Goal: Task Accomplishment & Management: Complete application form

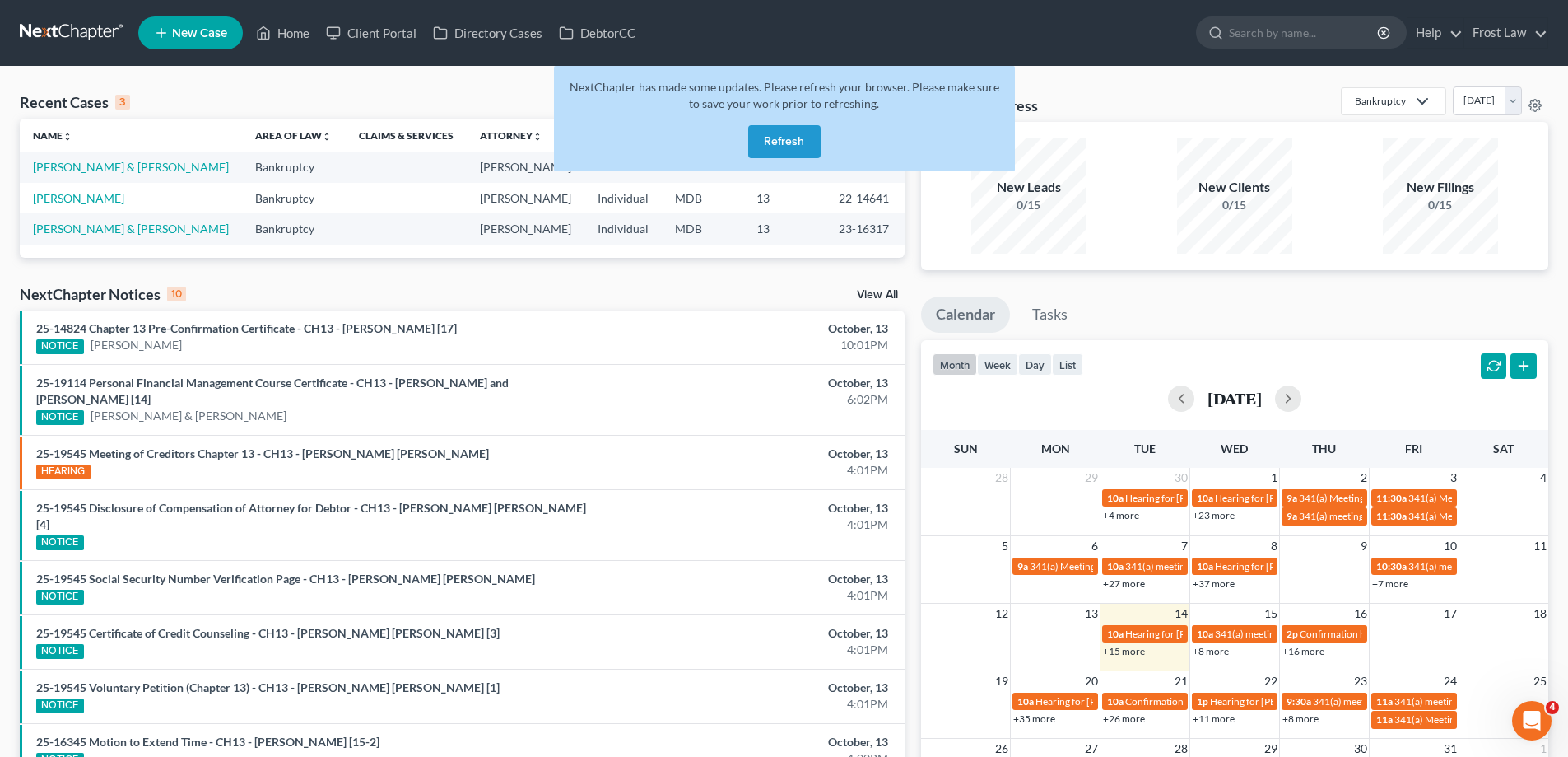
click at [775, 140] on button "Refresh" at bounding box center [784, 142] width 73 height 33
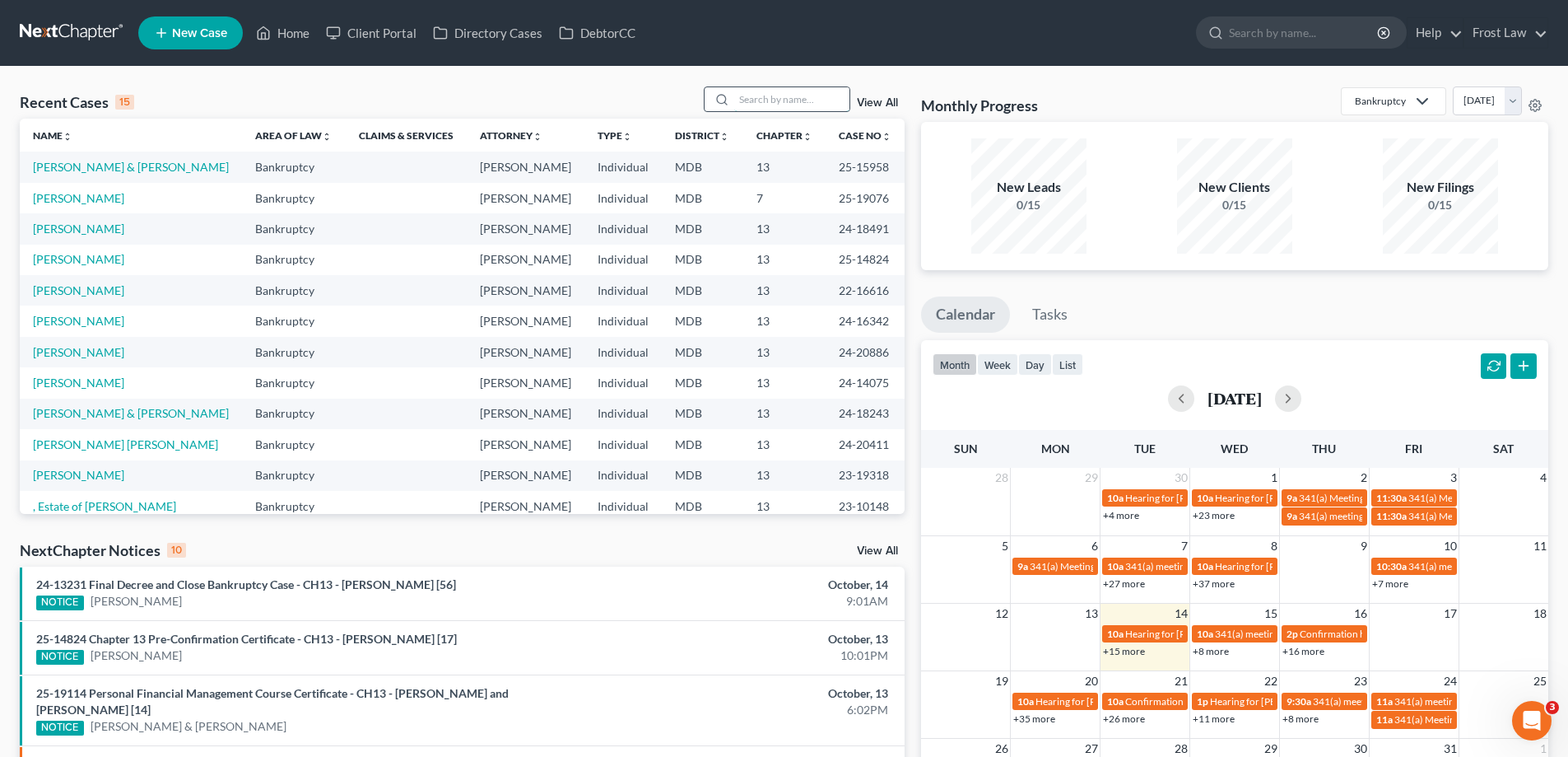
click at [795, 108] on input "search" at bounding box center [792, 99] width 116 height 24
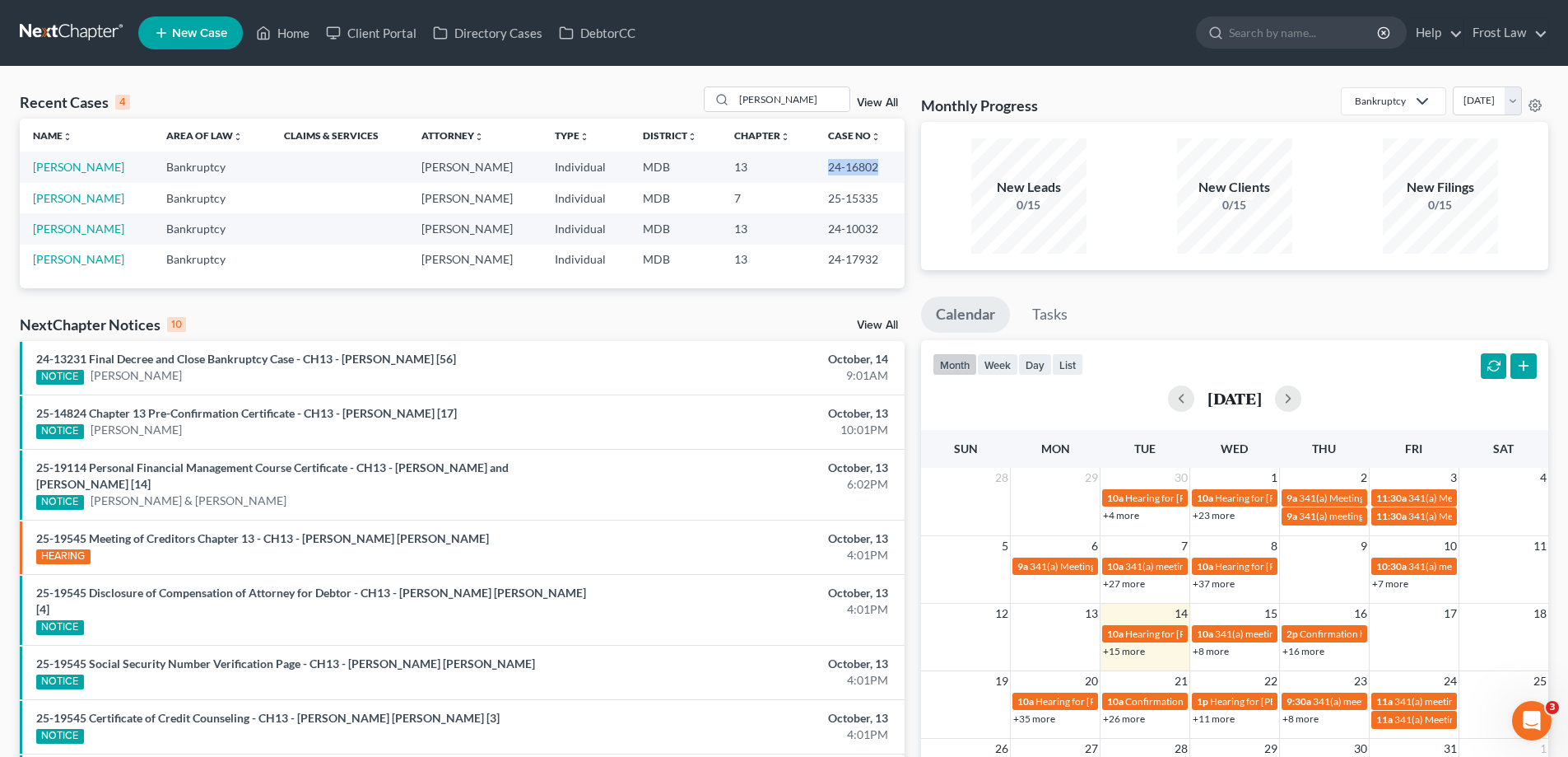
drag, startPoint x: 887, startPoint y: 171, endPoint x: 821, endPoint y: 164, distance: 66.4
click at [821, 164] on td "24-16802" at bounding box center [860, 166] width 89 height 30
copy td "24-16802"
drag, startPoint x: 794, startPoint y: 93, endPoint x: 706, endPoint y: 110, distance: 89.6
click at [706, 110] on div "[PERSON_NAME]" at bounding box center [776, 99] width 147 height 25
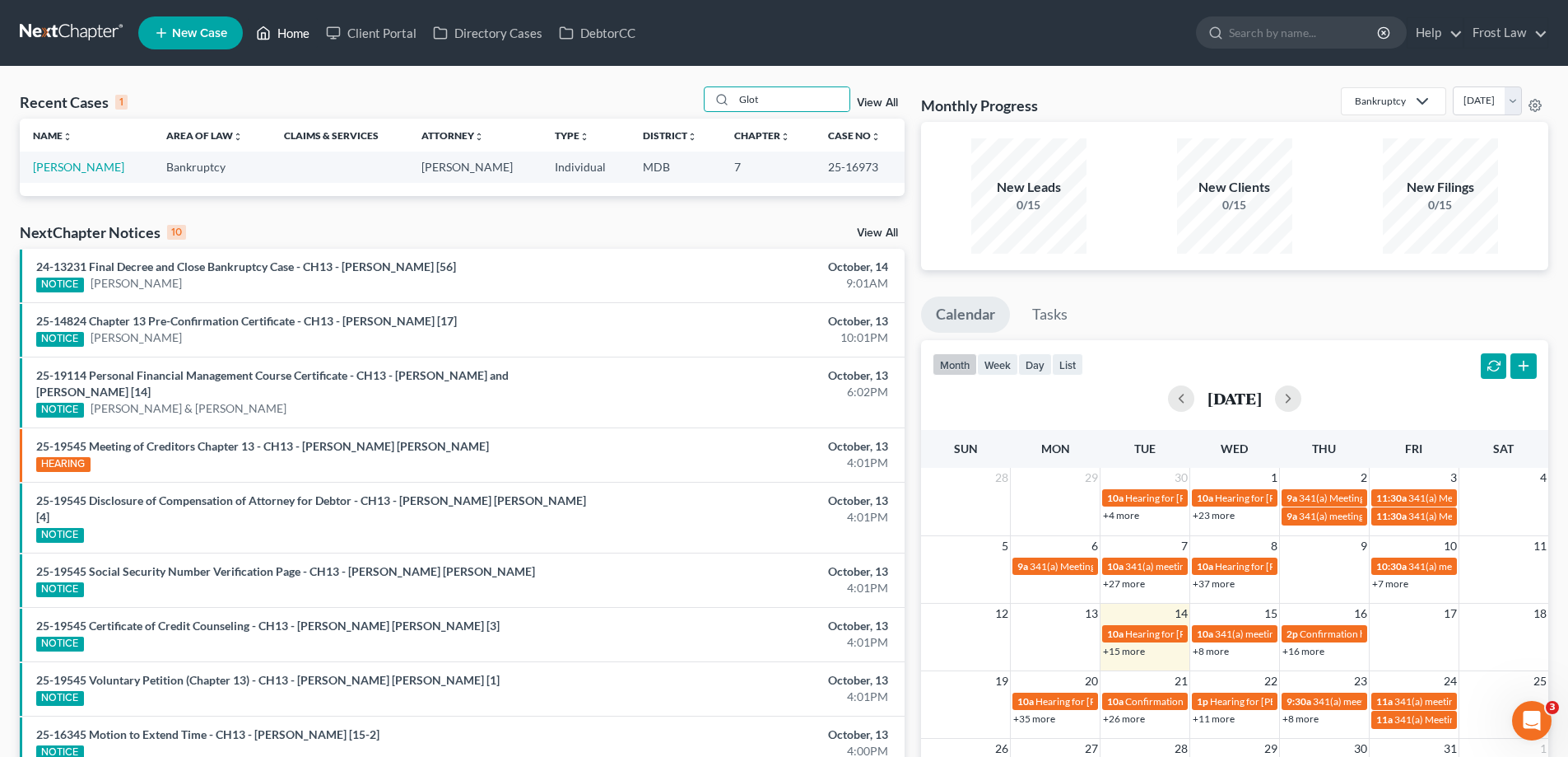
click at [304, 35] on link "Home" at bounding box center [283, 33] width 70 height 29
drag, startPoint x: 763, startPoint y: 100, endPoint x: 736, endPoint y: 94, distance: 27.7
click at [736, 94] on input "Glot" at bounding box center [792, 99] width 116 height 24
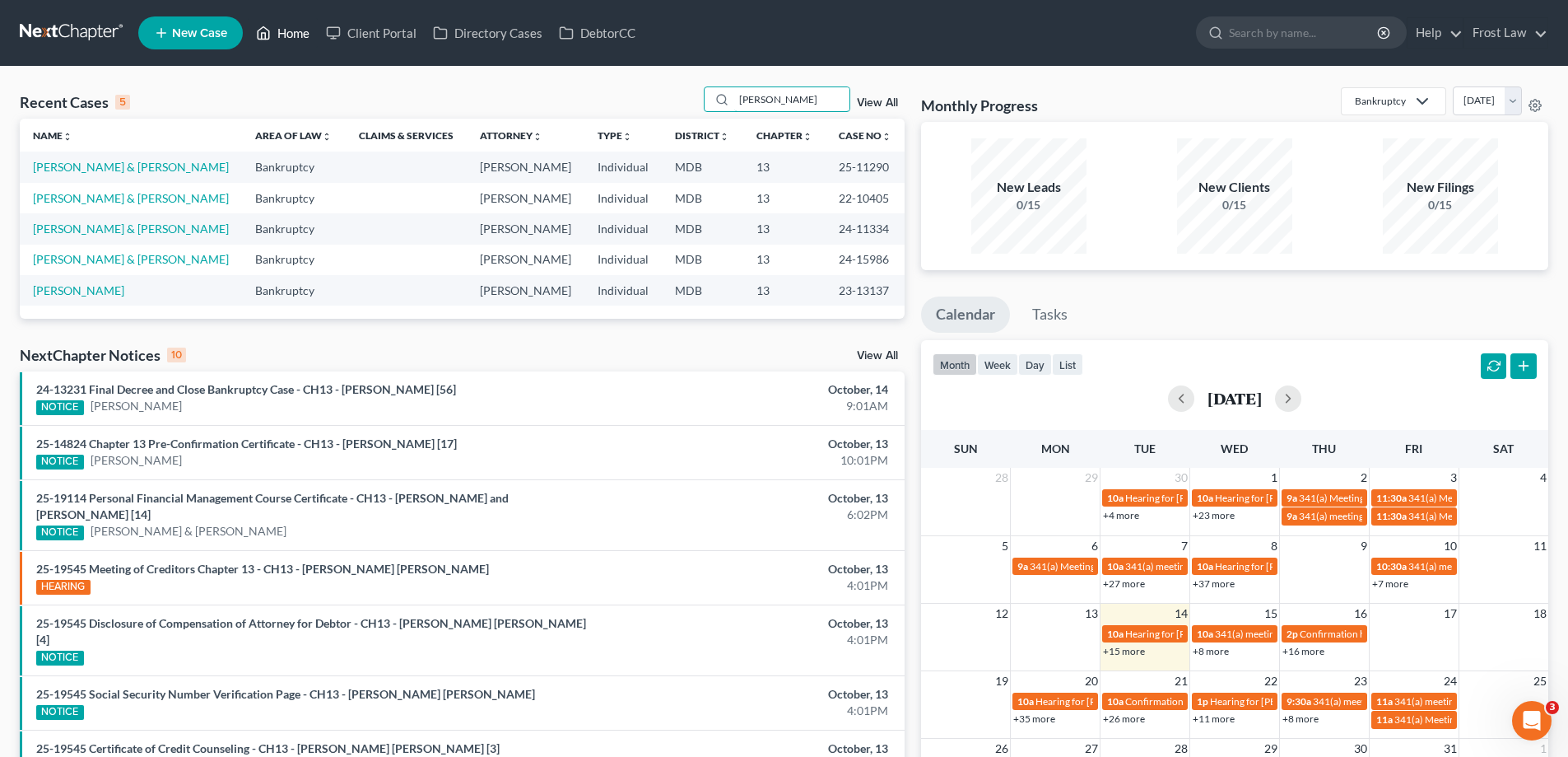
type input "[PERSON_NAME]"
click at [293, 46] on link "Home" at bounding box center [283, 33] width 70 height 29
drag, startPoint x: 789, startPoint y: 99, endPoint x: 687, endPoint y: 97, distance: 102.0
click at [702, 103] on div "Recent Cases 5 [PERSON_NAME] View All" at bounding box center [461, 102] width 885 height 32
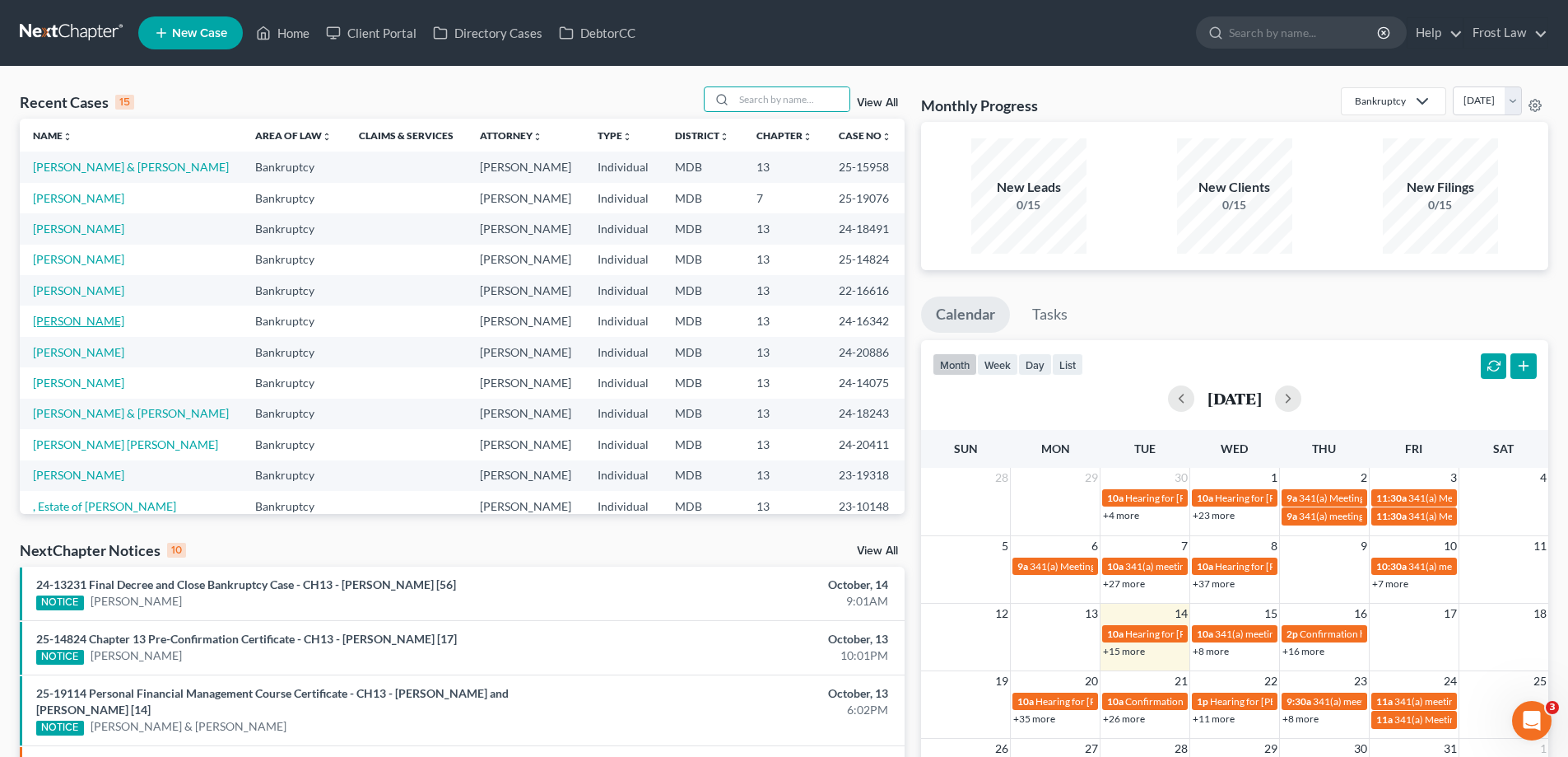
click at [90, 325] on link "[PERSON_NAME]" at bounding box center [79, 321] width 91 height 14
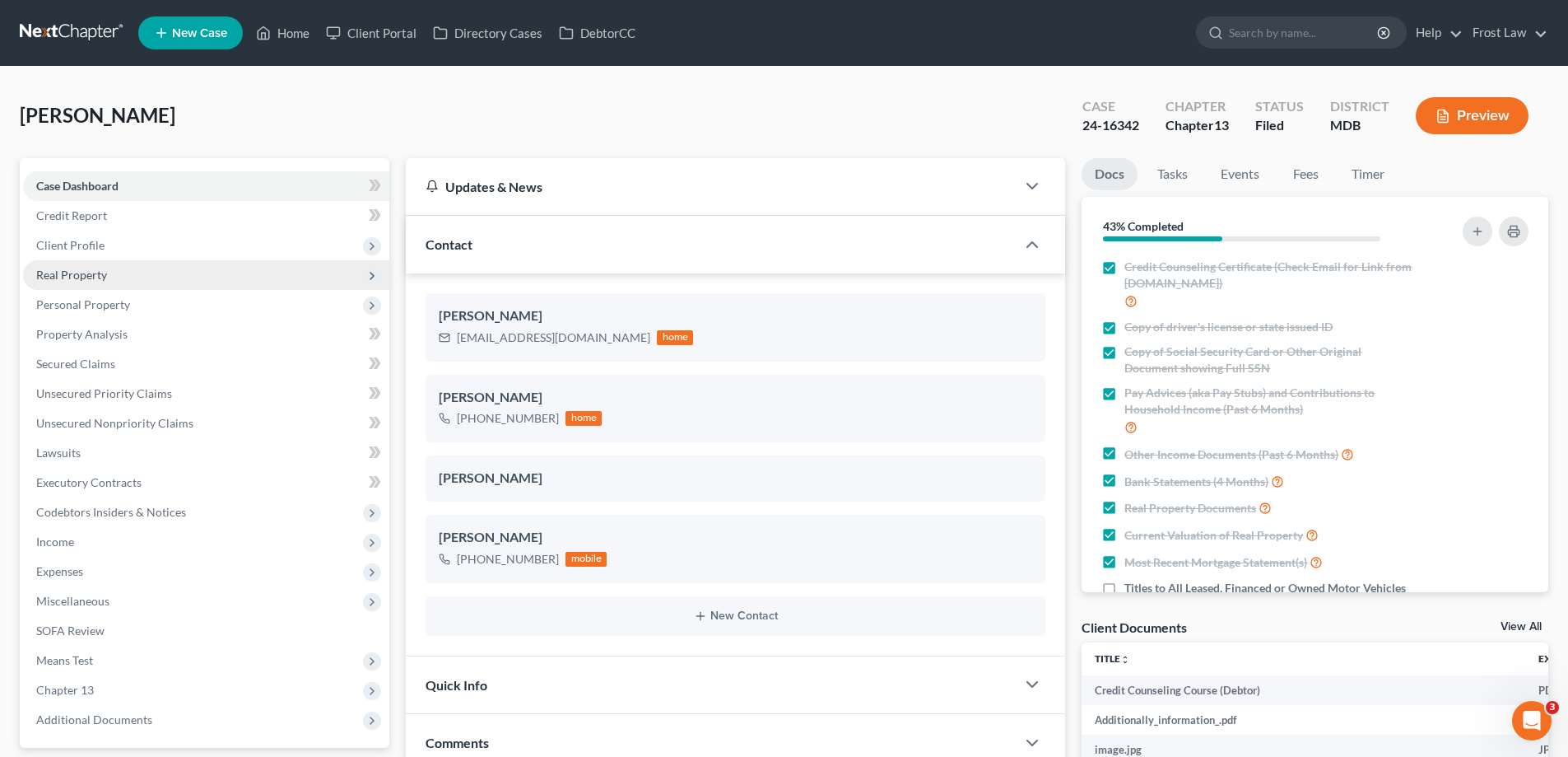
click at [84, 272] on span "Real Property" at bounding box center [71, 274] width 71 height 14
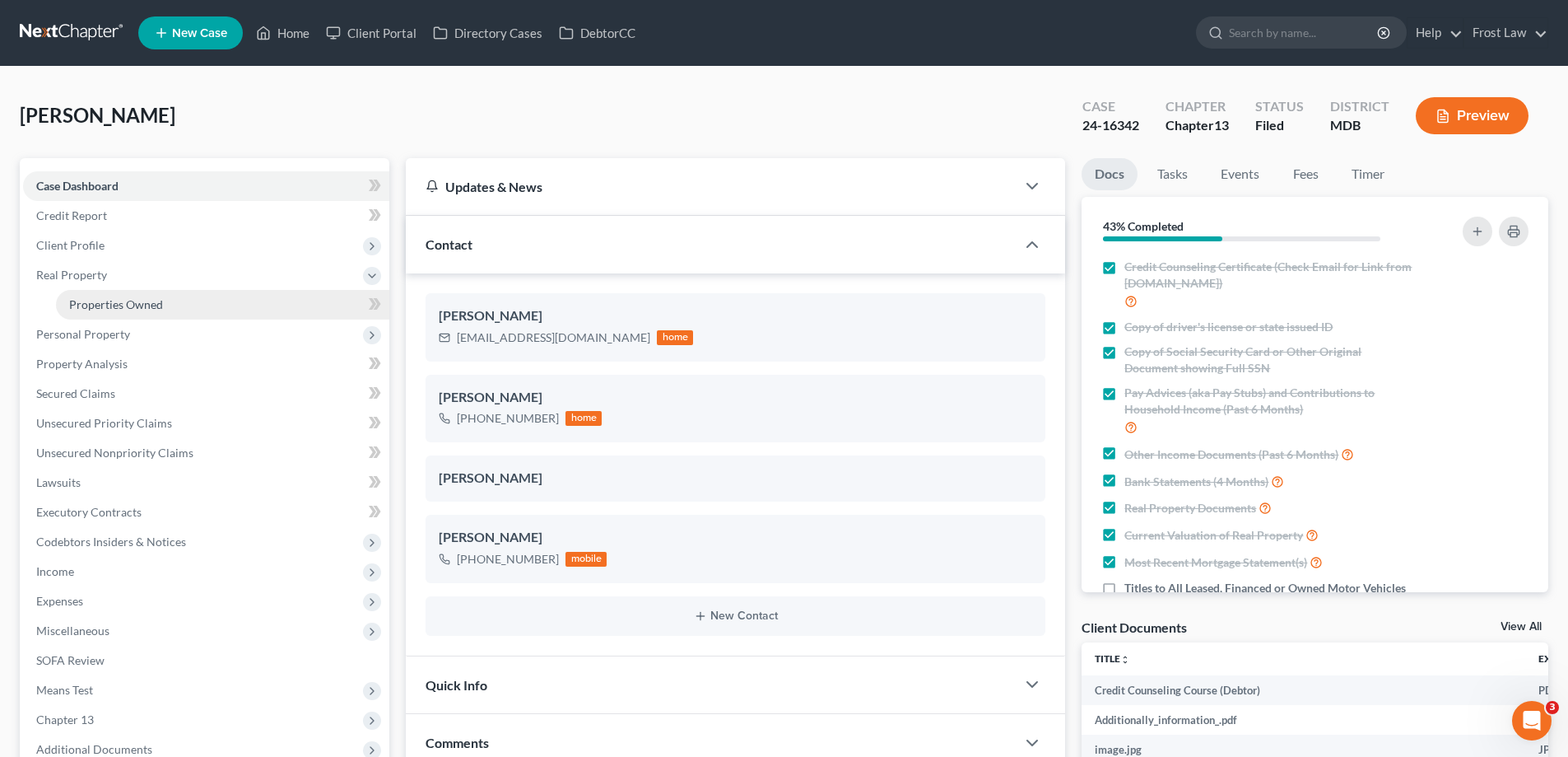
click at [116, 304] on span "Properties Owned" at bounding box center [116, 304] width 94 height 14
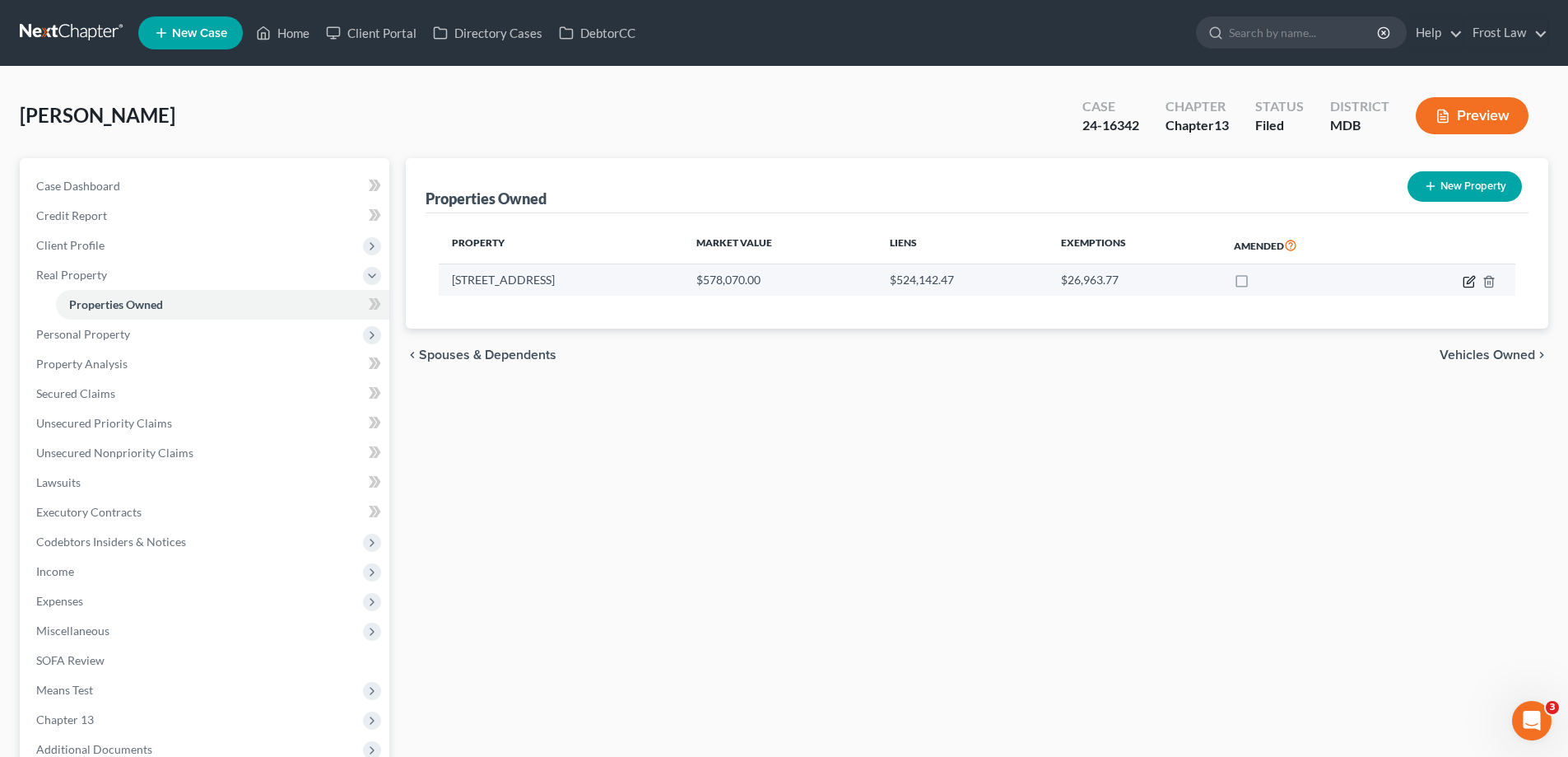
click at [1465, 283] on icon "button" at bounding box center [1469, 282] width 14 height 14
select select "21"
select select "16"
select select "3"
select select "7"
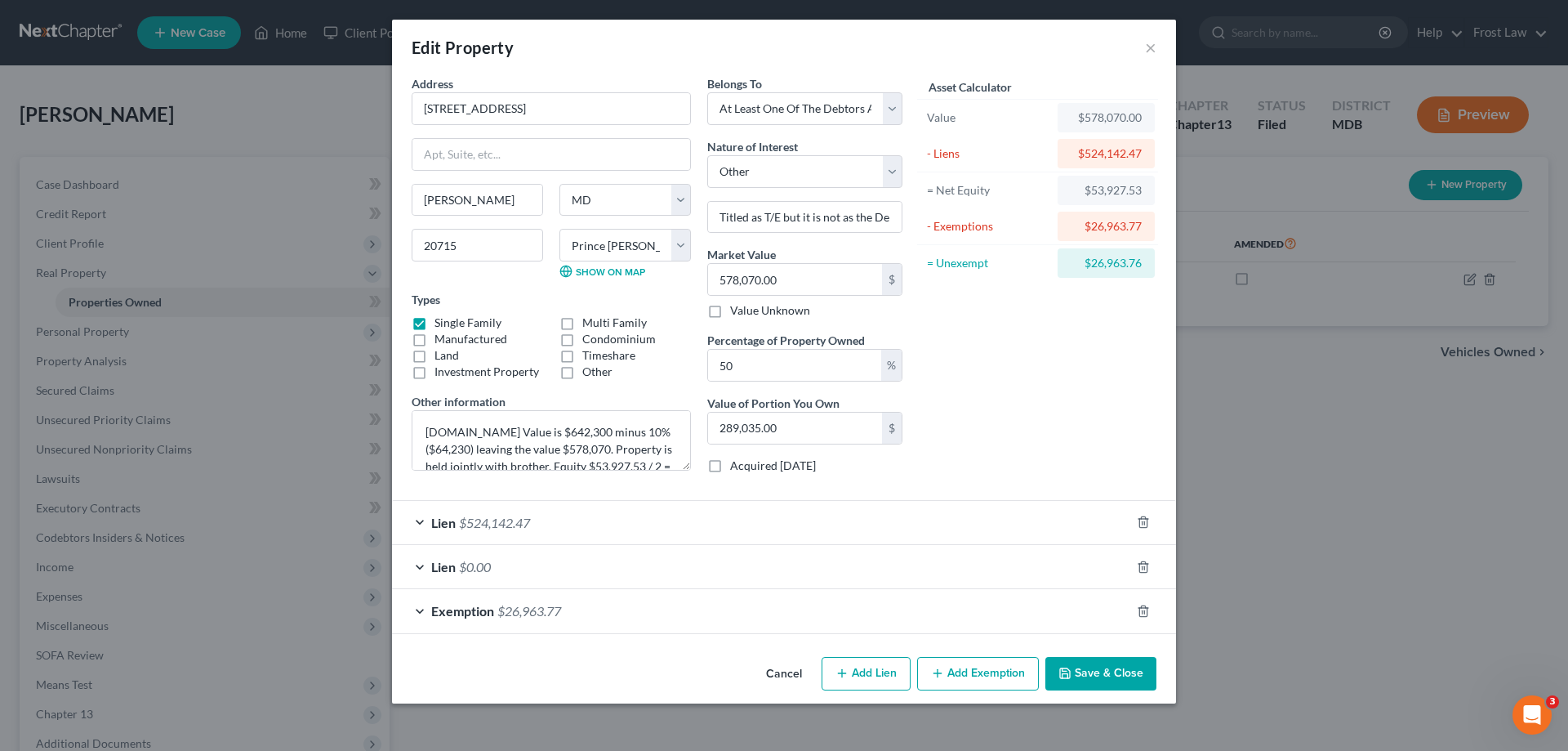
click at [783, 667] on button "Cancel" at bounding box center [784, 675] width 62 height 33
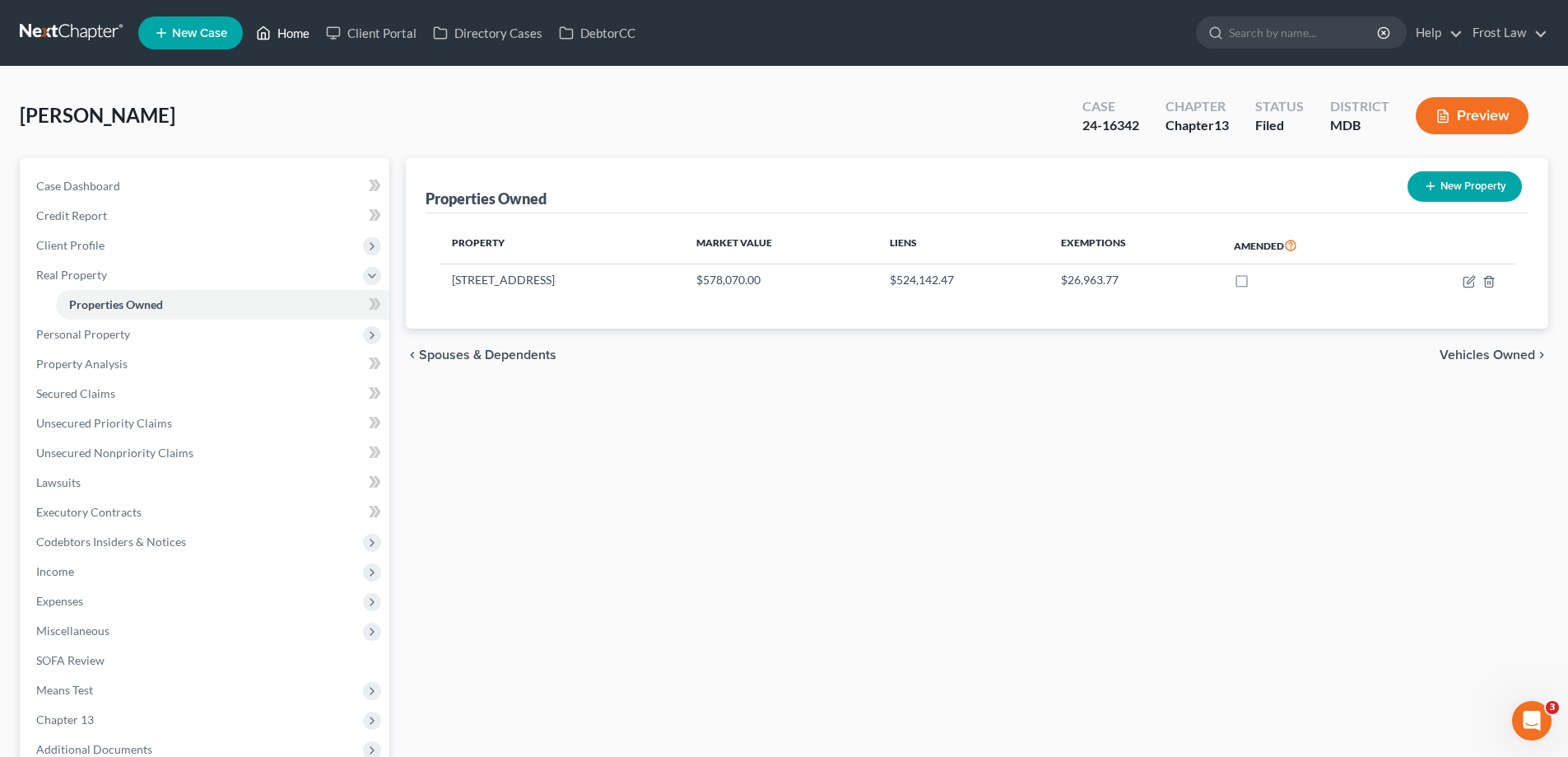
click at [293, 30] on link "Home" at bounding box center [283, 33] width 70 height 29
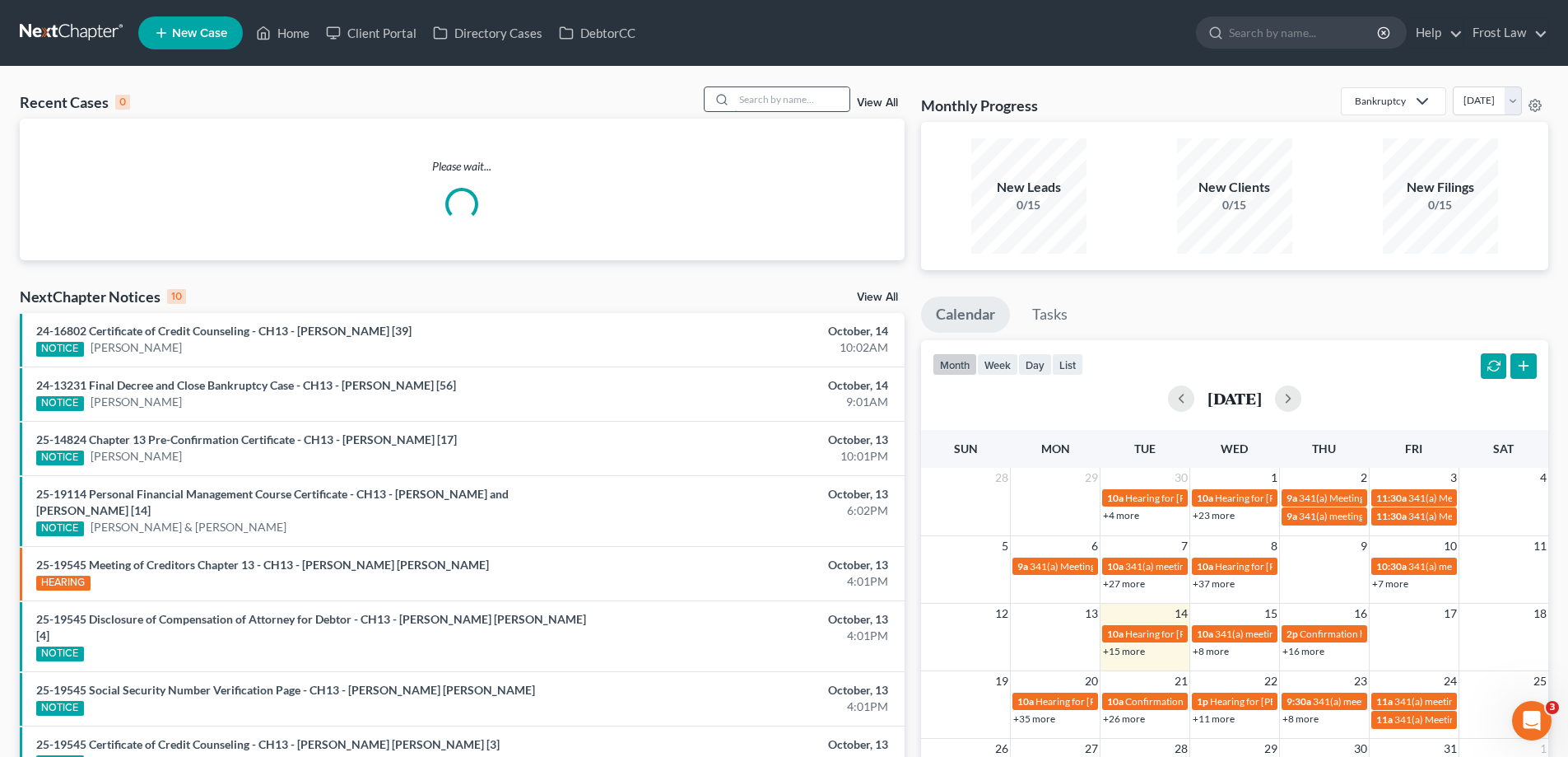
click at [778, 100] on input "search" at bounding box center [792, 99] width 116 height 24
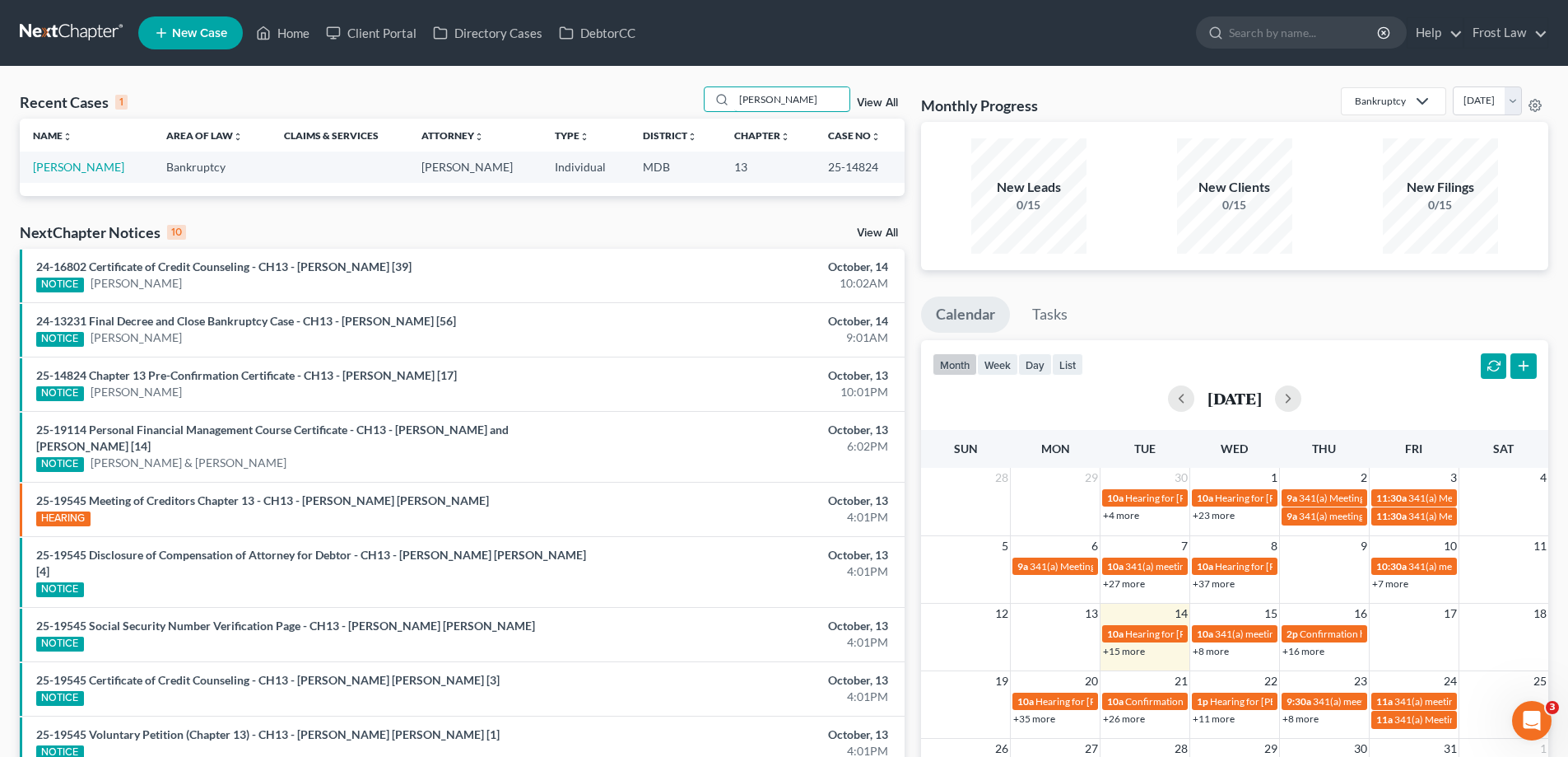
type input "[PERSON_NAME]"
drag, startPoint x: 880, startPoint y: 176, endPoint x: 825, endPoint y: 172, distance: 55.1
click at [825, 172] on td "25-14824" at bounding box center [860, 166] width 89 height 30
copy td "25-14824"
click at [105, 165] on link "[PERSON_NAME]" at bounding box center [79, 166] width 91 height 14
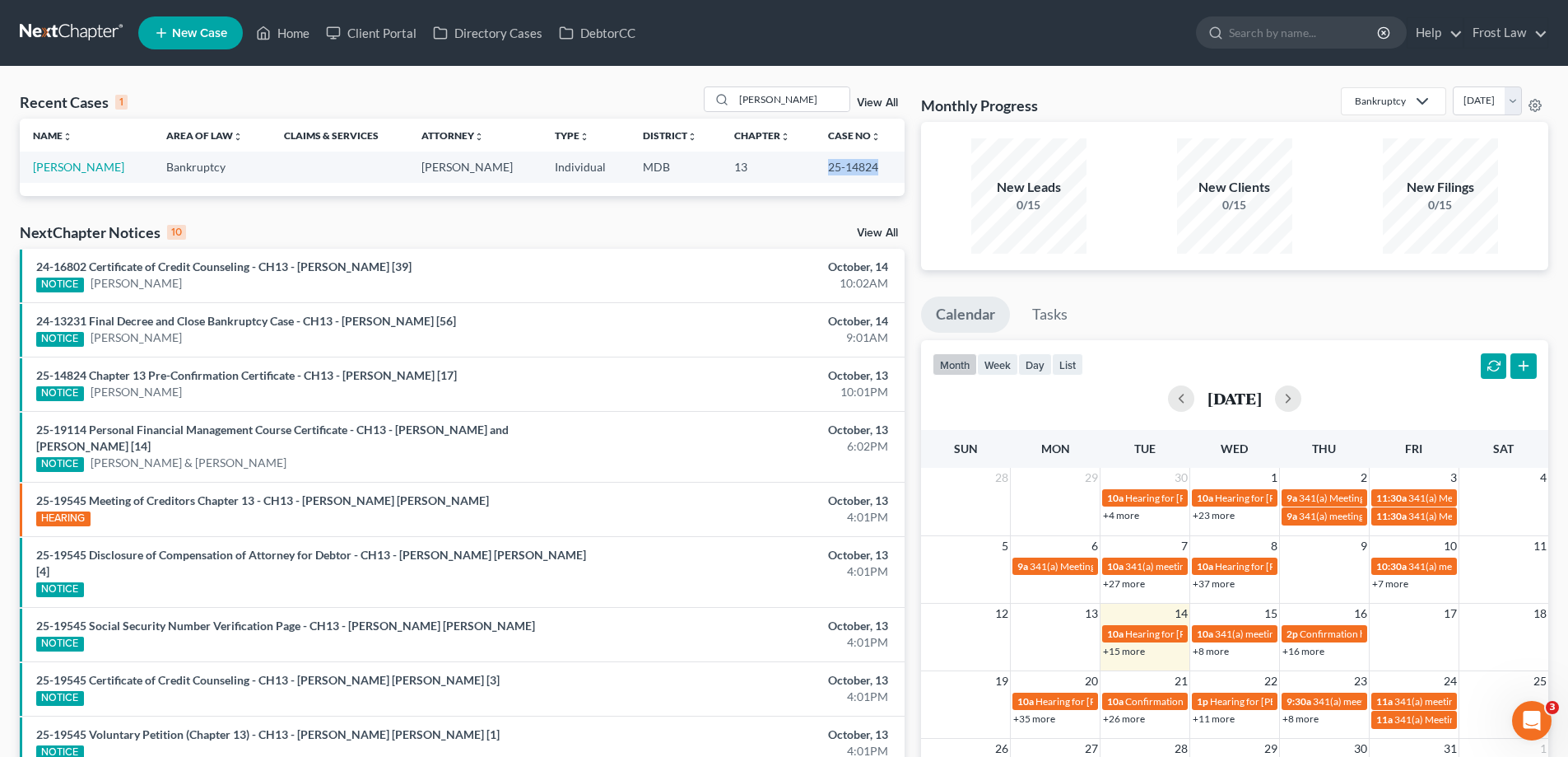
select select "2"
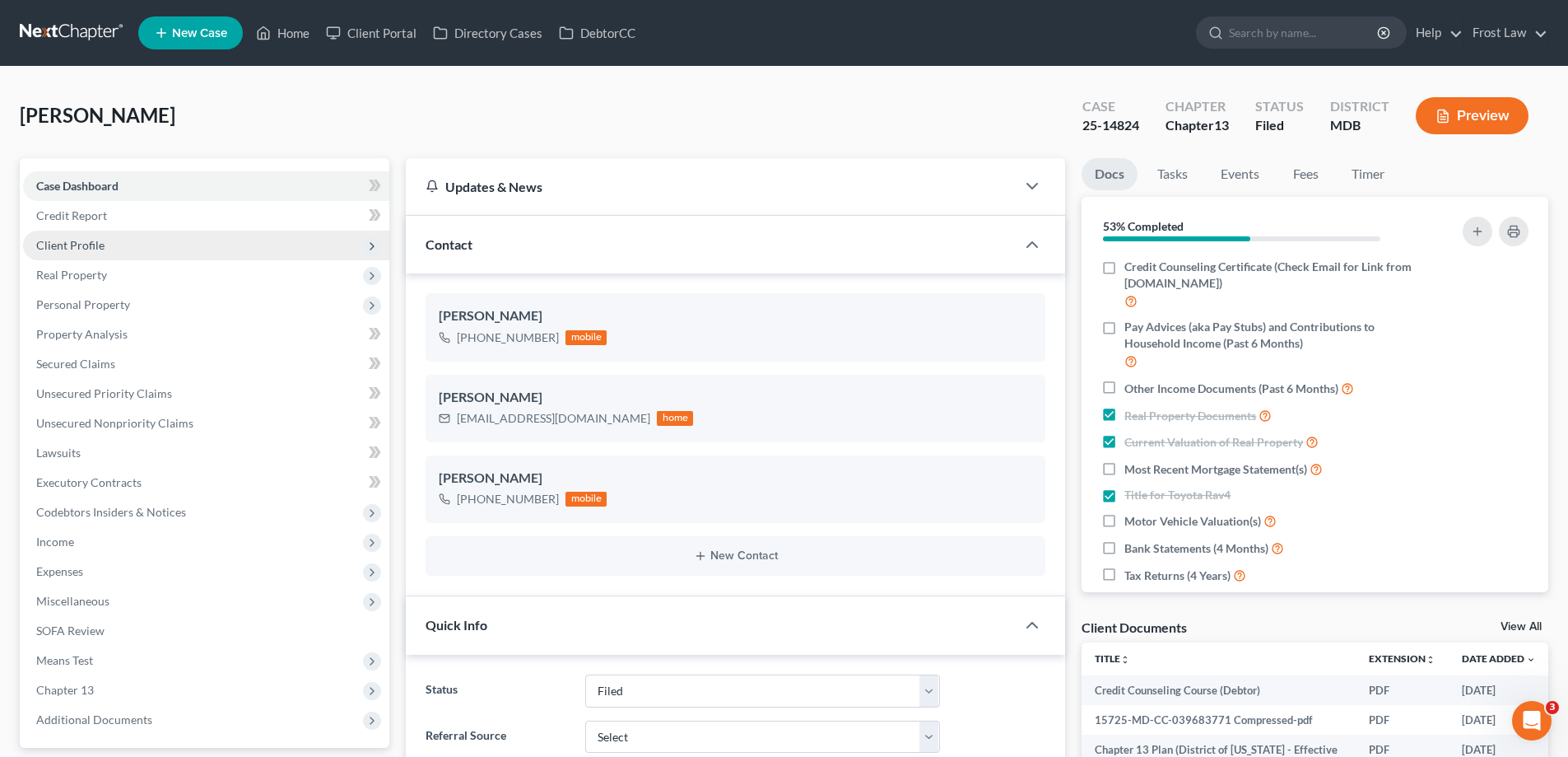
scroll to position [429, 0]
click at [42, 240] on span "Client Profile" at bounding box center [70, 245] width 68 height 14
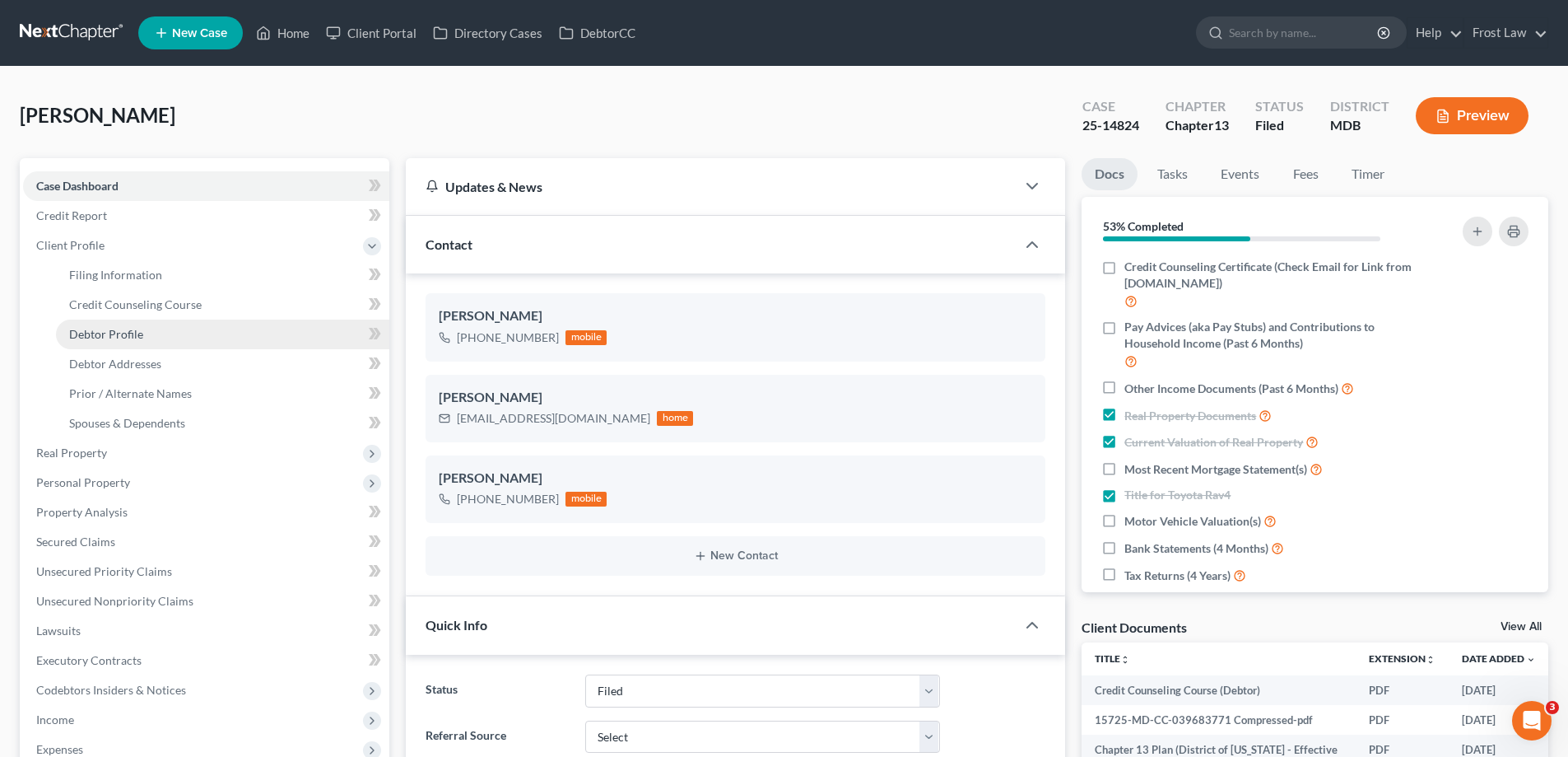
click at [187, 336] on link "Debtor Profile" at bounding box center [222, 334] width 333 height 29
select select "4"
select select "1"
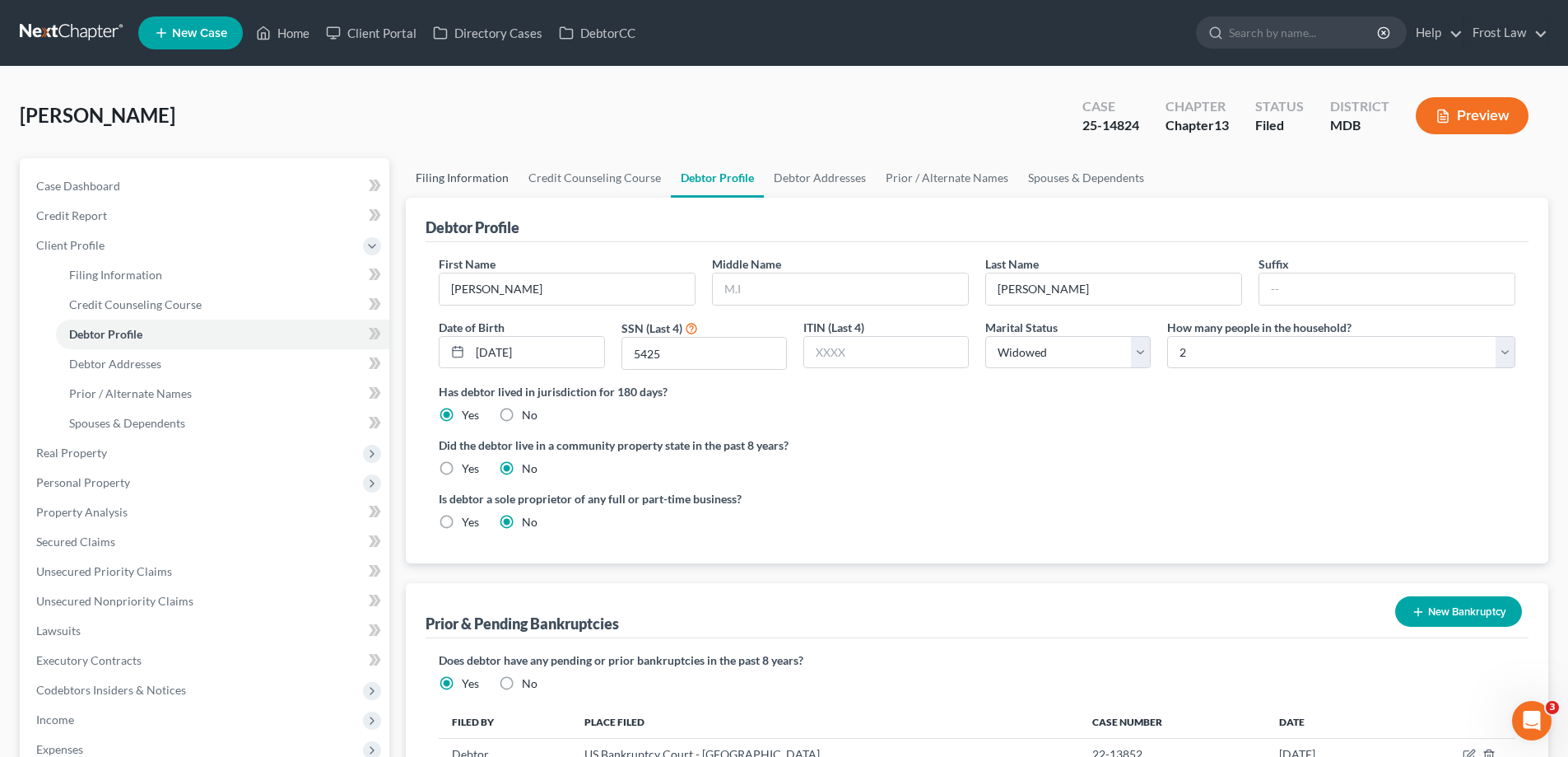
click at [457, 170] on link "Filing Information" at bounding box center [462, 178] width 113 height 40
select select "1"
select select "0"
select select "3"
select select "21"
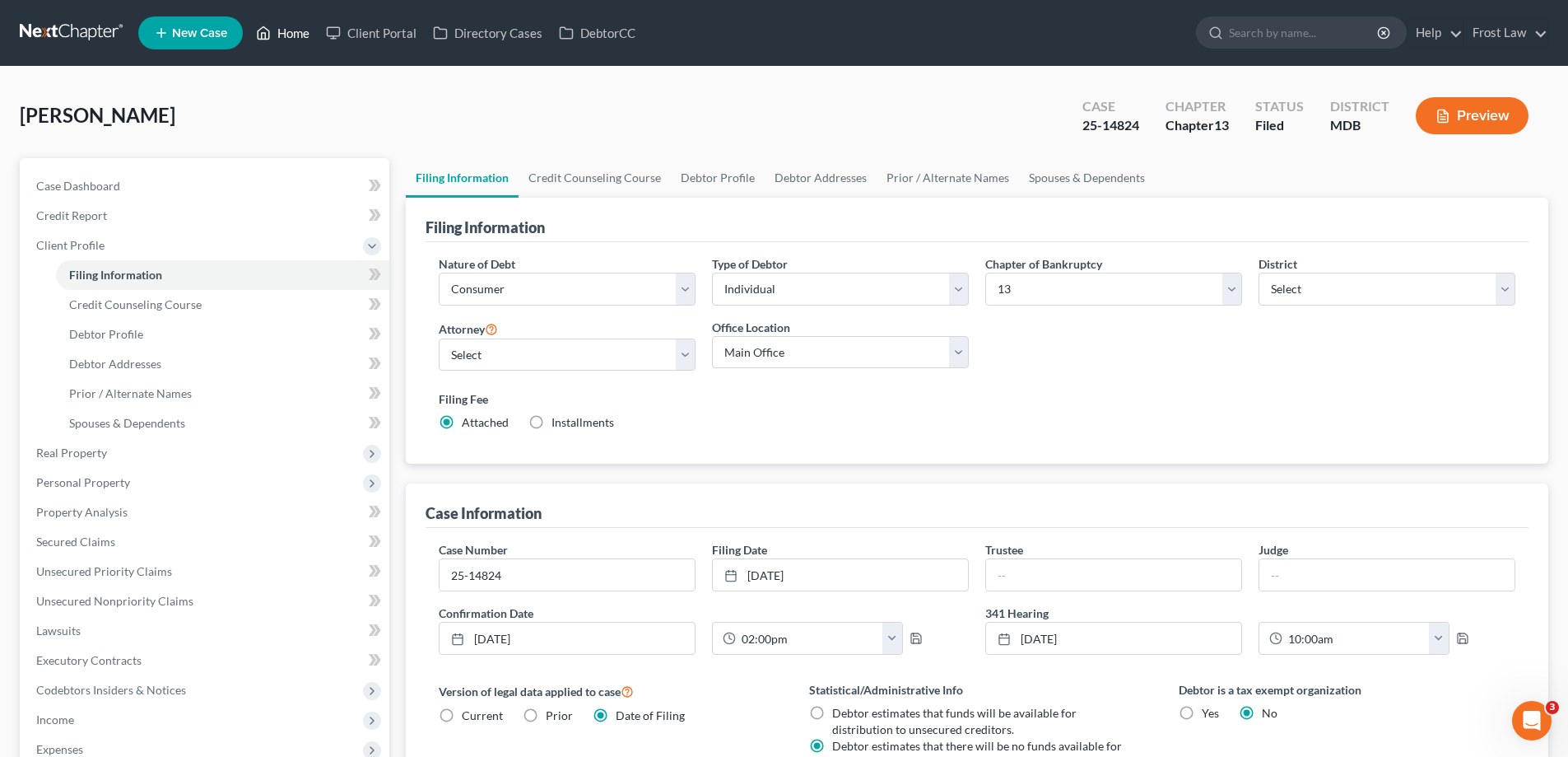
click at [297, 35] on link "Home" at bounding box center [283, 33] width 70 height 29
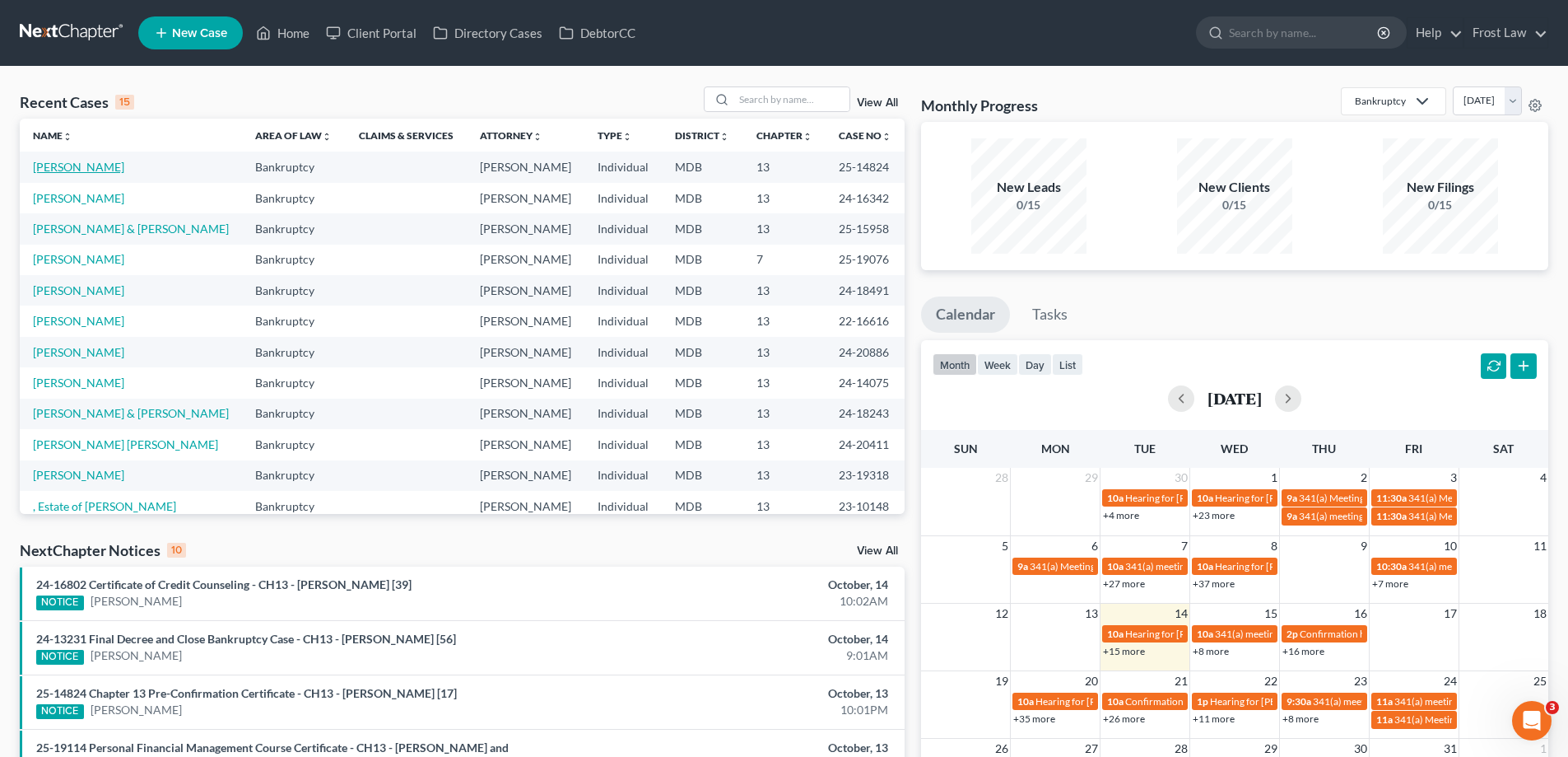
click at [118, 169] on link "[PERSON_NAME]" at bounding box center [79, 166] width 91 height 14
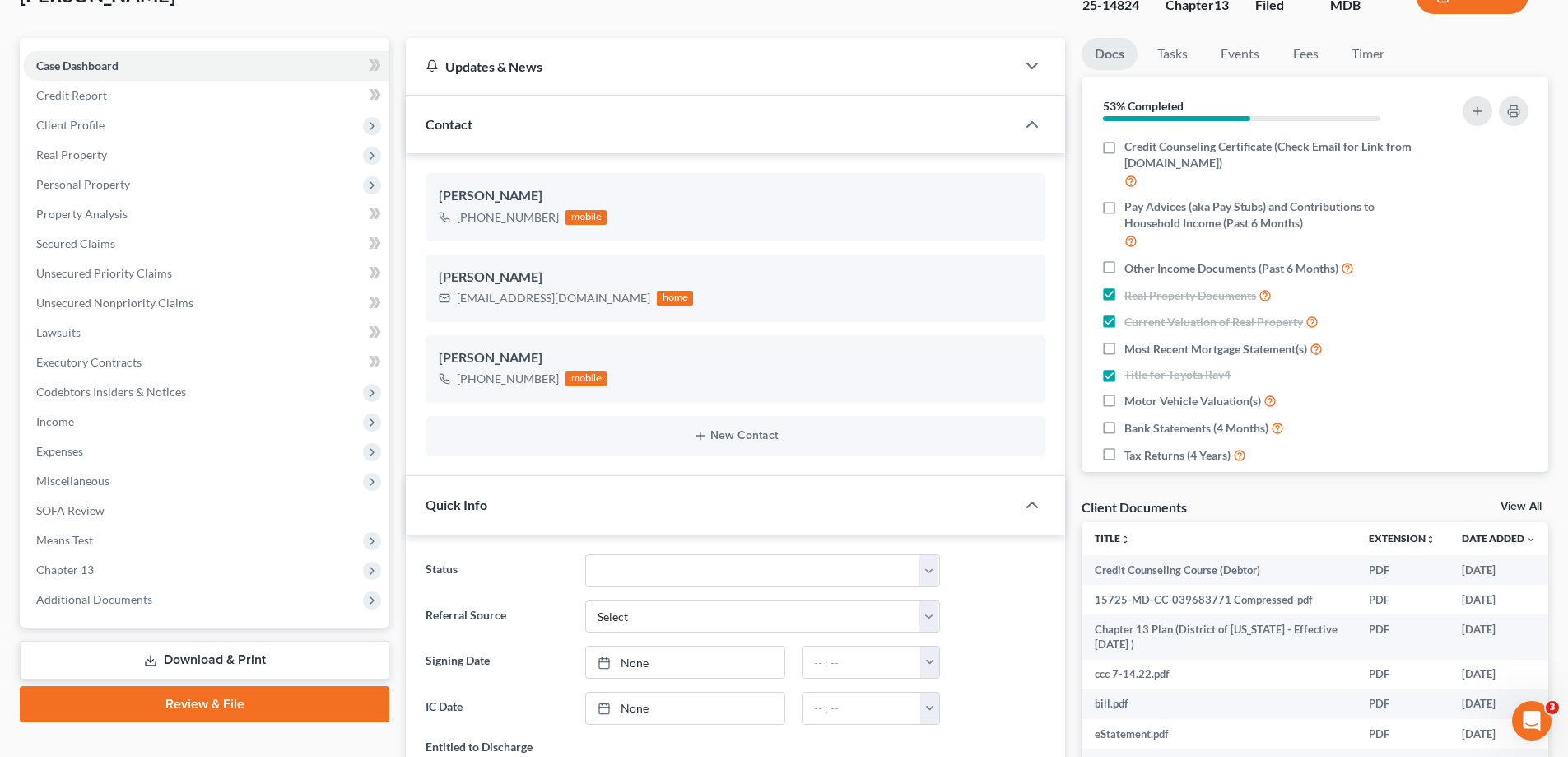
scroll to position [247, 0]
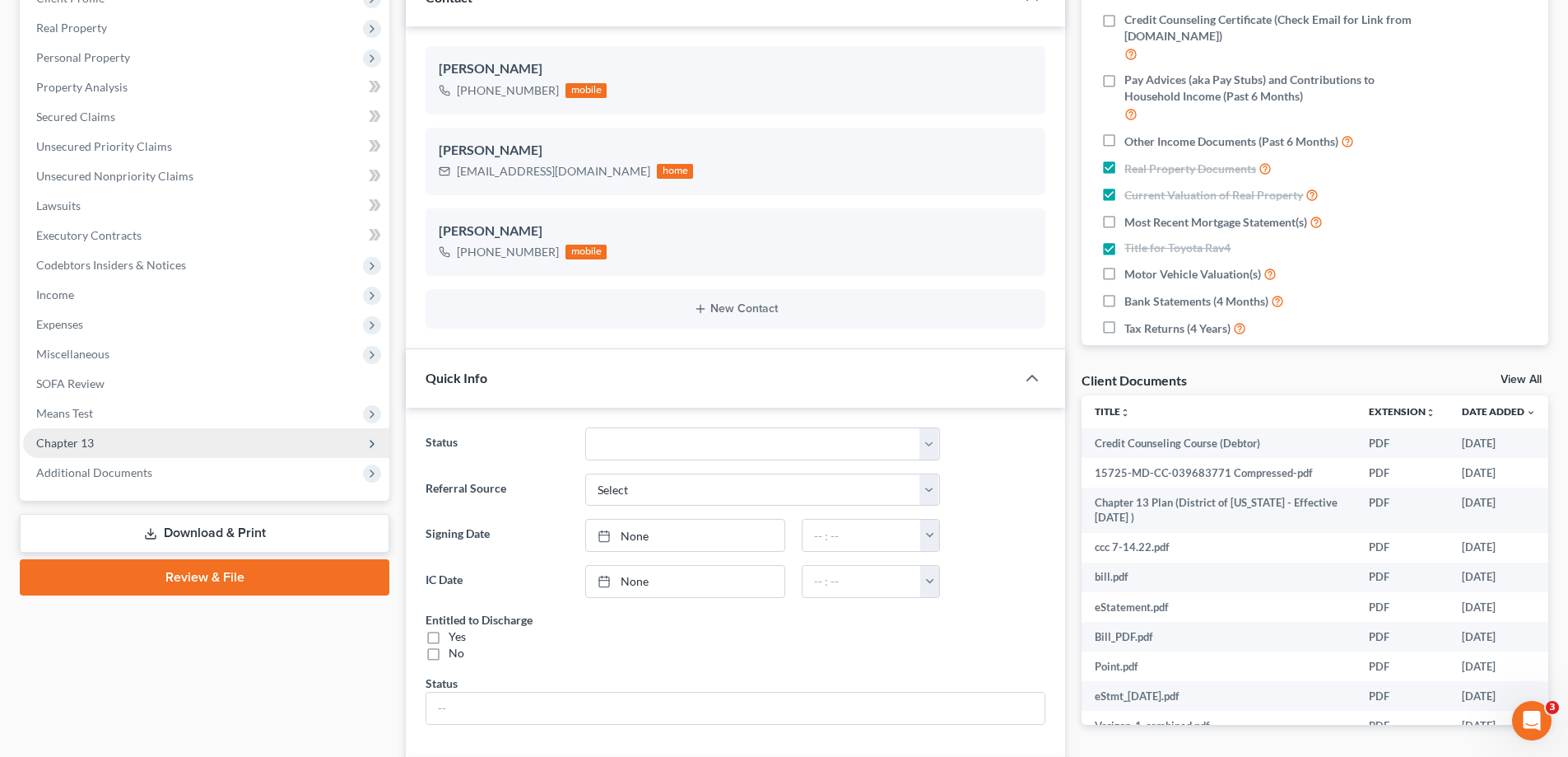
click at [122, 450] on span "Chapter 13" at bounding box center [206, 443] width 366 height 29
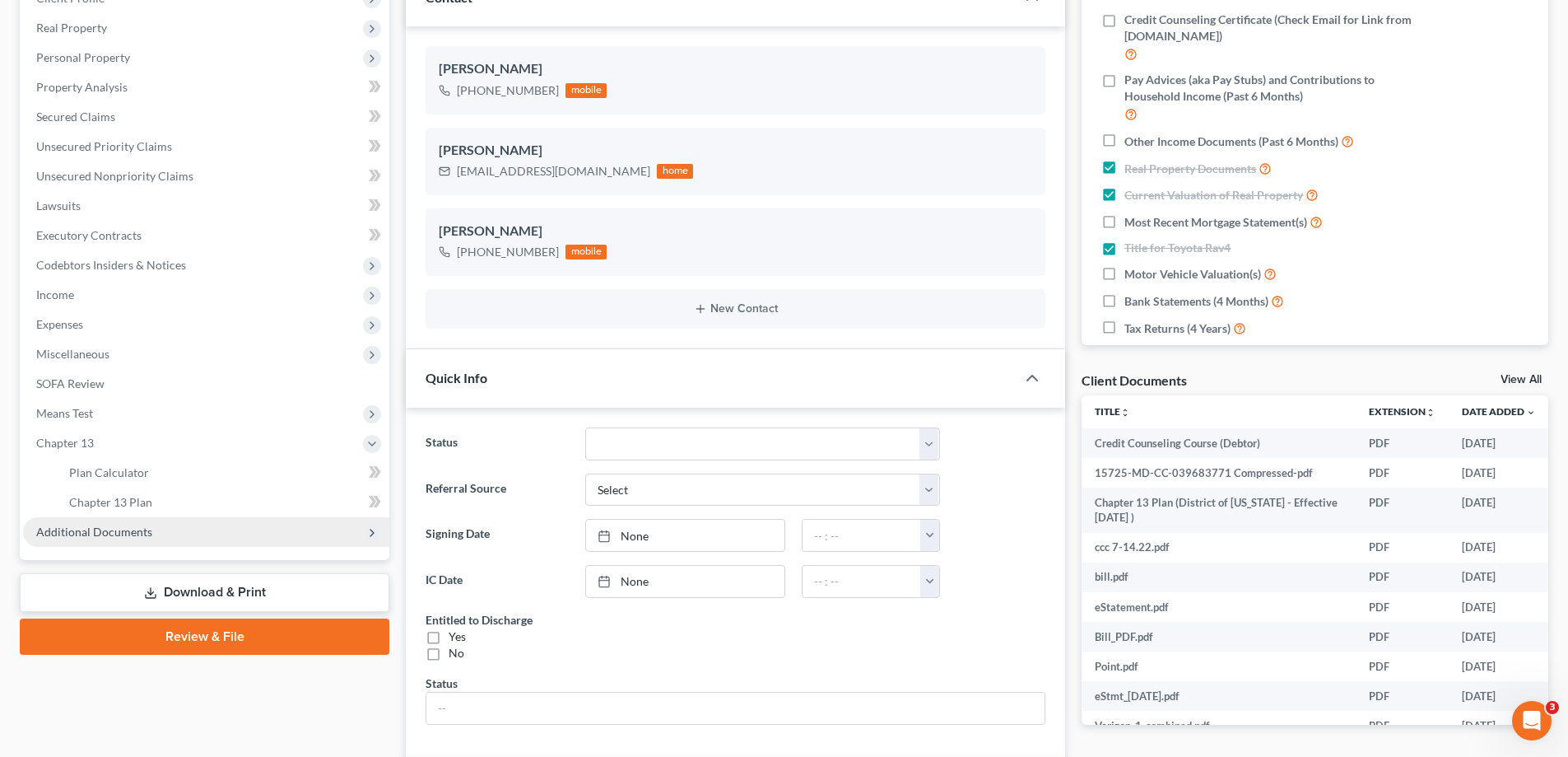
click at [137, 541] on span "Additional Documents" at bounding box center [206, 532] width 366 height 29
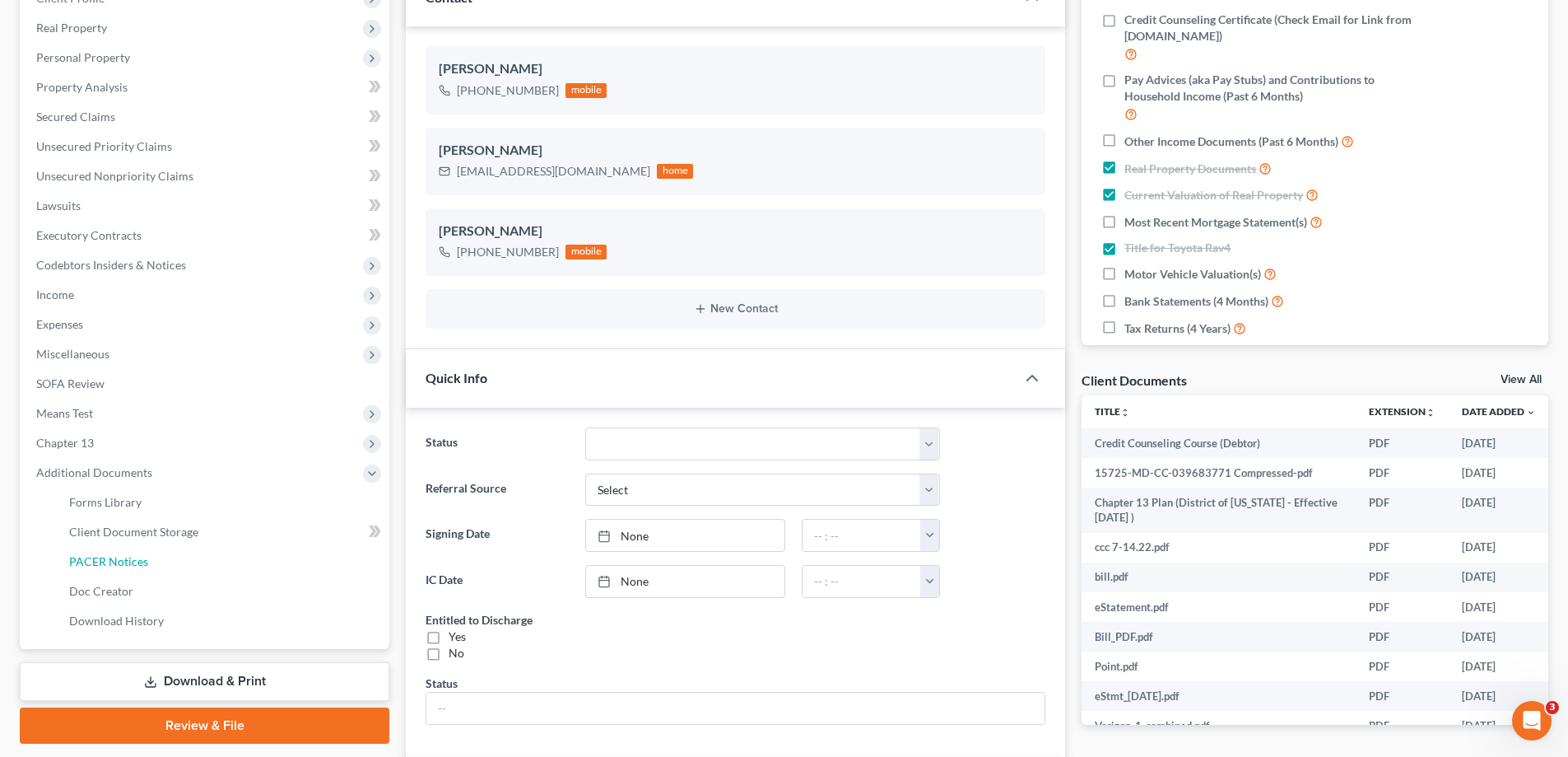
drag, startPoint x: 149, startPoint y: 568, endPoint x: 490, endPoint y: 256, distance: 462.2
click at [150, 568] on link "PACER Notices" at bounding box center [222, 562] width 333 height 29
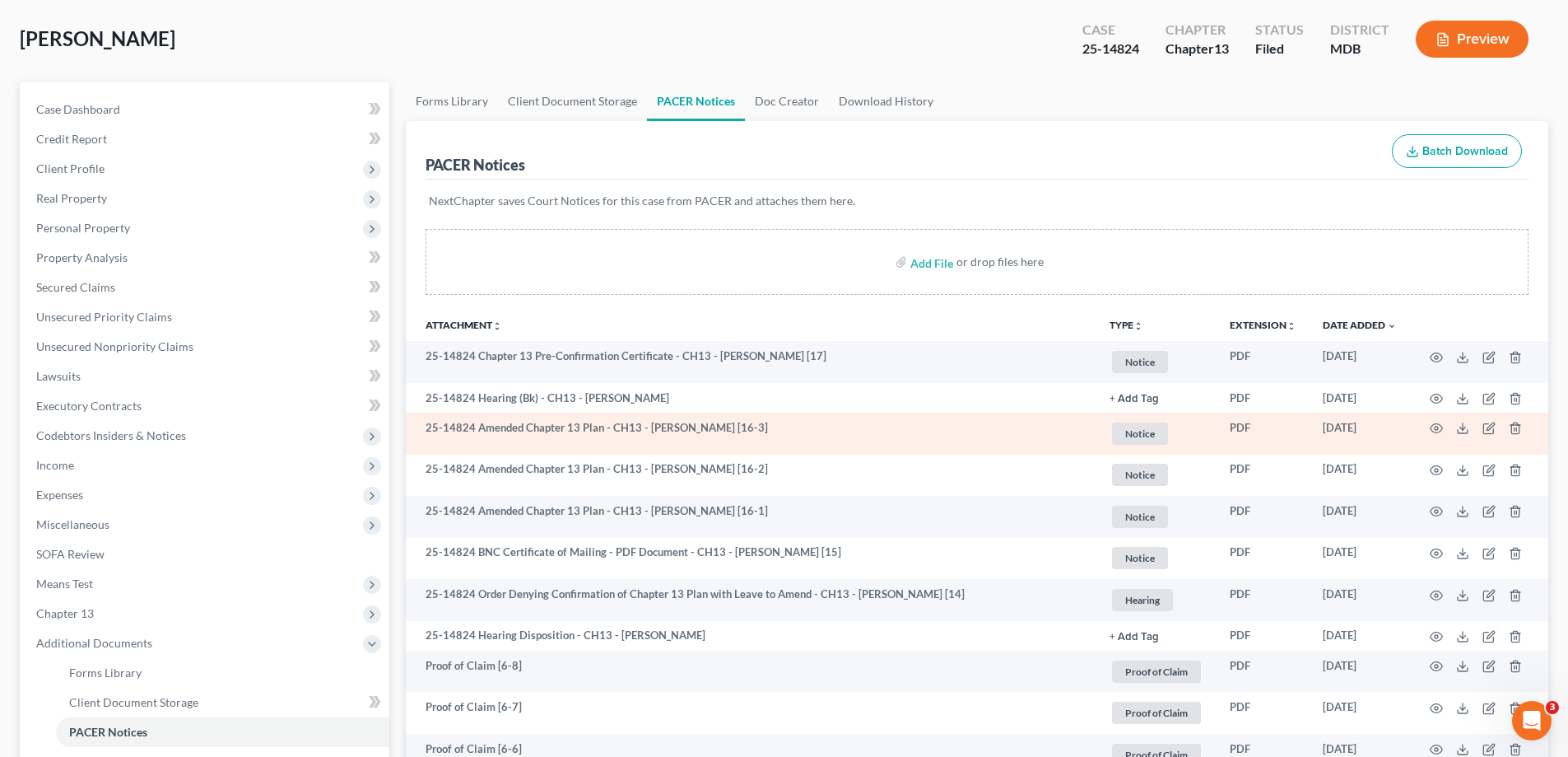
scroll to position [164, 0]
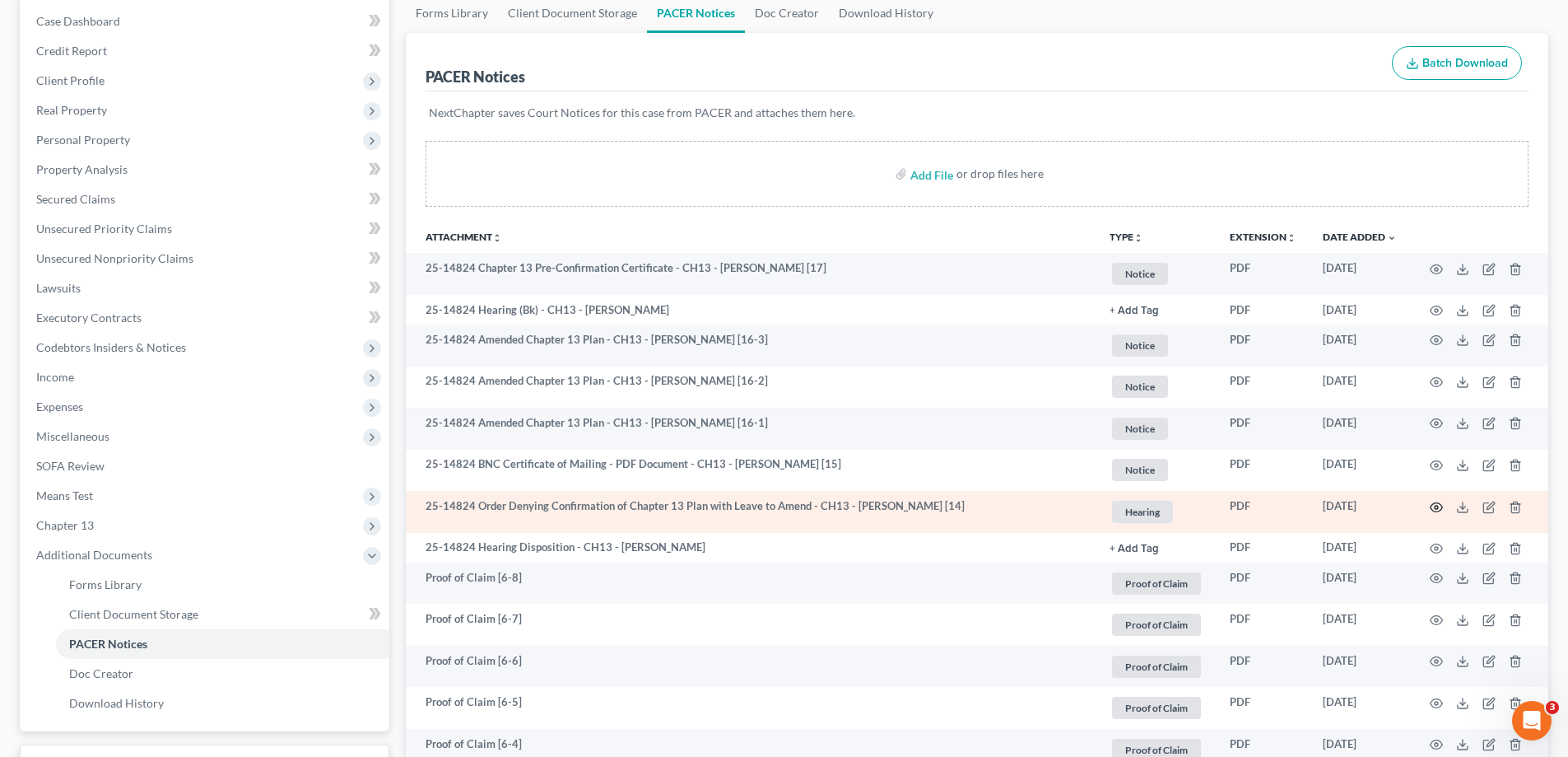
click at [1435, 507] on icon "button" at bounding box center [1437, 507] width 14 height 14
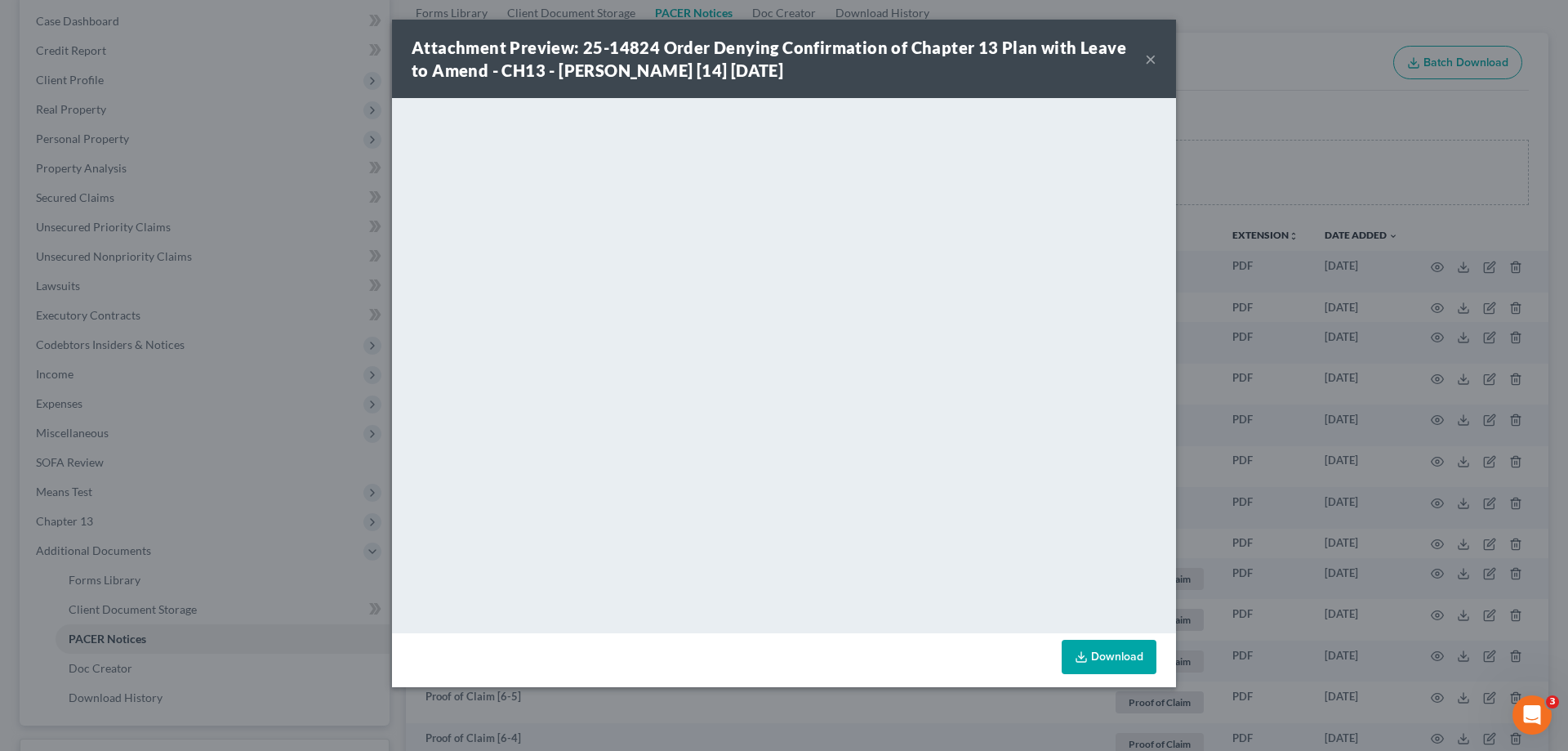
click at [1148, 56] on button "×" at bounding box center [1151, 59] width 12 height 19
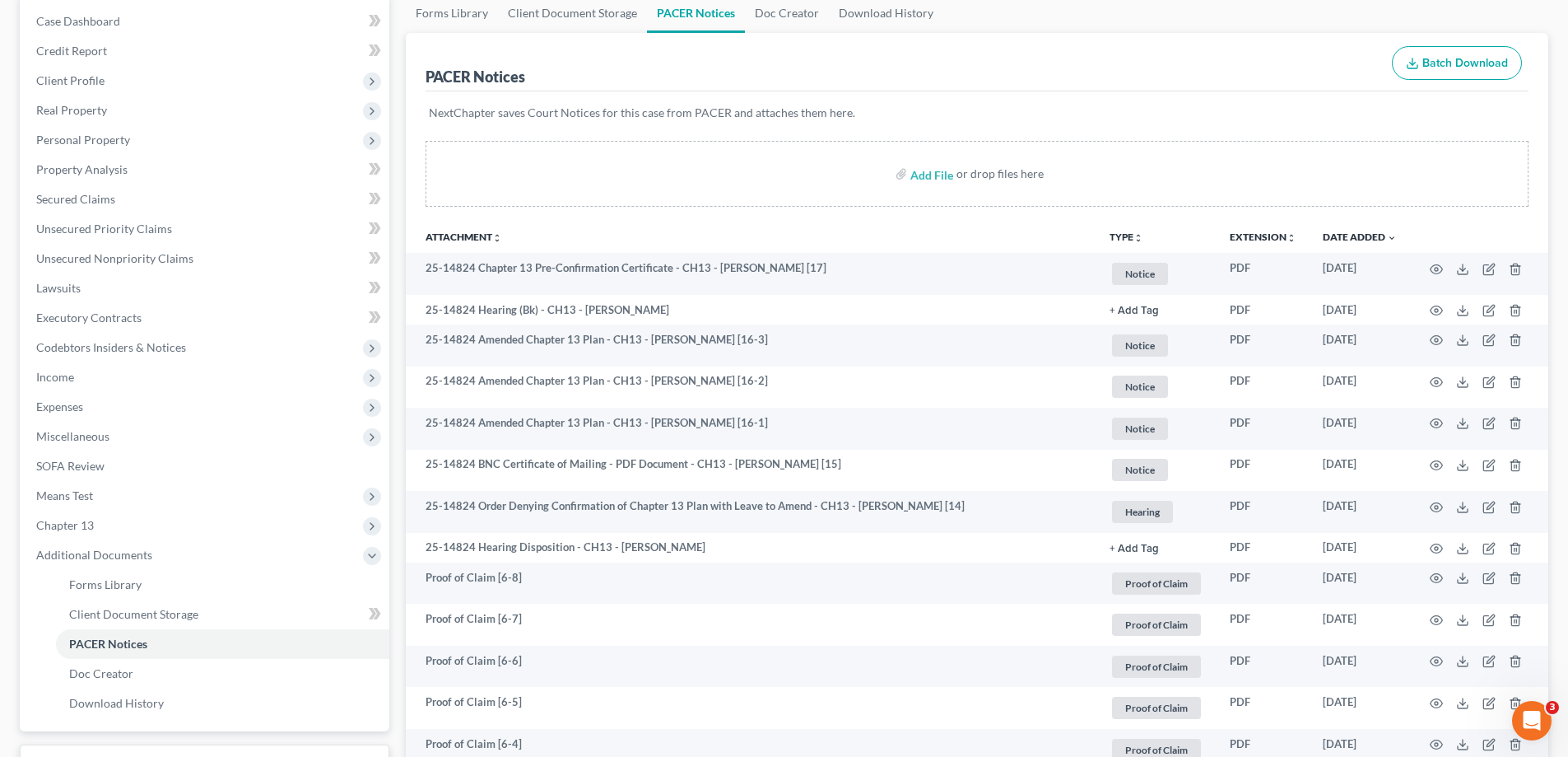
scroll to position [0, 0]
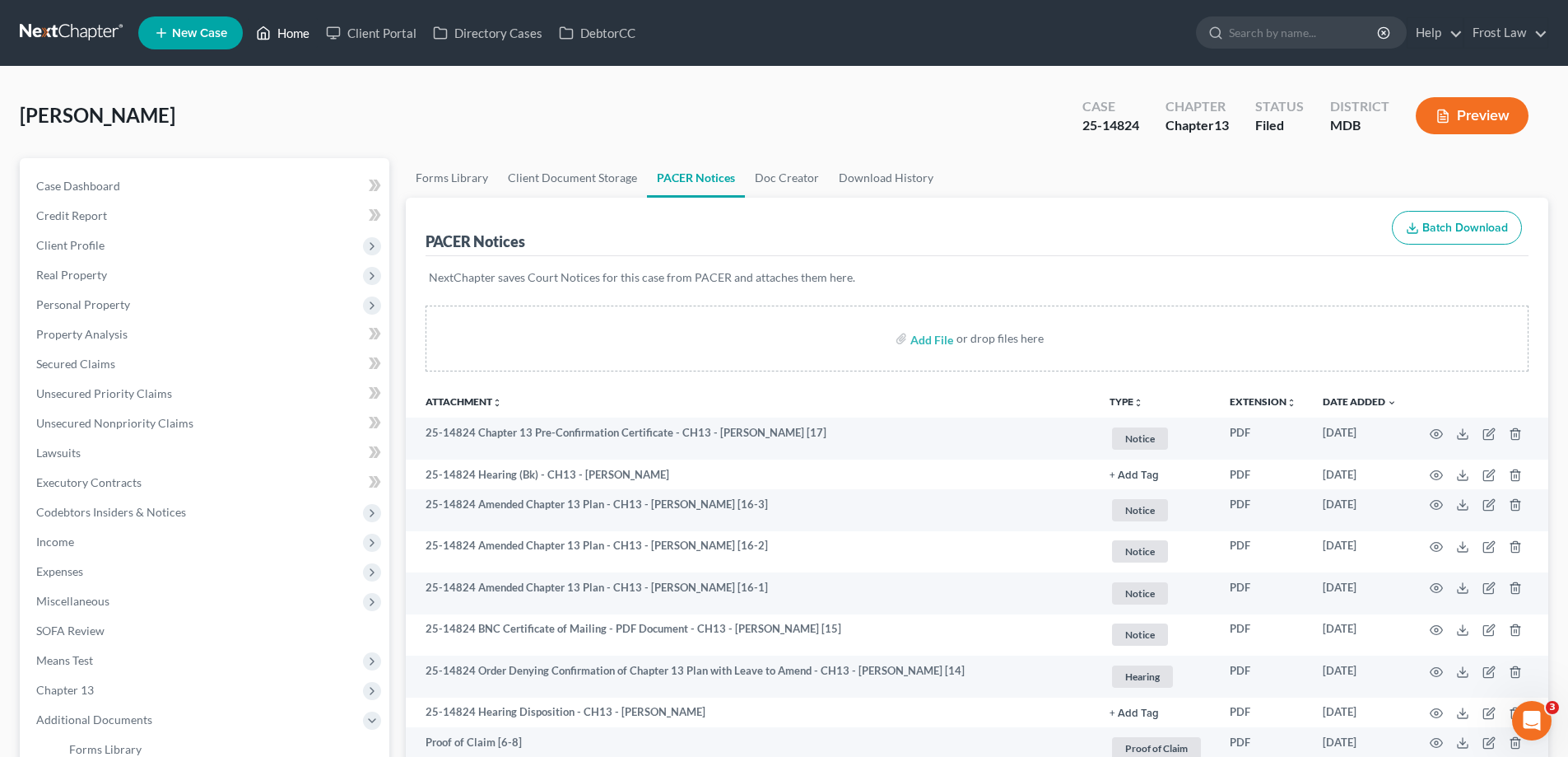
click at [293, 46] on link "Home" at bounding box center [283, 33] width 70 height 29
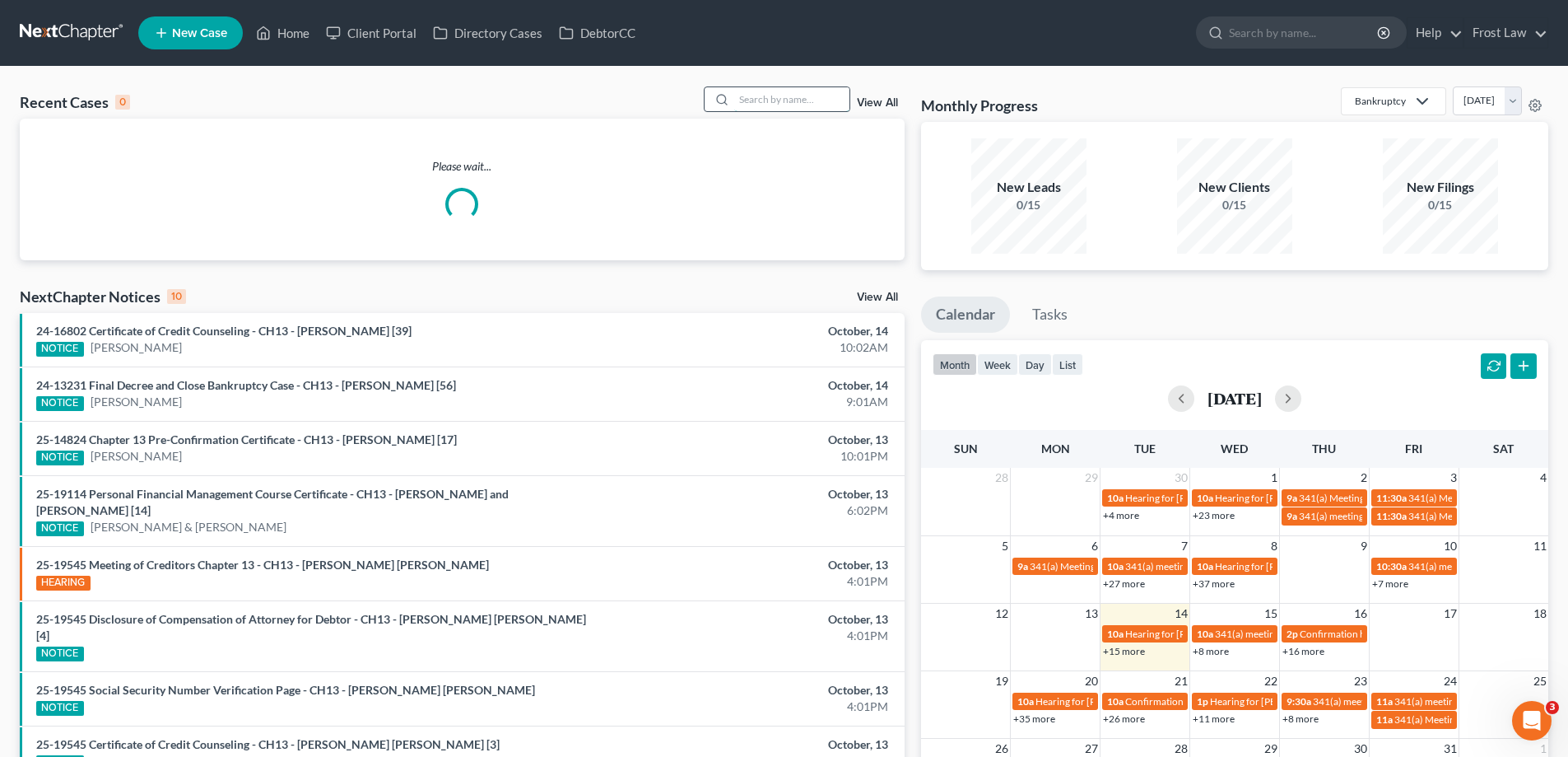
click at [757, 94] on input "search" at bounding box center [792, 99] width 116 height 24
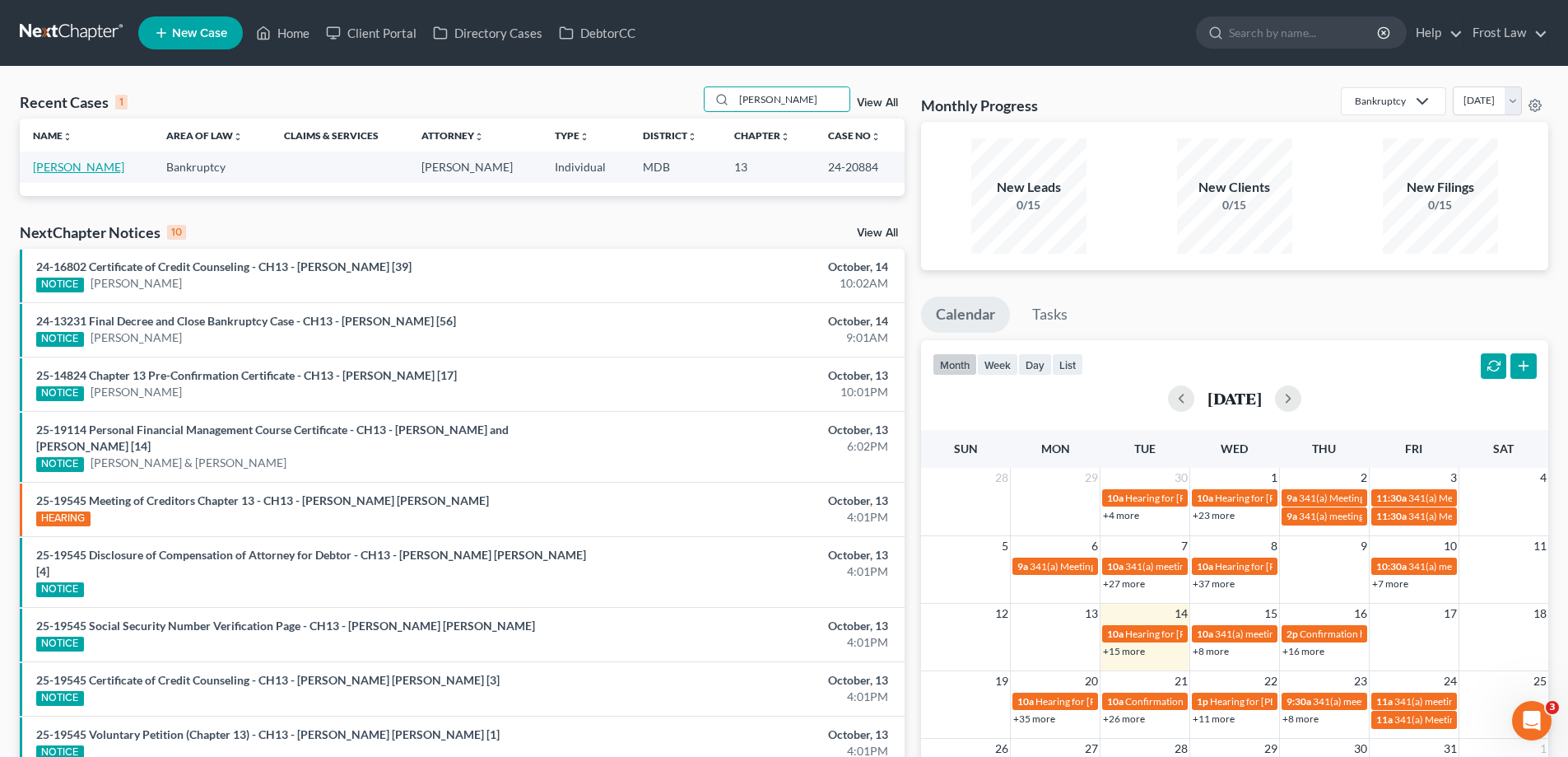
type input "[PERSON_NAME]"
click at [35, 168] on link "[PERSON_NAME]" at bounding box center [79, 166] width 91 height 14
select select "2"
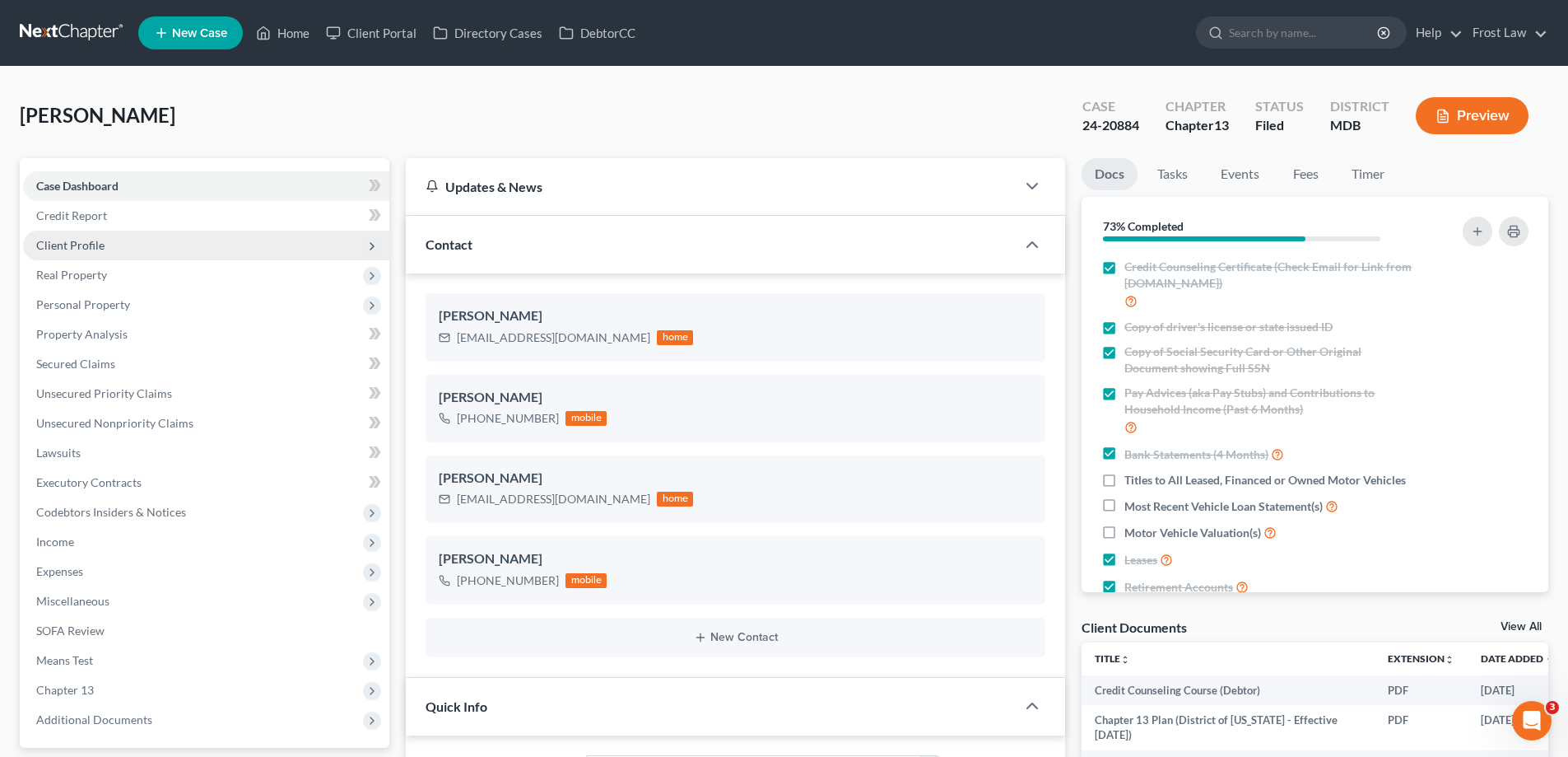
click at [100, 251] on span "Client Profile" at bounding box center [70, 245] width 68 height 14
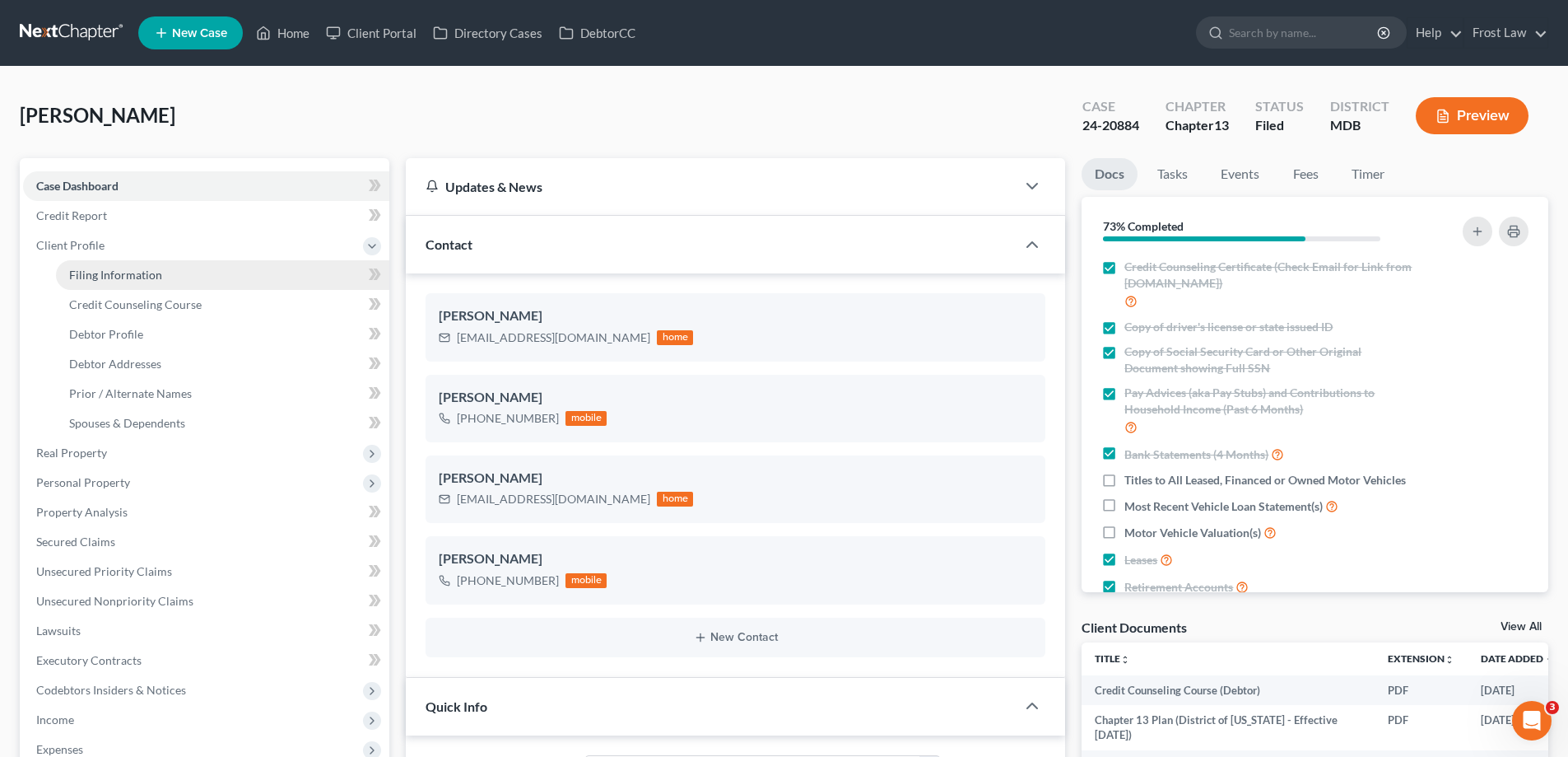
click at [179, 282] on link "Filing Information" at bounding box center [222, 275] width 333 height 29
select select "1"
select select "0"
select select "3"
select select "38"
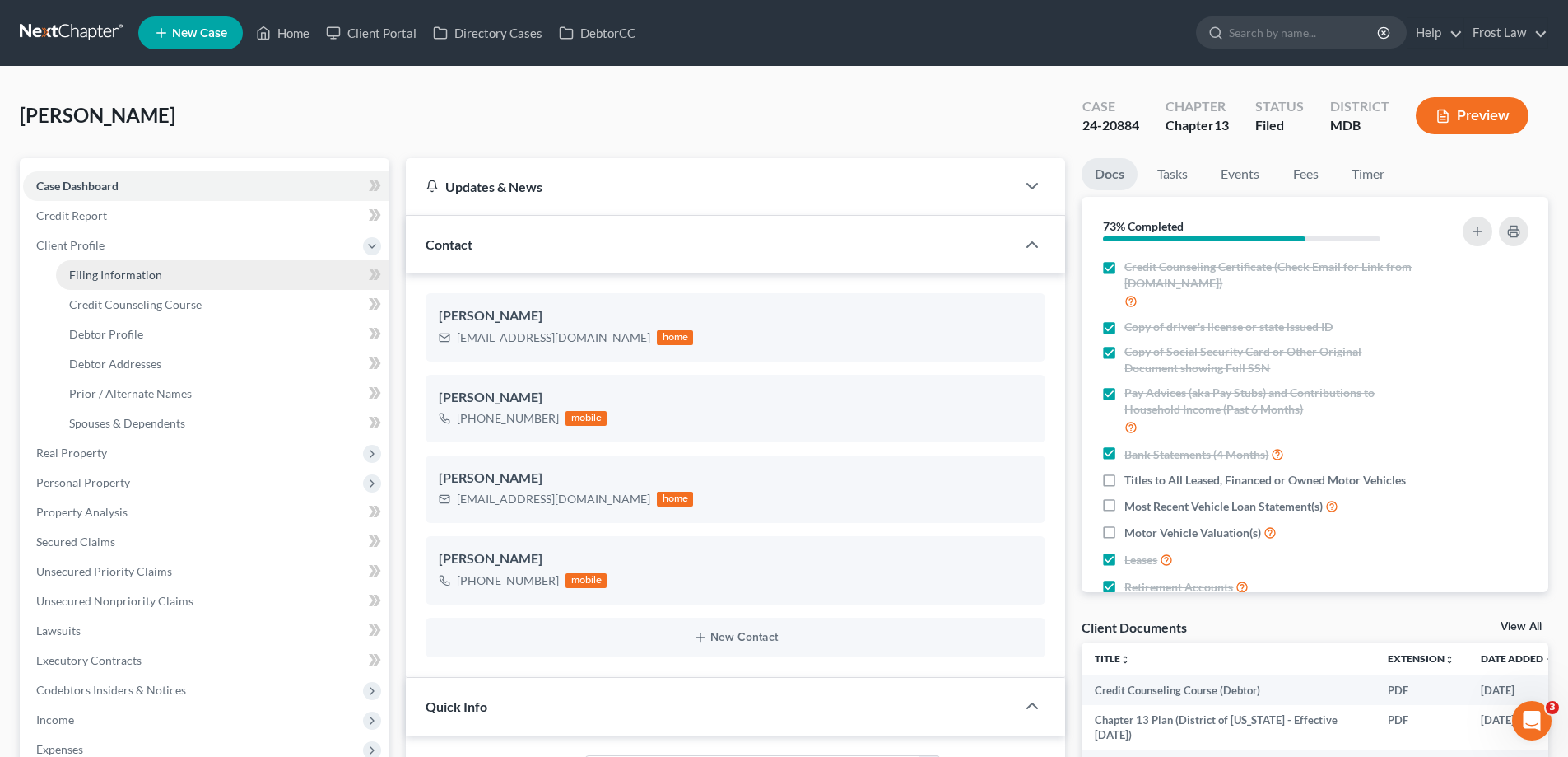
select select "0"
select select "21"
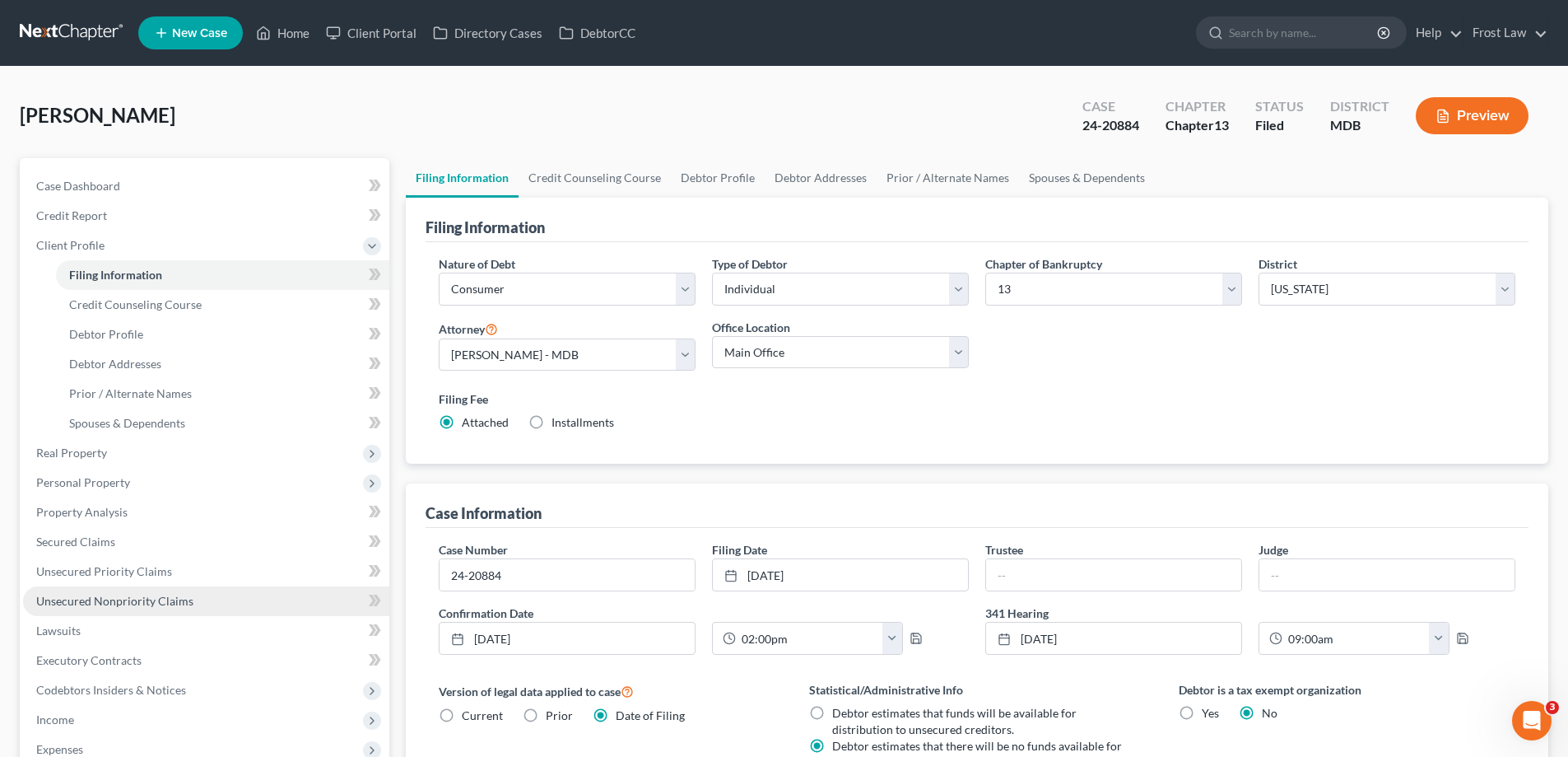
click at [146, 602] on span "Unsecured Nonpriority Claims" at bounding box center [115, 601] width 157 height 14
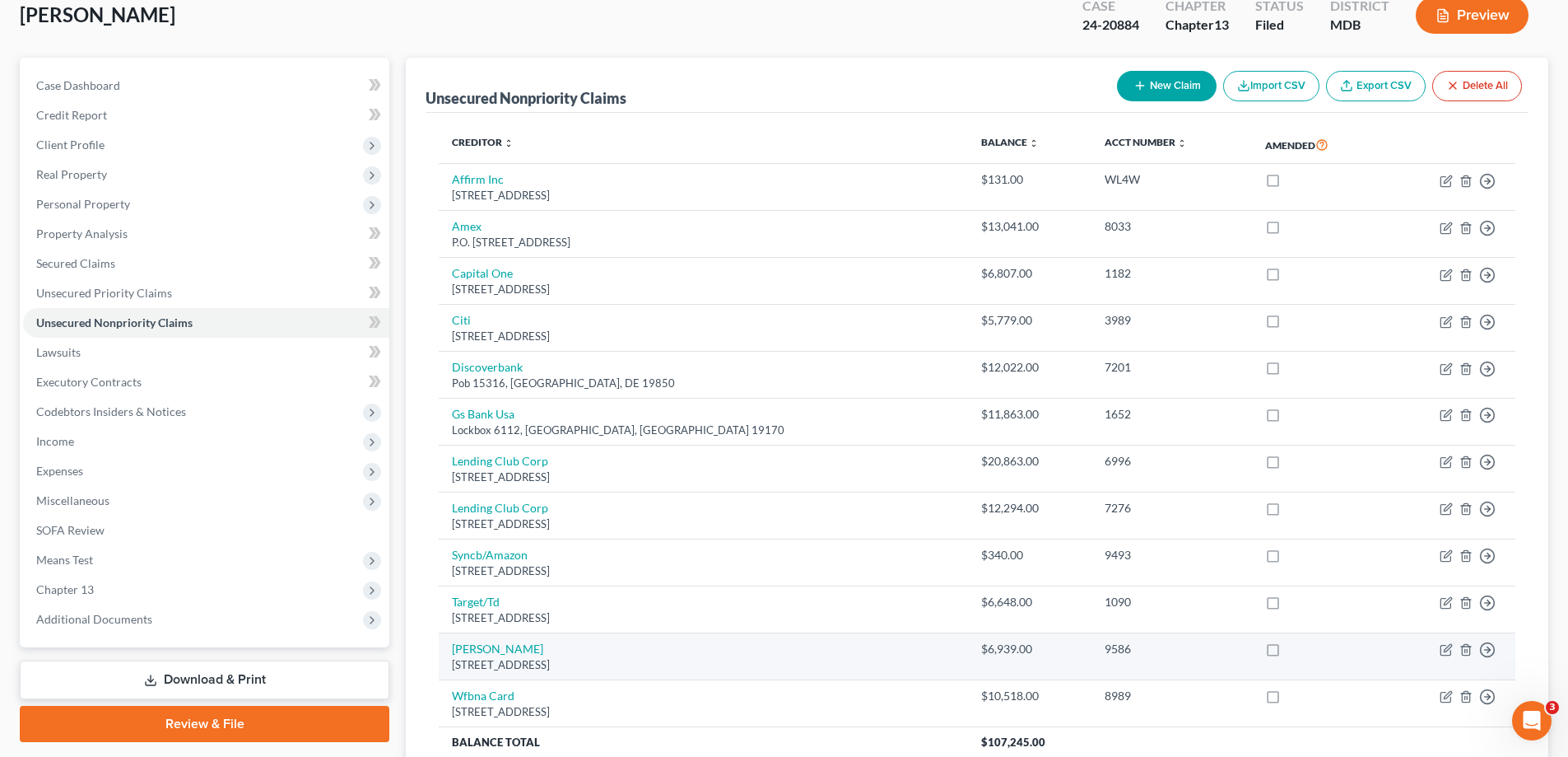
scroll to position [83, 0]
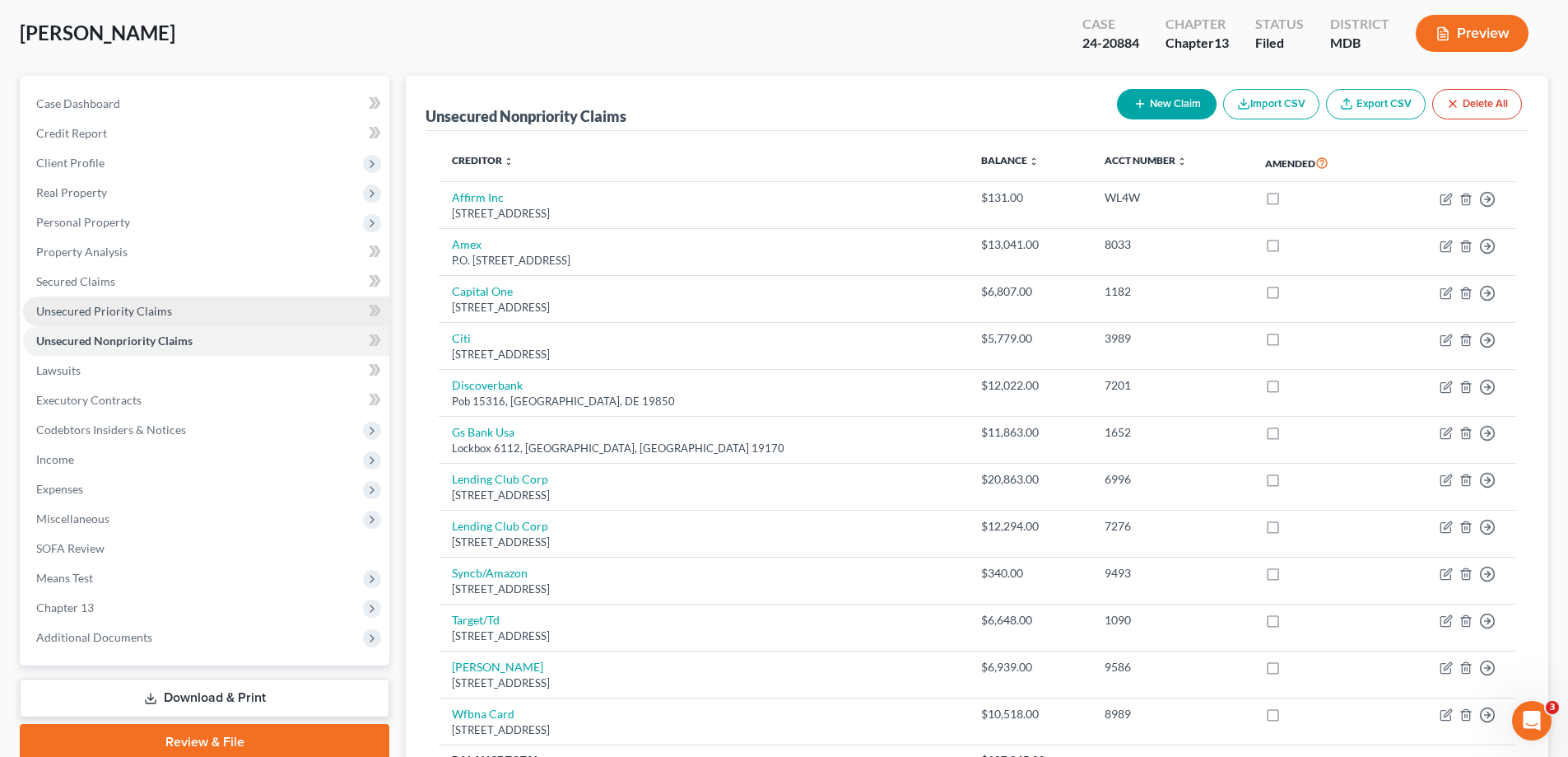
click at [161, 310] on span "Unsecured Priority Claims" at bounding box center [104, 311] width 136 height 14
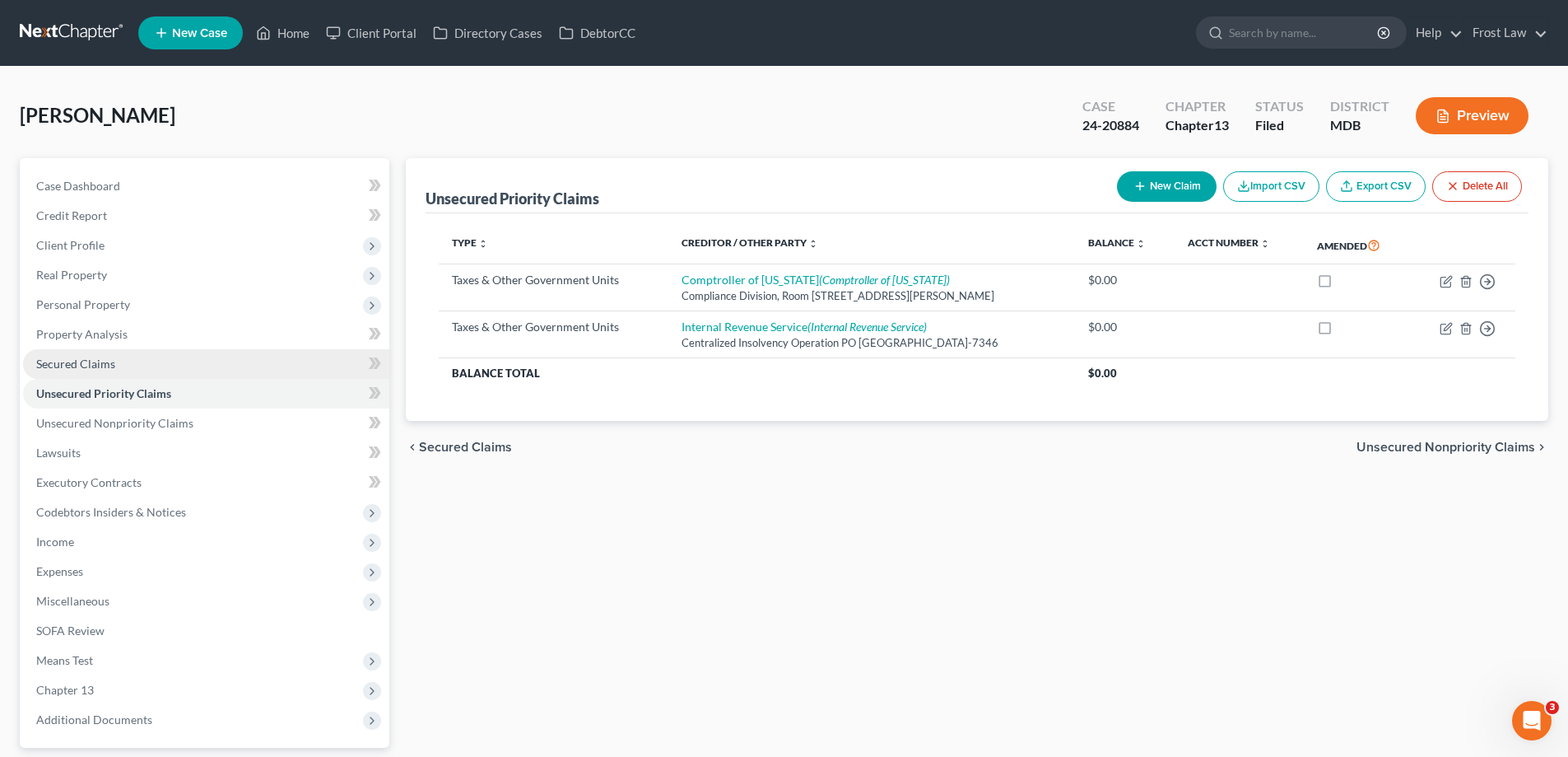
click at [136, 360] on link "Secured Claims" at bounding box center [206, 363] width 366 height 29
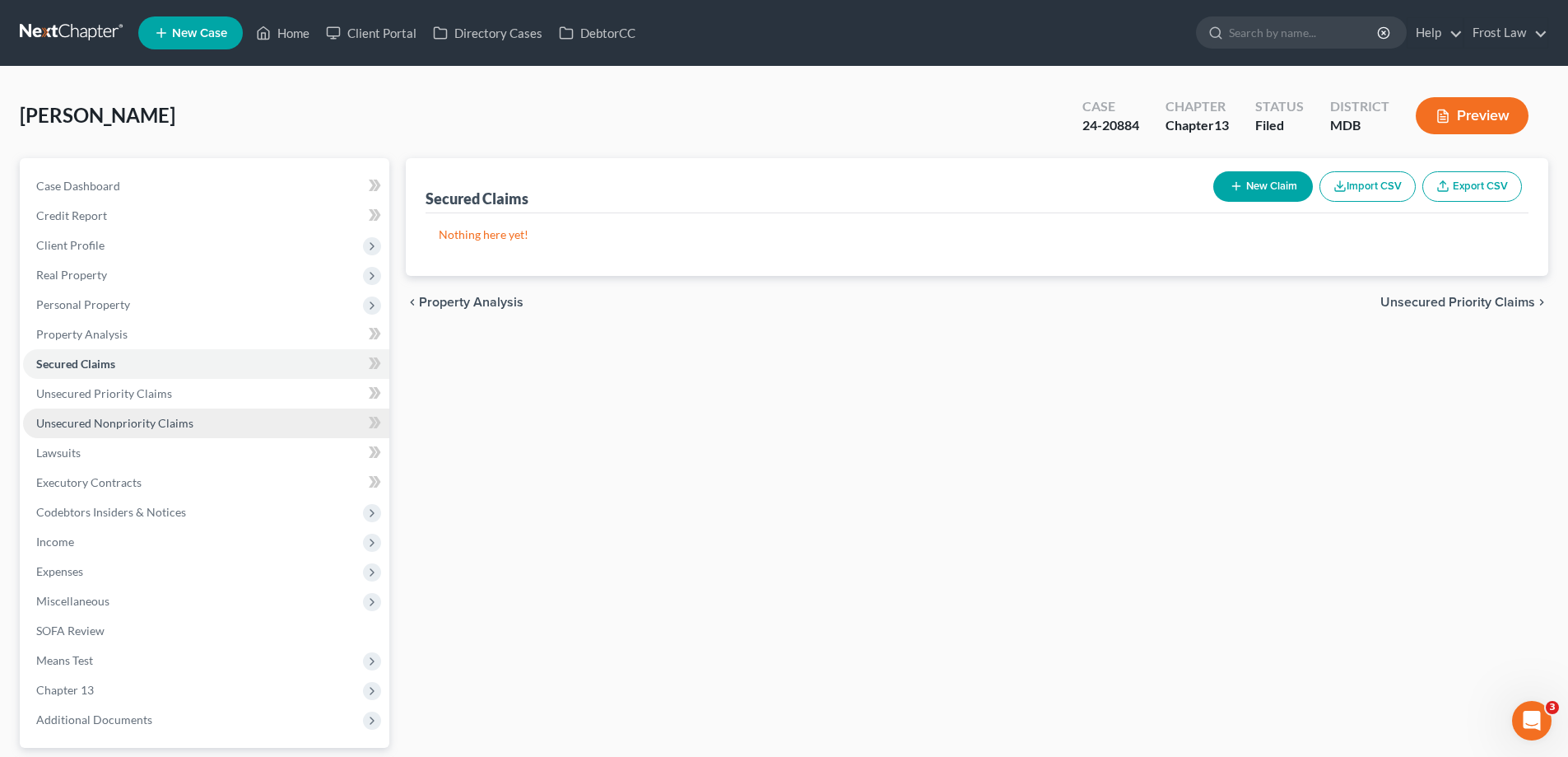
click at [178, 421] on span "Unsecured Nonpriority Claims" at bounding box center [115, 423] width 157 height 14
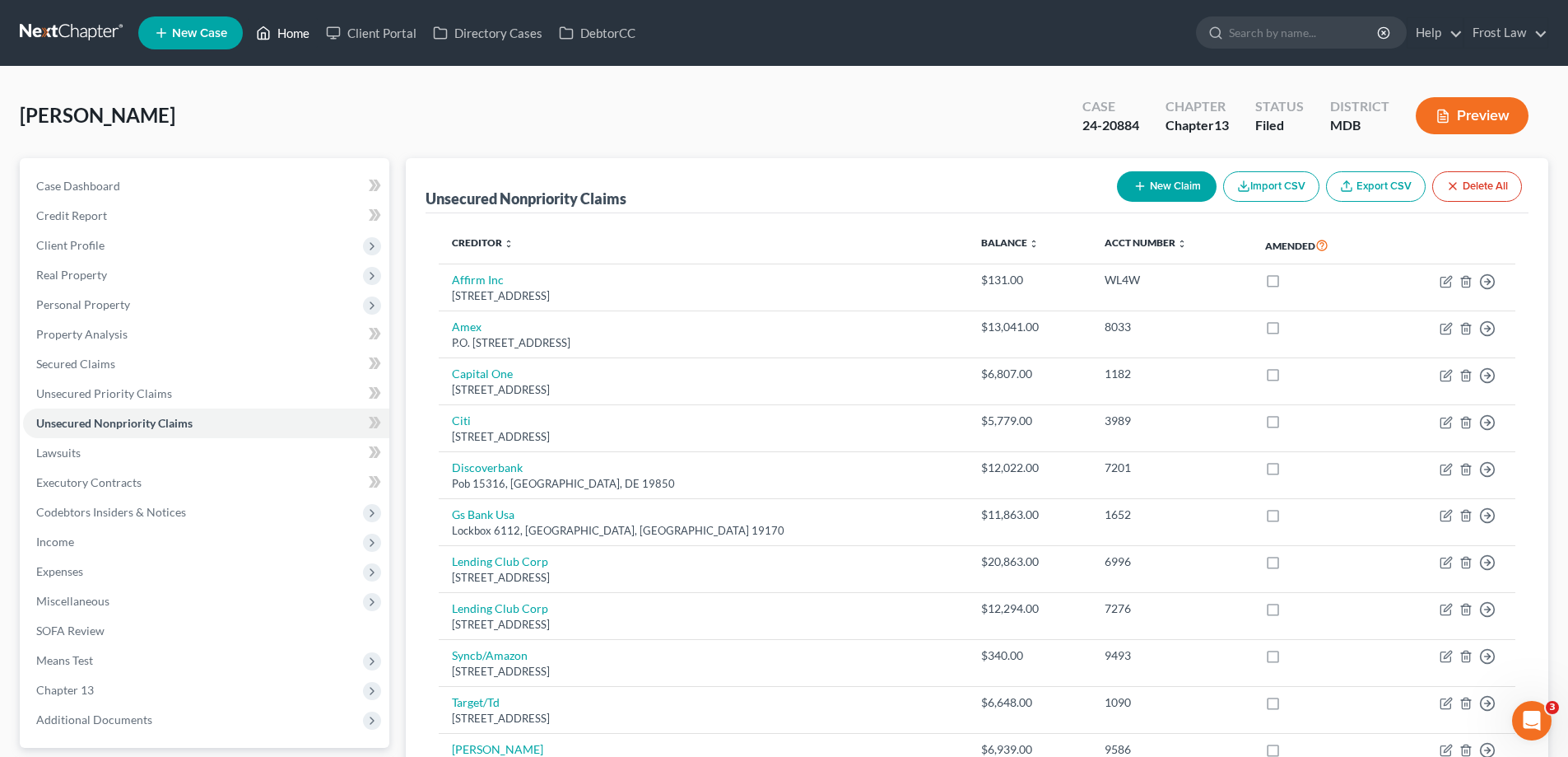
click at [293, 23] on link "Home" at bounding box center [283, 33] width 70 height 29
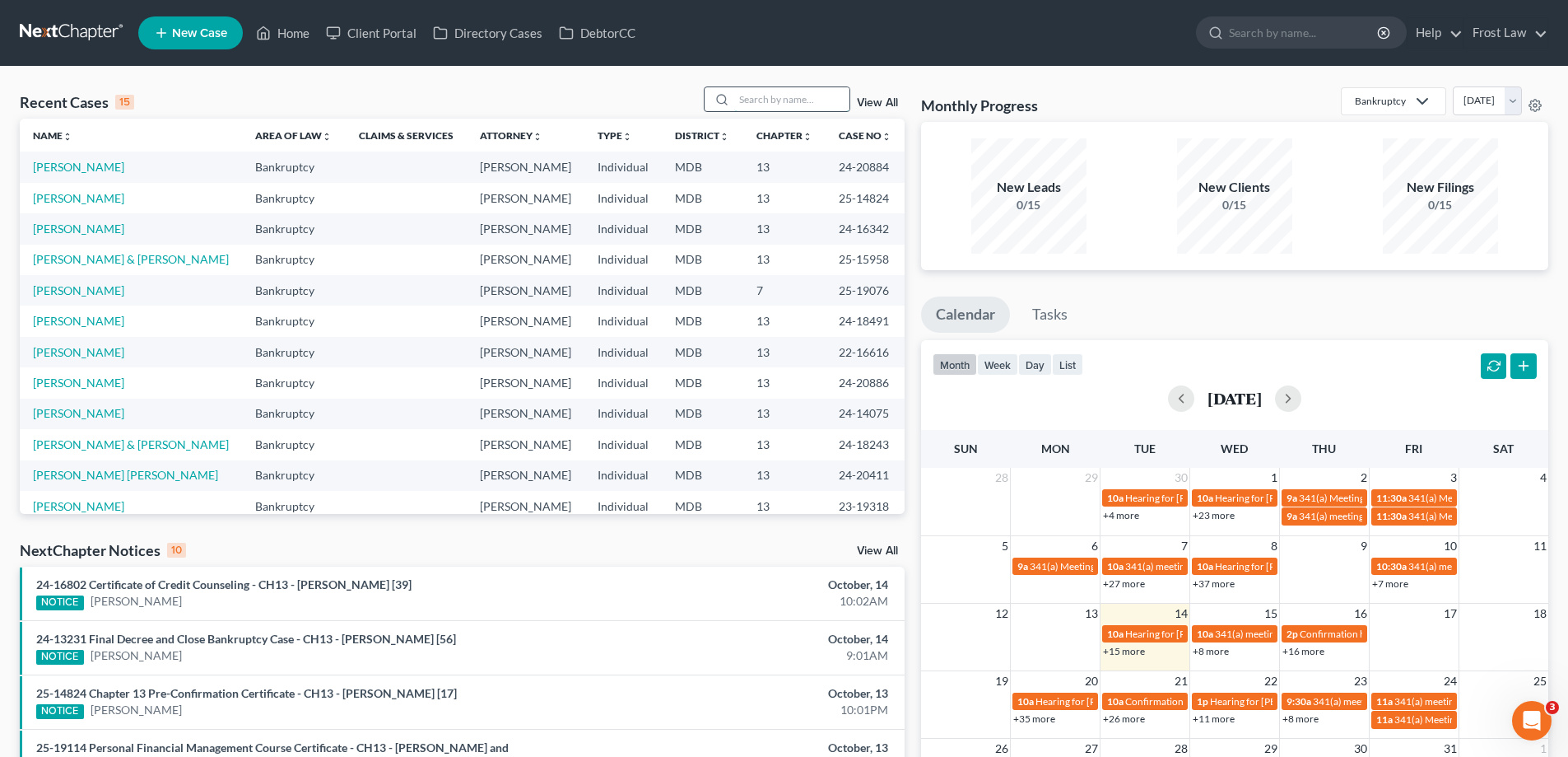
click at [814, 100] on input "search" at bounding box center [792, 99] width 116 height 24
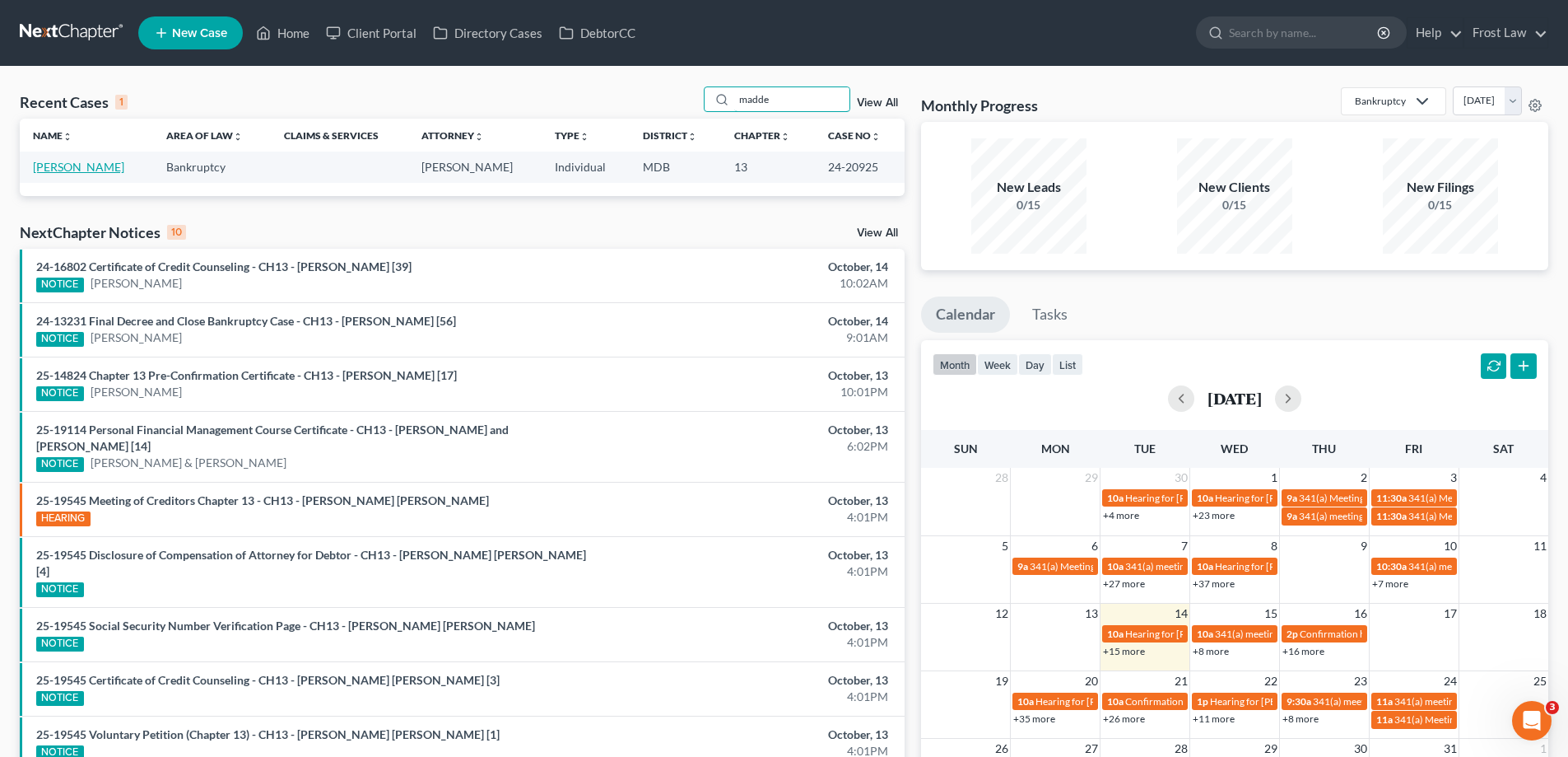
type input "madde"
click at [98, 165] on link "[PERSON_NAME]" at bounding box center [79, 166] width 91 height 14
select select "2"
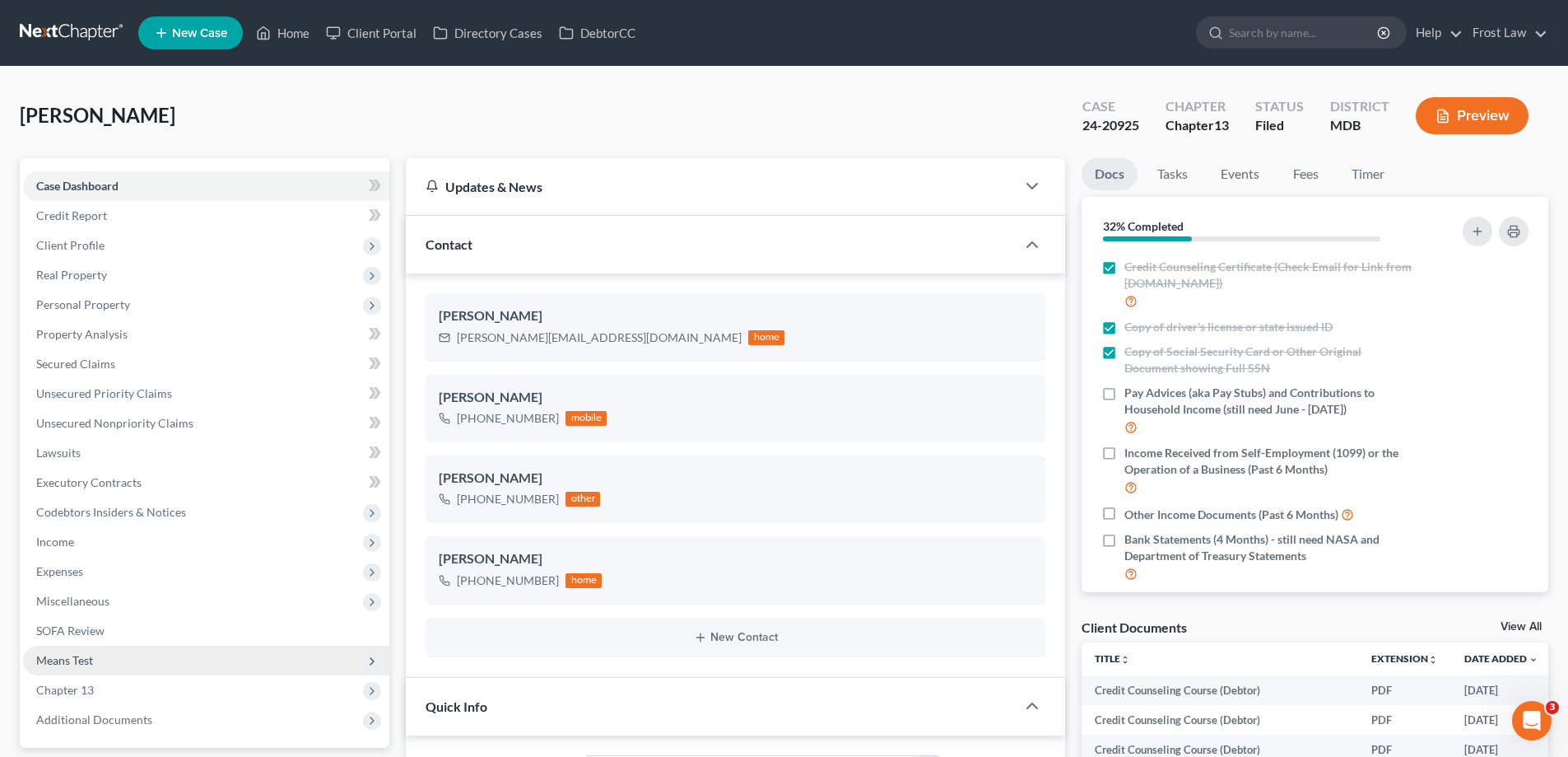
click at [166, 667] on span "Means Test" at bounding box center [206, 660] width 366 height 29
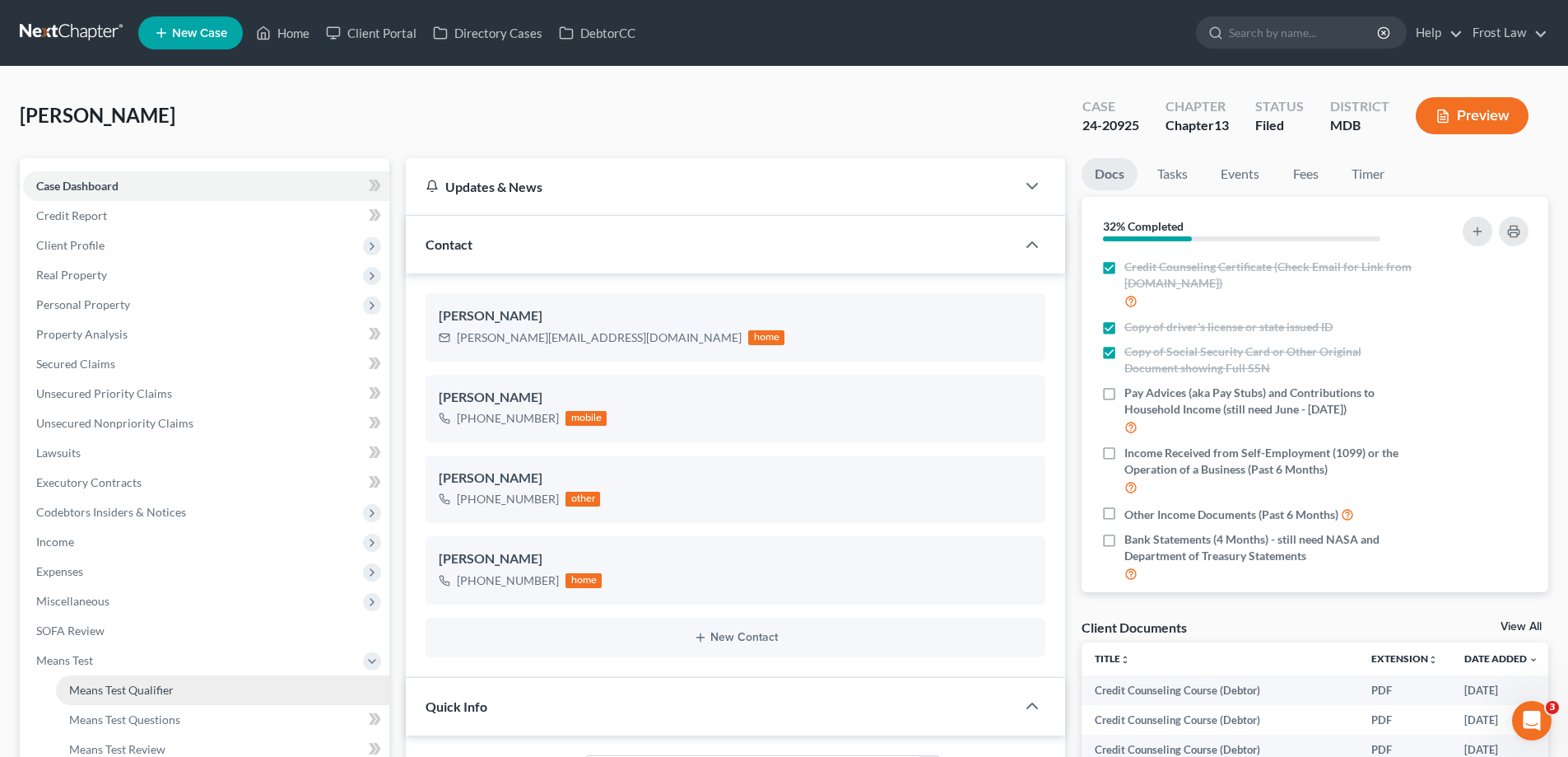
click at [181, 683] on link "Means Test Qualifier" at bounding box center [222, 690] width 333 height 29
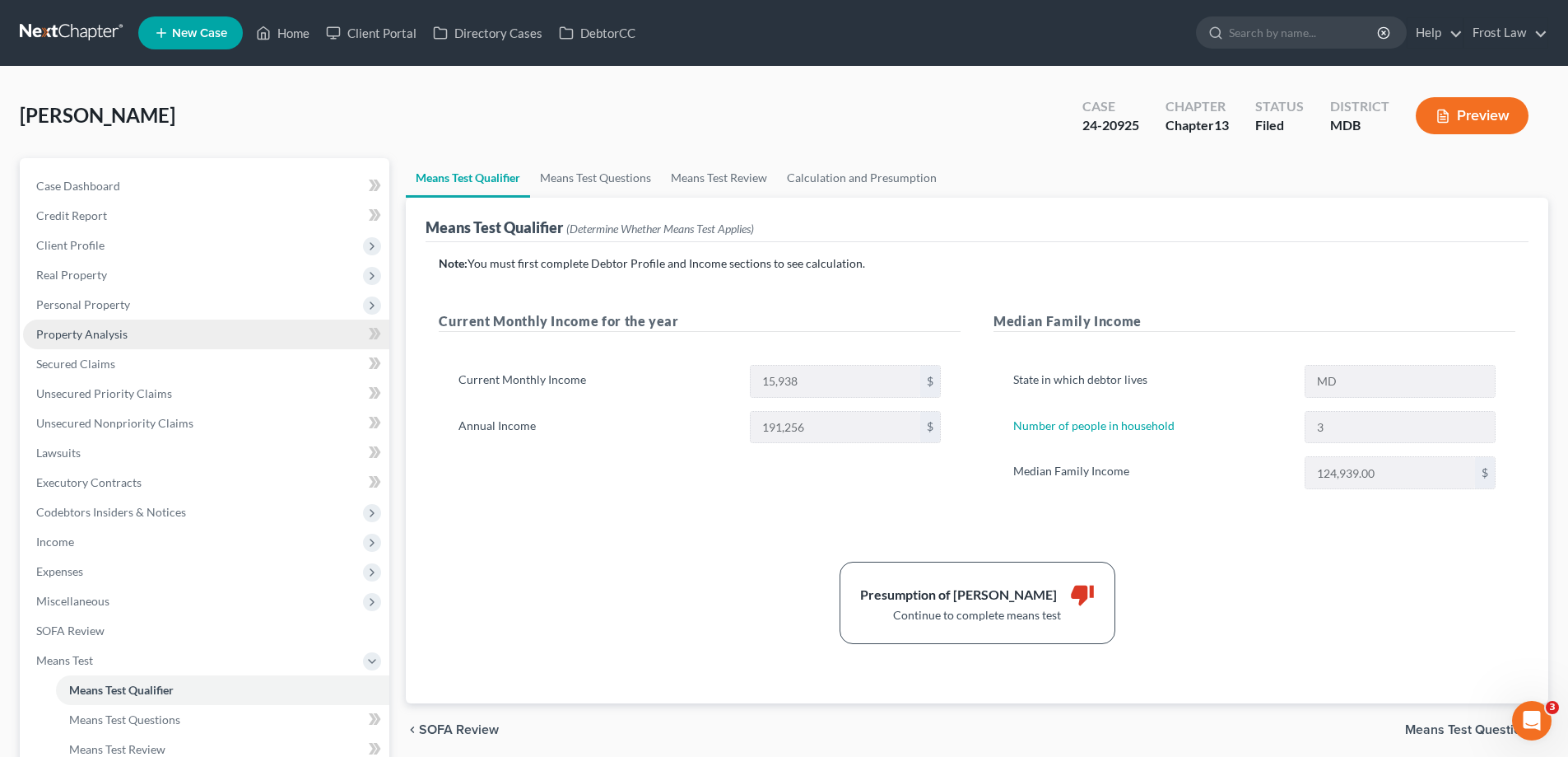
click at [191, 342] on link "Property Analysis" at bounding box center [206, 334] width 366 height 29
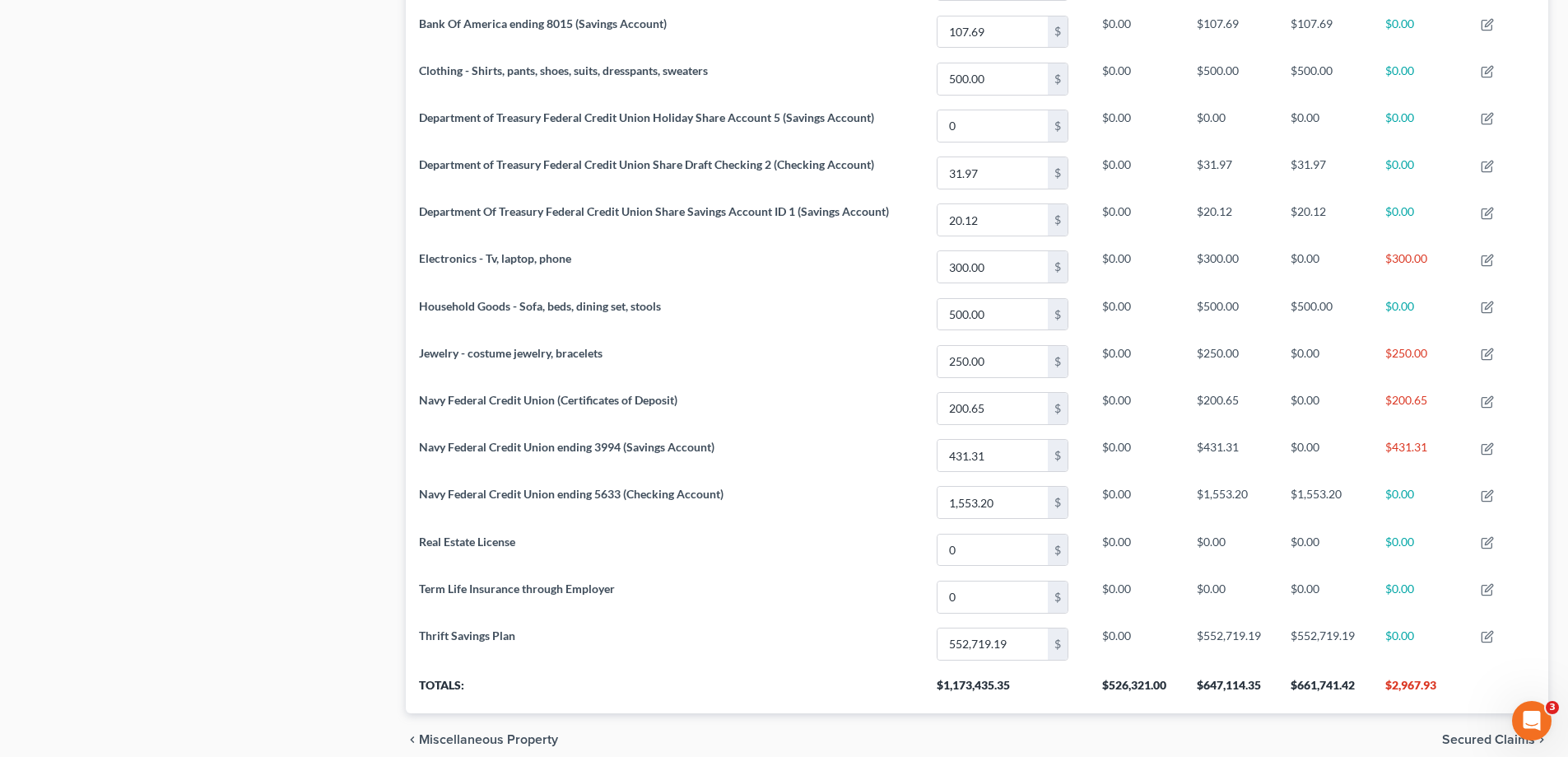
scroll to position [967, 0]
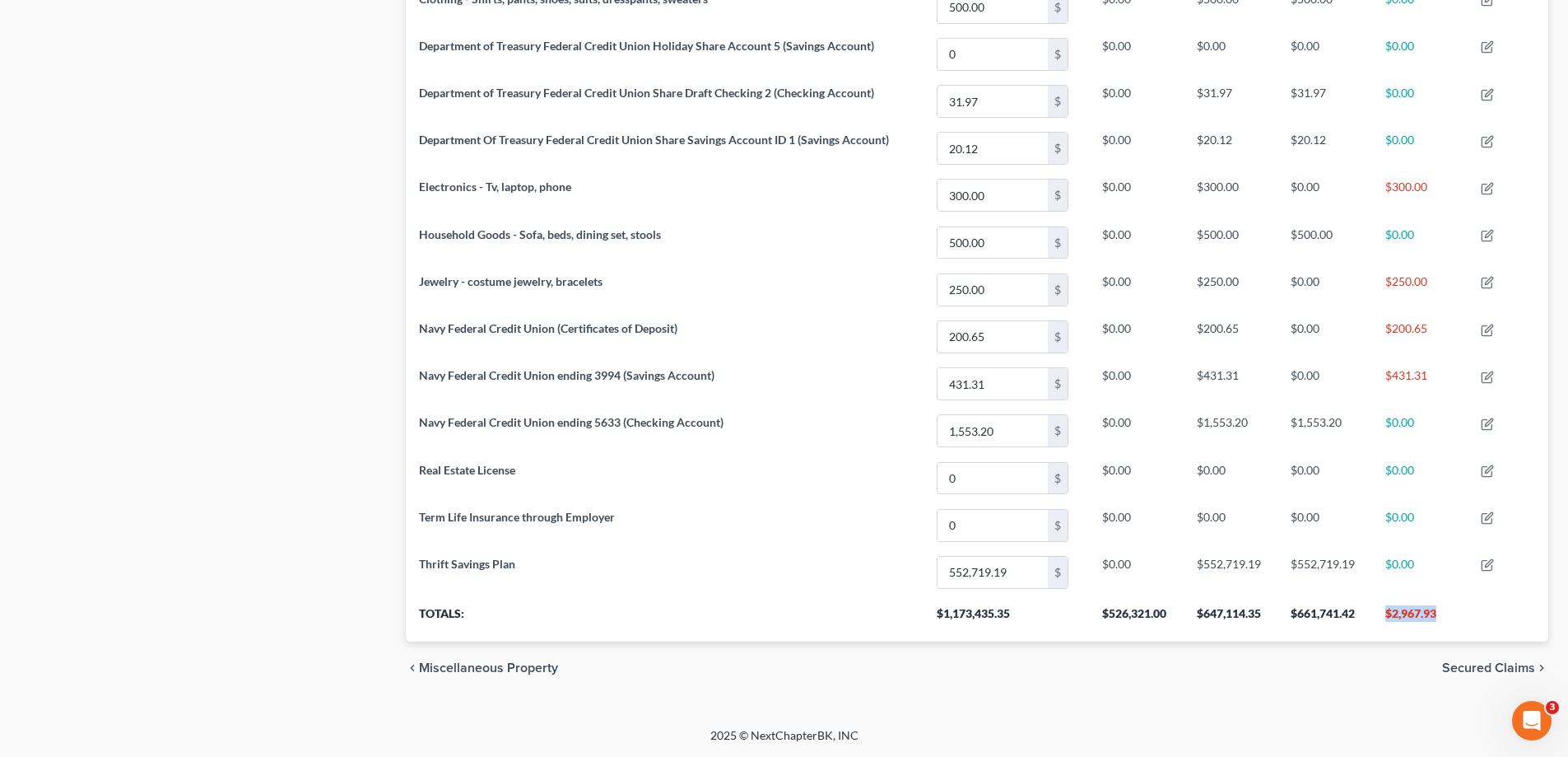
drag, startPoint x: 1451, startPoint y: 614, endPoint x: 1381, endPoint y: 617, distance: 70.1
click at [1381, 617] on th "$2,967.93" at bounding box center [1419, 617] width 95 height 46
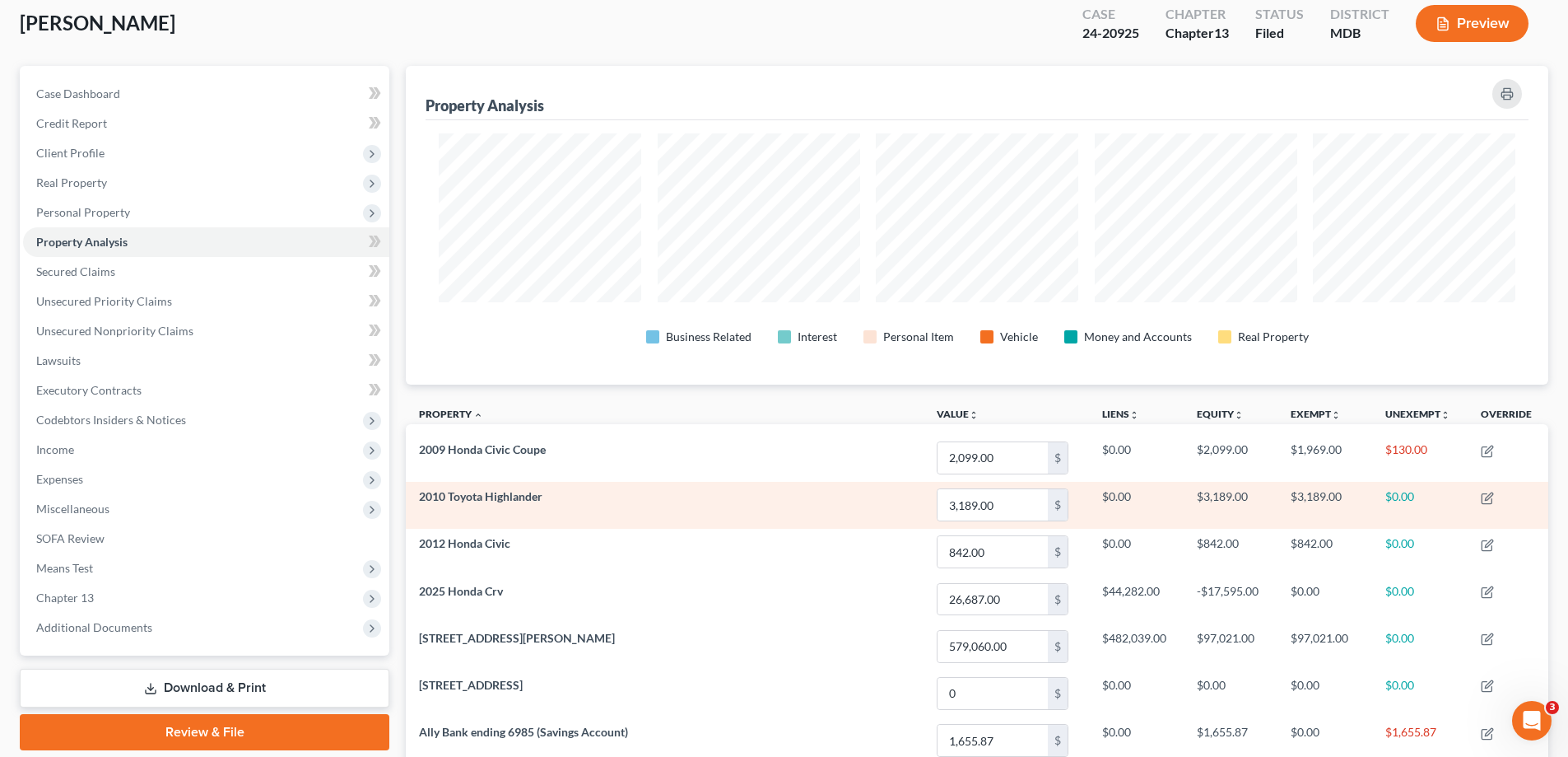
scroll to position [61, 0]
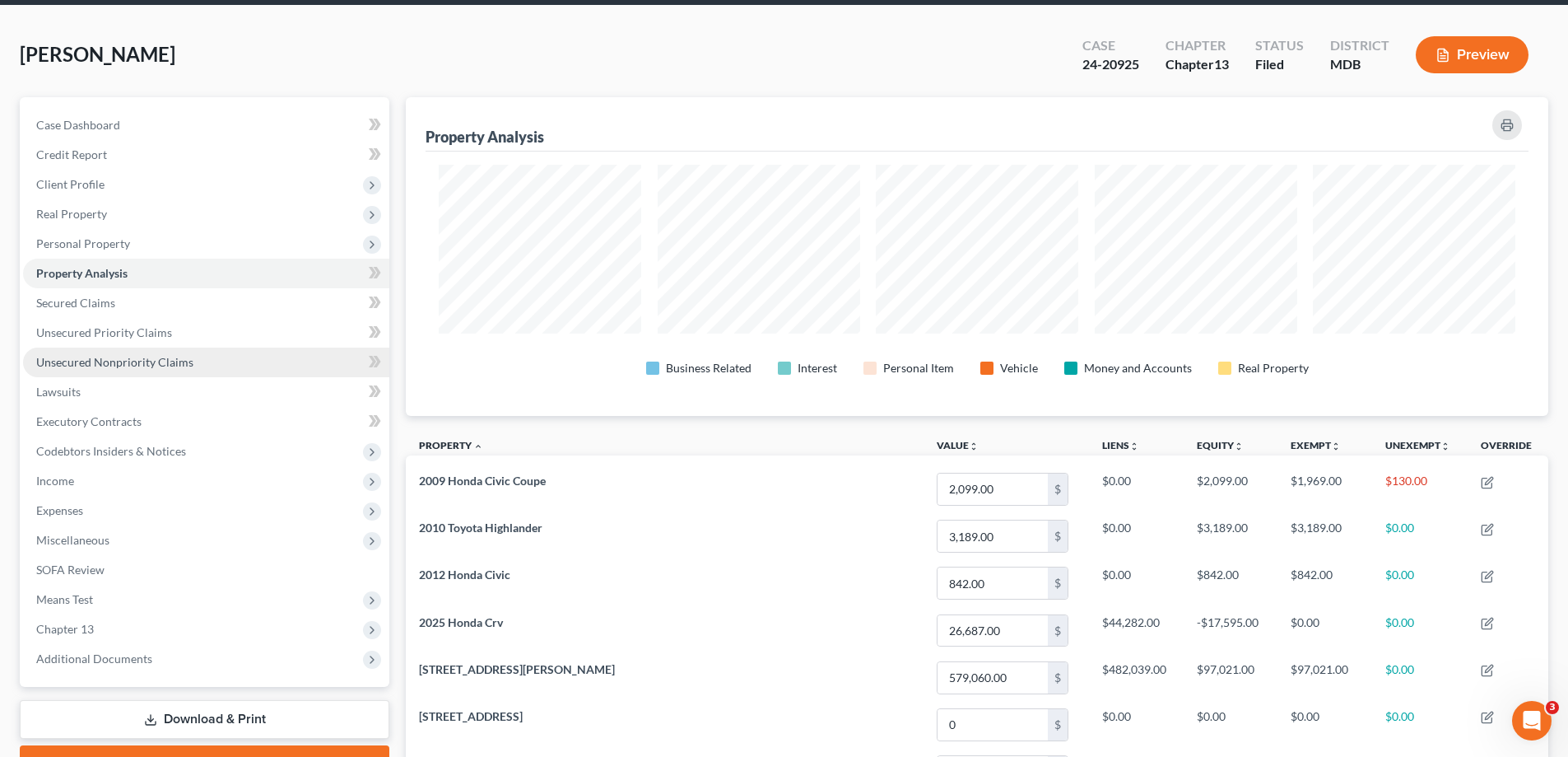
click at [111, 359] on span "Unsecured Nonpriority Claims" at bounding box center [115, 361] width 157 height 14
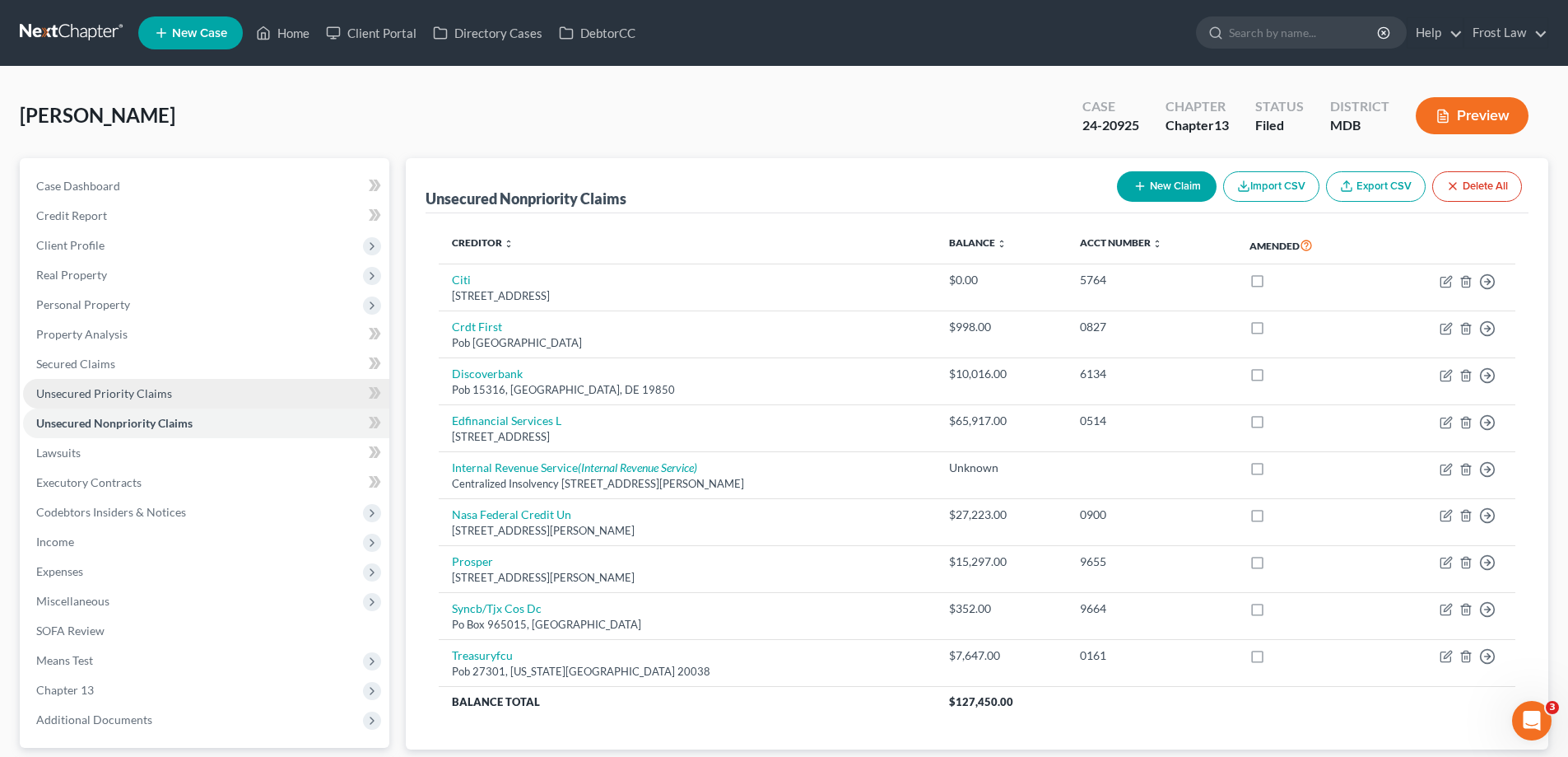
click at [138, 397] on span "Unsecured Priority Claims" at bounding box center [104, 393] width 136 height 14
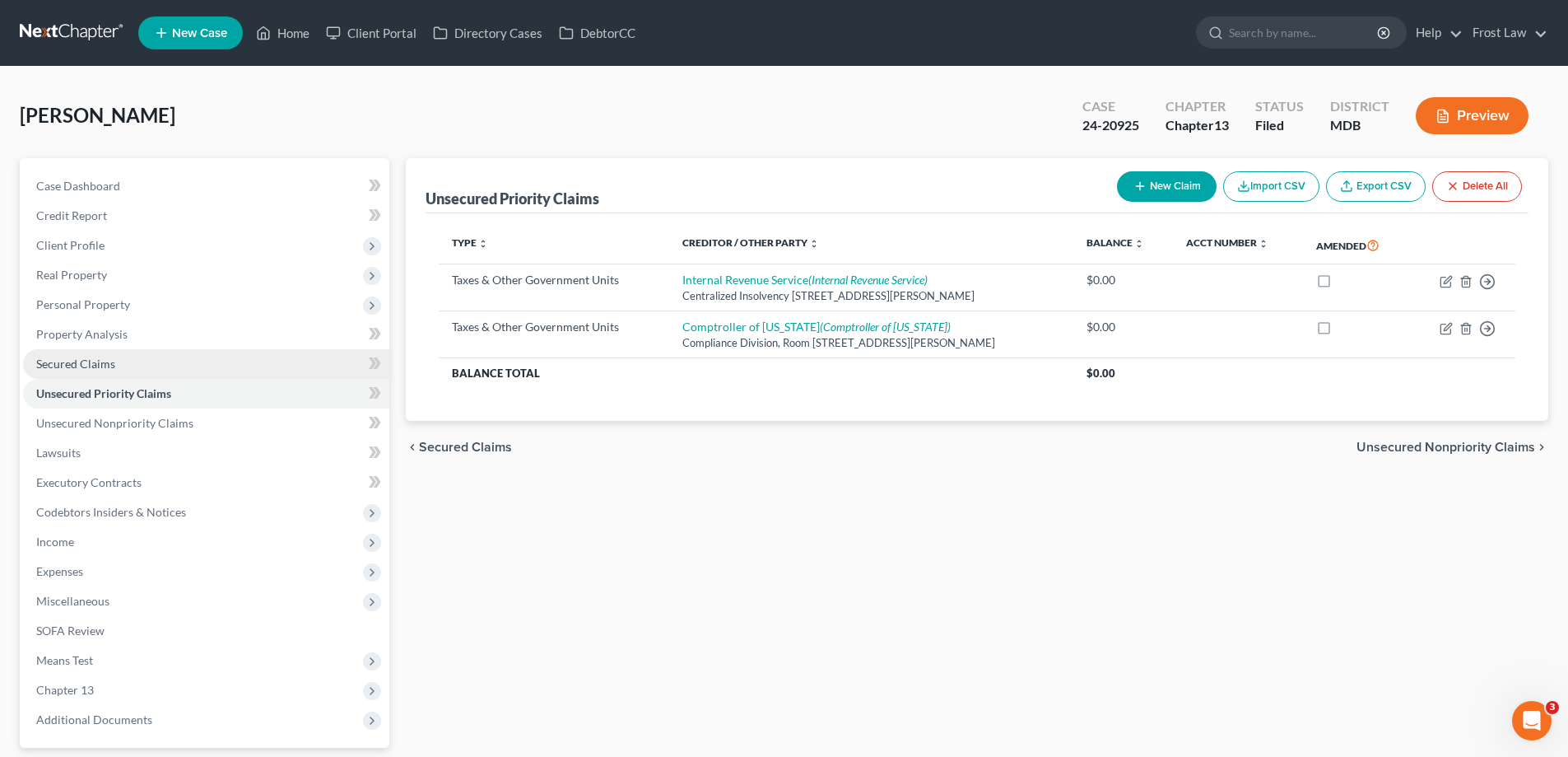
click at [126, 356] on link "Secured Claims" at bounding box center [206, 363] width 366 height 29
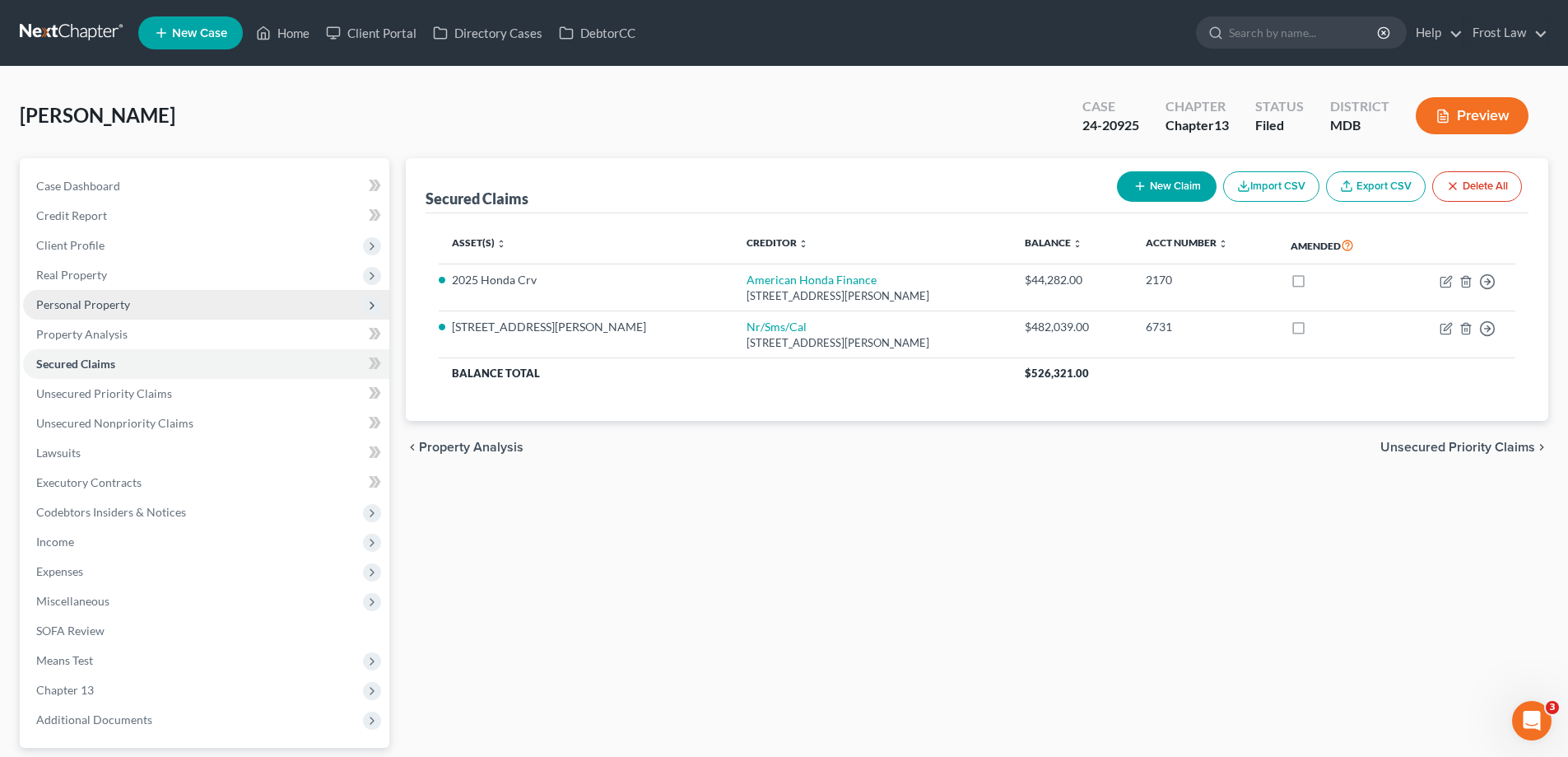
scroll to position [148, 0]
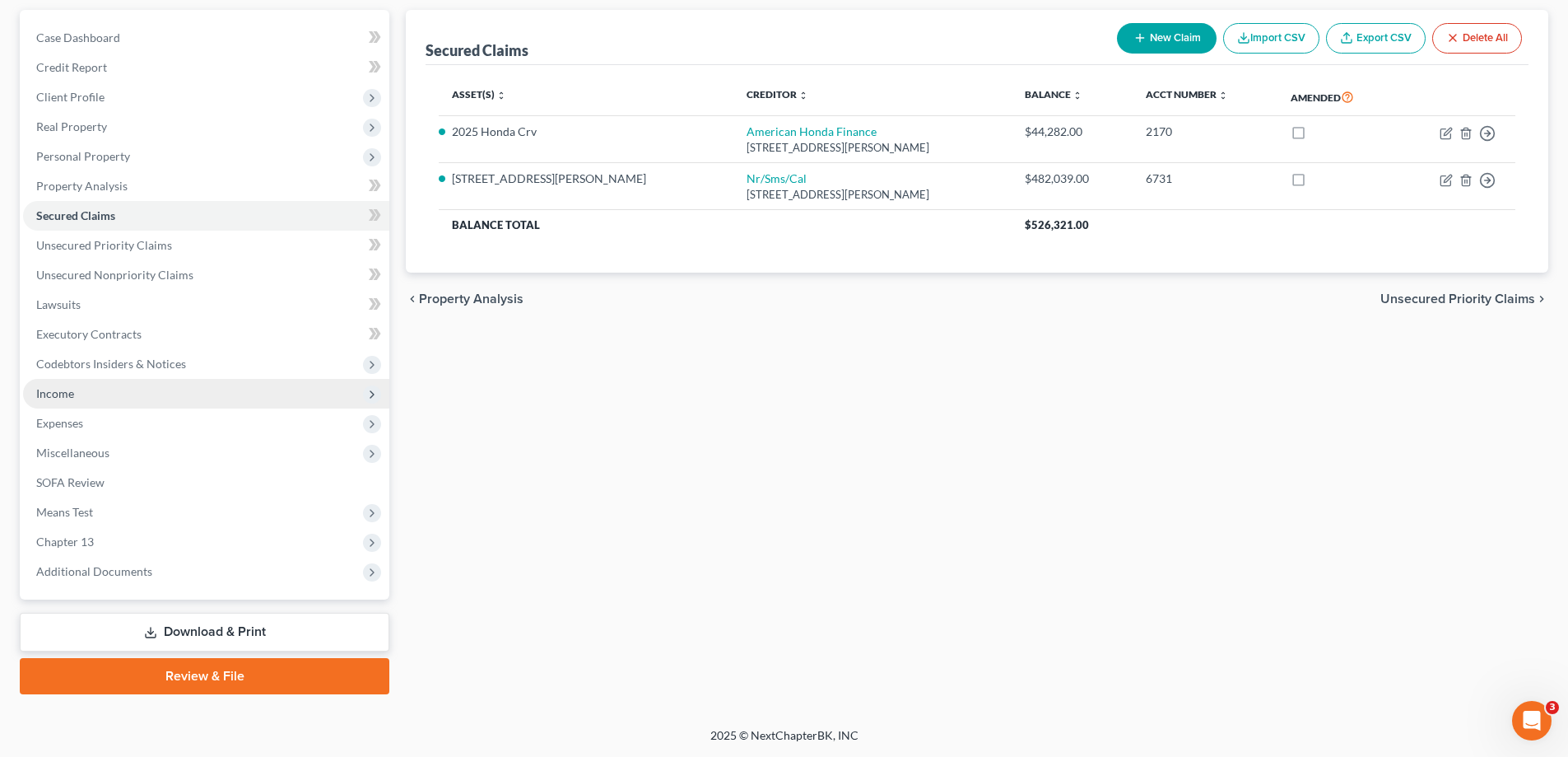
click at [105, 396] on span "Income" at bounding box center [206, 394] width 366 height 29
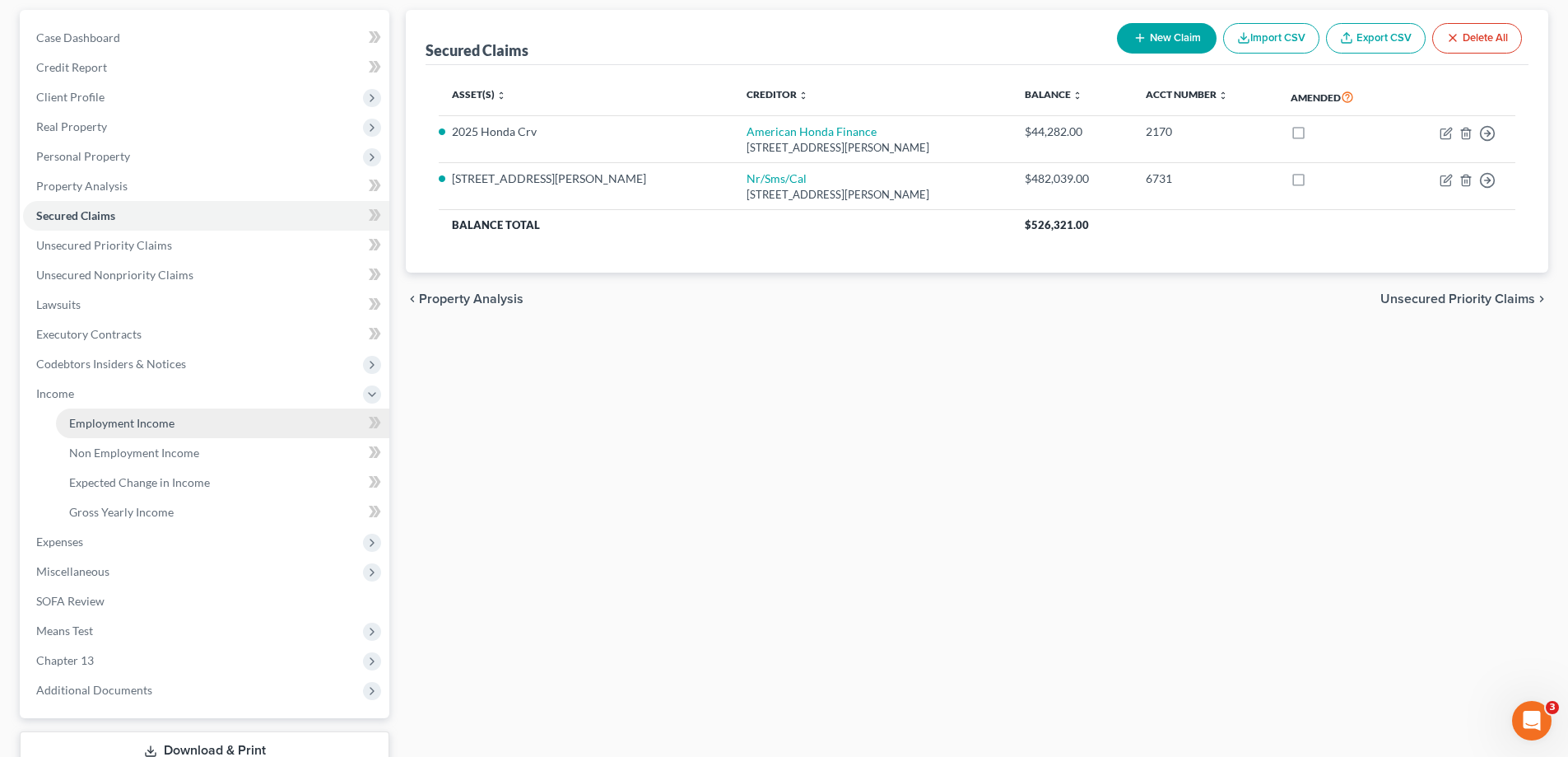
click at [121, 416] on span "Employment Income" at bounding box center [121, 423] width 105 height 14
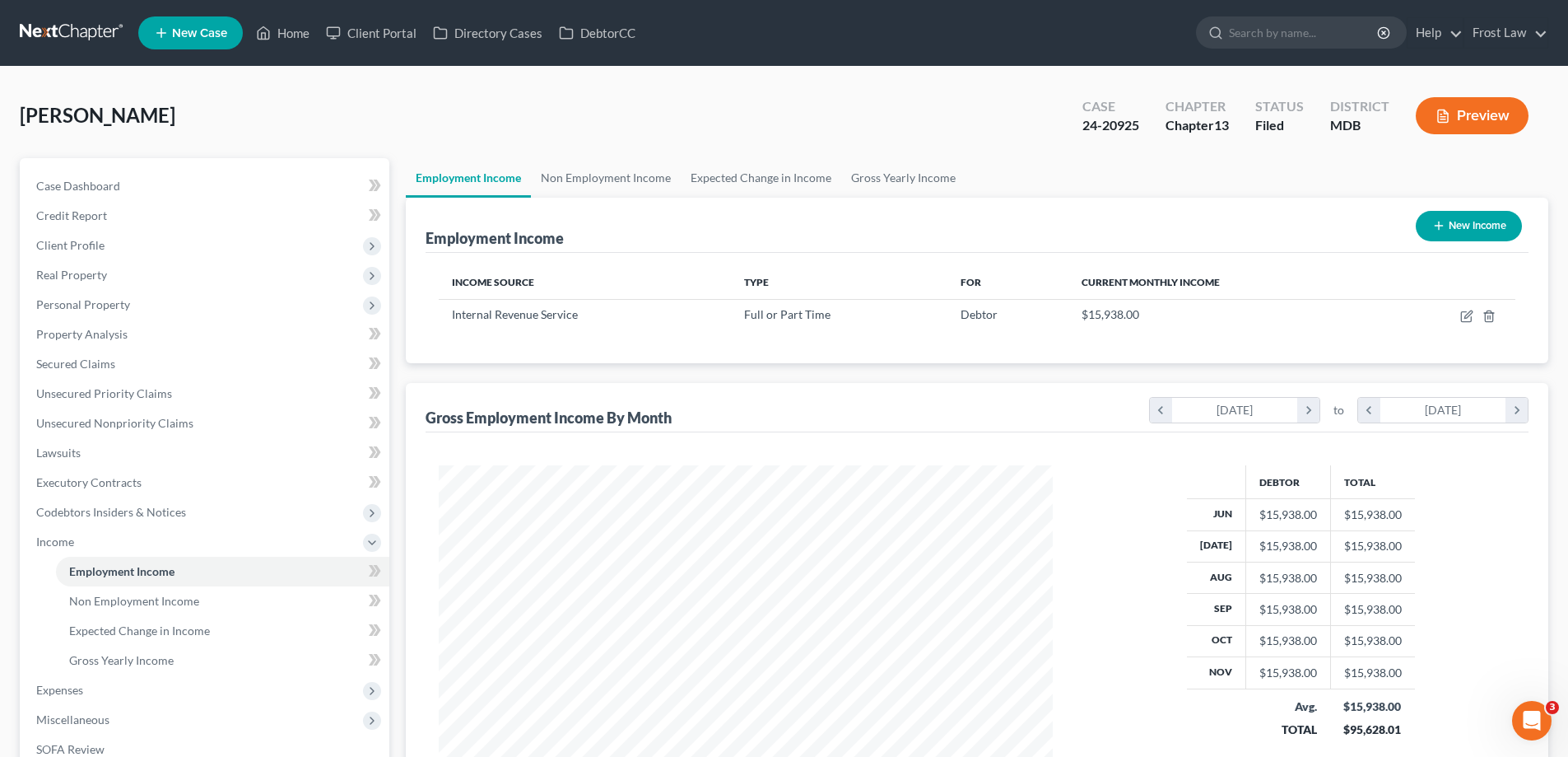
scroll to position [307, 647]
click at [571, 193] on link "Non Employment Income" at bounding box center [605, 178] width 150 height 40
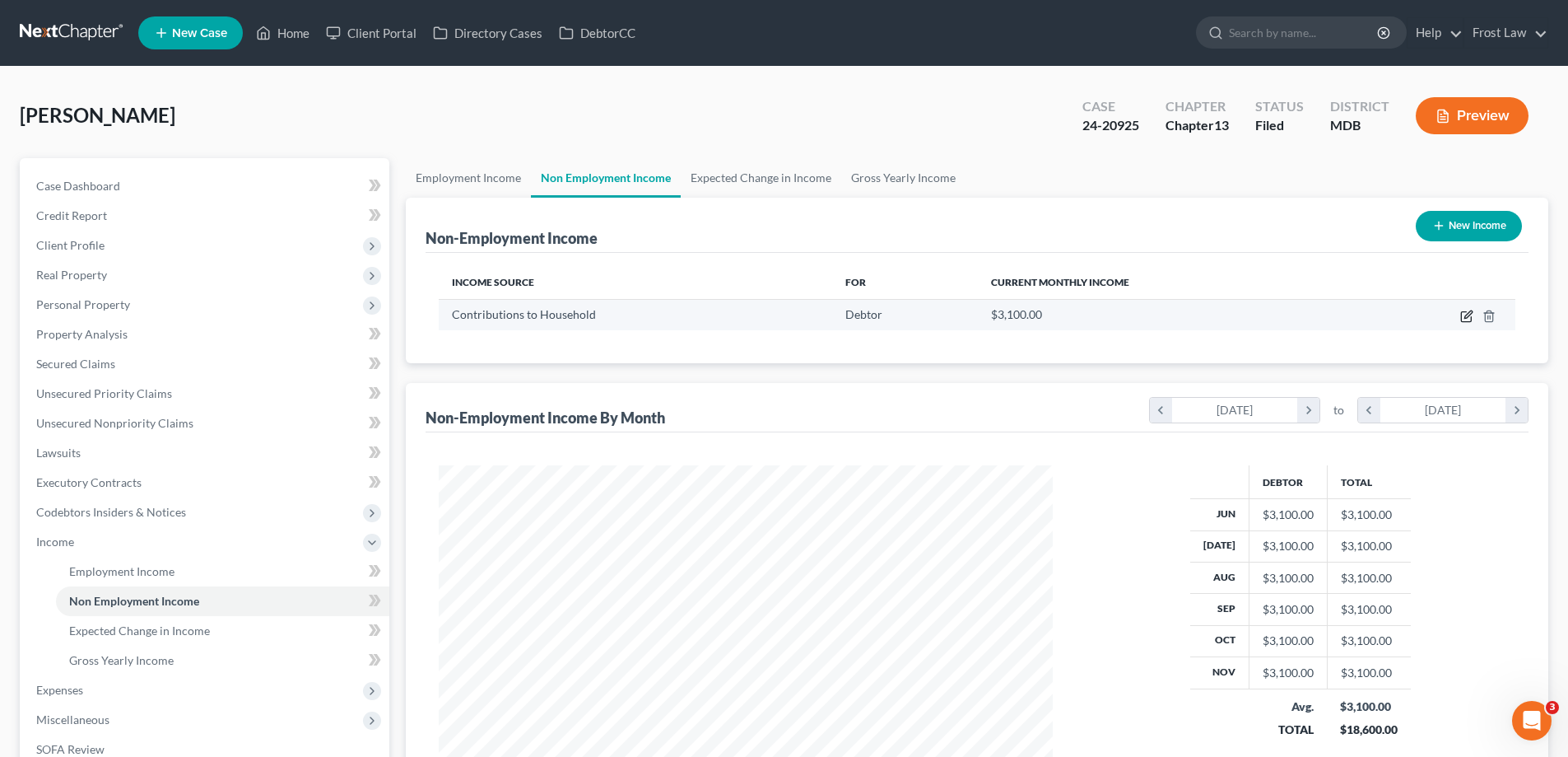
click at [1467, 314] on icon "button" at bounding box center [1467, 317] width 14 height 14
select select "8"
select select "0"
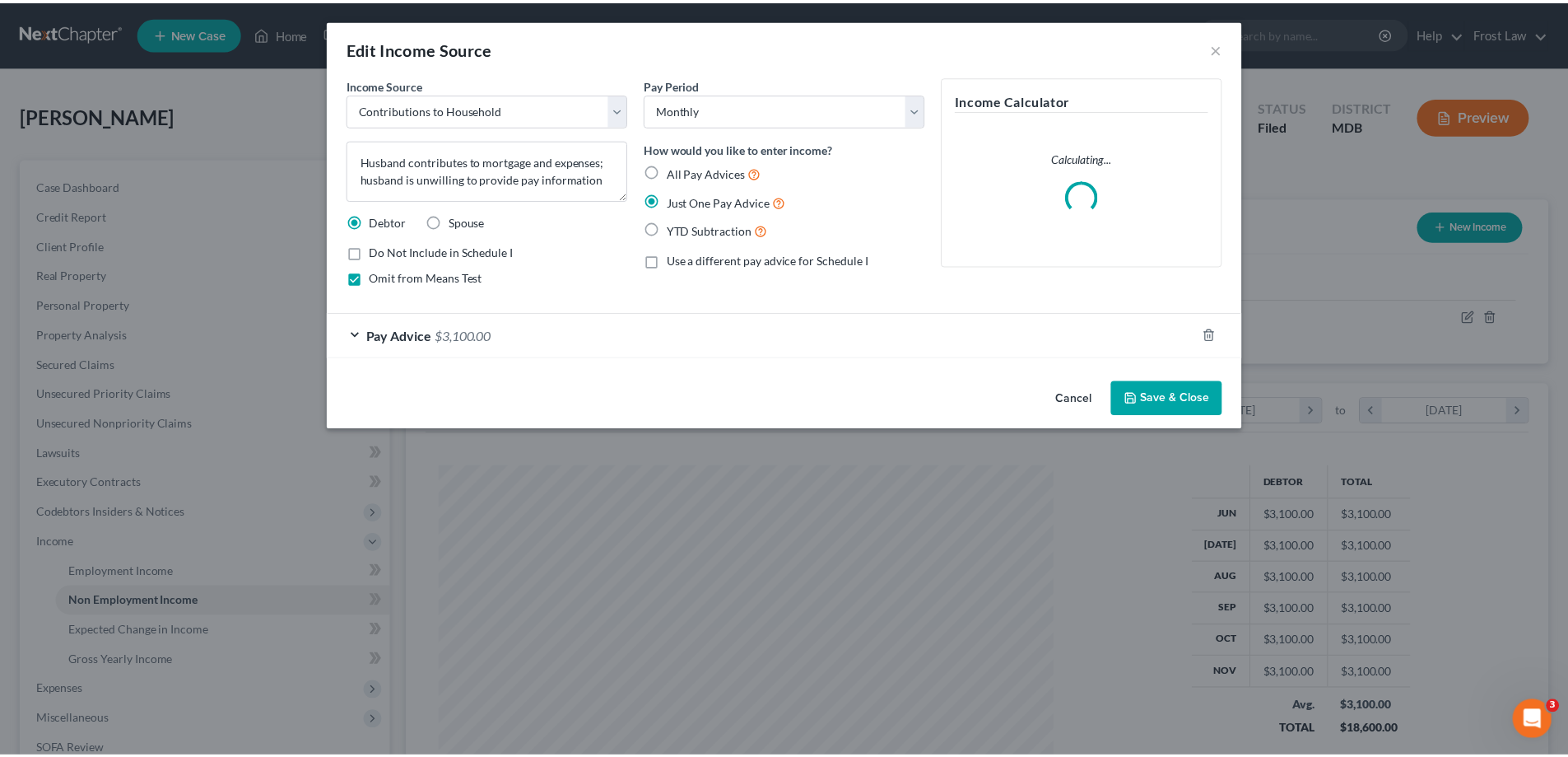
scroll to position [310, 653]
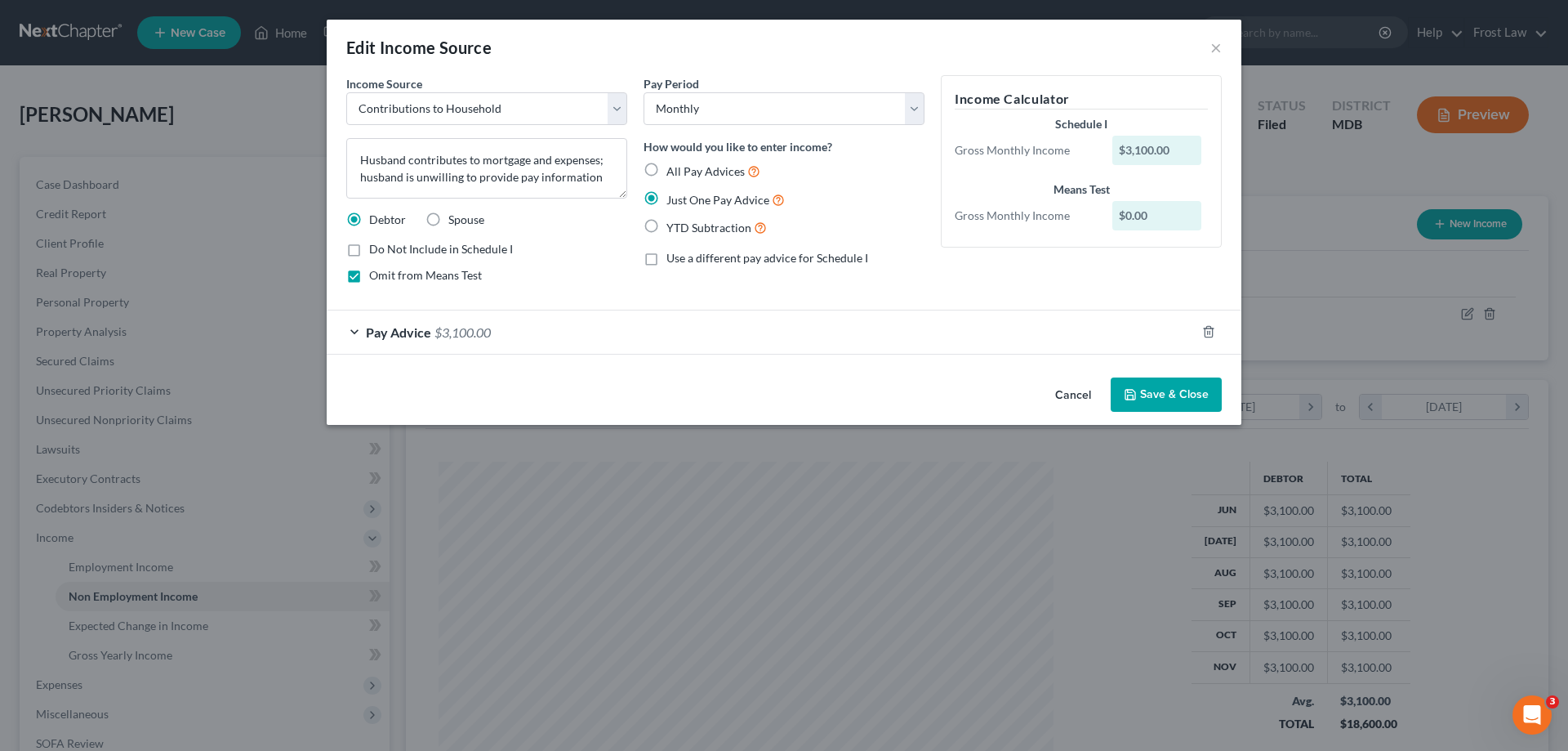
click at [1076, 396] on button "Cancel" at bounding box center [1073, 395] width 62 height 33
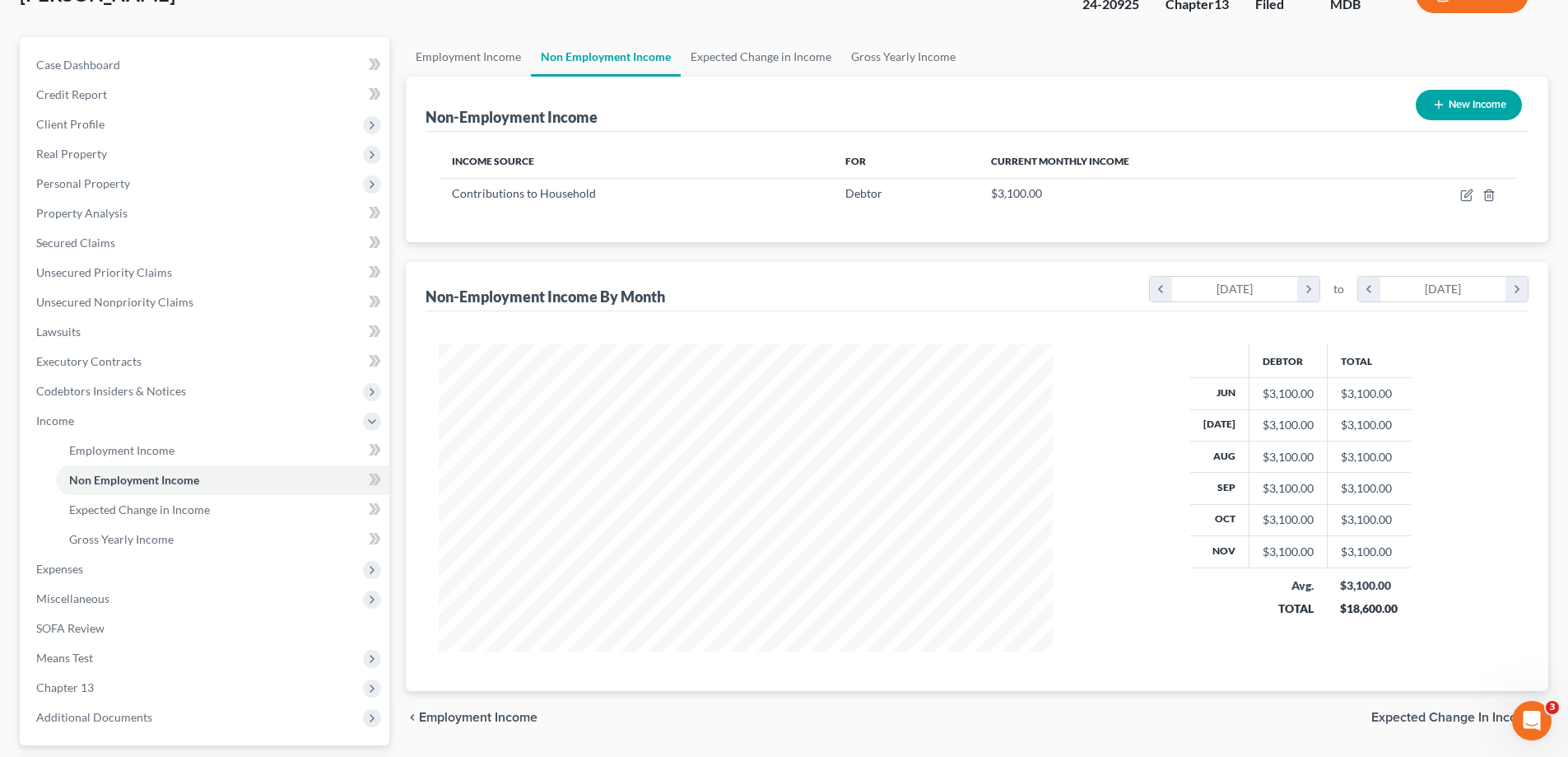
scroll to position [247, 0]
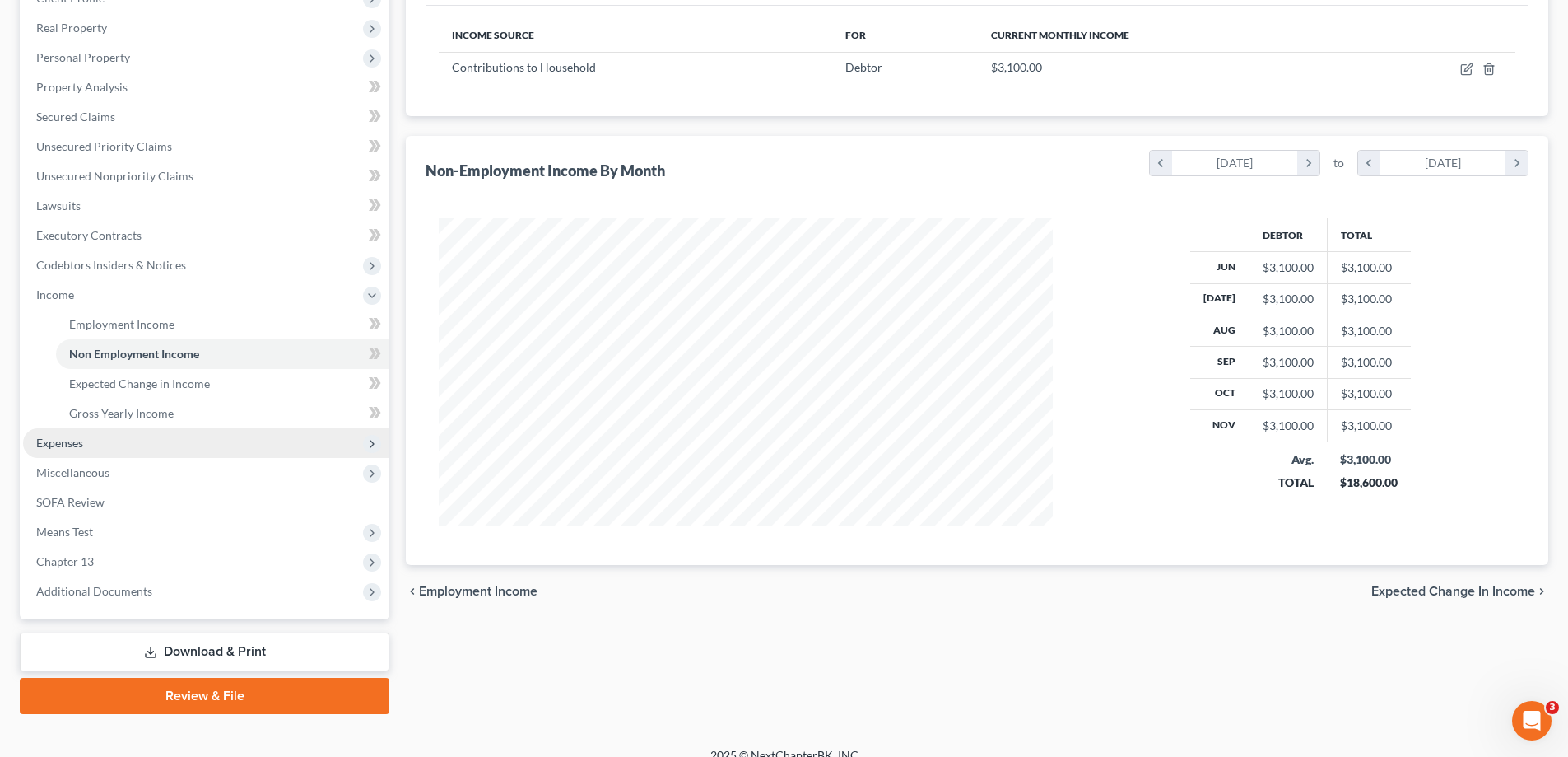
click at [67, 450] on span "Expenses" at bounding box center [206, 443] width 366 height 29
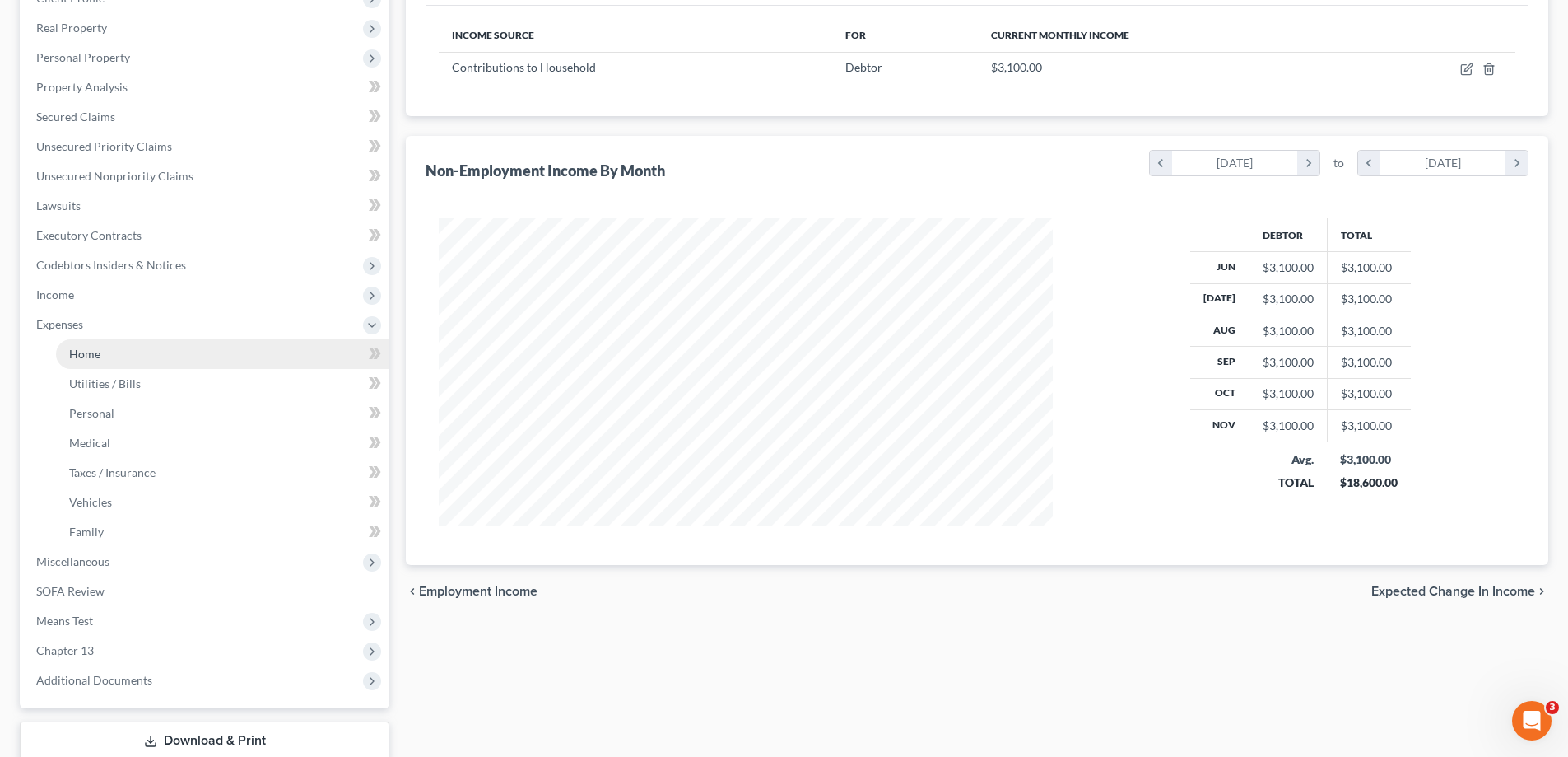
click at [153, 352] on link "Home" at bounding box center [222, 354] width 333 height 29
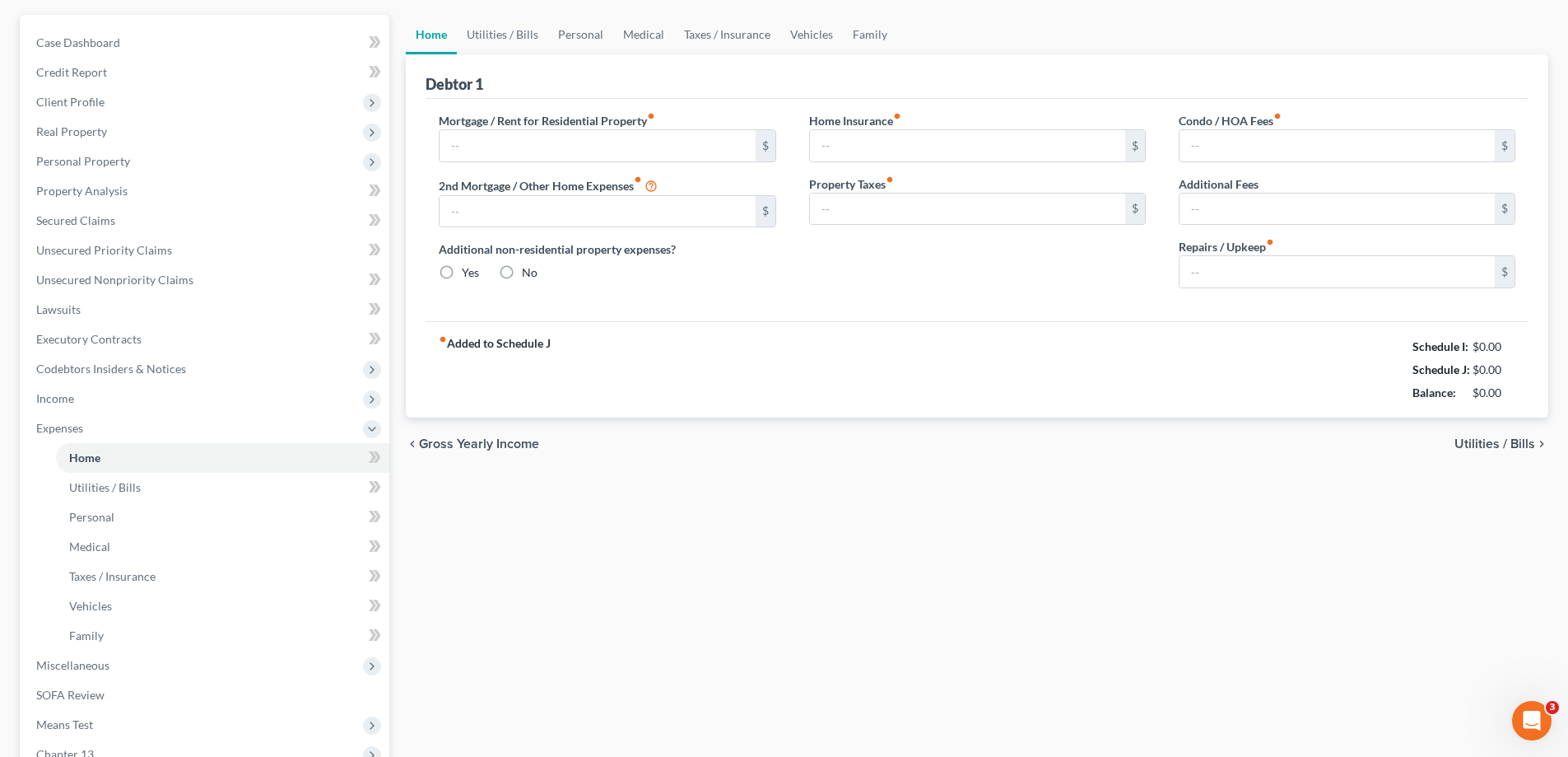
type input "3,164.38"
type input "0.00"
radio input "true"
type input "0.00"
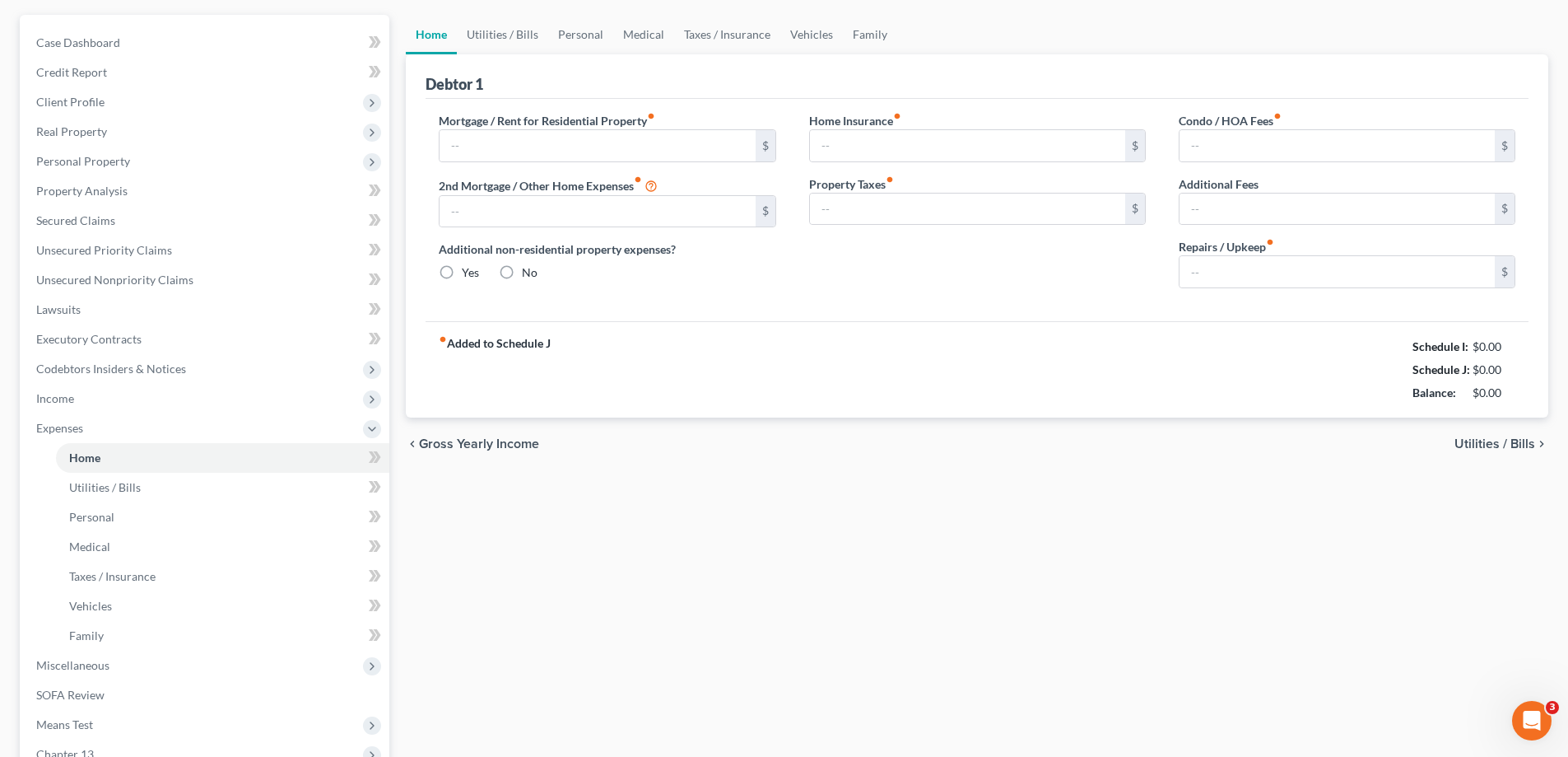
type input "138.00"
type input "0.00"
type input "100.00"
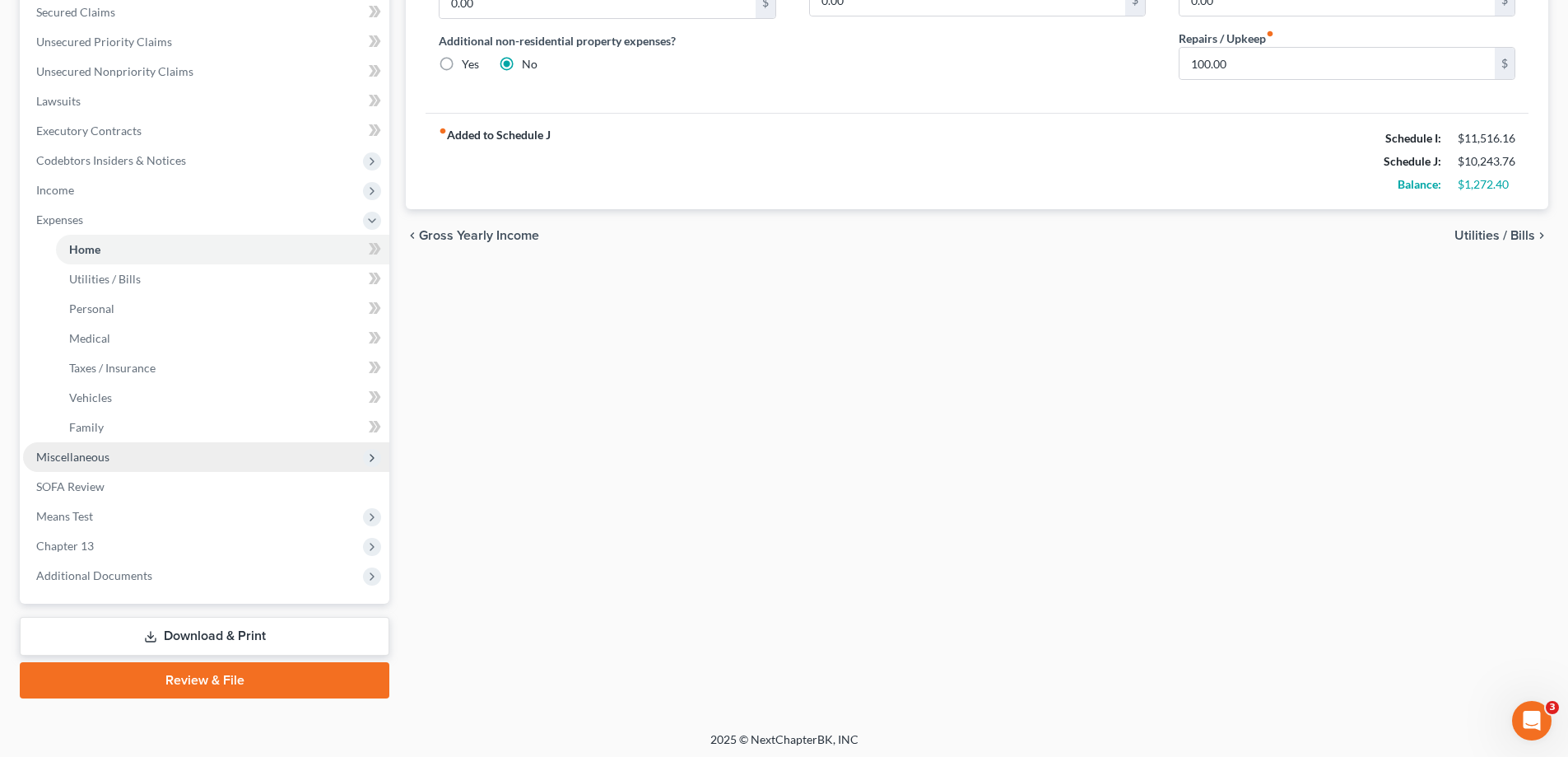
scroll to position [356, 0]
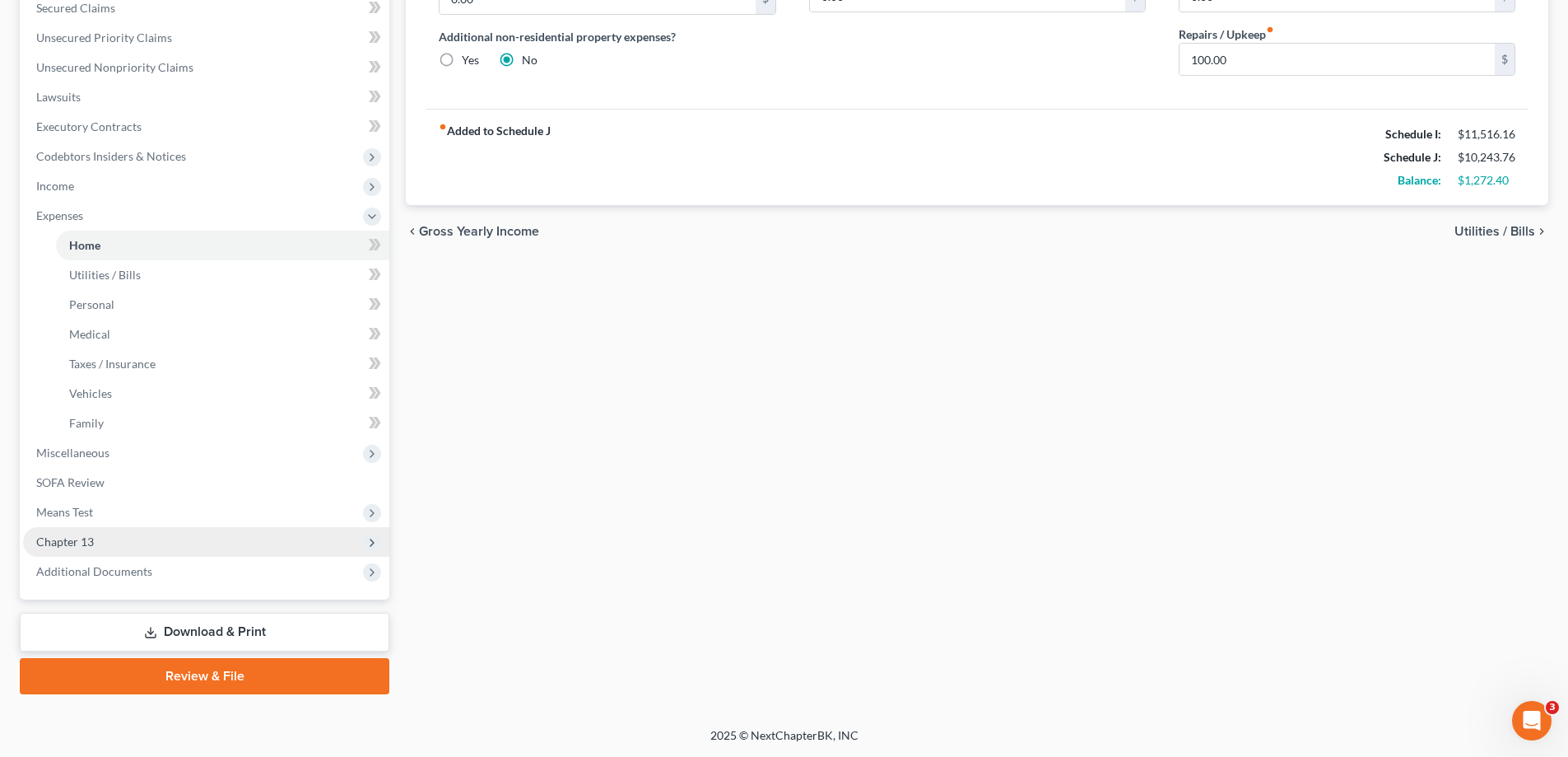
click at [170, 538] on span "Chapter 13" at bounding box center [206, 541] width 366 height 29
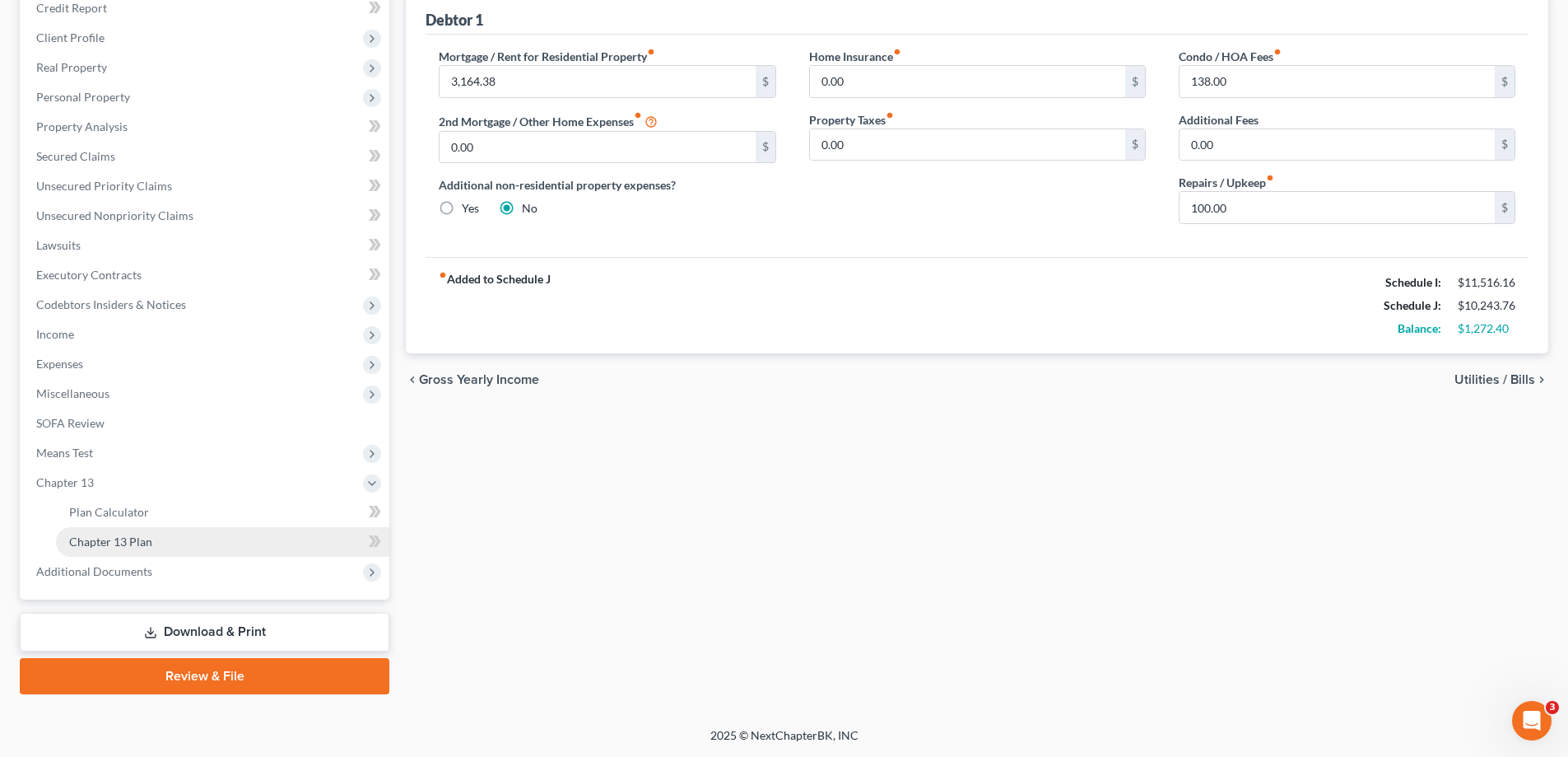
click at [176, 552] on link "Chapter 13 Plan" at bounding box center [222, 541] width 333 height 29
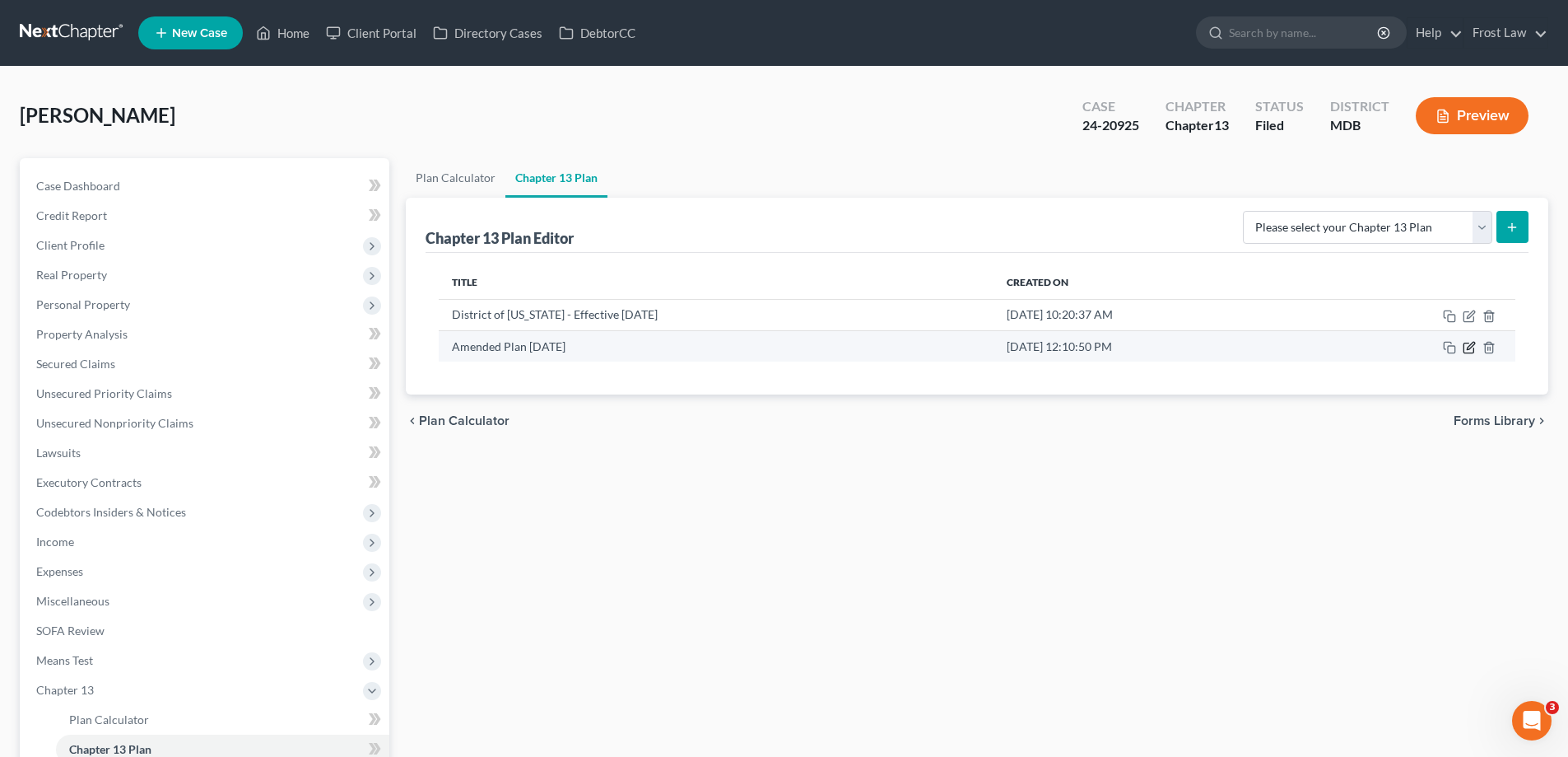
click at [1464, 348] on icon "button" at bounding box center [1468, 348] width 10 height 10
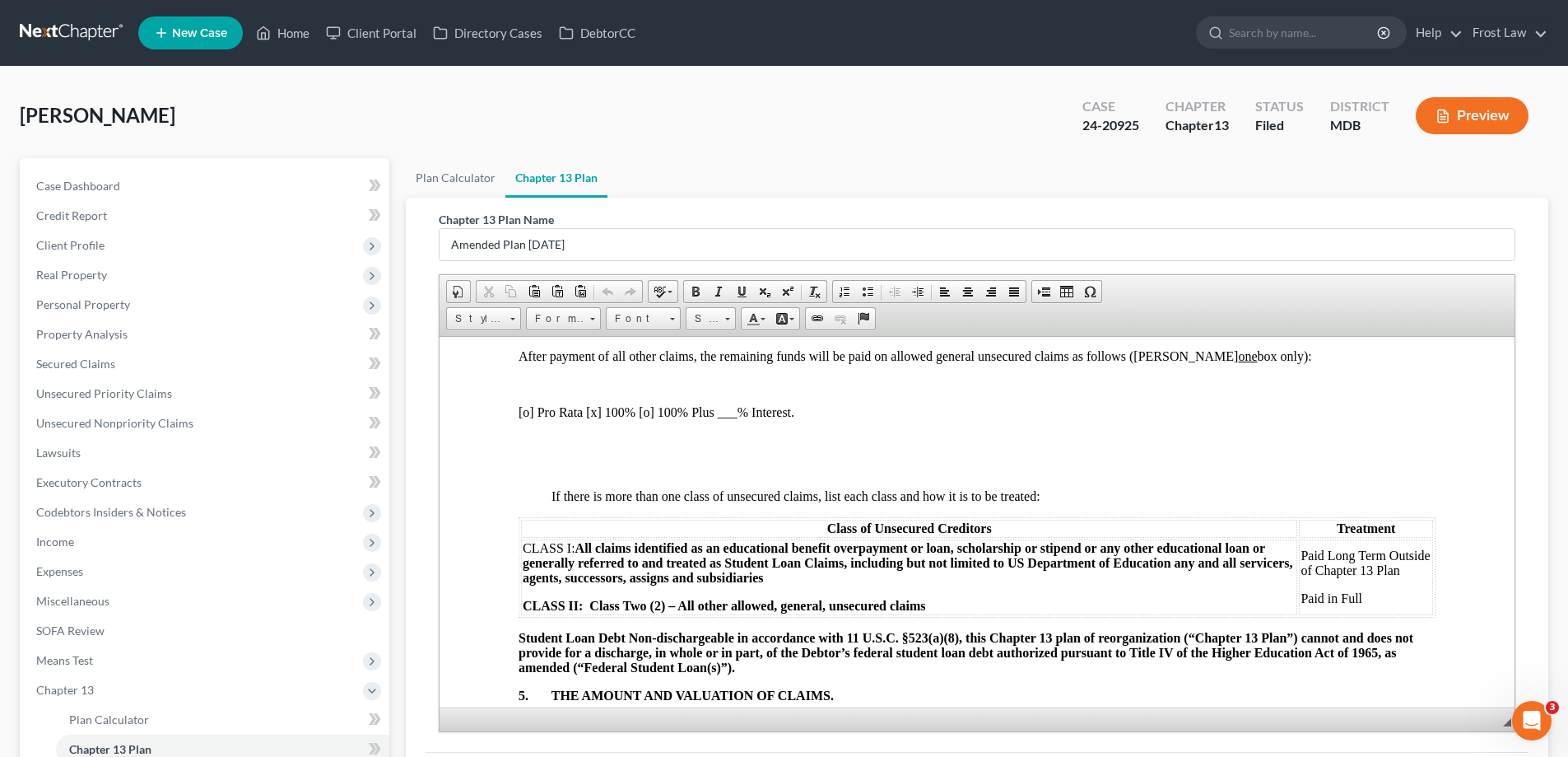
scroll to position [3870, 0]
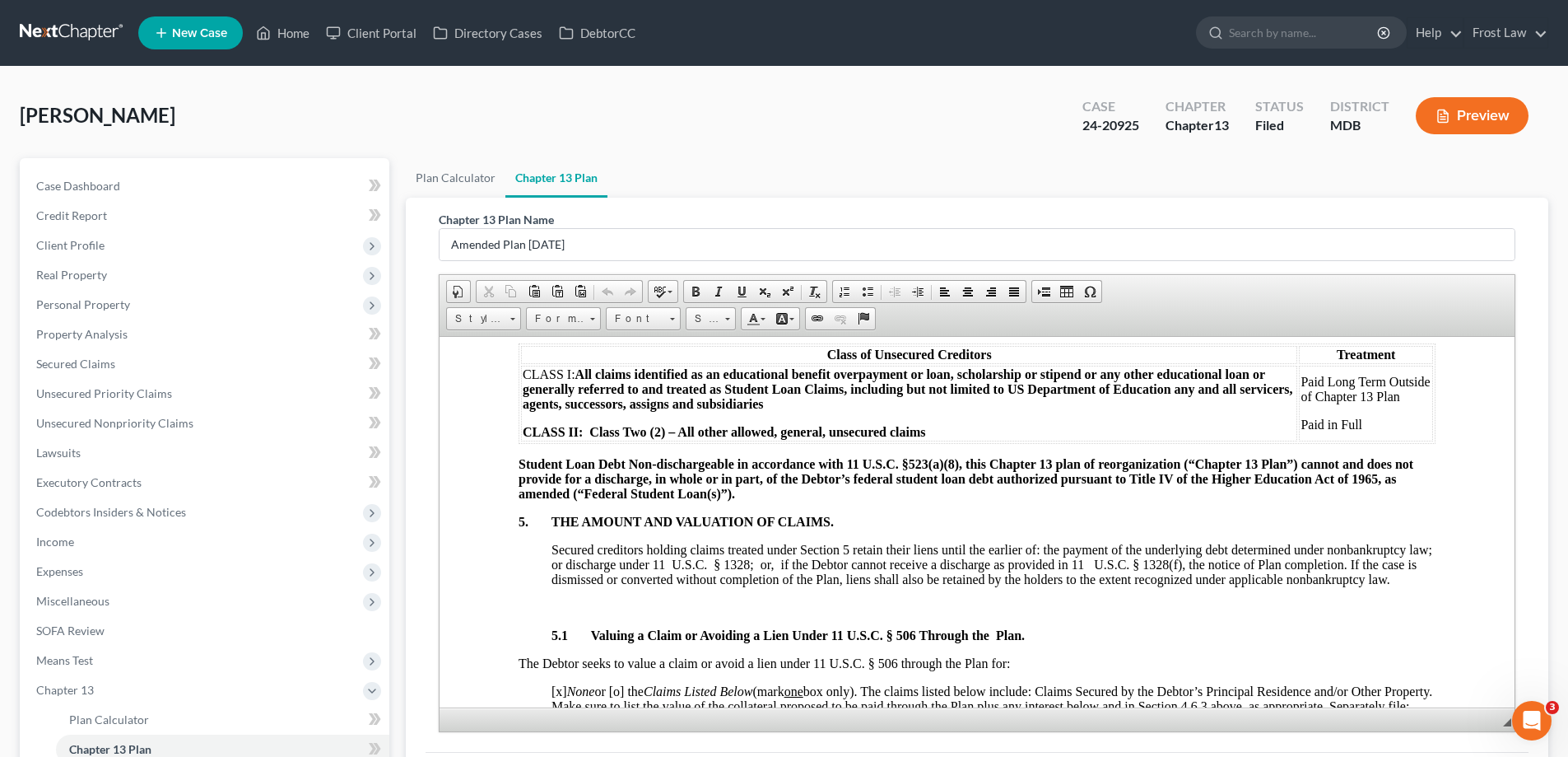
click at [897, 526] on p "5. THE AMOUNT AND VALUATION OF CLAIMS." at bounding box center [977, 521] width 917 height 15
click at [805, 499] on p "Student Loan Debt Non-dischargeable in accordance with 11 U.S.C. §523(a)(8), th…" at bounding box center [977, 478] width 917 height 45
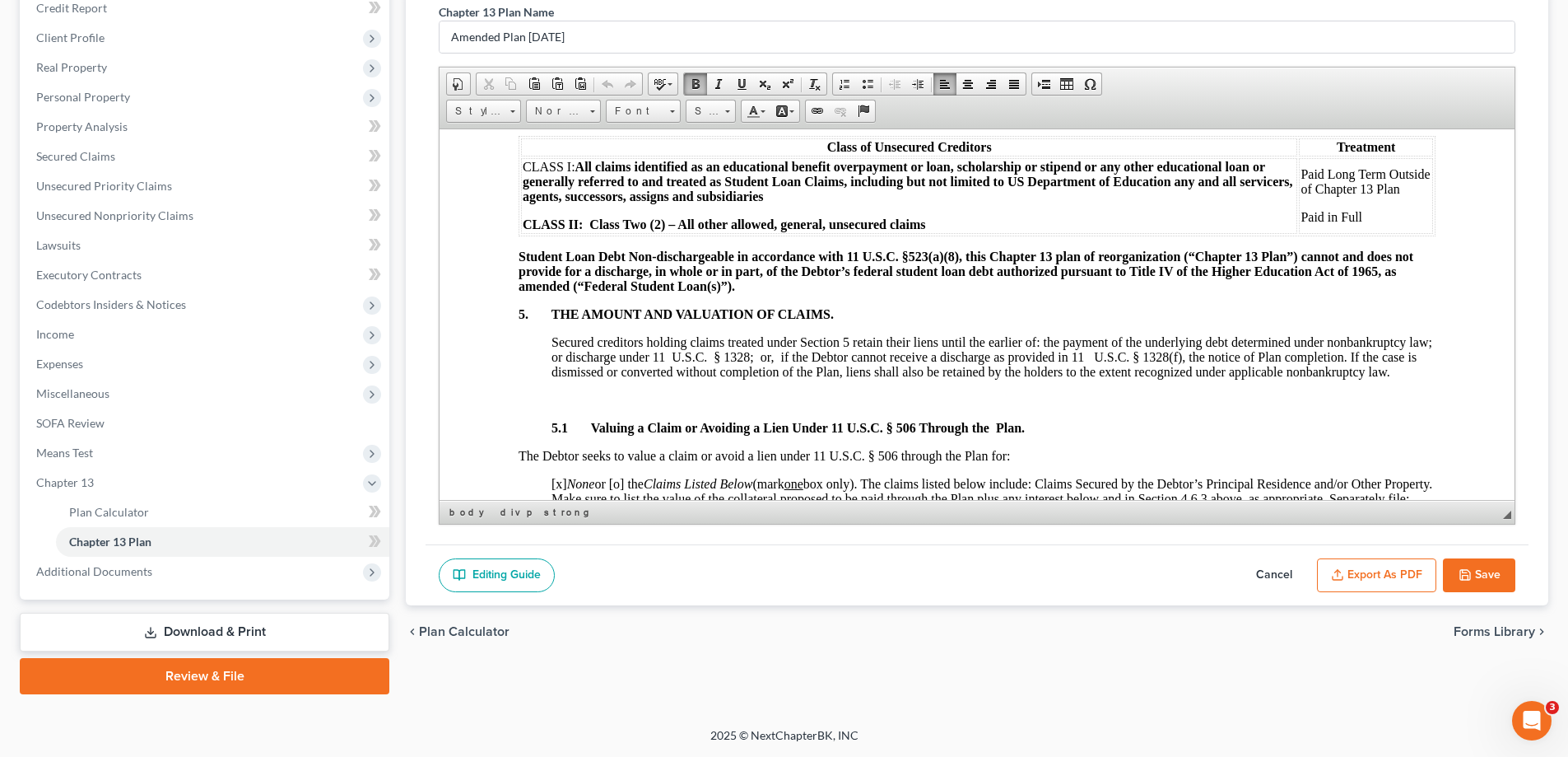
click at [1274, 572] on button "Cancel" at bounding box center [1274, 575] width 73 height 35
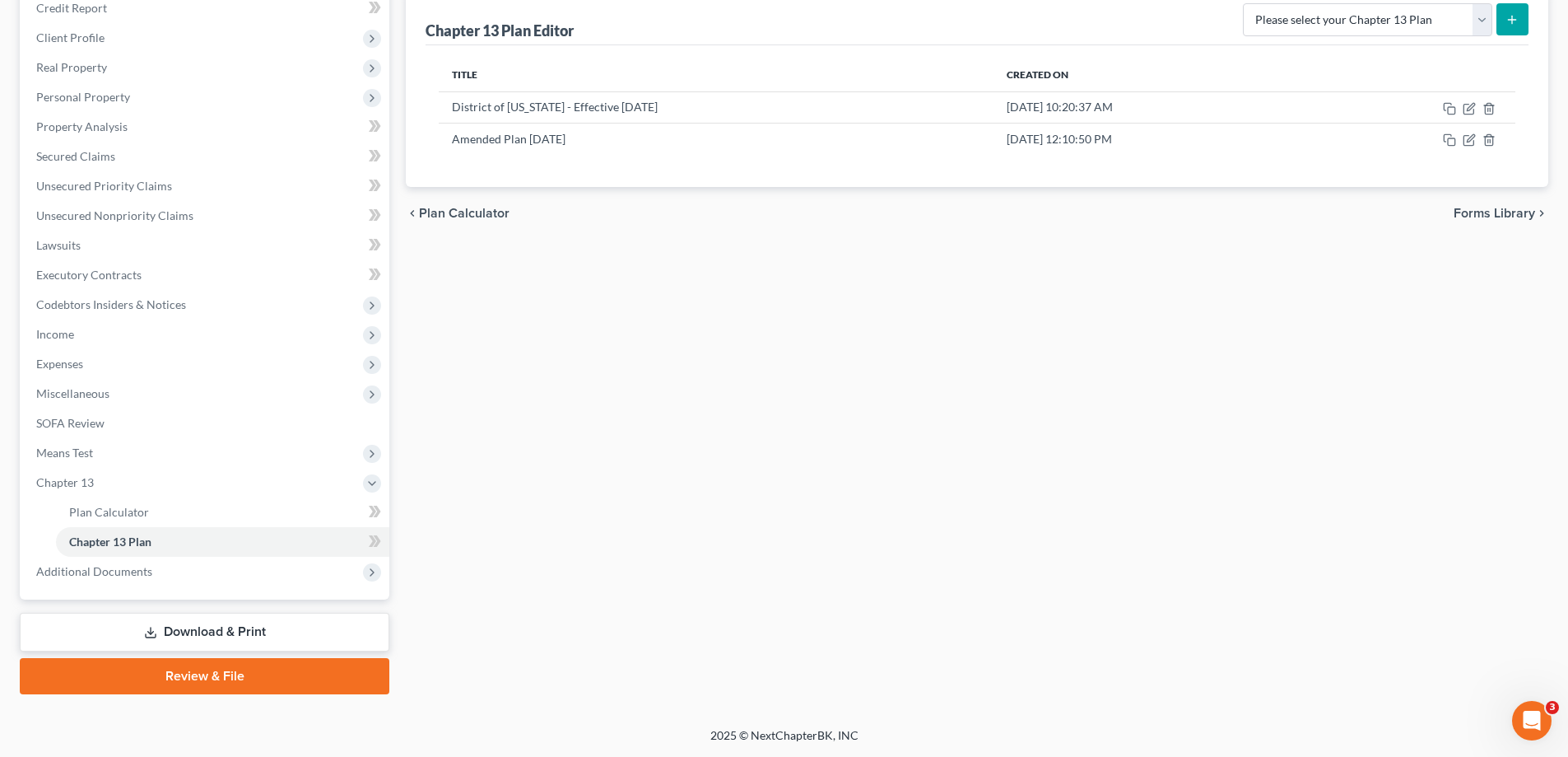
scroll to position [0, 0]
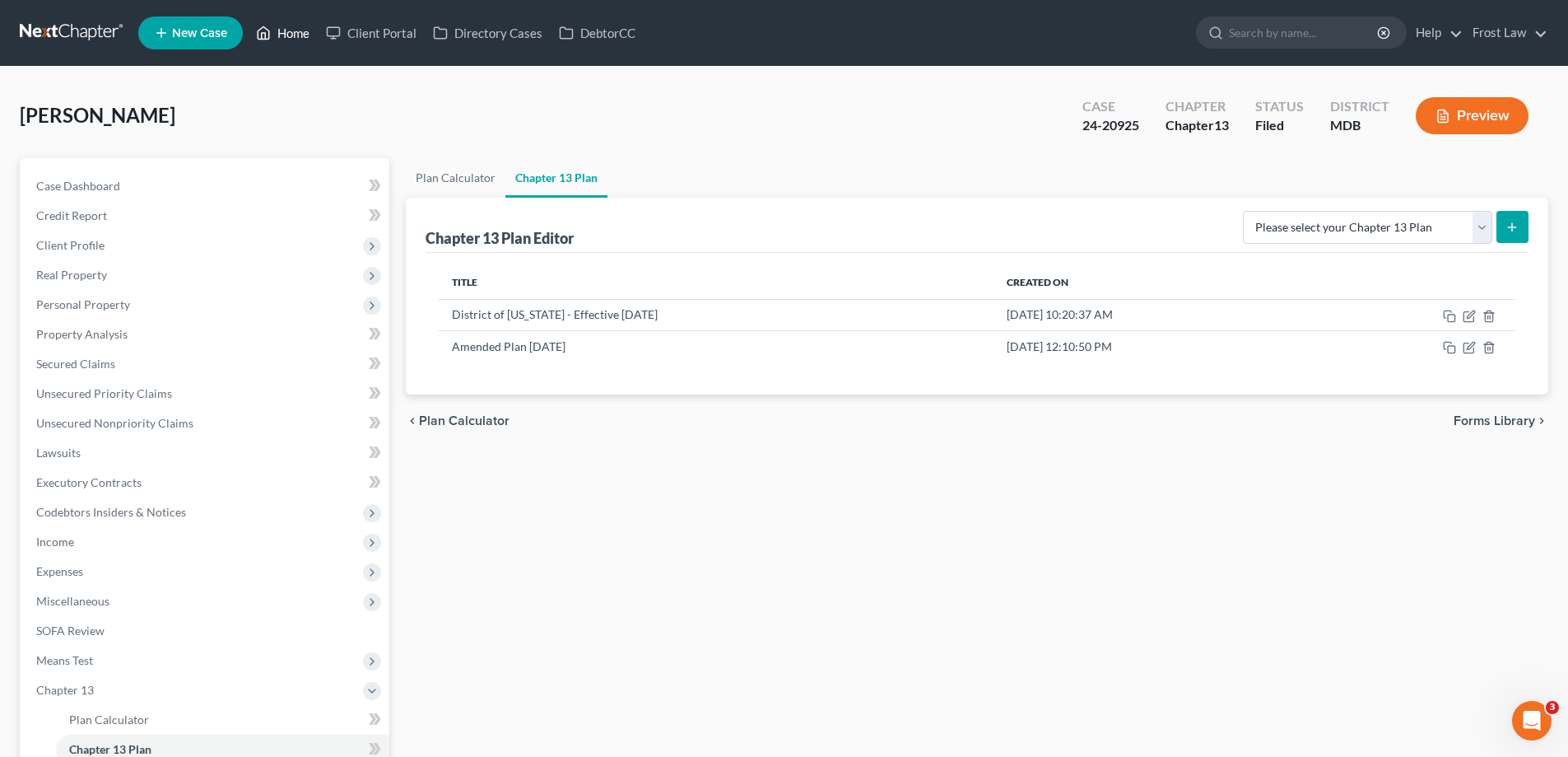
click at [303, 30] on link "Home" at bounding box center [283, 33] width 70 height 29
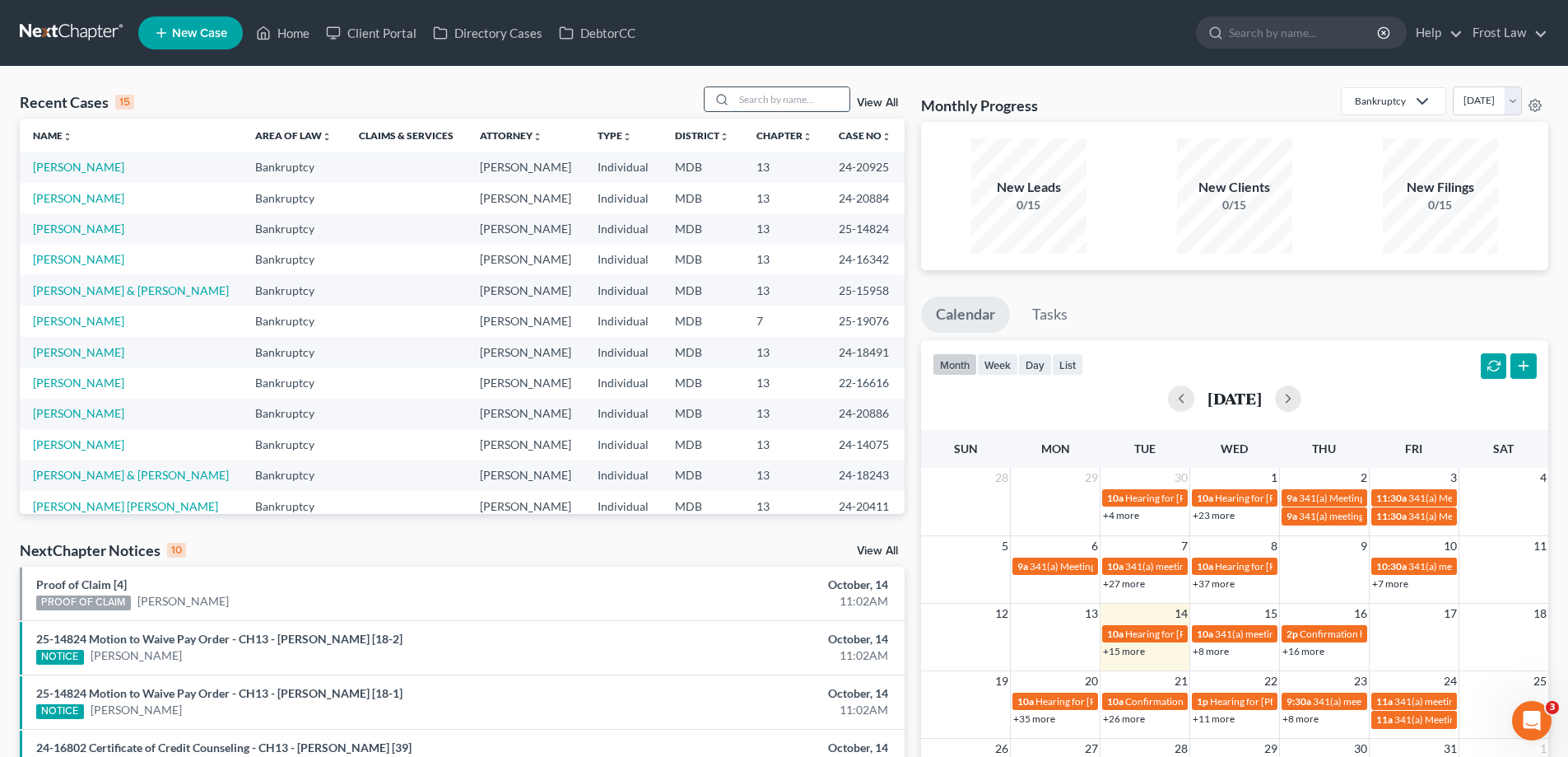
click at [778, 105] on input "search" at bounding box center [792, 99] width 116 height 24
click at [380, 30] on link "Client Portal" at bounding box center [371, 33] width 107 height 29
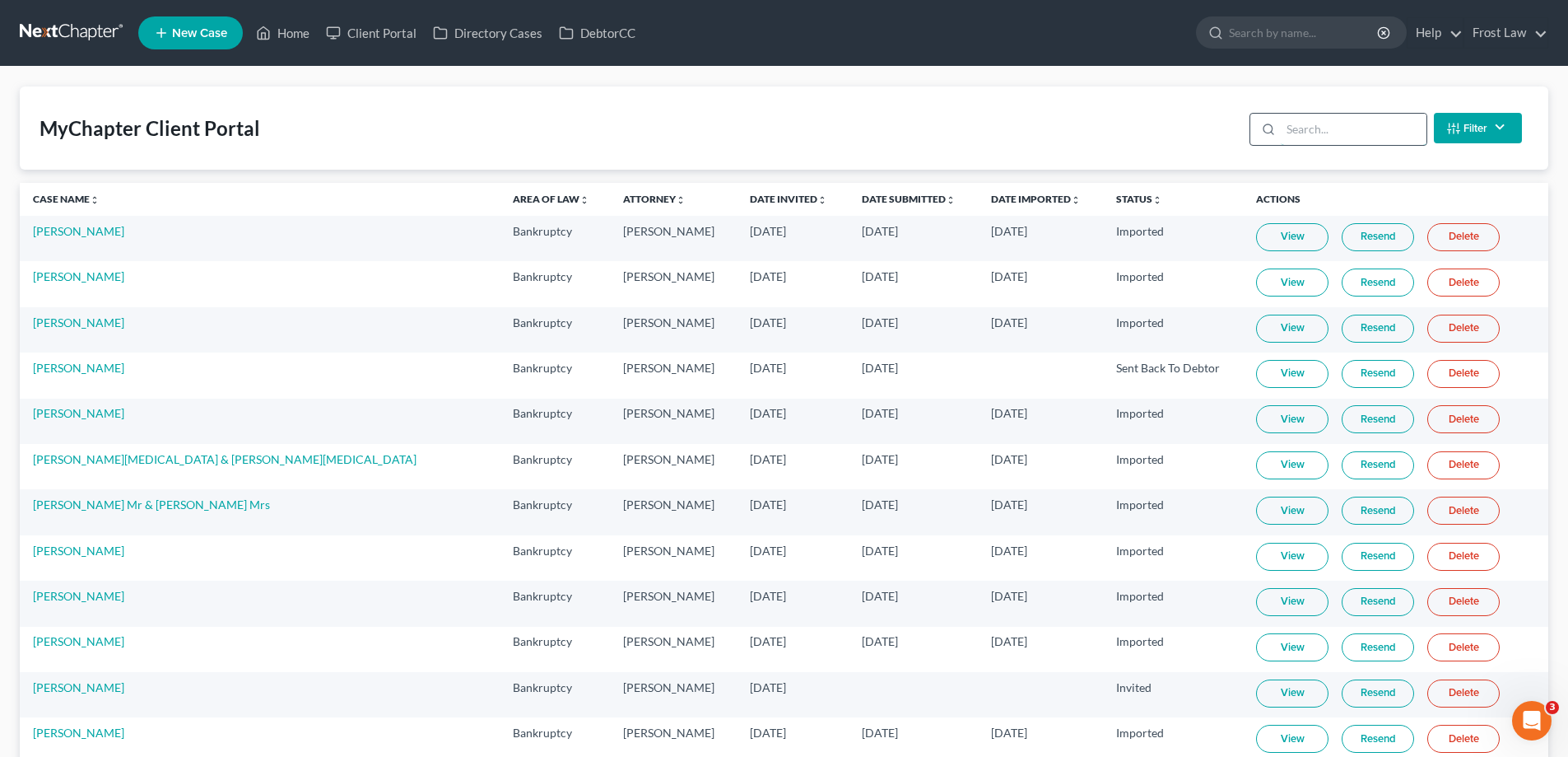
click at [1327, 130] on input "search" at bounding box center [1353, 129] width 146 height 31
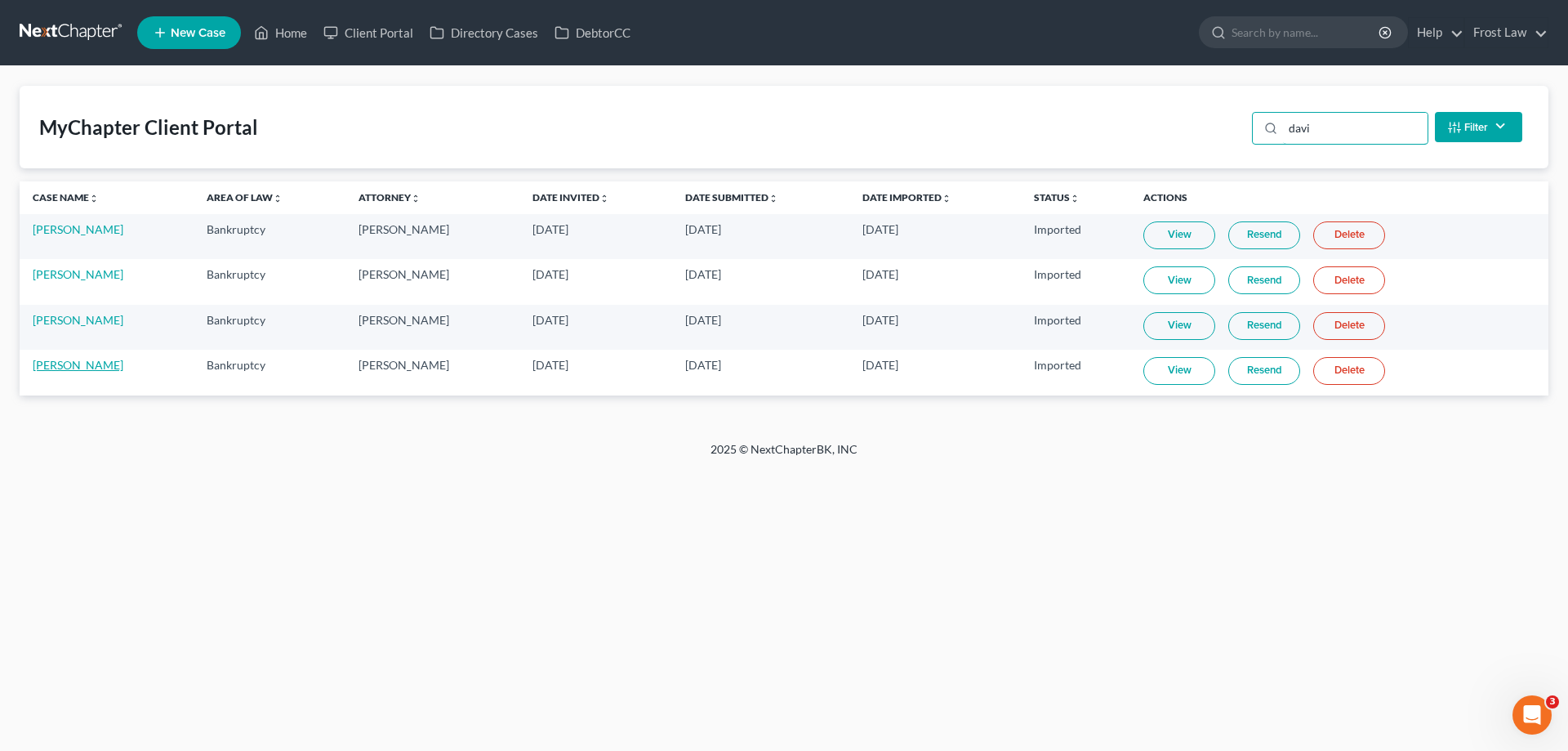
type input "davi"
click at [89, 366] on link "[PERSON_NAME]" at bounding box center [78, 364] width 91 height 13
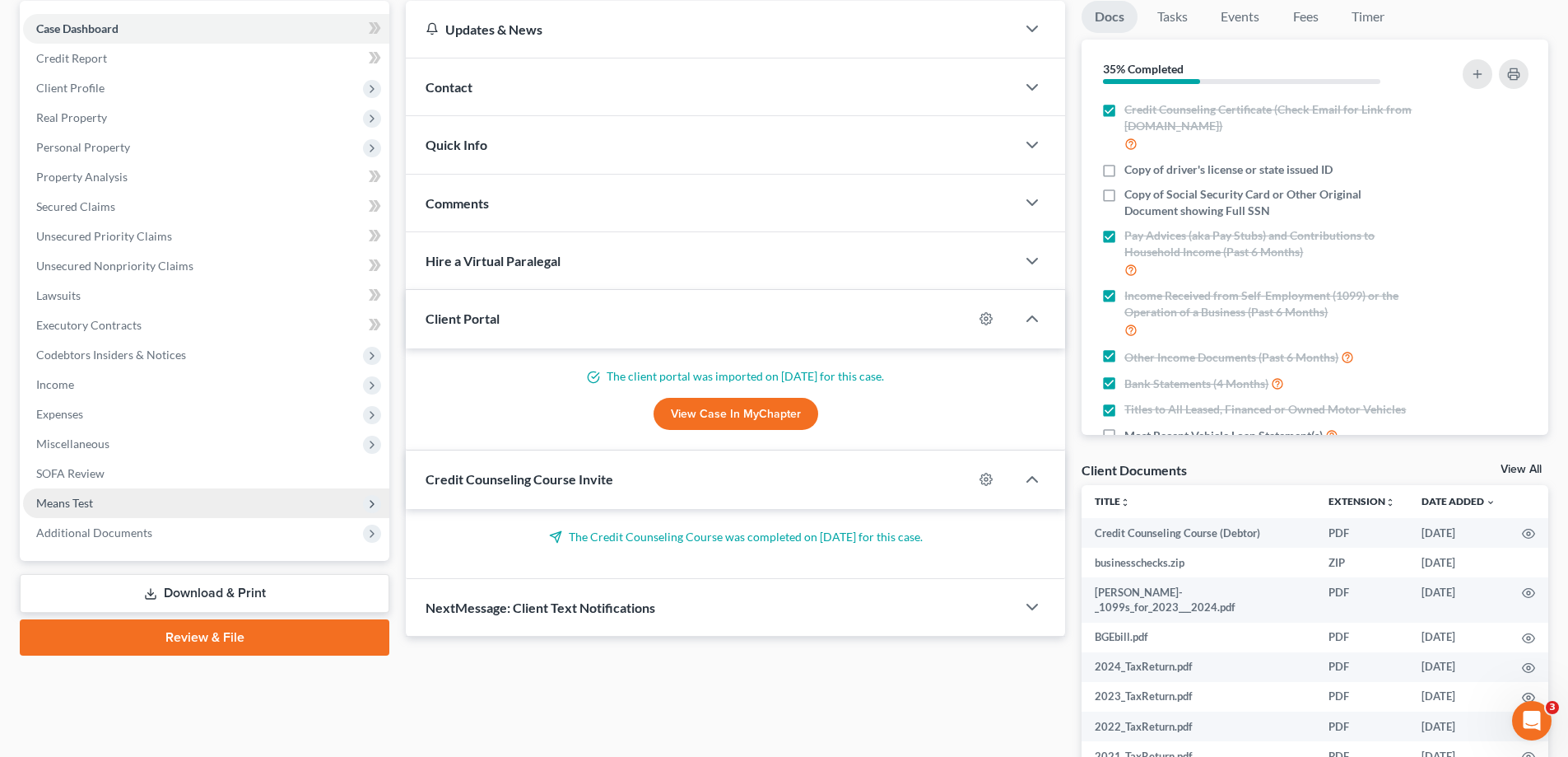
scroll to position [247, 0]
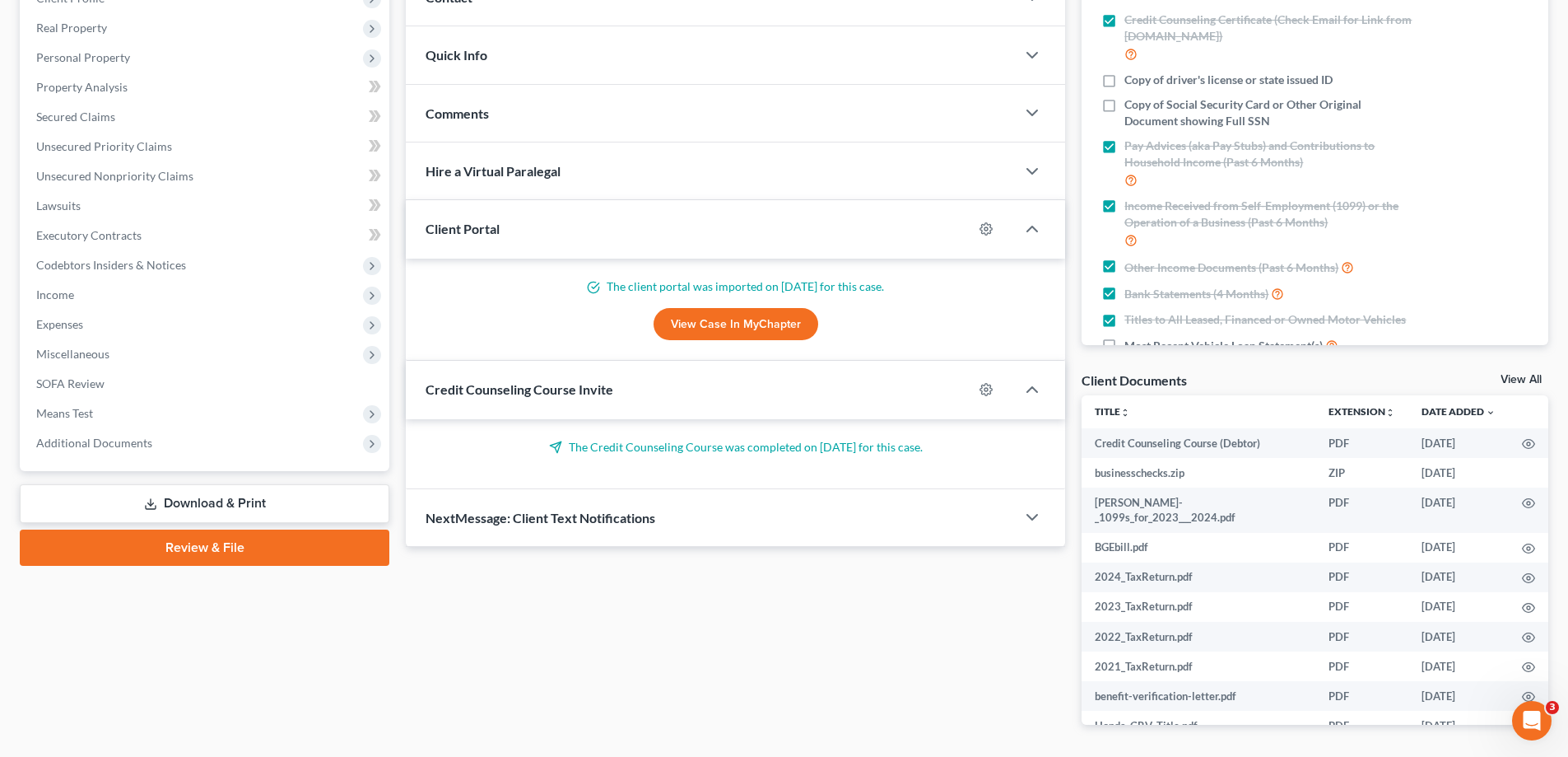
click at [153, 445] on span "Additional Documents" at bounding box center [206, 443] width 366 height 29
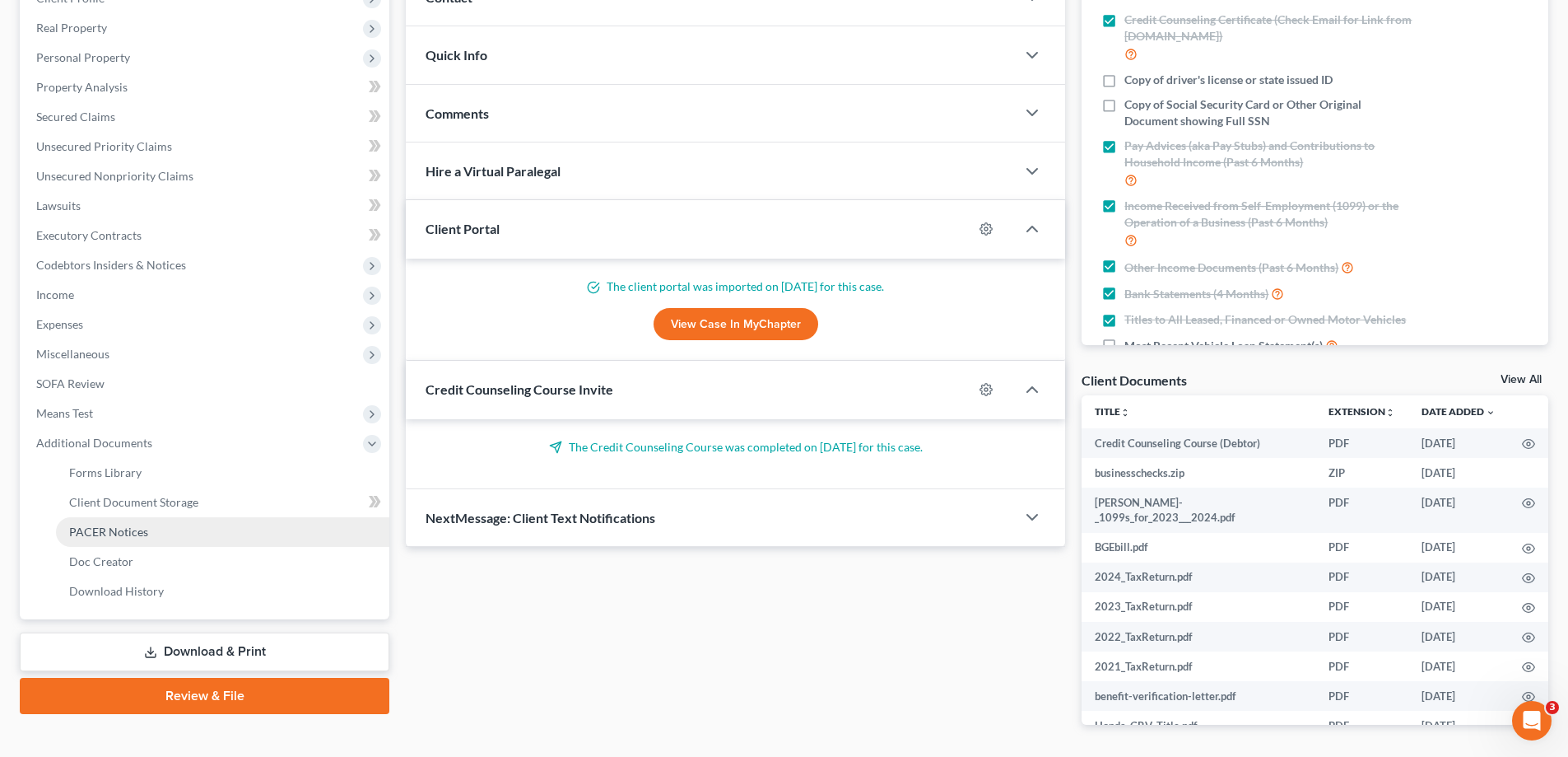
click at [215, 534] on link "PACER Notices" at bounding box center [222, 532] width 333 height 29
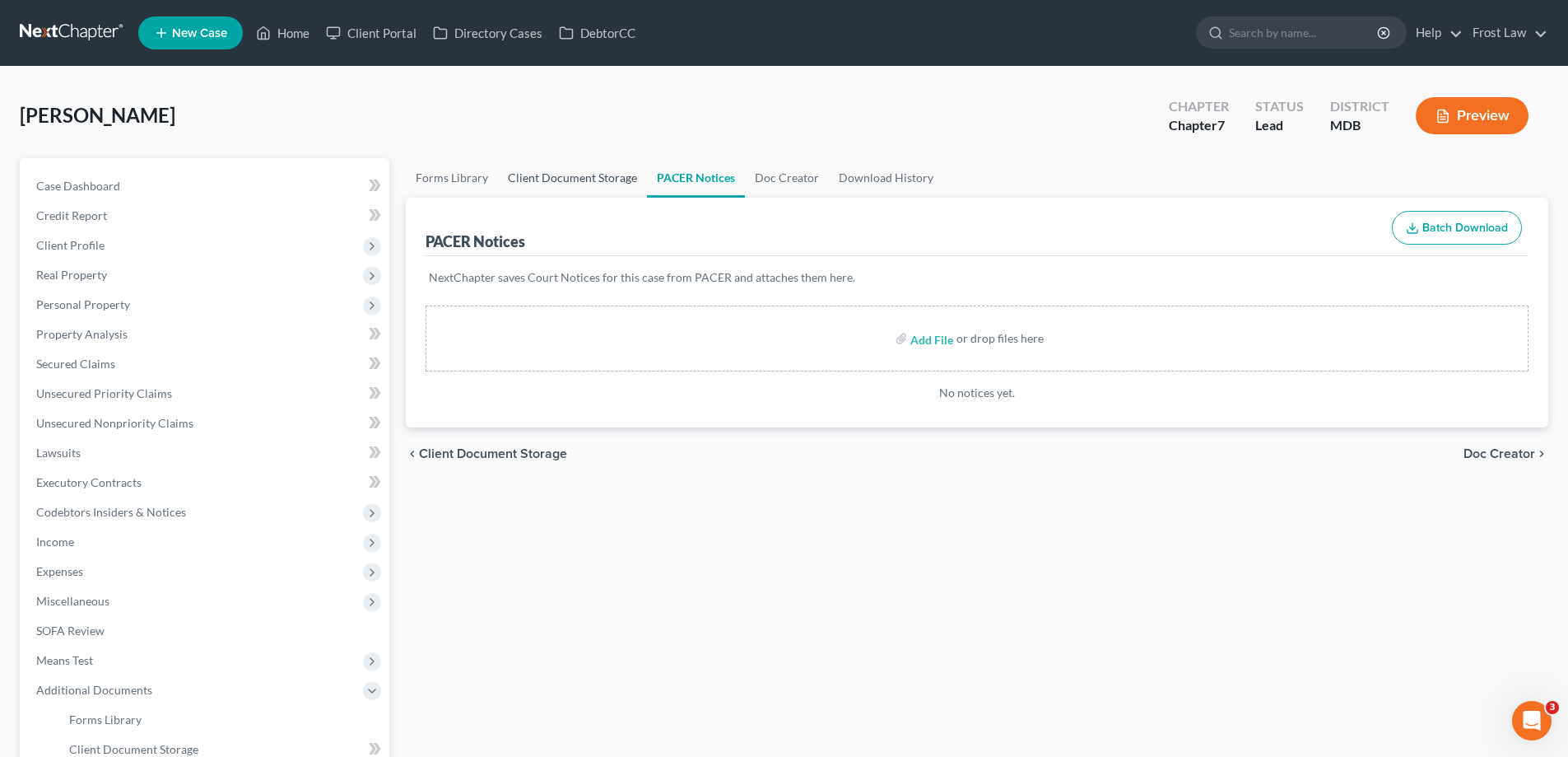
click at [598, 181] on link "Client Document Storage" at bounding box center [572, 178] width 149 height 40
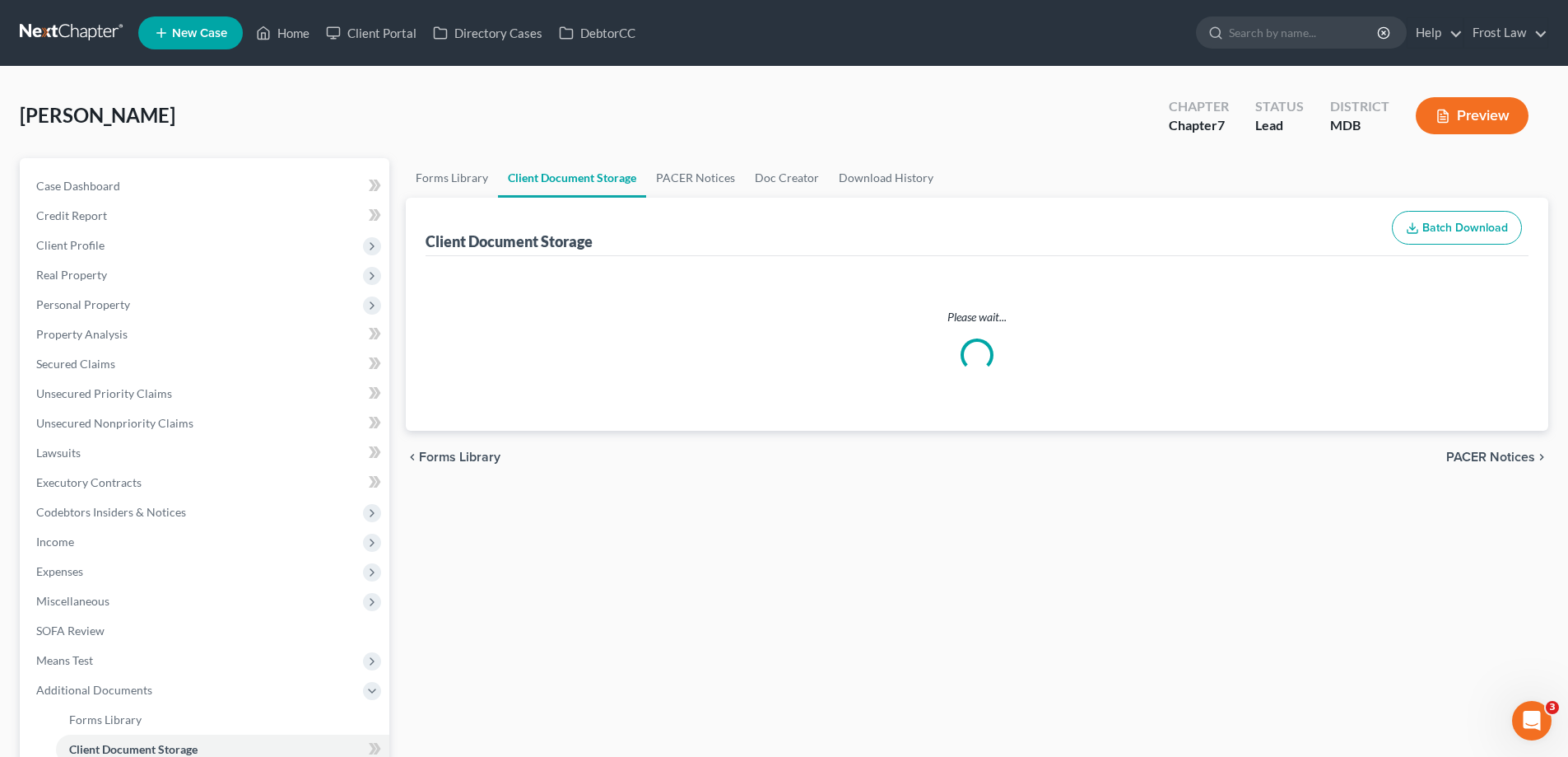
select select "14"
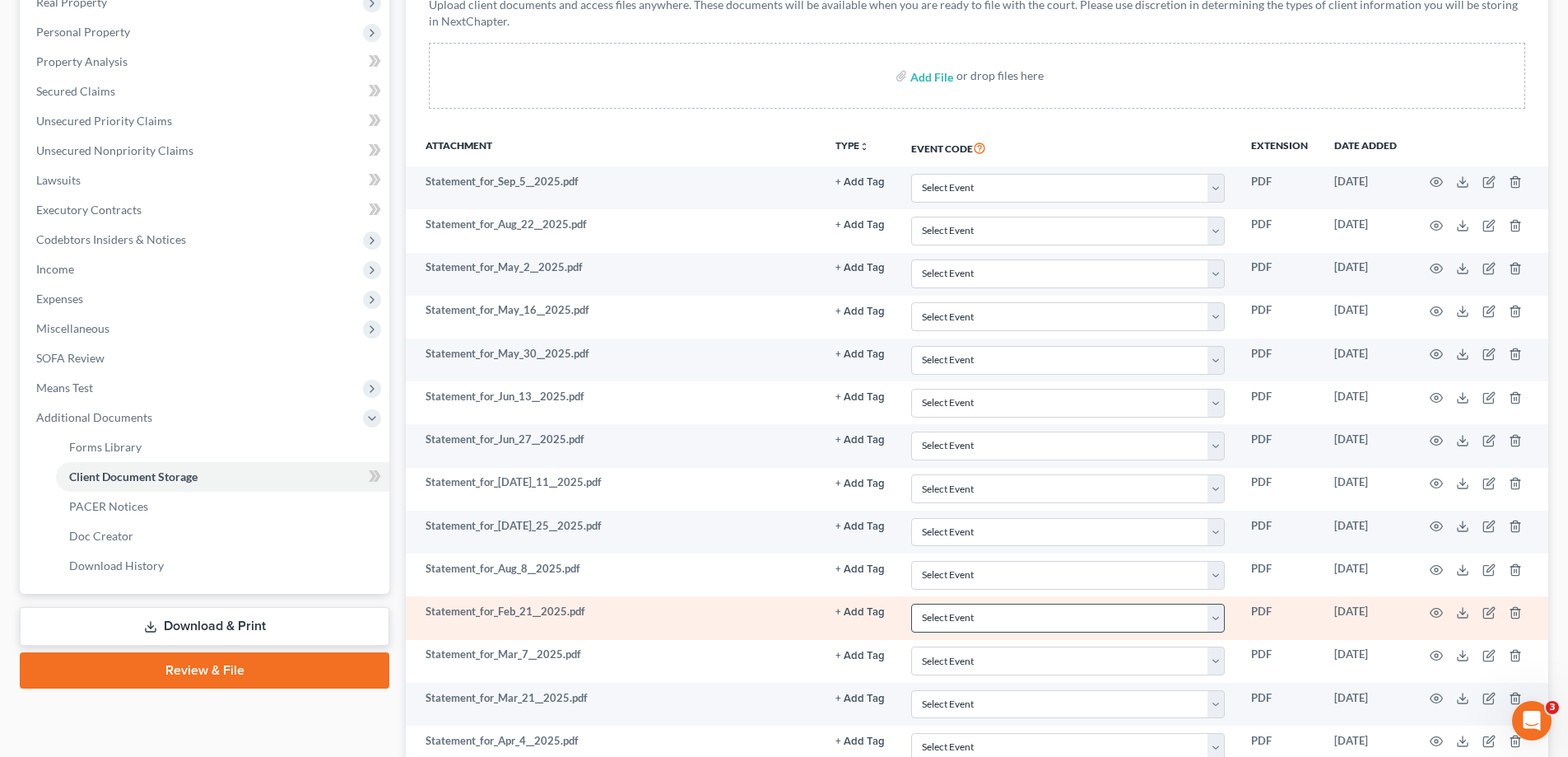
scroll to position [247, 0]
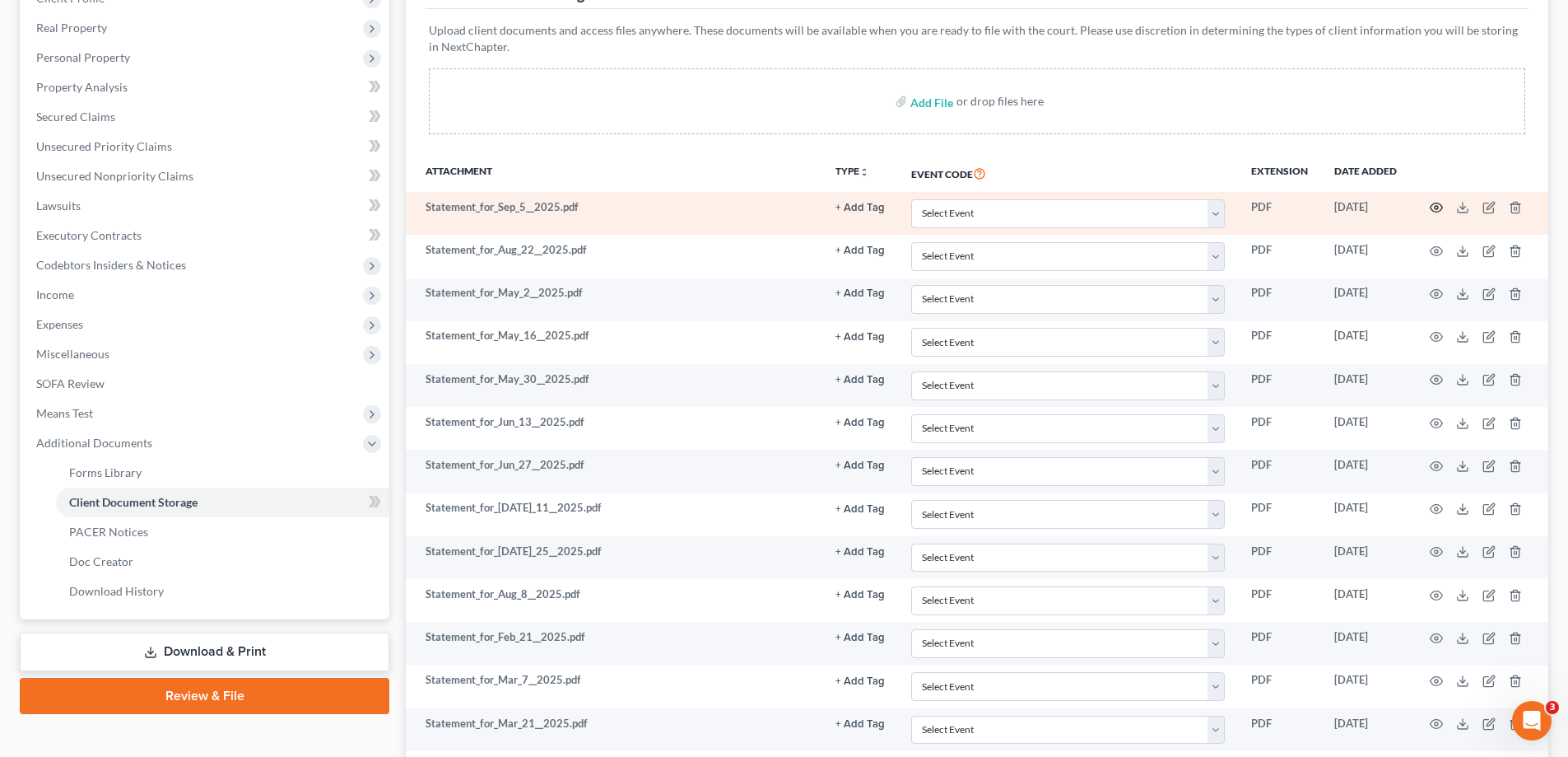
click at [1434, 208] on icon "button" at bounding box center [1437, 208] width 14 height 14
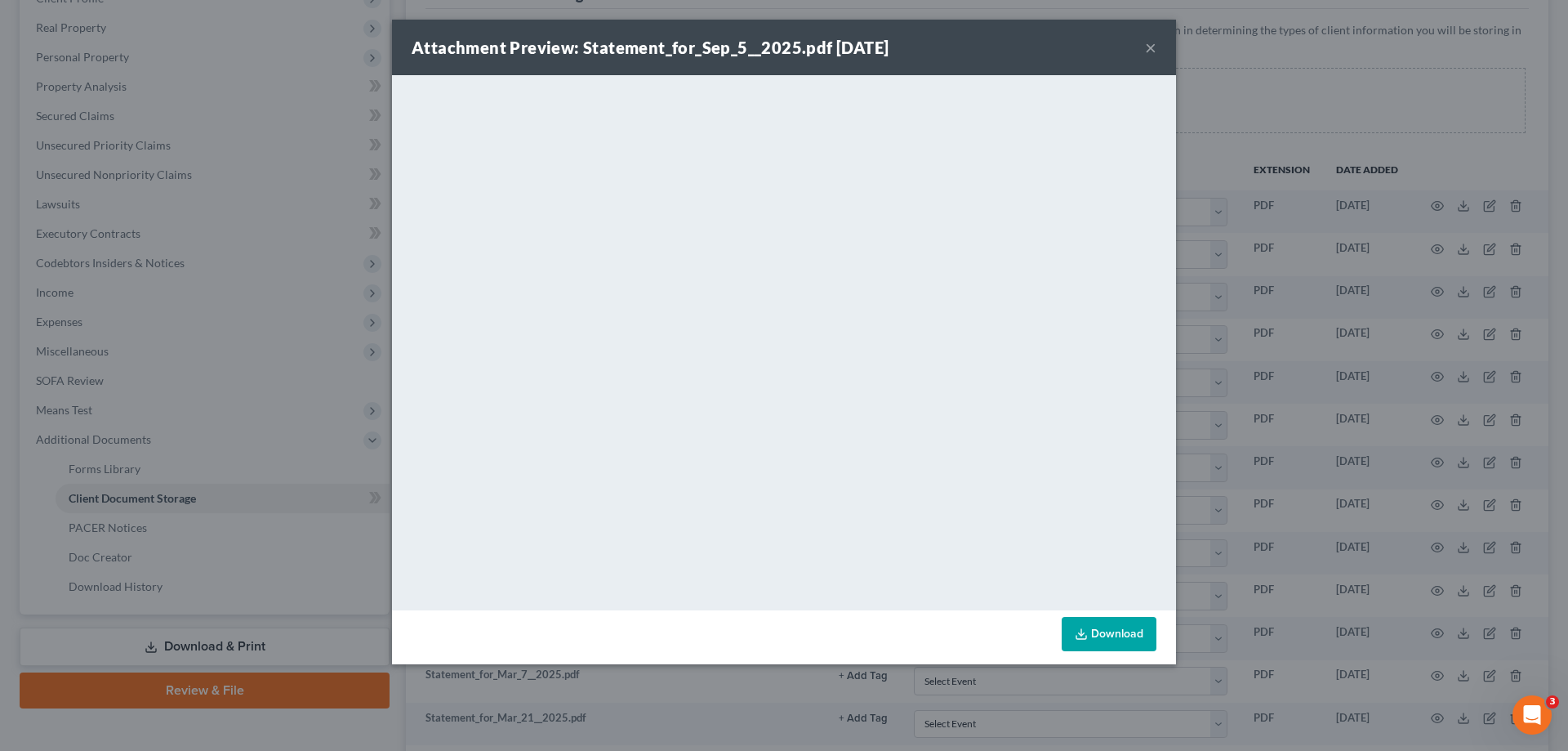
click at [1146, 48] on button "×" at bounding box center [1151, 47] width 12 height 19
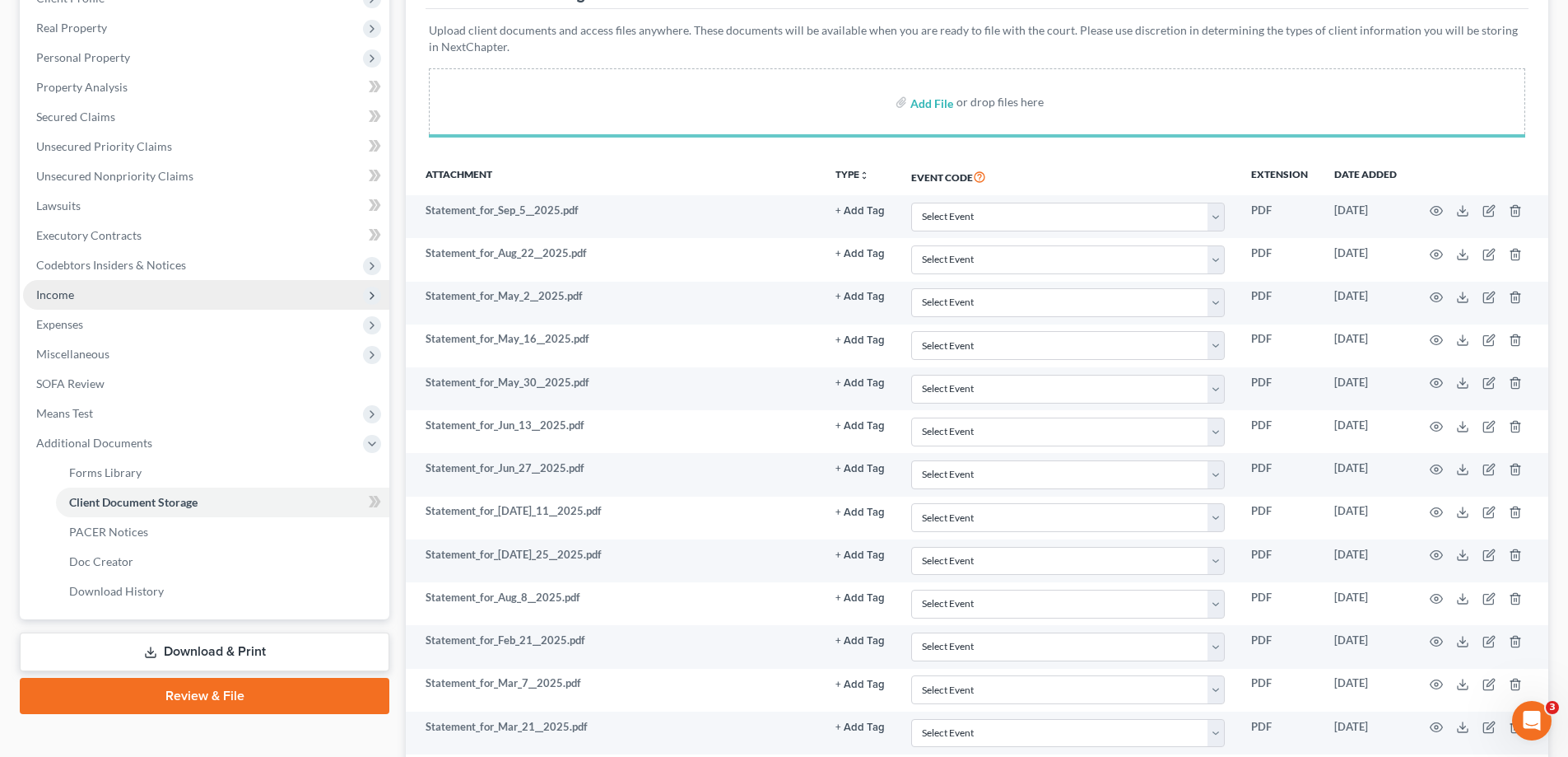
select select "14"
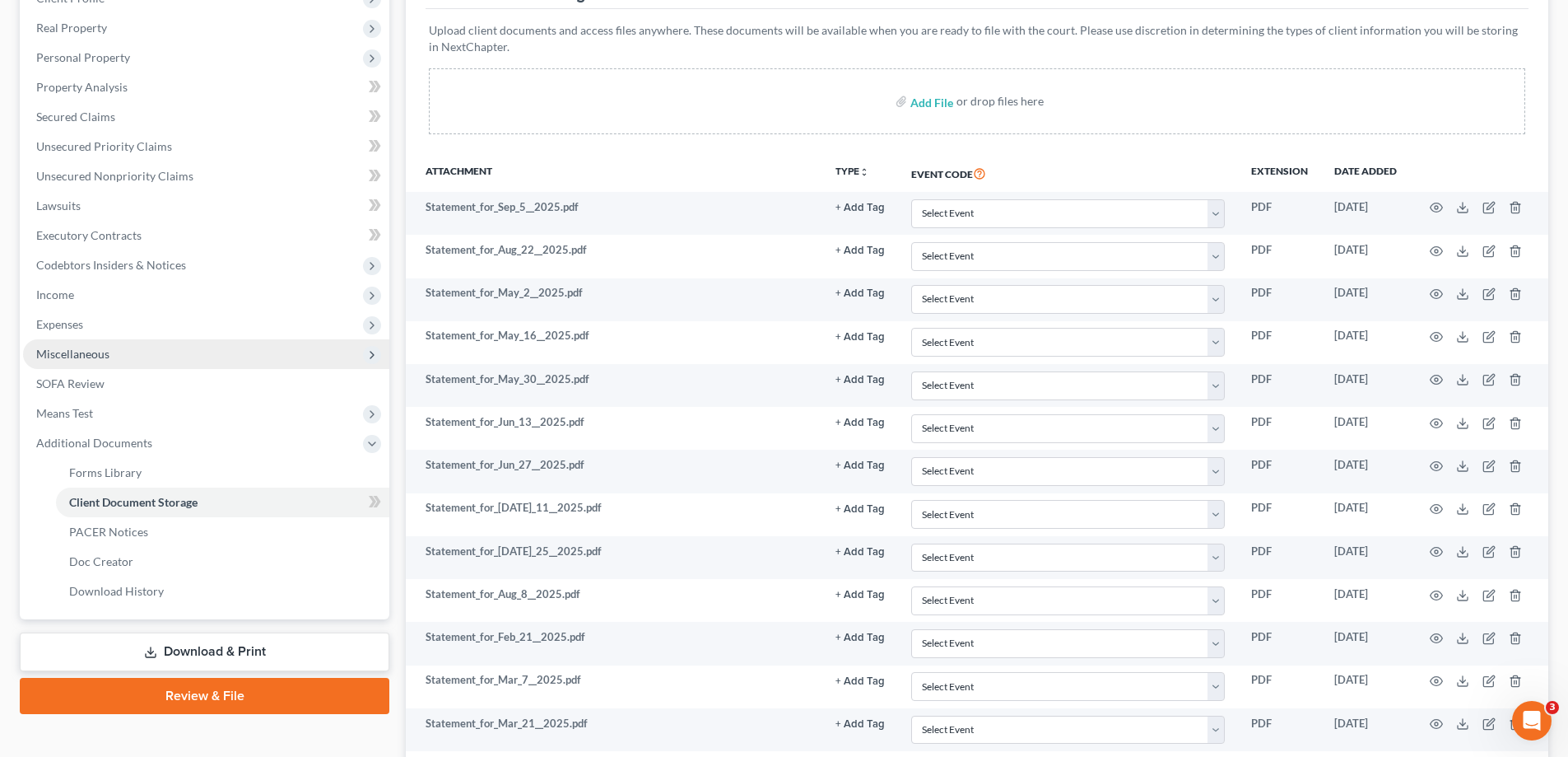
drag, startPoint x: 128, startPoint y: 301, endPoint x: 145, endPoint y: 339, distance: 41.6
click at [128, 301] on span "Income" at bounding box center [206, 294] width 366 height 29
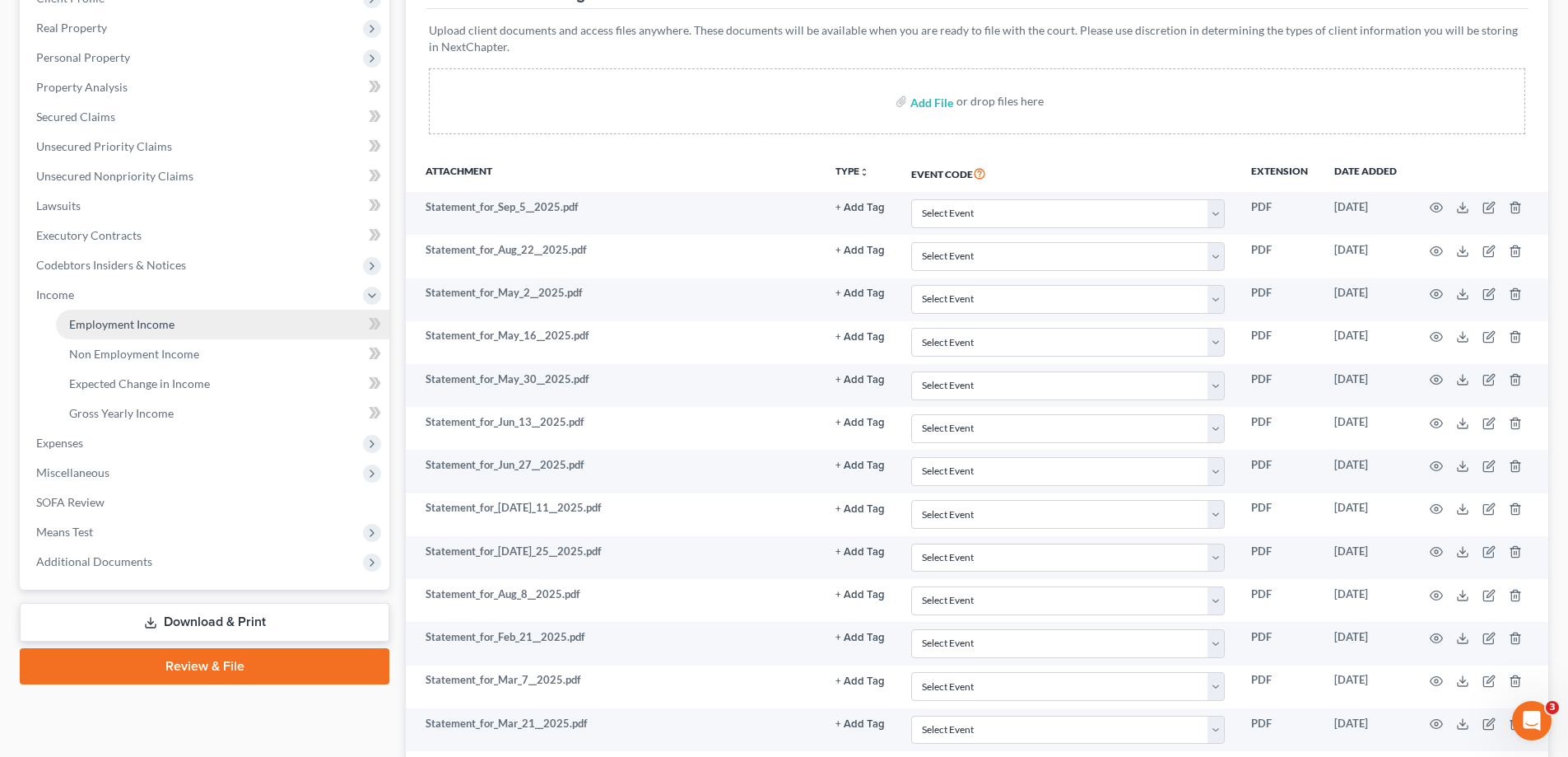
click at [140, 326] on span "Employment Income" at bounding box center [121, 324] width 105 height 14
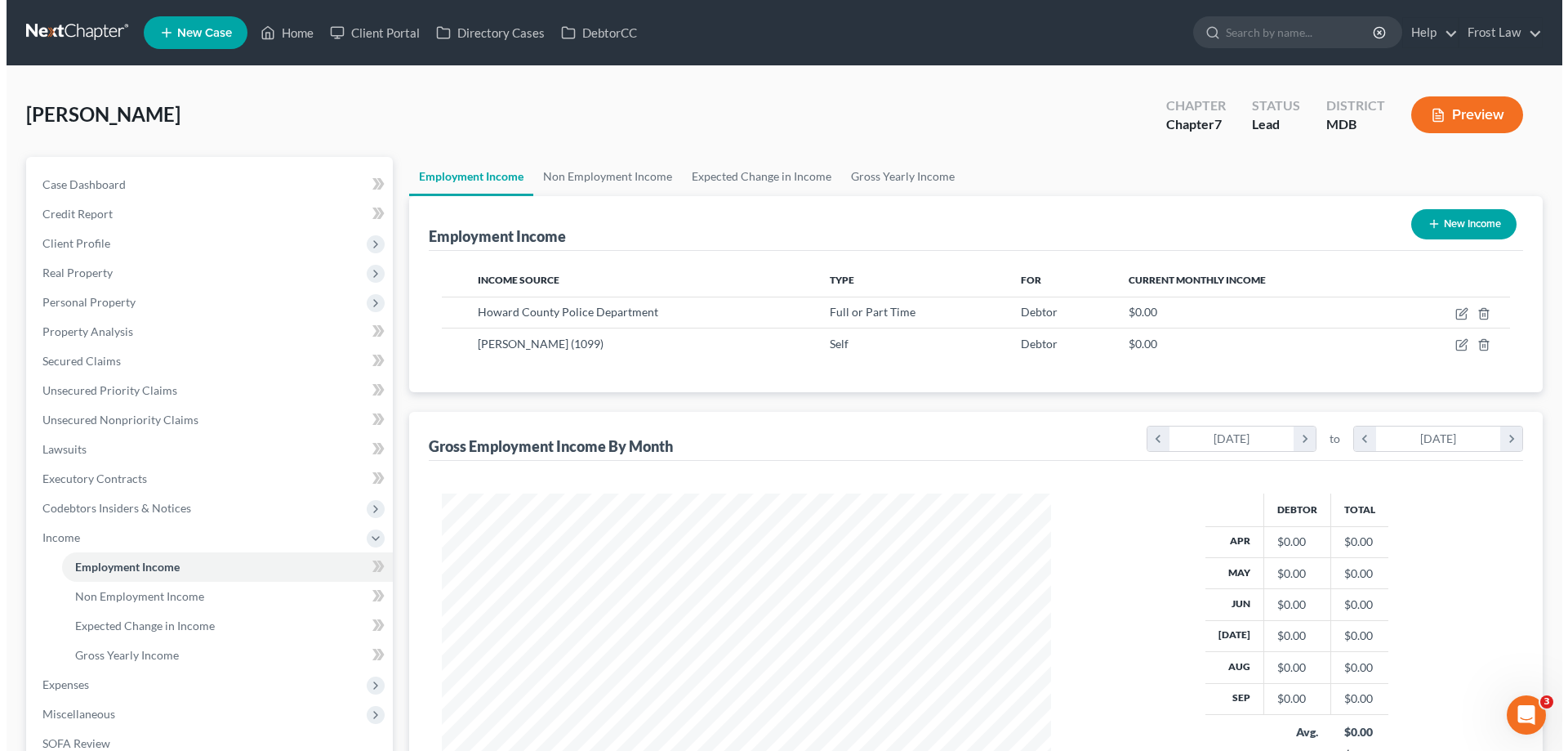
scroll to position [305, 642]
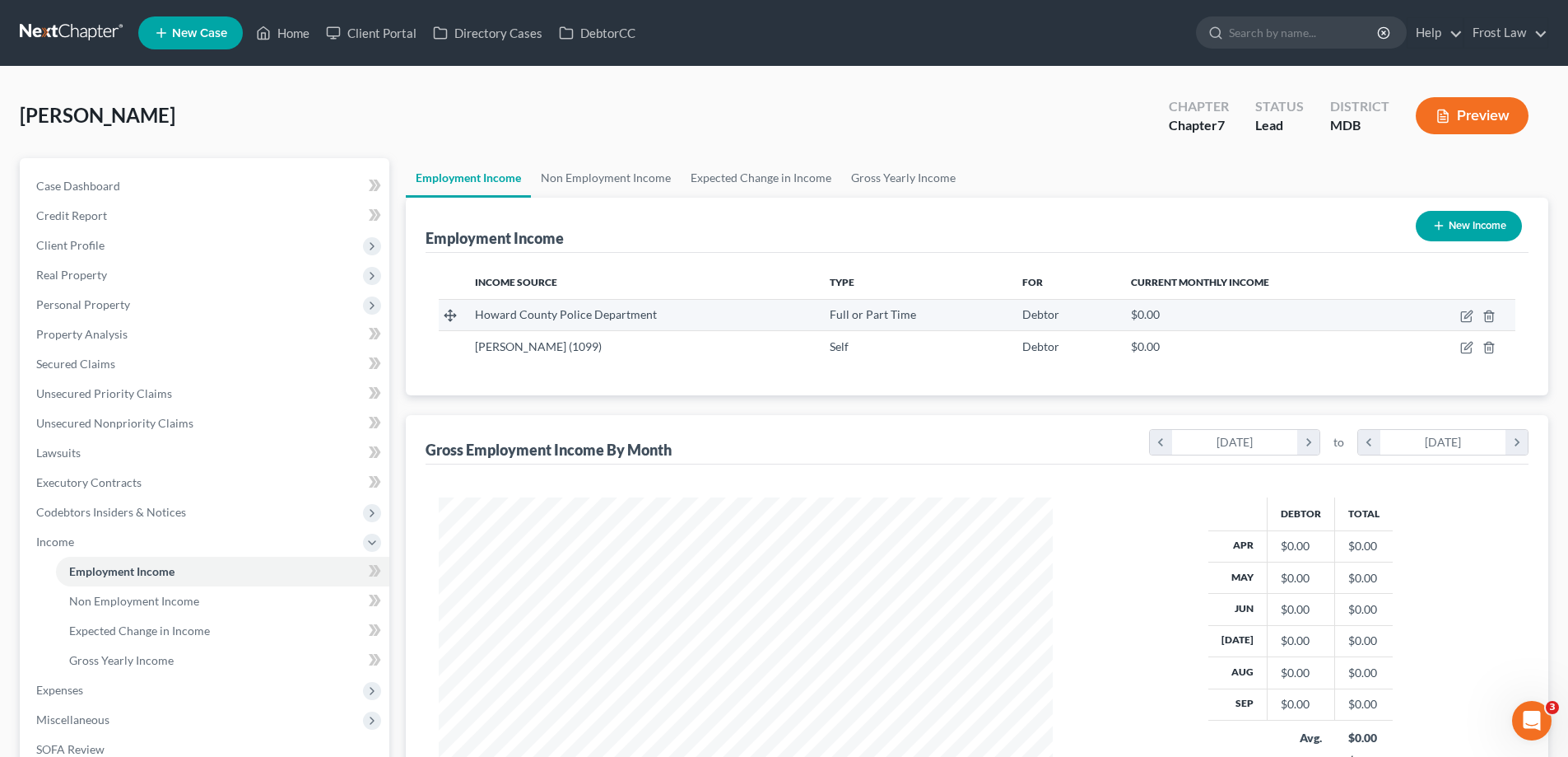
click at [1459, 315] on td at bounding box center [1456, 315] width 117 height 31
click at [1463, 319] on icon "button" at bounding box center [1467, 317] width 14 height 14
select select "0"
select select "21"
select select "2"
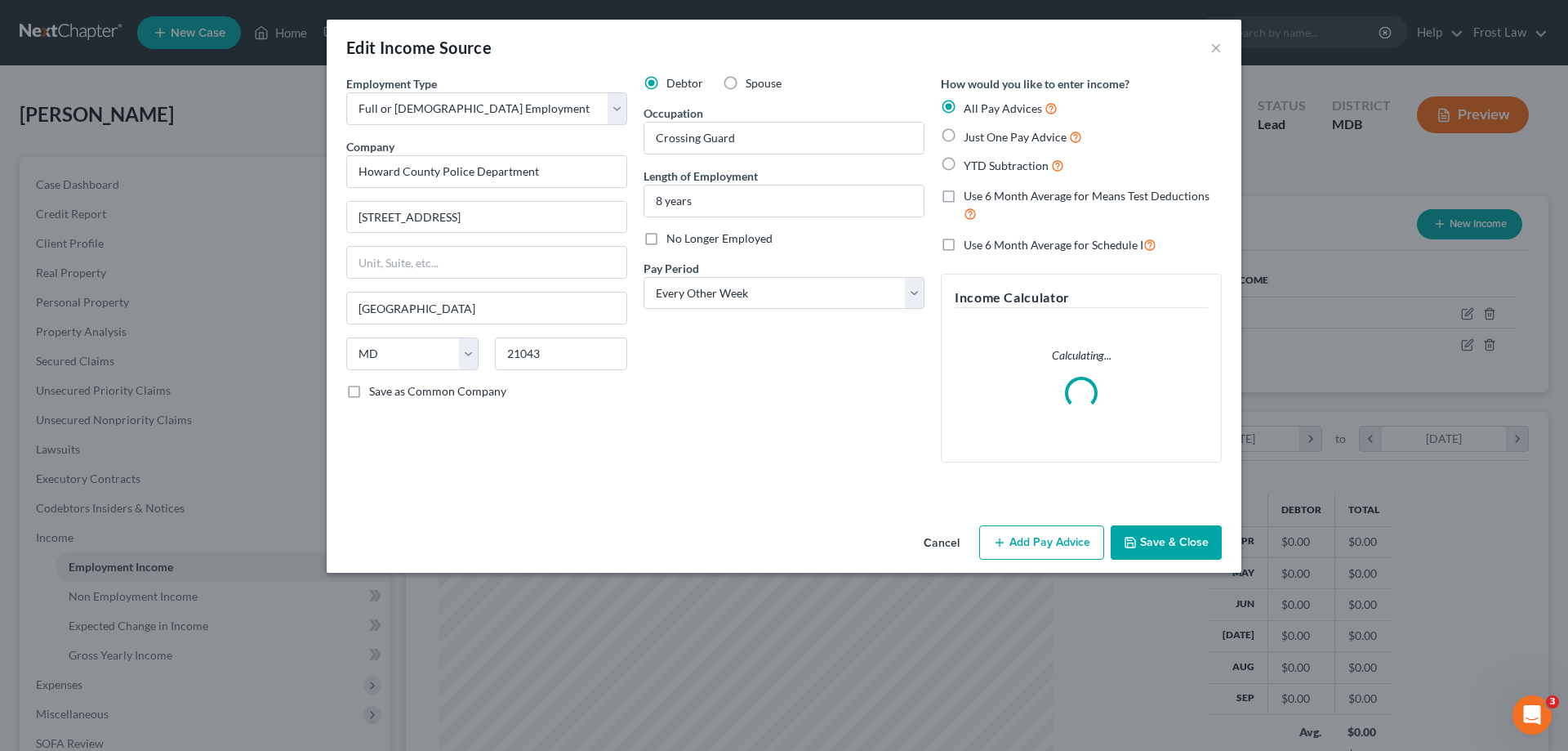
scroll to position [308, 648]
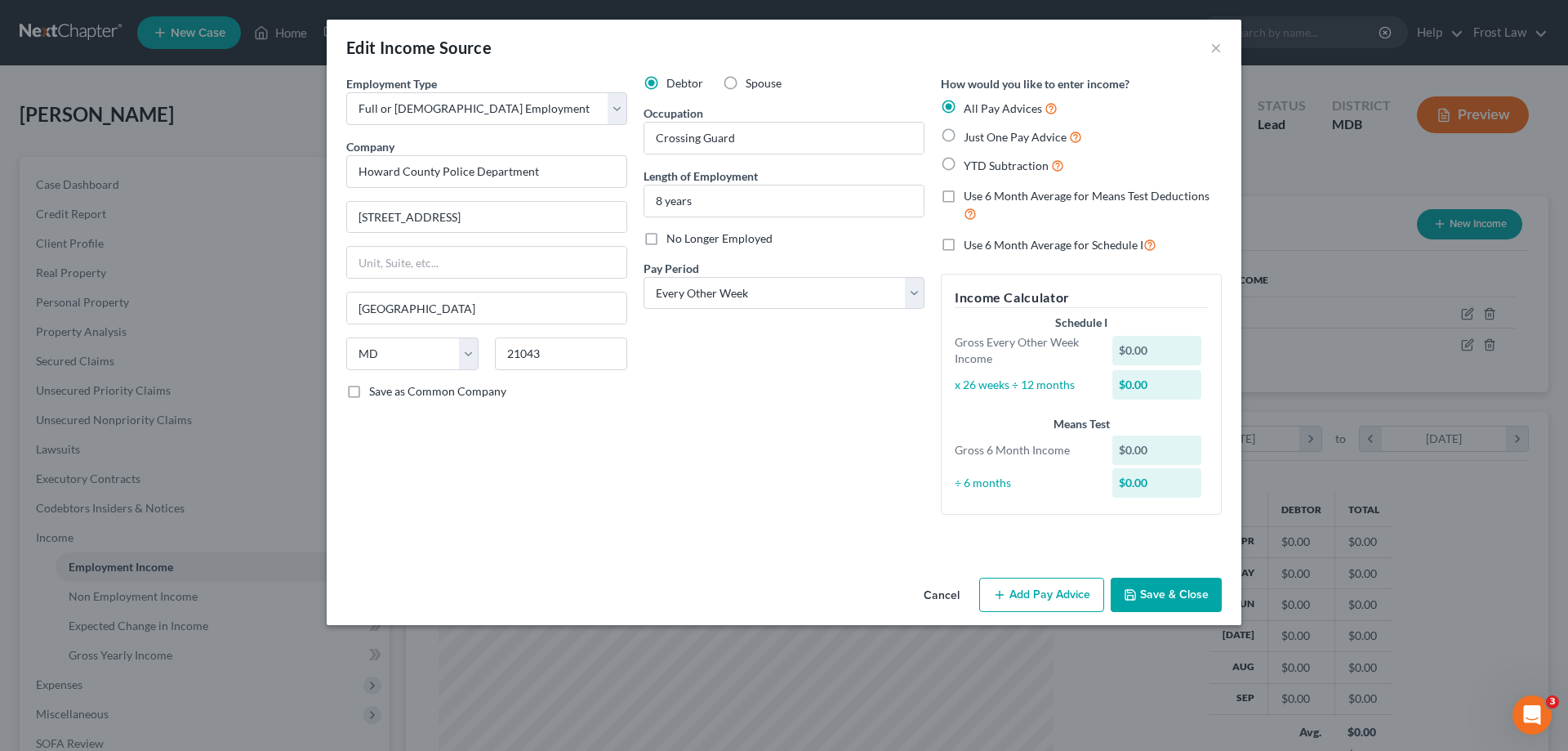
click at [964, 167] on label "YTD Subtraction" at bounding box center [1014, 165] width 100 height 18
click at [970, 167] on input "YTD Subtraction" at bounding box center [974, 161] width 11 height 11
radio input "true"
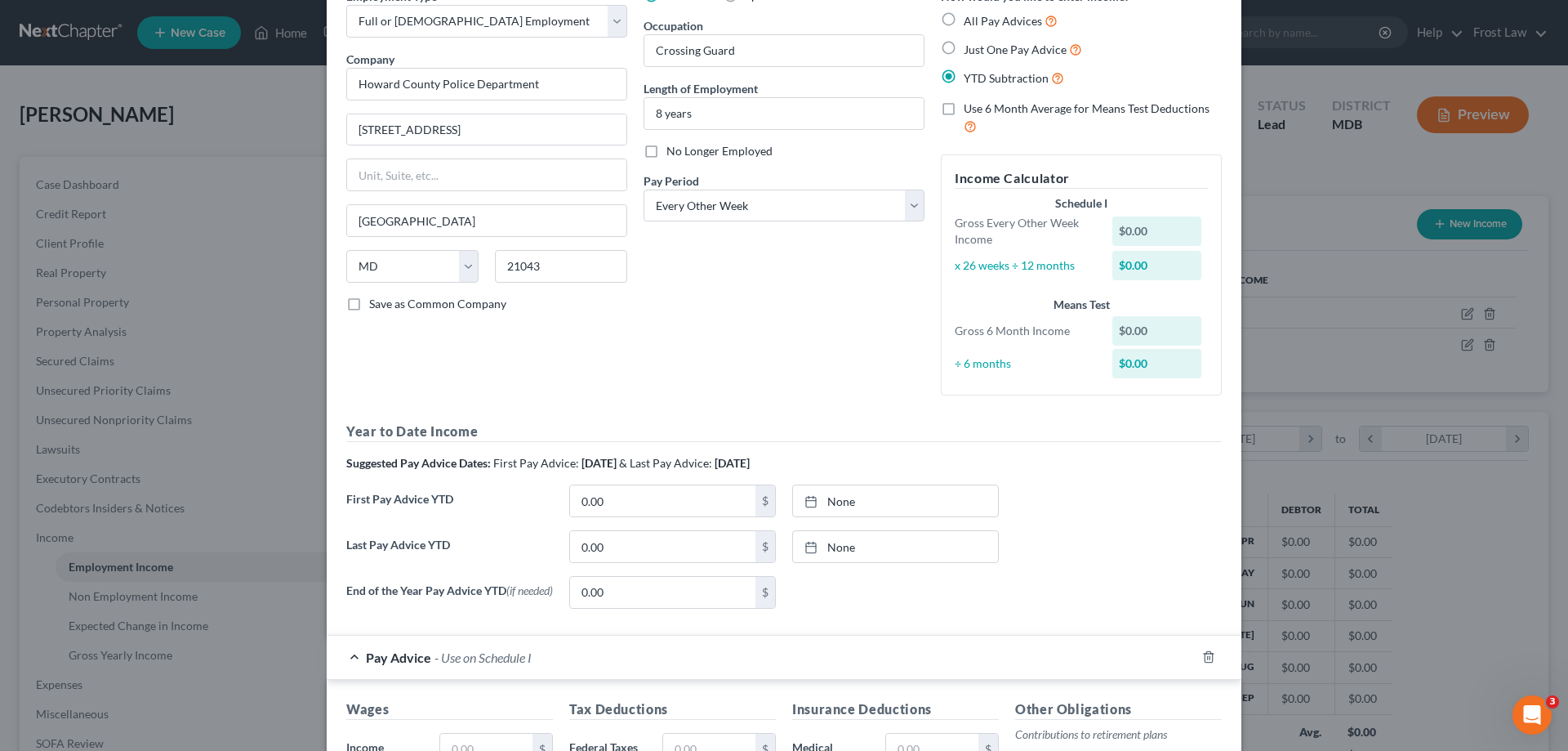
scroll to position [163, 0]
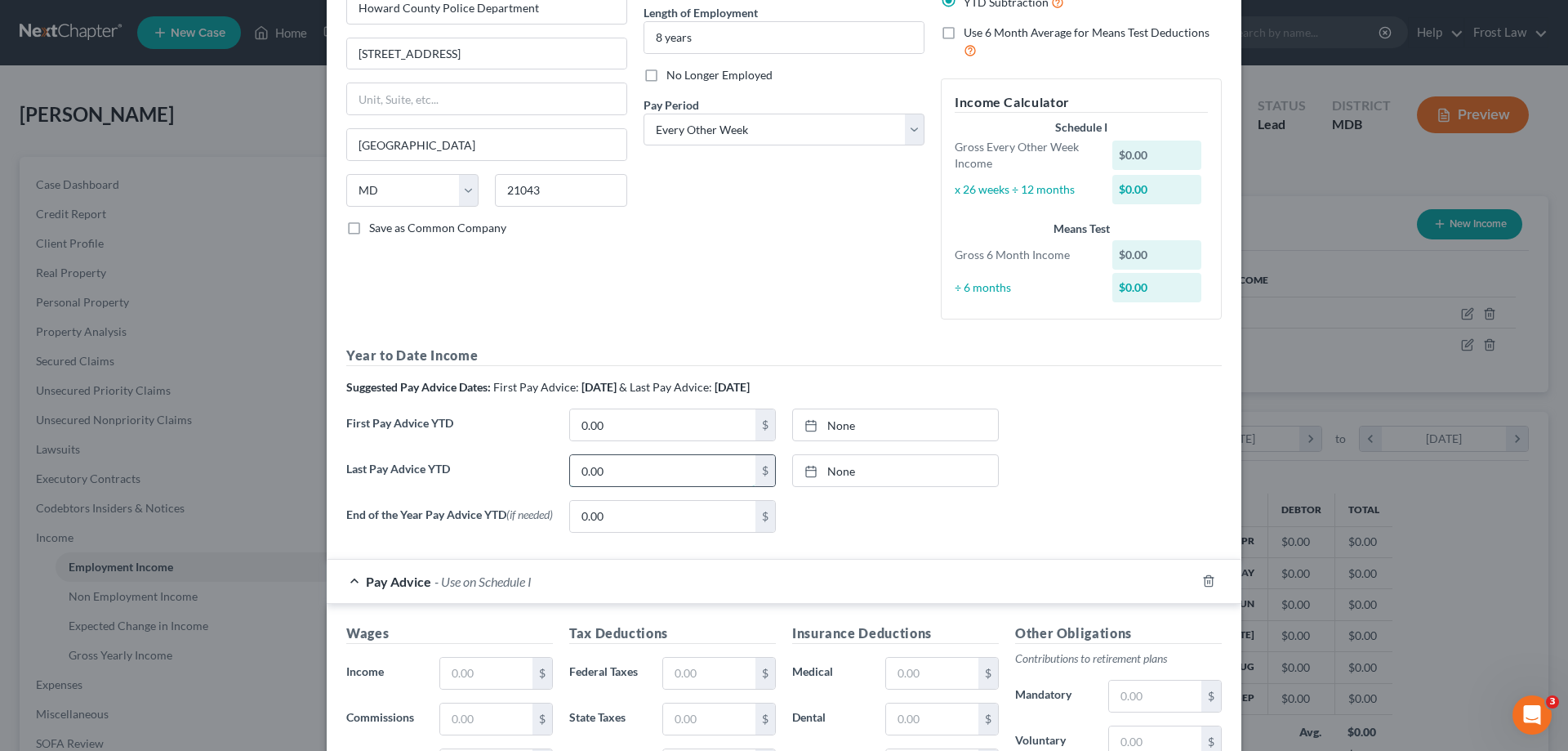
click at [628, 474] on input "0.00" at bounding box center [662, 470] width 185 height 31
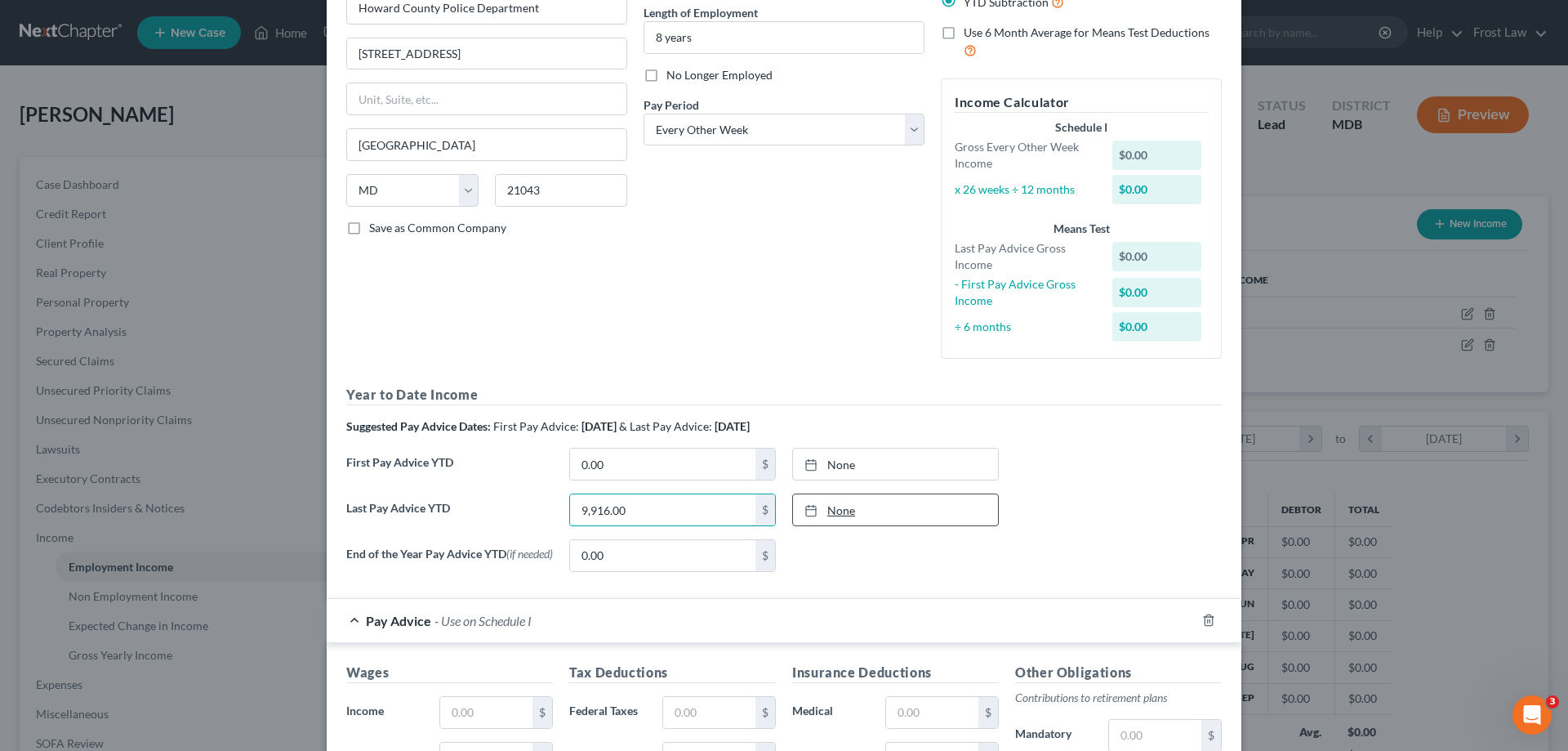
type input "9,916.00"
click at [864, 515] on link "None" at bounding box center [895, 510] width 205 height 31
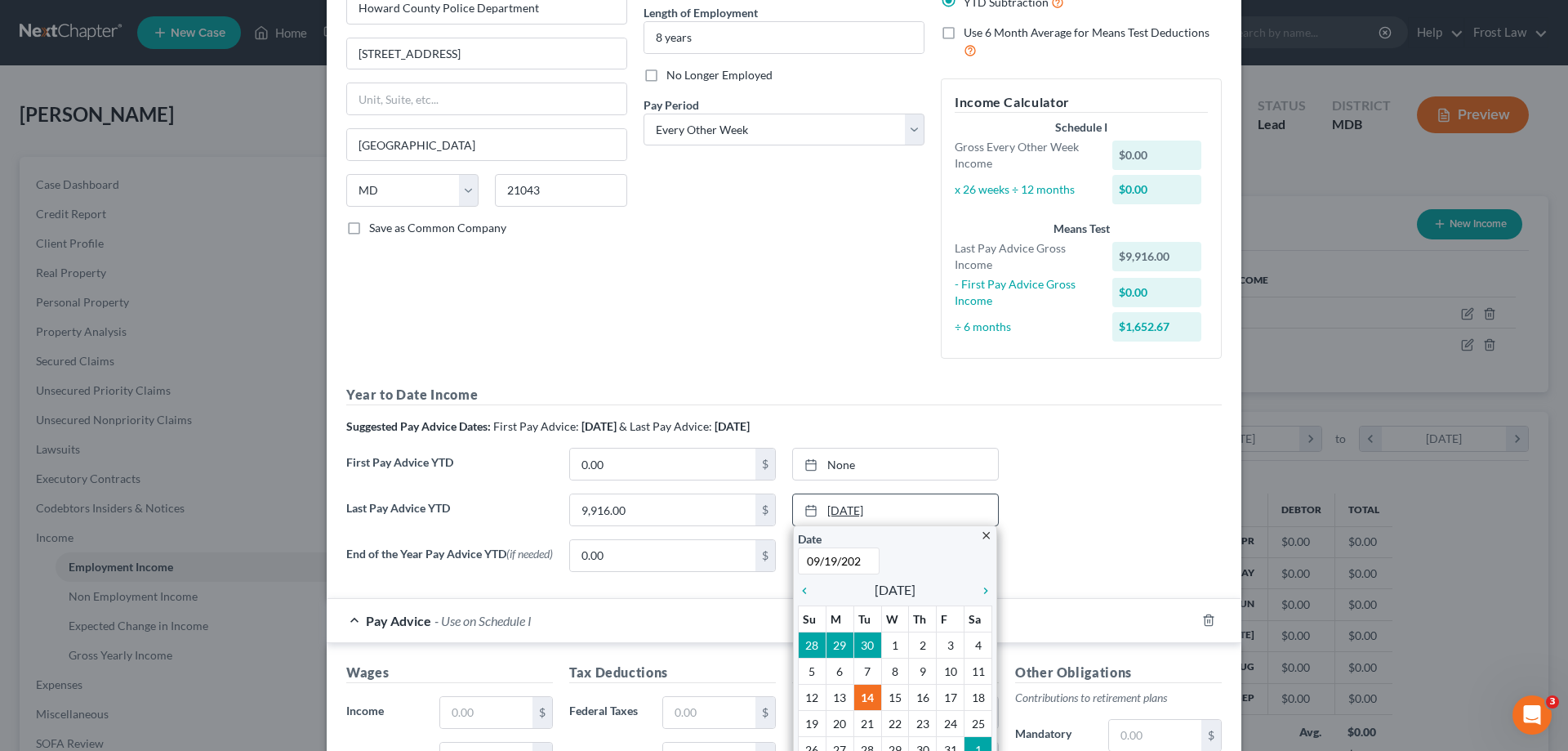
type input "[DATE]"
click at [1134, 528] on div "Last Pay Advice YTD 9,916.00 $ [DATE] close Date [DATE] Time 12:00 AM chevron_l…" at bounding box center [784, 516] width 891 height 45
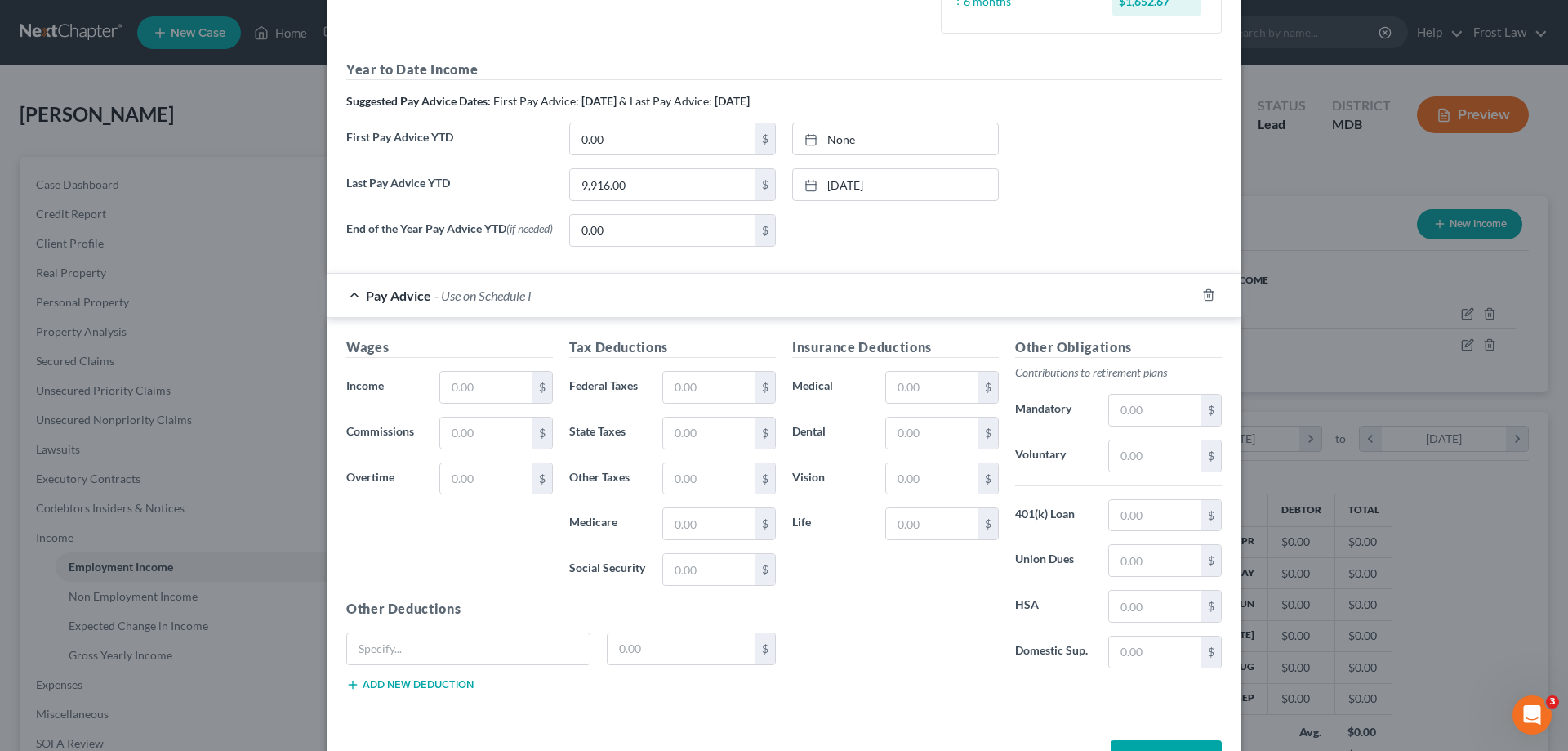
scroll to position [490, 0]
click at [474, 396] on input "text" at bounding box center [487, 386] width 93 height 31
type input "0.00"
click at [970, 630] on div "Insurance Deductions Medical $ Dental $ Vision $ Life $" at bounding box center [894, 507] width 223 height 344
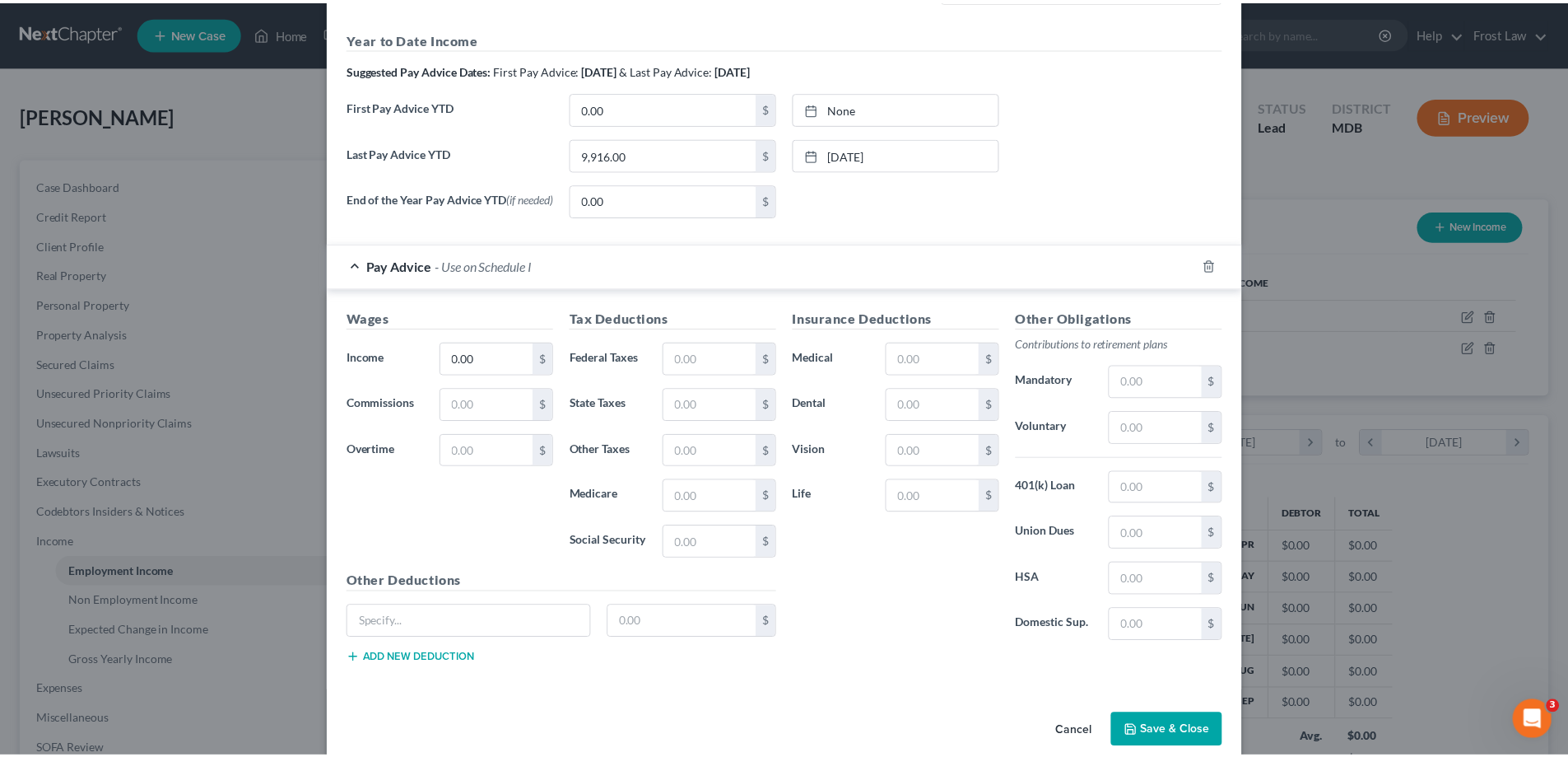
scroll to position [552, 0]
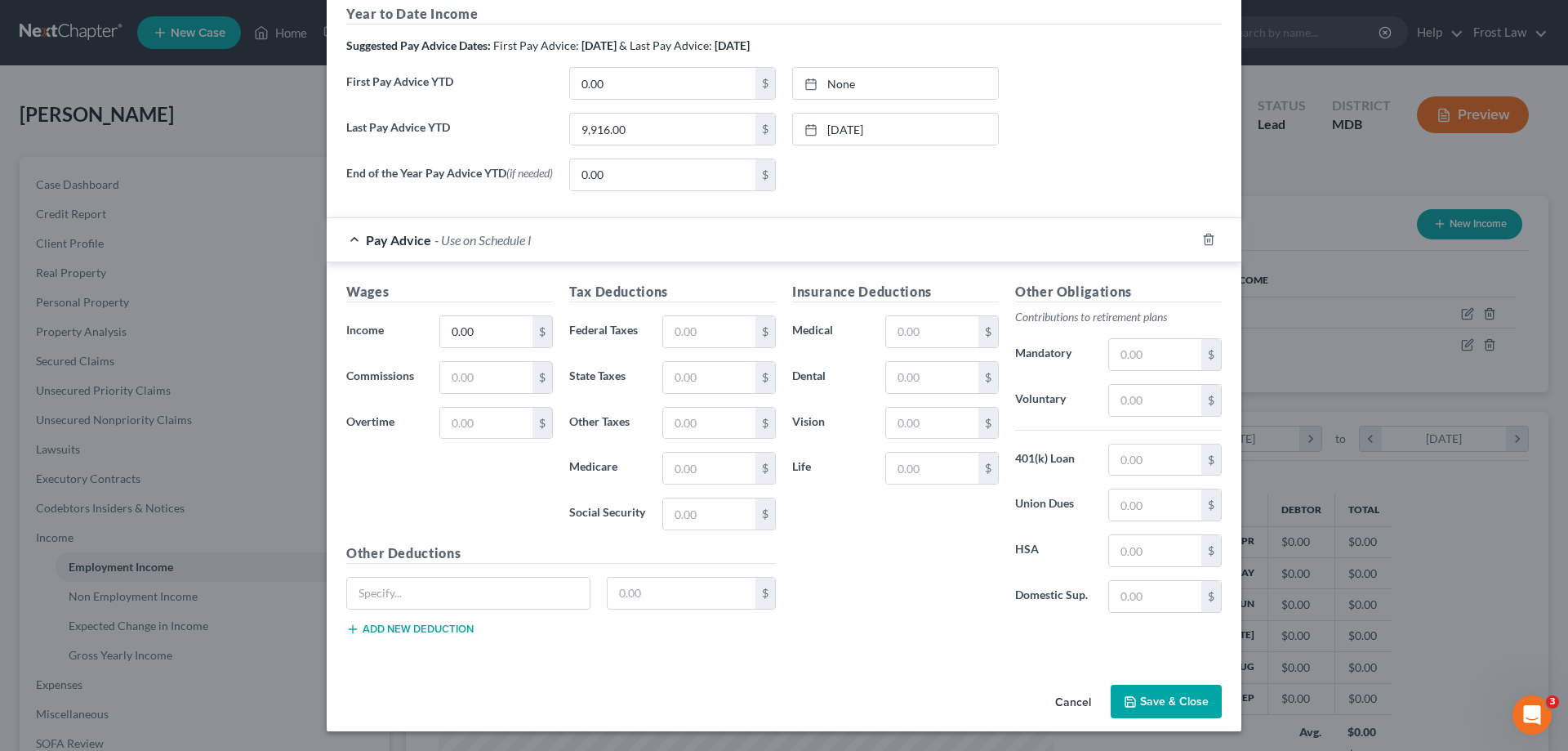
click at [1181, 700] on button "Save & Close" at bounding box center [1165, 702] width 111 height 35
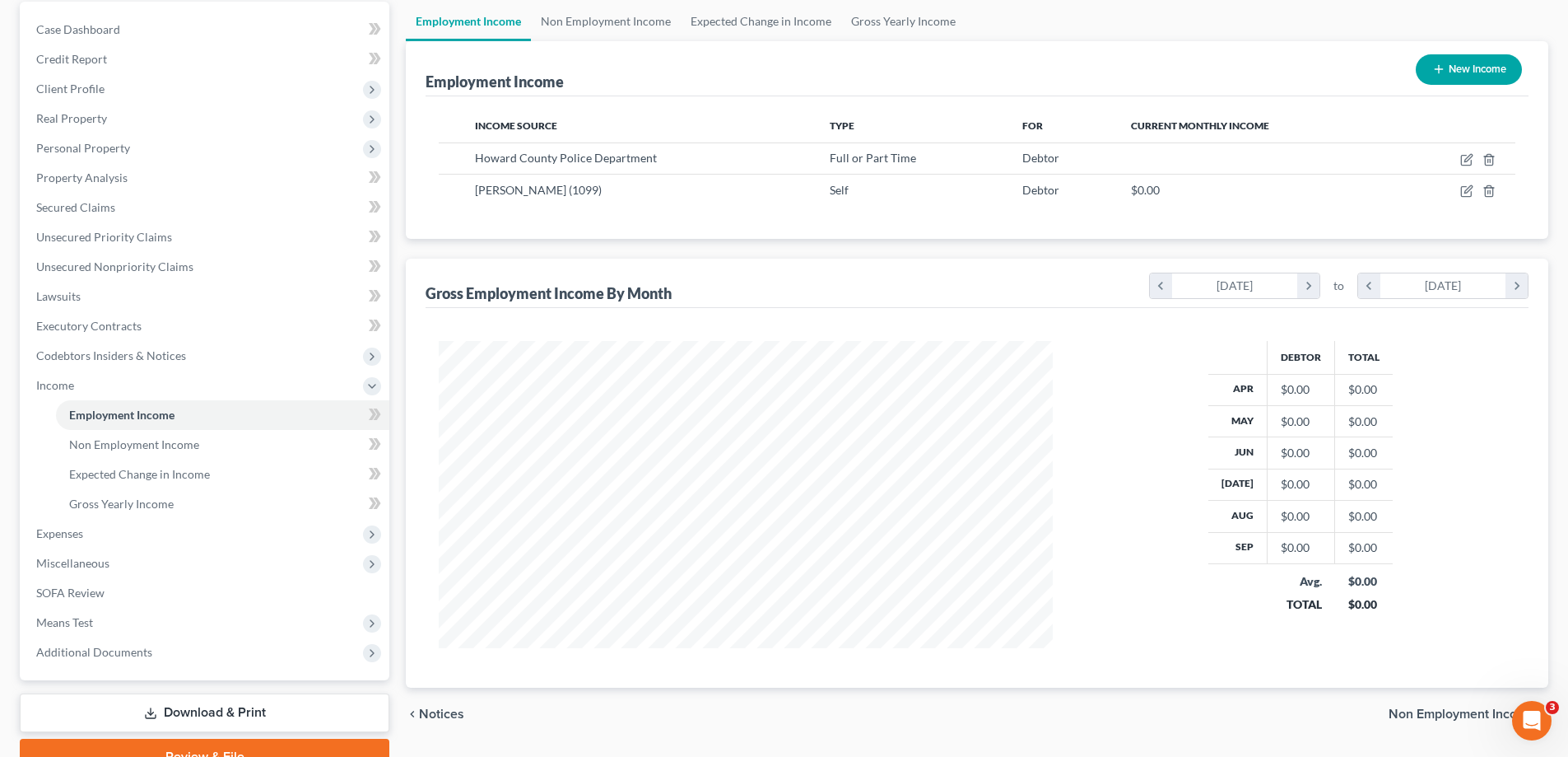
scroll to position [237, 0]
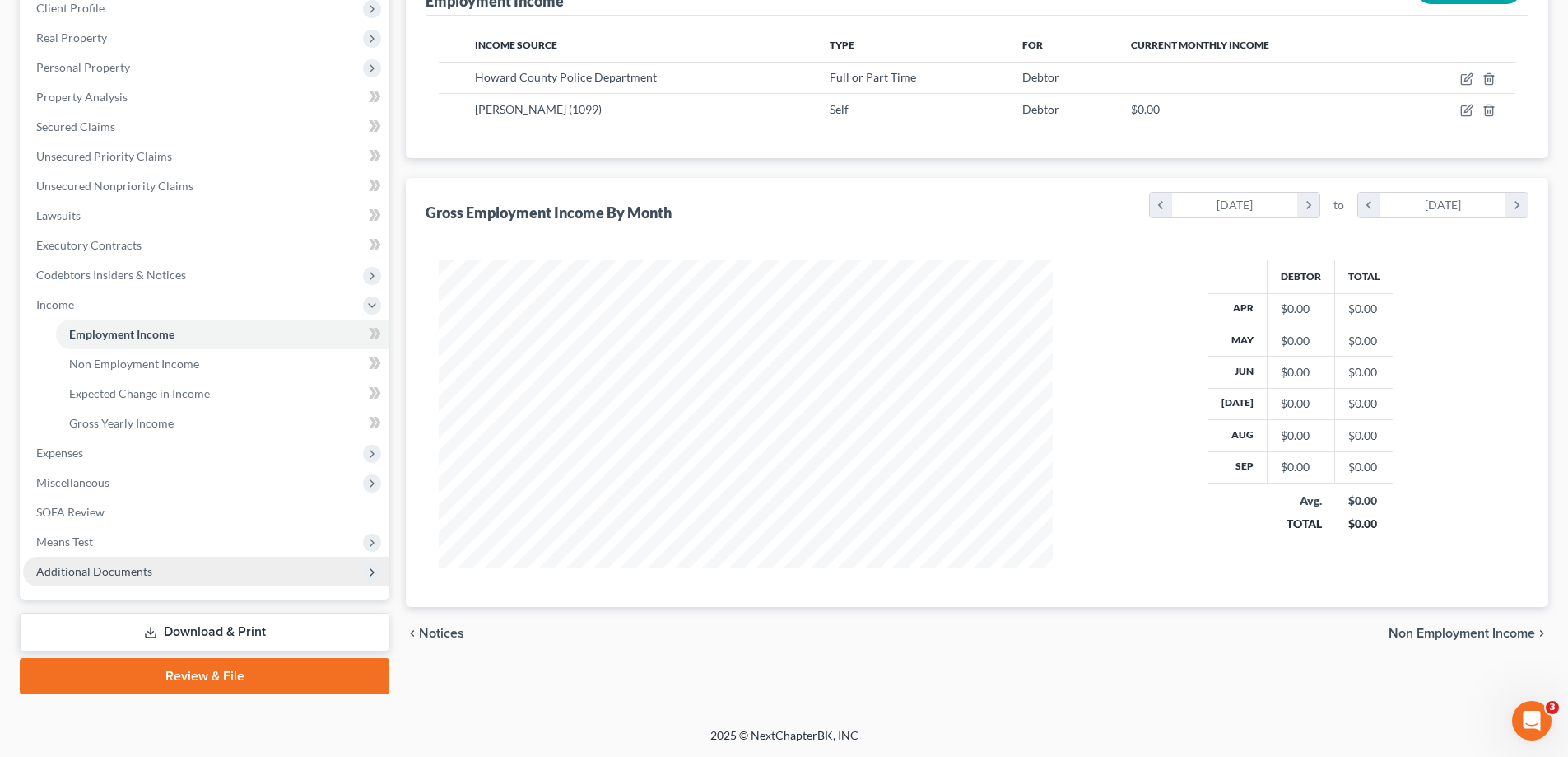
click at [119, 574] on span "Additional Documents" at bounding box center [93, 570] width 116 height 14
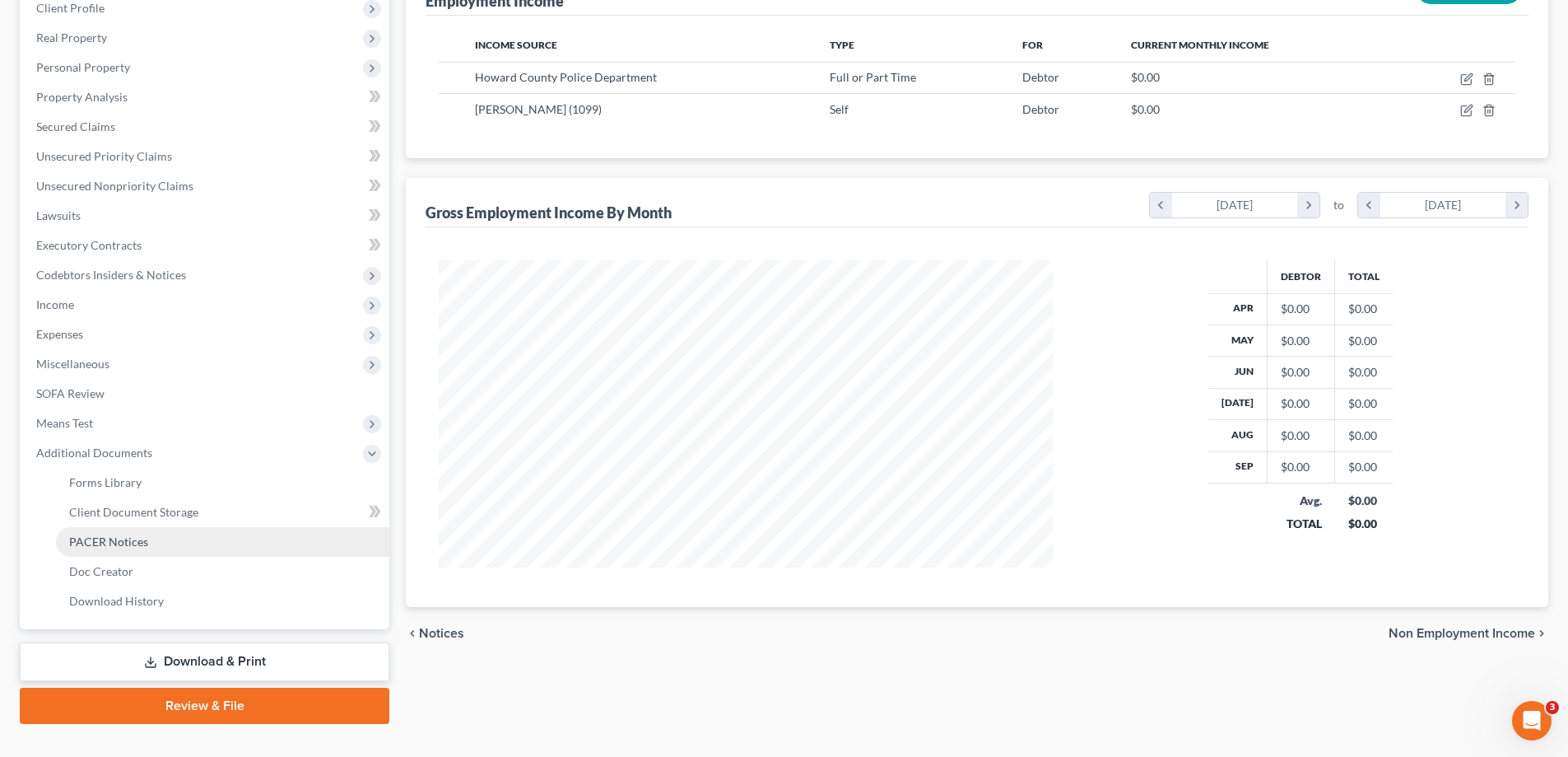
click at [170, 541] on link "PACER Notices" at bounding box center [222, 541] width 333 height 29
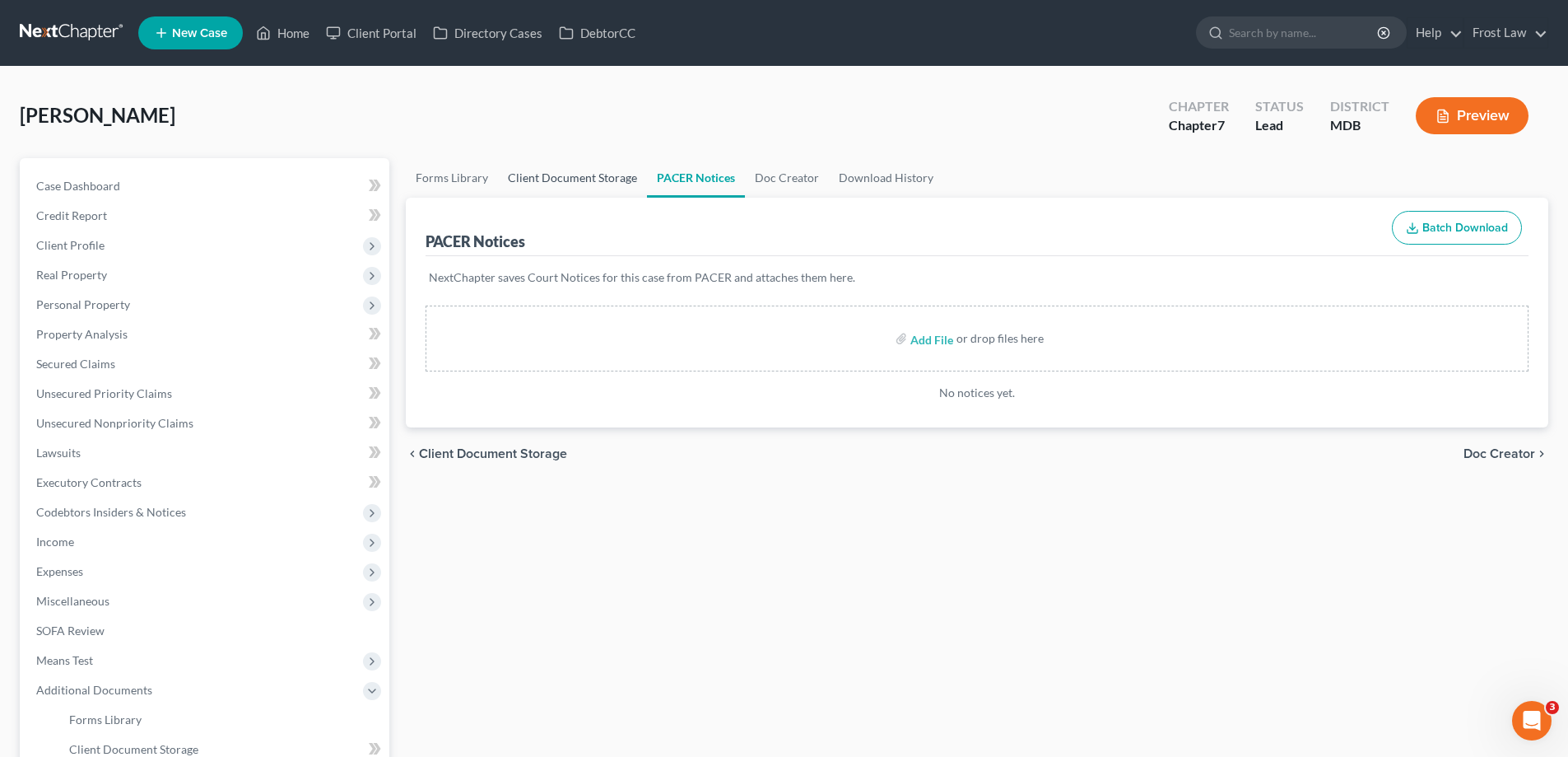
click at [595, 190] on link "Client Document Storage" at bounding box center [572, 178] width 149 height 40
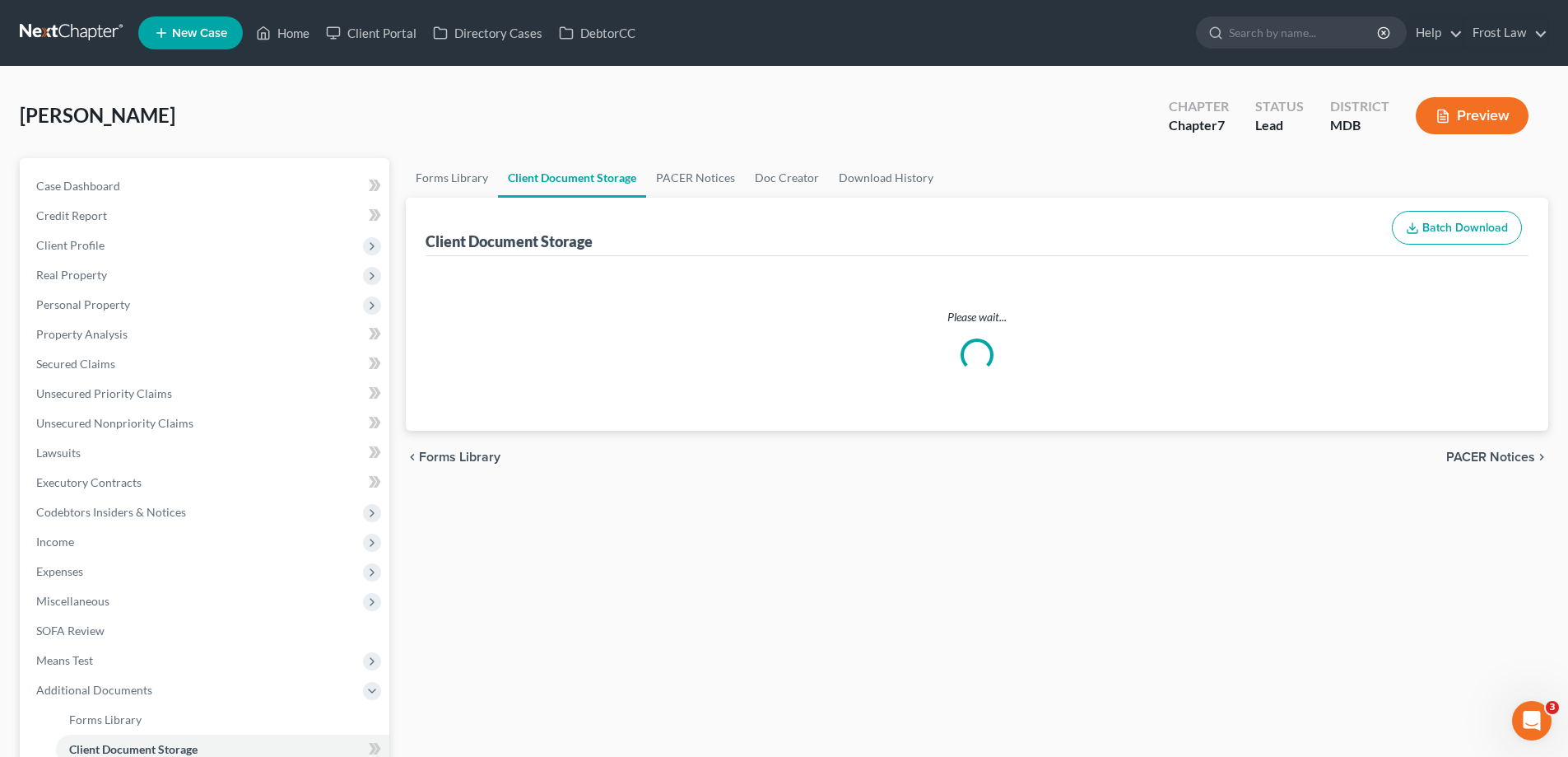
select select "14"
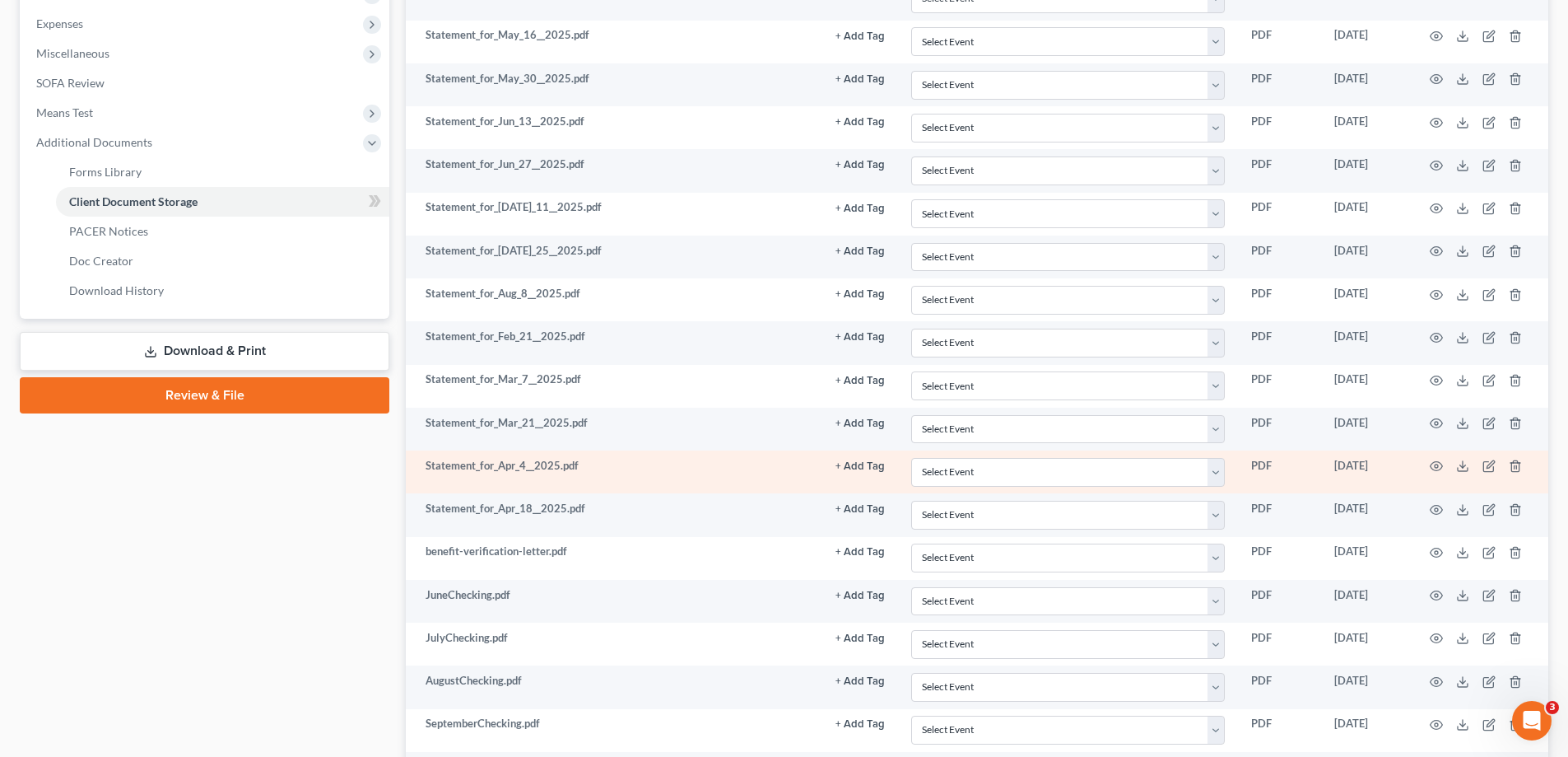
scroll to position [576, 0]
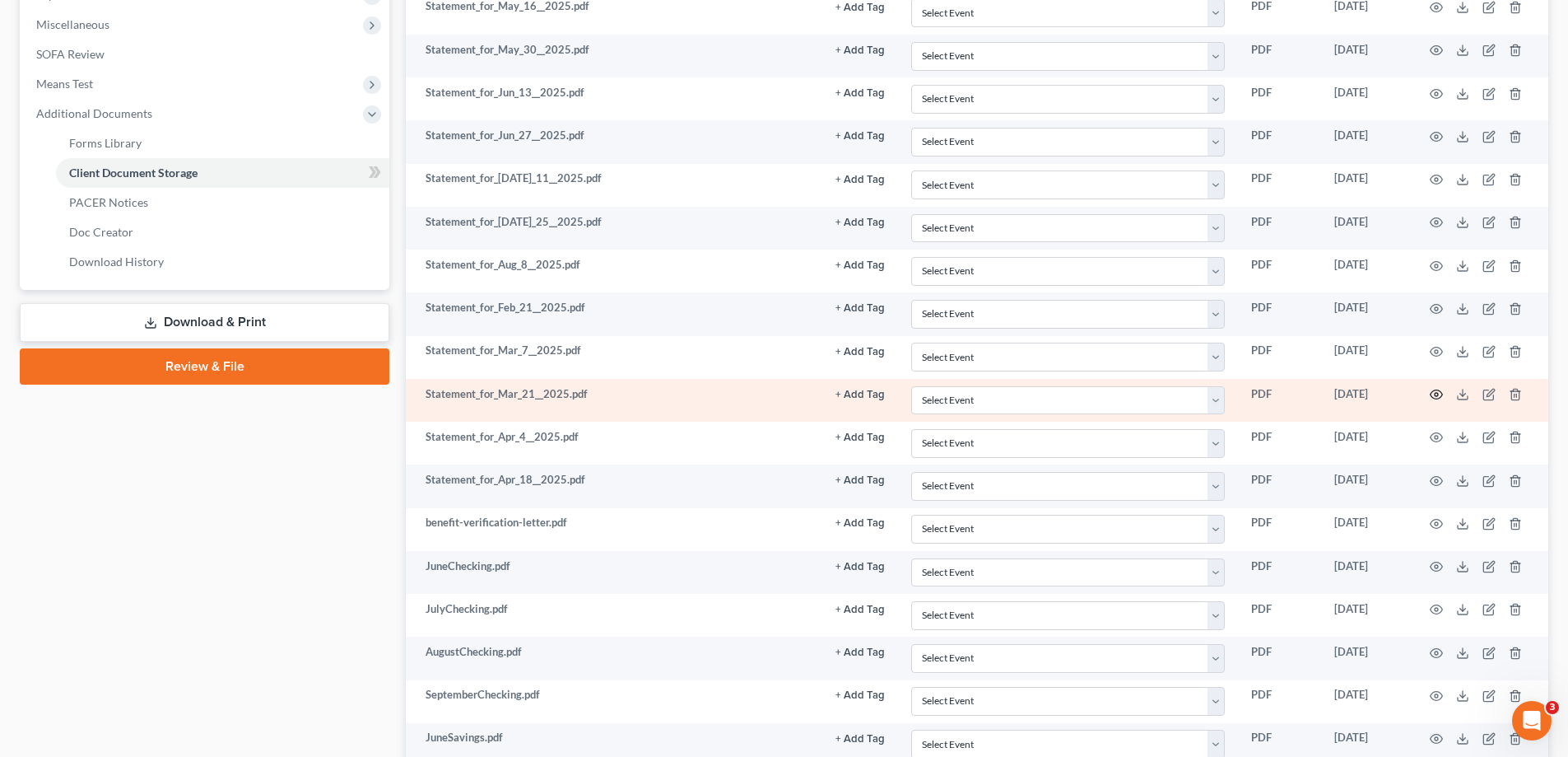
click at [1432, 396] on icon "button" at bounding box center [1437, 395] width 14 height 14
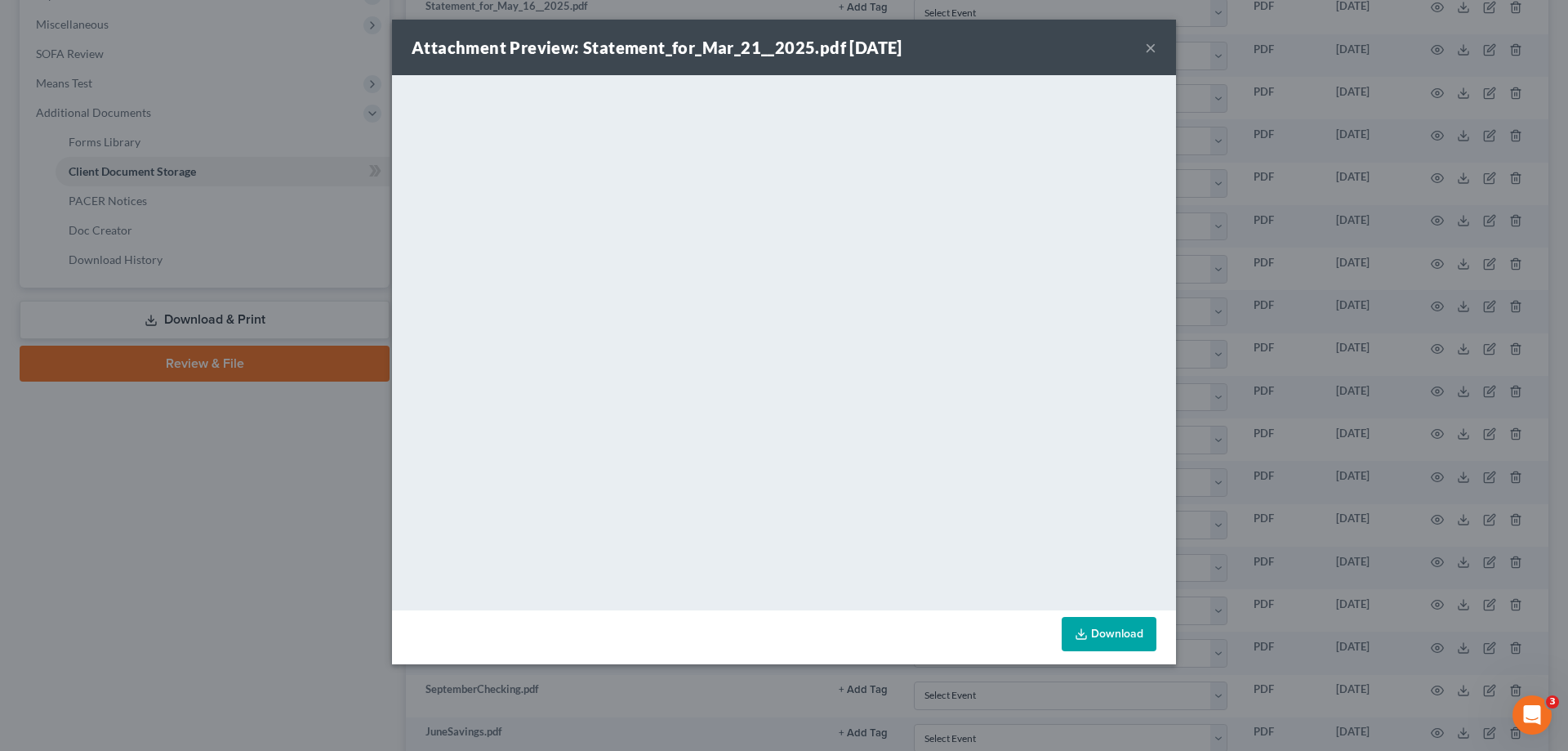
click at [1149, 52] on button "×" at bounding box center [1151, 47] width 12 height 19
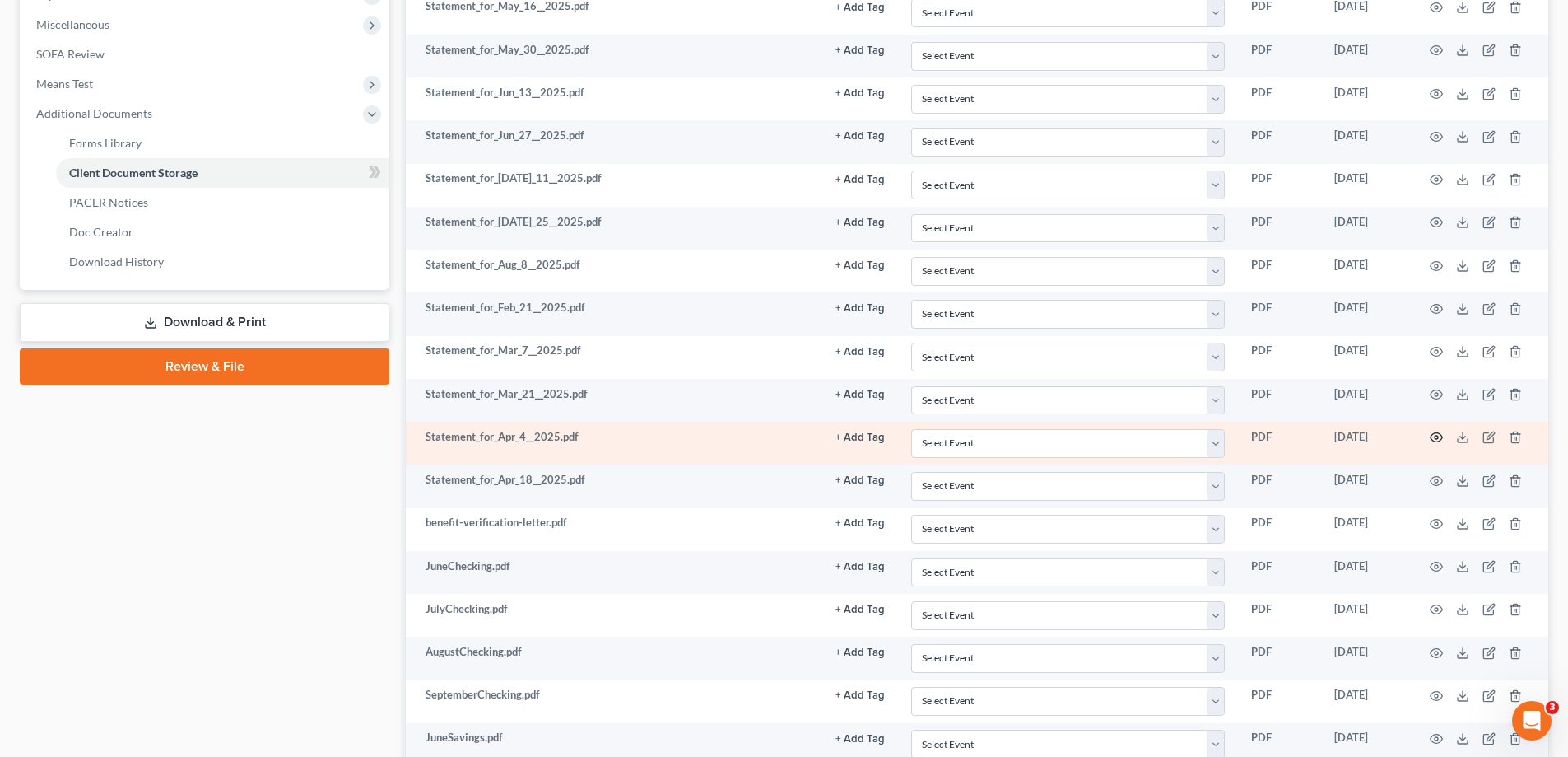
click at [1438, 439] on circle "button" at bounding box center [1436, 436] width 3 height 3
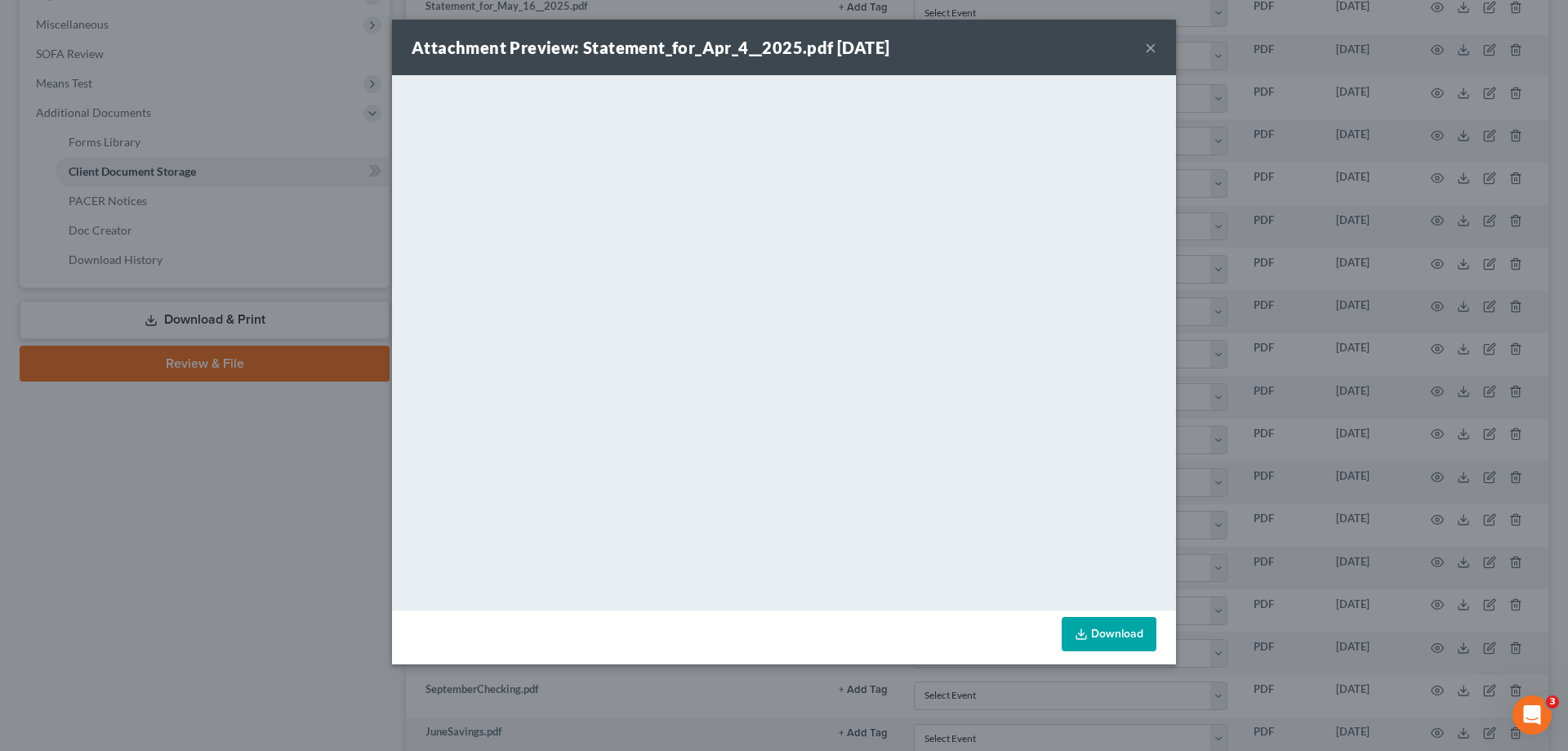
click at [1152, 44] on button "×" at bounding box center [1151, 47] width 12 height 19
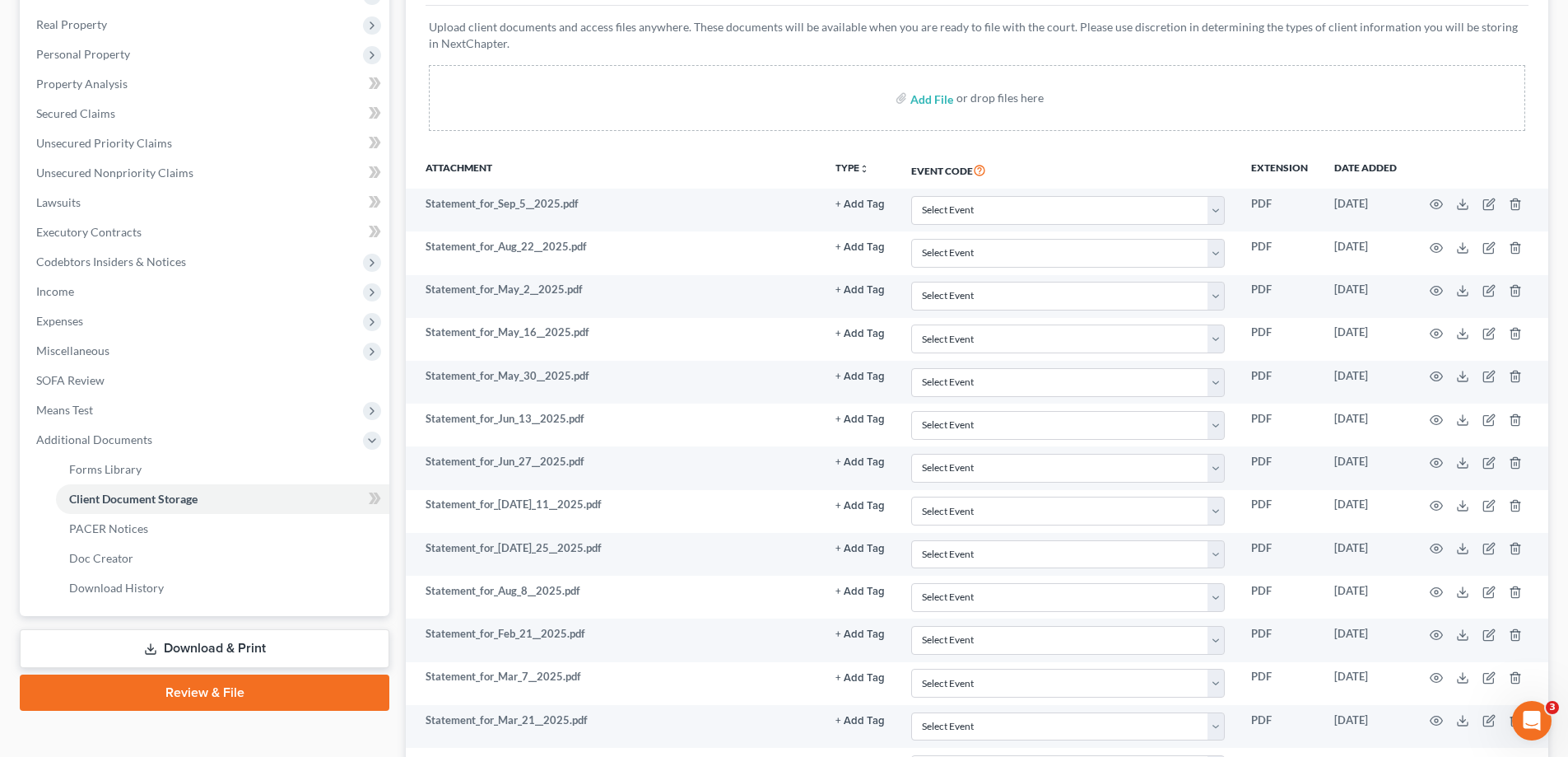
scroll to position [83, 0]
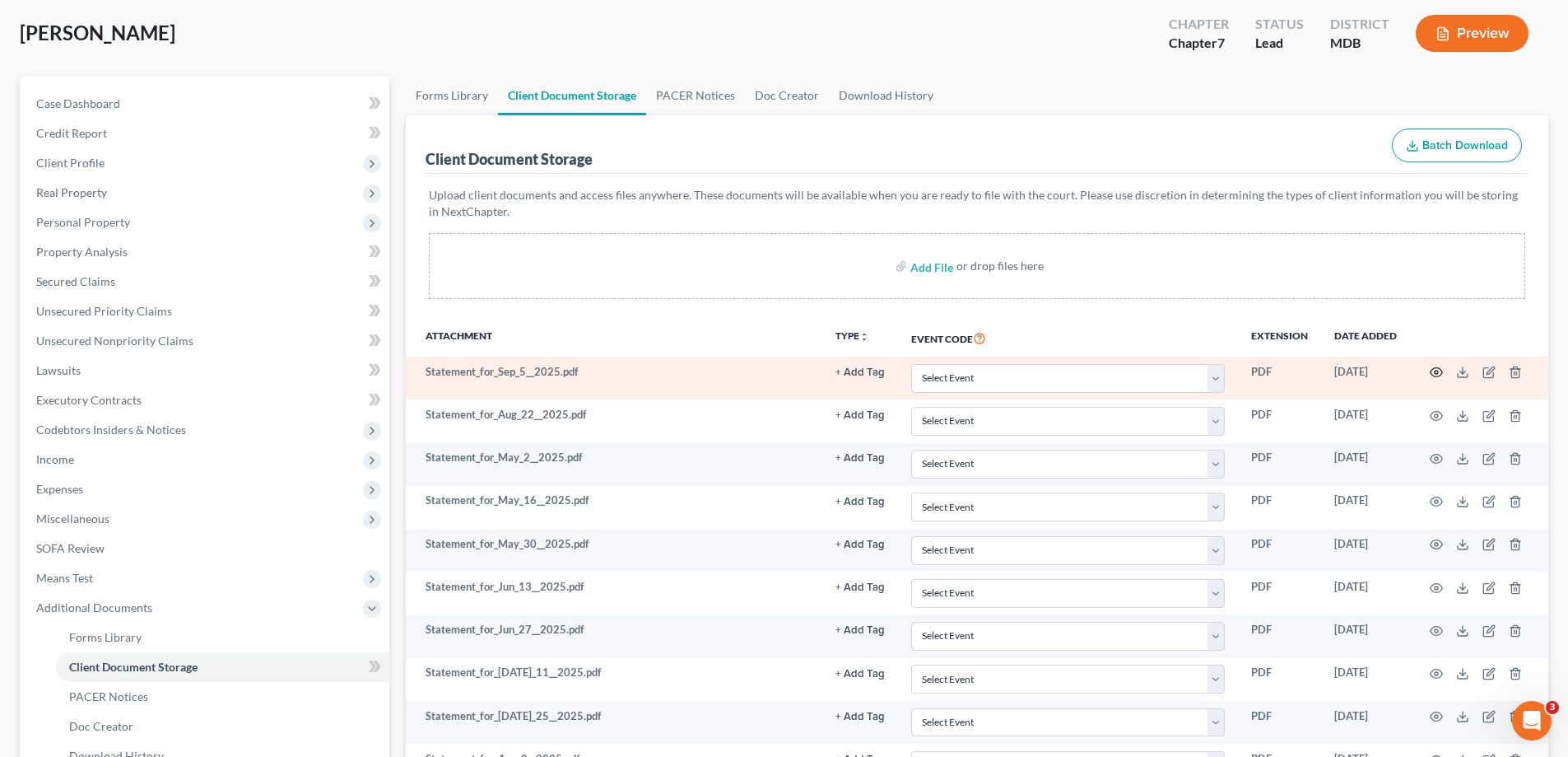
click at [1435, 368] on icon "button" at bounding box center [1436, 372] width 13 height 9
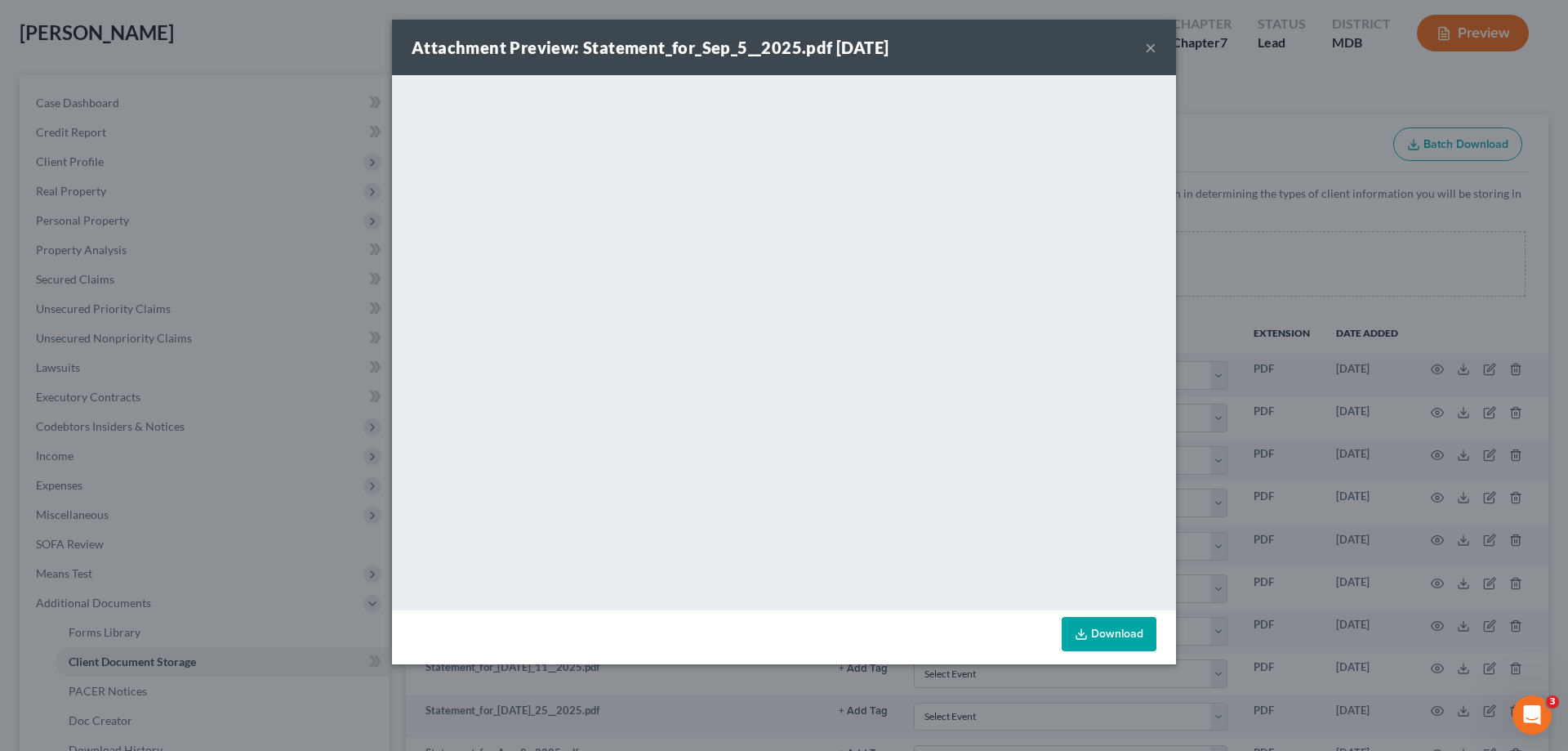
click at [1149, 46] on button "×" at bounding box center [1151, 47] width 12 height 19
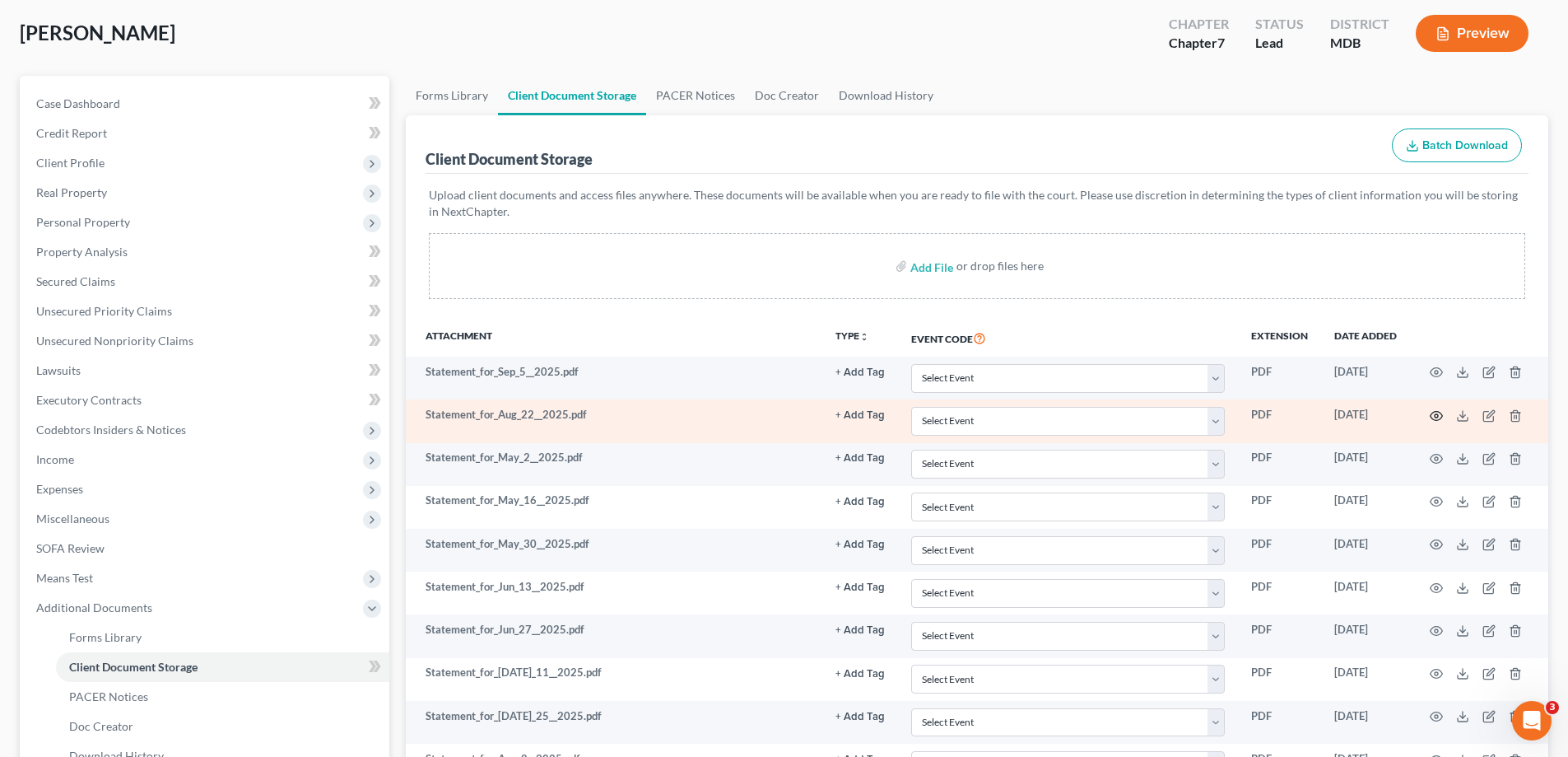
click at [1430, 415] on icon "button" at bounding box center [1436, 415] width 13 height 9
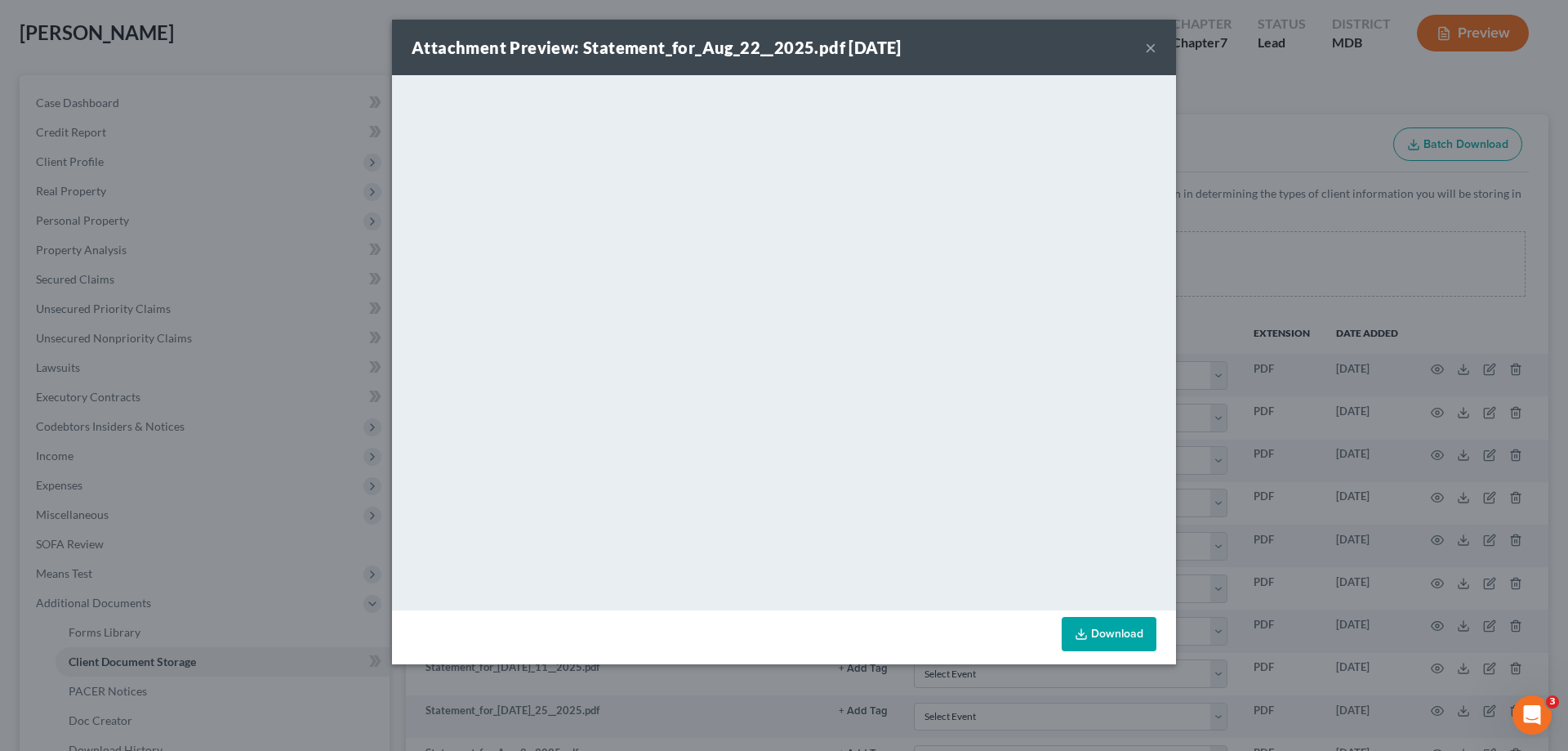
click at [1154, 43] on button "×" at bounding box center [1151, 47] width 12 height 19
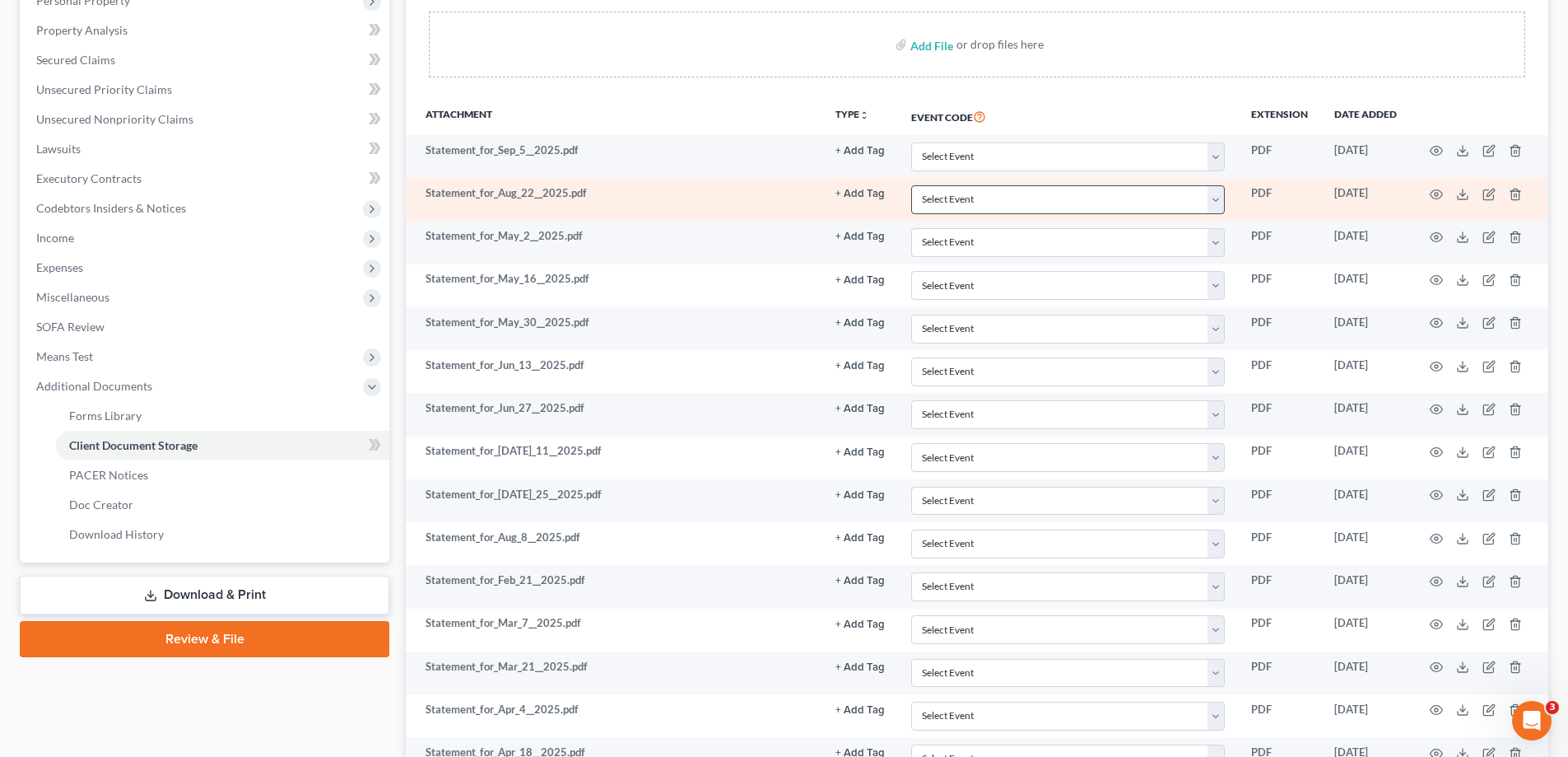
scroll to position [329, 0]
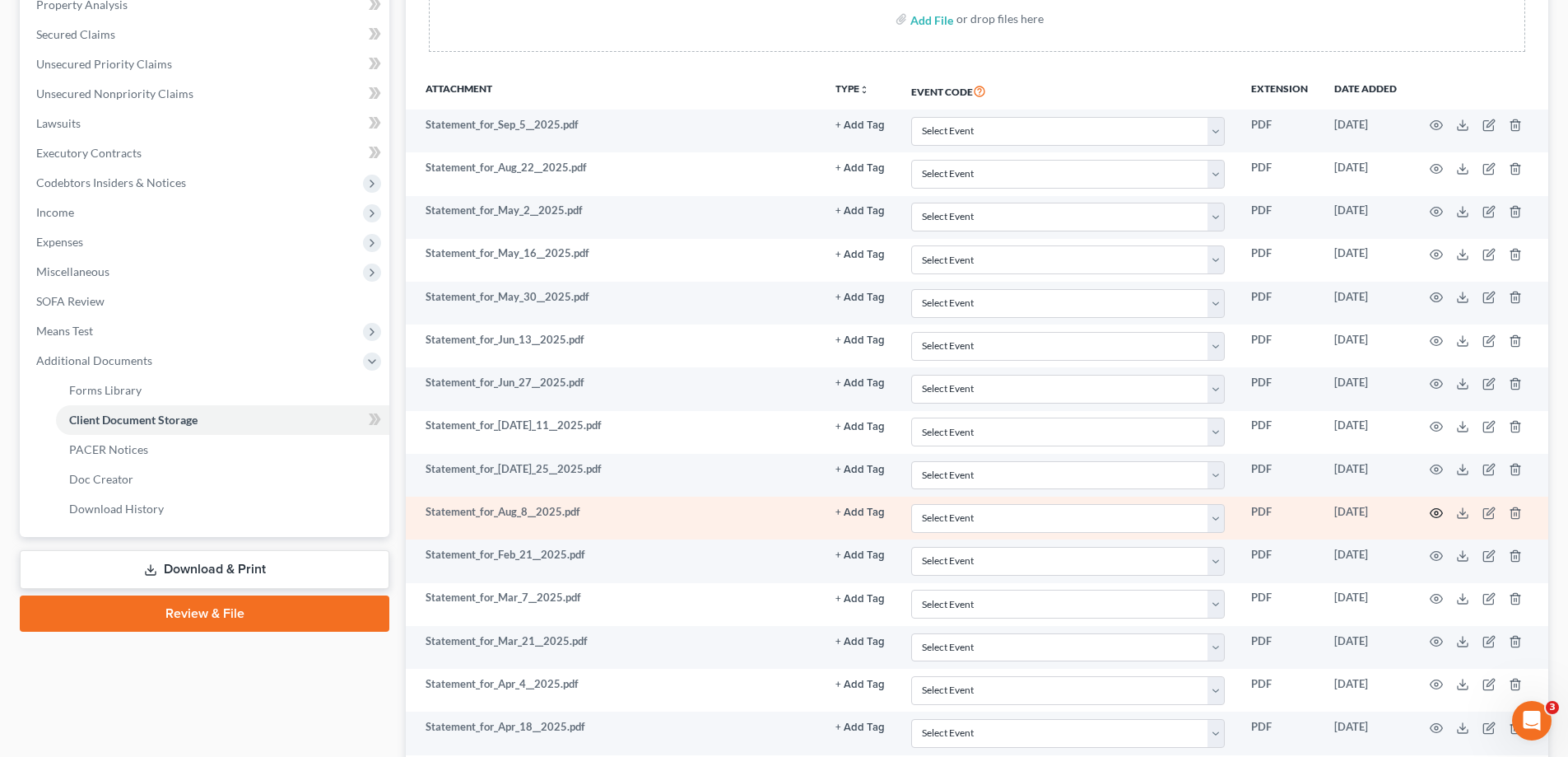
click at [1435, 514] on icon "button" at bounding box center [1437, 513] width 14 height 14
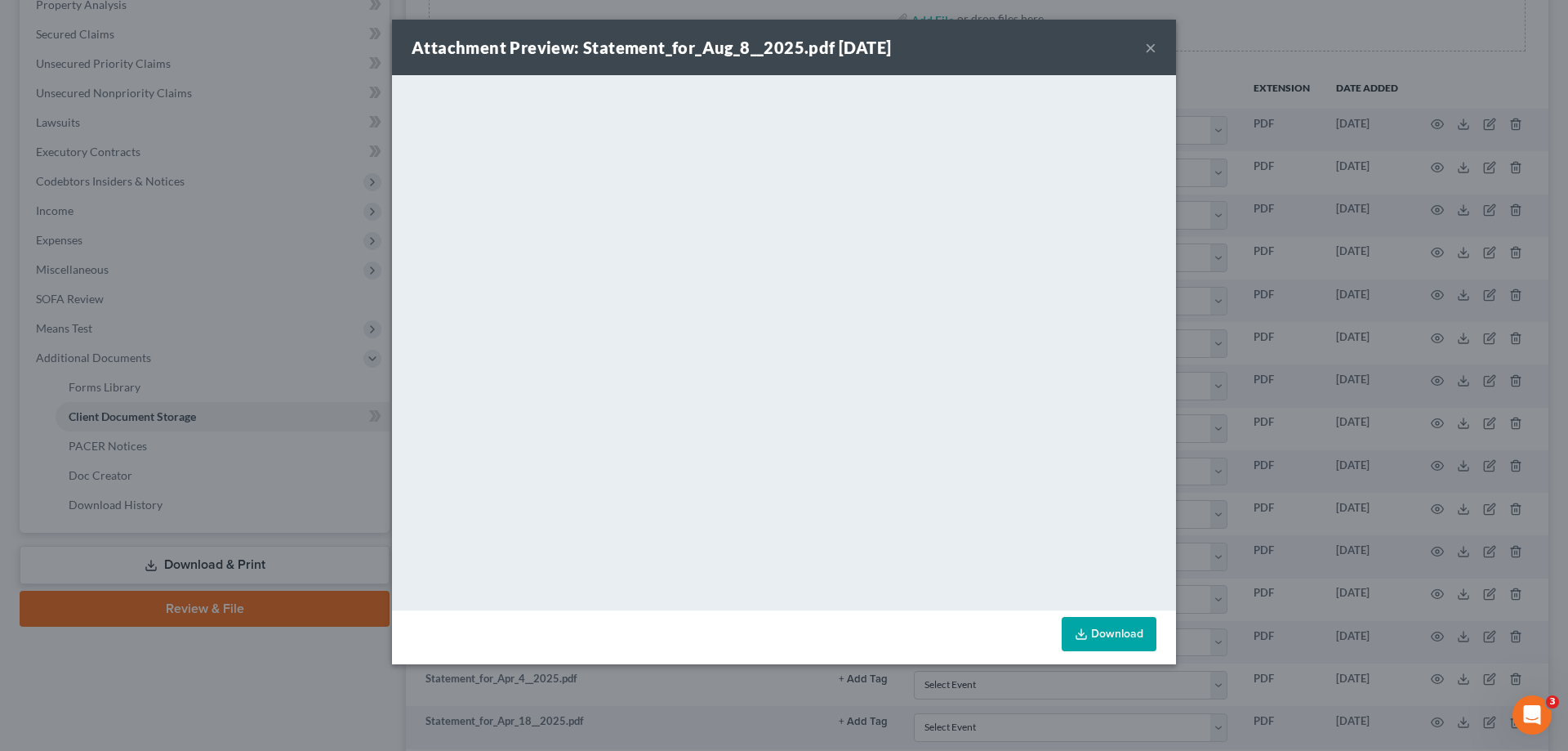
click at [1152, 45] on button "×" at bounding box center [1151, 47] width 12 height 19
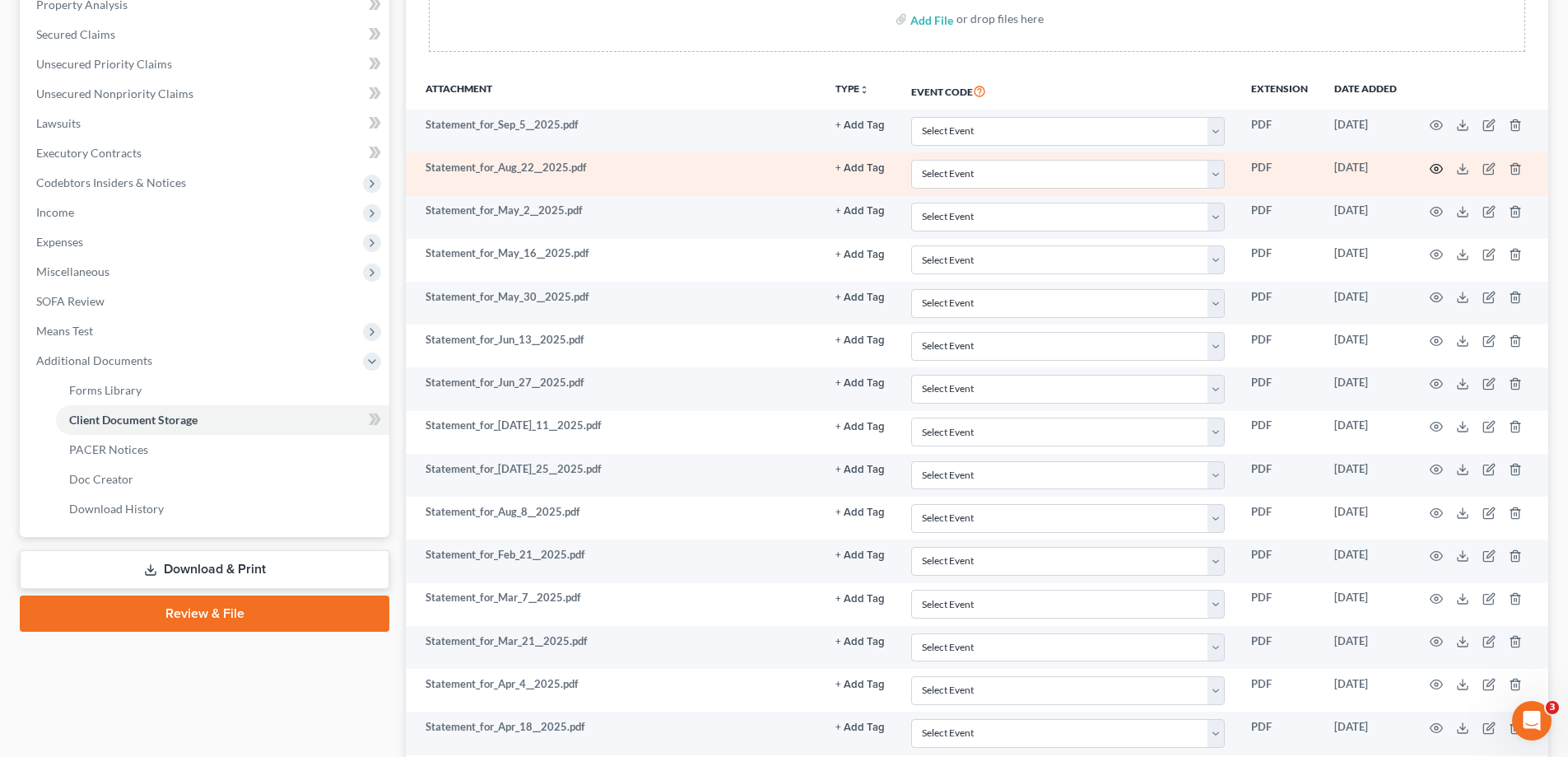
click at [1435, 166] on icon "button" at bounding box center [1437, 169] width 14 height 14
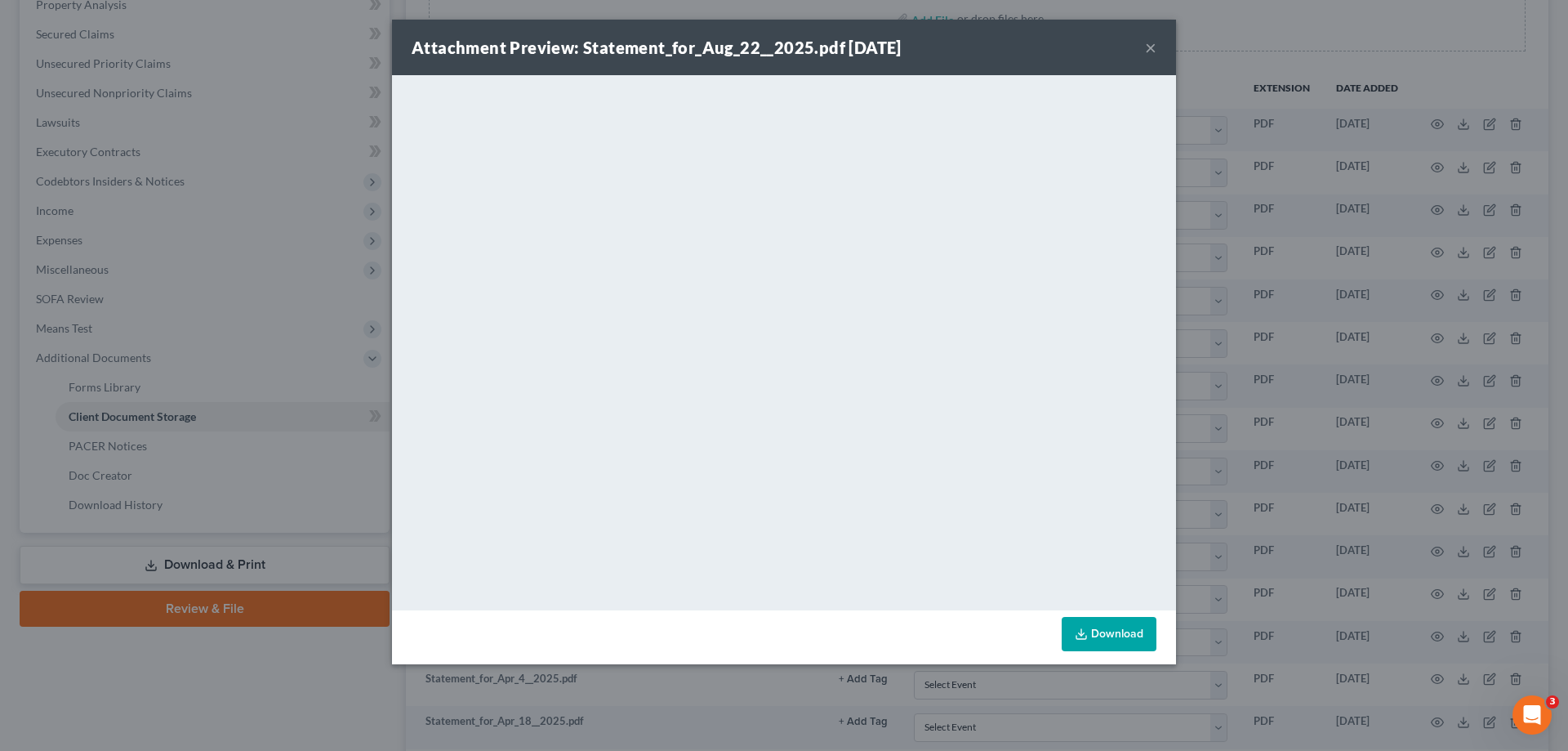
click at [1148, 42] on button "×" at bounding box center [1151, 47] width 12 height 19
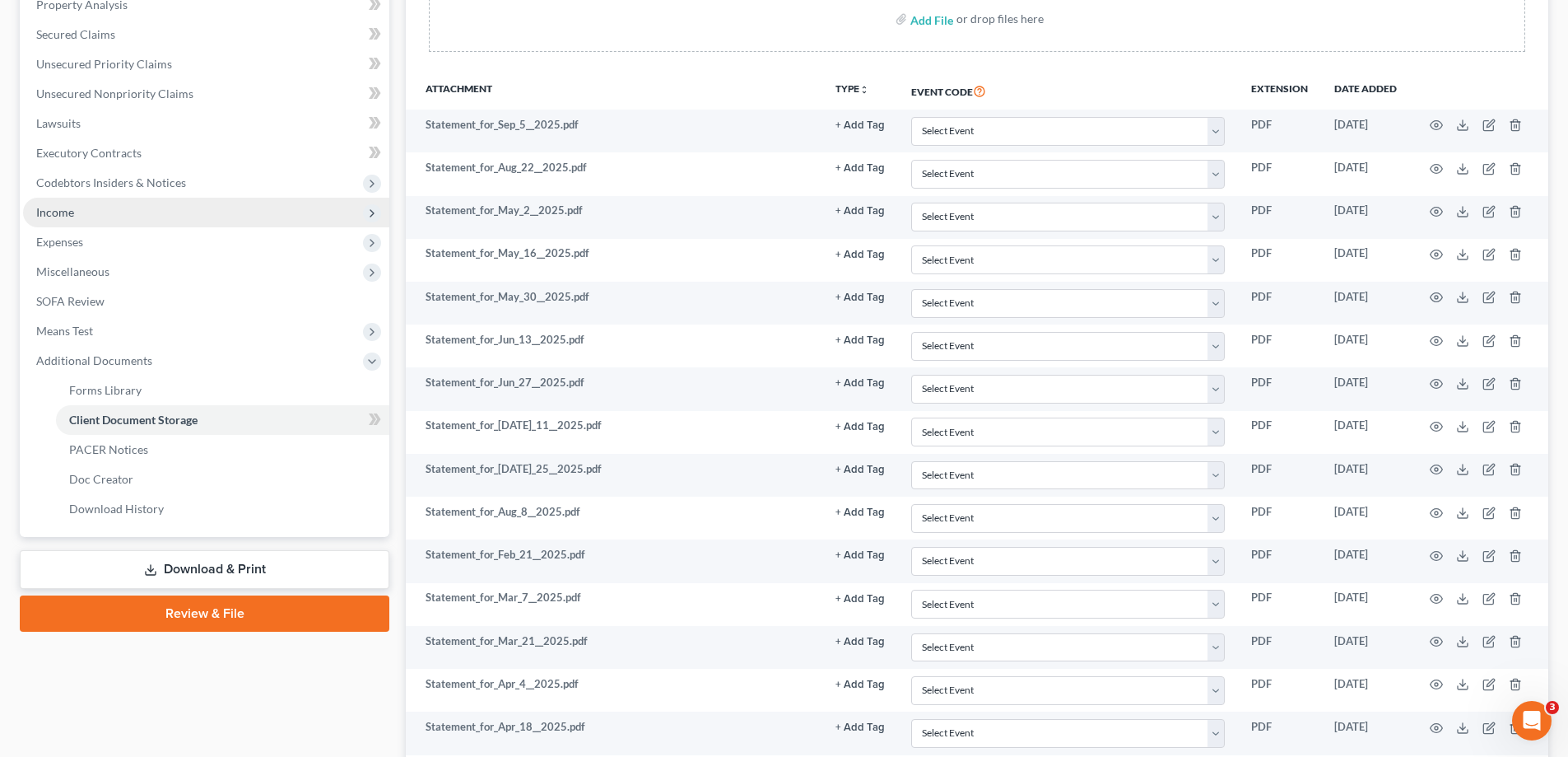
click at [88, 209] on span "Income" at bounding box center [206, 212] width 366 height 29
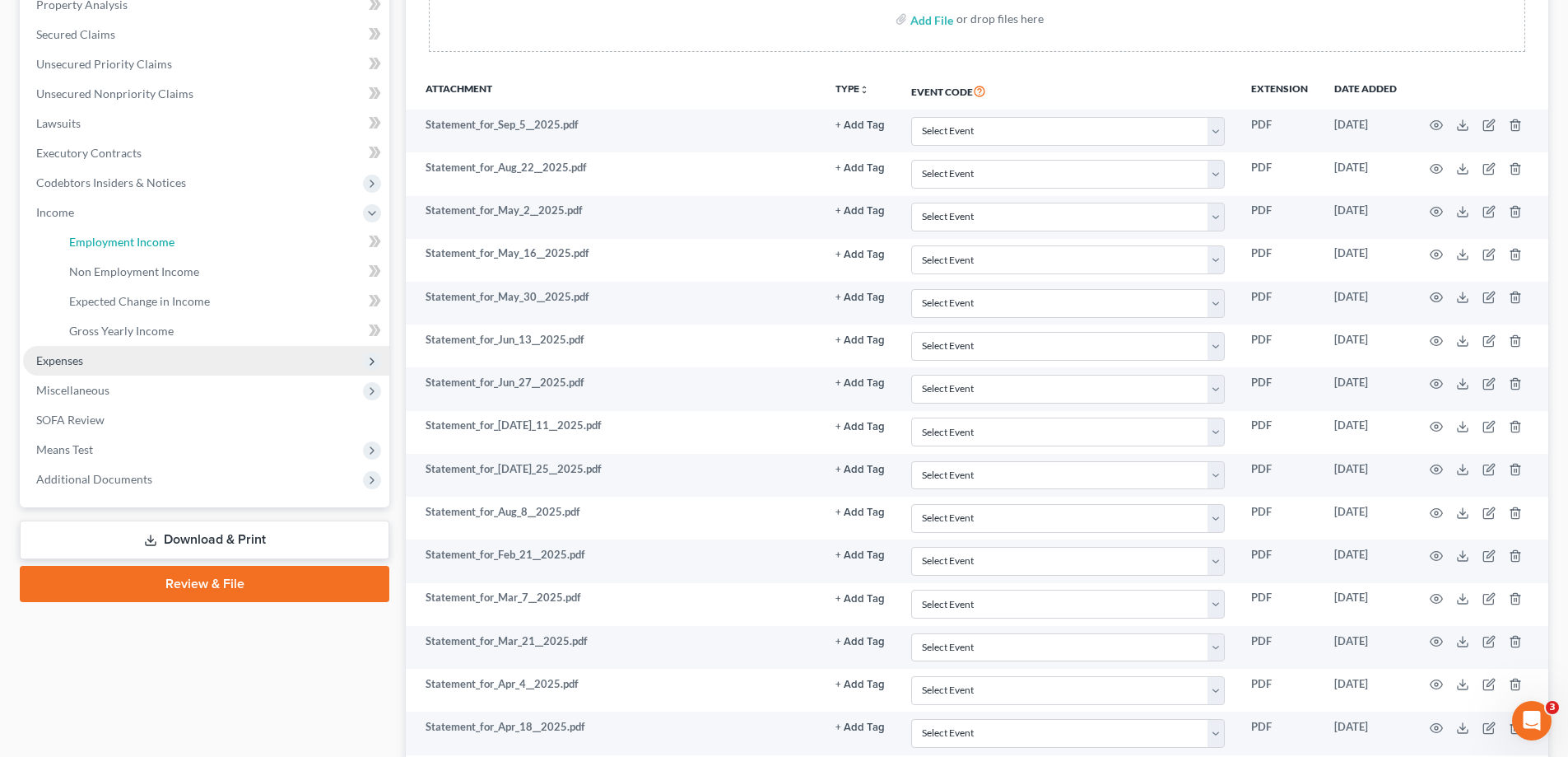
click at [112, 244] on span "Employment Income" at bounding box center [121, 241] width 105 height 14
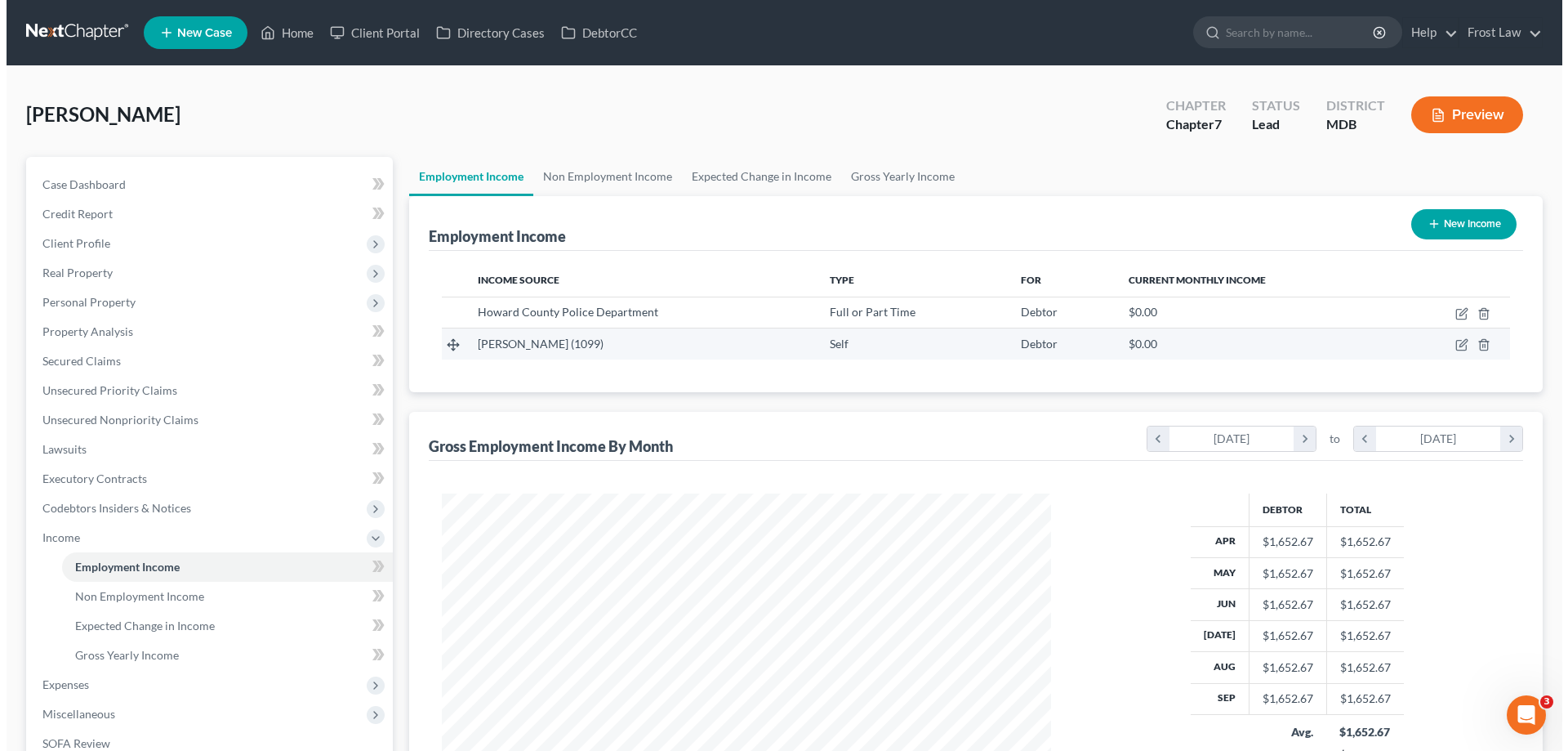
scroll to position [305, 642]
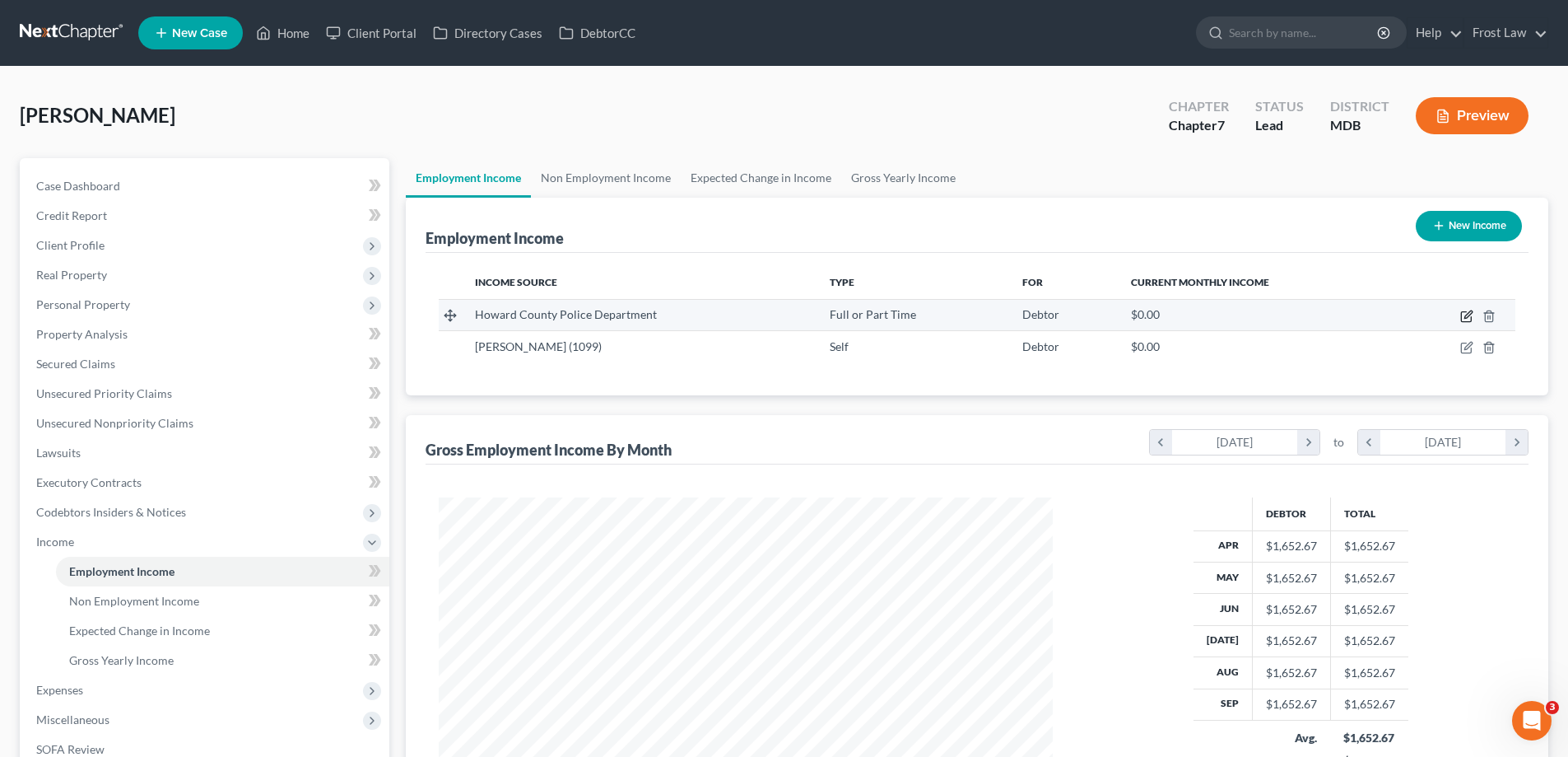
click at [1463, 317] on icon "button" at bounding box center [1467, 317] width 14 height 14
select select "0"
select select "21"
select select "2"
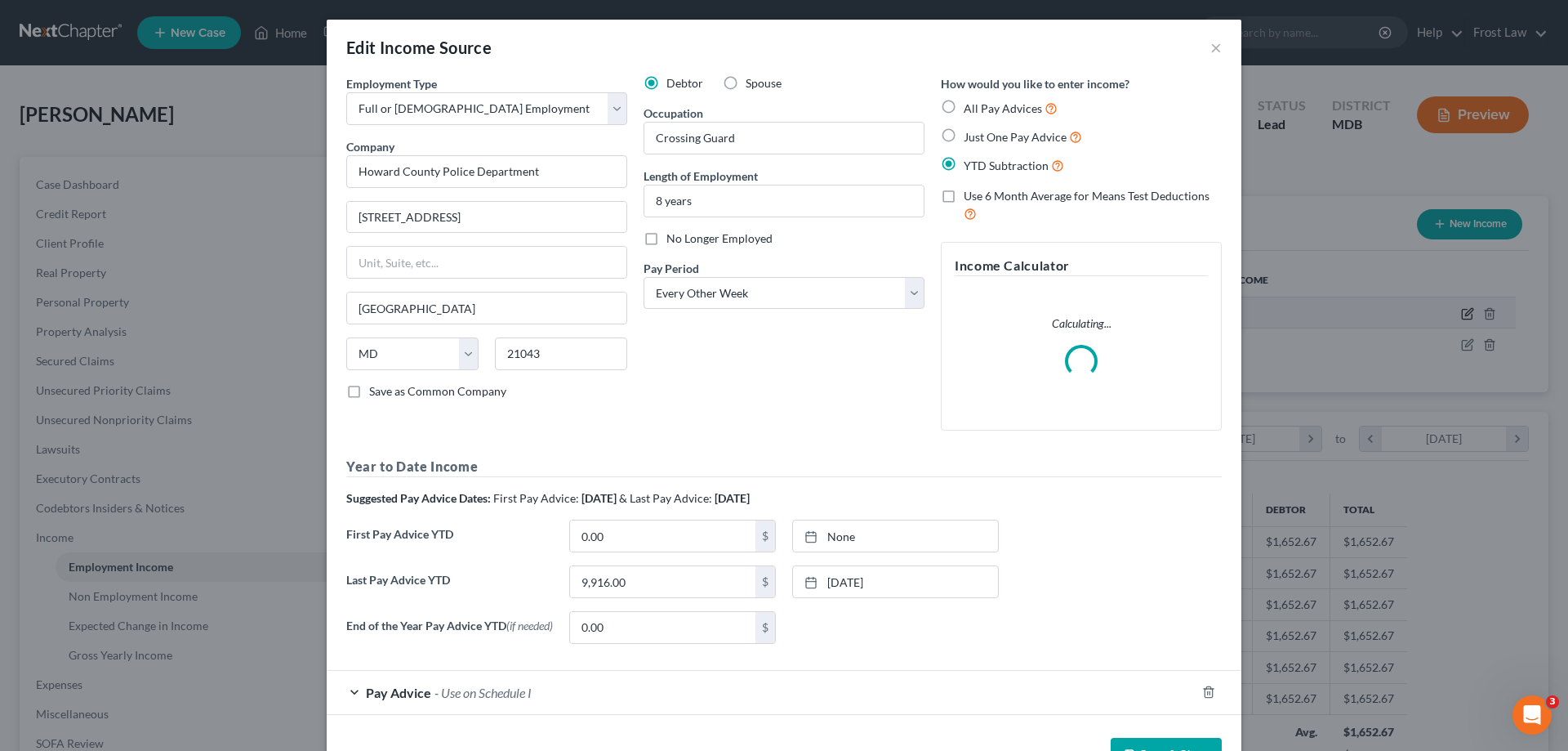
scroll to position [308, 648]
click at [651, 537] on input "0.00" at bounding box center [662, 536] width 185 height 31
type input "3,513.00"
click at [837, 526] on link "None" at bounding box center [895, 536] width 205 height 31
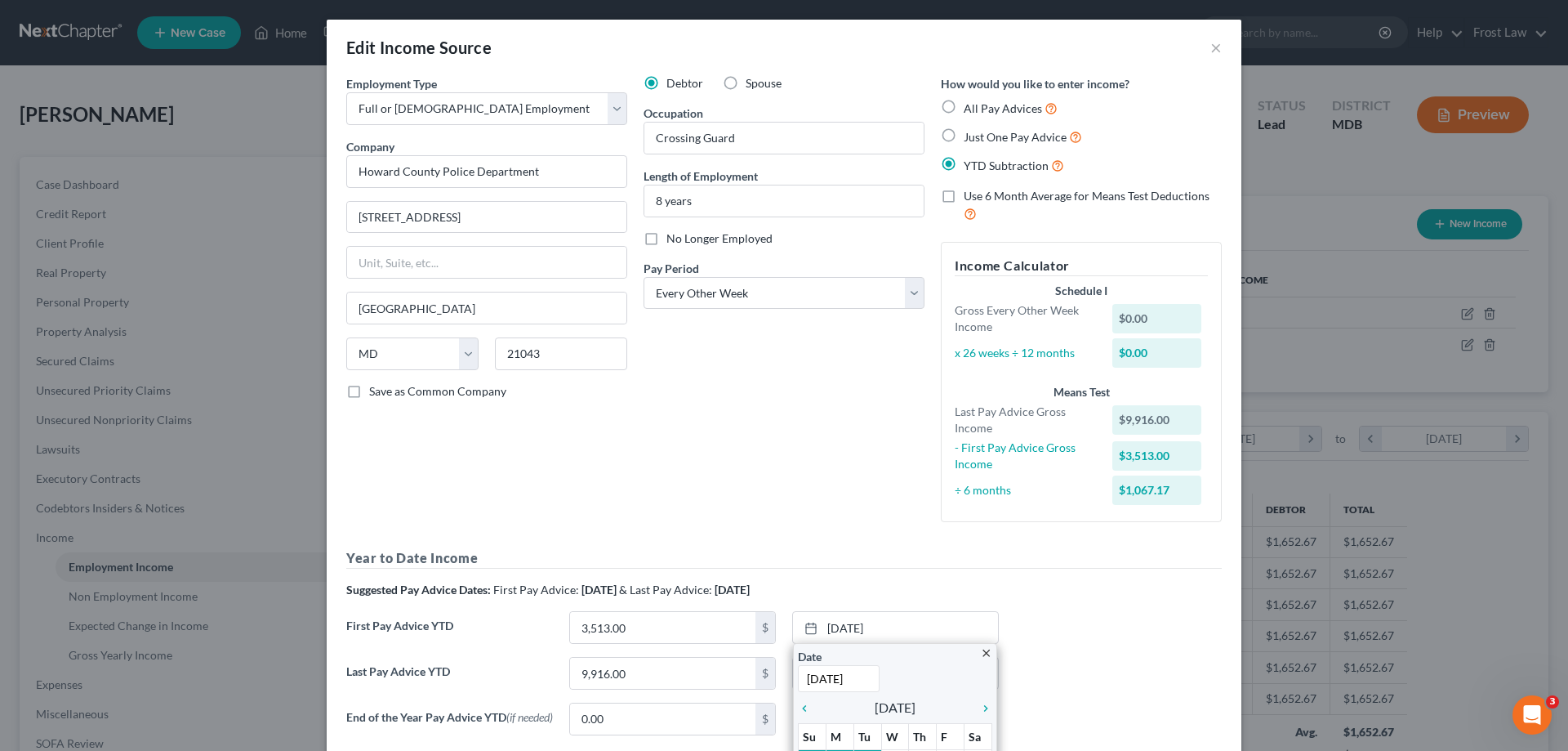
type input "[DATE]"
click at [1112, 633] on div "First Pay Advice YTD 3,513.00 $ [DATE] close Date [DATE] Time 12:00 AM chevron_…" at bounding box center [784, 633] width 891 height 45
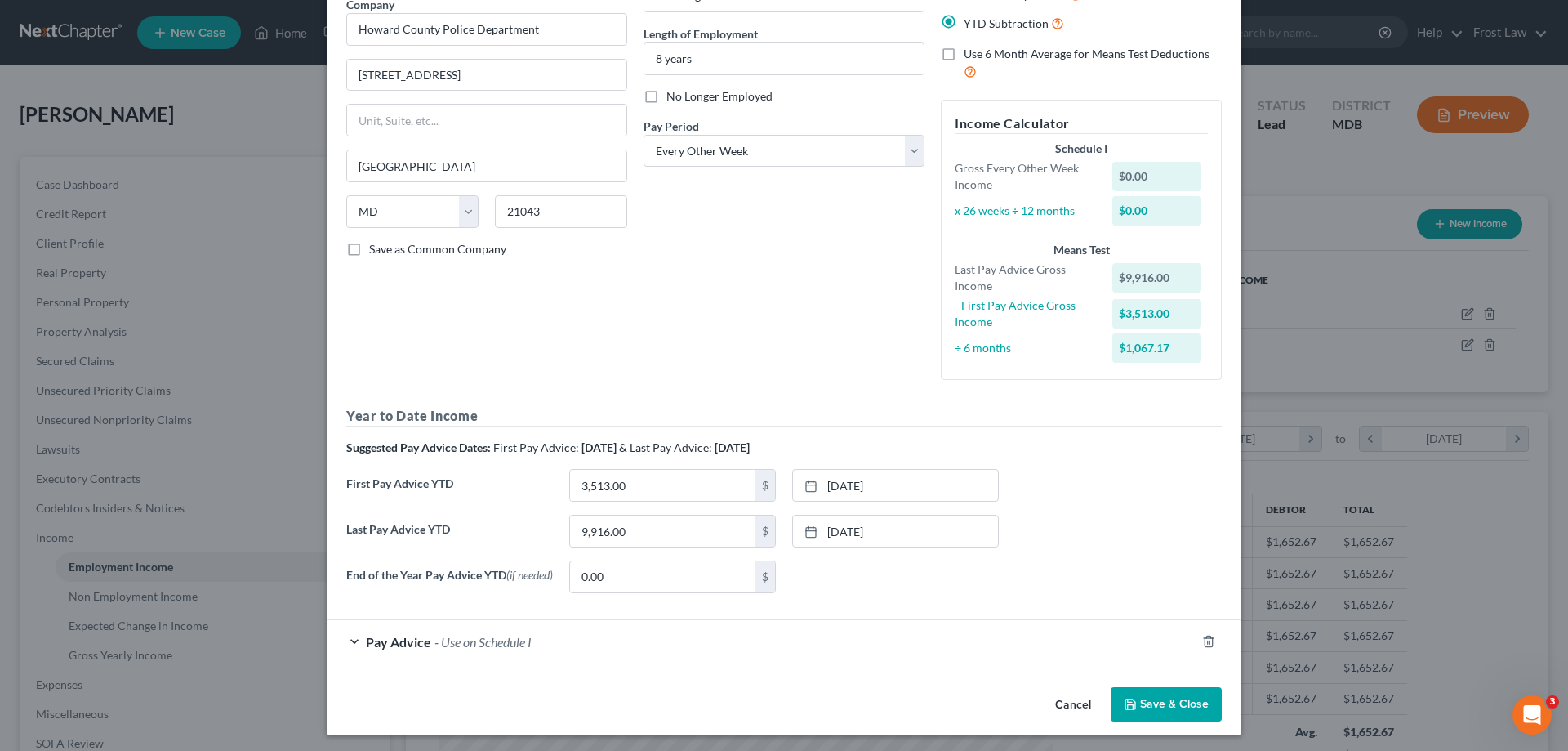
scroll to position [148, 0]
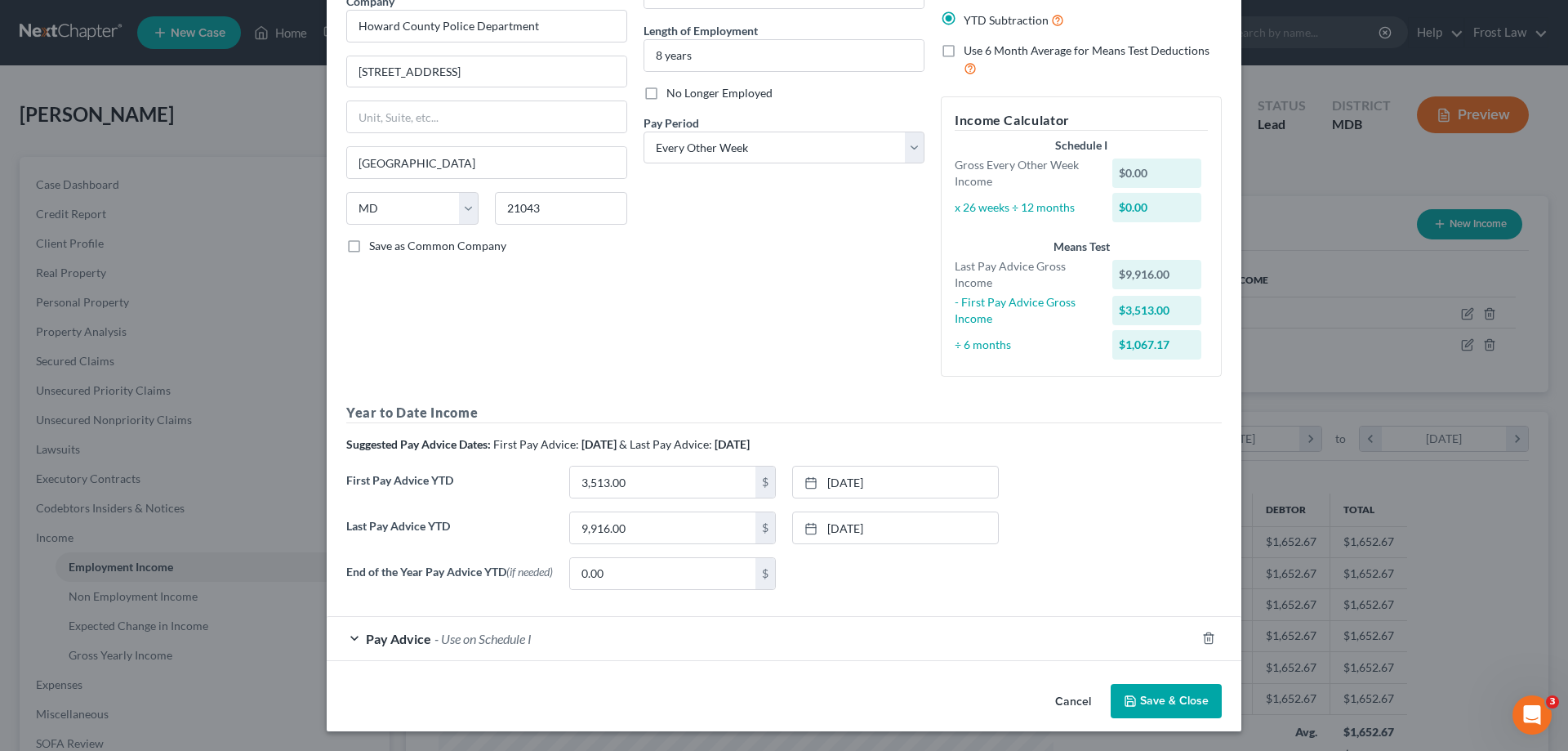
click at [476, 646] on div "Pay Advice - Use on Schedule I" at bounding box center [760, 638] width 868 height 43
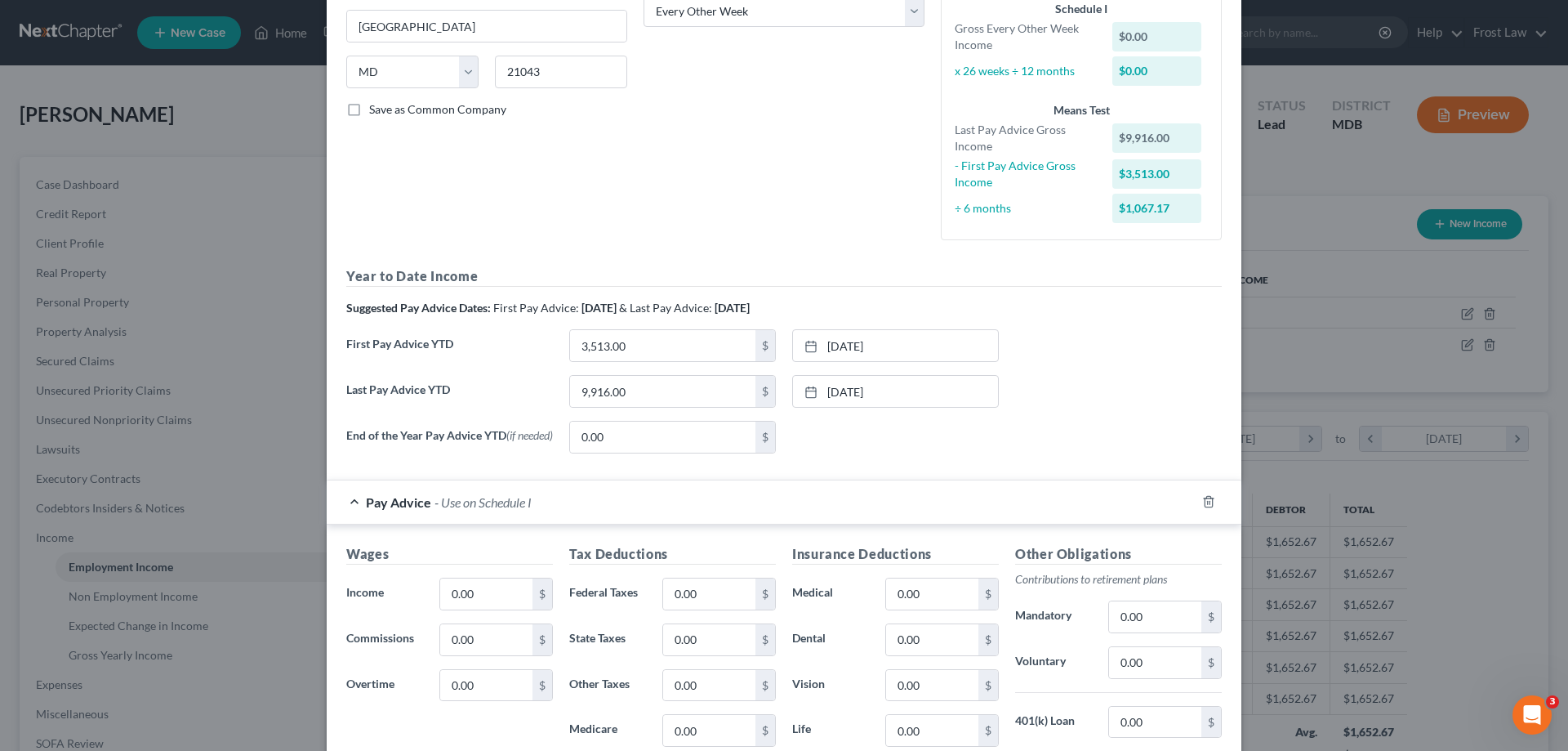
scroll to position [475, 0]
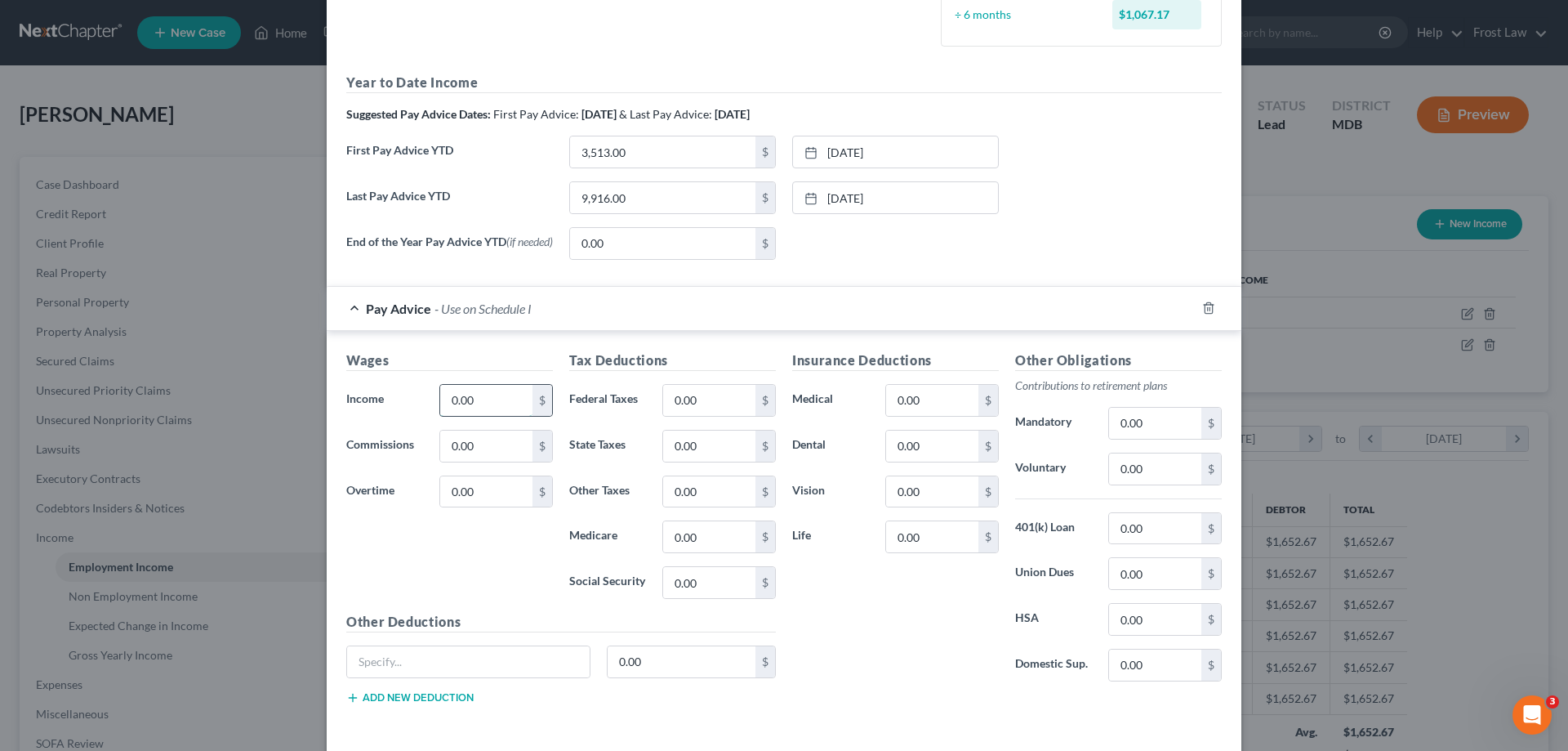
click at [492, 411] on input "0.00" at bounding box center [487, 400] width 93 height 31
type input "2"
type input "513.00"
click at [707, 403] on input "0.00" at bounding box center [709, 400] width 93 height 31
type input "10.15"
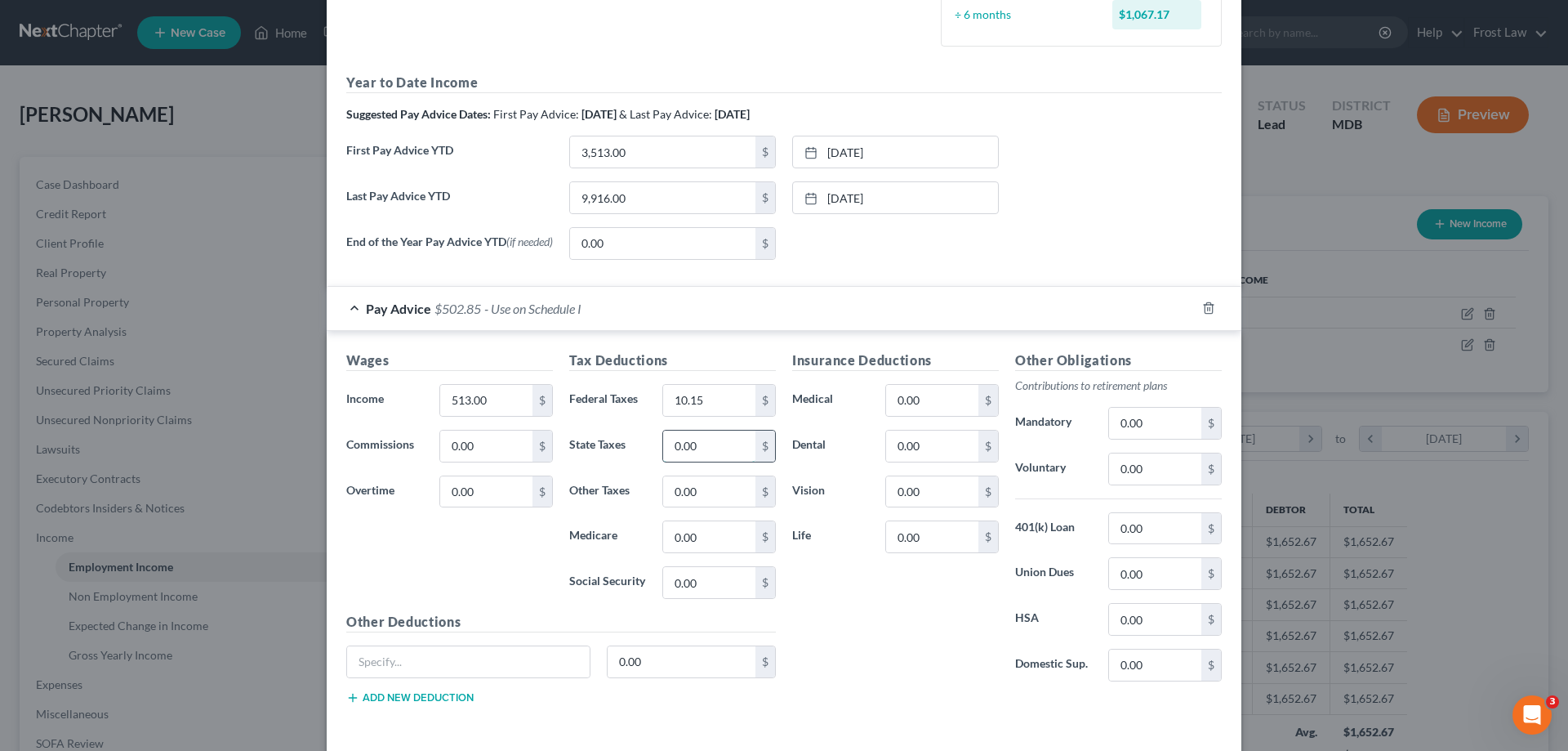
click at [707, 451] on input "0.00" at bounding box center [709, 445] width 93 height 31
type input "24.88"
click at [707, 537] on input "0.00" at bounding box center [709, 536] width 93 height 31
type input "7.44"
click at [713, 590] on input "0.00" at bounding box center [709, 582] width 93 height 31
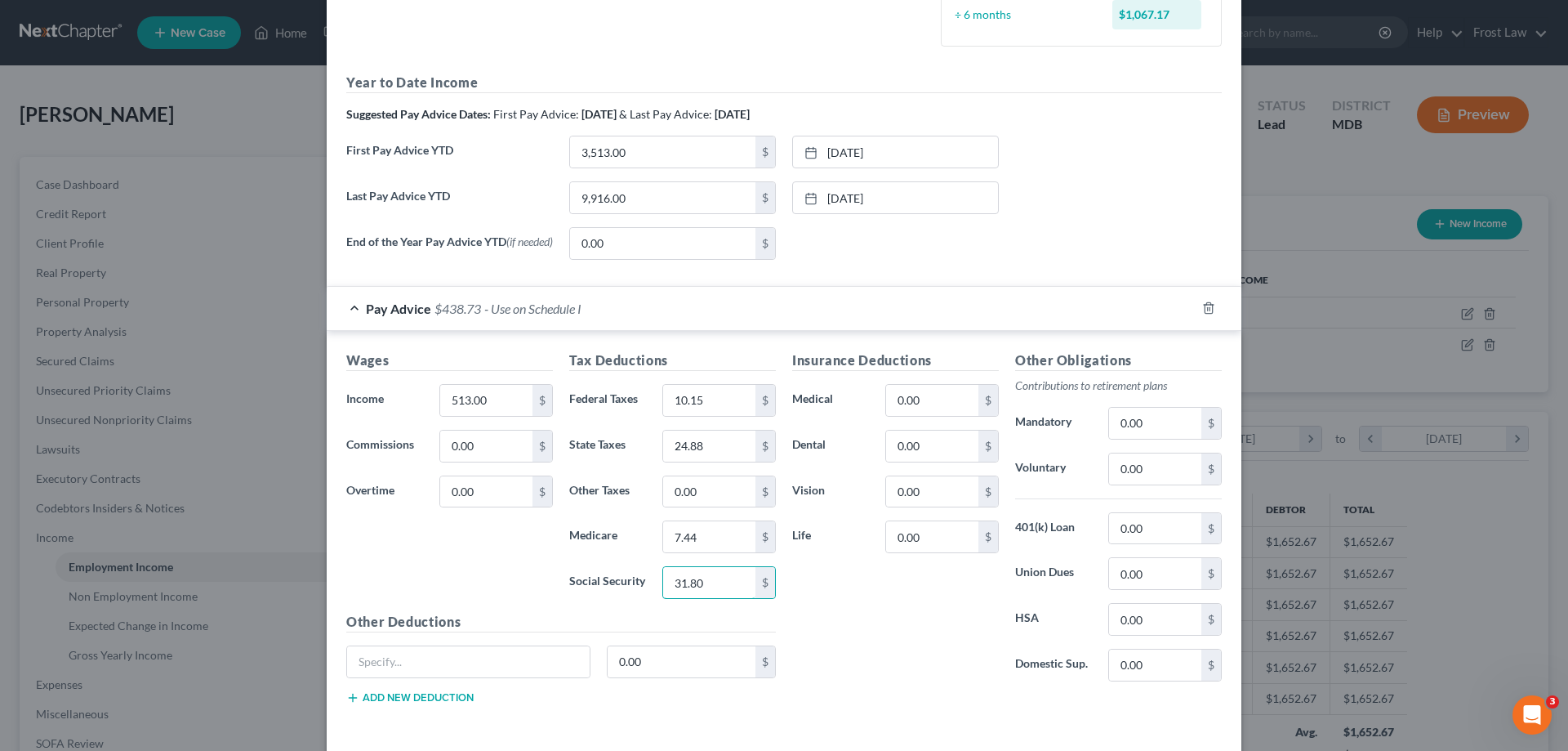
type input "31.80"
click at [864, 612] on div "Insurance Deductions Medical 0.00 $ Dental 0.00 $ Vision 0.00 $ Life 0.00 $" at bounding box center [894, 522] width 223 height 344
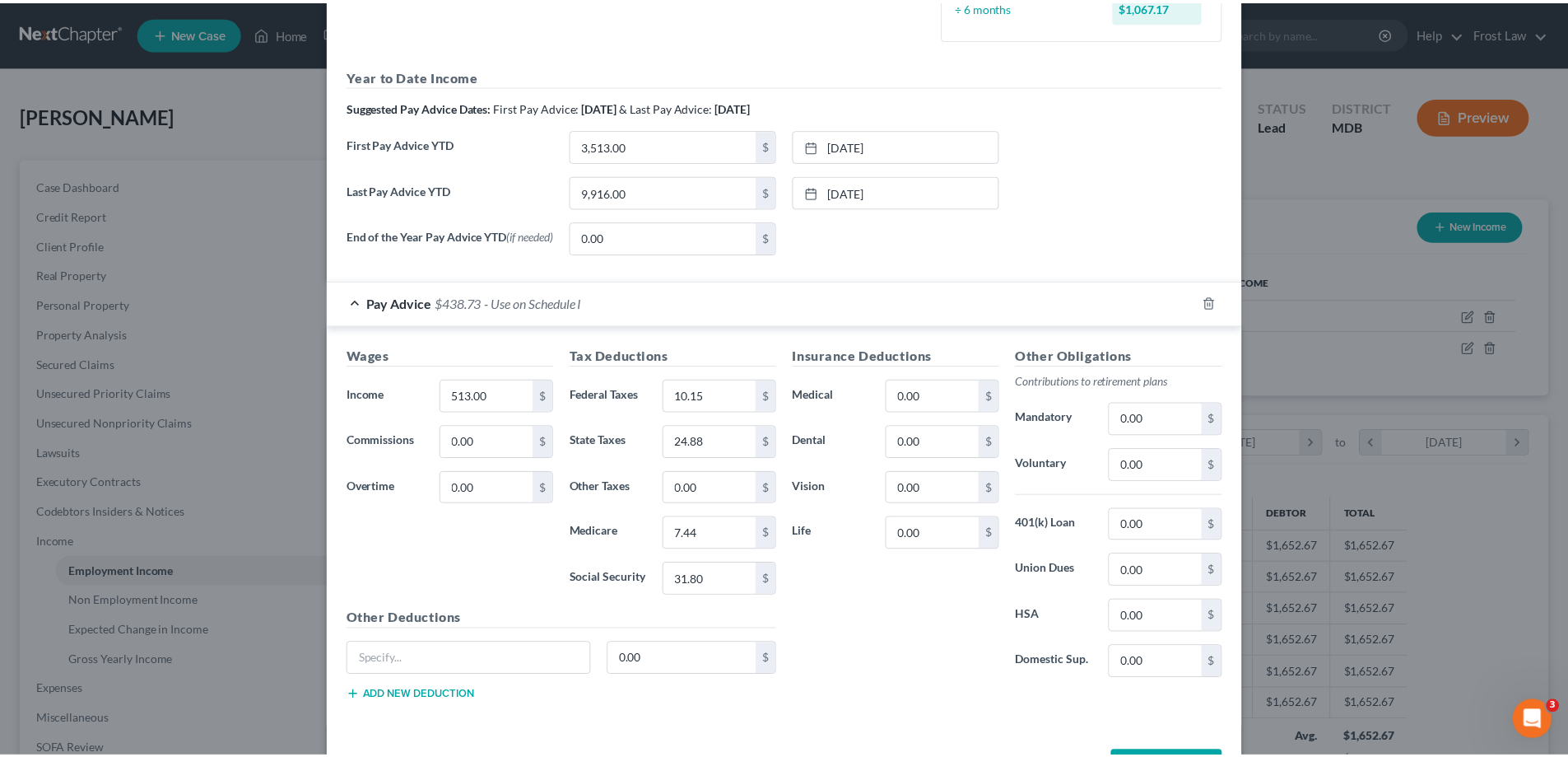
scroll to position [552, 0]
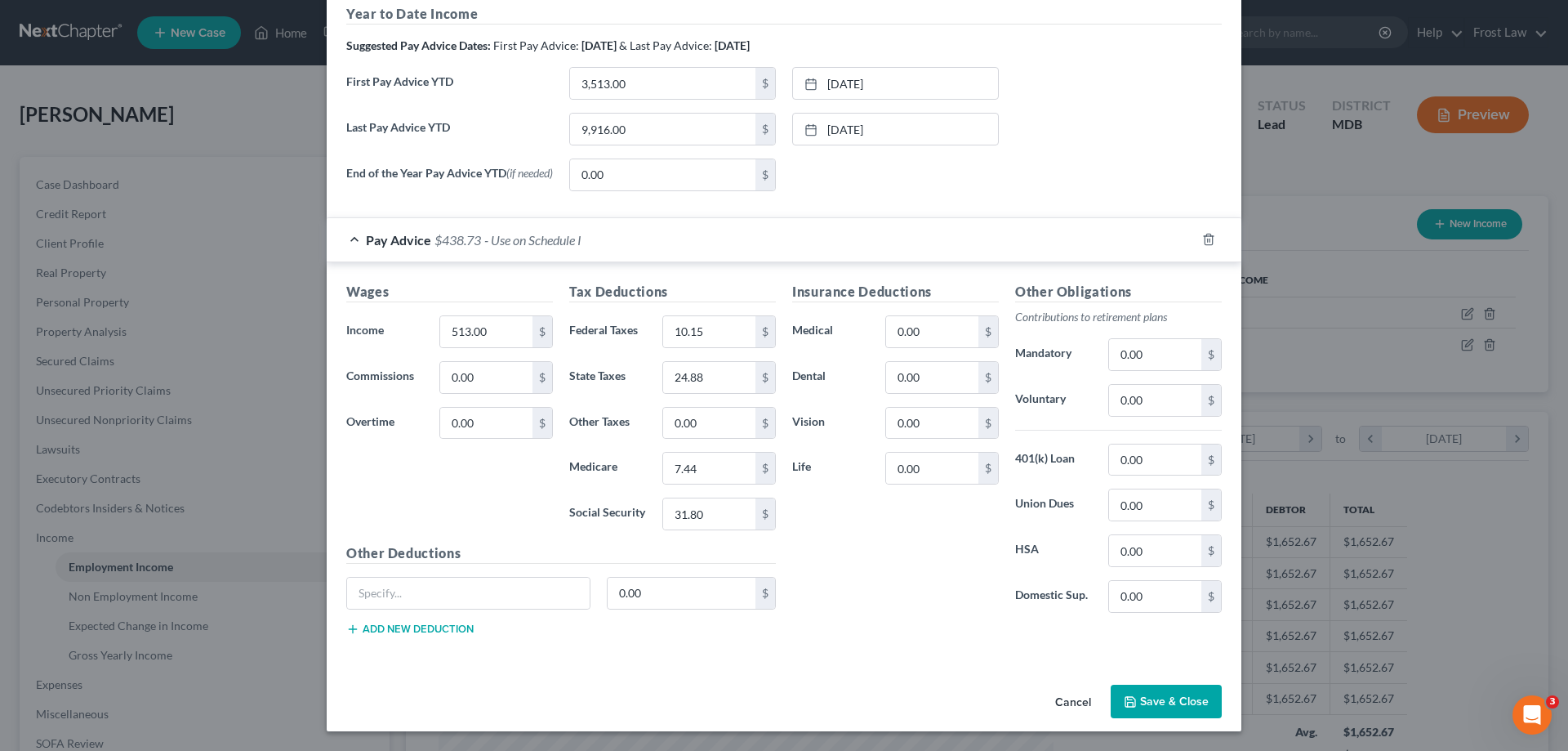
click at [1162, 693] on button "Save & Close" at bounding box center [1165, 702] width 111 height 35
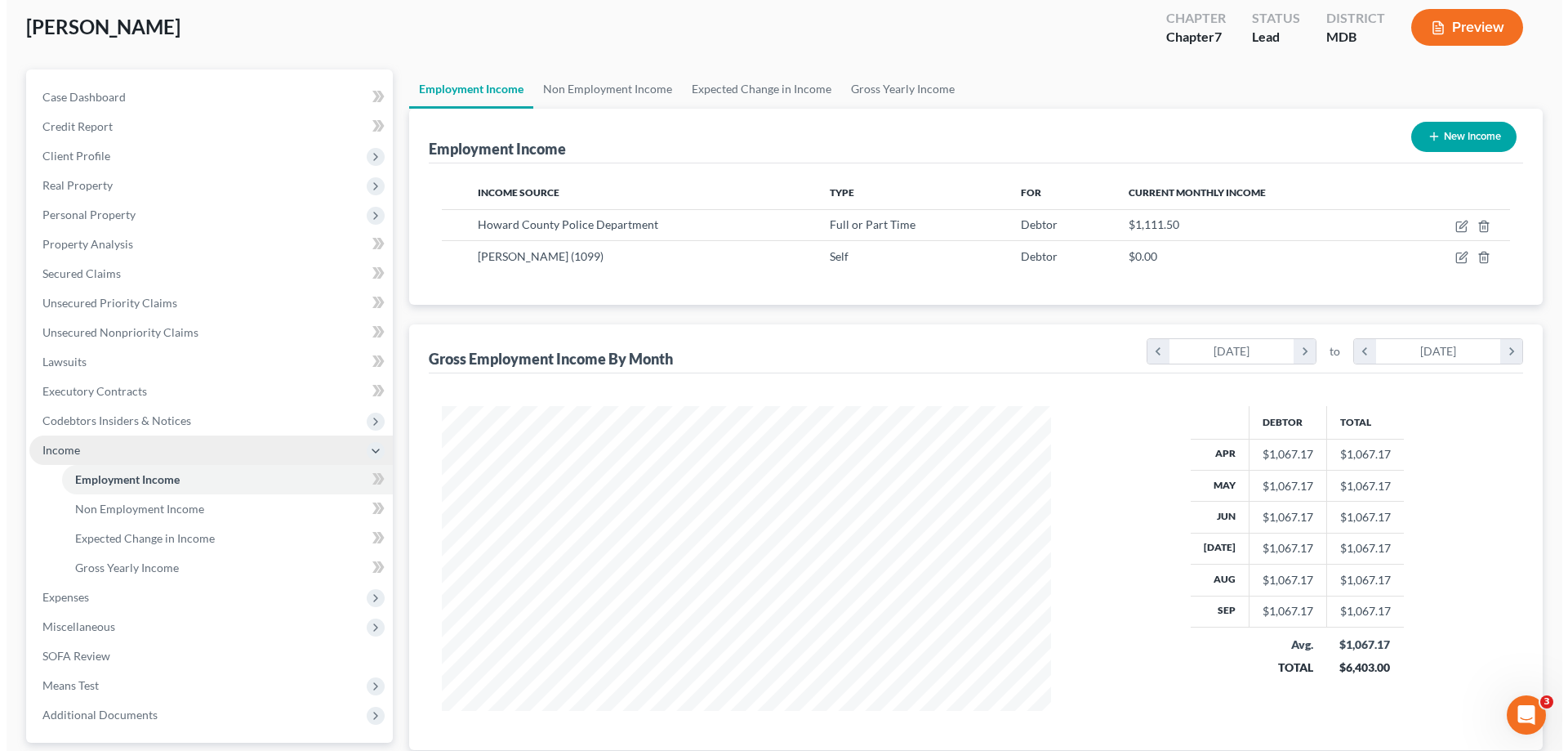
scroll to position [163, 0]
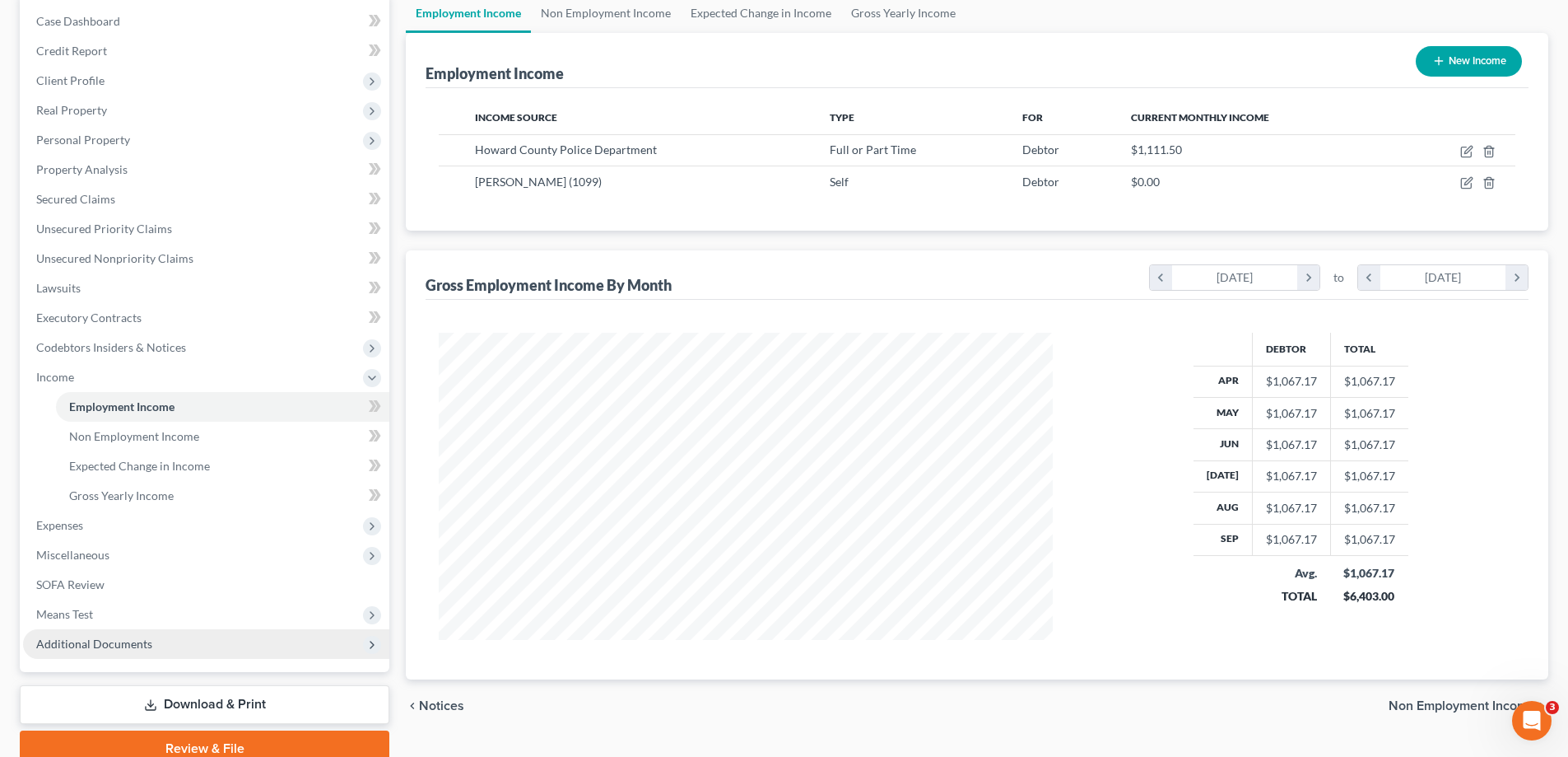
click at [234, 643] on span "Additional Documents" at bounding box center [206, 643] width 366 height 29
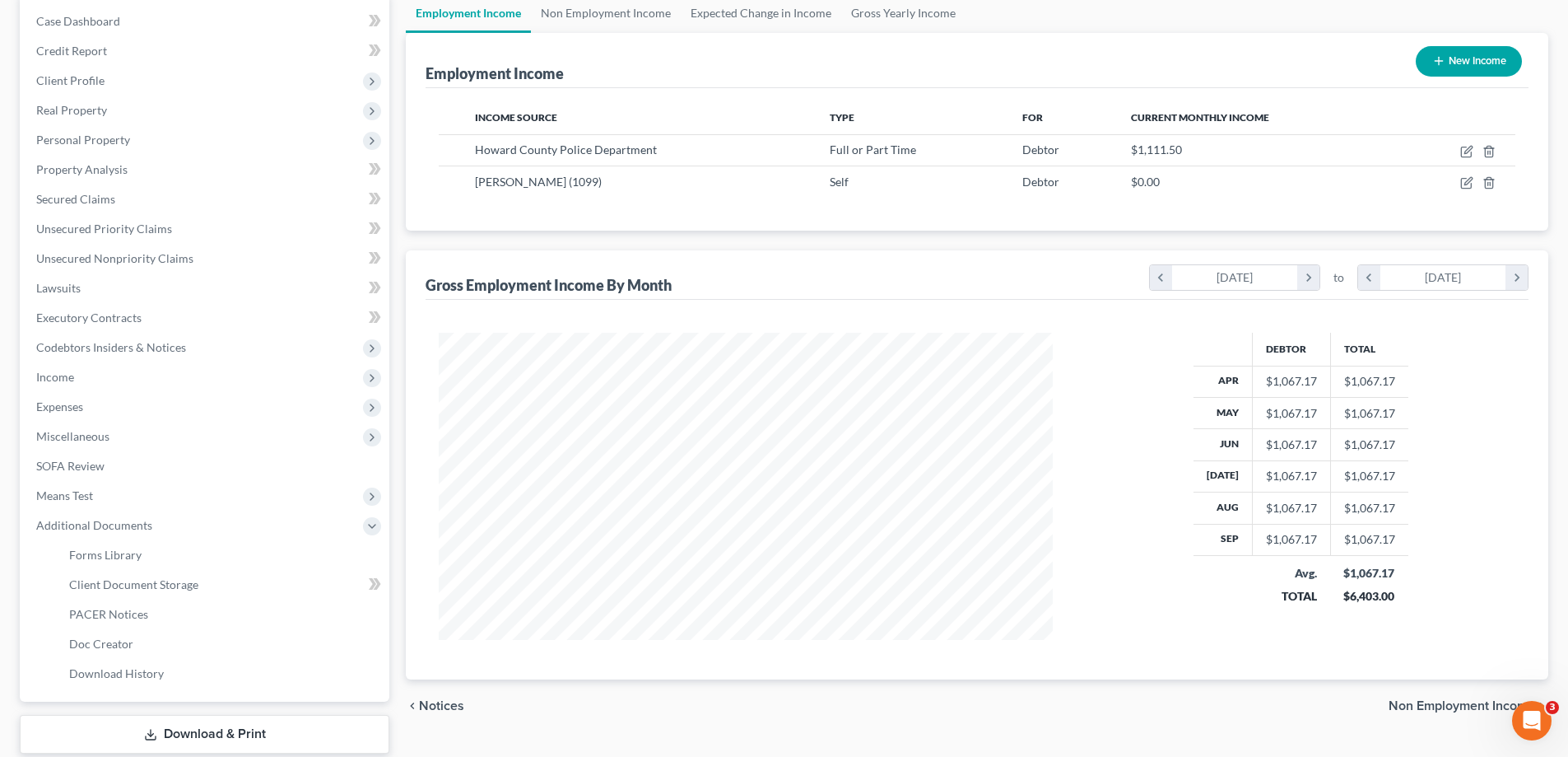
click at [1285, 62] on div "Employment Income New Income" at bounding box center [976, 60] width 1103 height 55
click at [1465, 184] on icon "button" at bounding box center [1468, 182] width 8 height 8
select select "1"
select select "3"
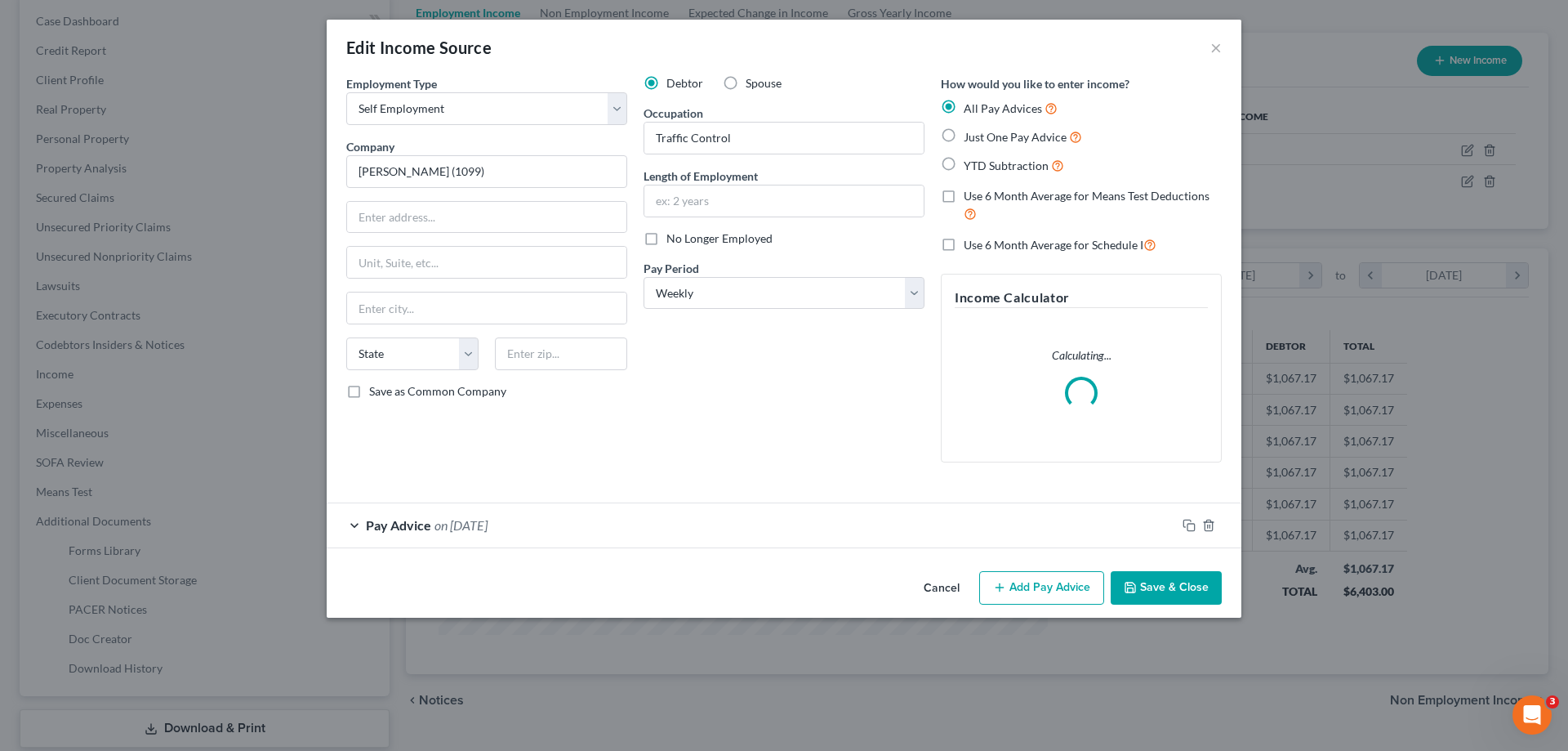
scroll to position [308, 648]
click at [478, 526] on span "on [DATE]" at bounding box center [461, 524] width 53 height 15
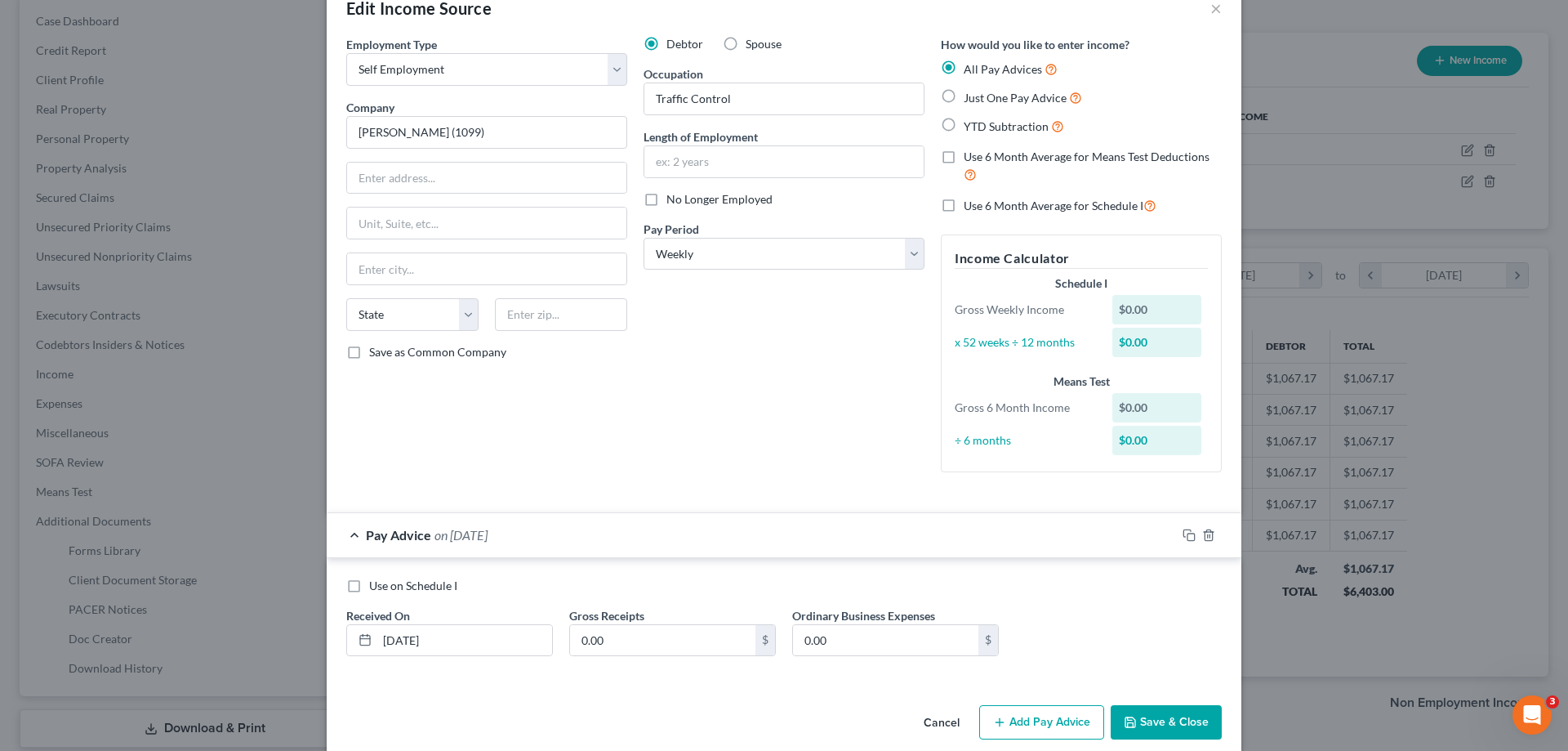
scroll to position [61, 0]
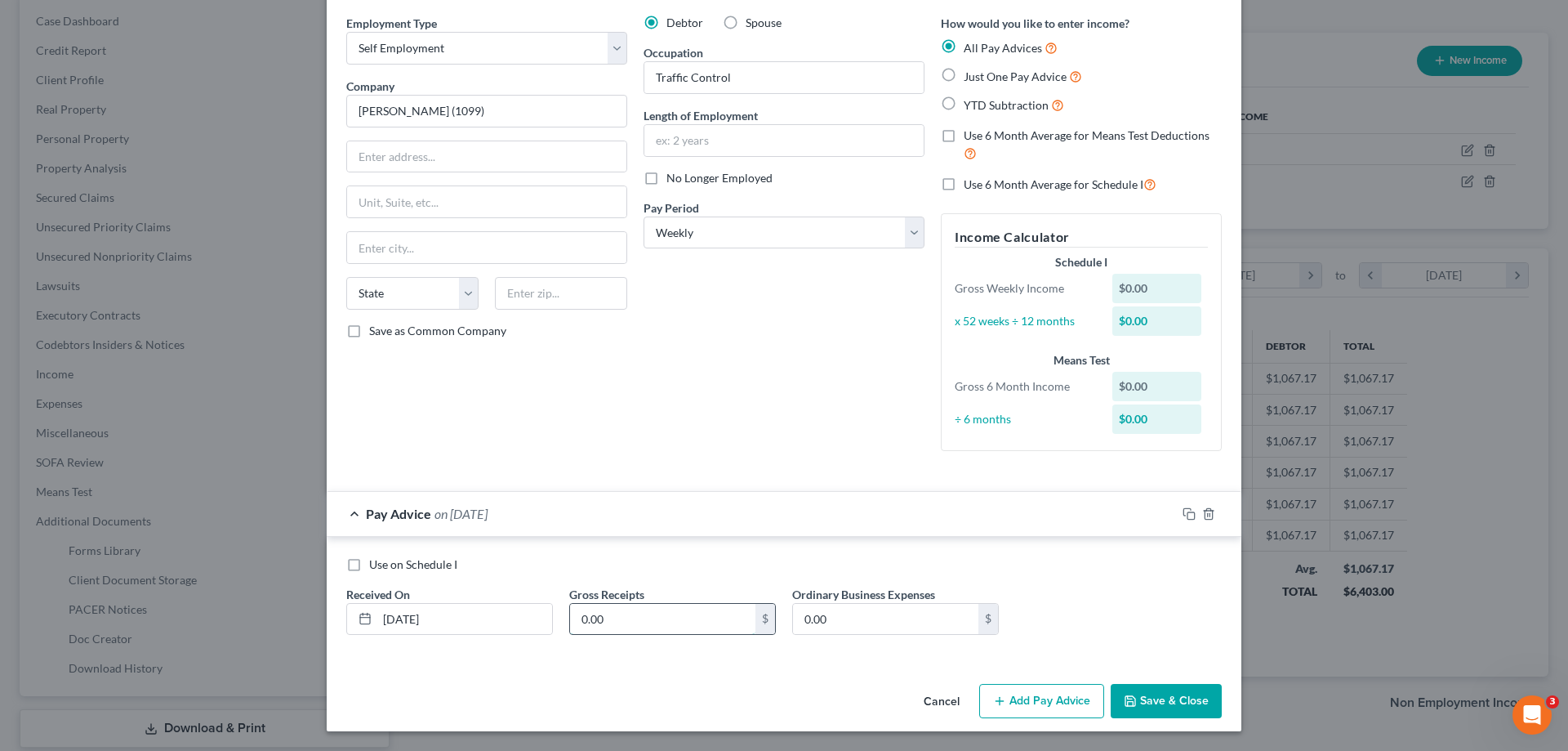
click at [619, 610] on input "0.00" at bounding box center [662, 619] width 185 height 31
type input "150.00"
click at [1050, 705] on button "Add Pay Advice" at bounding box center [1042, 701] width 125 height 35
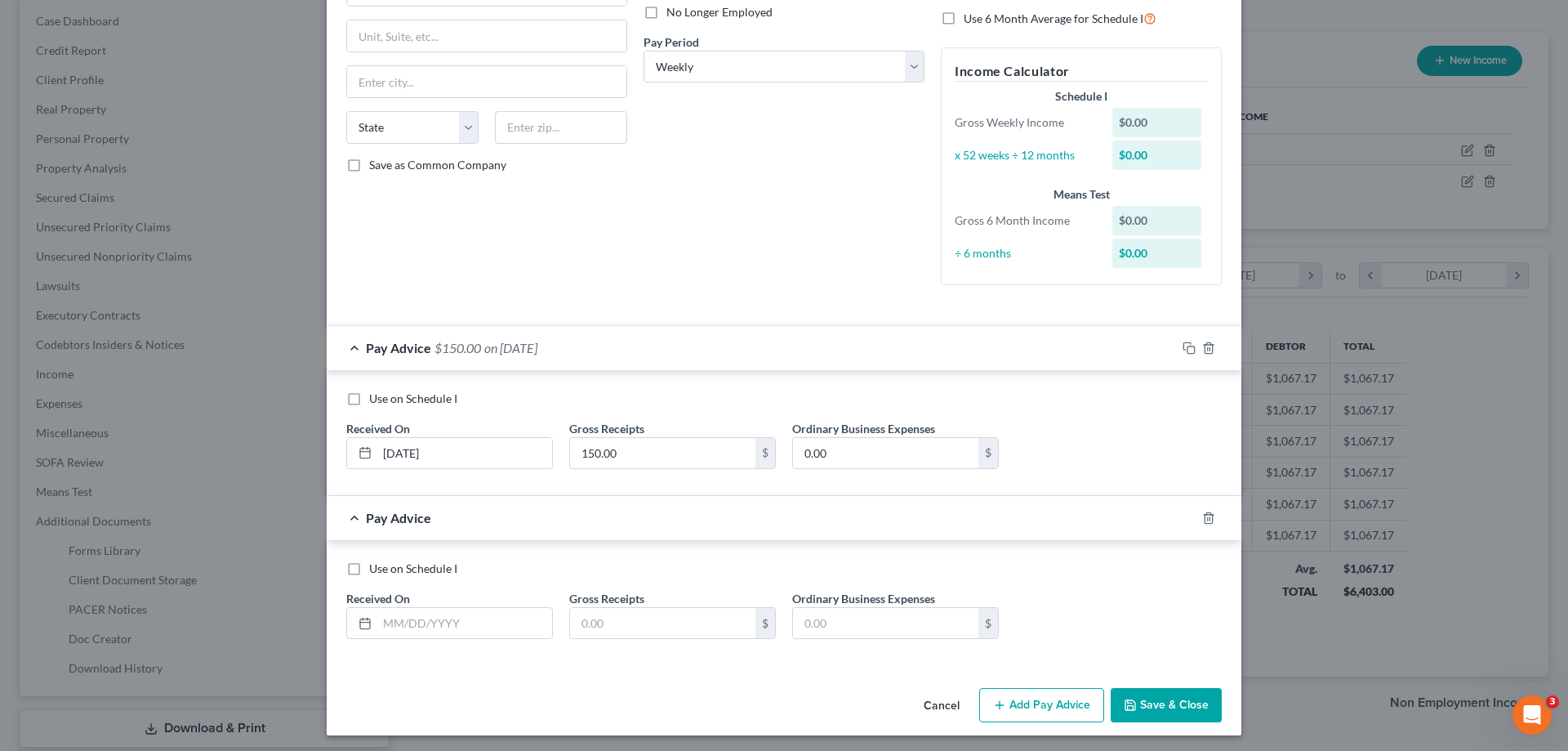
scroll to position [230, 0]
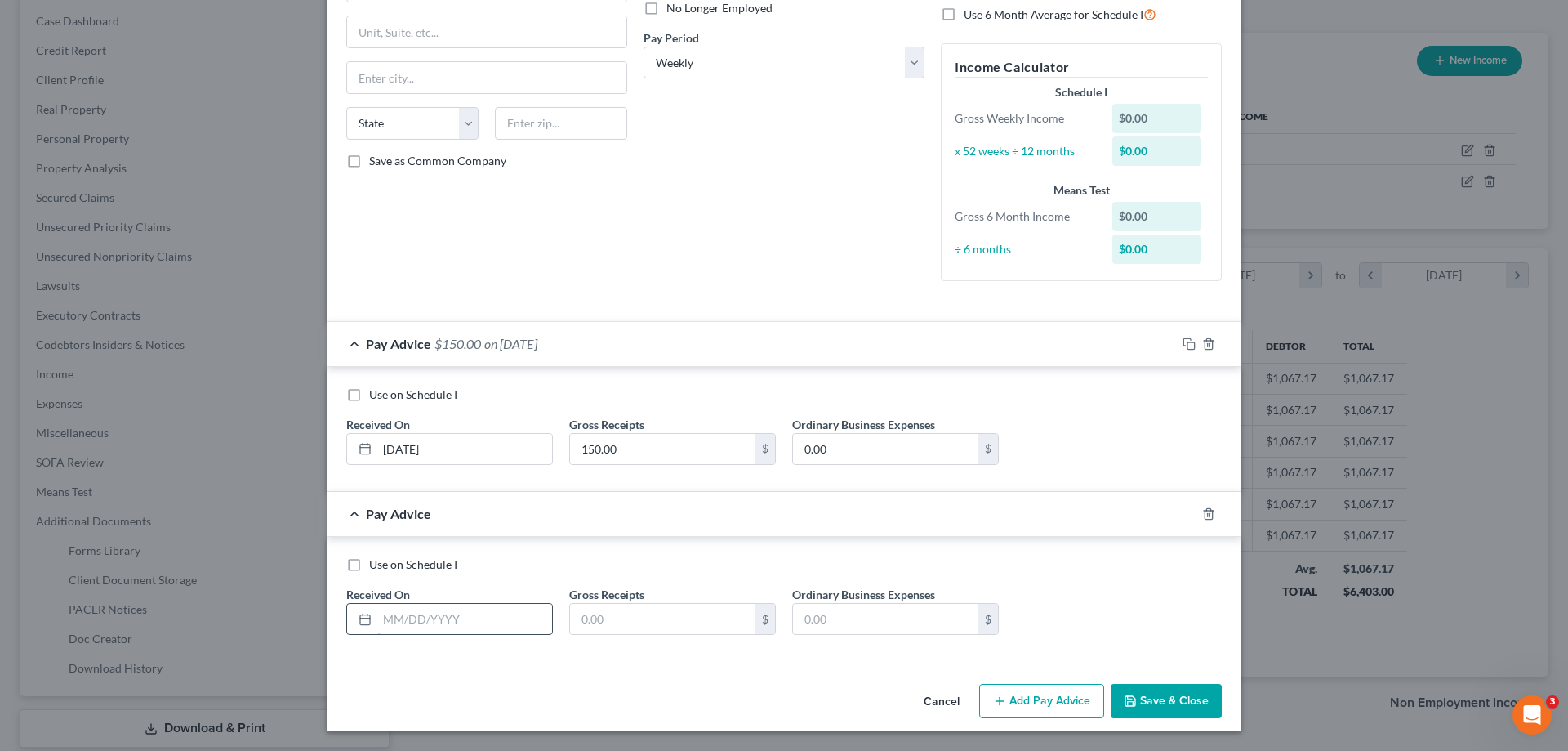
click at [425, 607] on input "text" at bounding box center [464, 619] width 174 height 31
type input "[DATE]"
click at [660, 634] on div "$" at bounding box center [672, 619] width 206 height 33
click at [663, 628] on input "text" at bounding box center [662, 619] width 185 height 31
type input "150.00"
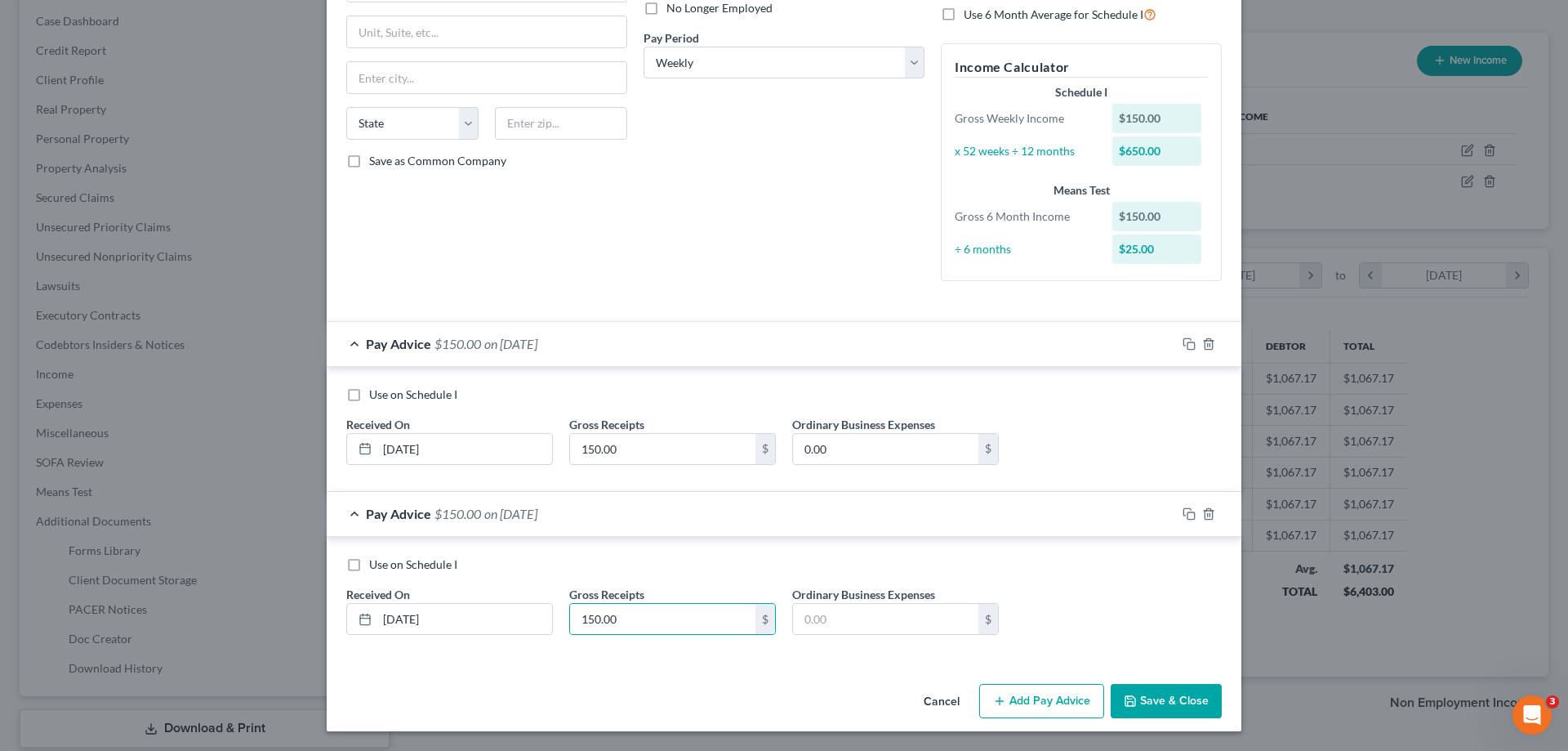
click at [1026, 712] on button "Add Pay Advice" at bounding box center [1042, 701] width 125 height 35
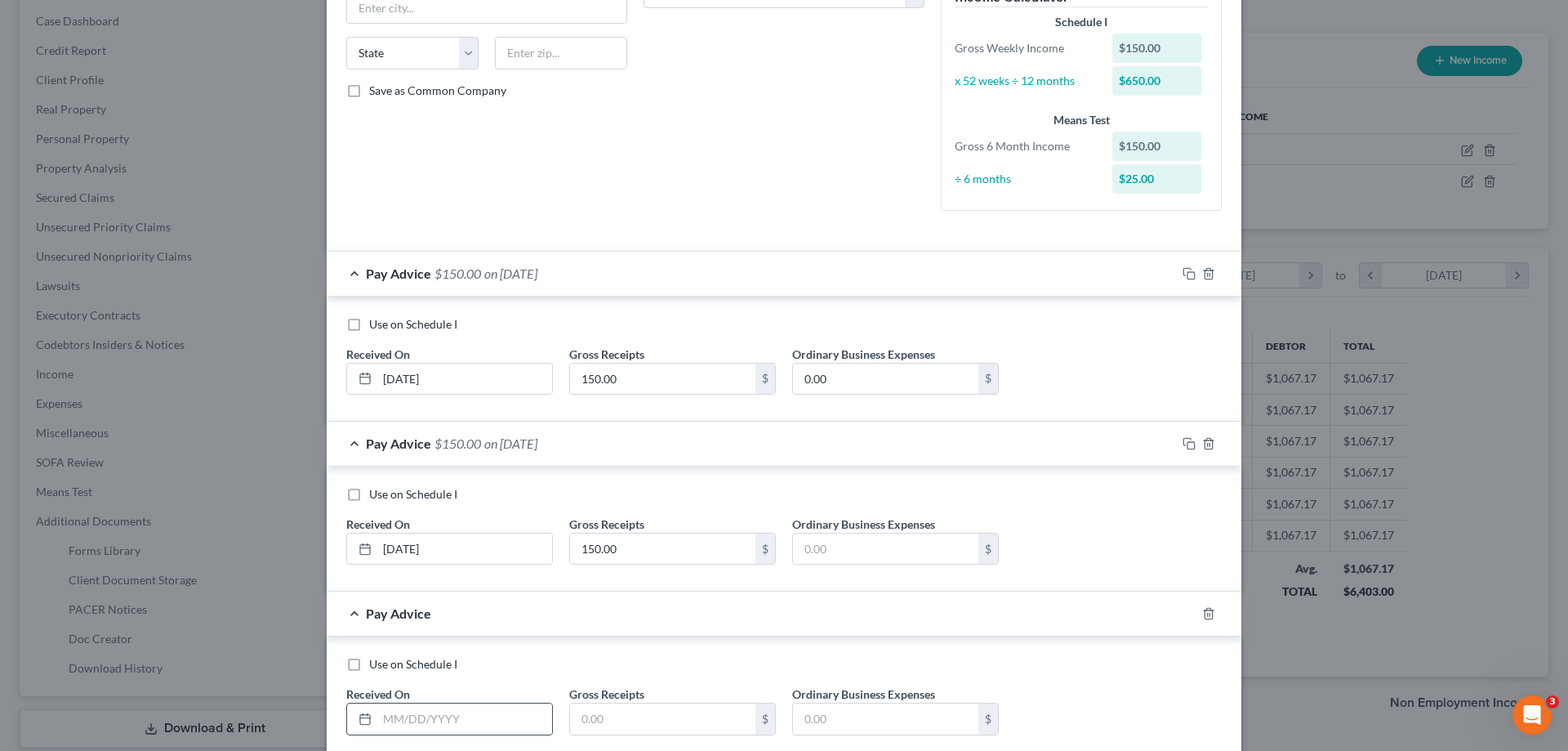
scroll to position [400, 0]
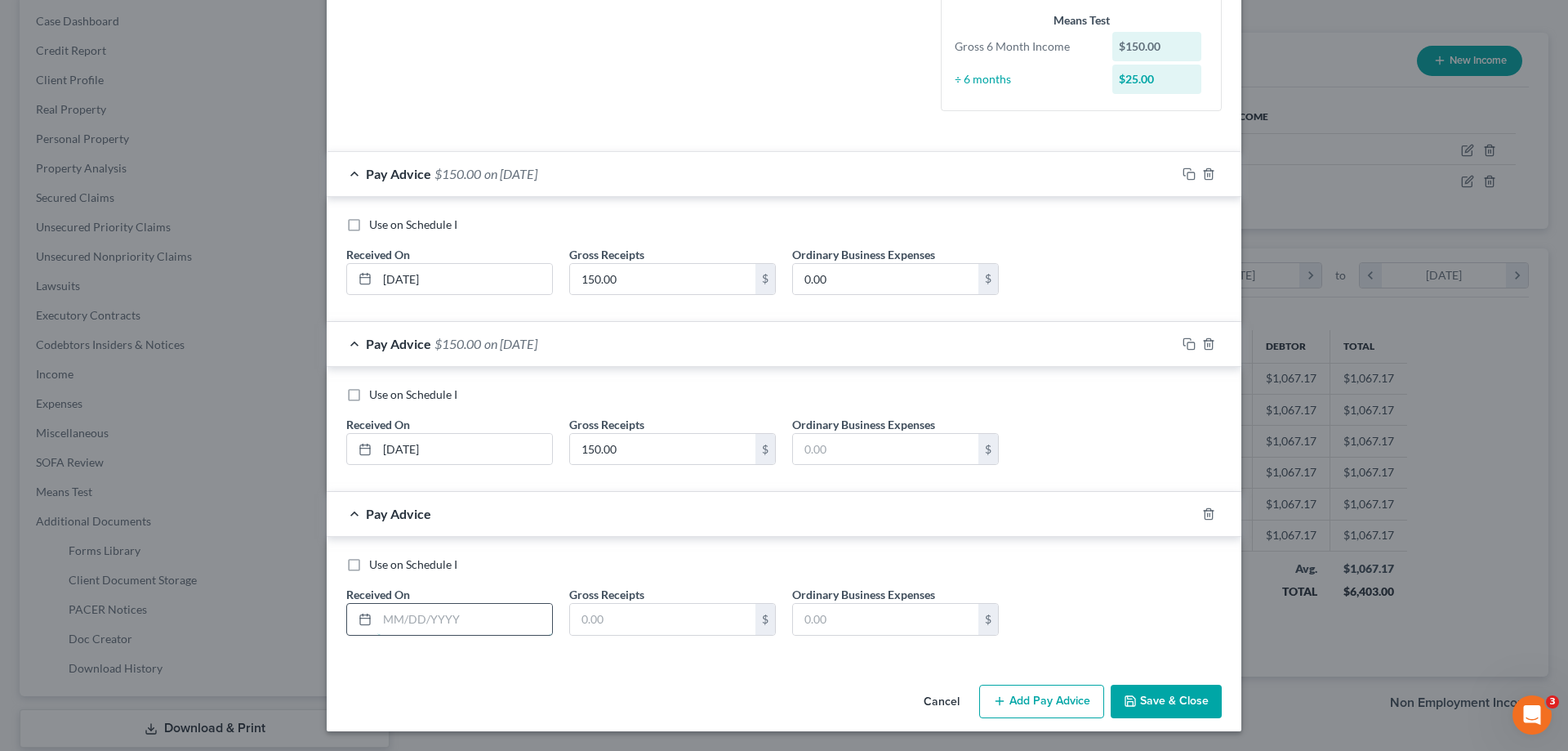
click at [402, 615] on input "text" at bounding box center [464, 619] width 174 height 31
type input "[DATE]"
click at [644, 623] on input "text" at bounding box center [662, 619] width 185 height 31
type input "150.00"
click at [403, 616] on input "[DATE]" at bounding box center [464, 619] width 174 height 31
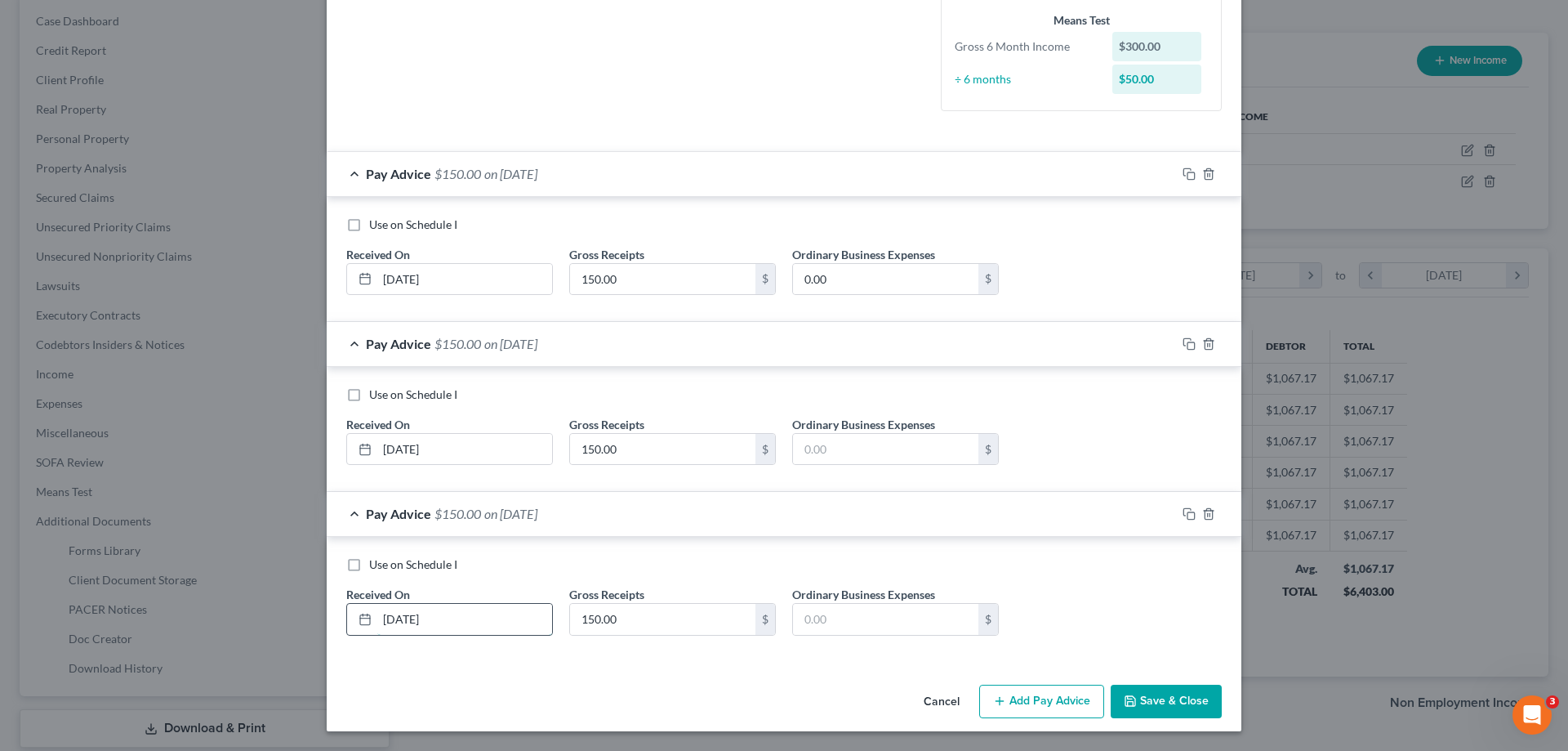
click at [403, 616] on input "[DATE]" at bounding box center [464, 619] width 174 height 31
type input "[DATE]"
click at [1045, 707] on button "Add Pay Advice" at bounding box center [1042, 702] width 125 height 35
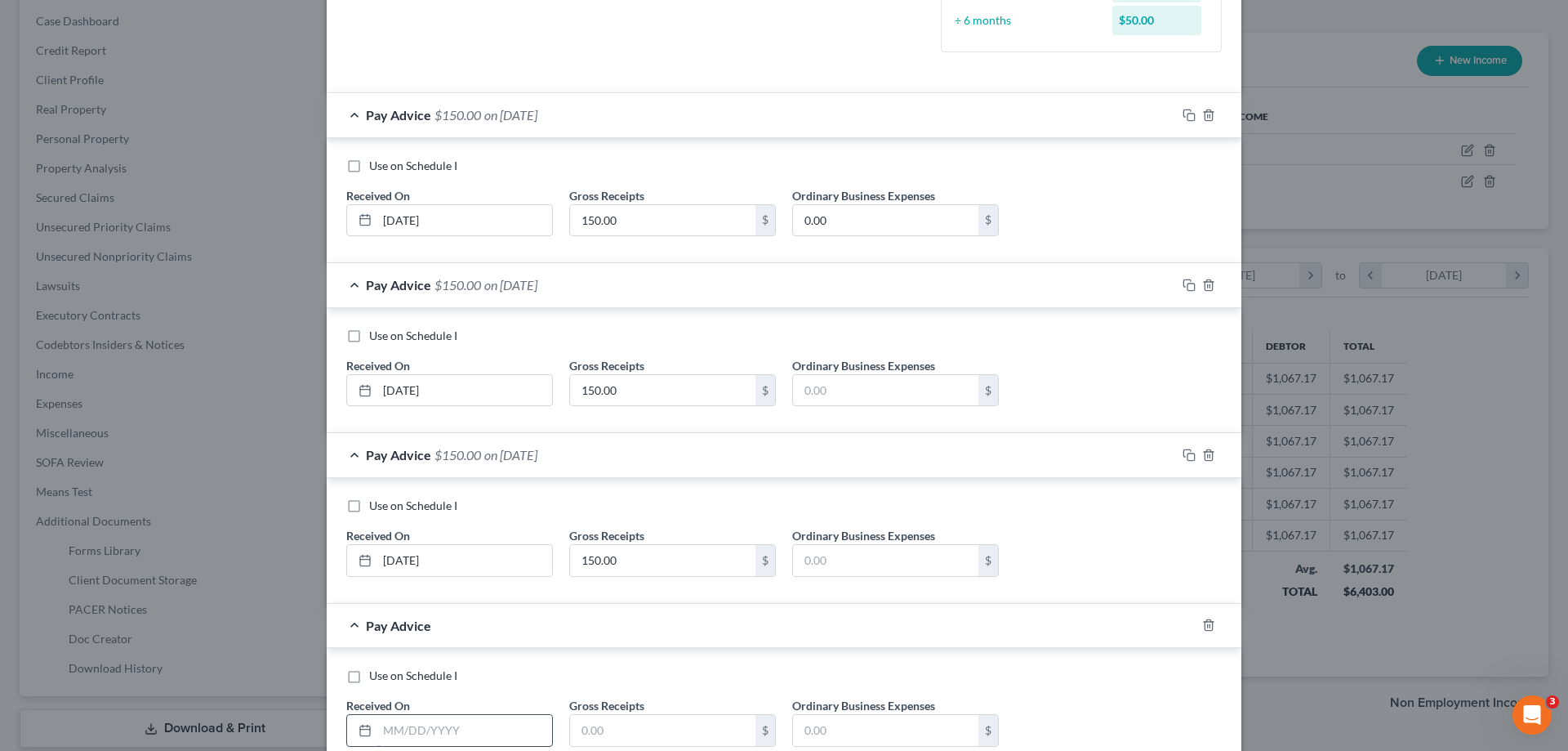
scroll to position [570, 0]
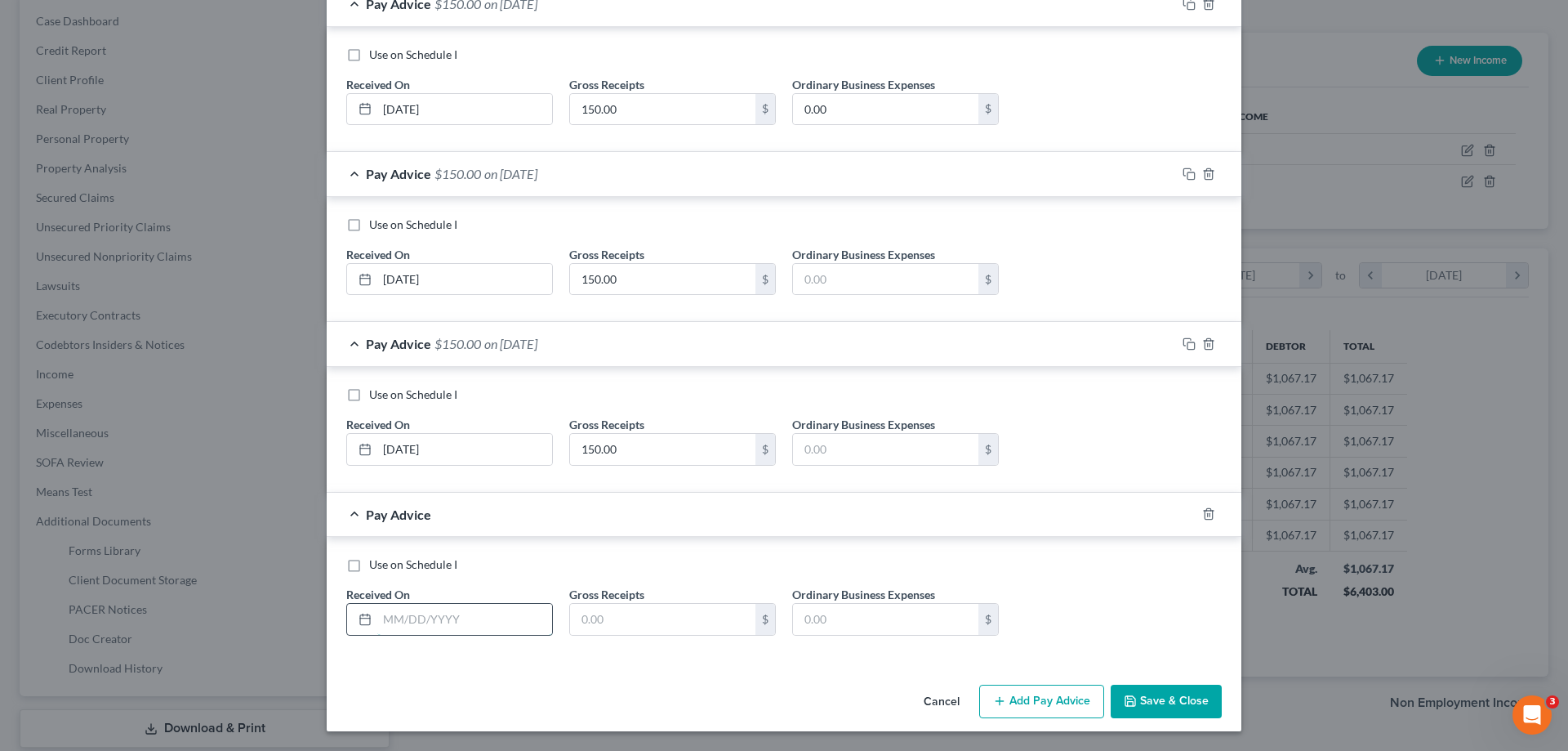
click at [499, 612] on input "text" at bounding box center [464, 619] width 174 height 31
type input "[DATE]"
click at [601, 616] on input "text" at bounding box center [662, 619] width 185 height 31
type input "150.00"
click at [1003, 703] on button "Add Pay Advice" at bounding box center [1042, 702] width 125 height 35
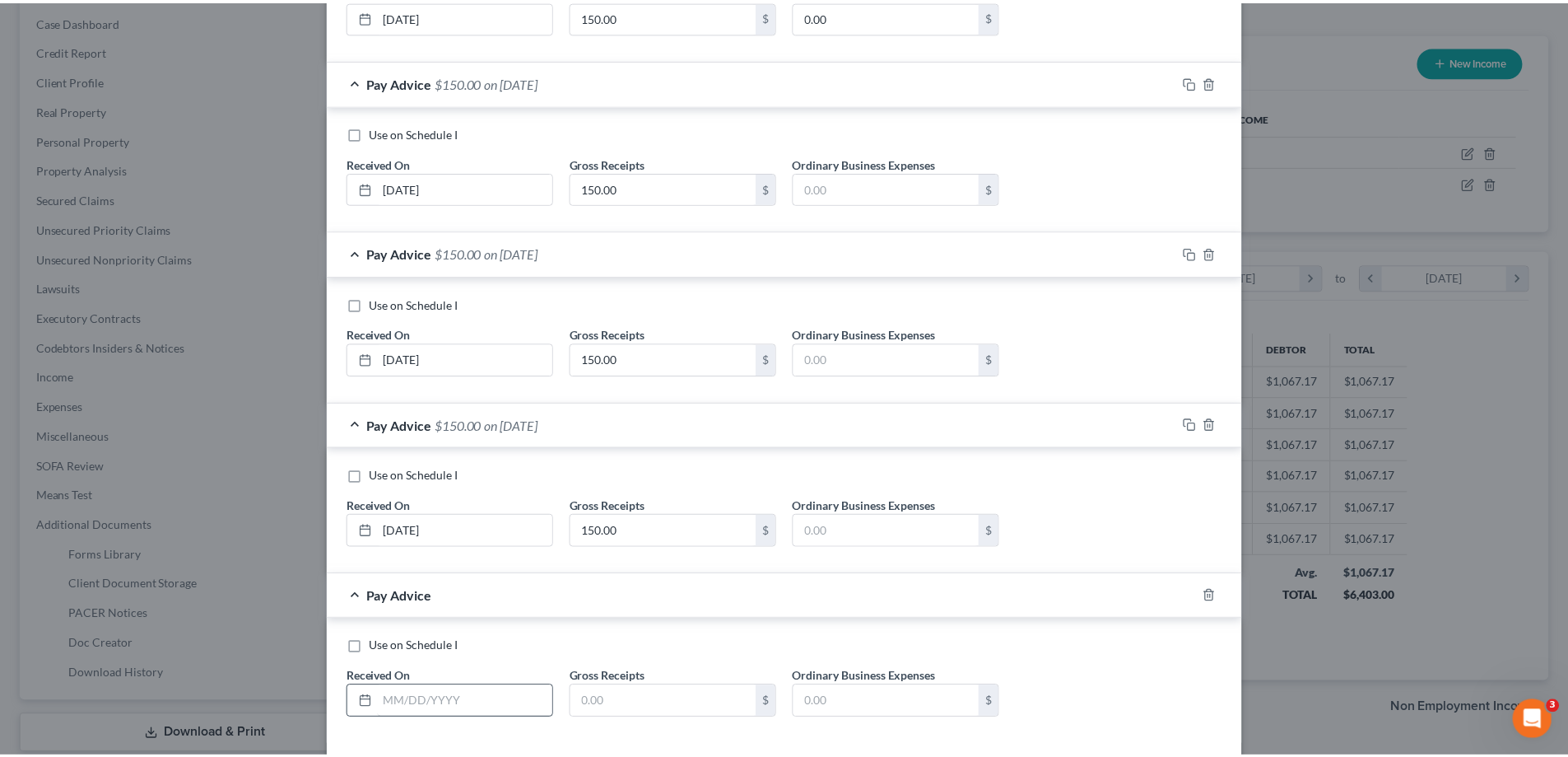
scroll to position [746, 0]
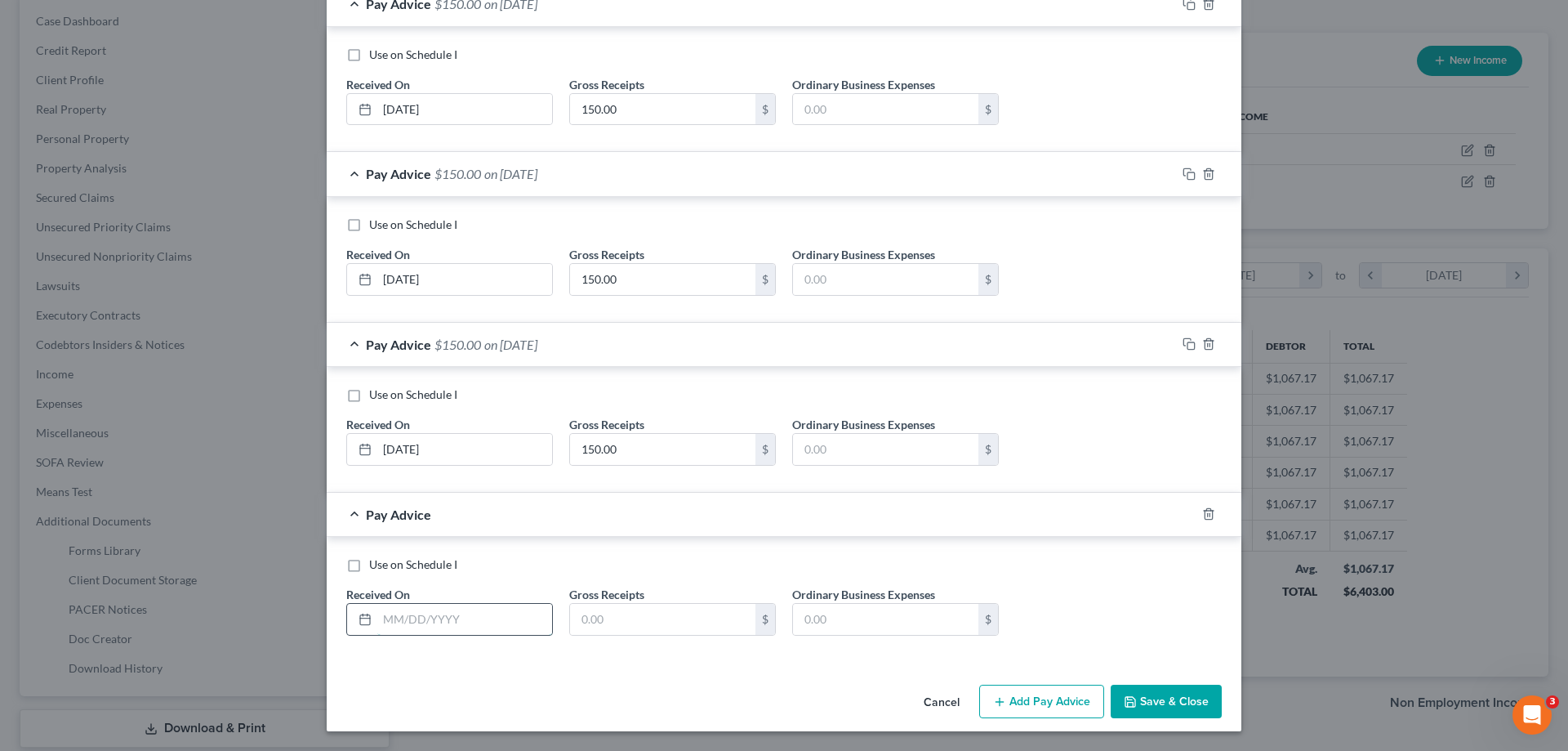
click at [499, 607] on input "text" at bounding box center [464, 619] width 174 height 31
type input "[DATE]"
click at [638, 617] on input "text" at bounding box center [662, 619] width 185 height 31
type input "250.00"
click at [652, 693] on div "Cancel Add Pay Advice Save & Close" at bounding box center [784, 705] width 915 height 54
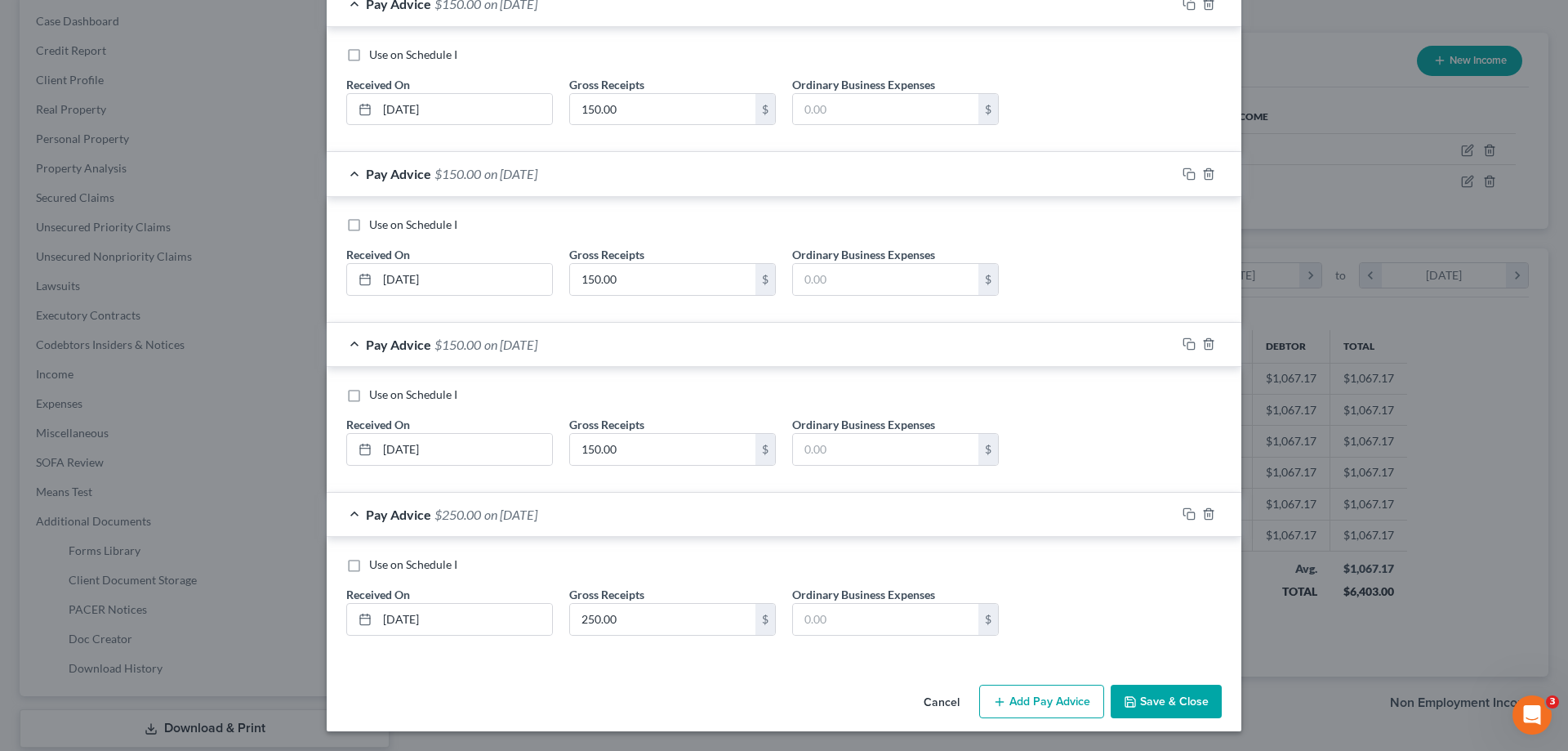
click at [1141, 693] on button "Save & Close" at bounding box center [1165, 702] width 111 height 35
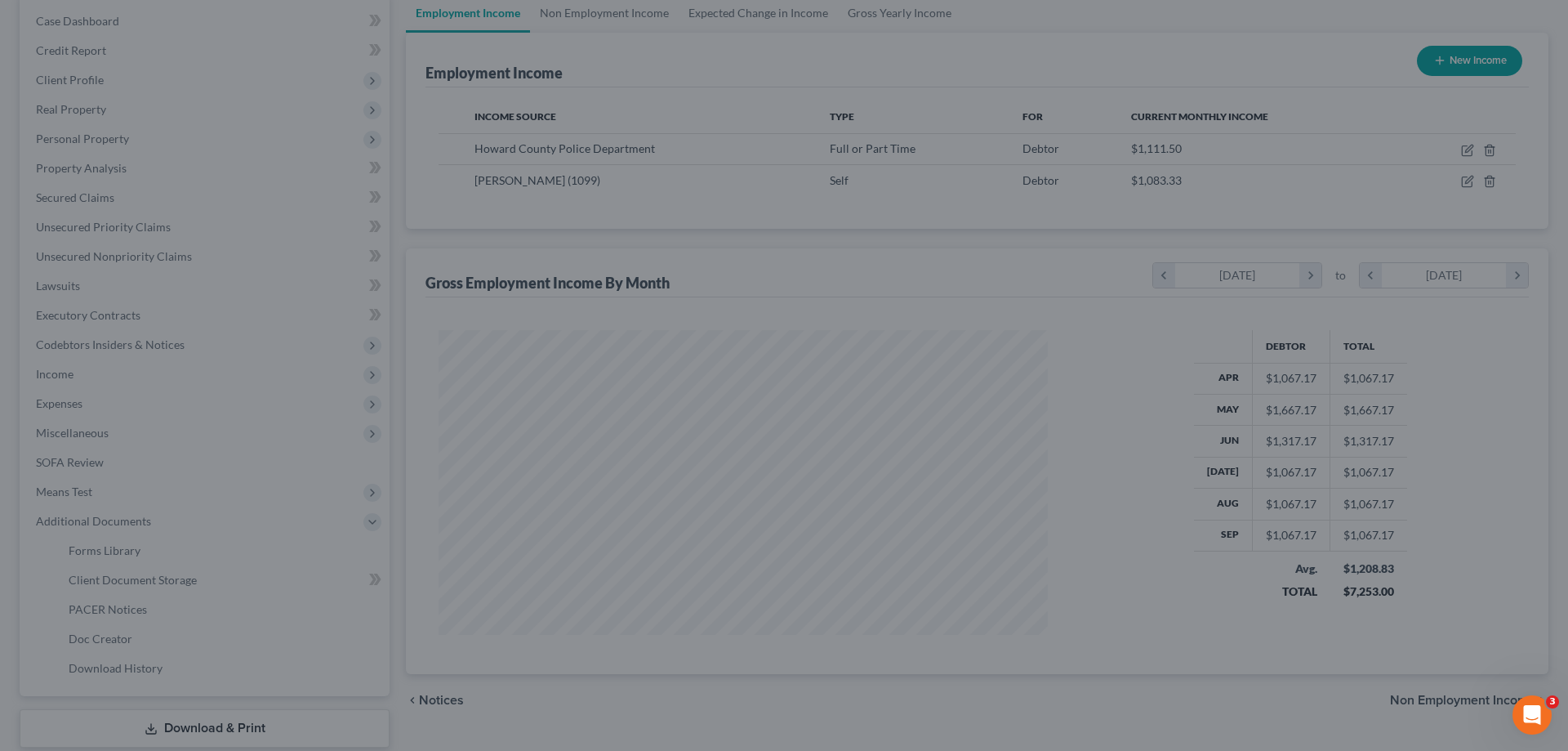
scroll to position [816404, 815797]
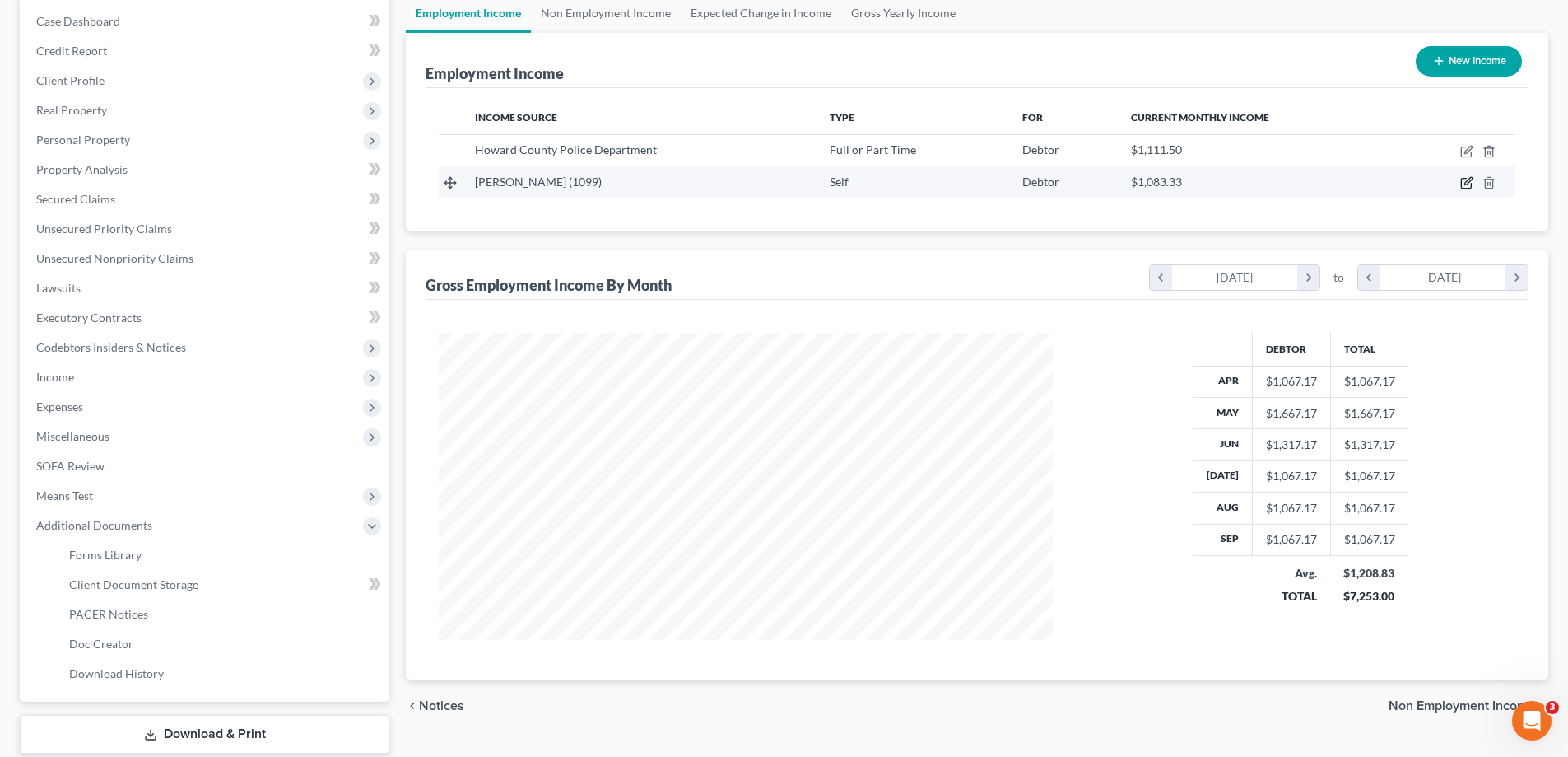
click at [1467, 186] on icon "button" at bounding box center [1467, 183] width 14 height 14
select select "1"
select select "3"
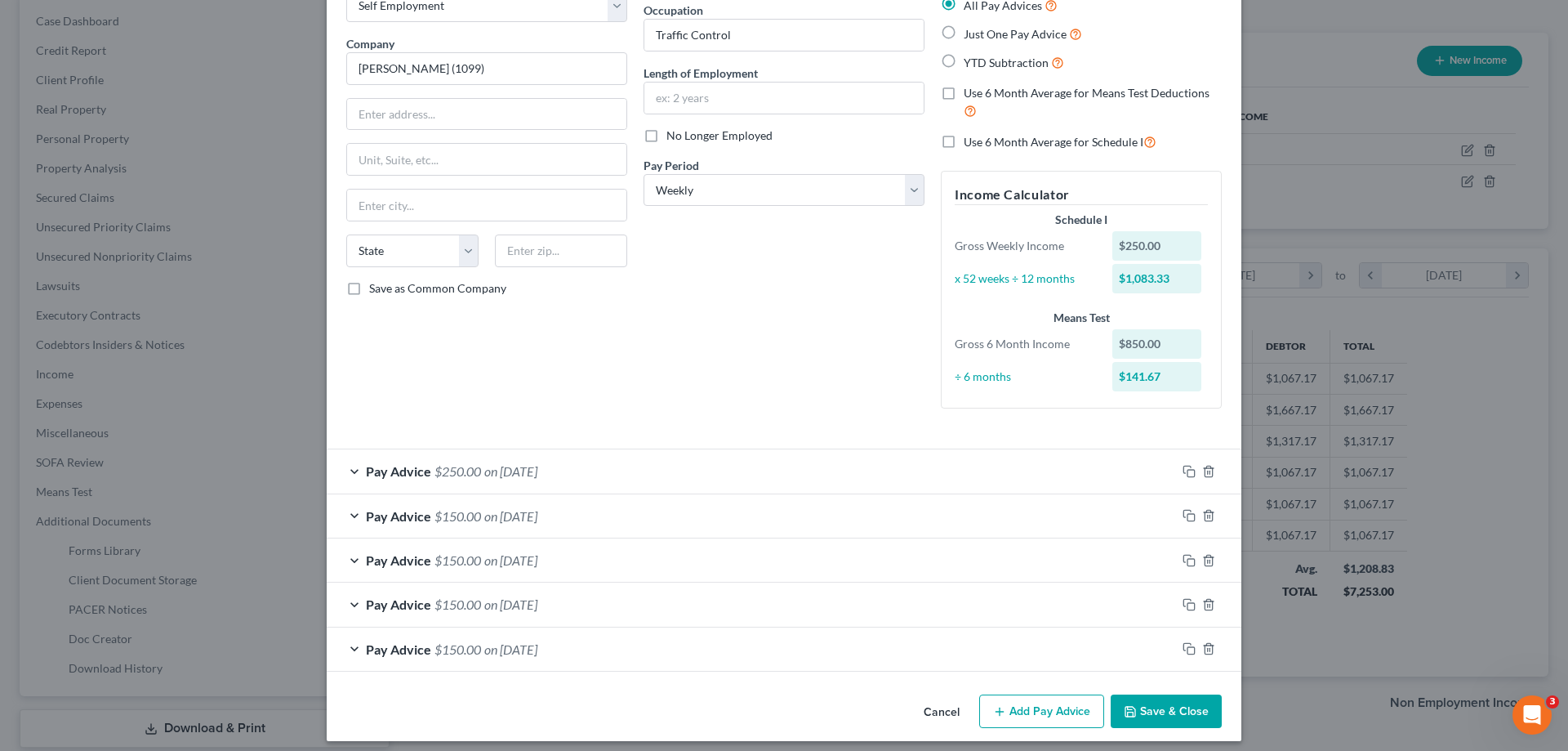
scroll to position [113, 0]
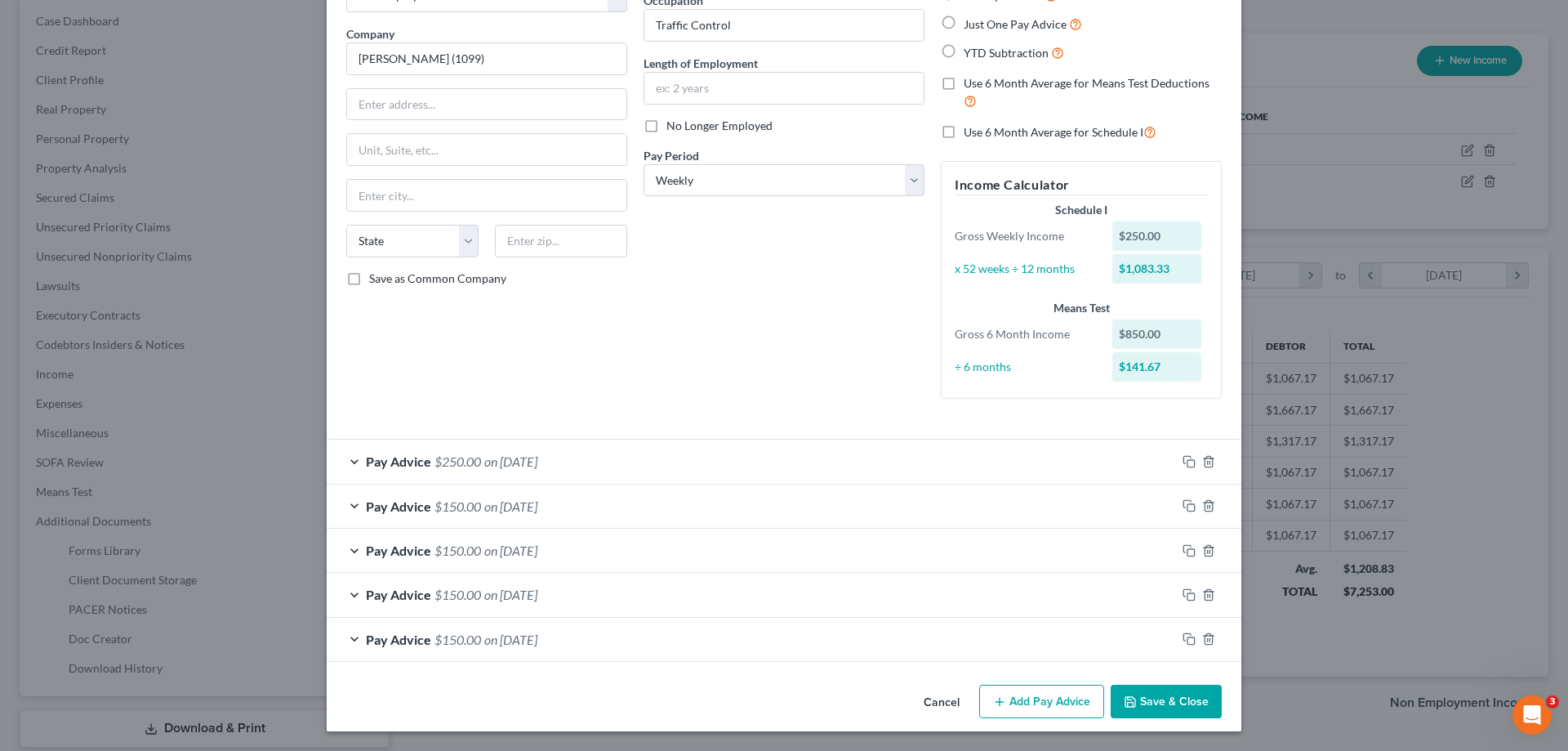
click at [1006, 690] on button "Add Pay Advice" at bounding box center [1042, 702] width 125 height 35
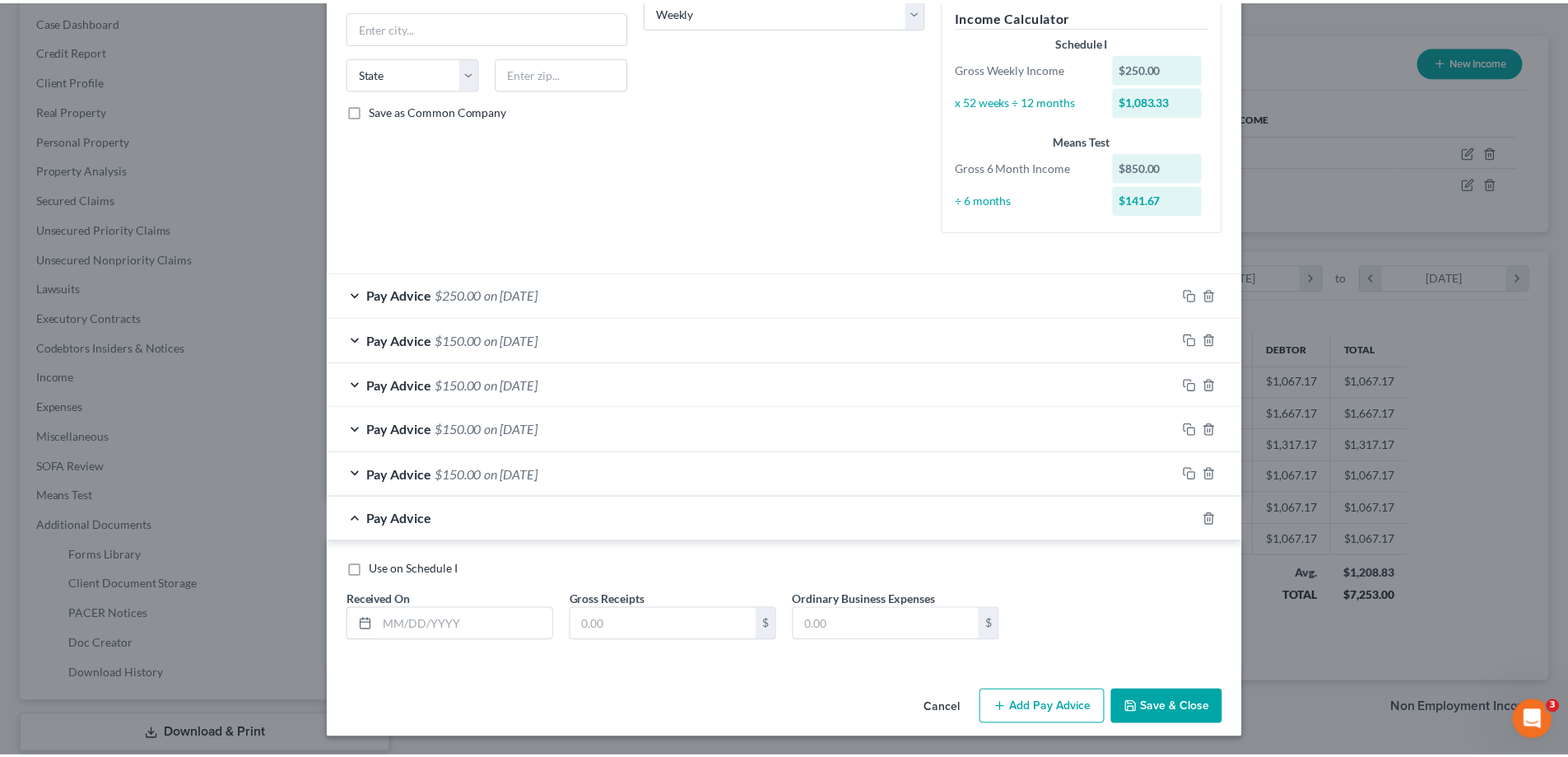
scroll to position [285, 0]
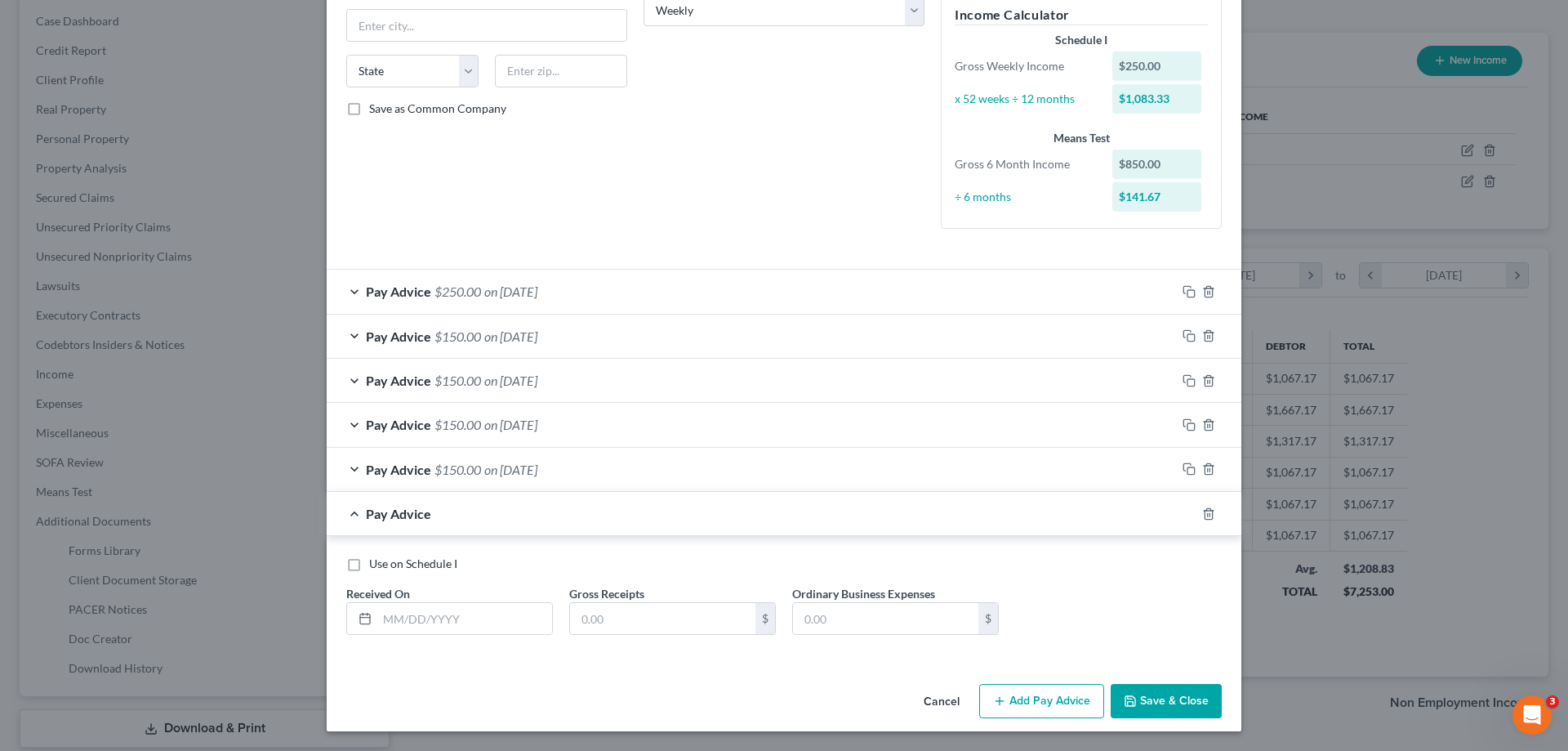
click at [369, 563] on label "Use on Schedule I" at bounding box center [412, 563] width 88 height 16
click at [376, 563] on input "Use on Schedule I" at bounding box center [381, 560] width 11 height 11
checkbox input "true"
click at [453, 609] on input "text" at bounding box center [464, 618] width 174 height 31
type input "1"
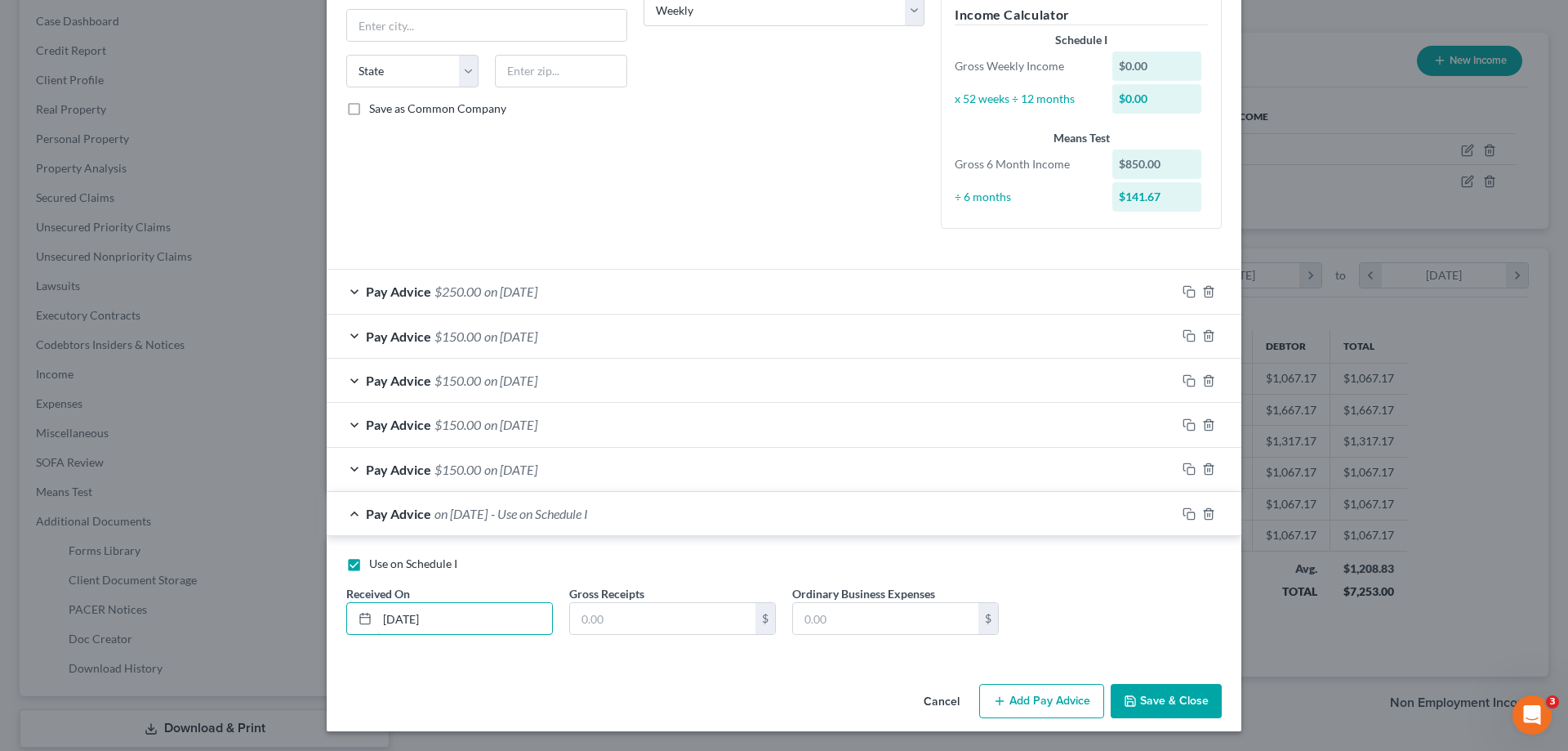
type input "[DATE]"
click at [606, 685] on div "Cancel Add Pay Advice Save & Close" at bounding box center [784, 704] width 915 height 54
click at [634, 615] on input "text" at bounding box center [662, 618] width 185 height 31
type input "75.00"
click at [1173, 691] on button "Save & Close" at bounding box center [1165, 701] width 111 height 35
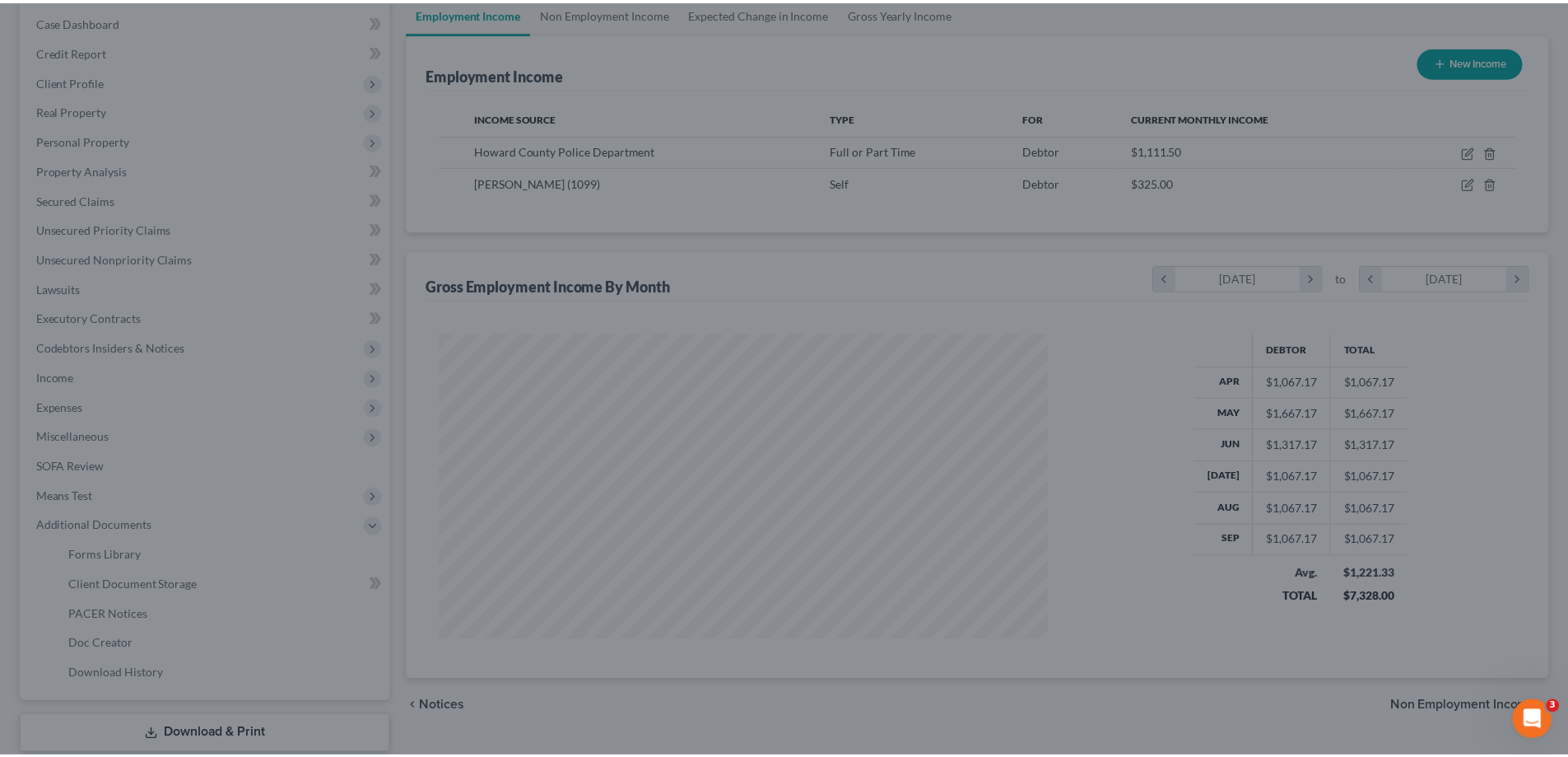
scroll to position [822927, 822367]
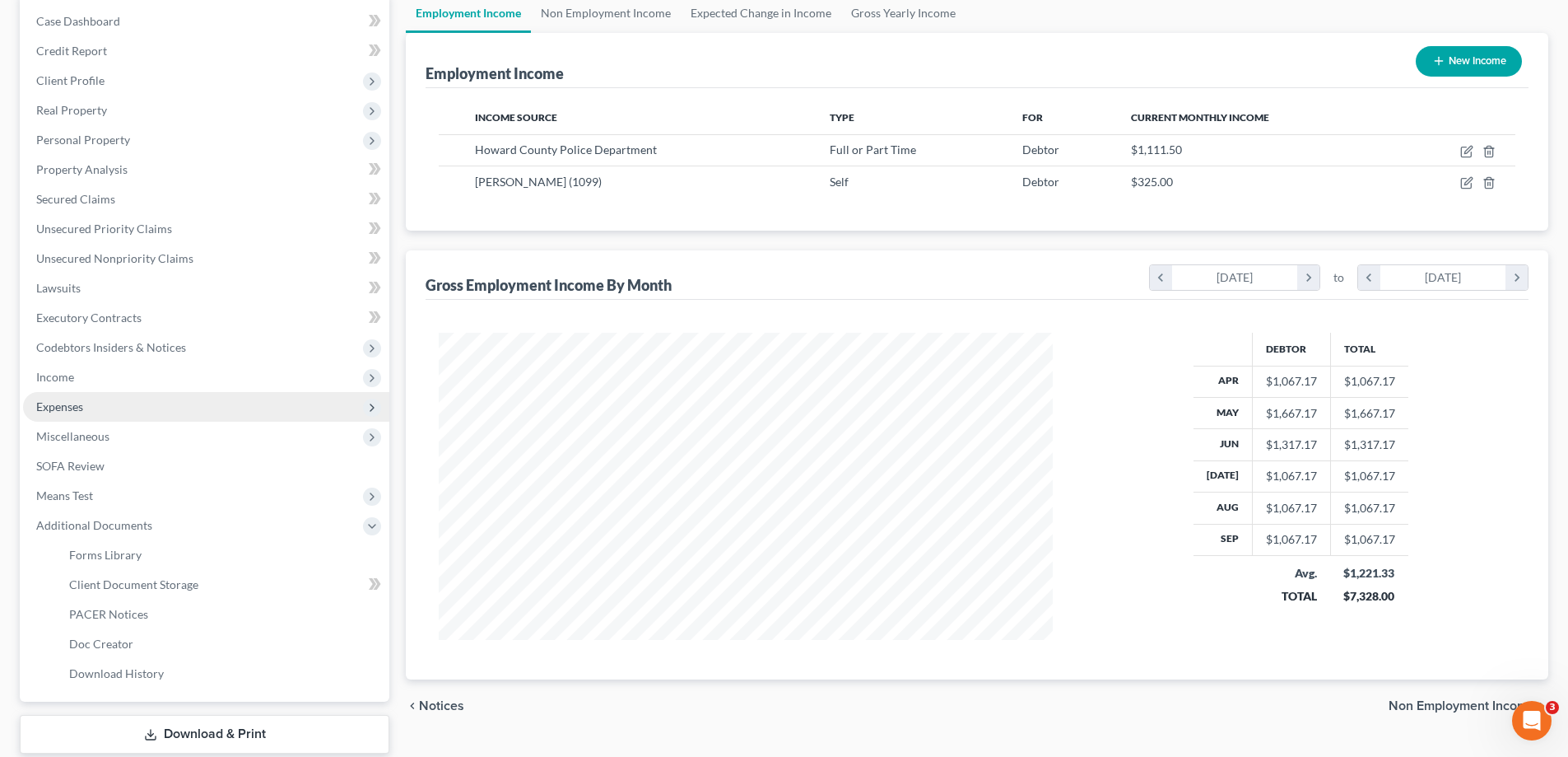
click at [87, 405] on span "Expenses" at bounding box center [206, 406] width 366 height 29
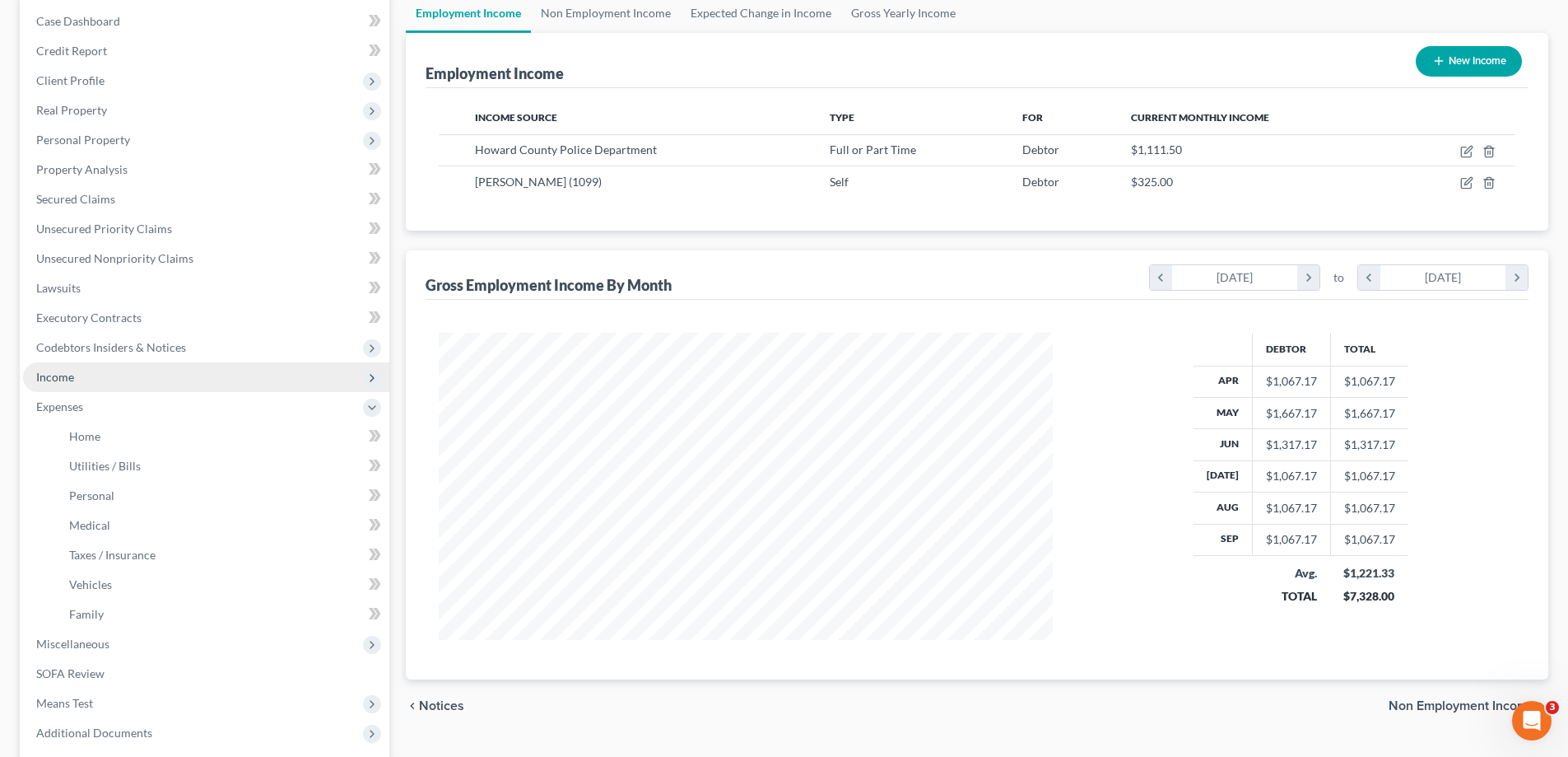
click at [101, 384] on span "Income" at bounding box center [206, 377] width 366 height 29
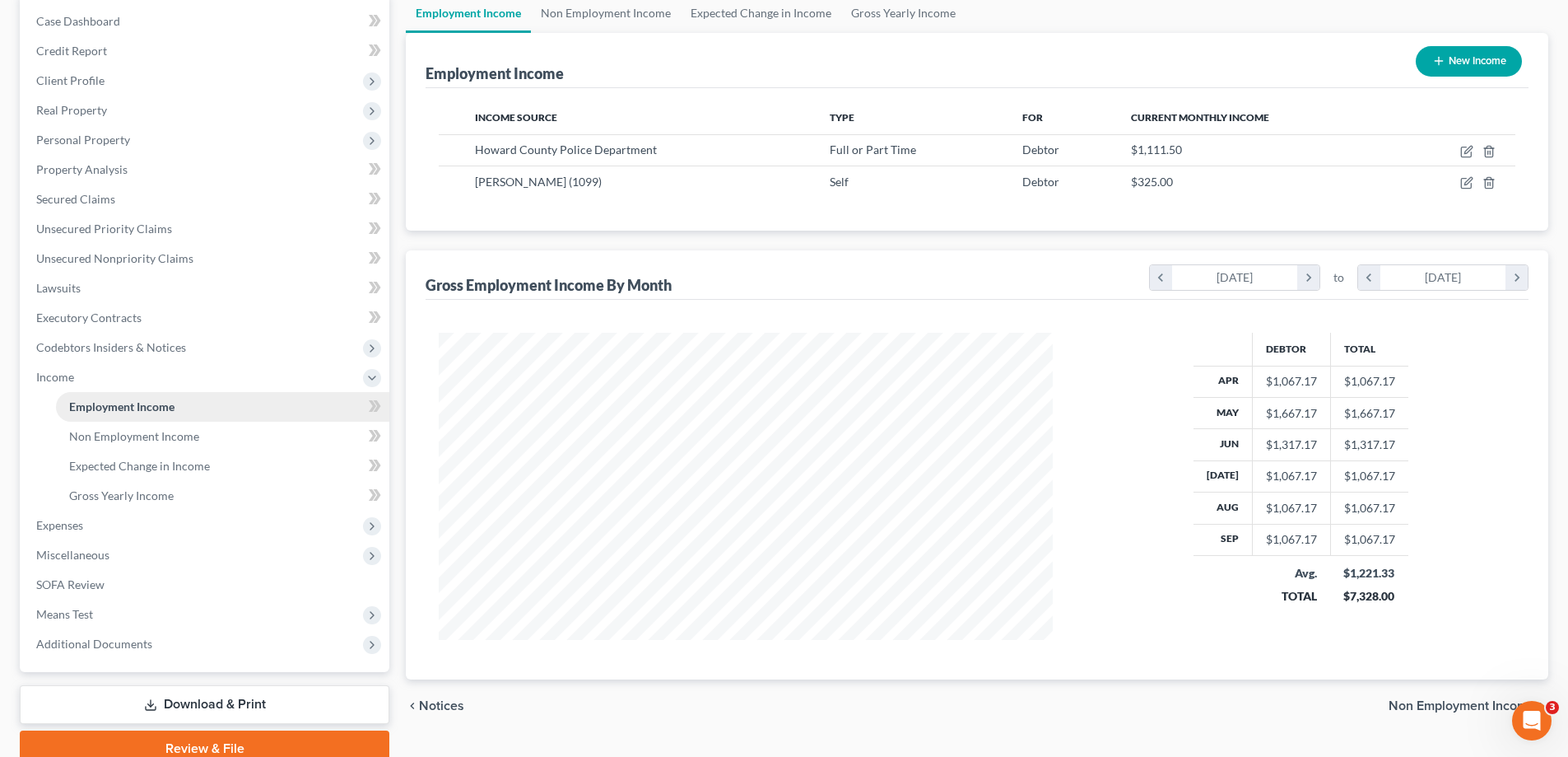
click at [116, 405] on span "Employment Income" at bounding box center [121, 406] width 105 height 14
click at [143, 496] on span "Gross Yearly Income" at bounding box center [121, 495] width 105 height 14
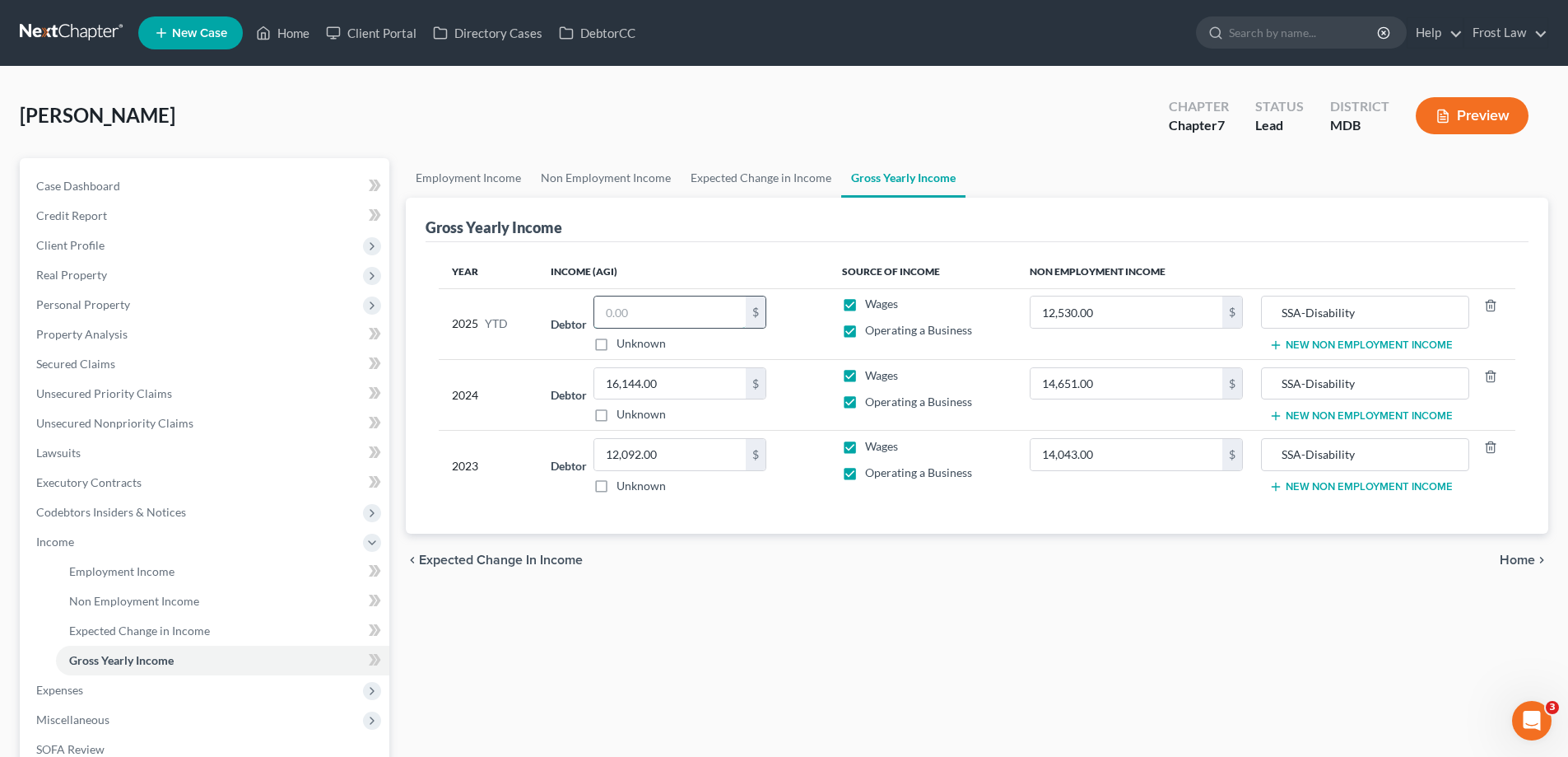
click at [706, 317] on input "text" at bounding box center [670, 312] width 152 height 31
type input "10,766.00"
click at [1112, 585] on div "chevron_left Expected Change in Income Home chevron_right" at bounding box center [977, 560] width 1142 height 52
click at [126, 600] on span "Non Employment Income" at bounding box center [134, 601] width 130 height 14
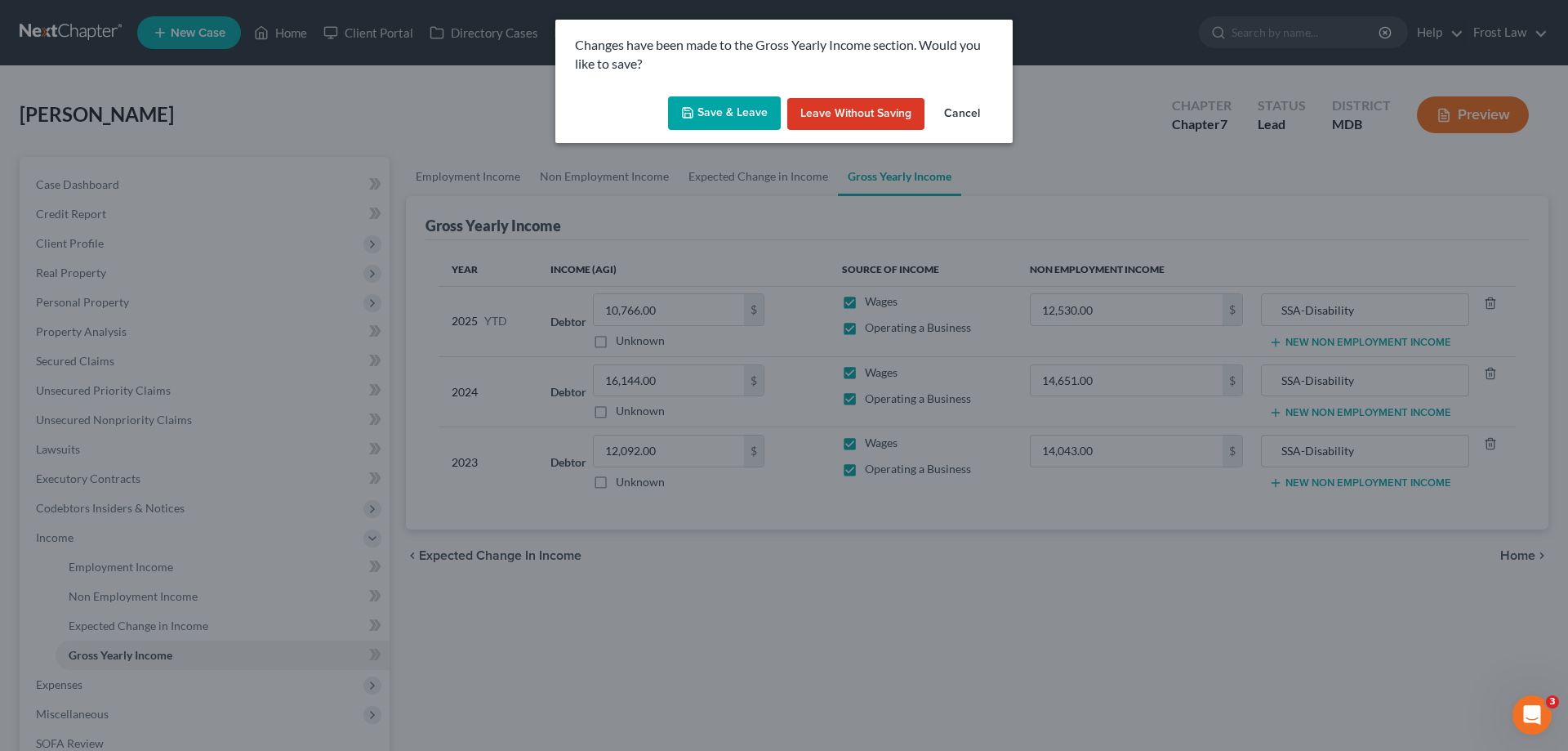
click at [738, 116] on button "Save & Leave" at bounding box center [724, 114] width 113 height 35
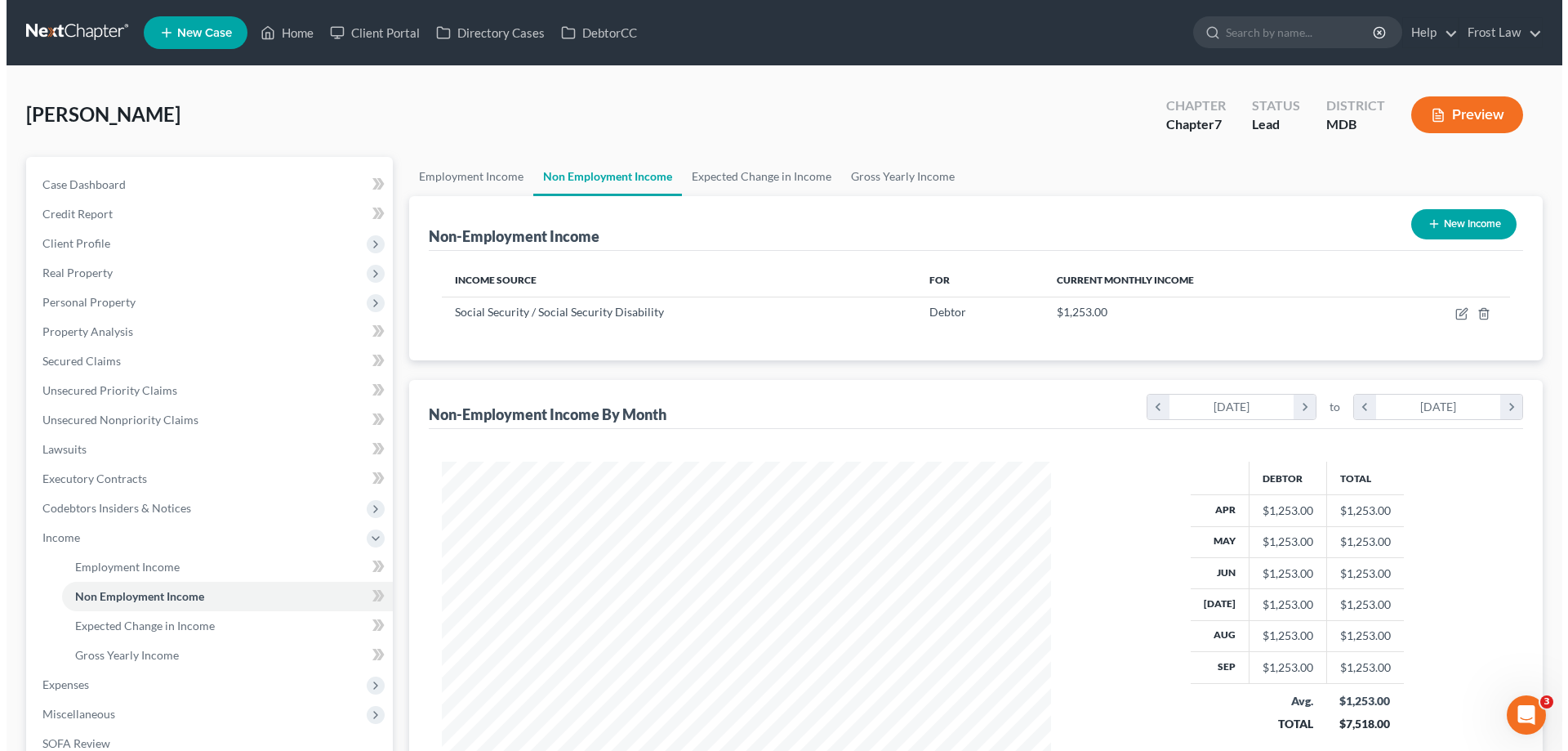
scroll to position [305, 642]
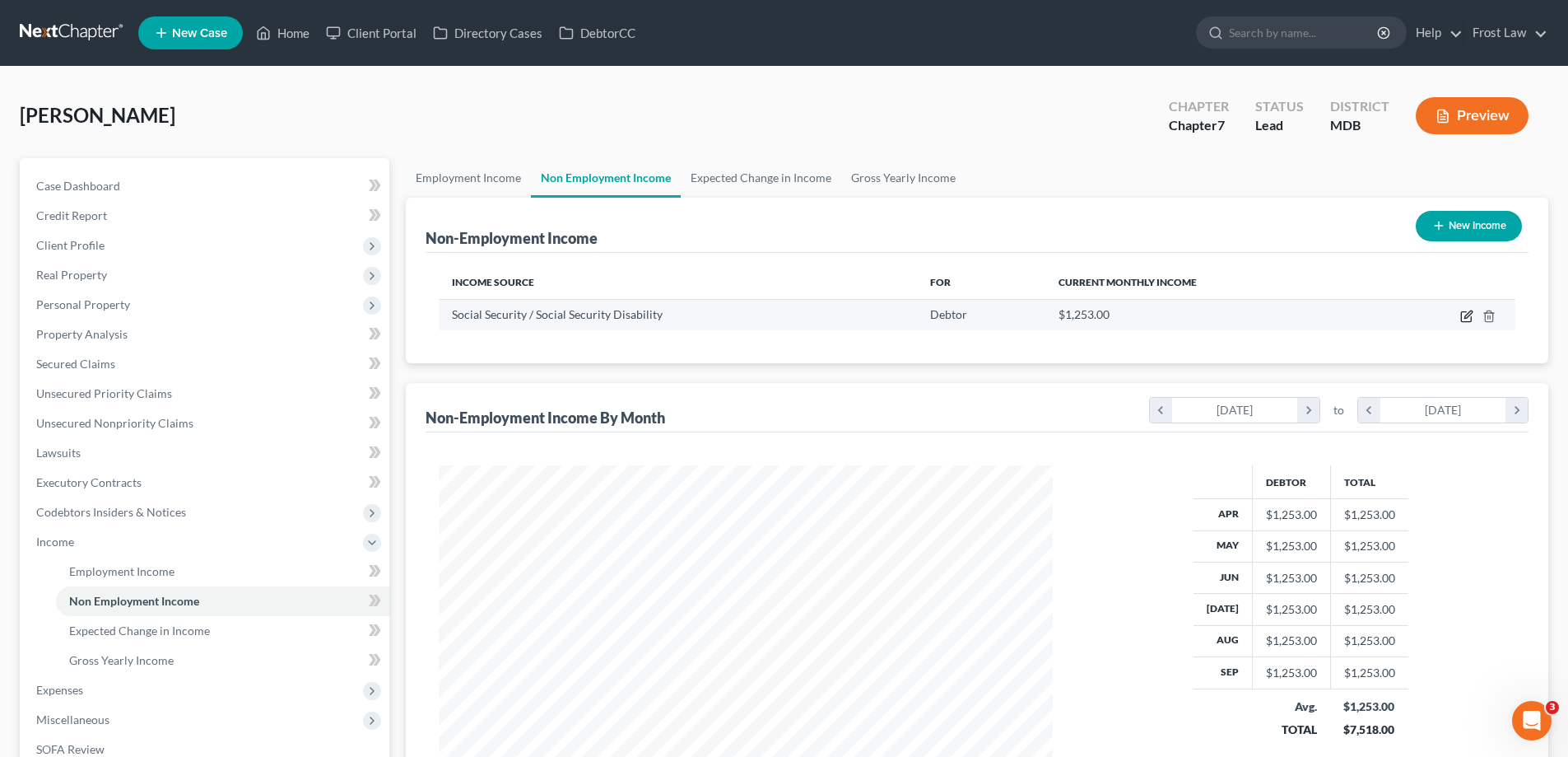
click at [1470, 321] on icon "button" at bounding box center [1467, 317] width 14 height 14
select select "4"
select select "0"
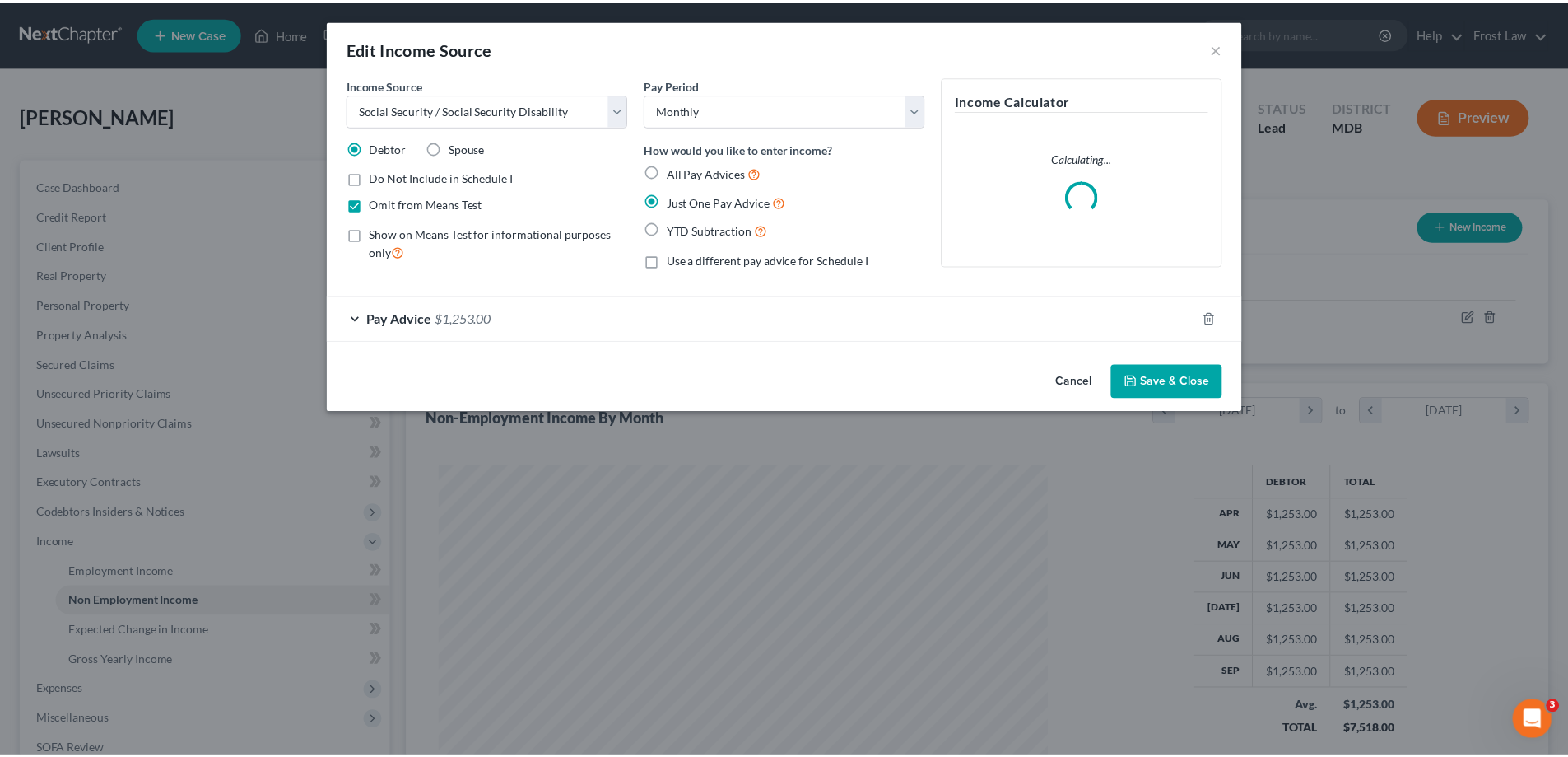
scroll to position [310, 653]
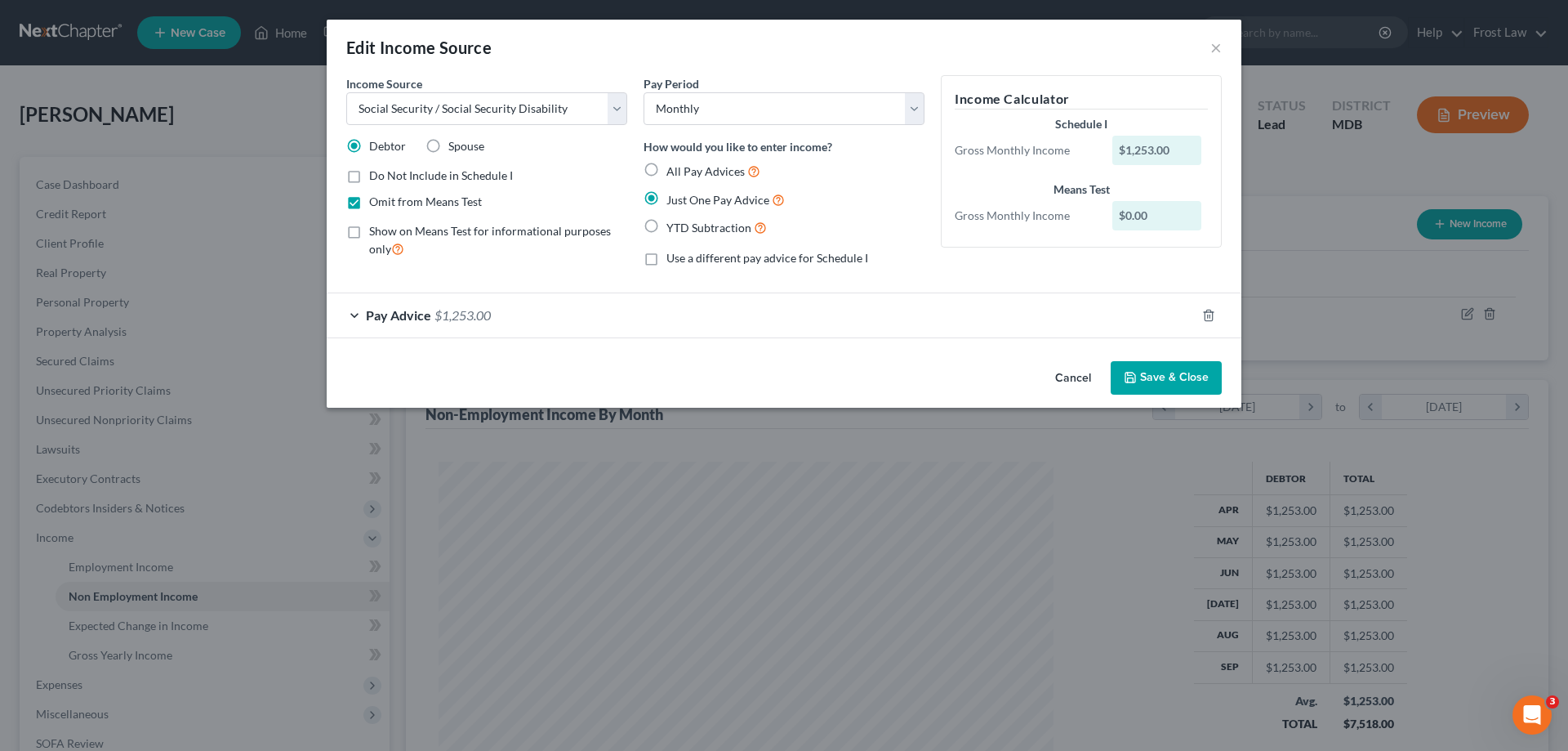
click at [1158, 377] on button "Save & Close" at bounding box center [1165, 378] width 111 height 35
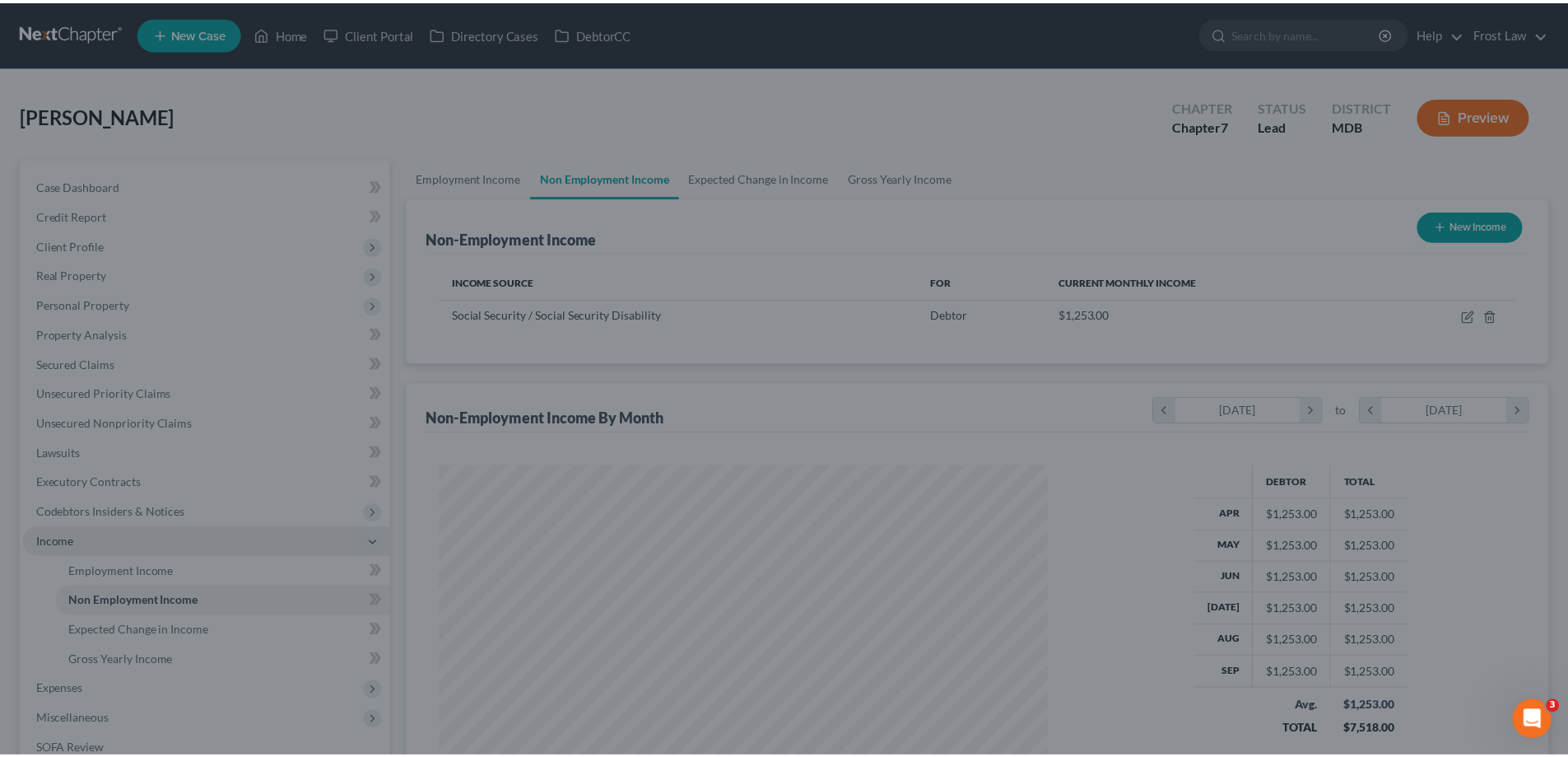
scroll to position [822927, 822367]
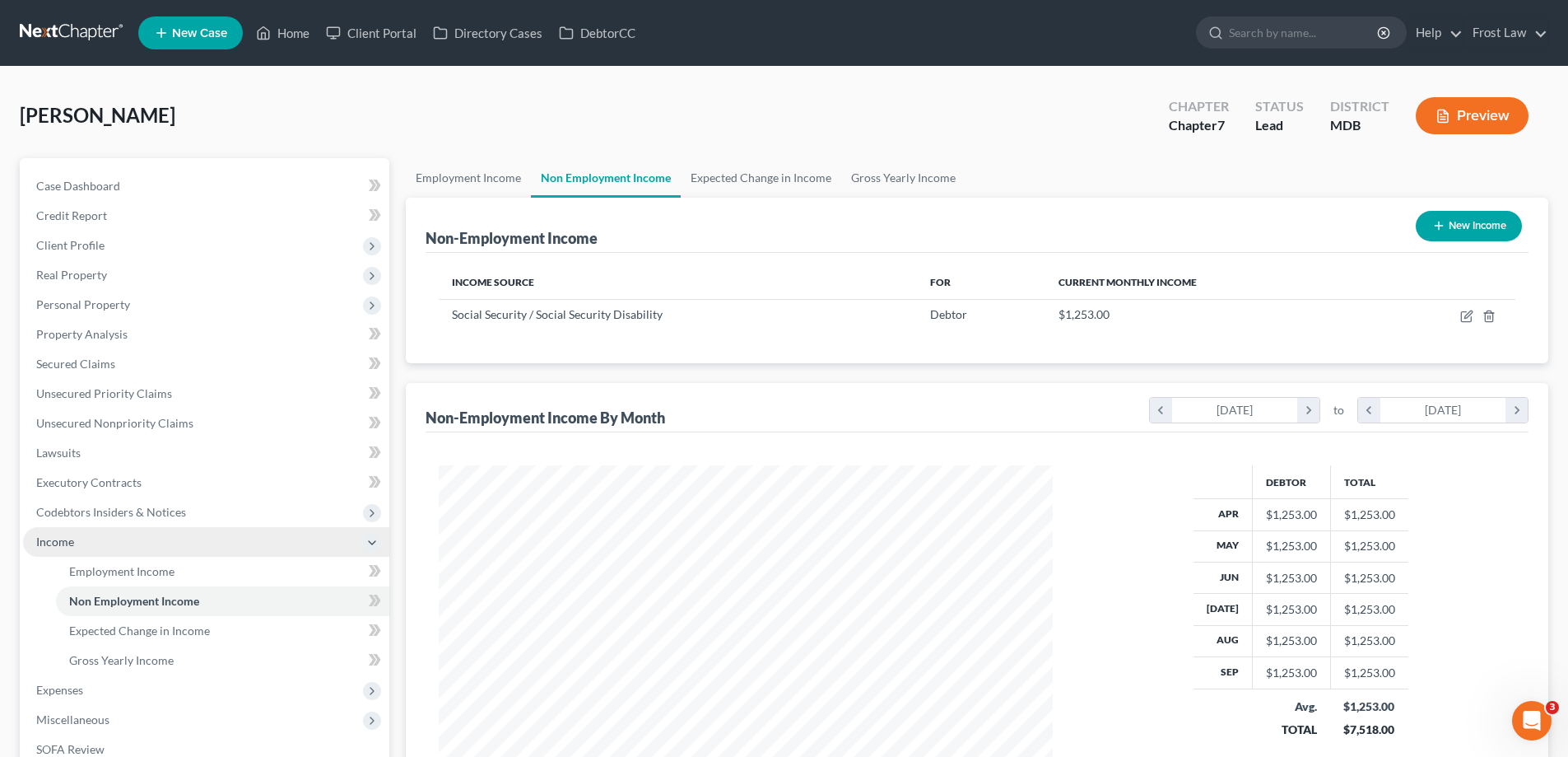
click at [86, 544] on span "Income" at bounding box center [206, 541] width 366 height 29
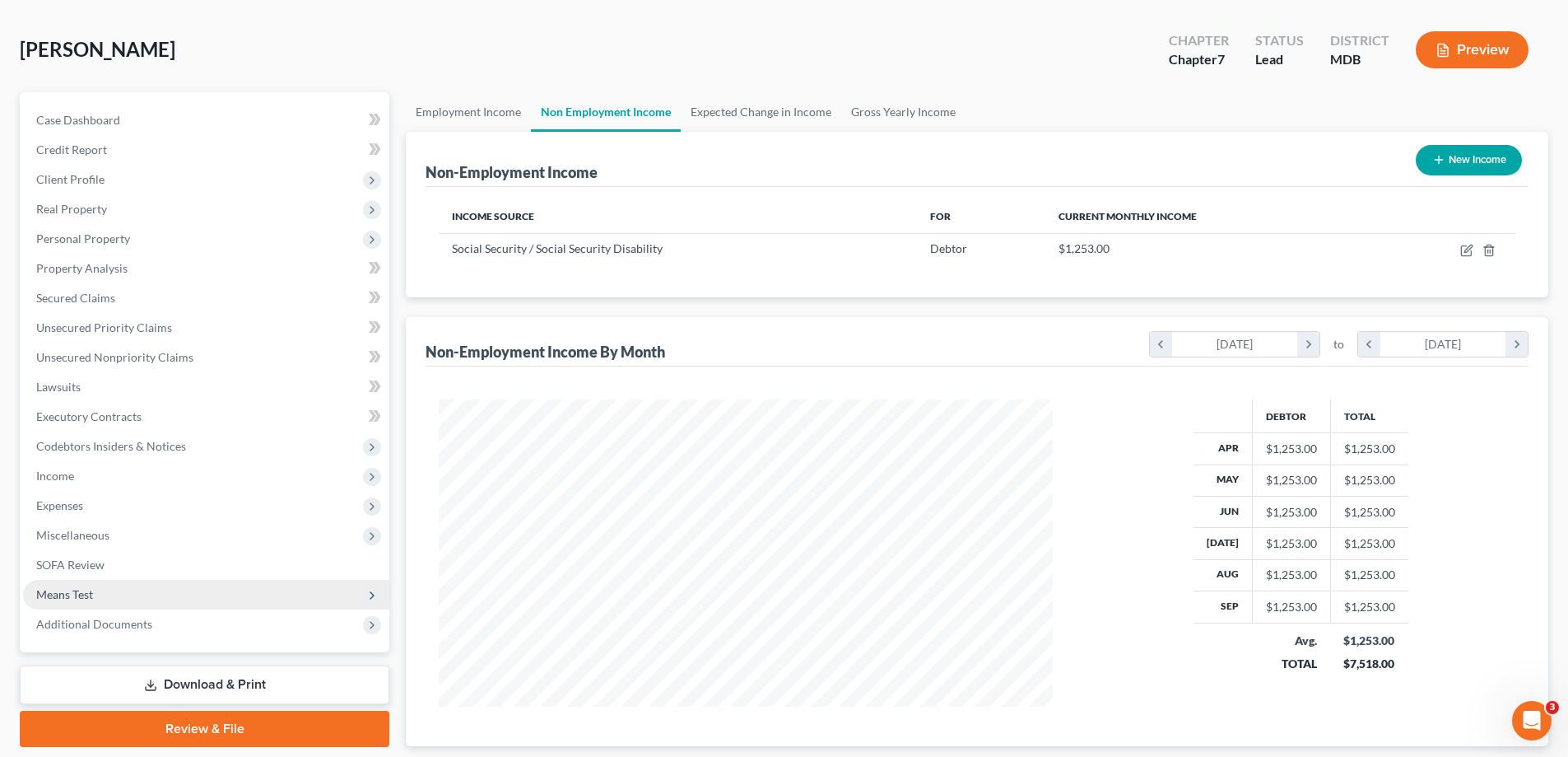
scroll to position [164, 0]
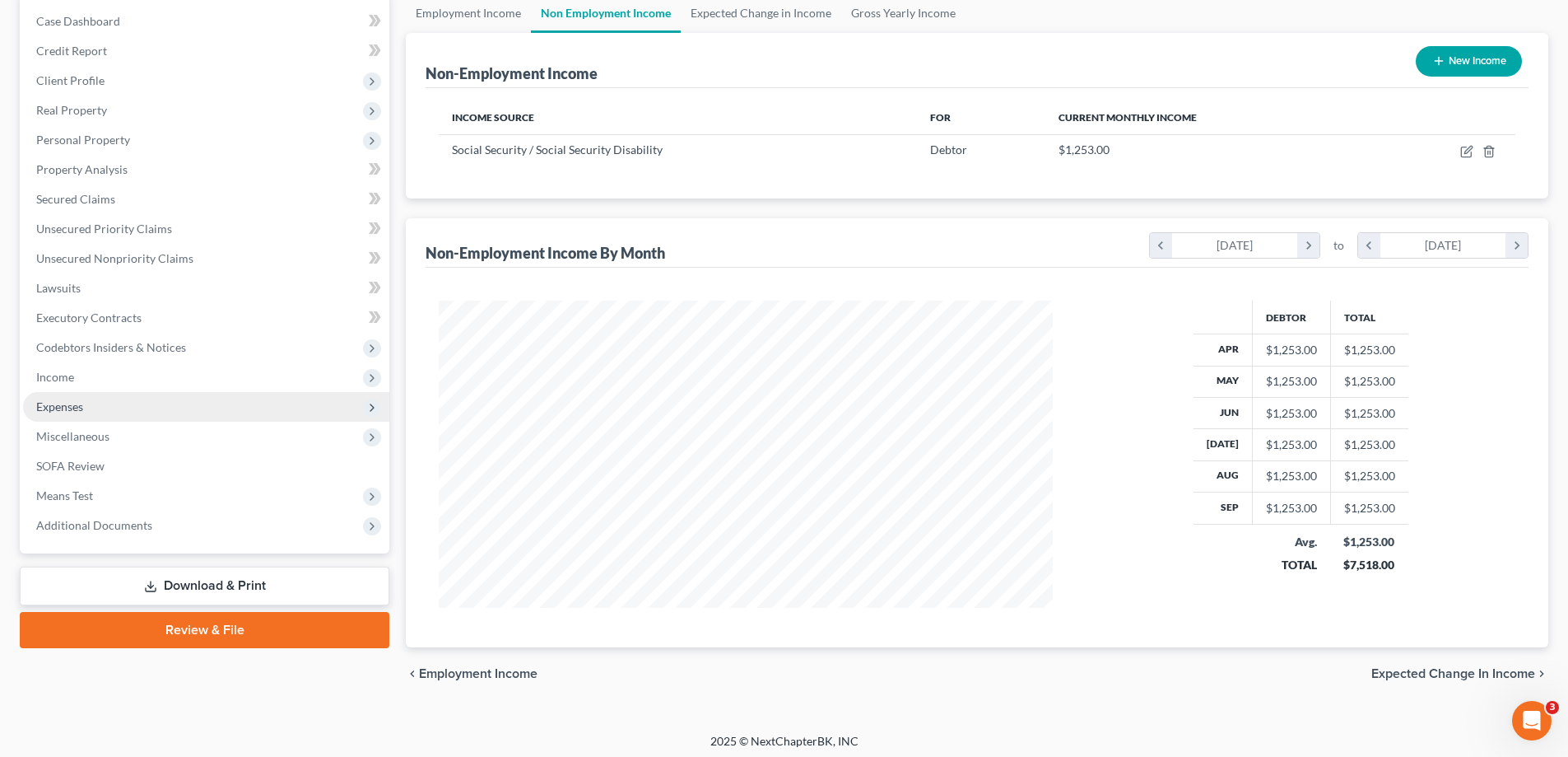
click at [120, 411] on span "Expenses" at bounding box center [206, 406] width 366 height 29
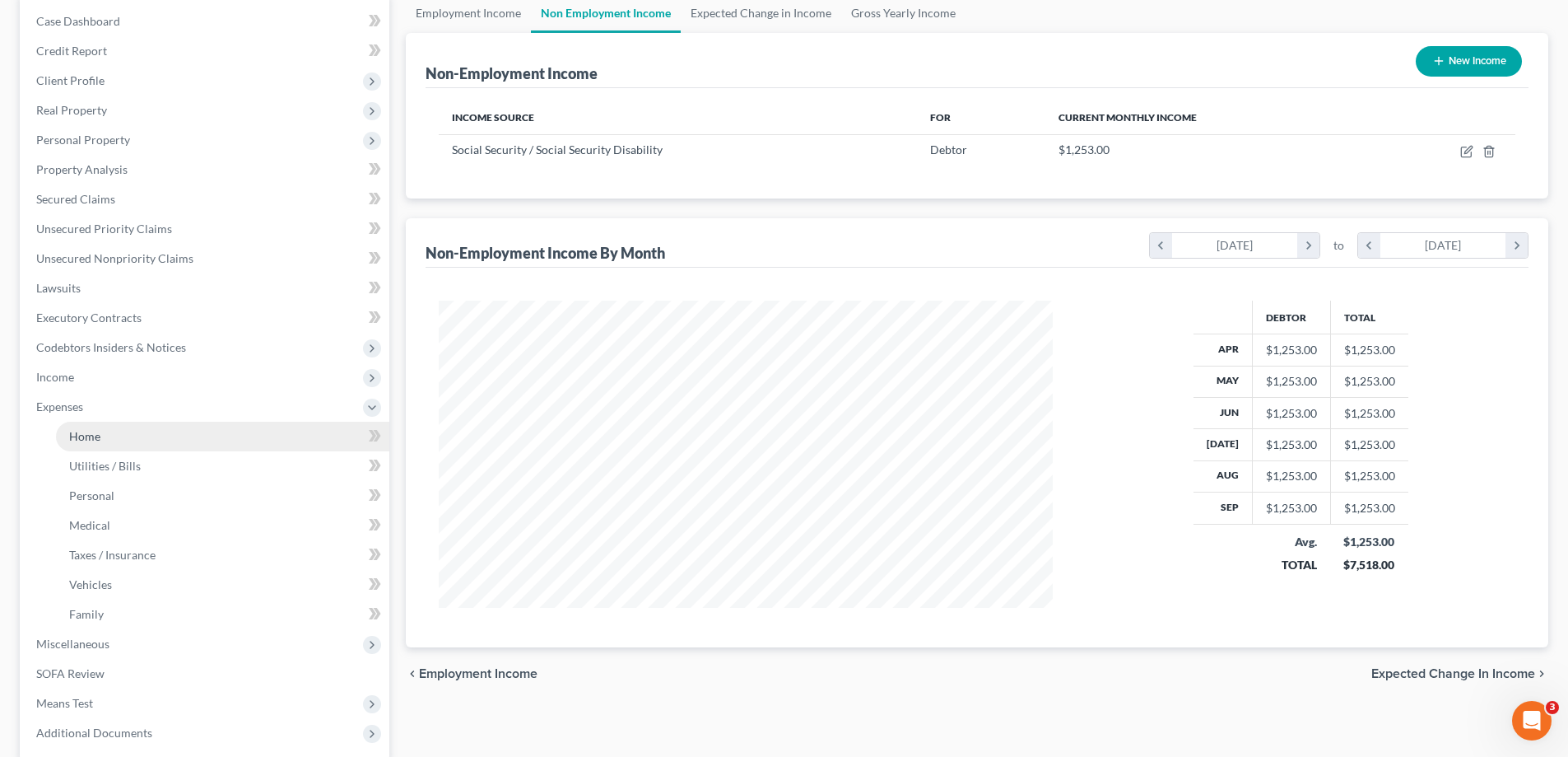
click at [130, 427] on link "Home" at bounding box center [222, 436] width 333 height 29
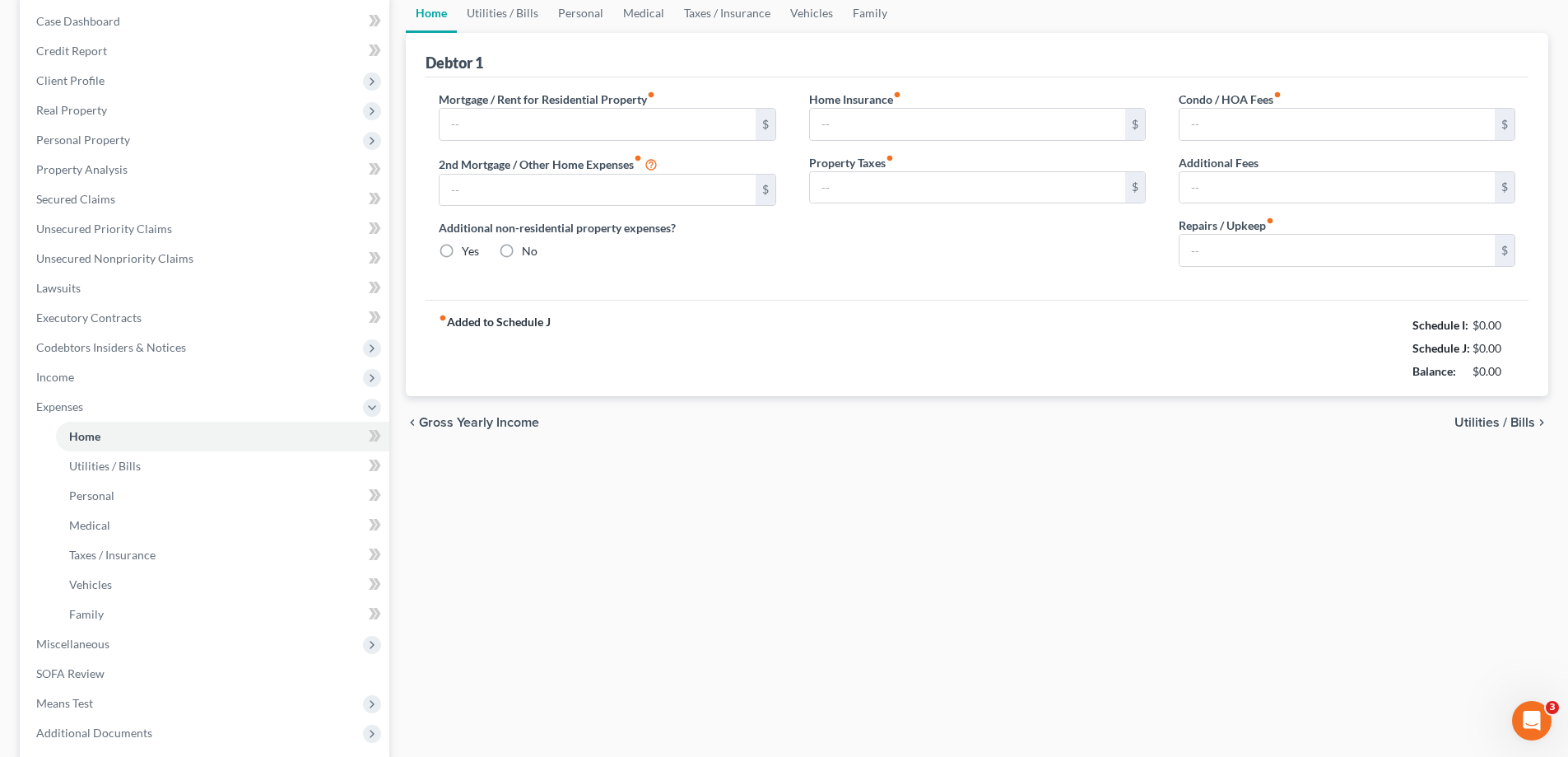
type input "432.00"
type input "0.00"
radio input "true"
type input "0.00"
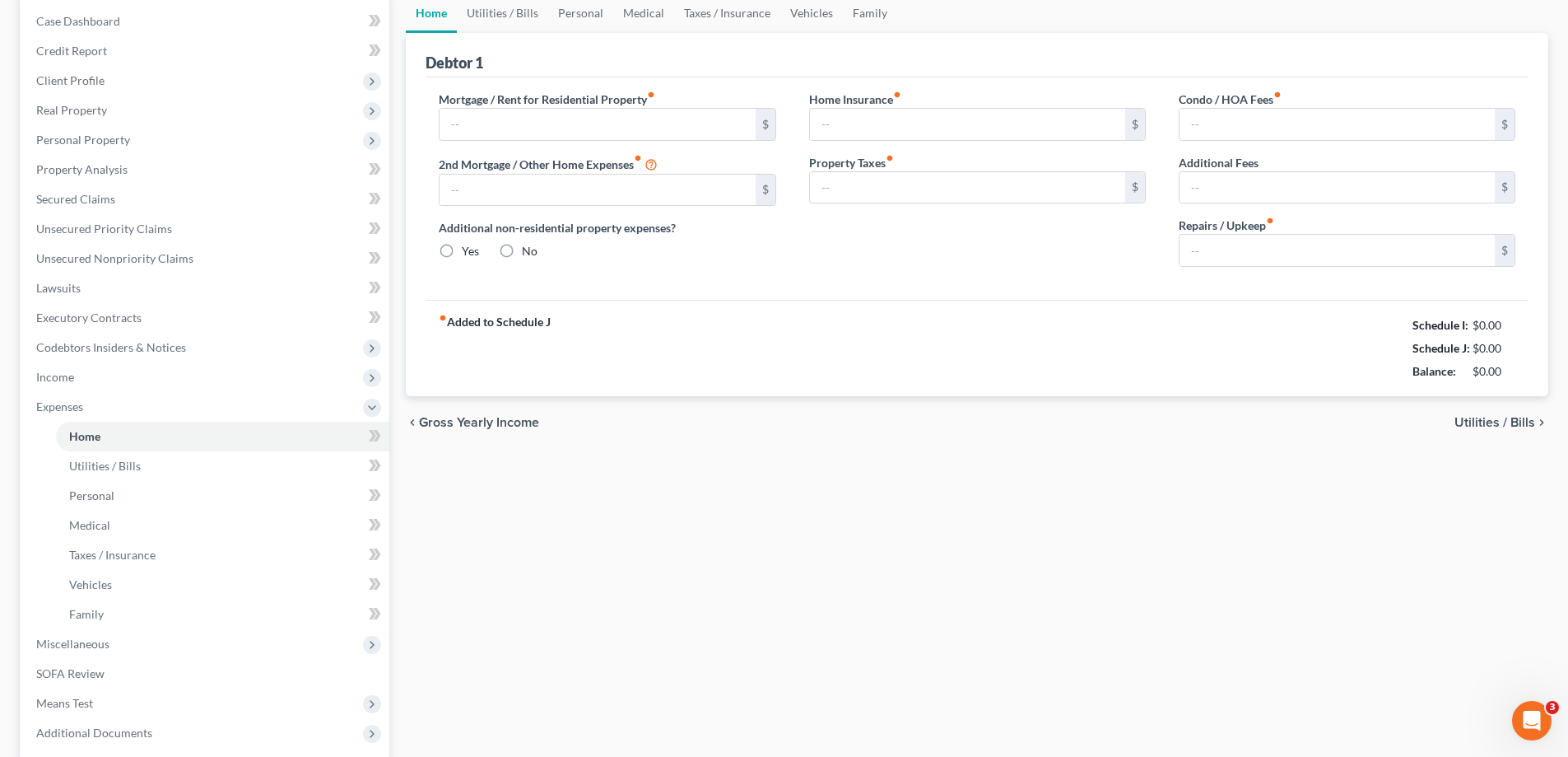
type input "0.00"
type input "70.00"
type input "0.00"
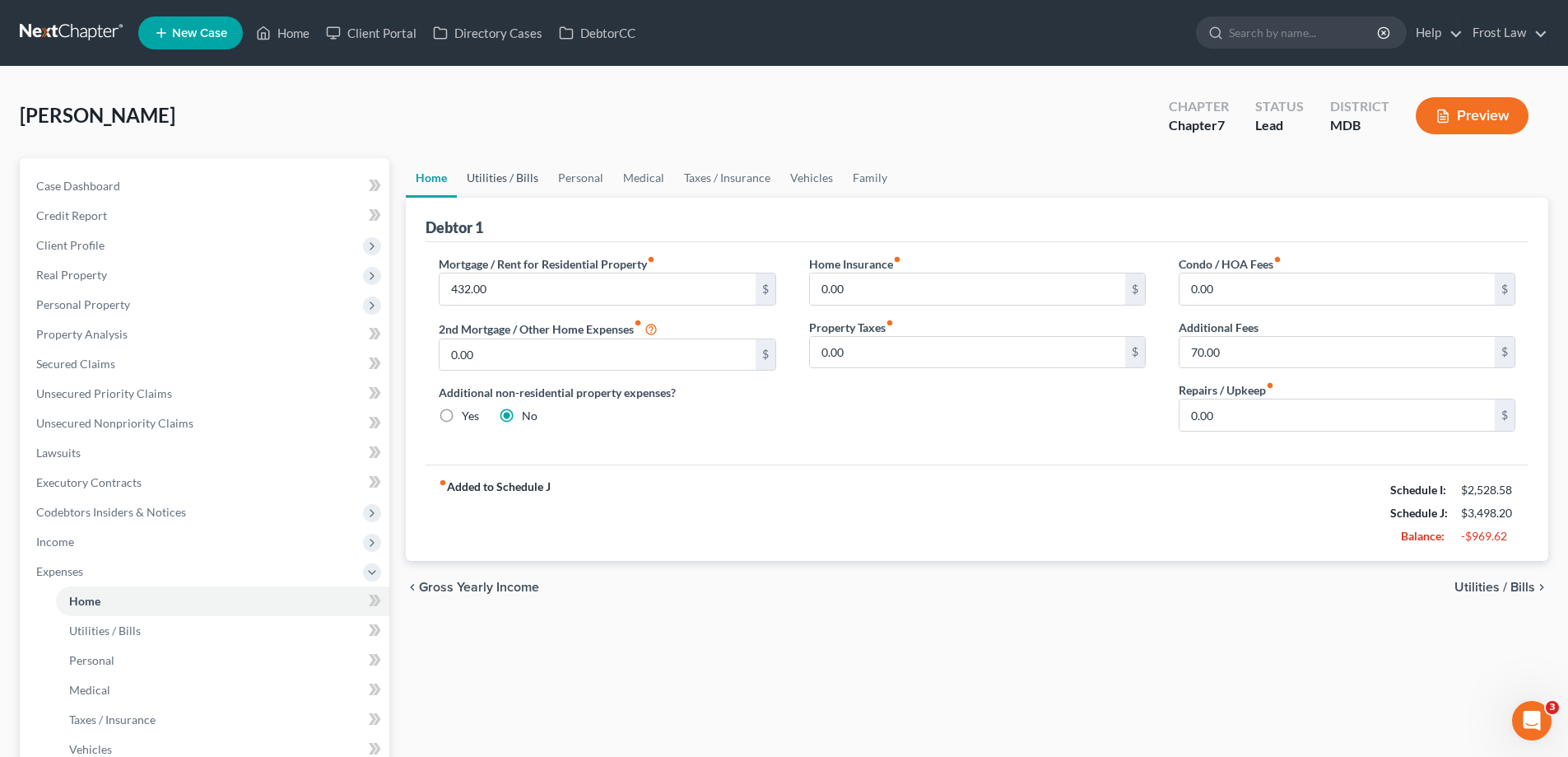
click at [482, 195] on link "Utilities / Bills" at bounding box center [502, 178] width 91 height 40
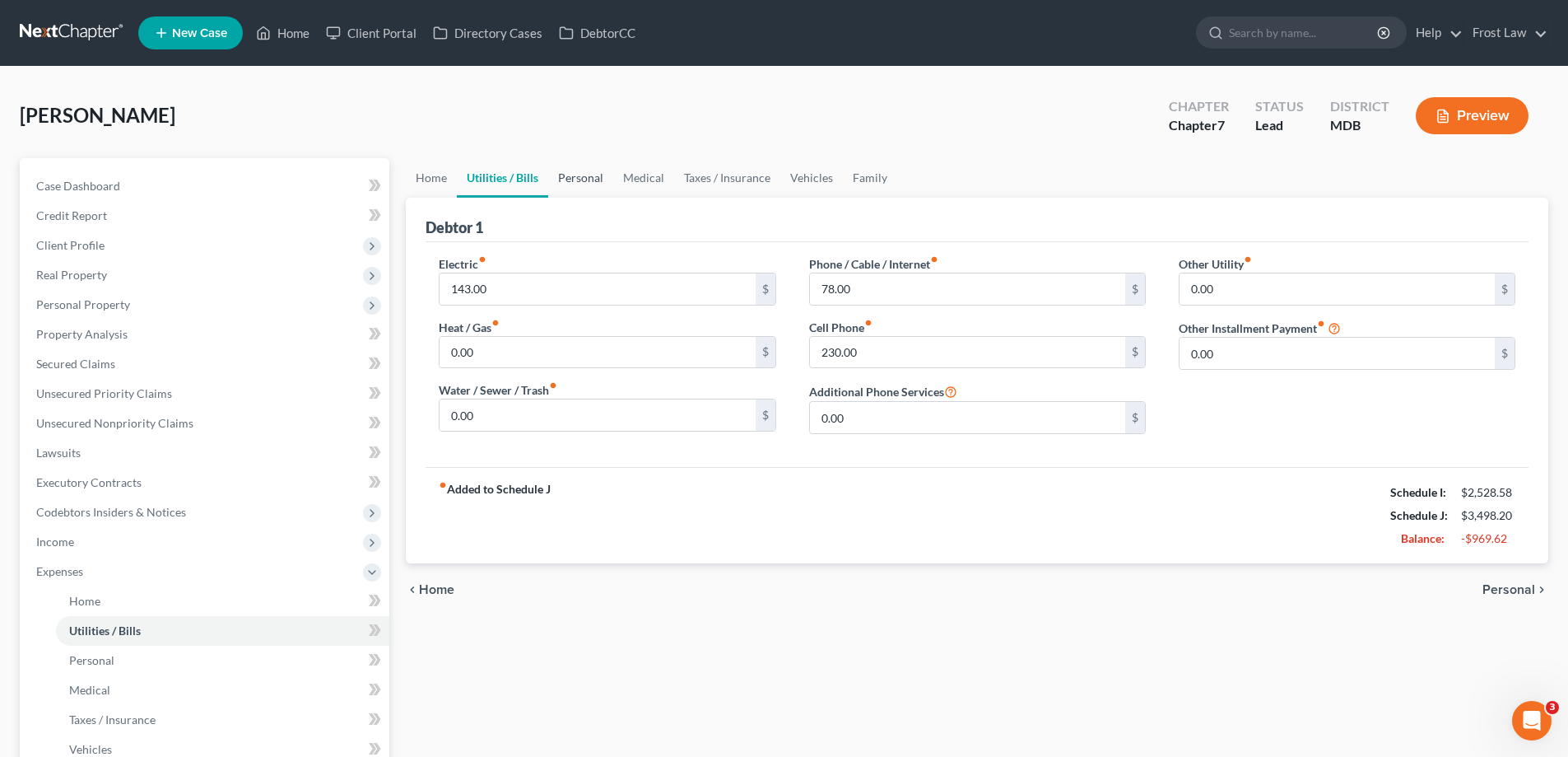
click at [562, 181] on link "Personal" at bounding box center [580, 178] width 65 height 40
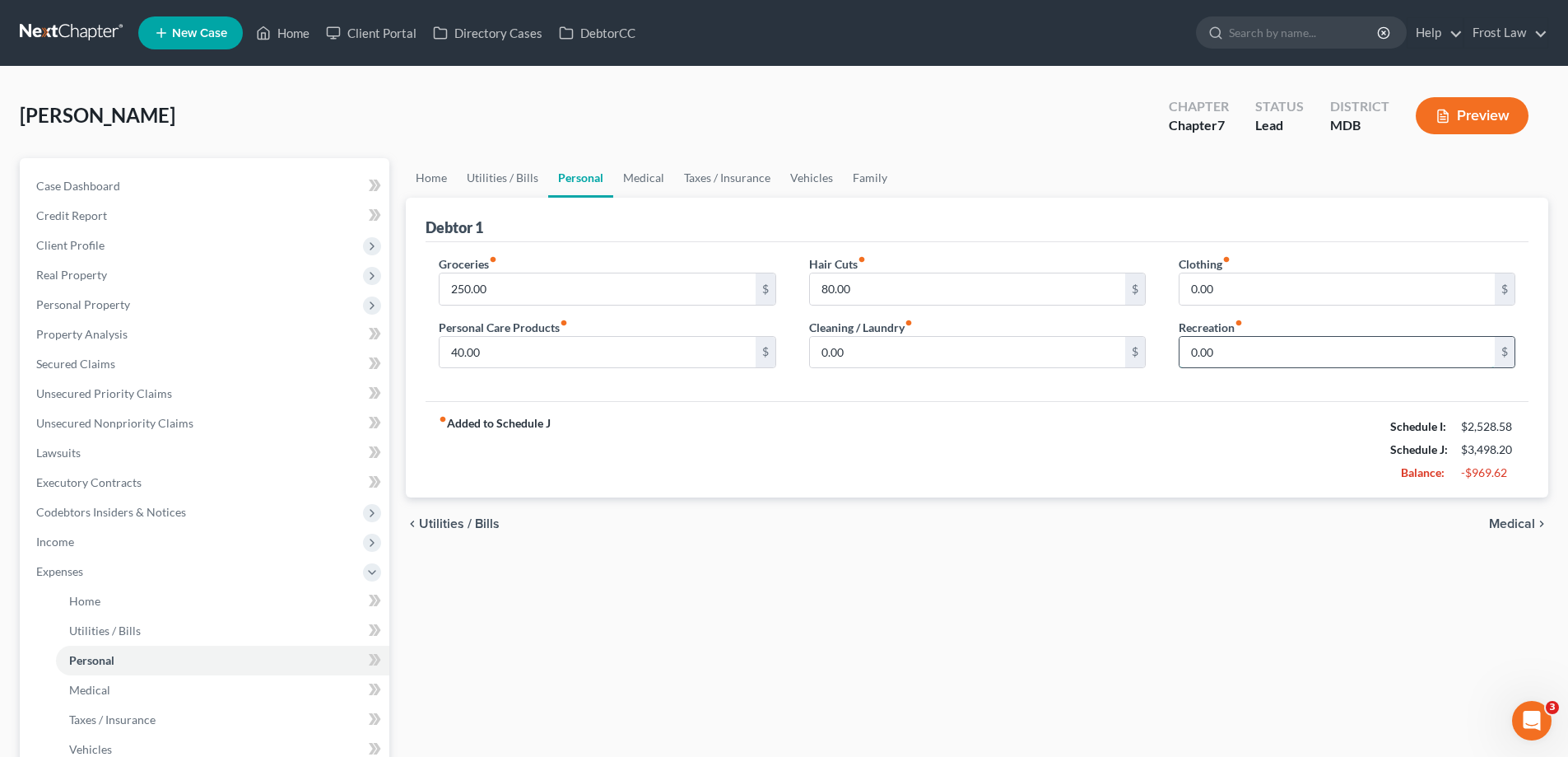
click at [1244, 348] on input "0.00" at bounding box center [1337, 352] width 315 height 31
type input "25.00"
click at [647, 178] on link "Medical" at bounding box center [643, 178] width 61 height 40
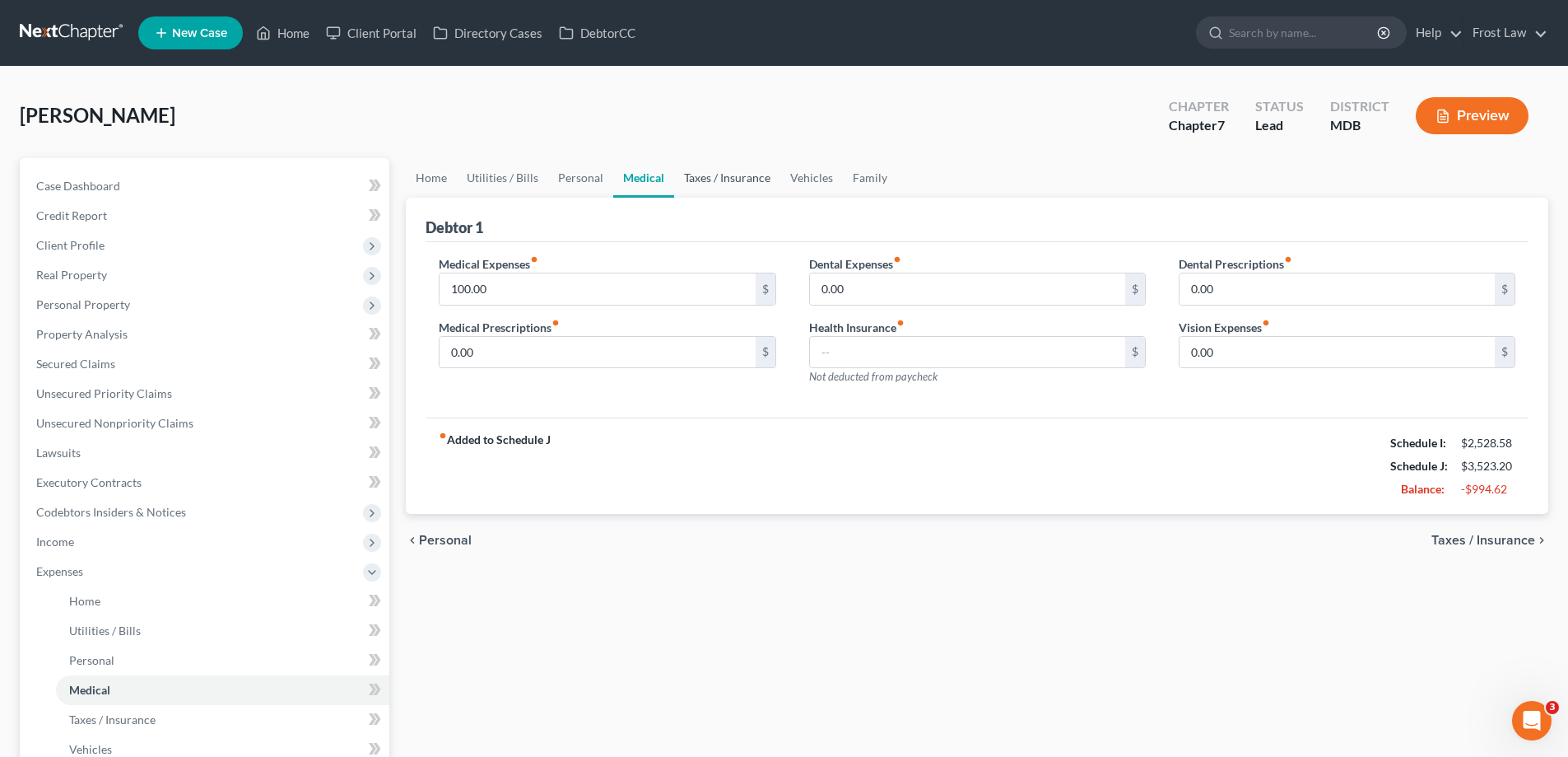
drag, startPoint x: 676, startPoint y: 176, endPoint x: 710, endPoint y: 181, distance: 34.4
click at [677, 176] on link "Taxes / Insurance" at bounding box center [727, 178] width 106 height 40
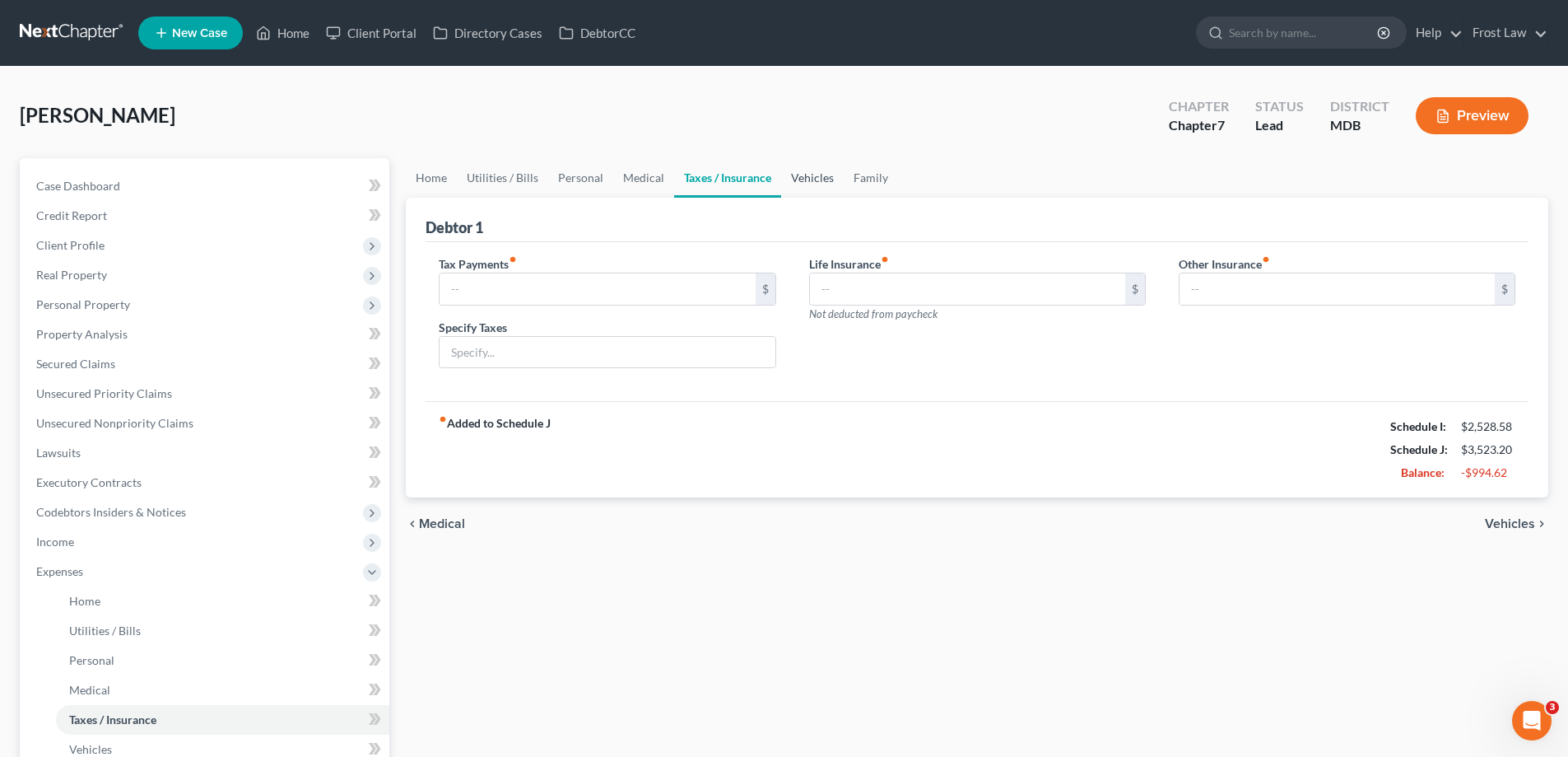
click at [816, 190] on link "Vehicles" at bounding box center [812, 178] width 62 height 40
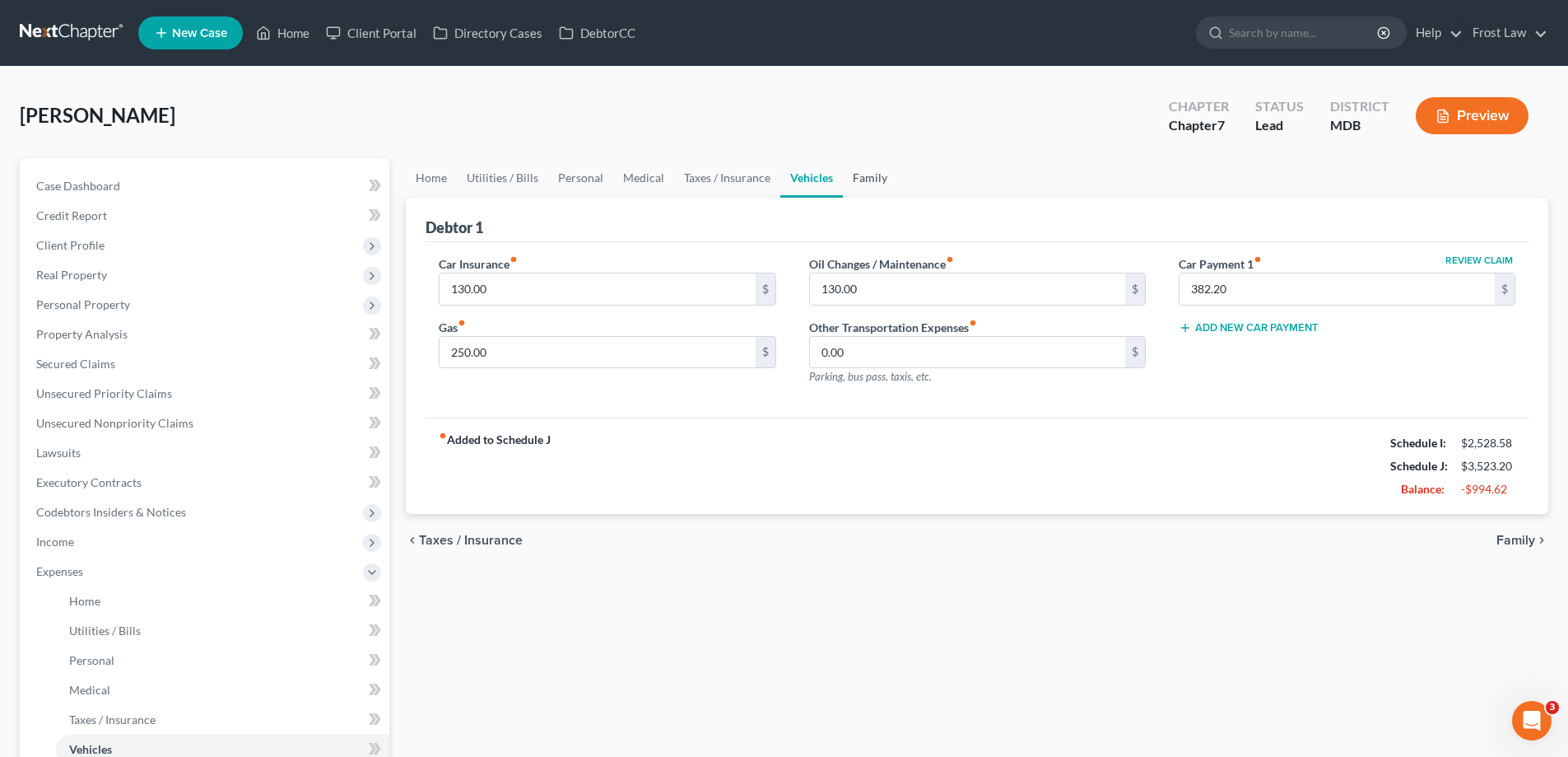
click at [856, 185] on link "Family" at bounding box center [869, 178] width 54 height 40
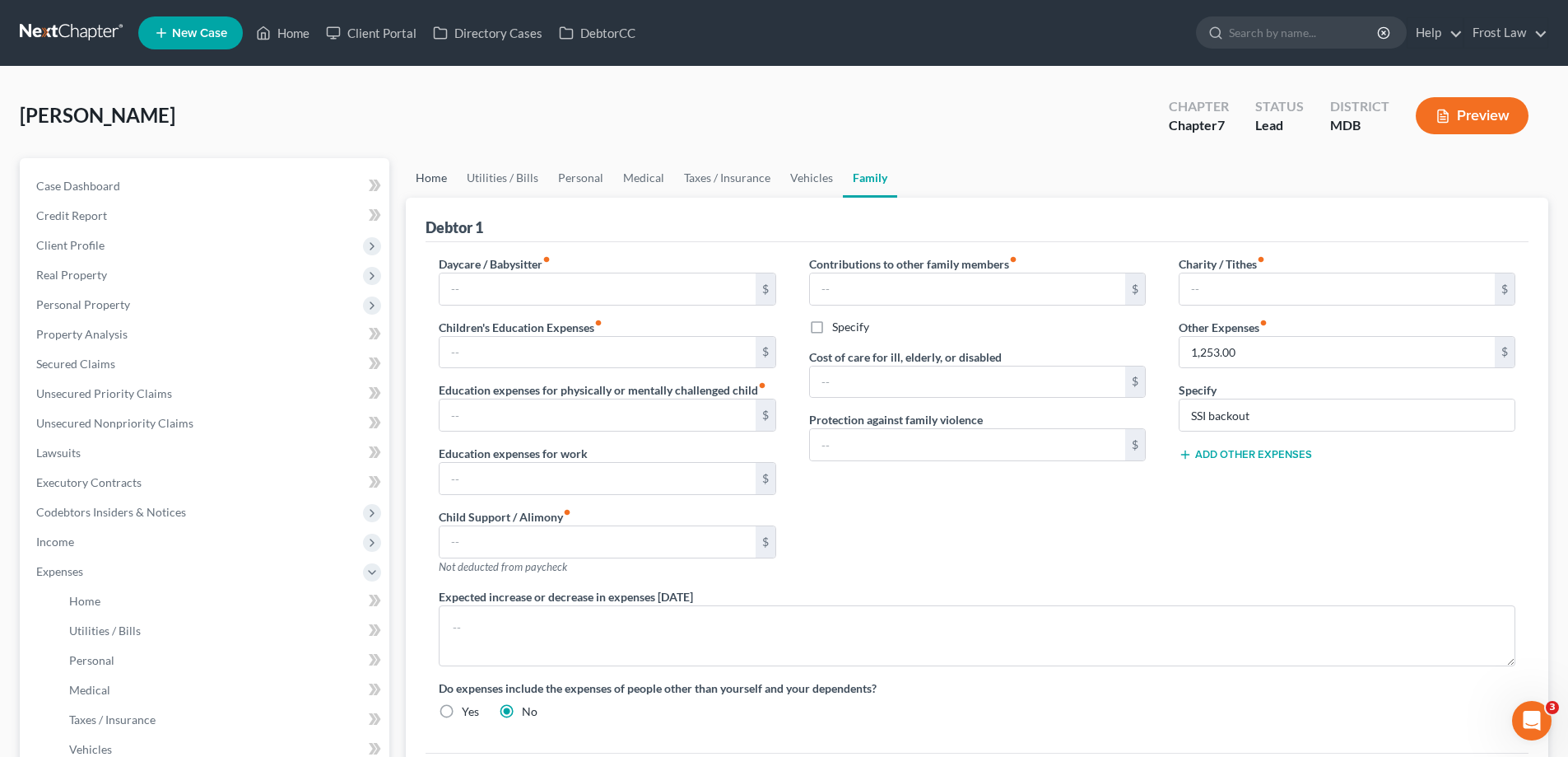
click at [426, 181] on link "Home" at bounding box center [431, 178] width 51 height 40
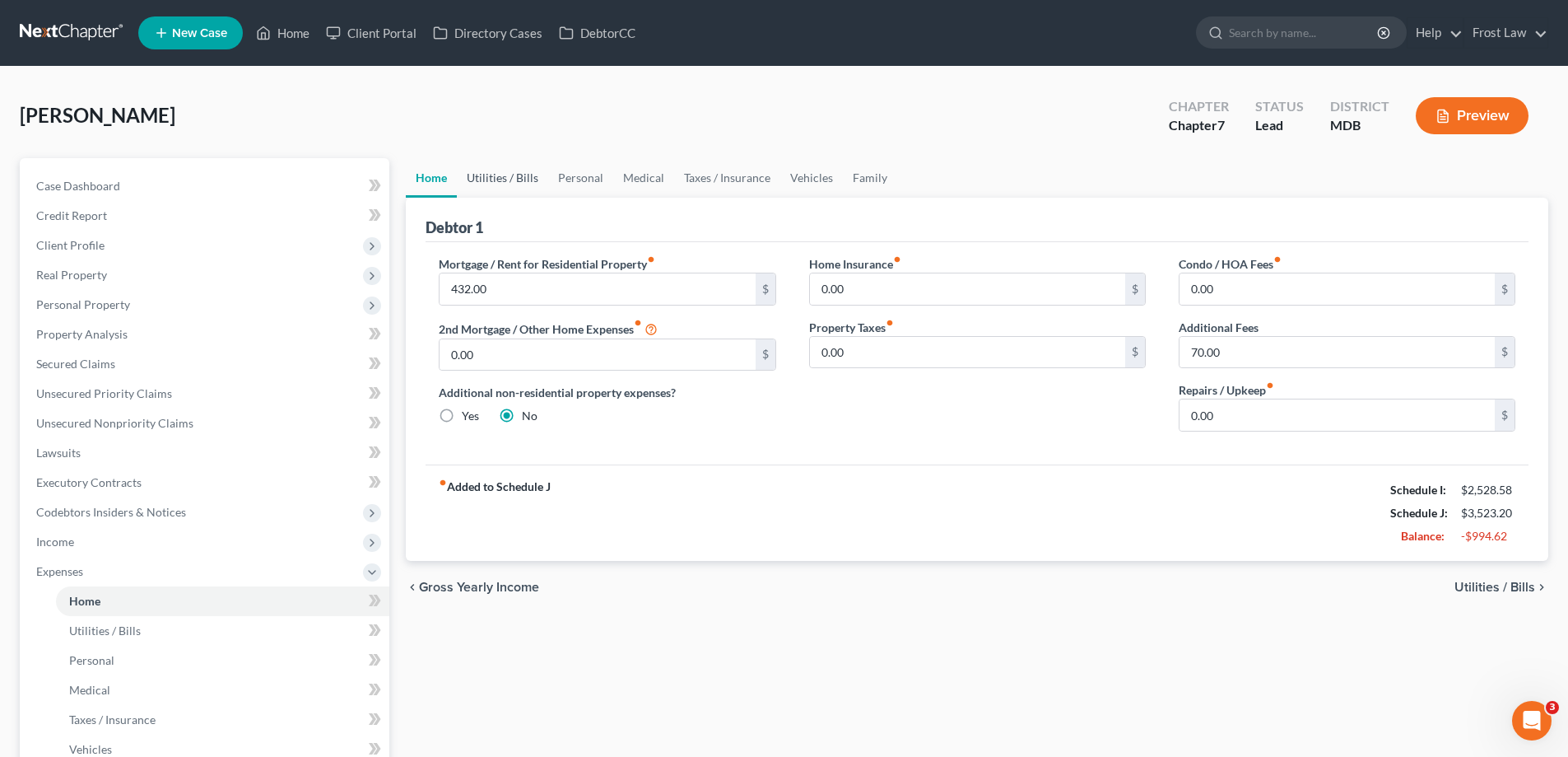
click at [498, 175] on link "Utilities / Bills" at bounding box center [502, 178] width 91 height 40
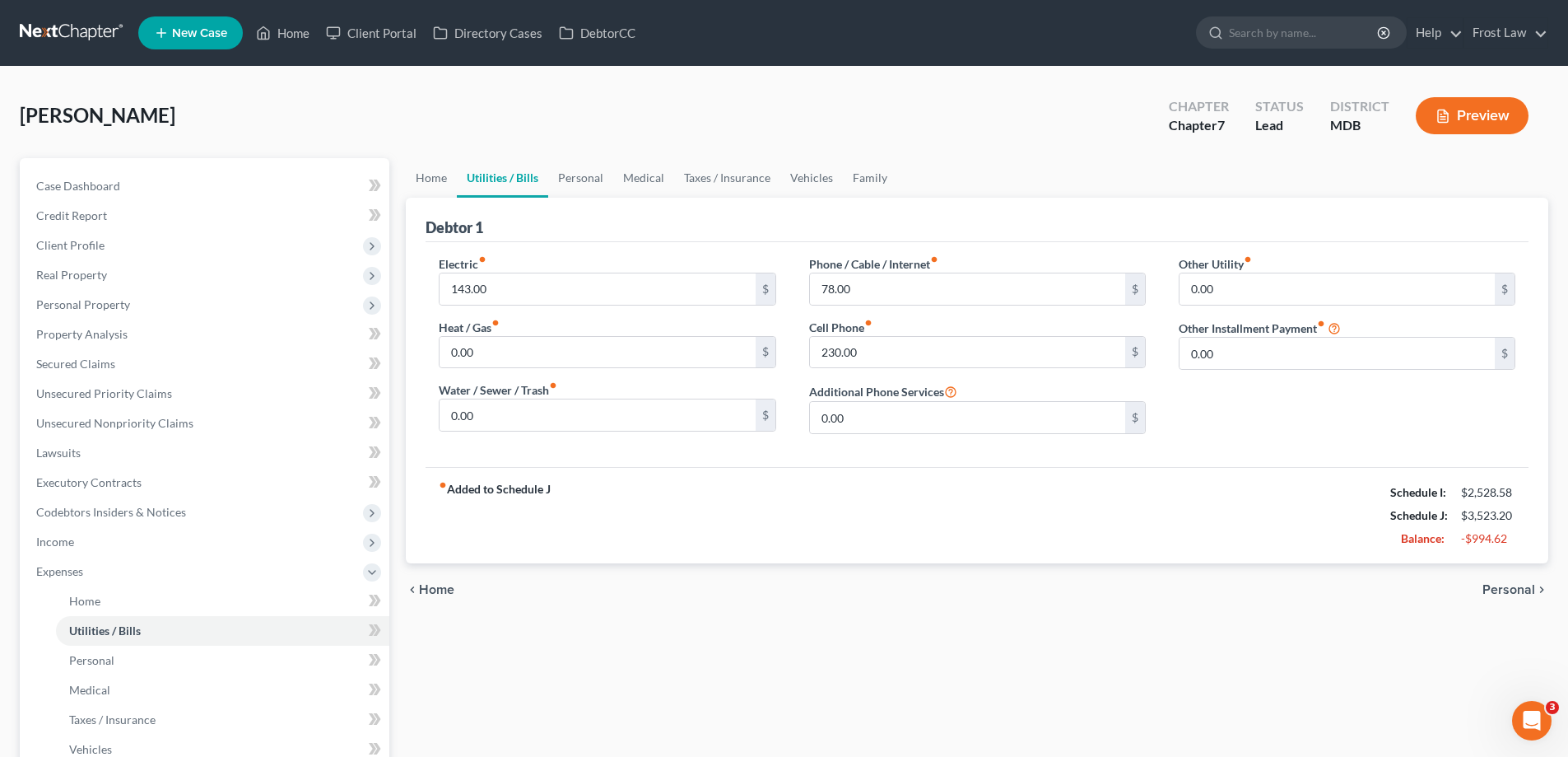
click at [522, 193] on link "Utilities / Bills" at bounding box center [502, 178] width 91 height 40
click at [602, 190] on link "Personal" at bounding box center [580, 178] width 65 height 40
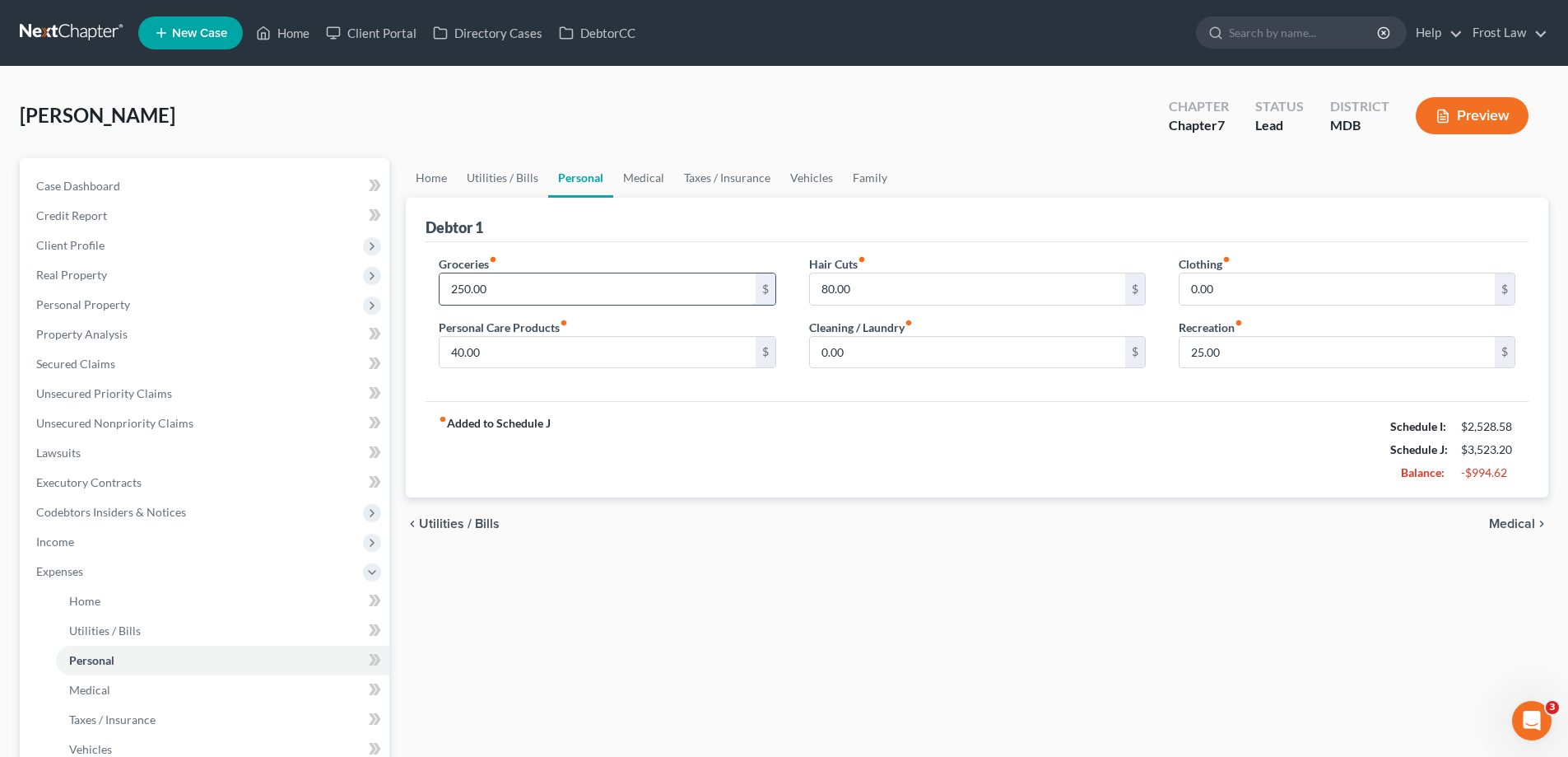
click at [518, 284] on input "250.00" at bounding box center [597, 289] width 315 height 31
type input "300.00"
click at [859, 357] on input "0.00" at bounding box center [968, 352] width 315 height 31
type input "20.00"
click at [1074, 459] on div "fiber_manual_record Added to Schedule J Schedule I: $2,528.58 Schedule J: $3,59…" at bounding box center [976, 449] width 1103 height 96
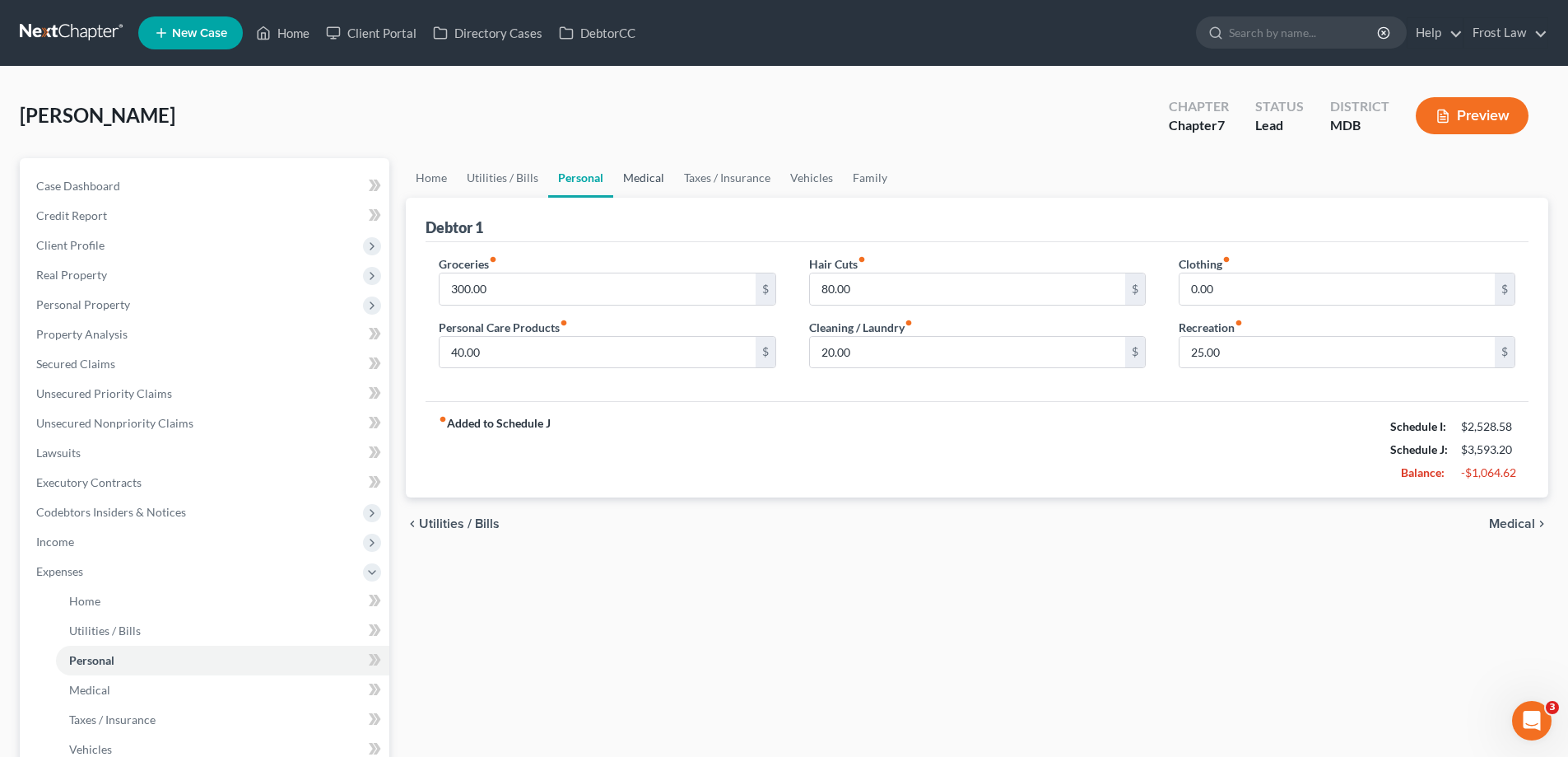
click at [624, 178] on link "Medical" at bounding box center [643, 178] width 61 height 40
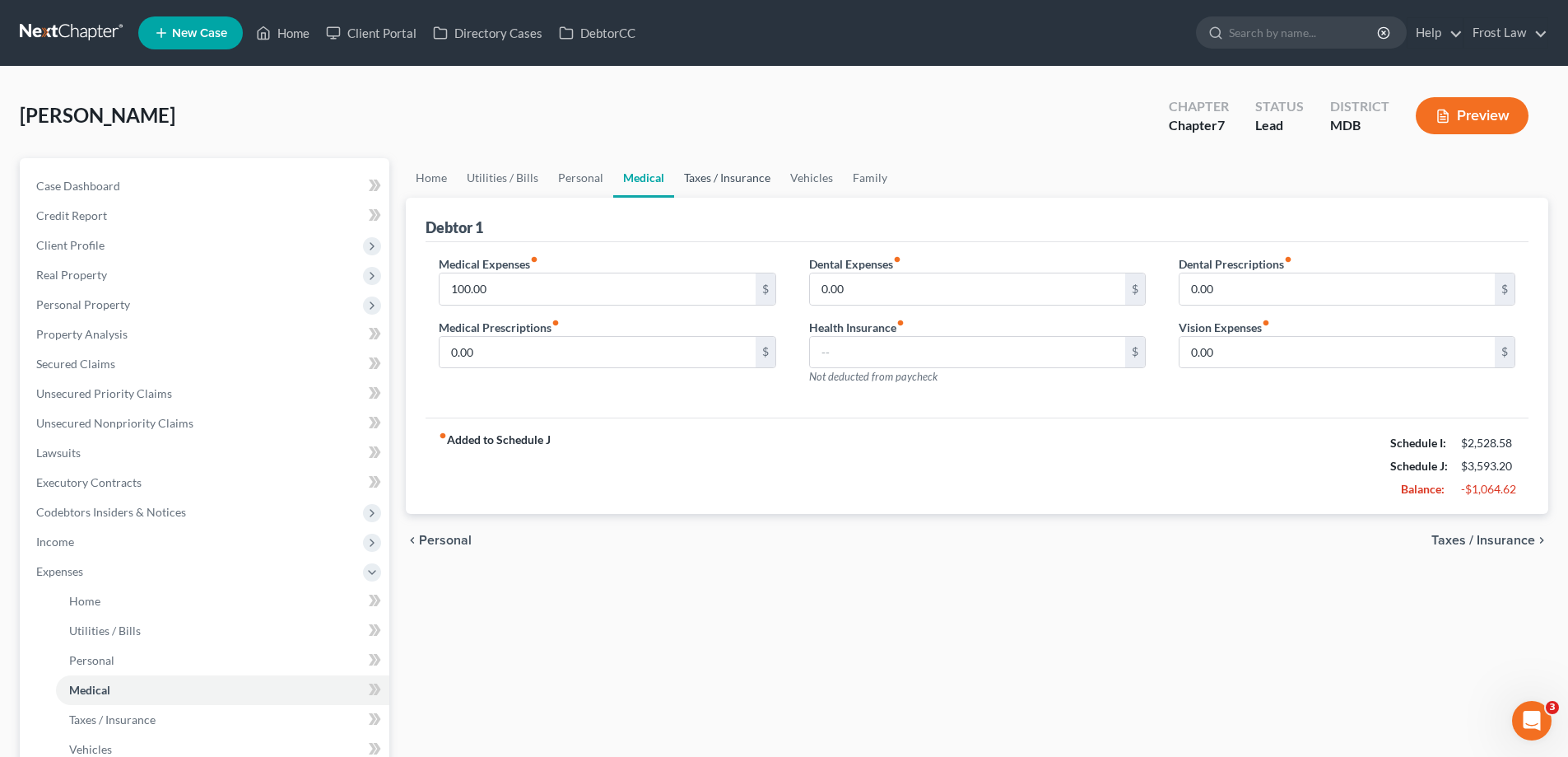
drag, startPoint x: 708, startPoint y: 175, endPoint x: 725, endPoint y: 185, distance: 19.7
click at [709, 175] on link "Taxes / Insurance" at bounding box center [727, 178] width 106 height 40
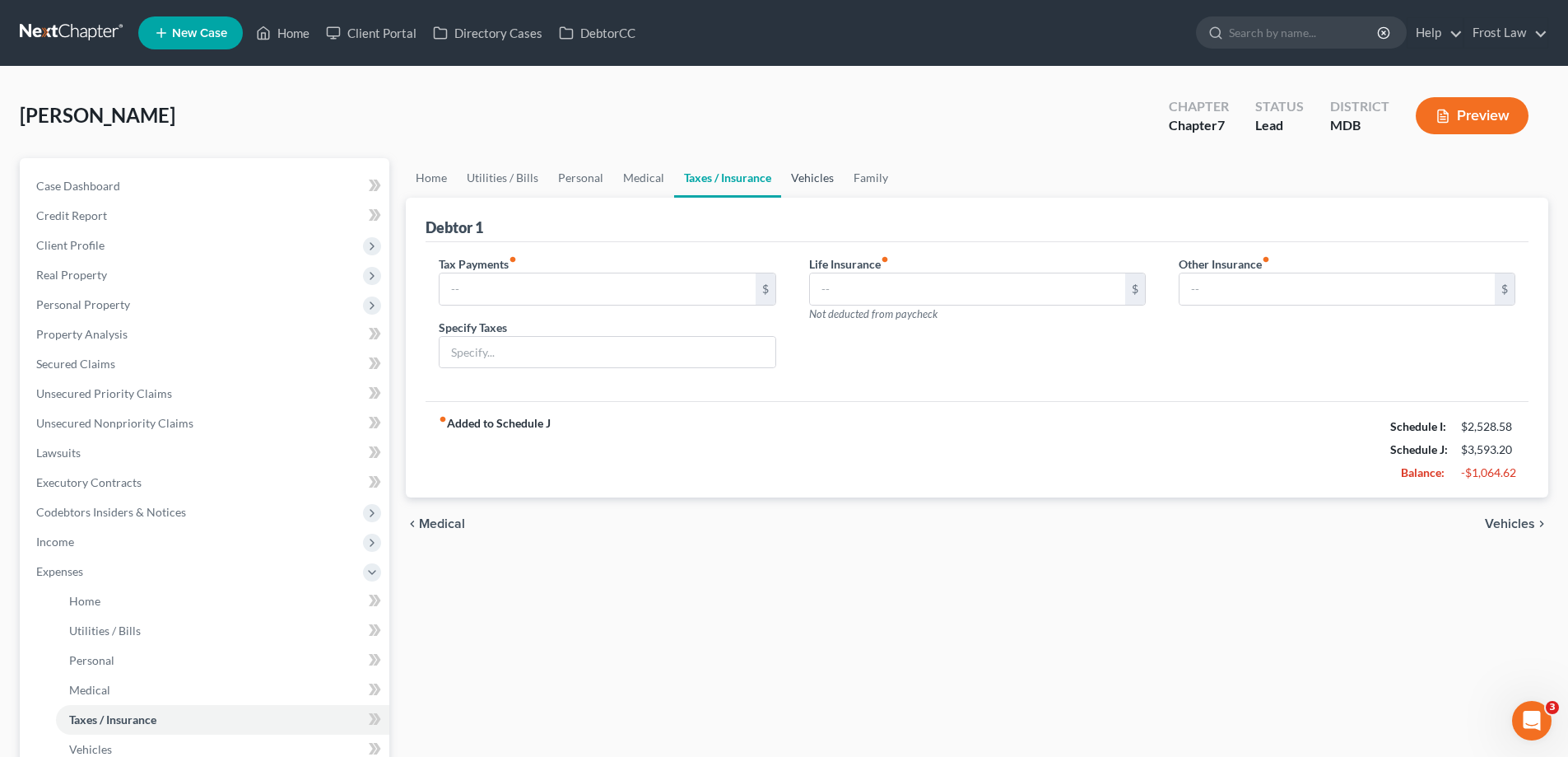
click at [781, 175] on link "Vehicles" at bounding box center [812, 178] width 62 height 40
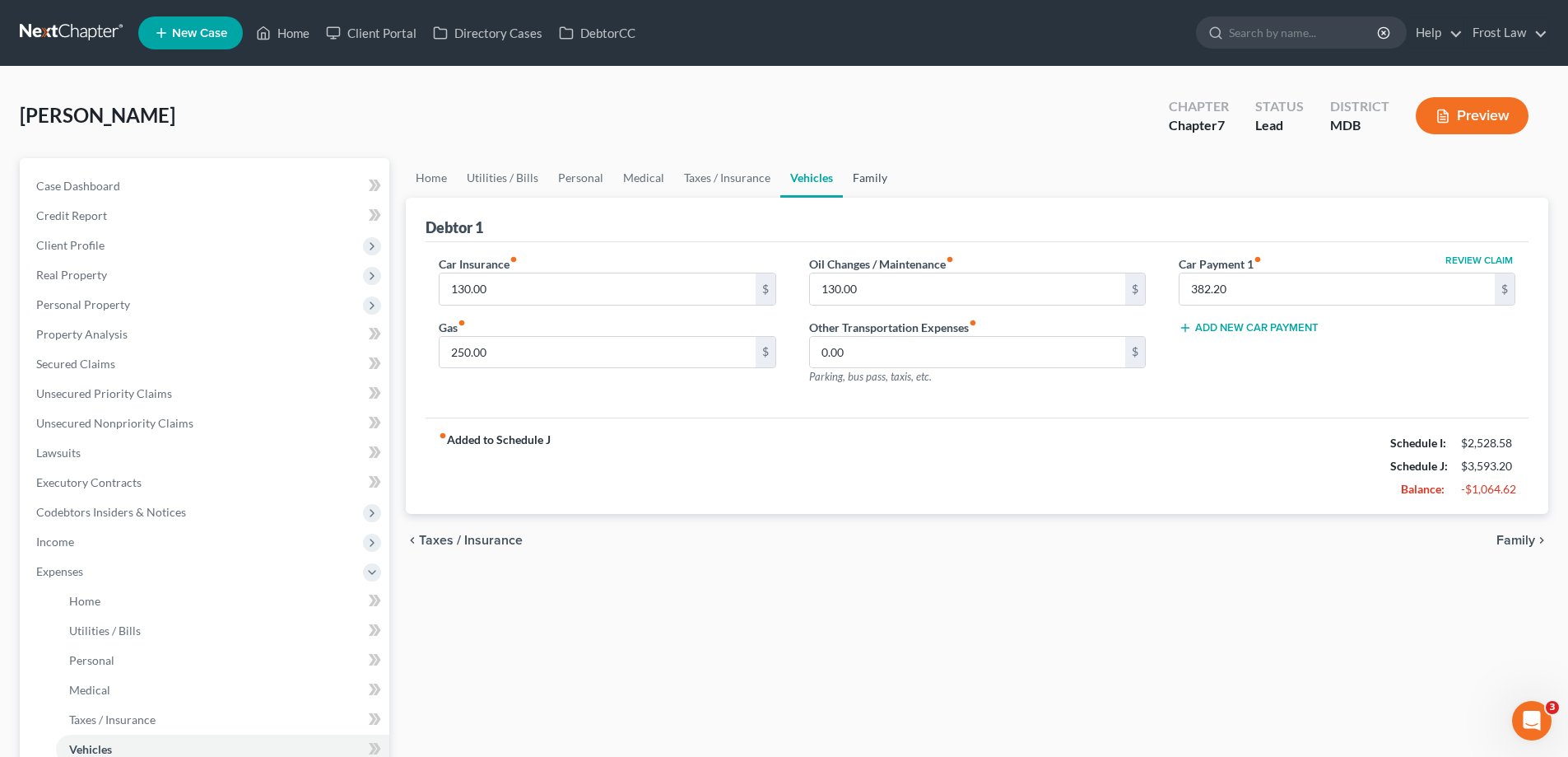
click at [851, 184] on link "Family" at bounding box center [869, 178] width 54 height 40
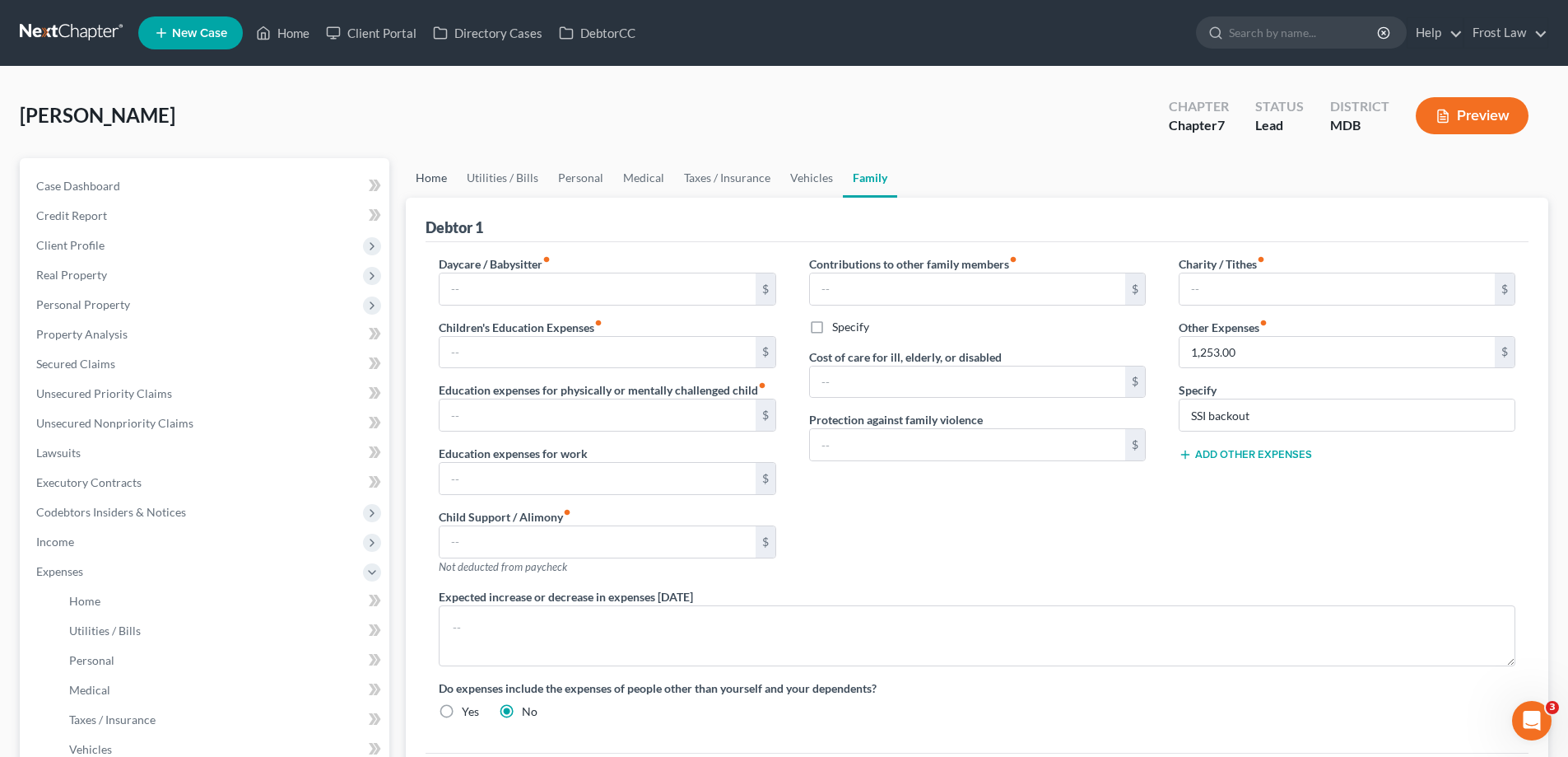
click at [431, 179] on link "Home" at bounding box center [431, 178] width 51 height 40
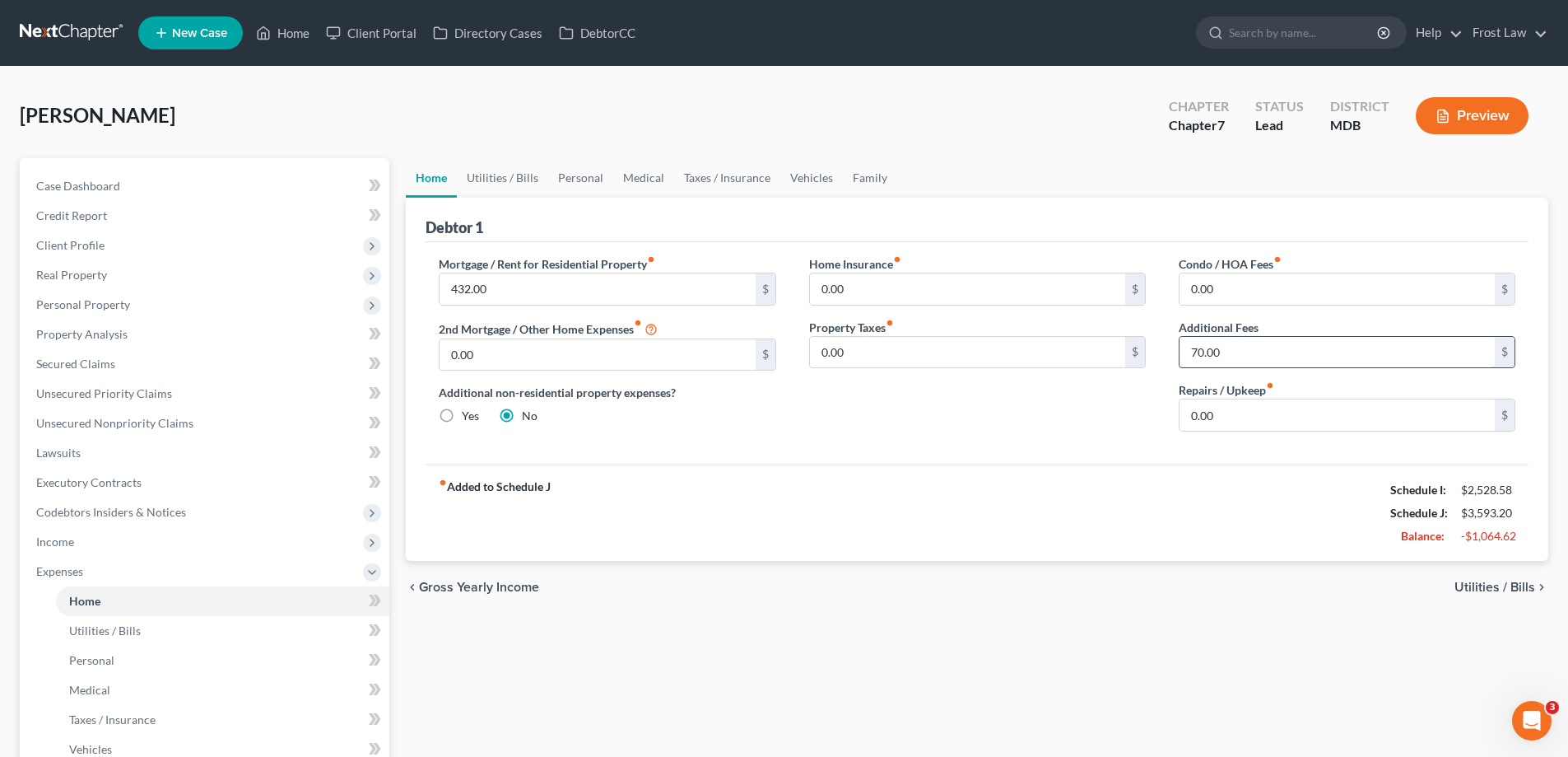
click at [1263, 350] on input "70.00" at bounding box center [1337, 352] width 315 height 31
click at [477, 181] on link "Utilities / Bills" at bounding box center [502, 178] width 91 height 40
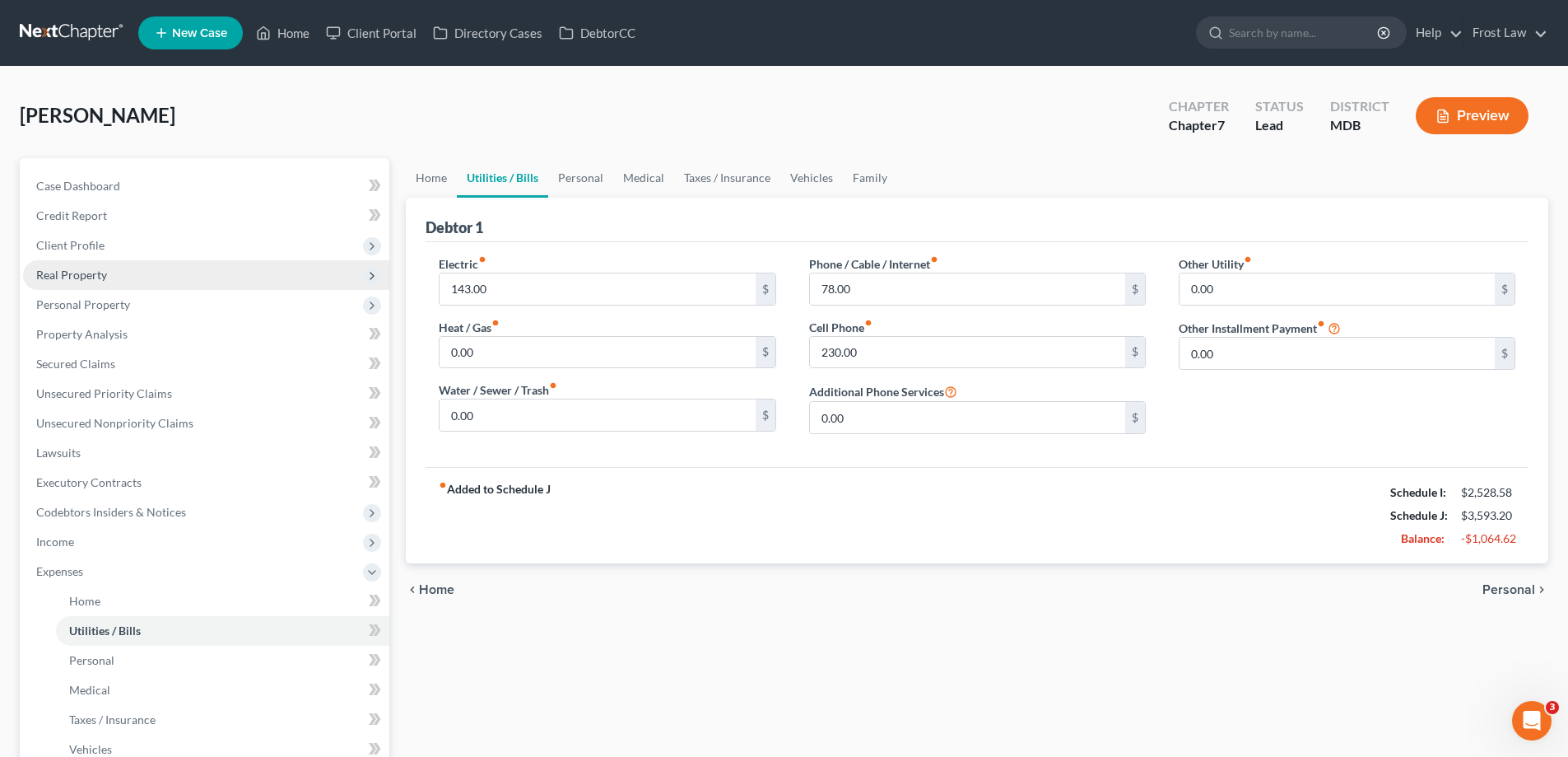
click at [170, 280] on span "Real Property" at bounding box center [206, 275] width 366 height 29
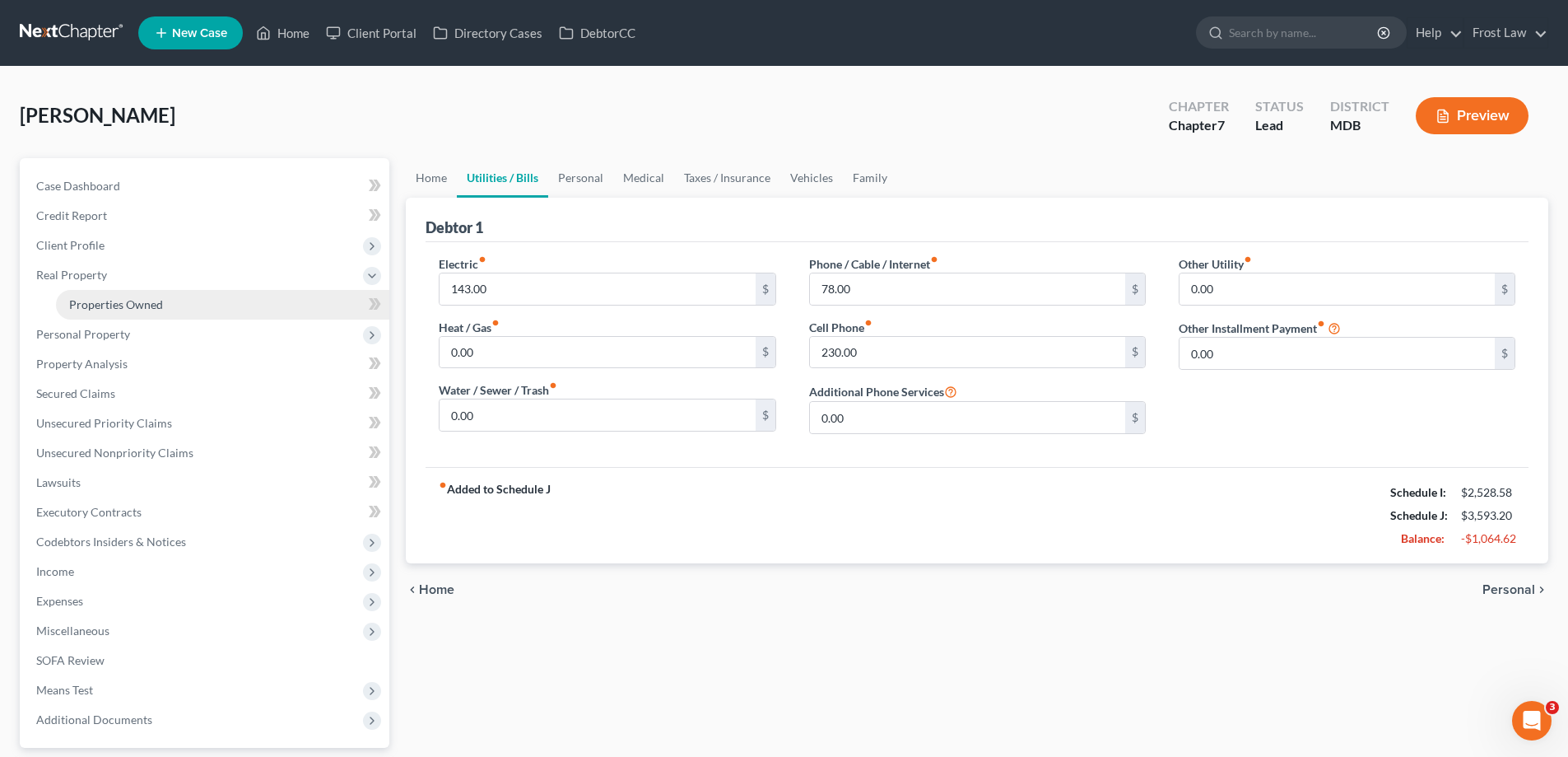
click at [187, 312] on link "Properties Owned" at bounding box center [222, 304] width 333 height 29
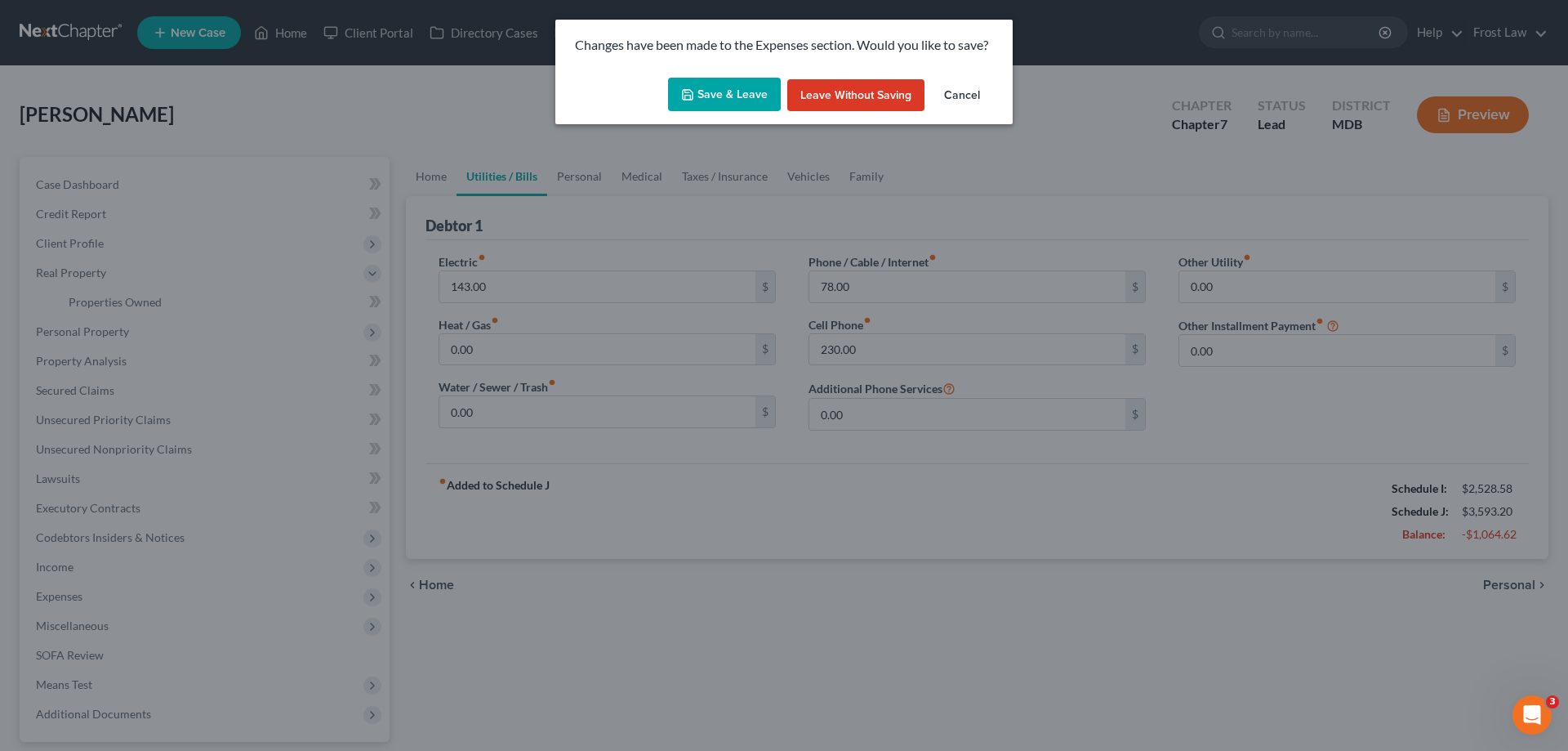
click at [688, 104] on button "Save & Leave" at bounding box center [724, 94] width 113 height 35
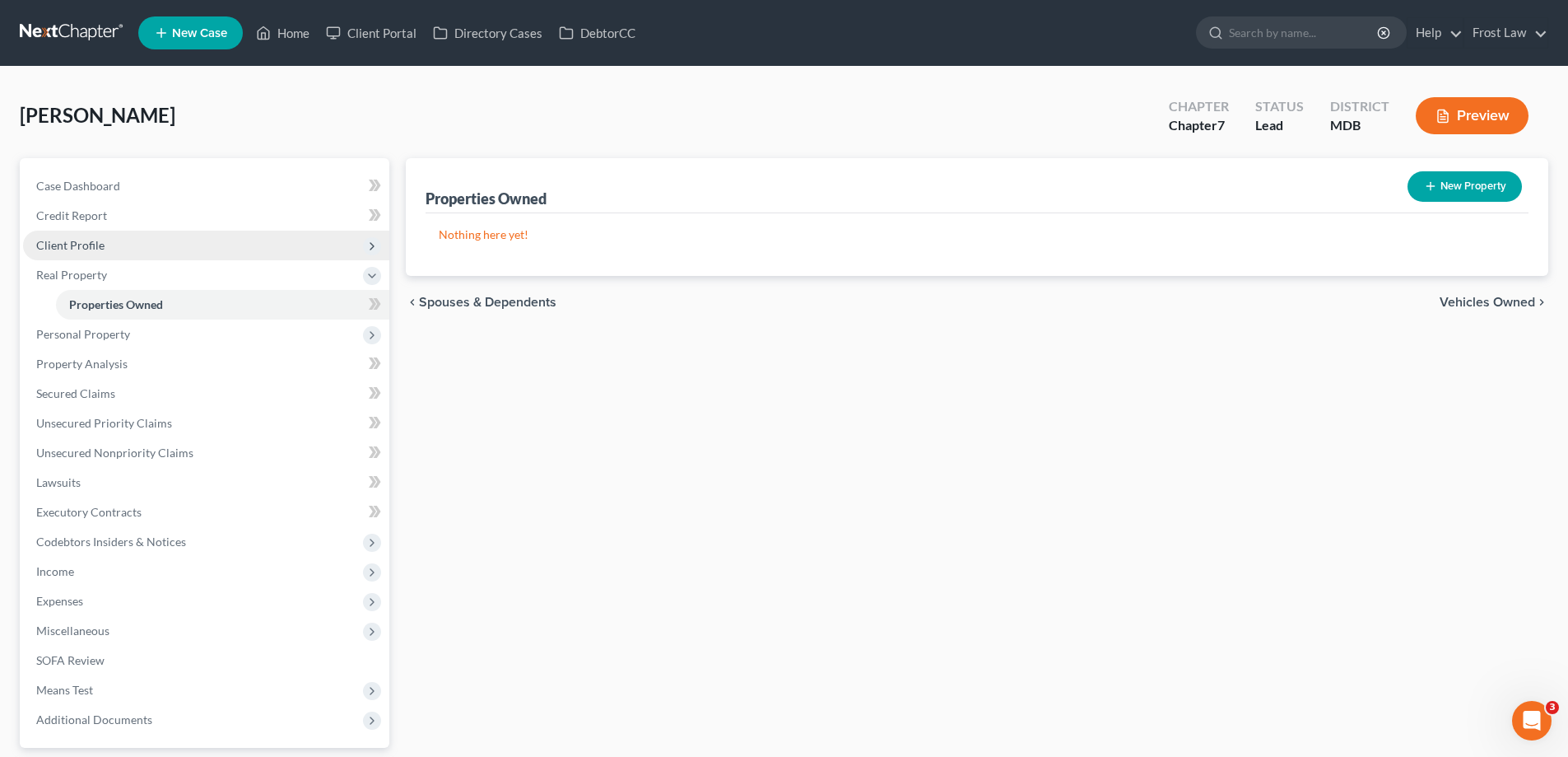
click at [213, 244] on span "Client Profile" at bounding box center [206, 245] width 366 height 29
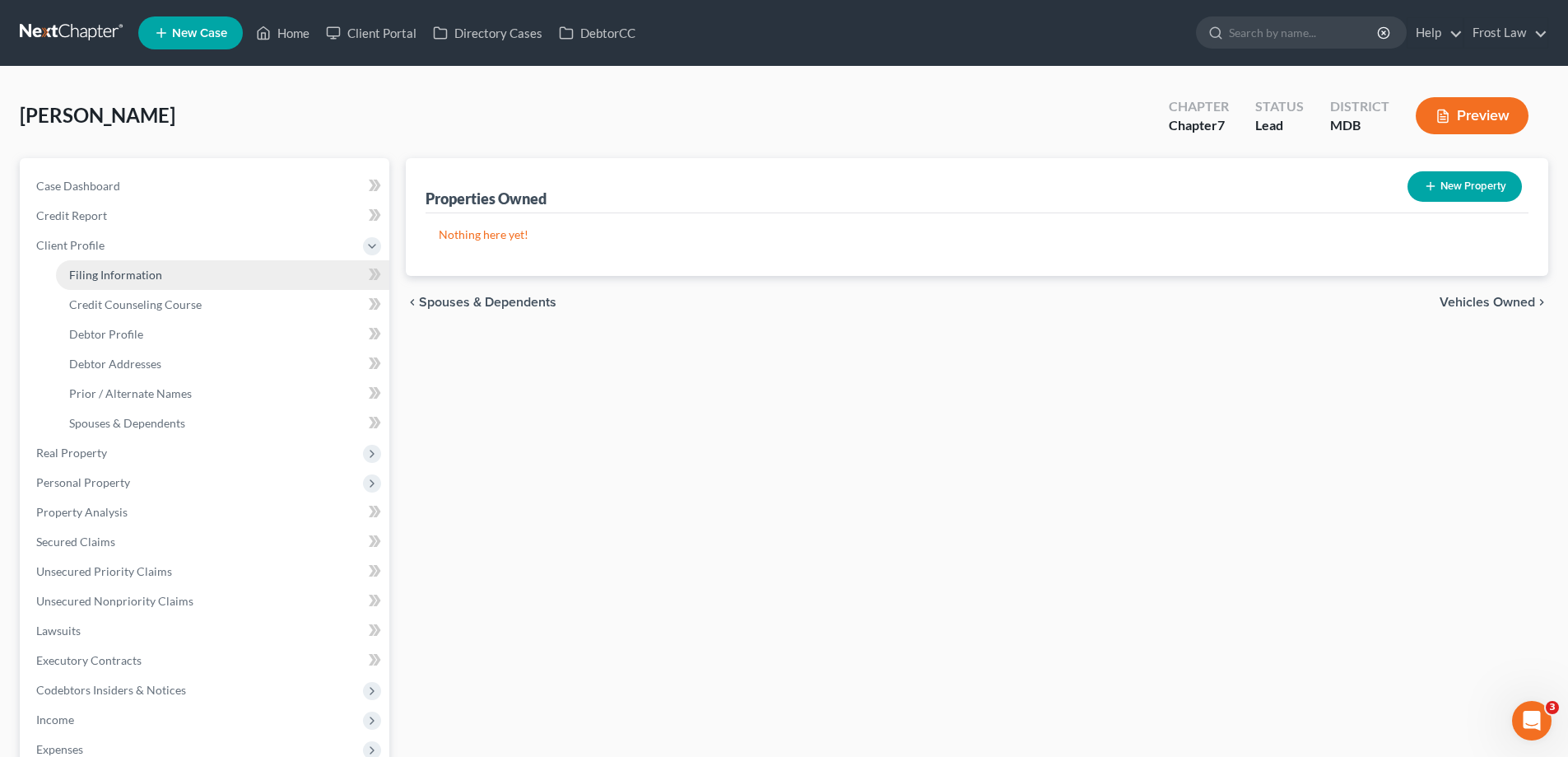
click at [218, 274] on link "Filing Information" at bounding box center [222, 275] width 333 height 29
select select "1"
select select "0"
select select "38"
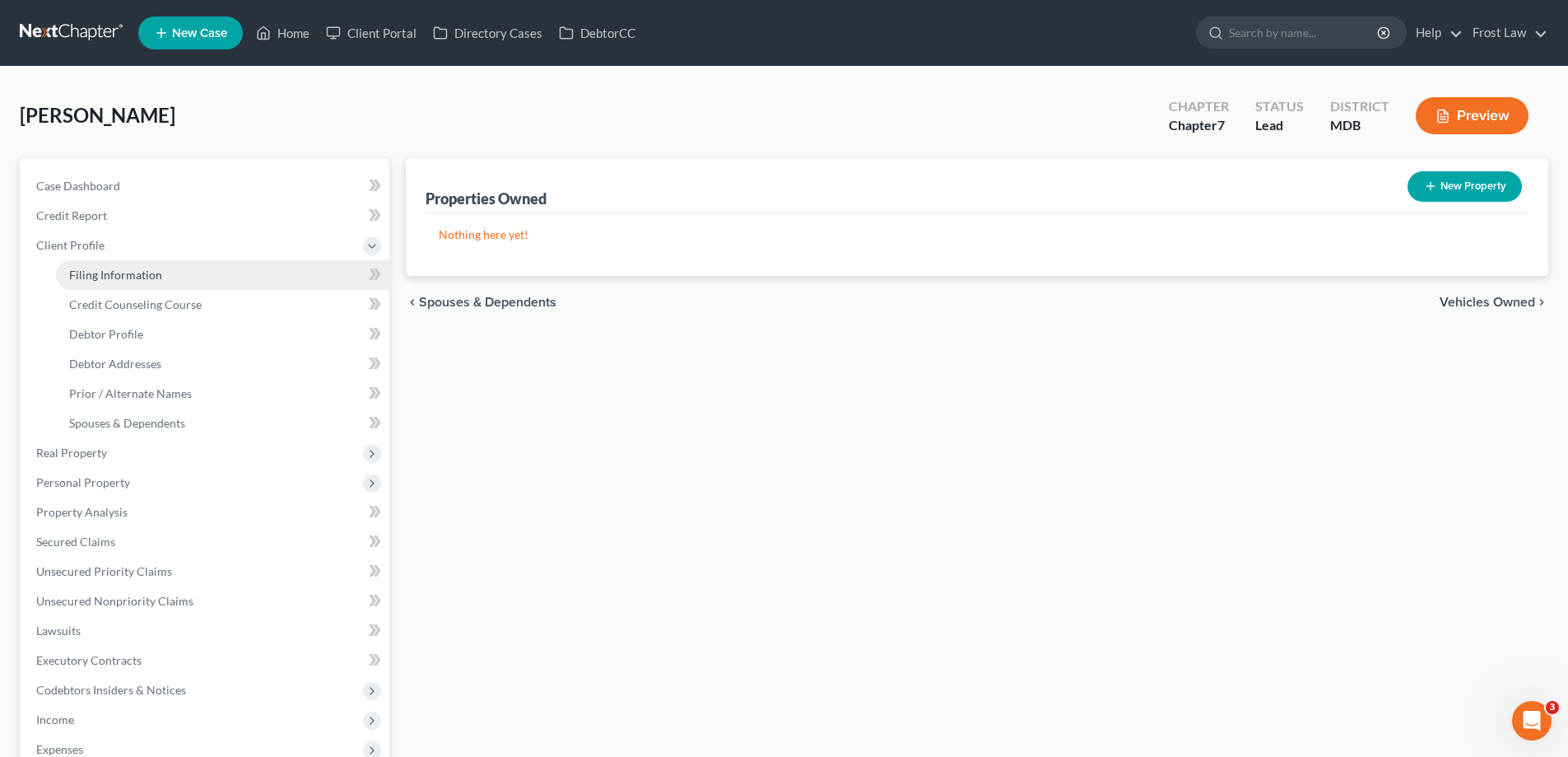
select select "0"
select select "21"
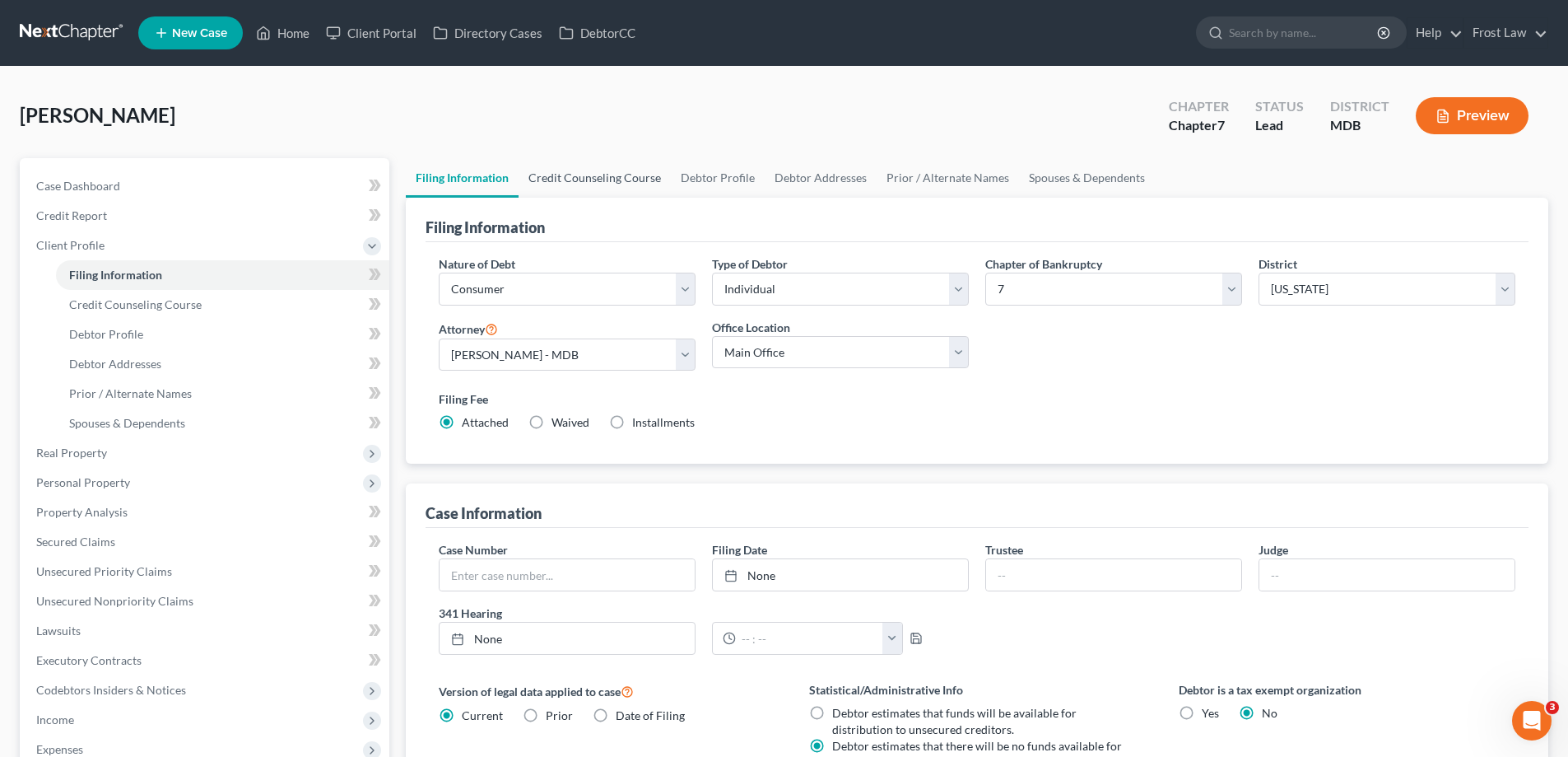
click at [614, 174] on link "Credit Counseling Course" at bounding box center [595, 178] width 153 height 40
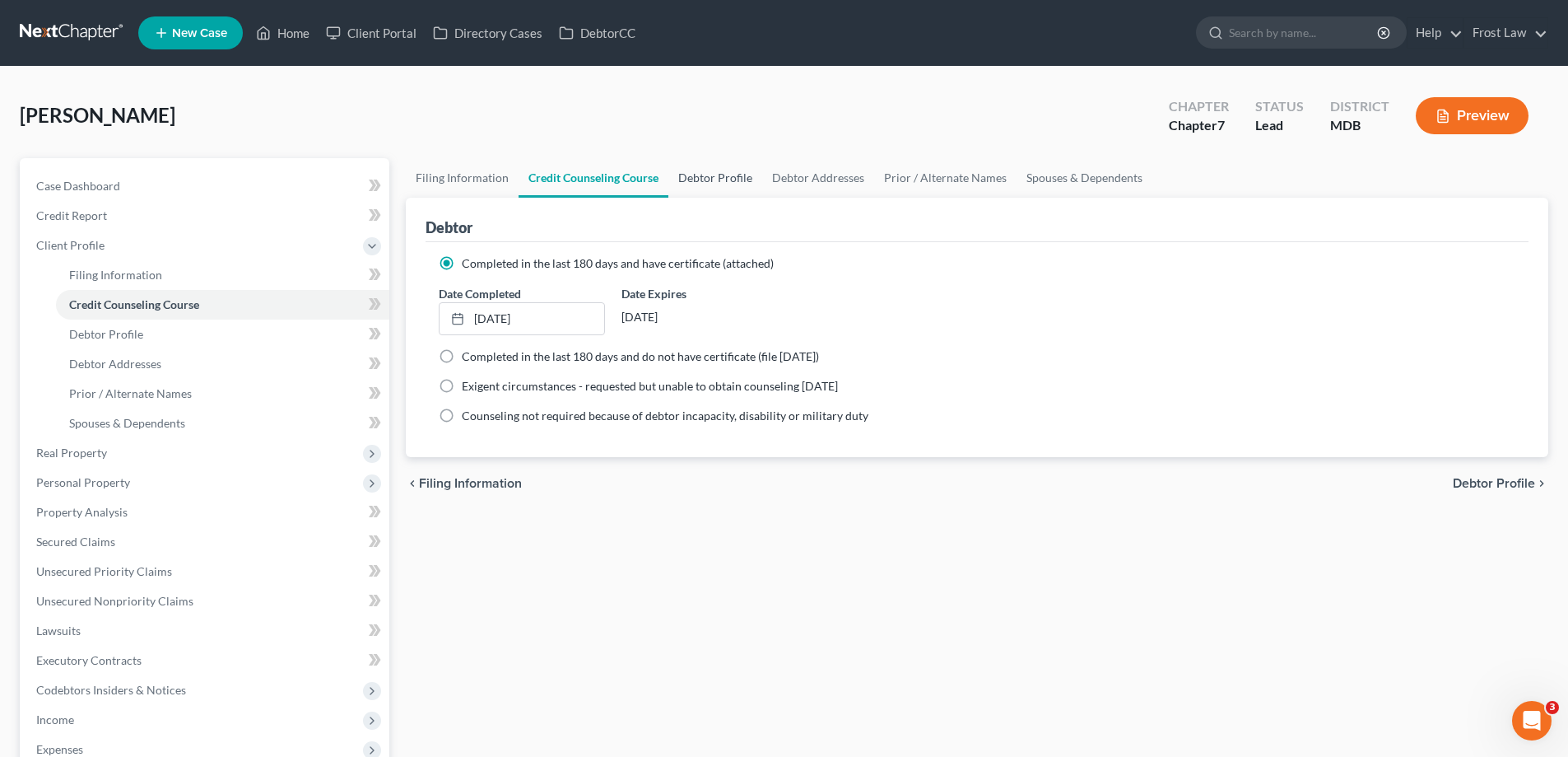
click at [706, 181] on link "Debtor Profile" at bounding box center [715, 178] width 94 height 40
select select "0"
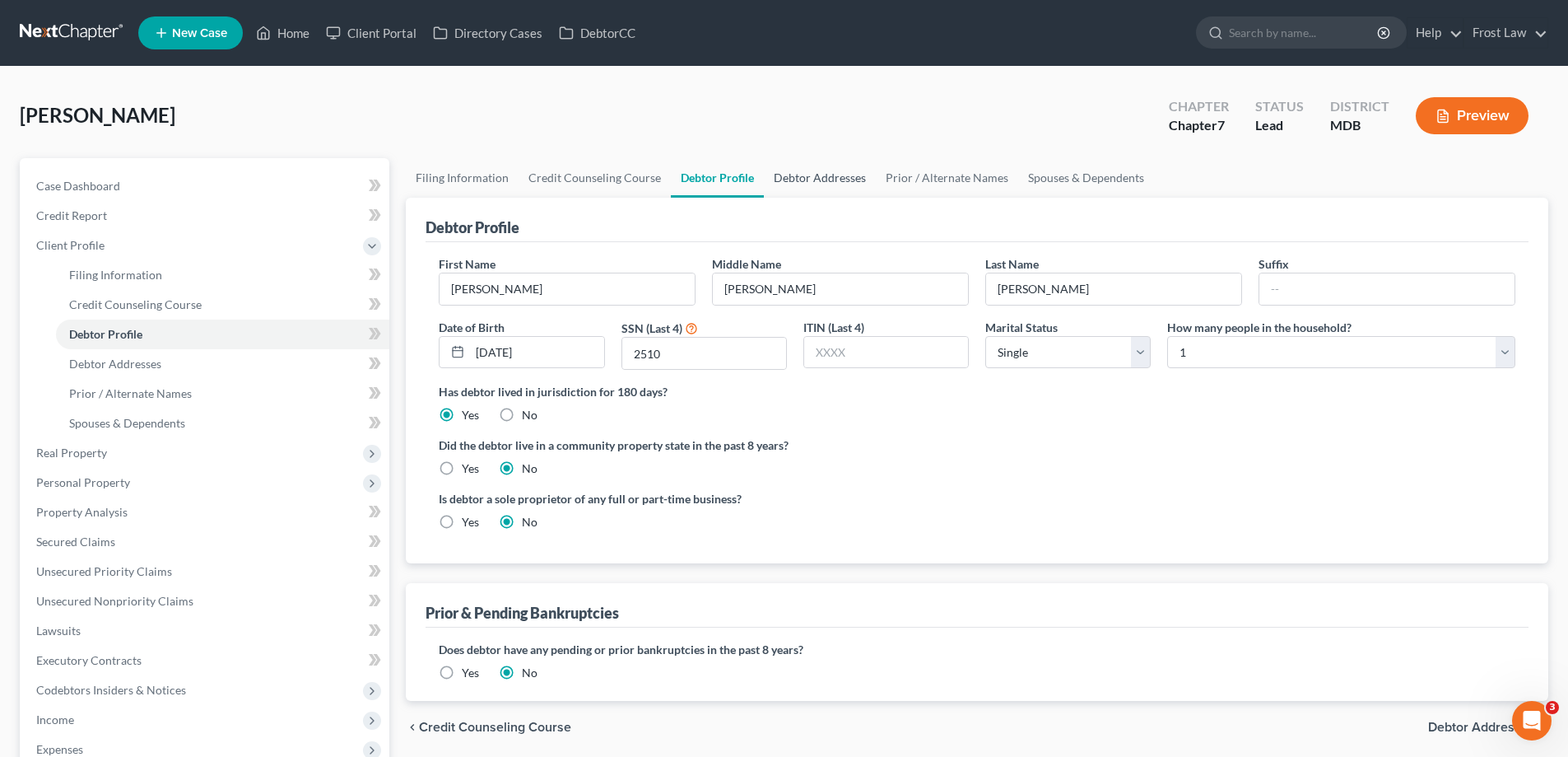
click at [840, 186] on link "Debtor Addresses" at bounding box center [819, 178] width 112 height 40
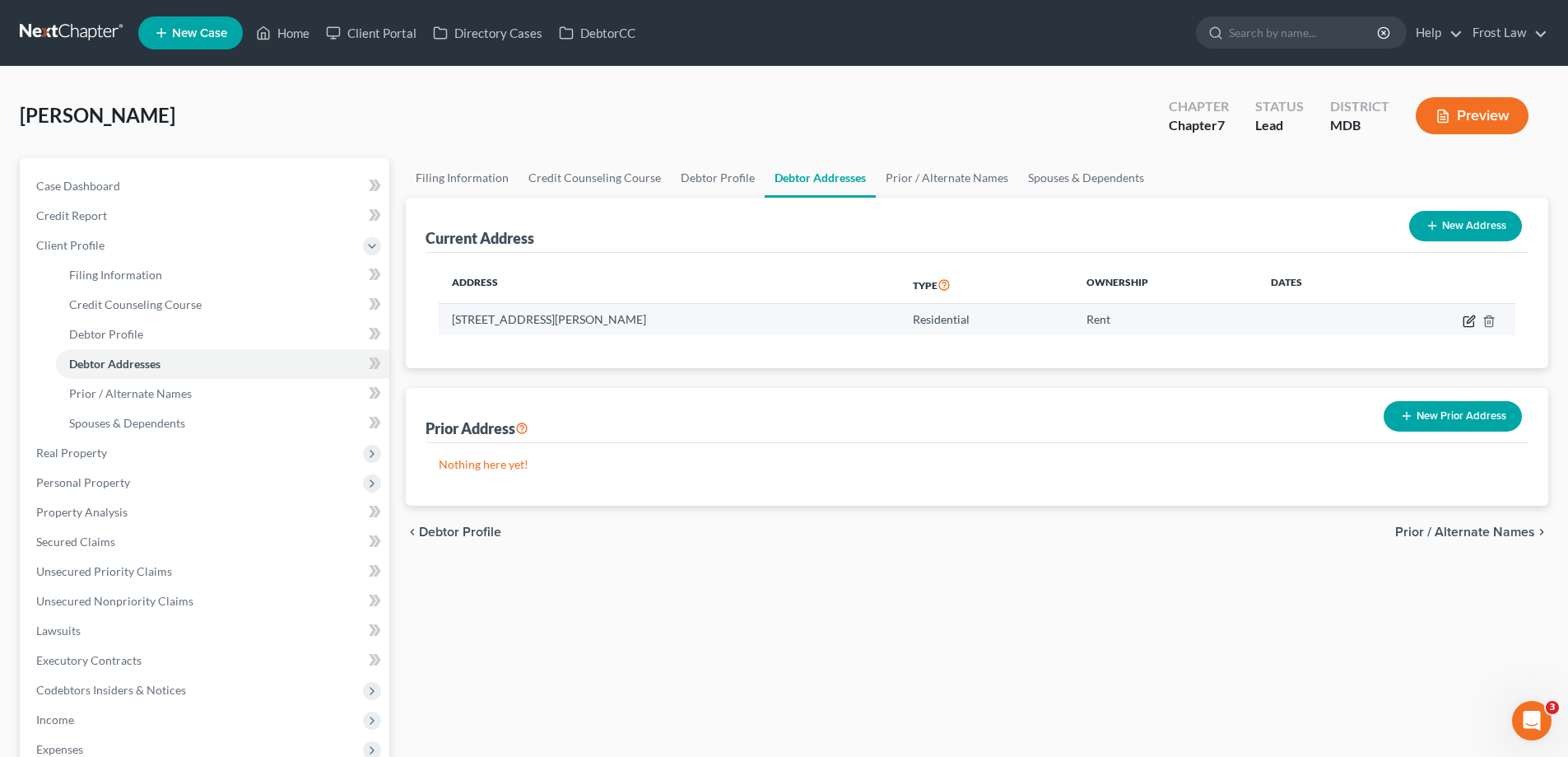
click at [1468, 321] on icon "button" at bounding box center [1469, 322] width 14 height 14
select select "21"
select select "13"
select select "0"
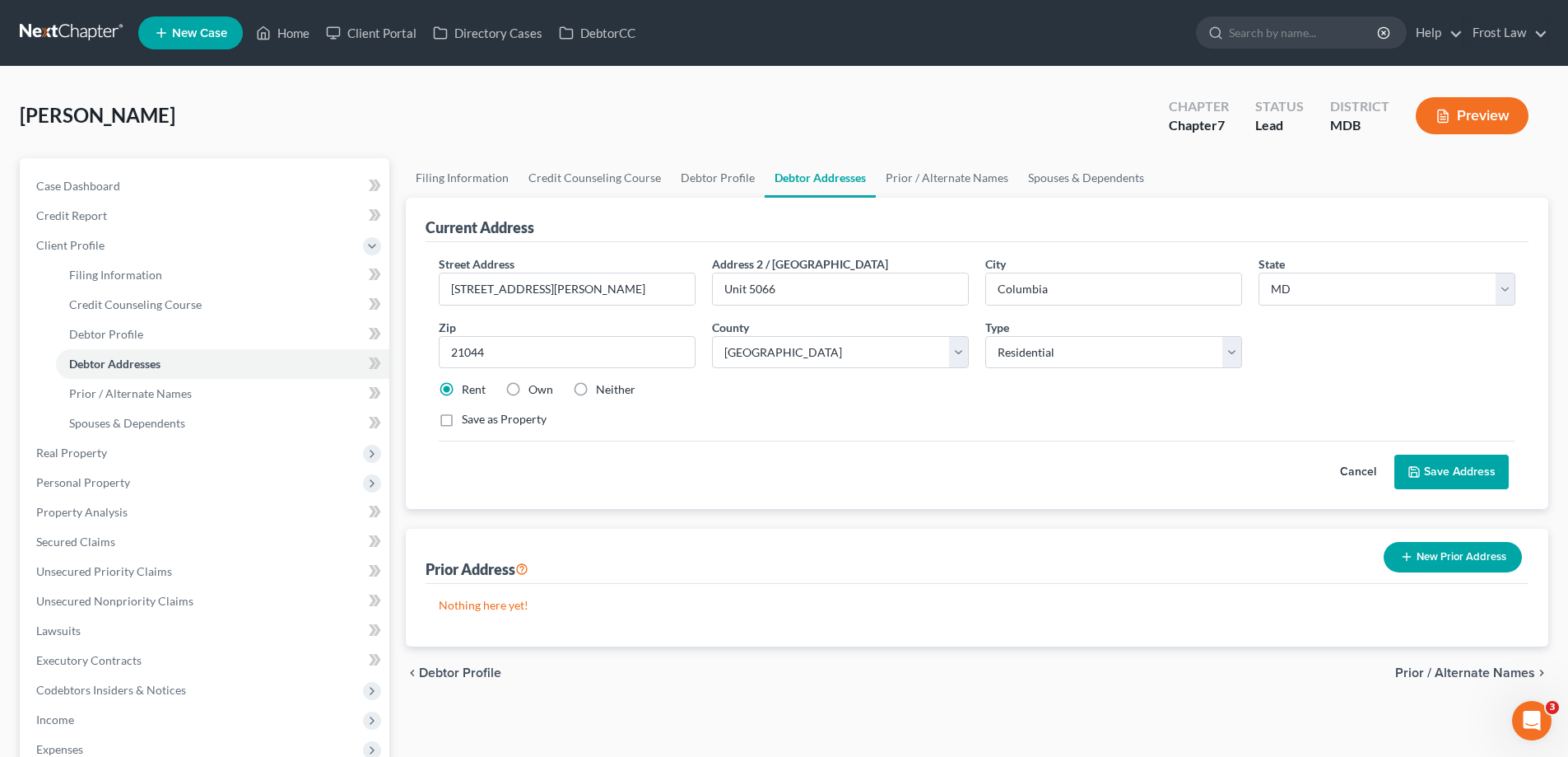
click at [1456, 479] on button "Save Address" at bounding box center [1451, 472] width 115 height 35
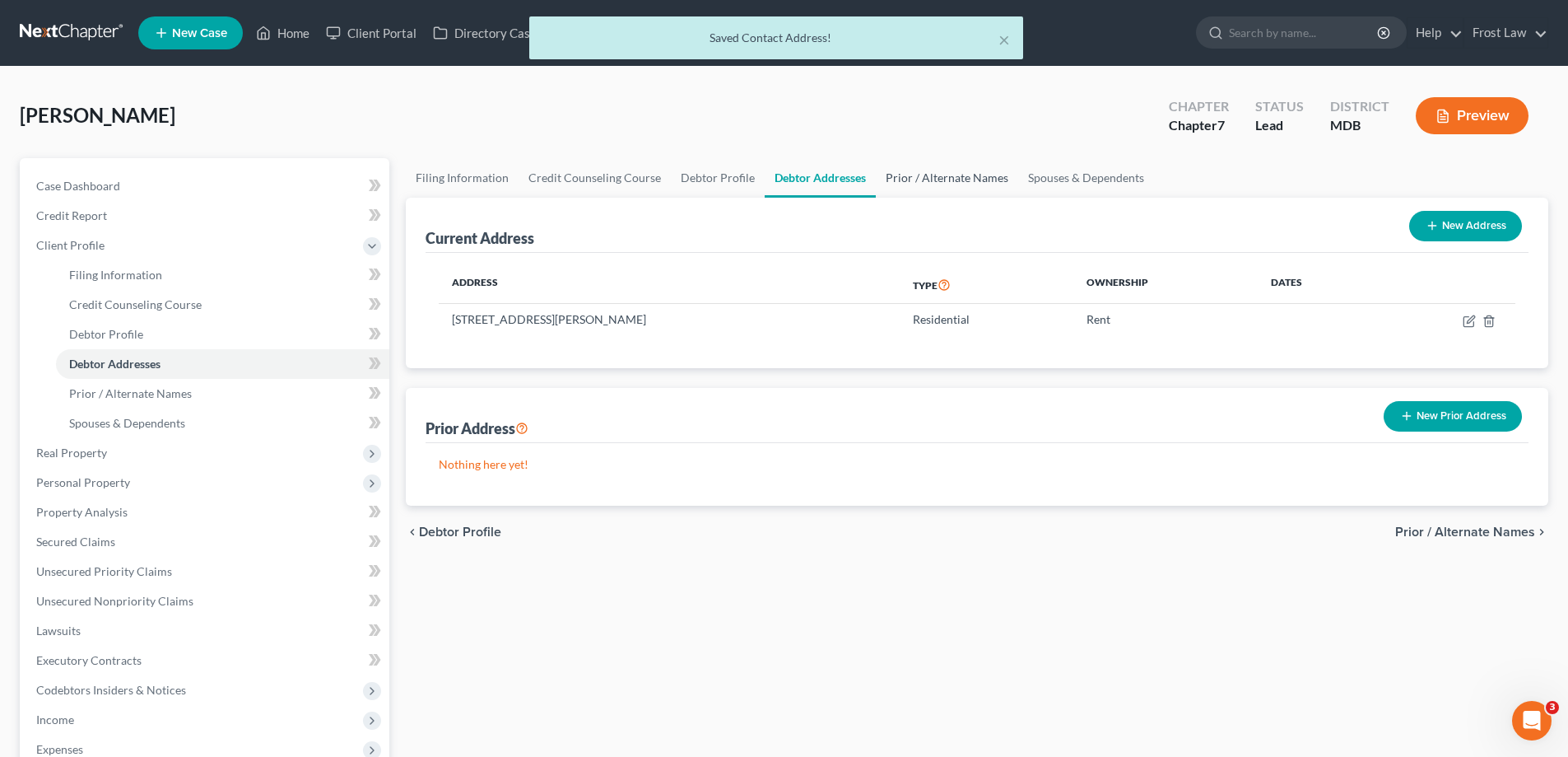
click at [960, 173] on link "Prior / Alternate Names" at bounding box center [946, 178] width 143 height 40
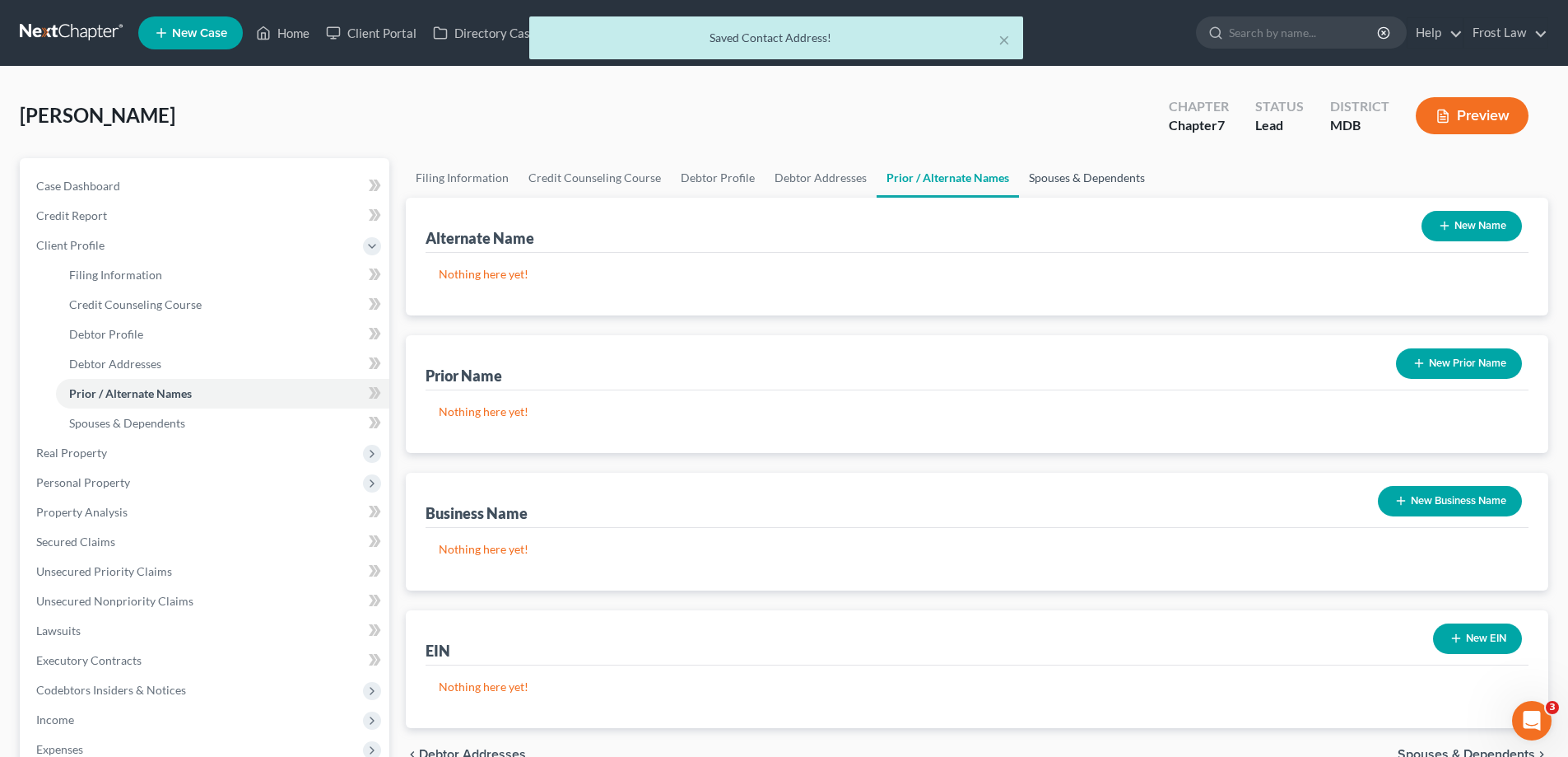
click at [1066, 178] on link "Spouses & Dependents" at bounding box center [1087, 178] width 136 height 40
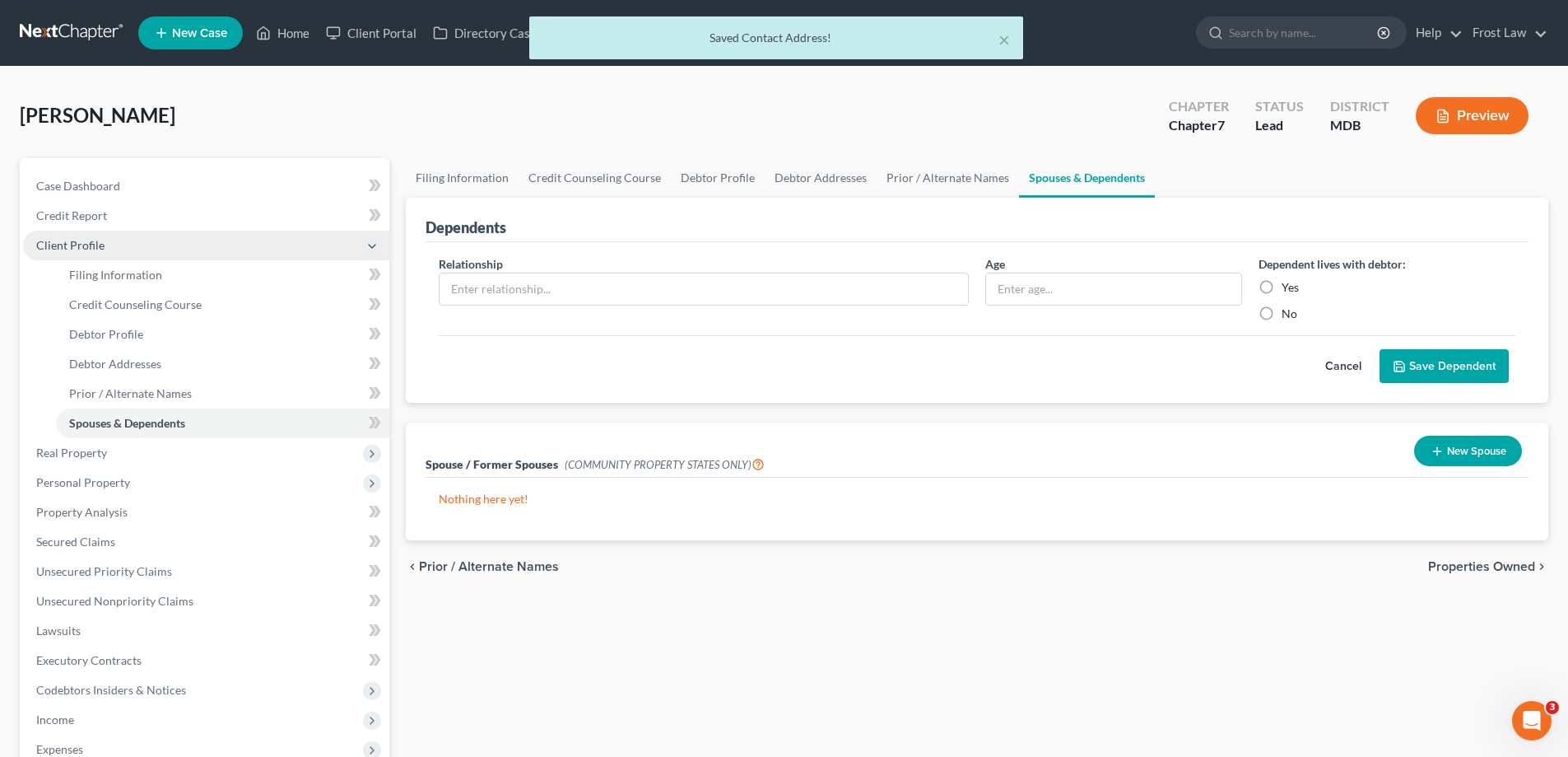
click at [66, 251] on span "Client Profile" at bounding box center [70, 245] width 68 height 14
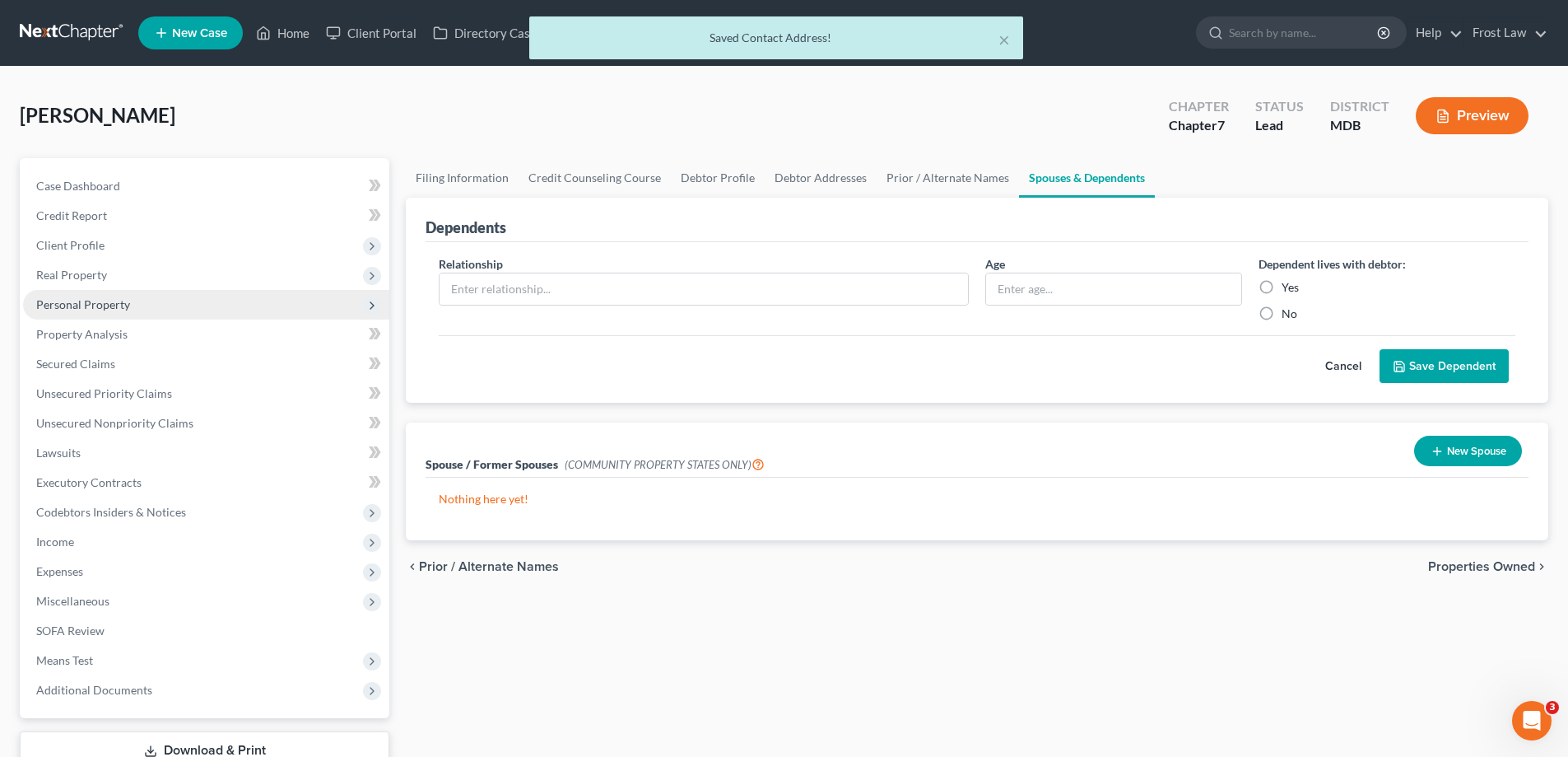
click at [106, 306] on span "Personal Property" at bounding box center [83, 304] width 94 height 14
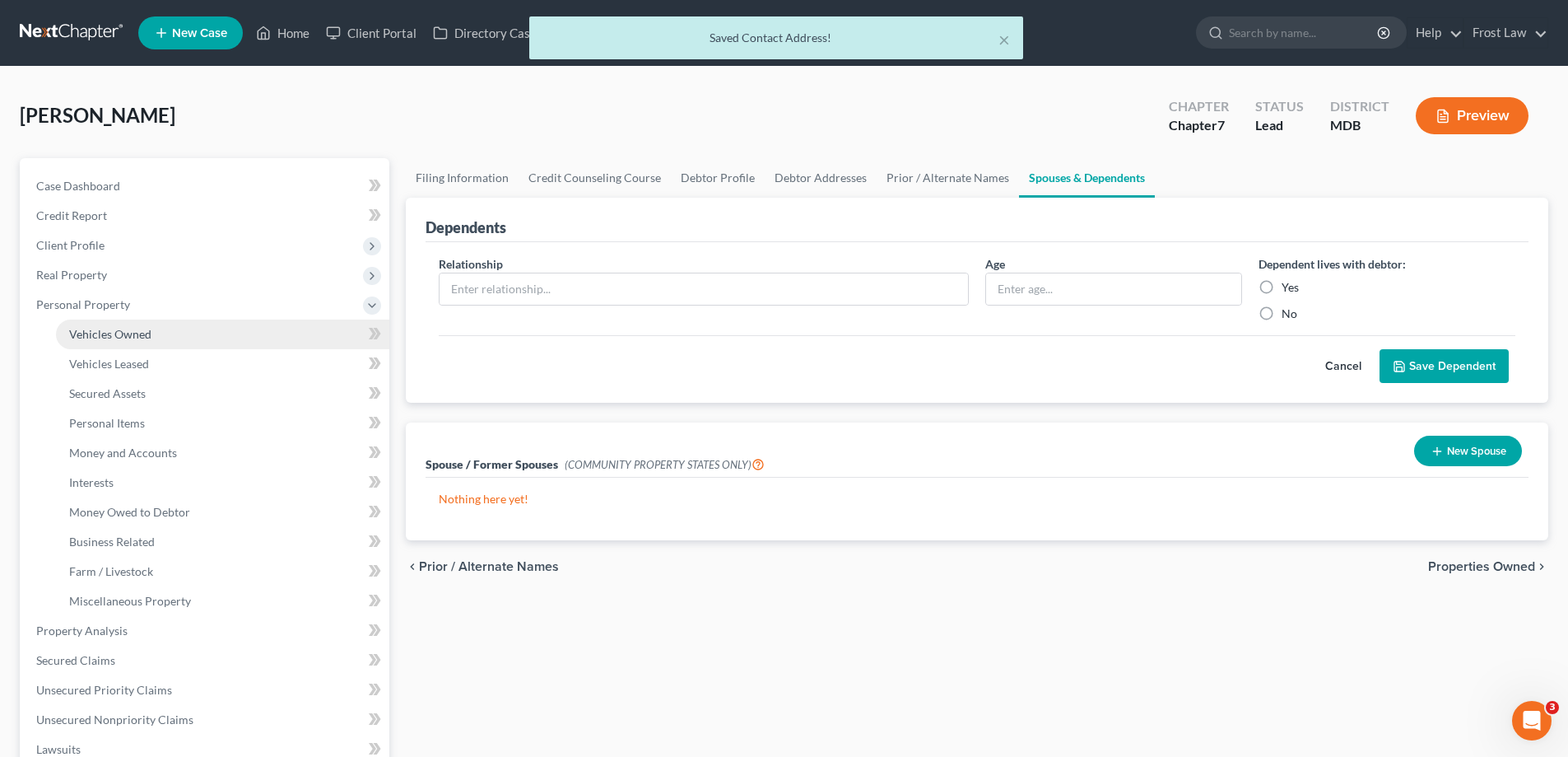
click at [140, 329] on span "Vehicles Owned" at bounding box center [110, 333] width 83 height 14
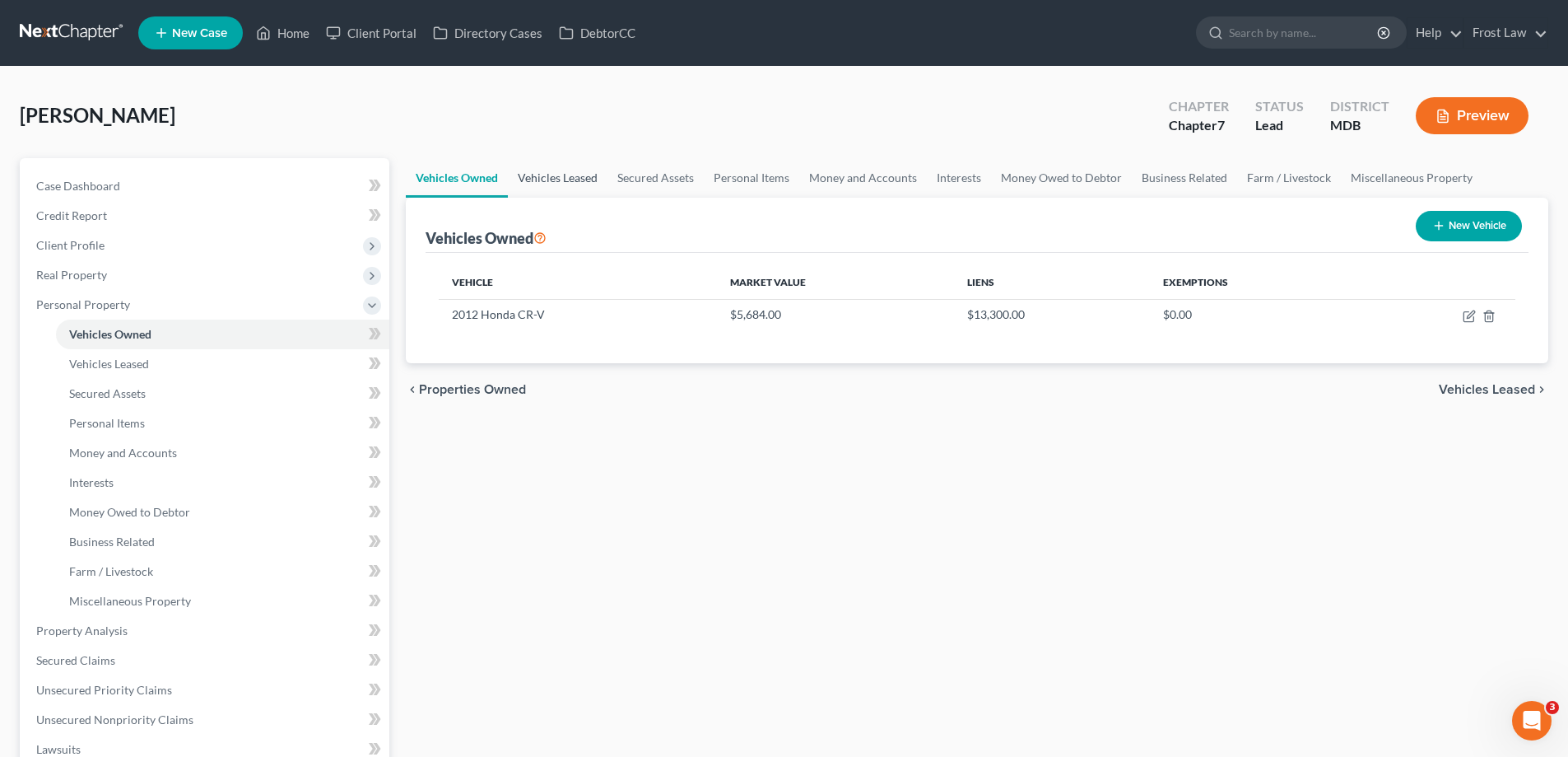
click at [534, 170] on link "Vehicles Leased" at bounding box center [558, 178] width 100 height 40
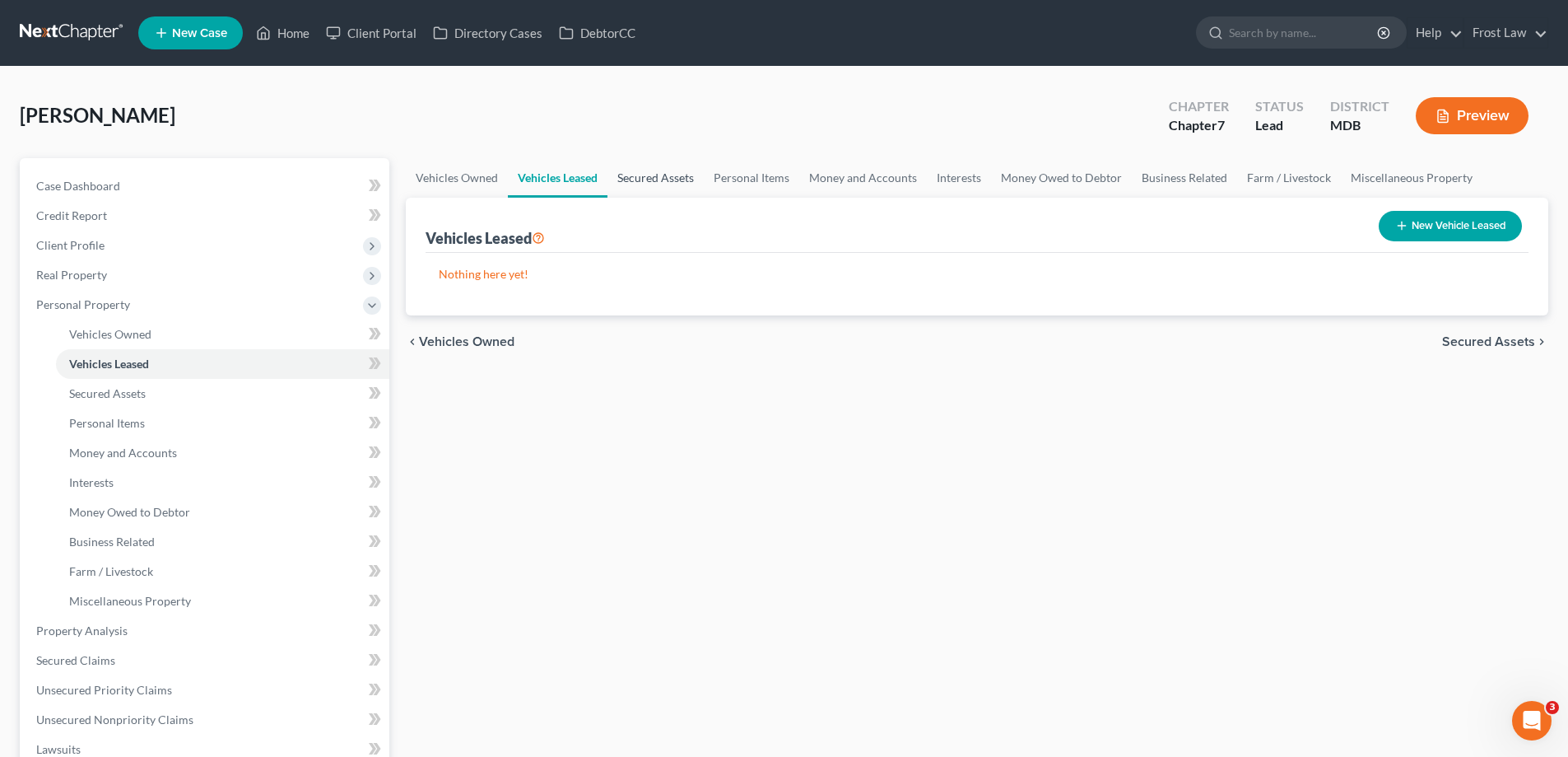
click at [635, 187] on link "Secured Assets" at bounding box center [655, 178] width 96 height 40
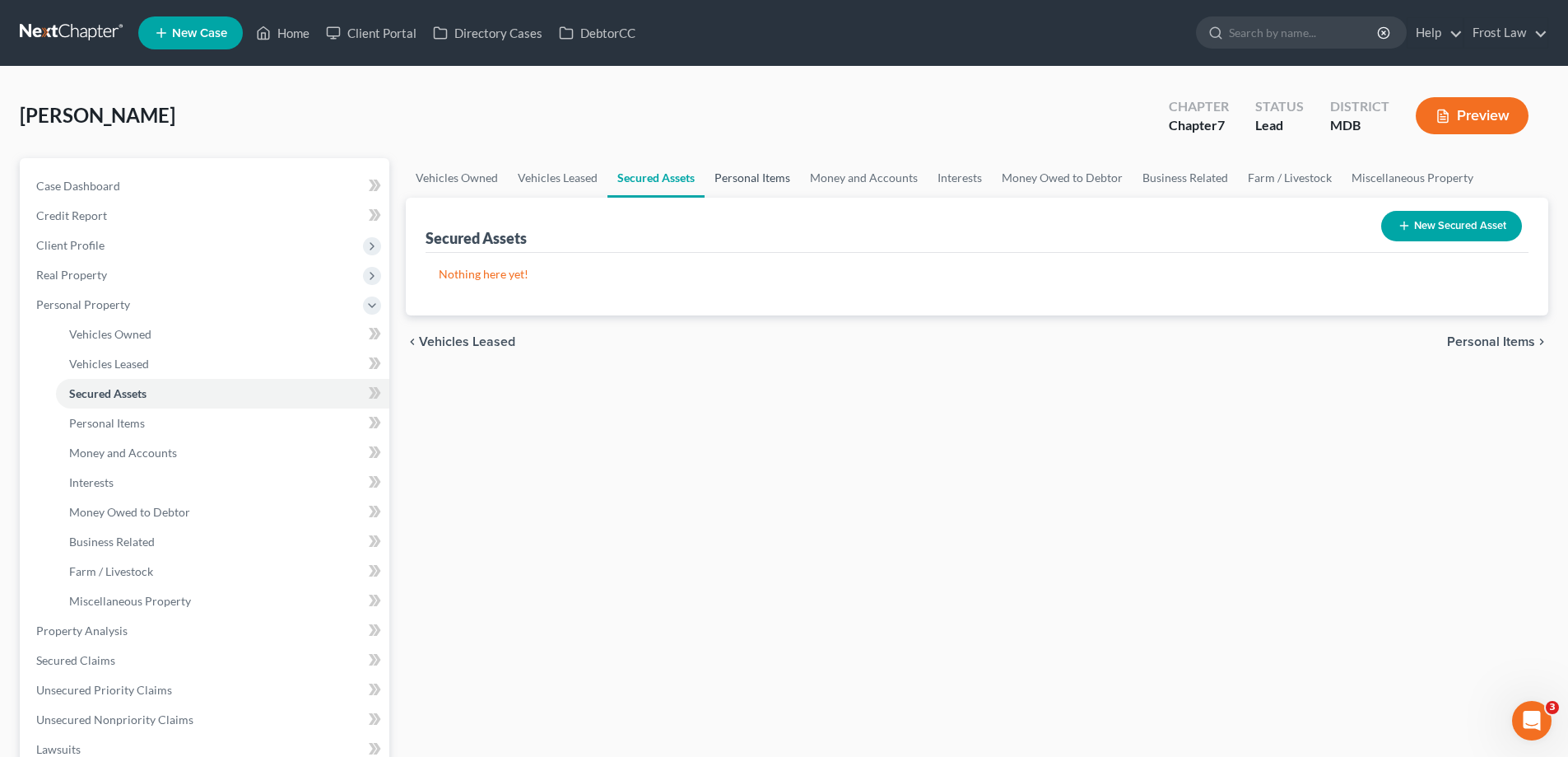
click at [719, 185] on link "Personal Items" at bounding box center [752, 178] width 95 height 40
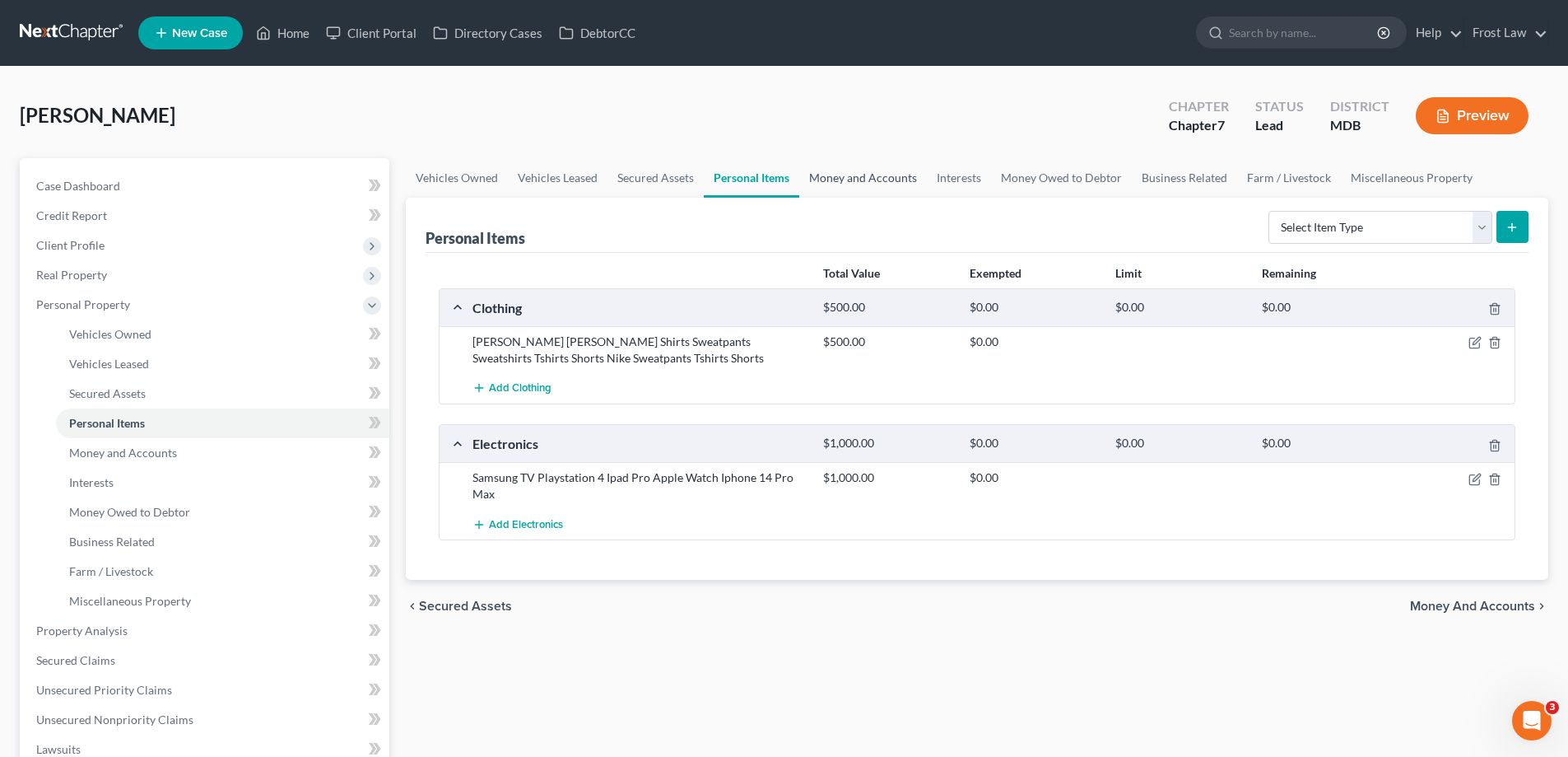
click at [846, 189] on link "Money and Accounts" at bounding box center [863, 178] width 127 height 40
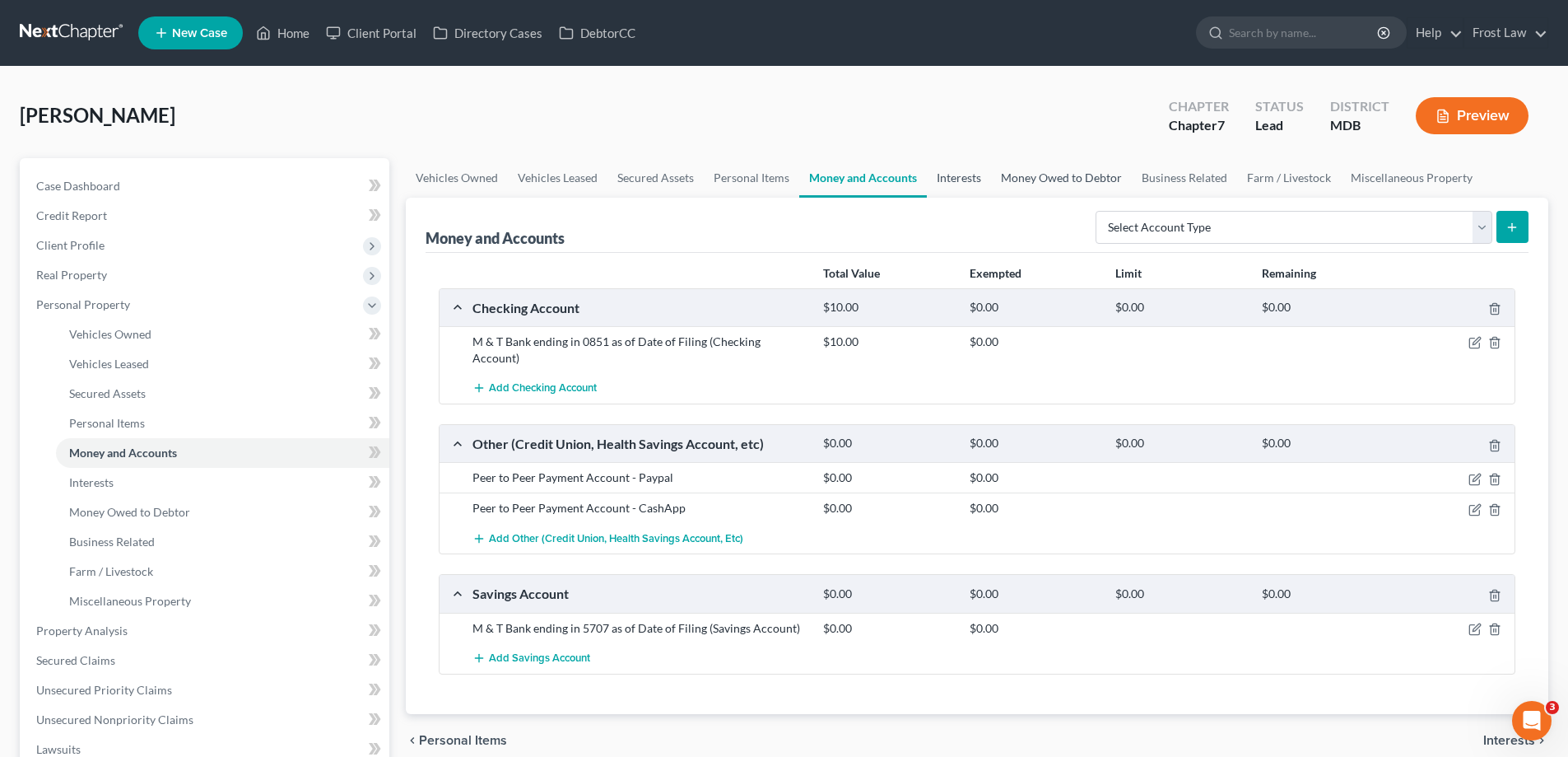
drag, startPoint x: 964, startPoint y: 182, endPoint x: 1009, endPoint y: 176, distance: 45.4
click at [964, 181] on link "Interests" at bounding box center [959, 178] width 64 height 40
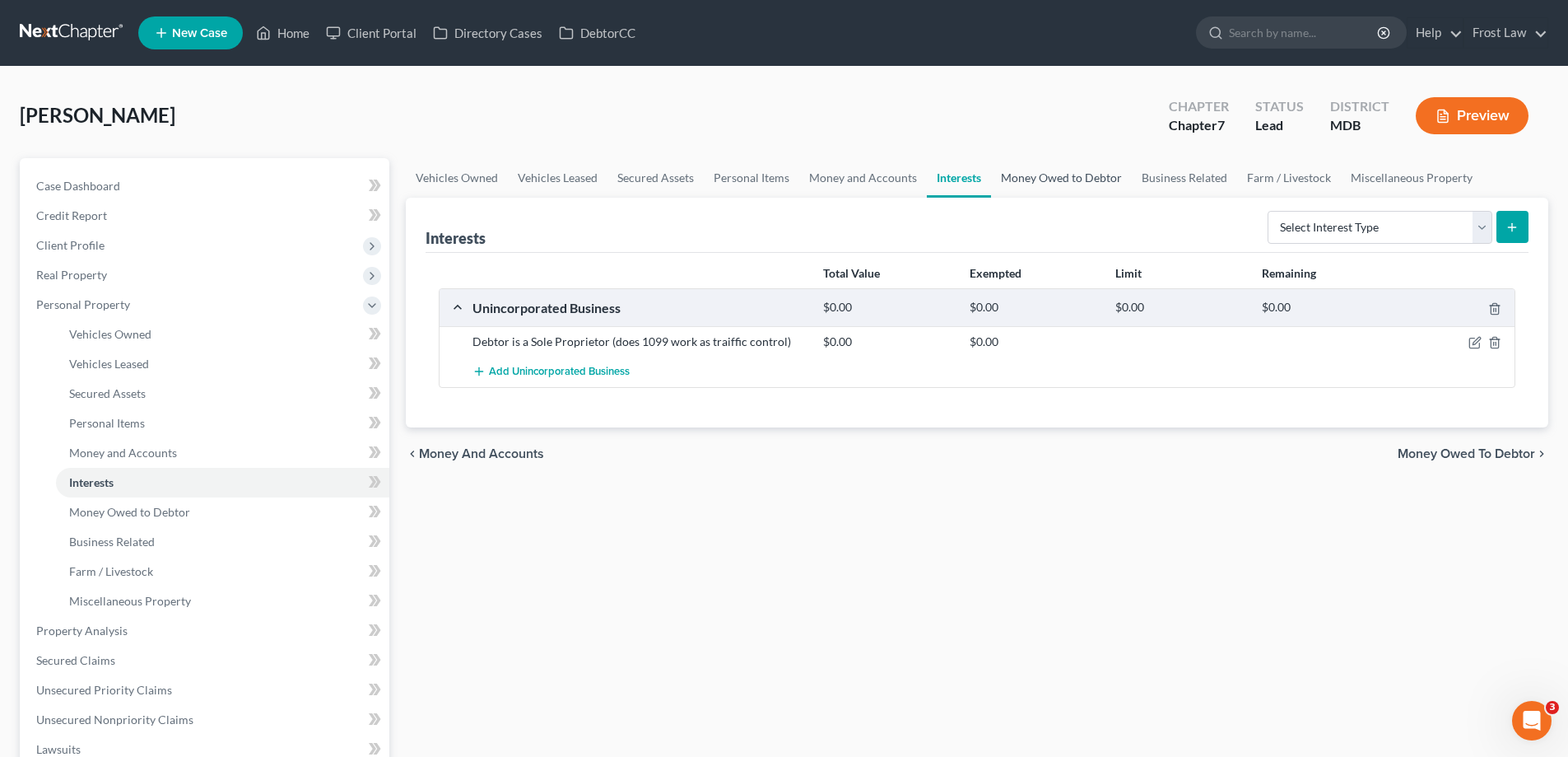
click at [1080, 176] on link "Money Owed to Debtor" at bounding box center [1061, 178] width 141 height 40
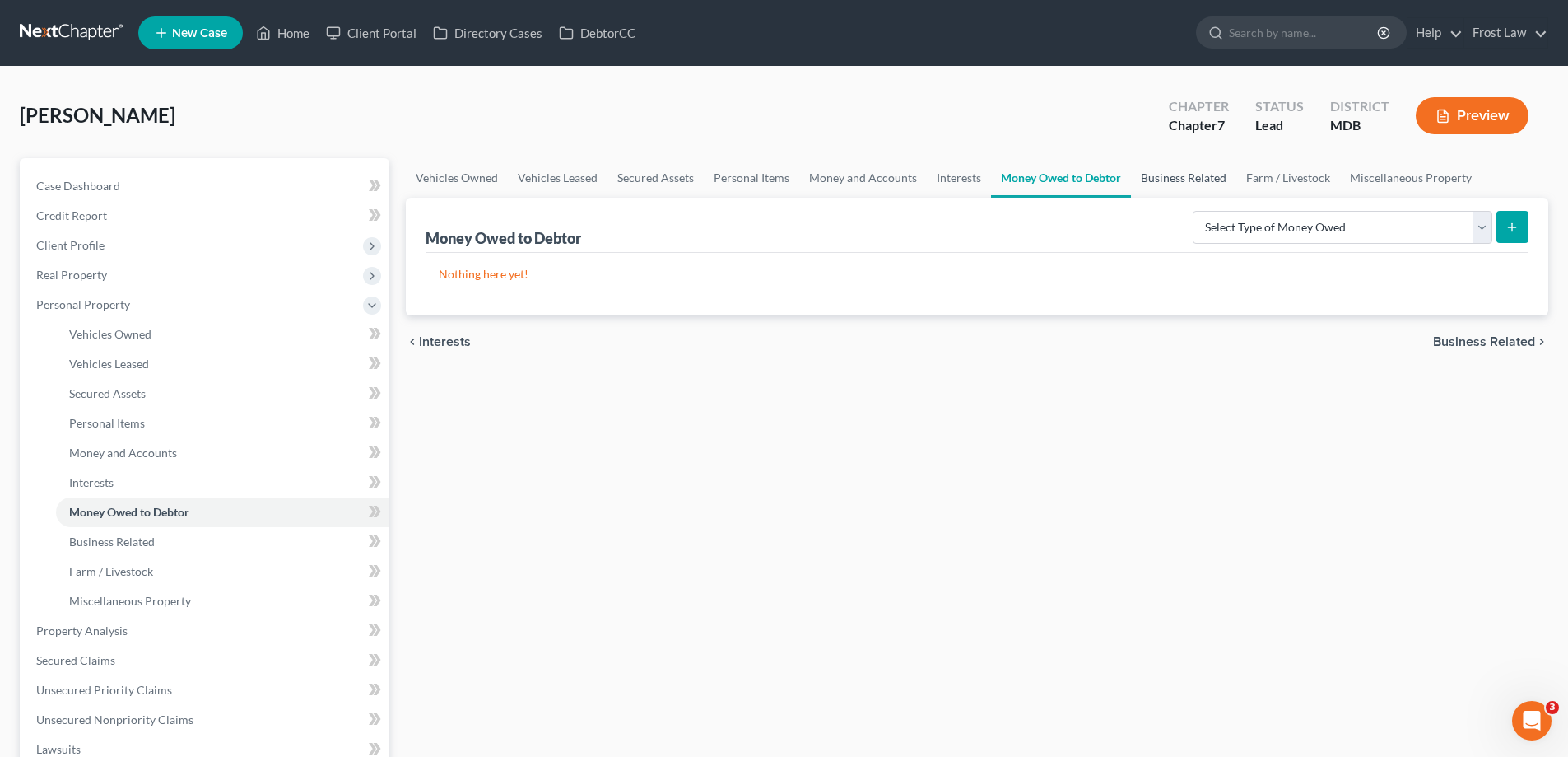
click at [1141, 187] on link "Business Related" at bounding box center [1183, 178] width 105 height 40
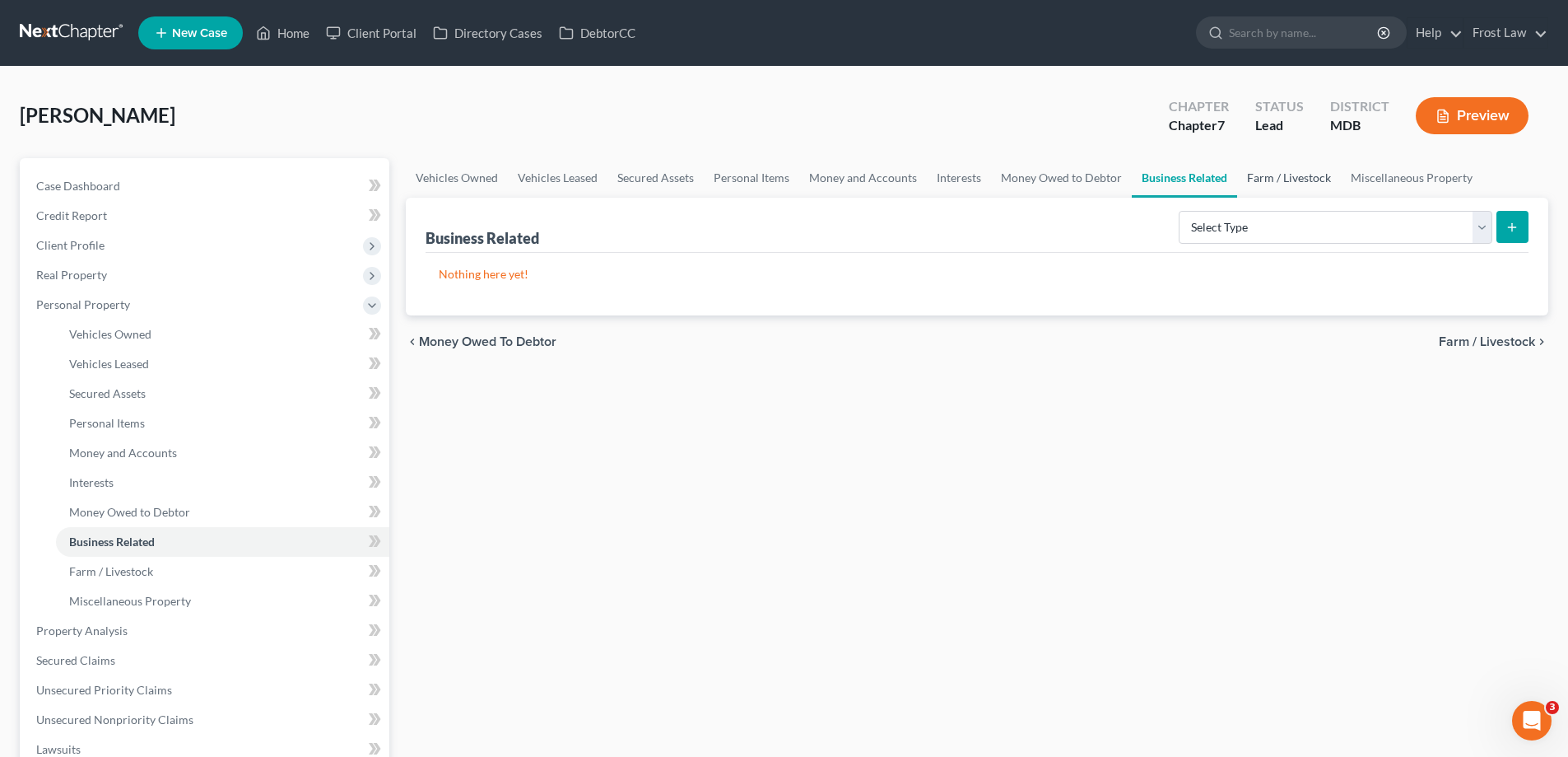
click at [1237, 175] on link "Farm / Livestock" at bounding box center [1288, 178] width 104 height 40
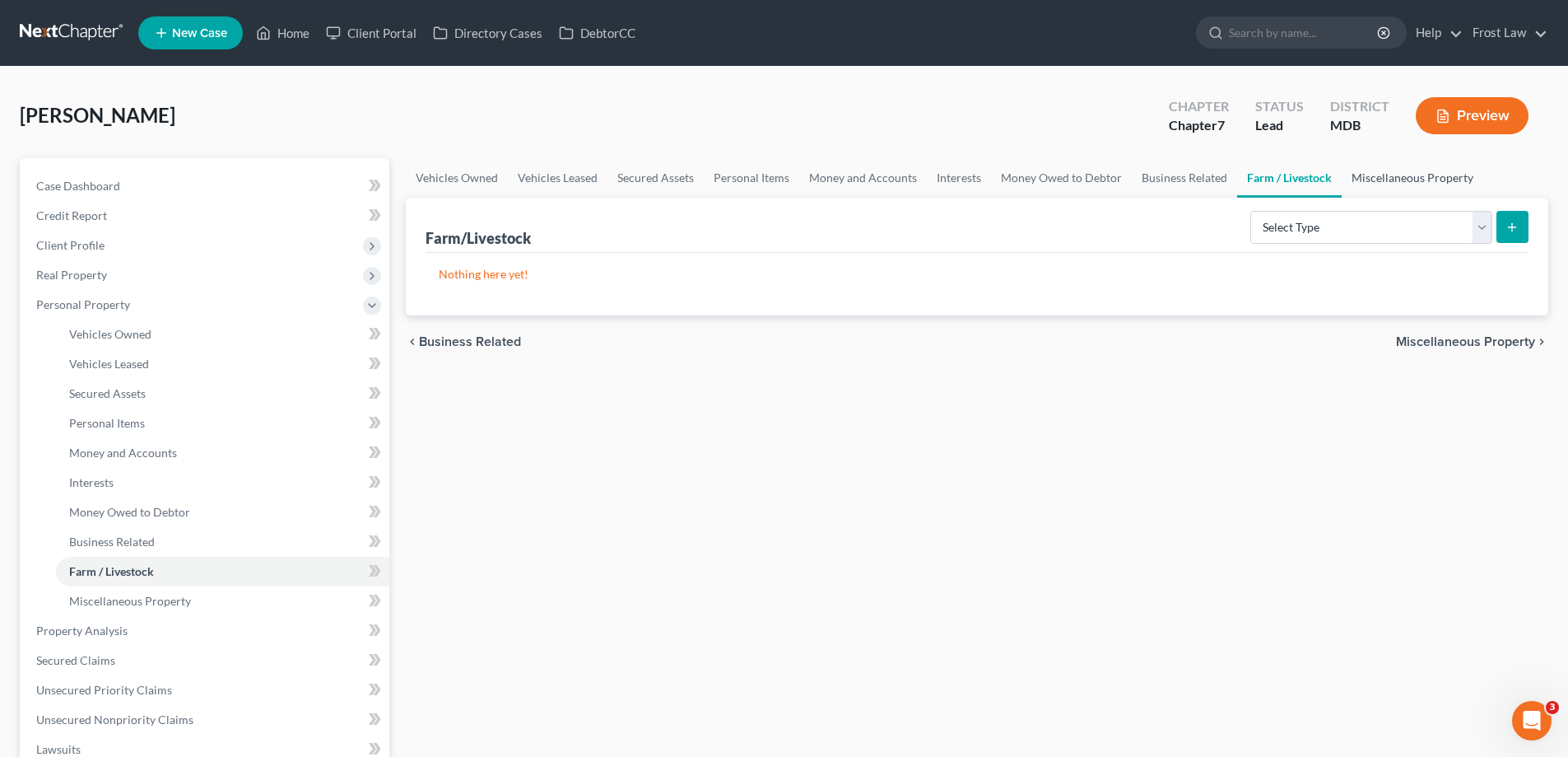
click at [1390, 178] on link "Miscellaneous Property" at bounding box center [1413, 178] width 142 height 40
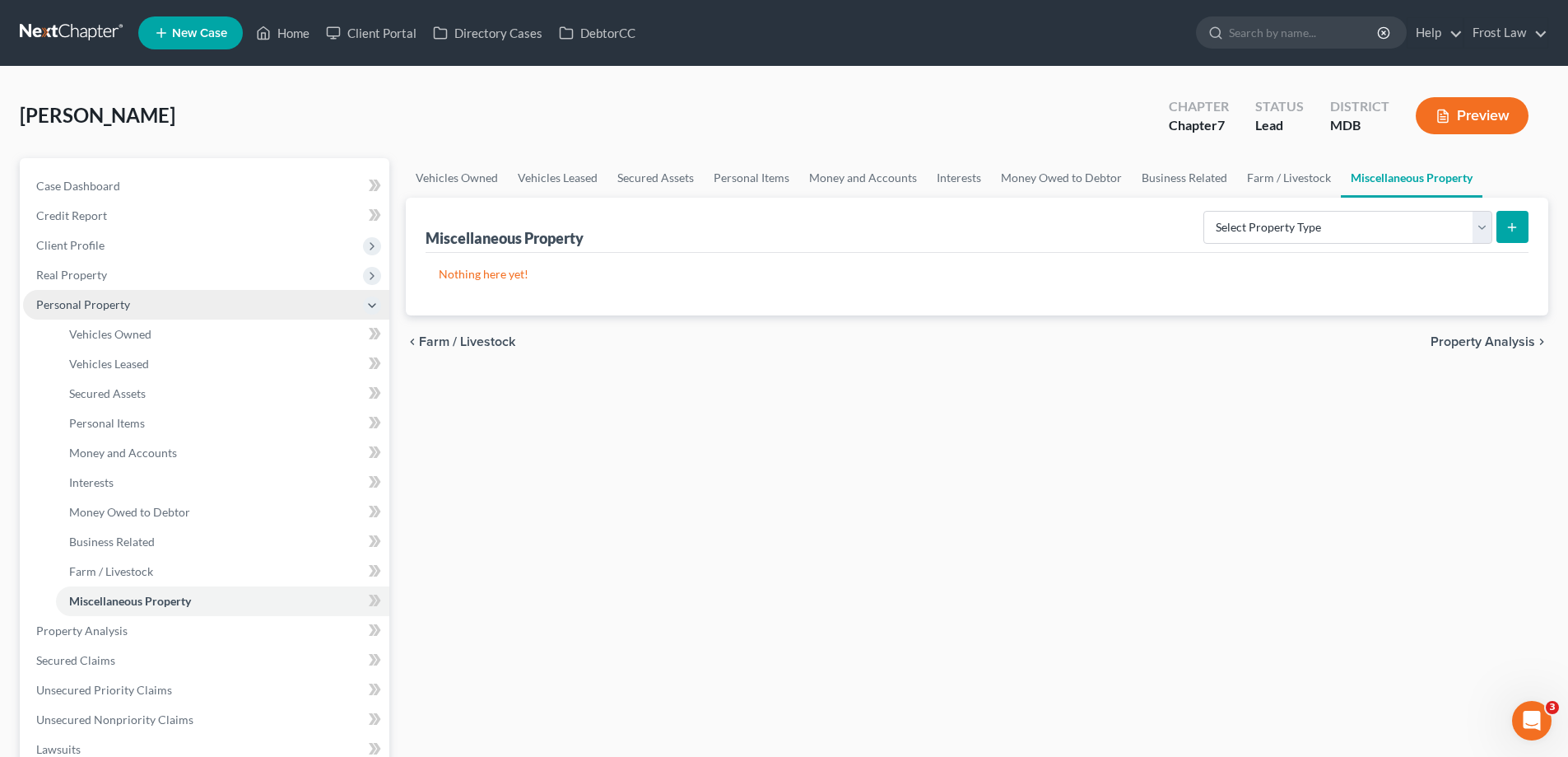
click at [98, 304] on span "Personal Property" at bounding box center [83, 304] width 94 height 14
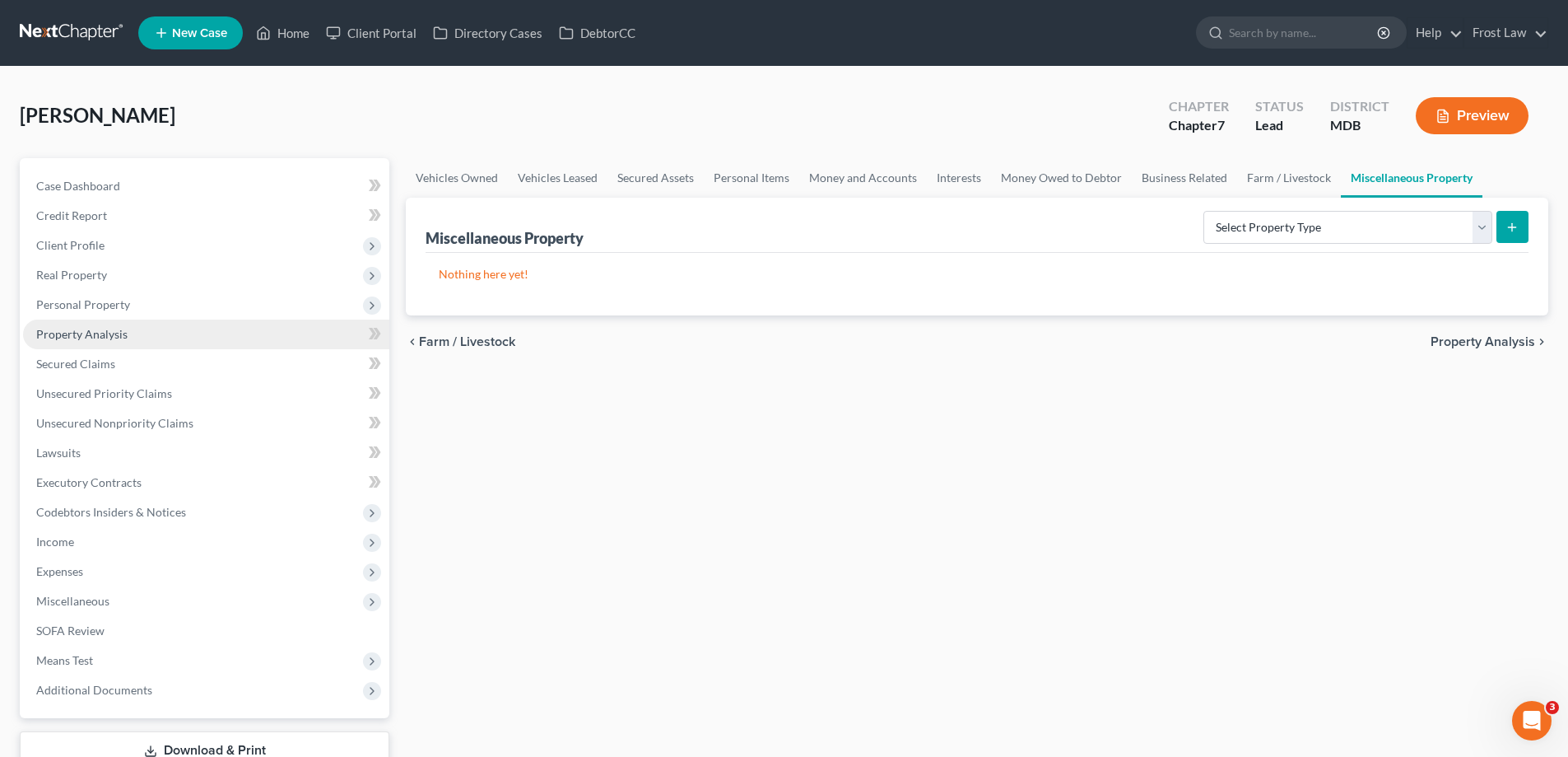
click at [107, 346] on link "Property Analysis" at bounding box center [206, 334] width 366 height 29
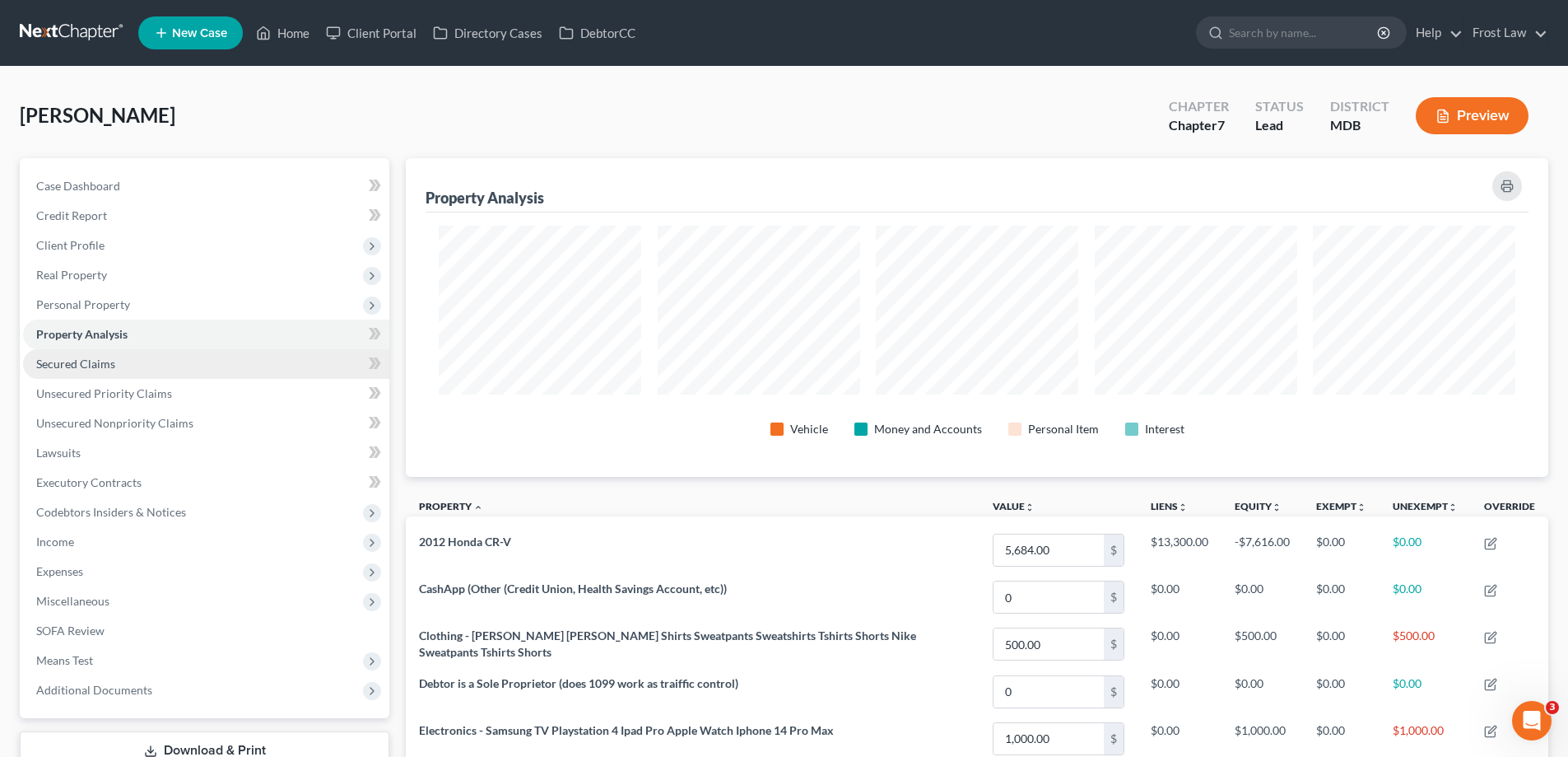
click at [130, 366] on link "Secured Claims" at bounding box center [206, 363] width 366 height 29
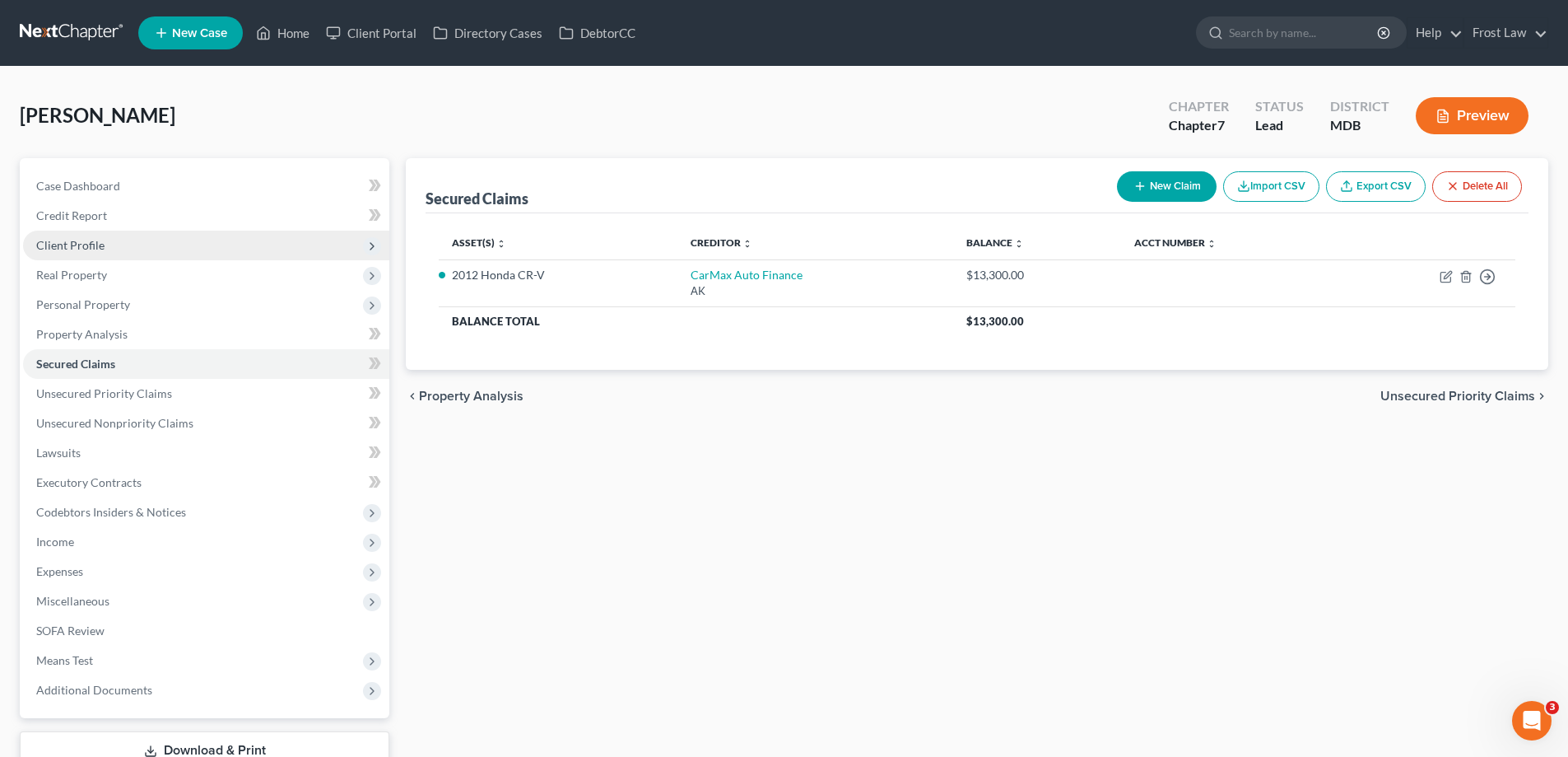
click at [159, 240] on span "Client Profile" at bounding box center [206, 245] width 366 height 29
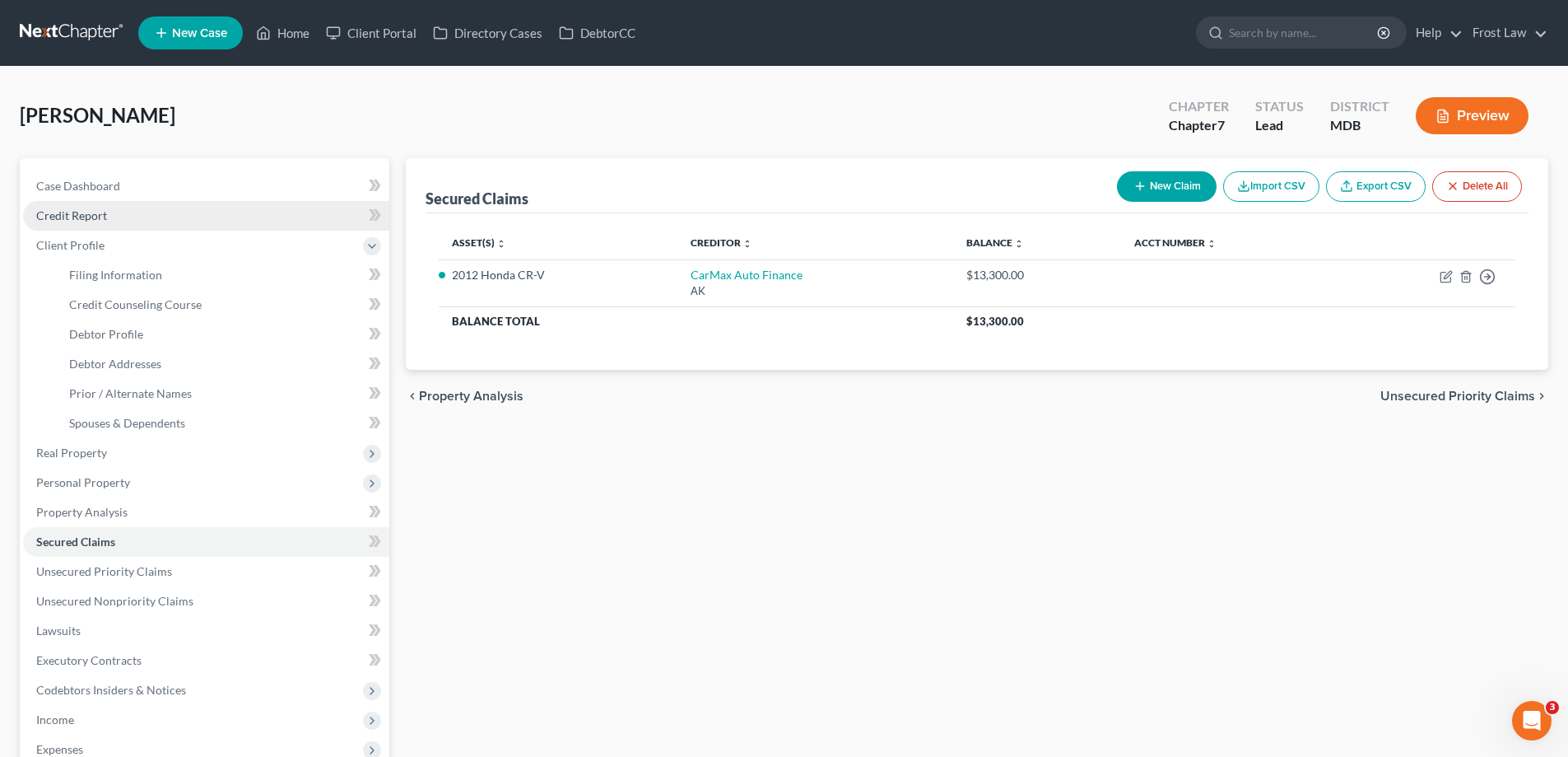
click at [166, 224] on link "Credit Report" at bounding box center [206, 216] width 366 height 29
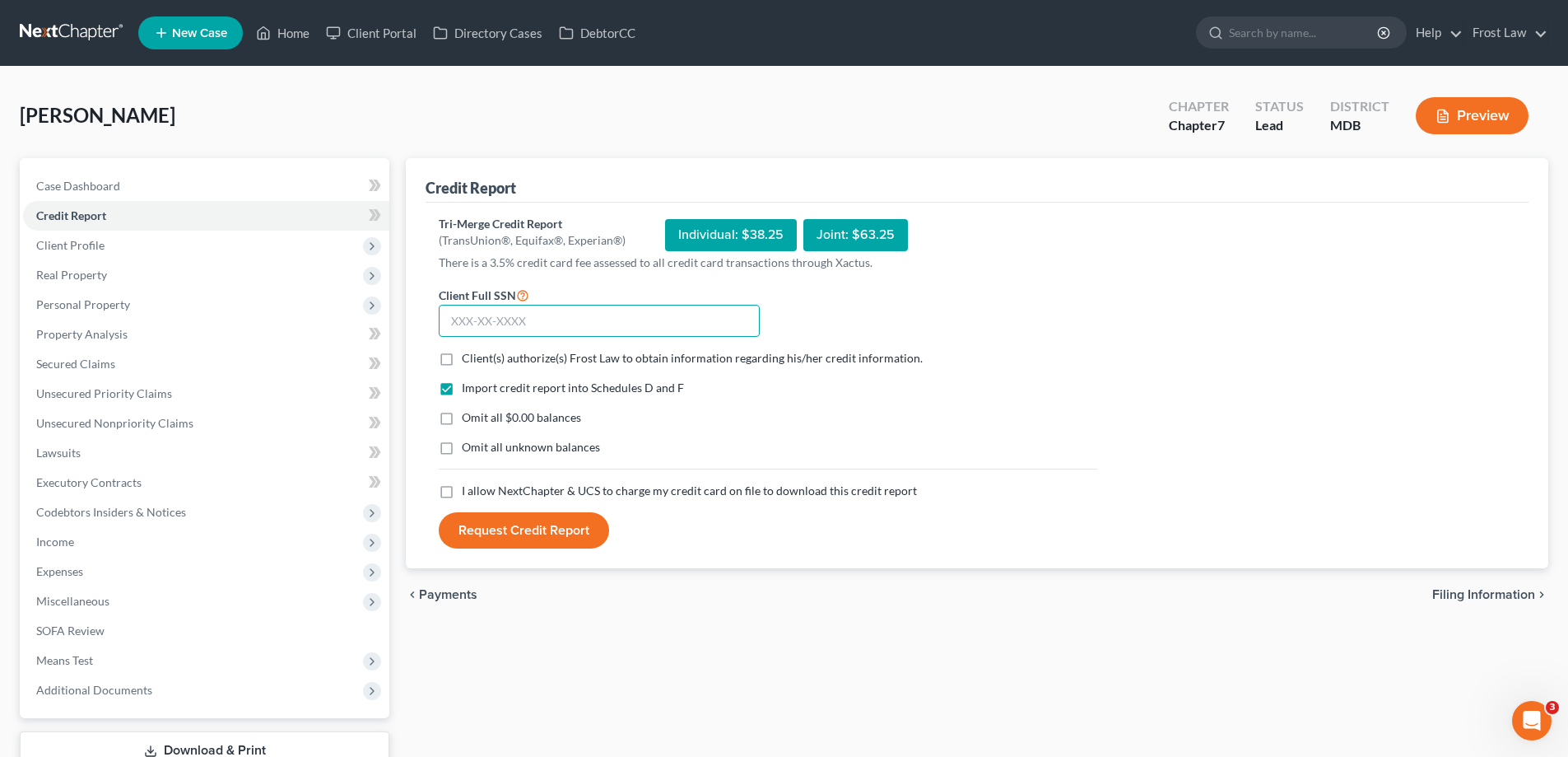
click at [564, 323] on input "text" at bounding box center [599, 321] width 321 height 33
type input "217-19-2510"
click at [1041, 357] on div "Client(s) authorize(s) Frost Law to obtain information regarding his/her credit…" at bounding box center [768, 358] width 659 height 17
click at [461, 362] on label "Client(s) authorize(s) Frost Law to obtain information regarding his/her credit…" at bounding box center [692, 358] width 460 height 17
click at [468, 361] on input "Client(s) authorize(s) Frost Law to obtain information regarding his/her credit…" at bounding box center [473, 355] width 11 height 11
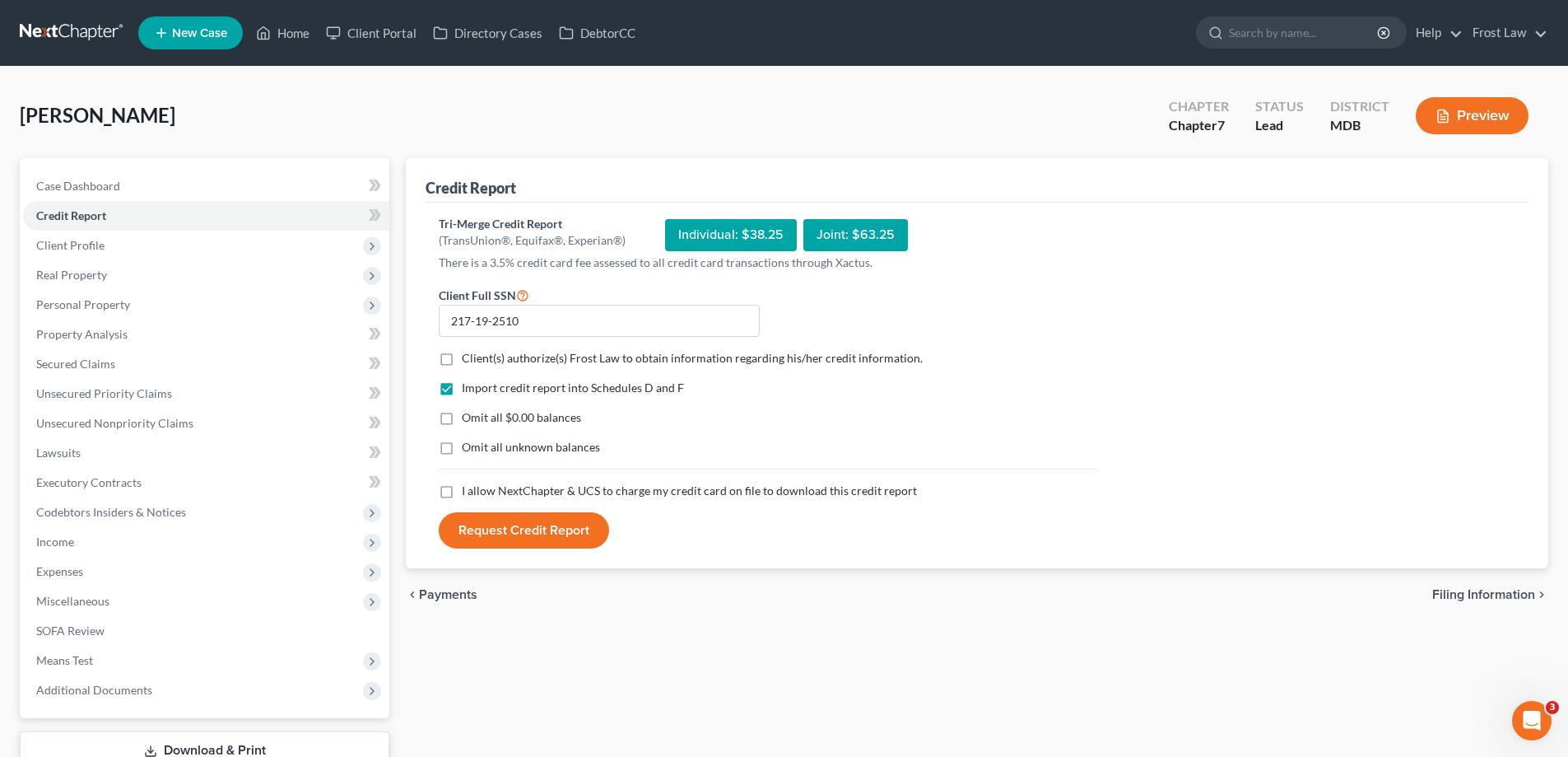
checkbox input "true"
click at [461, 496] on label "I allow NextChapter & UCS to charge my credit card on file to download this cre…" at bounding box center [689, 490] width 455 height 17
click at [468, 493] on input "I allow NextChapter & UCS to charge my credit card on file to download this cre…" at bounding box center [473, 487] width 11 height 11
checkbox input "true"
click at [520, 533] on button "Request Credit Report" at bounding box center [524, 530] width 170 height 36
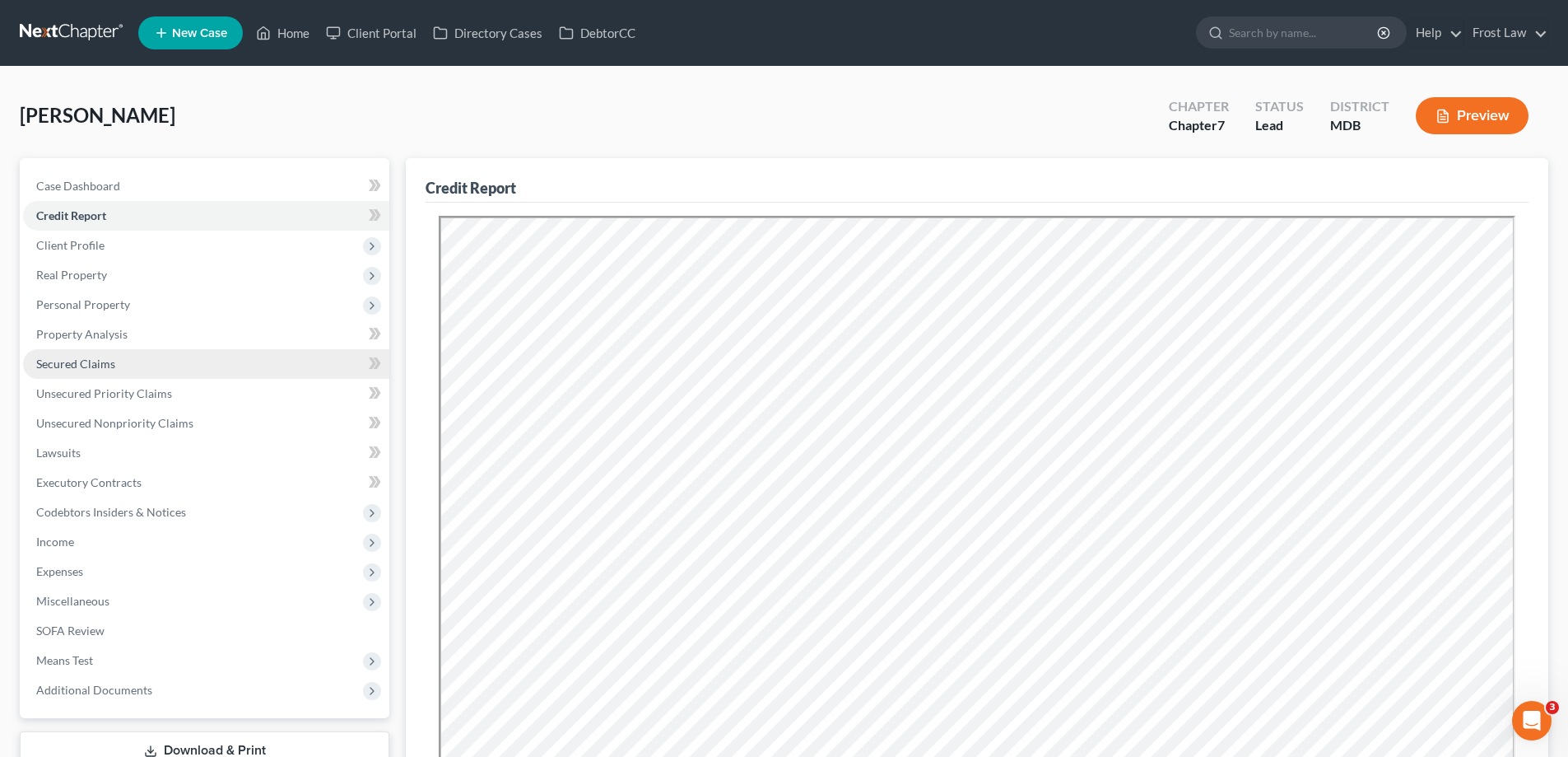
click at [112, 370] on link "Secured Claims" at bounding box center [206, 363] width 366 height 29
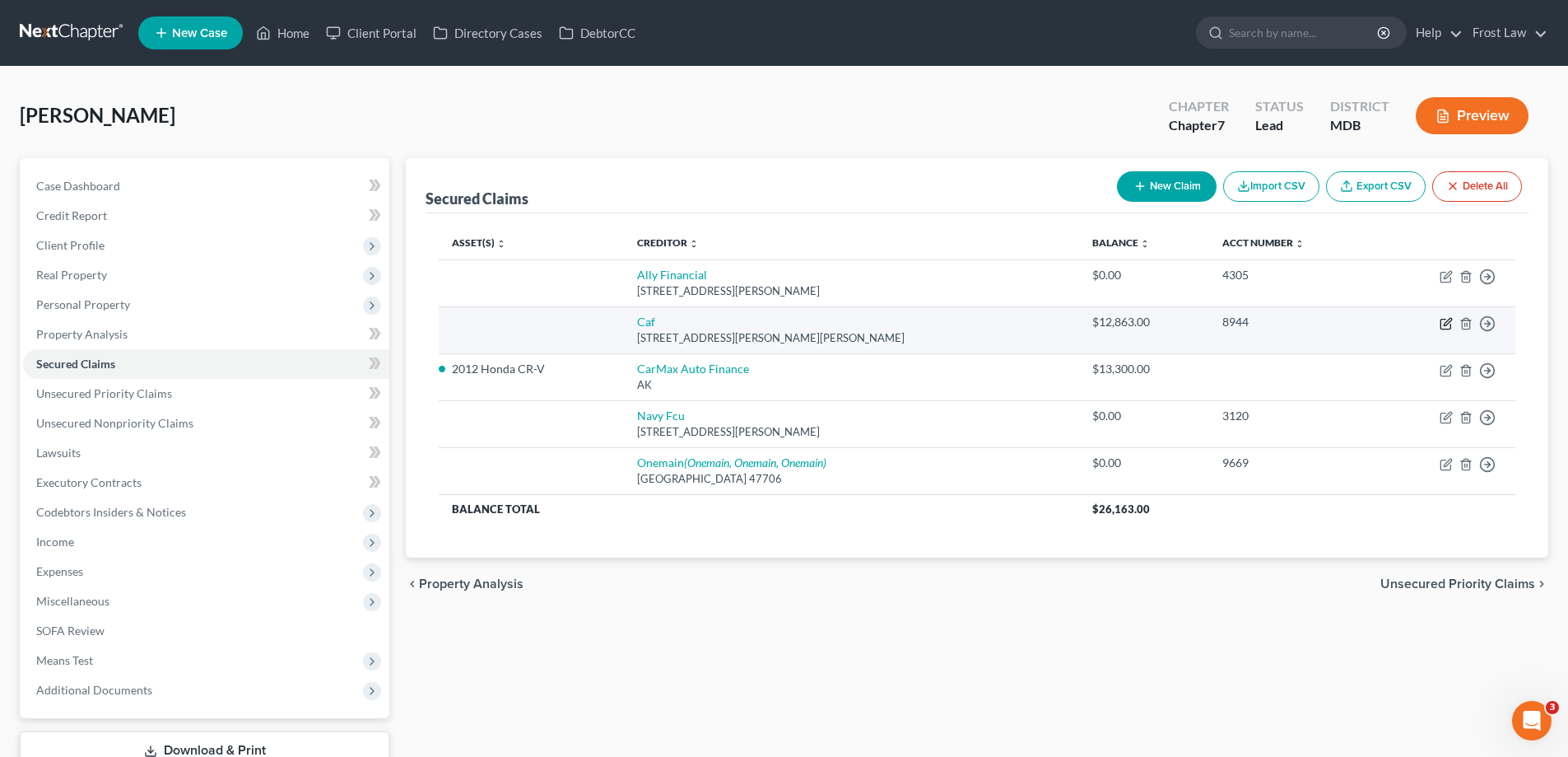
click at [1449, 324] on icon "button" at bounding box center [1447, 324] width 14 height 14
select select "10"
select select "0"
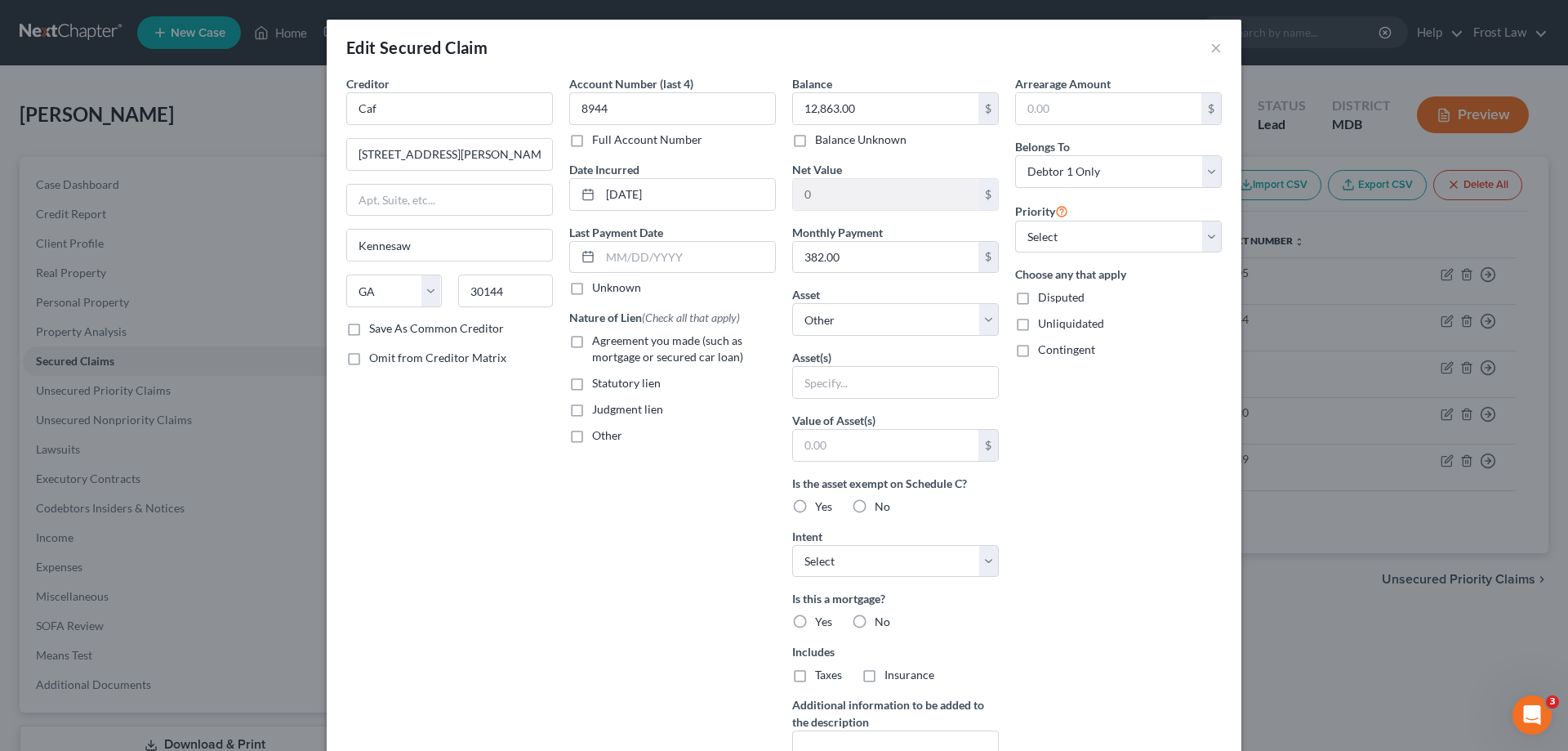
click at [592, 334] on label "Agreement you made (such as mortgage or secured car loan)" at bounding box center [683, 349] width 184 height 33
click at [598, 334] on input "Agreement you made (such as mortgage or secured car loan)" at bounding box center [603, 337] width 11 height 11
checkbox input "true"
click at [838, 316] on select "Select Other Multiple Assets 2012 Honda CR-V - $5684.0 M & T Bank ending in 085…" at bounding box center [895, 319] width 206 height 33
select select "2"
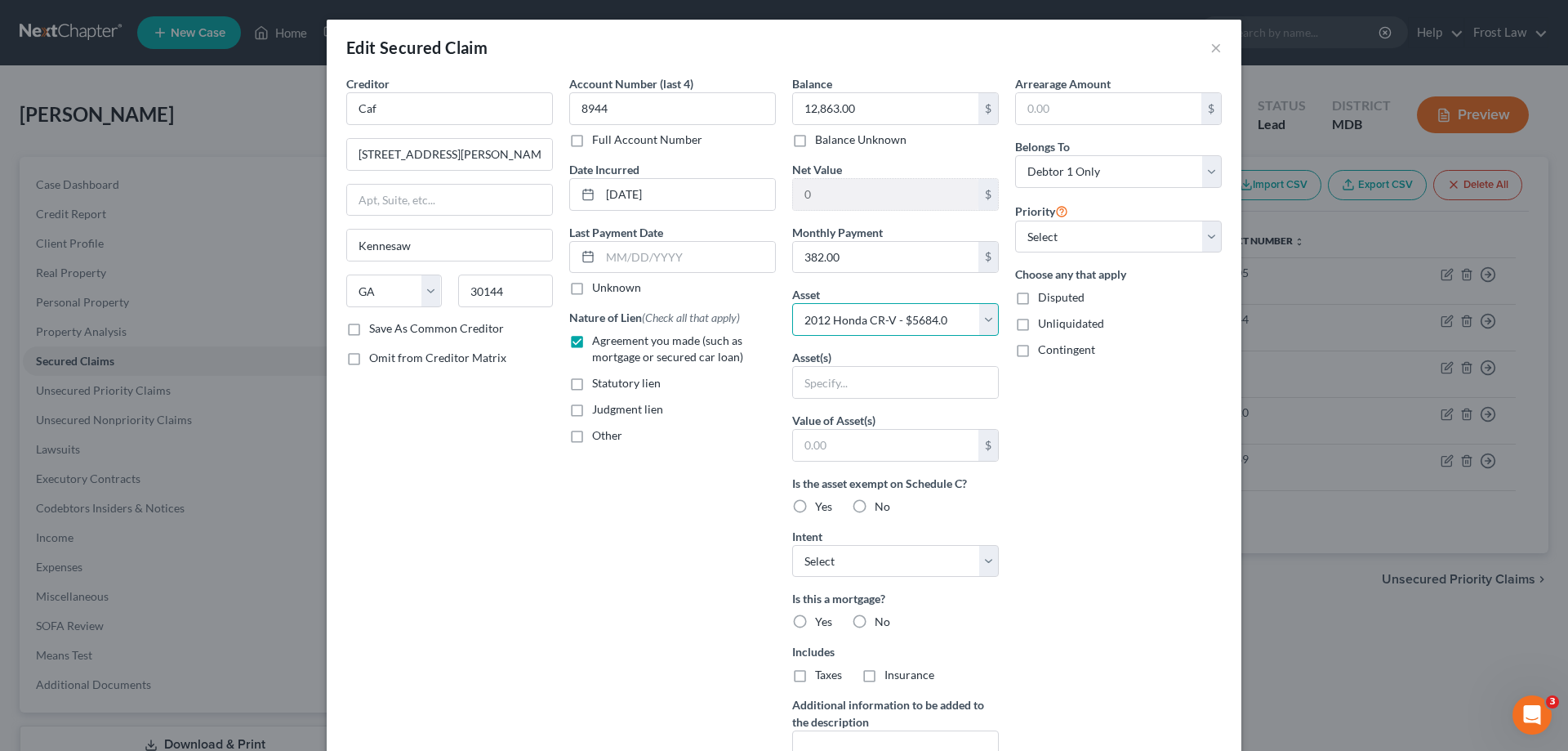
click at [792, 303] on select "Select Other Multiple Assets 2012 Honda CR-V - $5684.0 M & T Bank ending in 085…" at bounding box center [895, 319] width 206 height 33
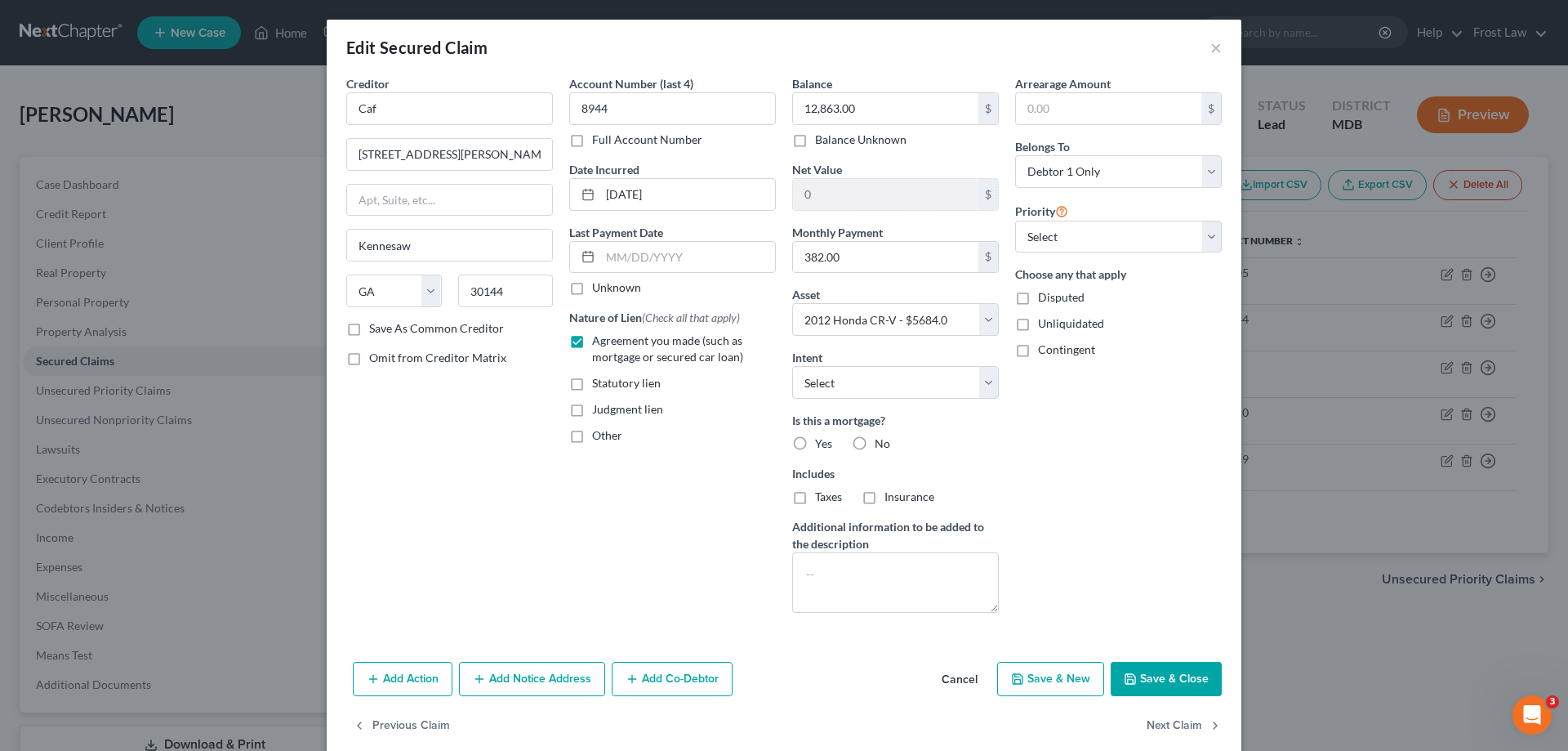
click at [1075, 485] on div "Arrearage Amount $ Belongs To * Select Debtor 1 Only Debtor 2 Only Debtor 1 And…" at bounding box center [1118, 350] width 223 height 550
click at [874, 451] on label "No" at bounding box center [882, 443] width 15 height 16
click at [881, 446] on input "No" at bounding box center [886, 441] width 11 height 11
radio input "true"
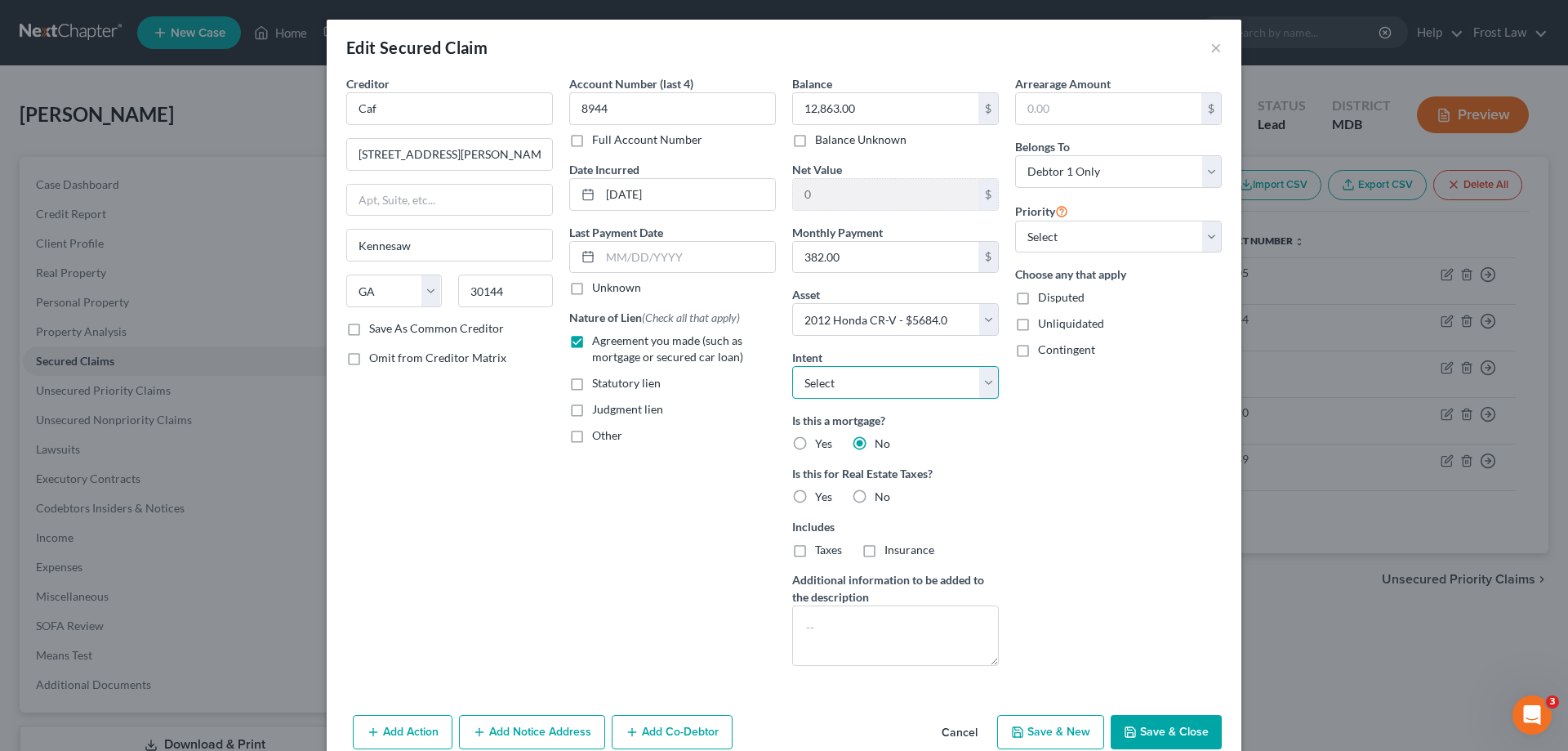
drag, startPoint x: 813, startPoint y: 376, endPoint x: 834, endPoint y: 396, distance: 29.0
click at [813, 376] on select "Select Surrender Redeem Reaffirm Avoid Other" at bounding box center [895, 383] width 206 height 33
select select "4"
click at [792, 366] on select "Select Surrender Redeem Reaffirm Avoid Other" at bounding box center [895, 383] width 206 height 33
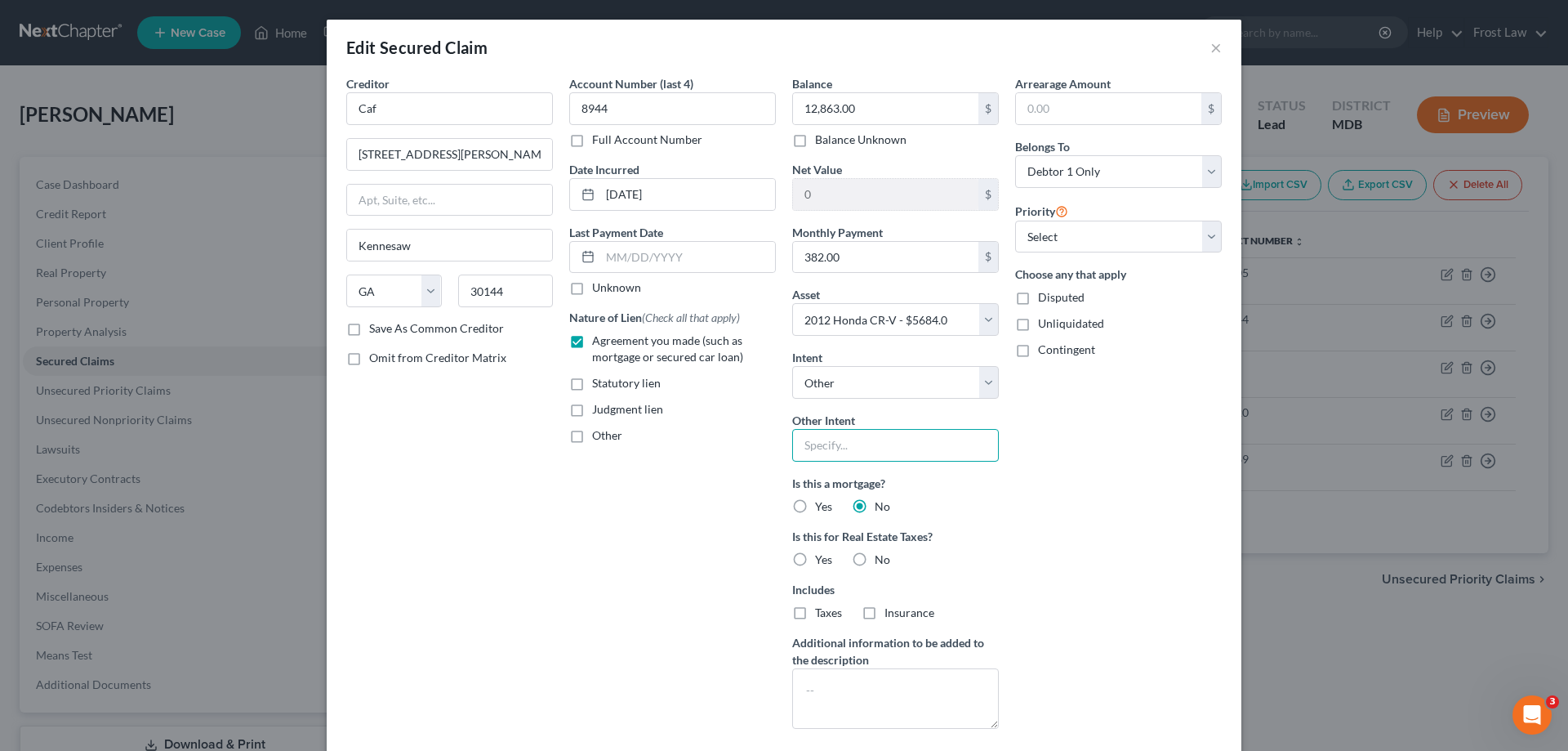
drag, startPoint x: 854, startPoint y: 434, endPoint x: 863, endPoint y: 443, distance: 12.7
click at [854, 434] on input "text" at bounding box center [895, 445] width 206 height 33
type input "Retain and Pay"
click at [1047, 486] on div "Arrearage Amount $ Belongs To * Select Debtor 1 Only Debtor 2 Only Debtor 1 And…" at bounding box center [1118, 408] width 223 height 666
click at [874, 554] on label "No" at bounding box center [882, 559] width 15 height 16
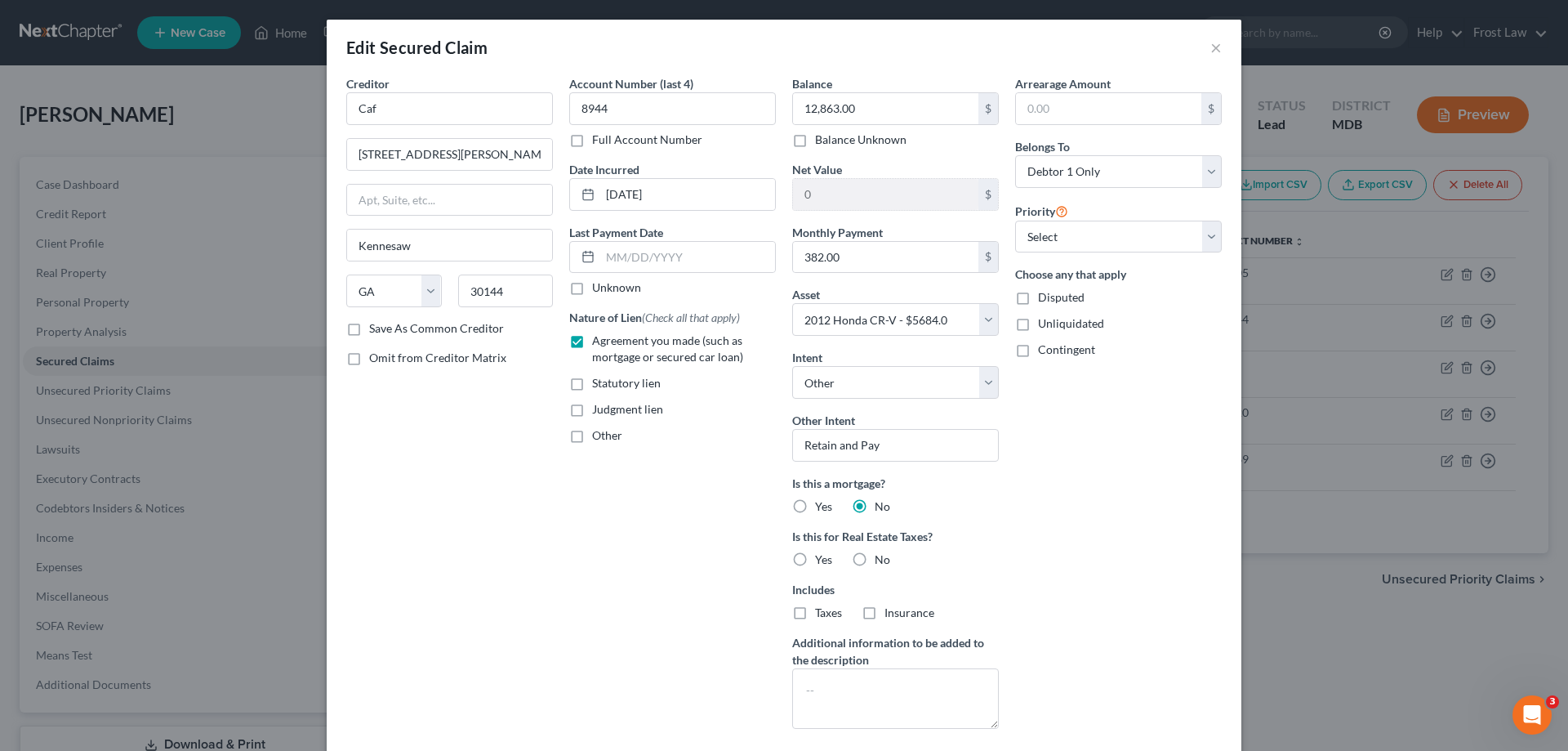
click at [881, 554] on input "No" at bounding box center [886, 556] width 11 height 11
radio input "true"
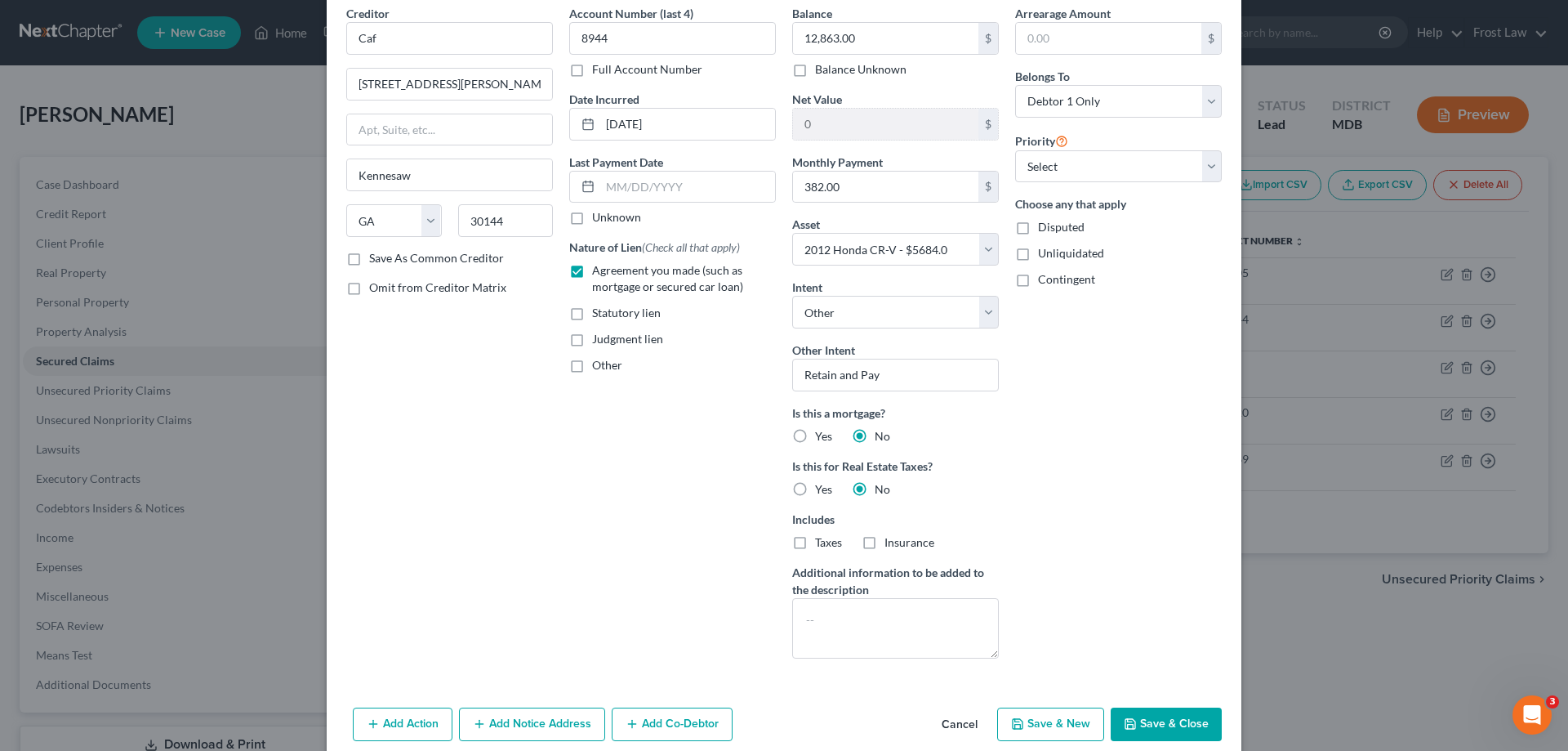
scroll to position [141, 0]
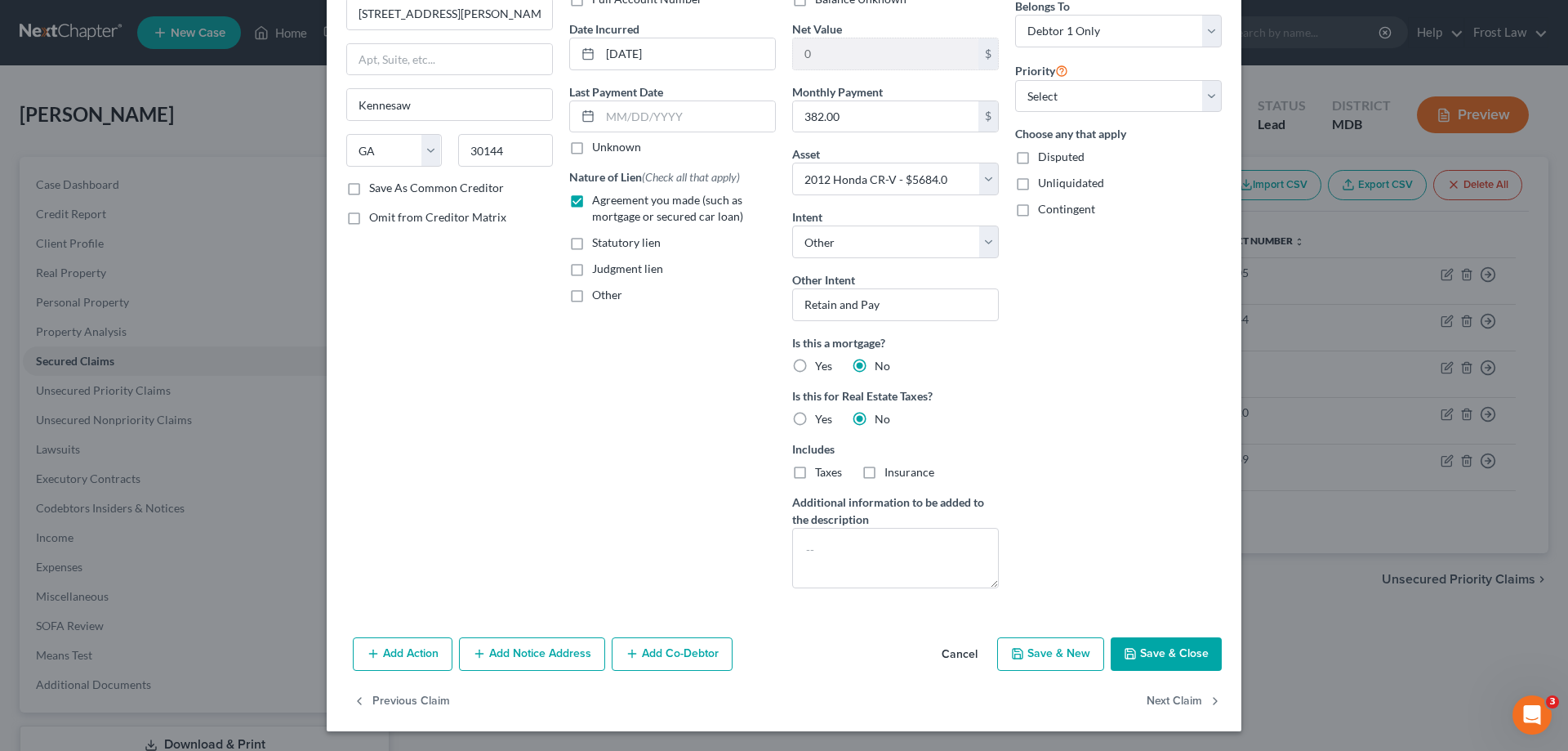
click at [1151, 649] on button "Save & Close" at bounding box center [1165, 655] width 111 height 35
select select
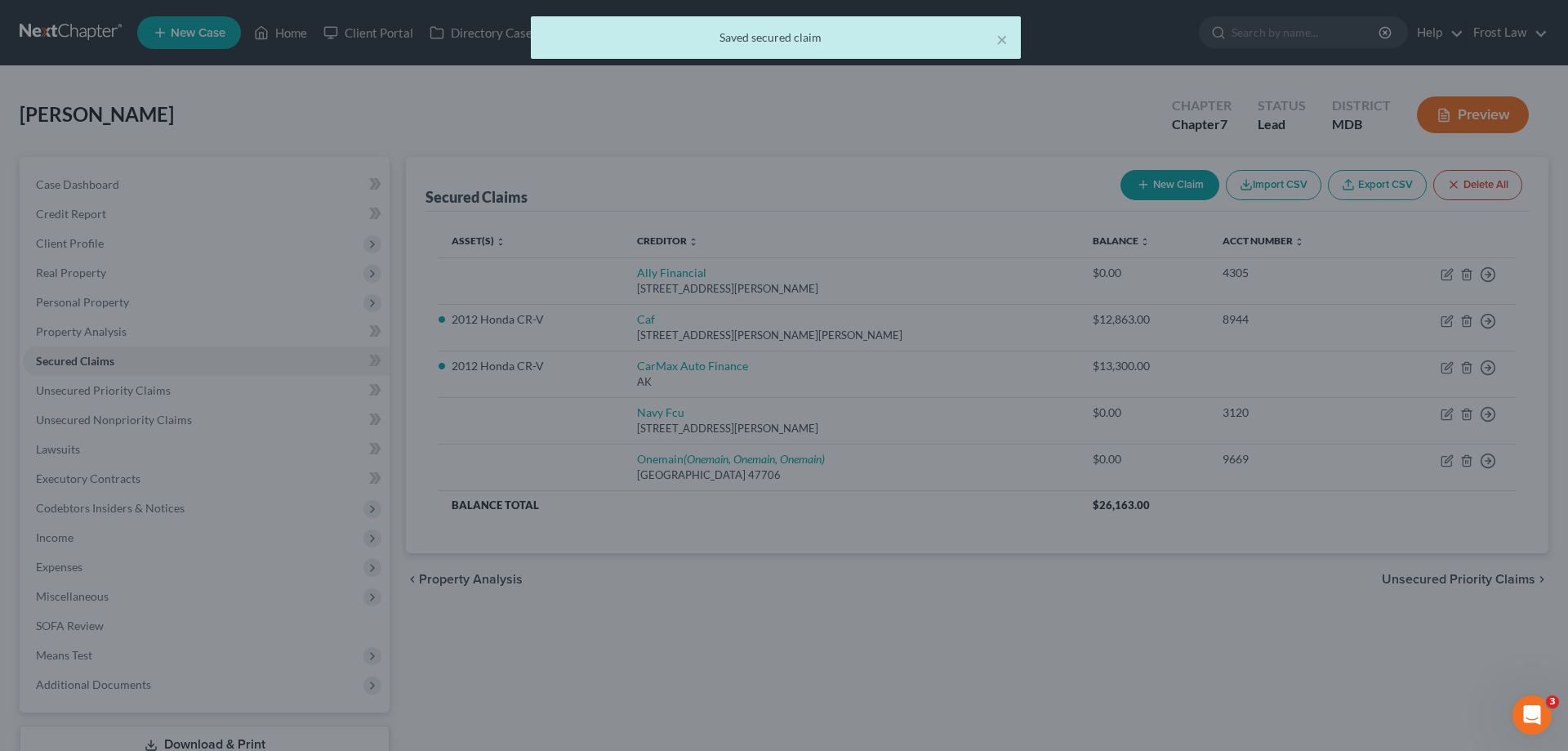
type input "-7,179.00"
select select "2"
type input "0"
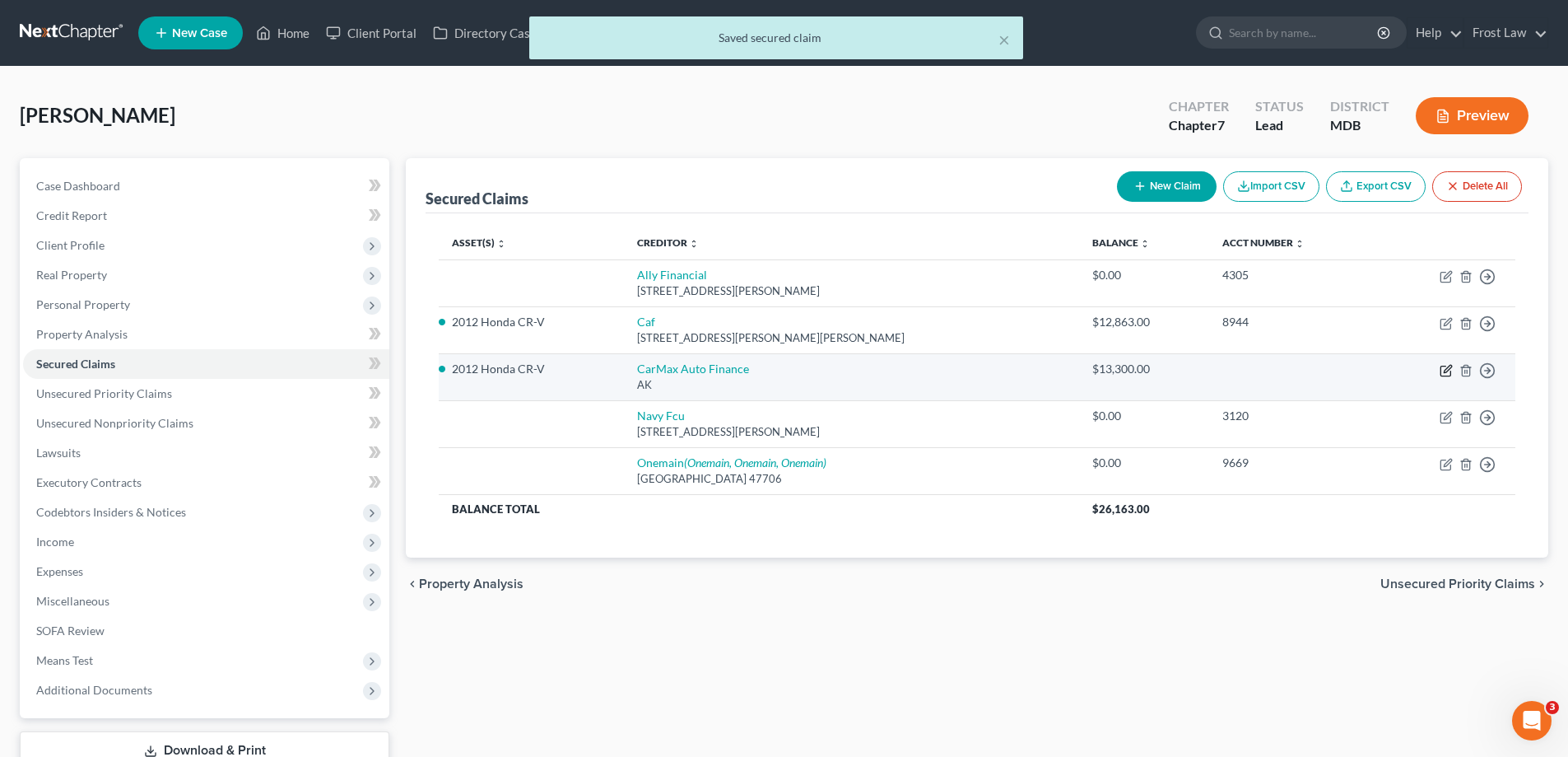
click at [1444, 369] on icon "button" at bounding box center [1447, 370] width 14 height 14
select select "1"
select select "2"
select select "0"
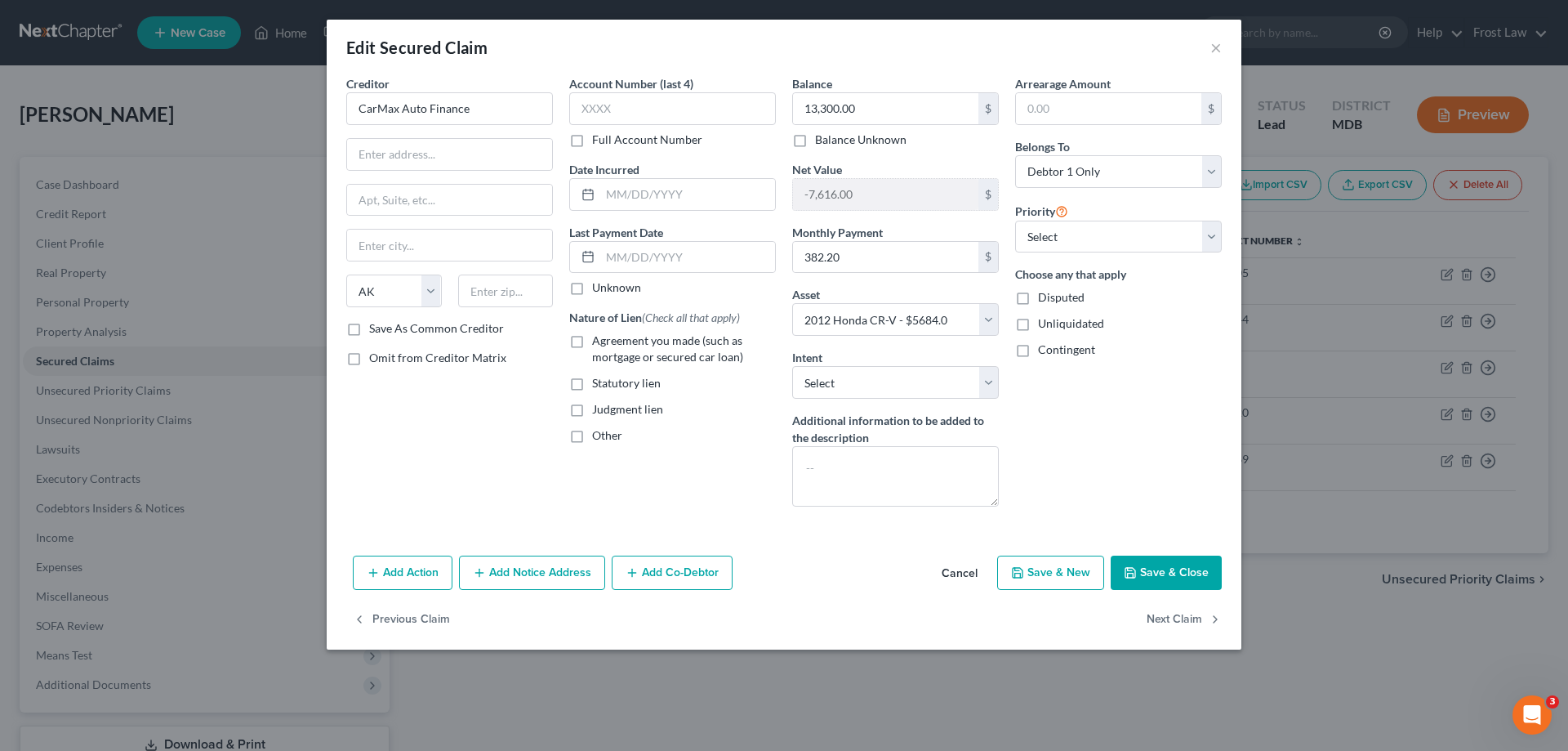
click at [956, 577] on button "Cancel" at bounding box center [959, 574] width 62 height 33
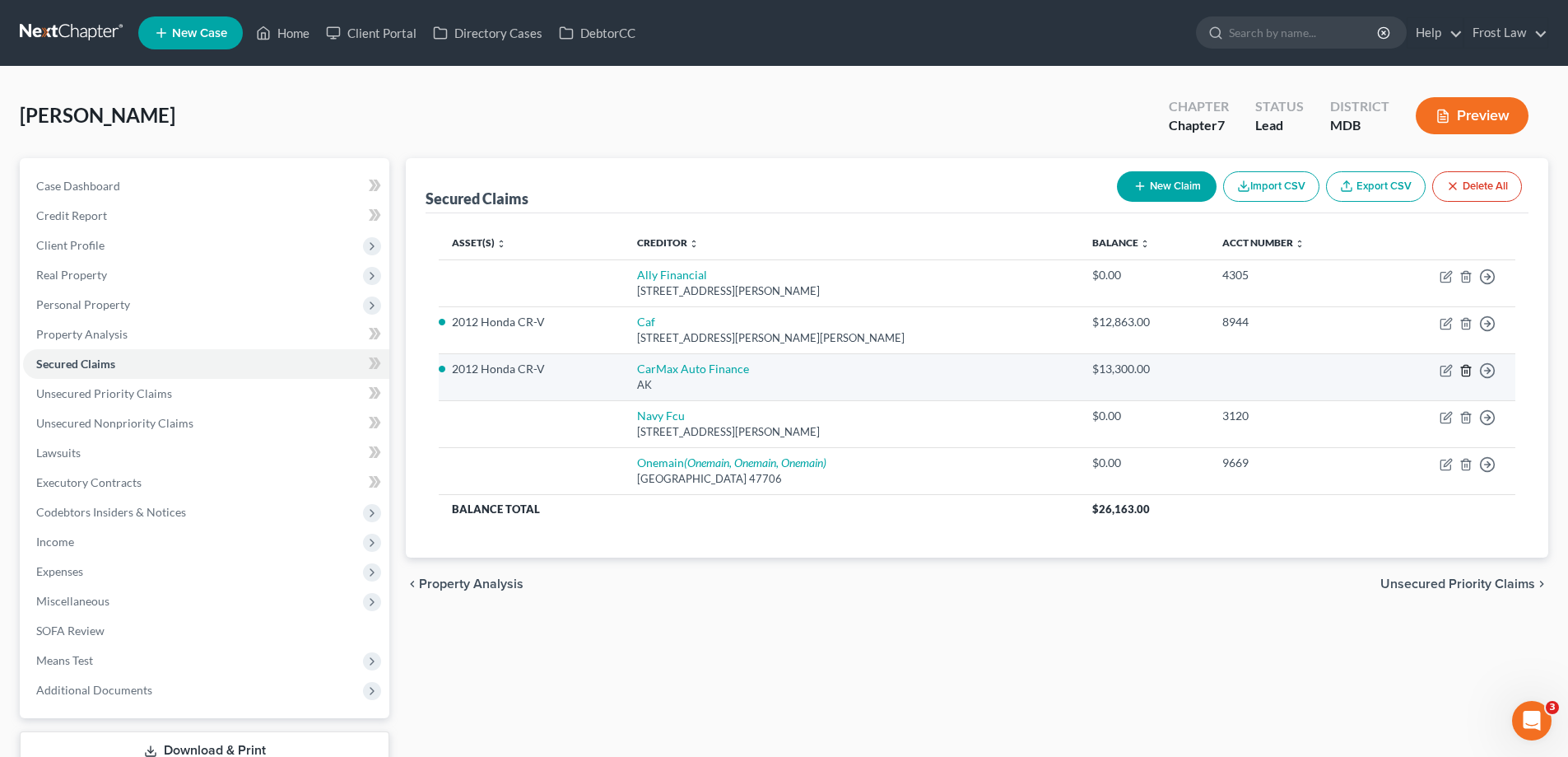
click at [1469, 372] on icon "button" at bounding box center [1466, 369] width 8 height 11
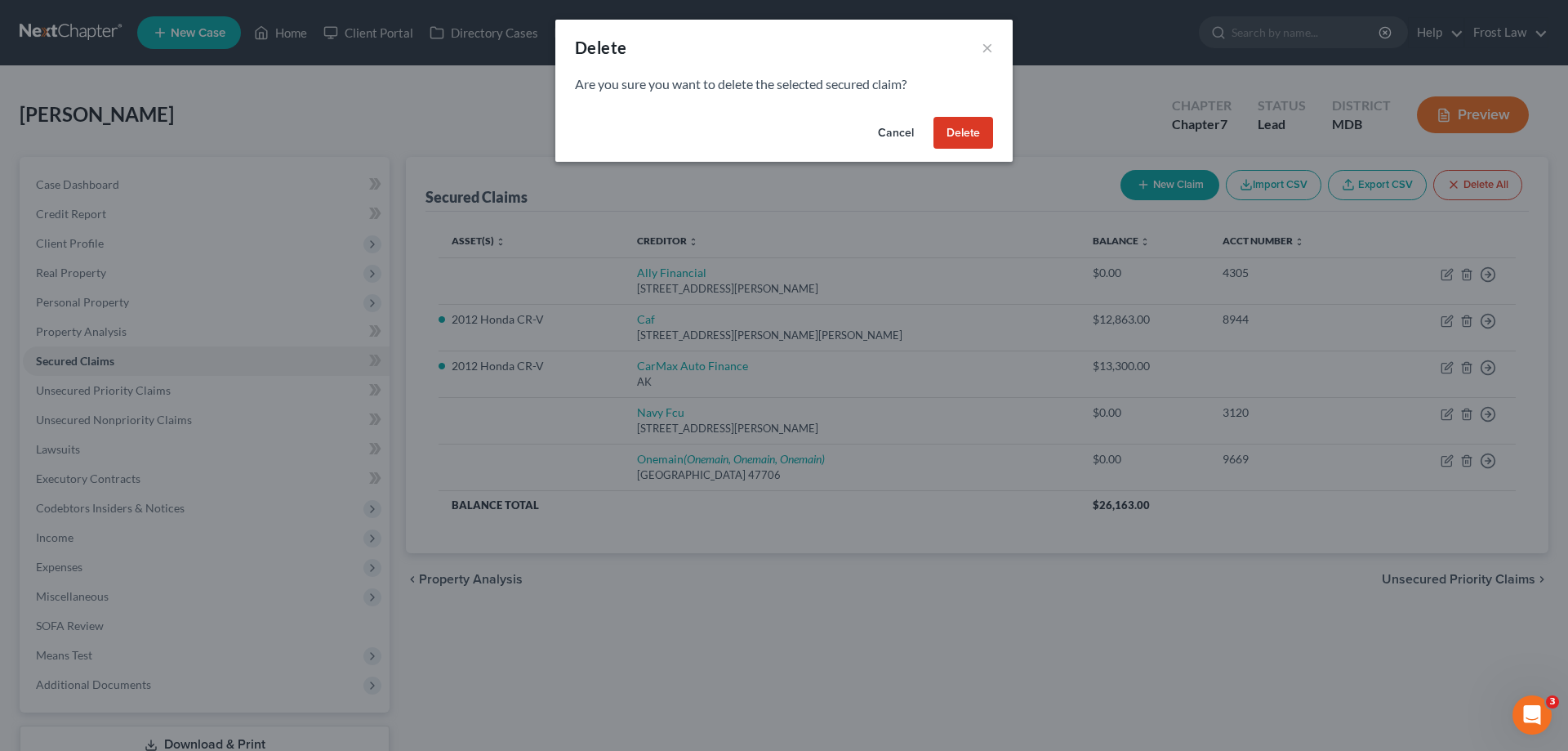
click at [950, 125] on button "Delete" at bounding box center [963, 133] width 60 height 33
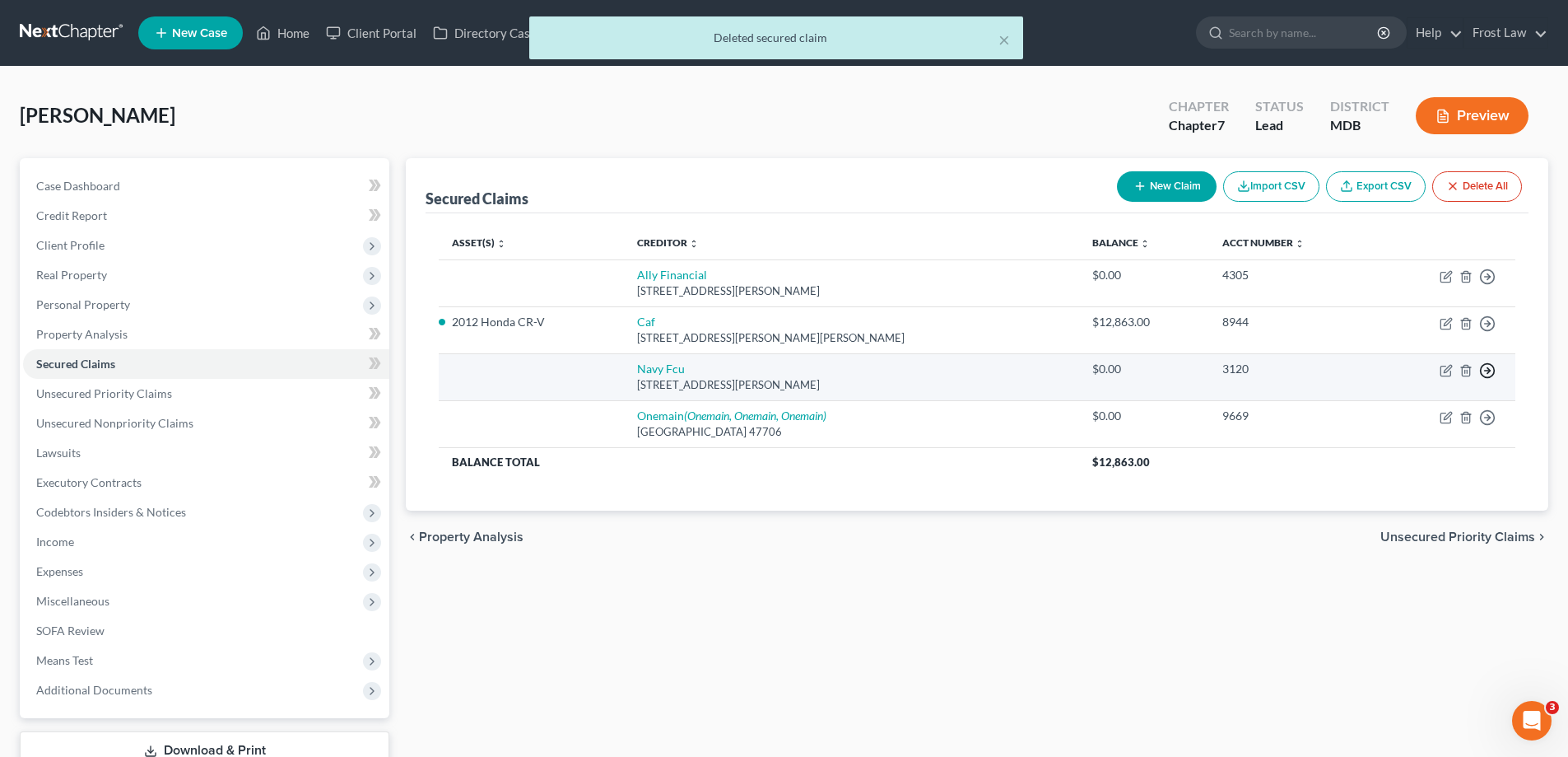
click at [1483, 368] on icon "button" at bounding box center [1486, 370] width 17 height 17
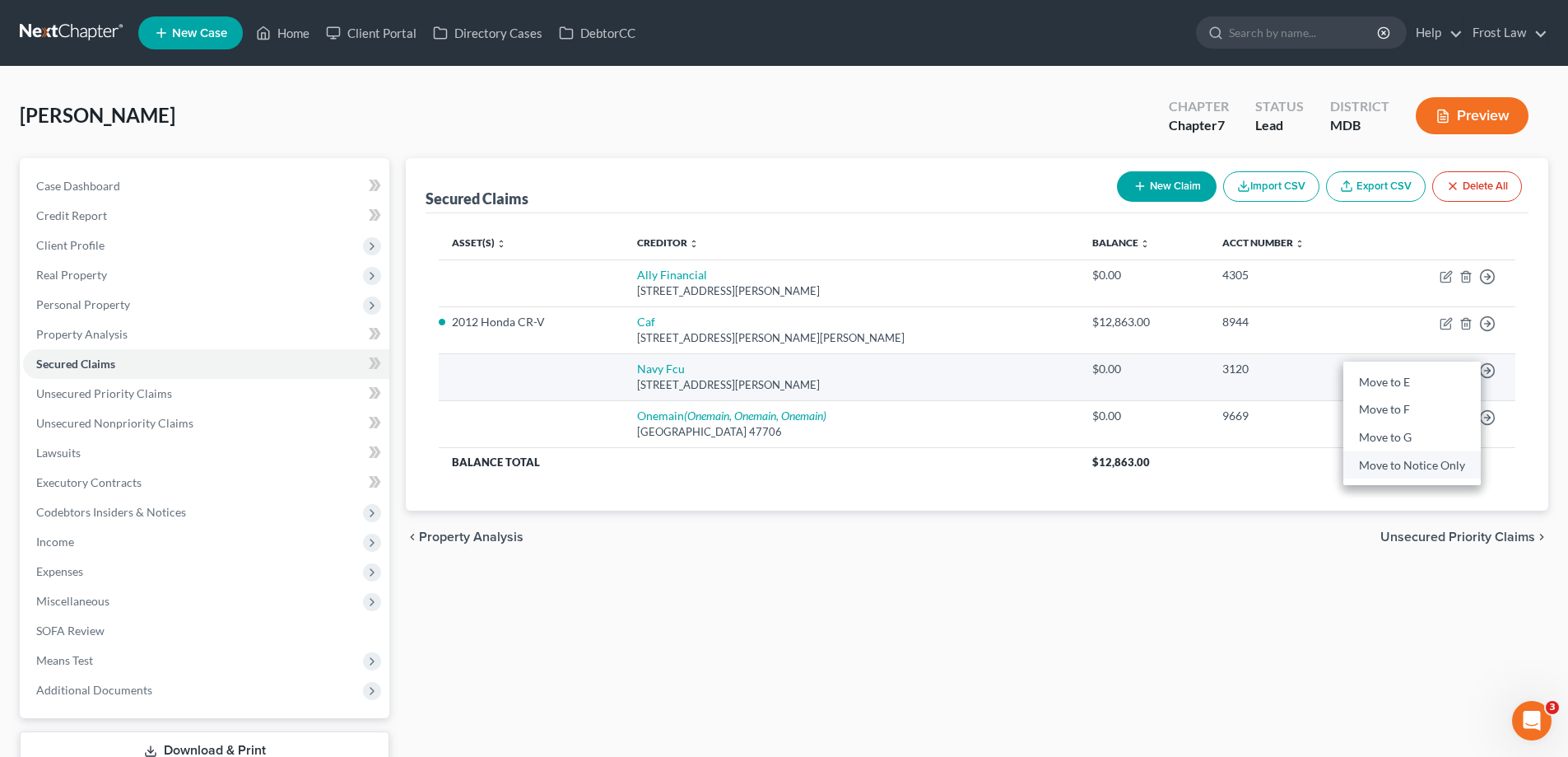
click at [1443, 461] on link "Move to Notice Only" at bounding box center [1412, 465] width 137 height 28
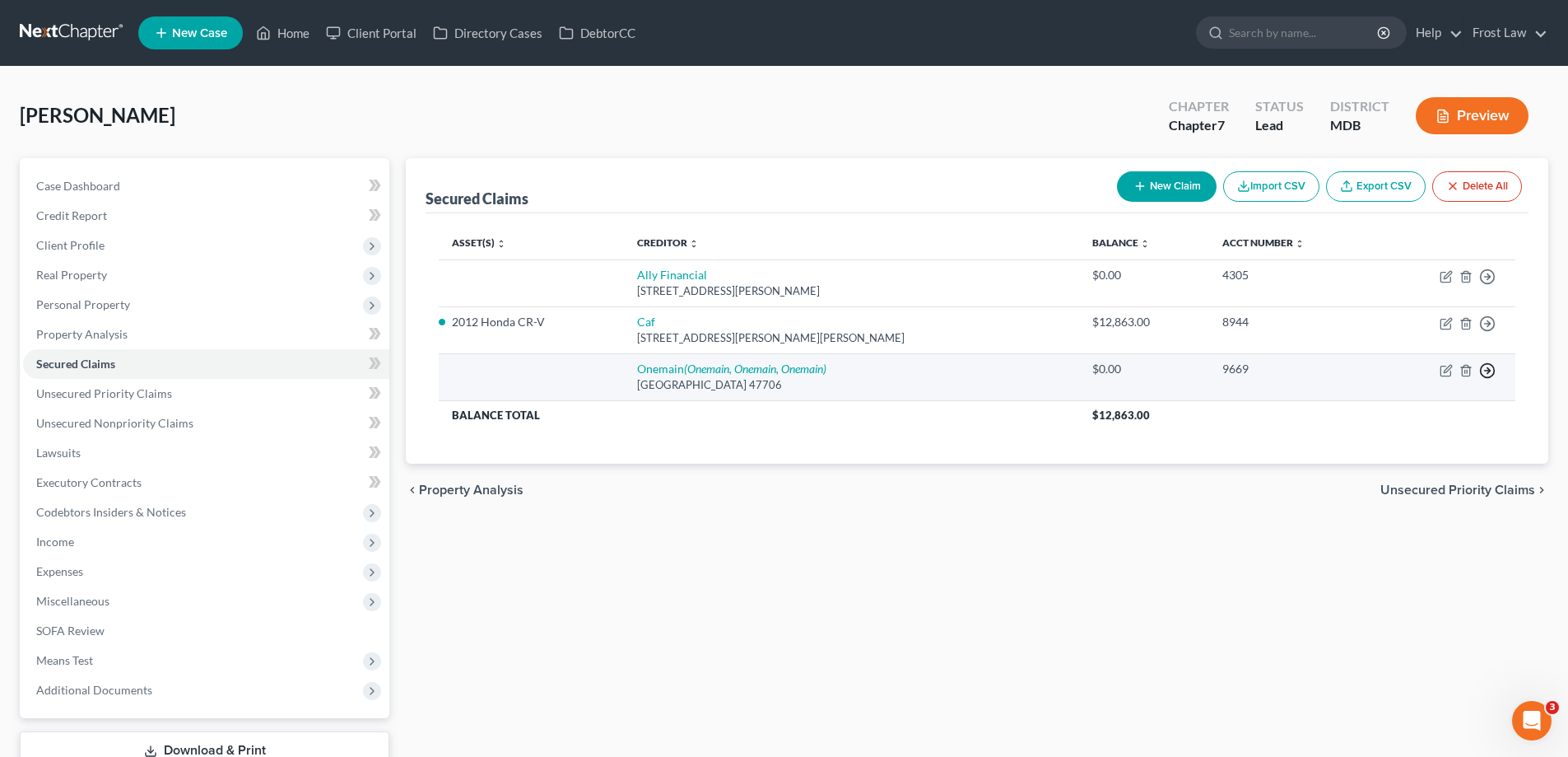
click at [1487, 371] on icon "button" at bounding box center [1486, 370] width 17 height 17
click at [1439, 466] on link "Move to Notice Only" at bounding box center [1412, 465] width 137 height 28
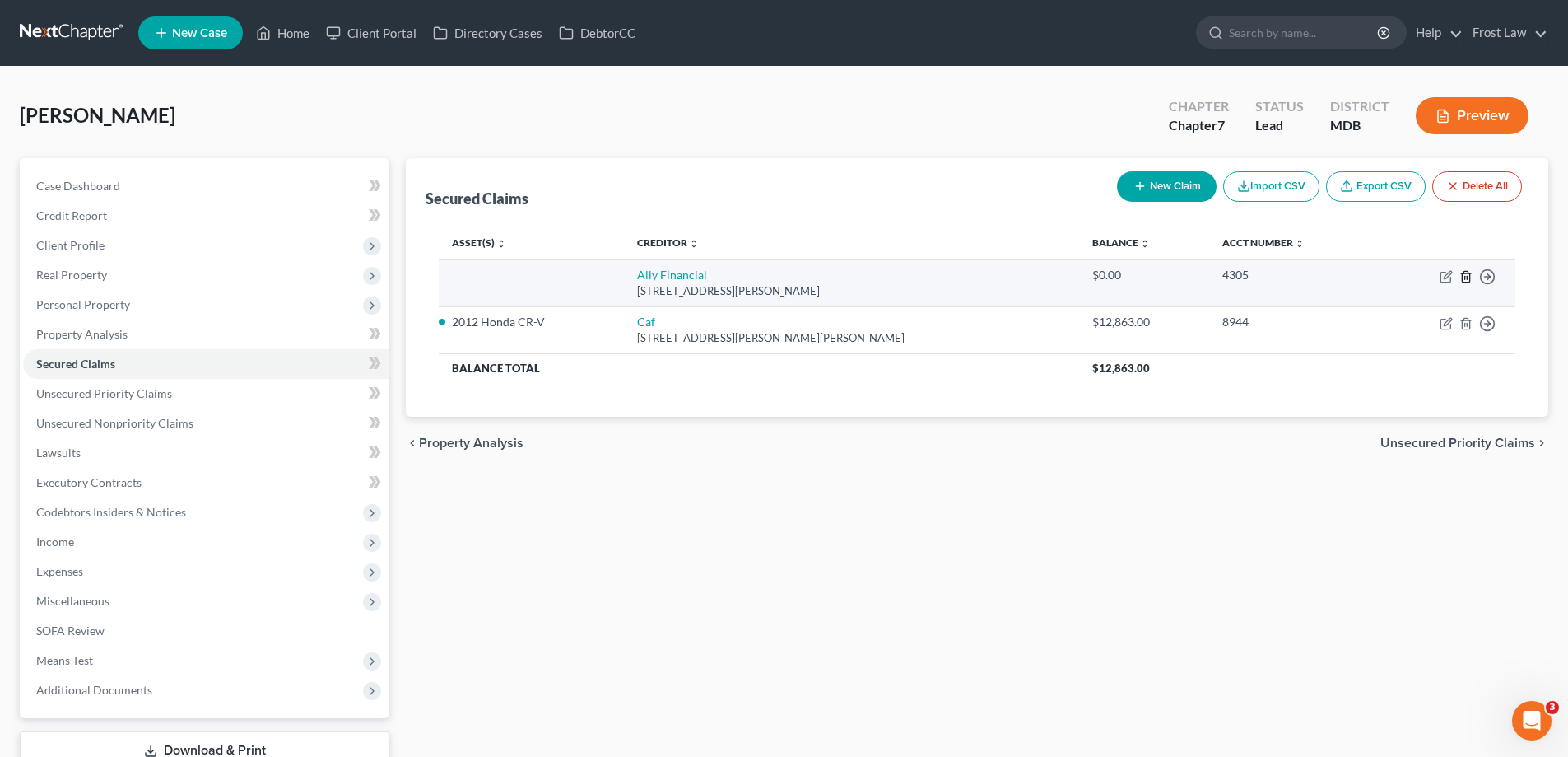
click at [1473, 273] on td "Move to E Move to F Move to G Move to Notice Only" at bounding box center [1446, 283] width 137 height 47
click at [1485, 279] on icon "button" at bounding box center [1486, 276] width 17 height 17
click at [1470, 371] on link "Move to Notice Only" at bounding box center [1412, 371] width 137 height 28
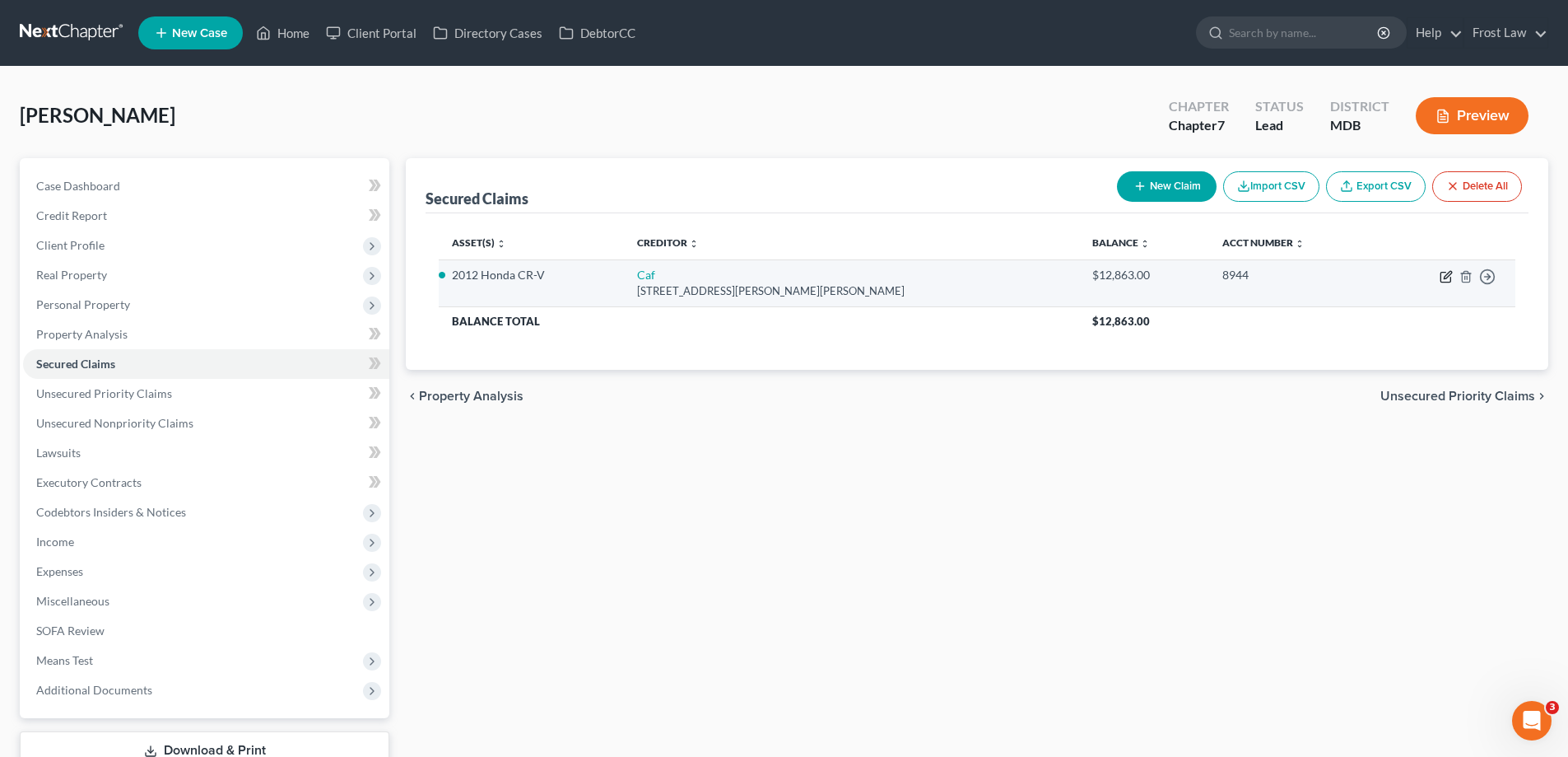
click at [1446, 279] on icon "button" at bounding box center [1447, 277] width 14 height 14
select select "10"
select select "2"
select select "4"
select select "0"
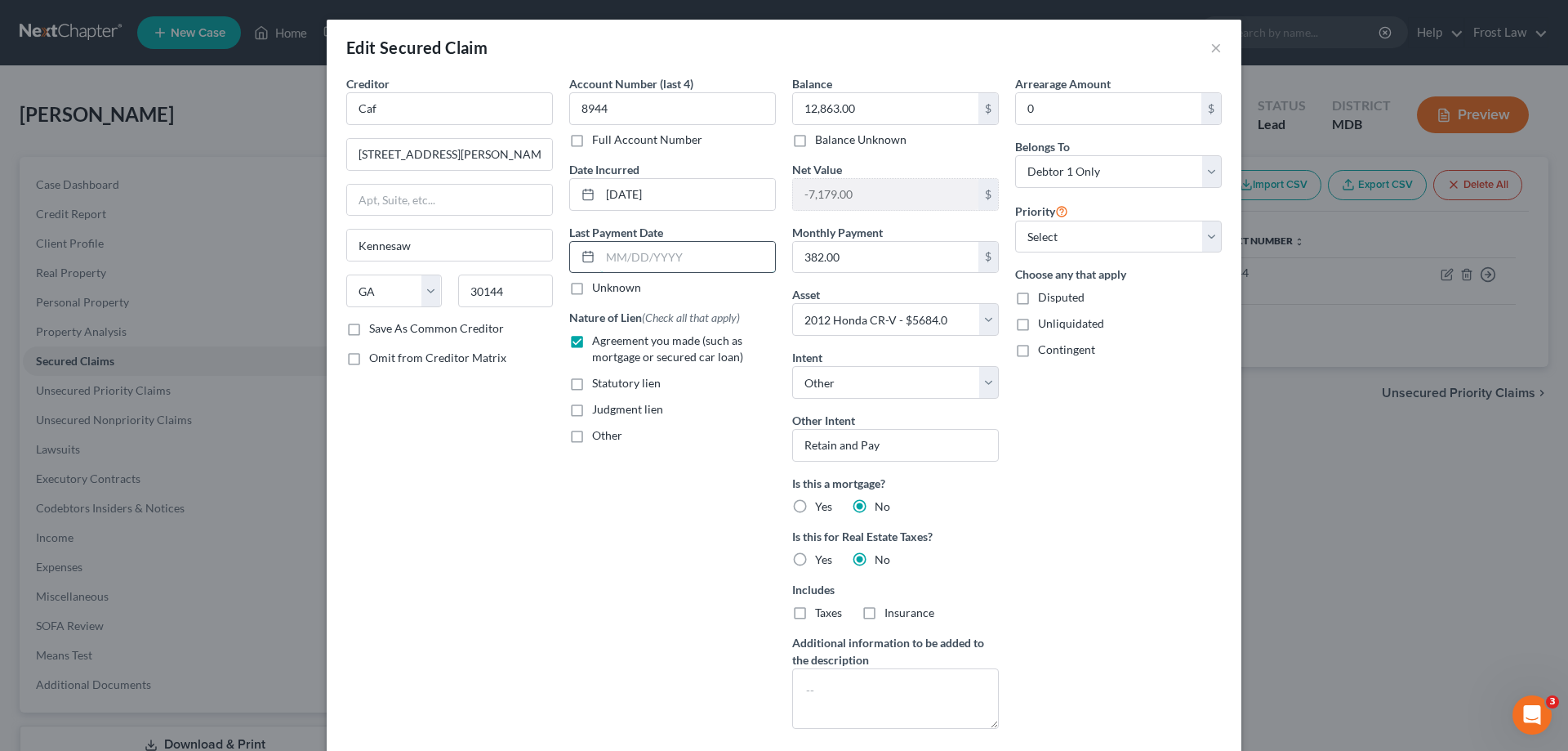
click at [676, 261] on input "text" at bounding box center [687, 257] width 174 height 31
click at [612, 262] on input "1010/2025" at bounding box center [687, 257] width 174 height 31
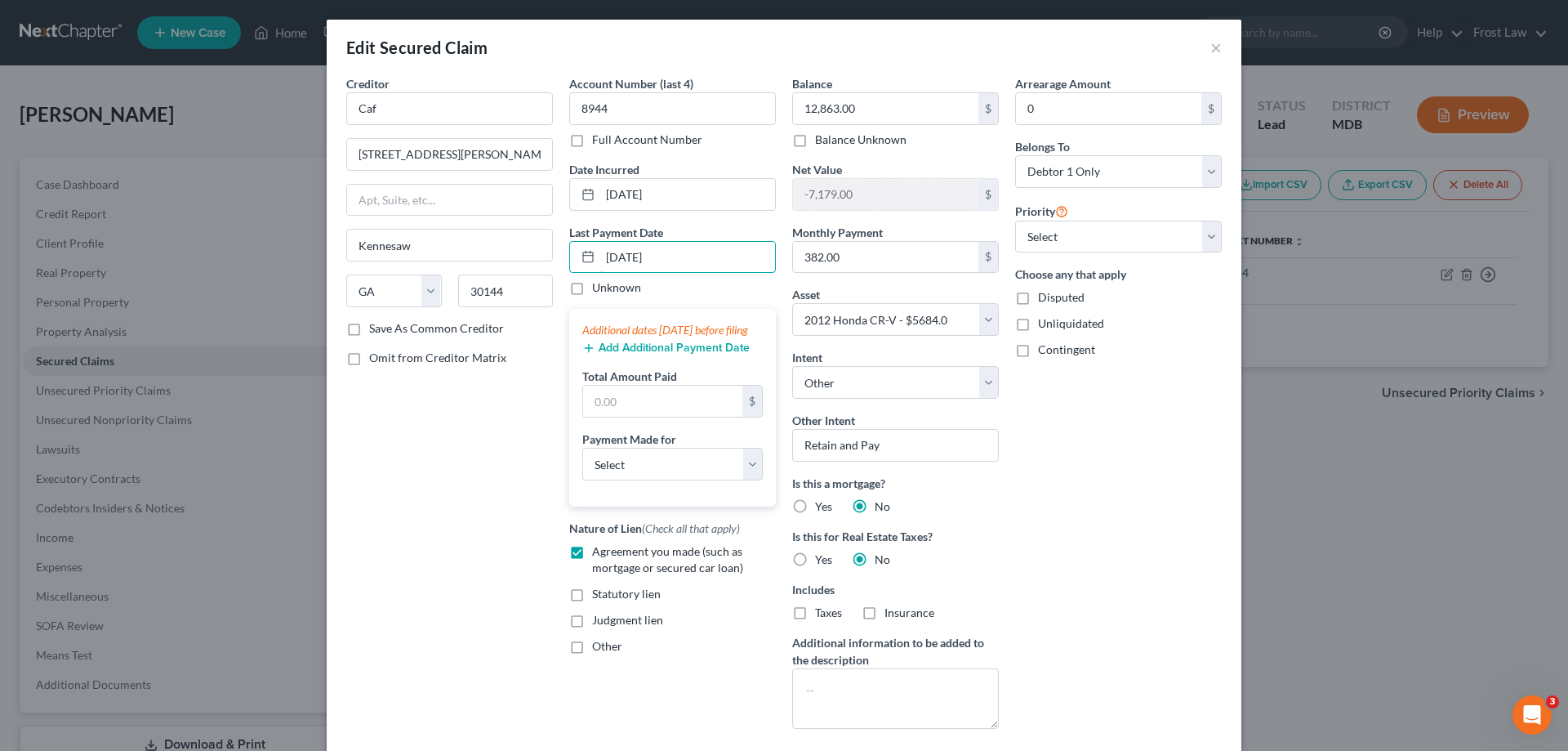
type input "[DATE]"
click at [650, 355] on button "Add Additional Payment Date" at bounding box center [666, 348] width 168 height 13
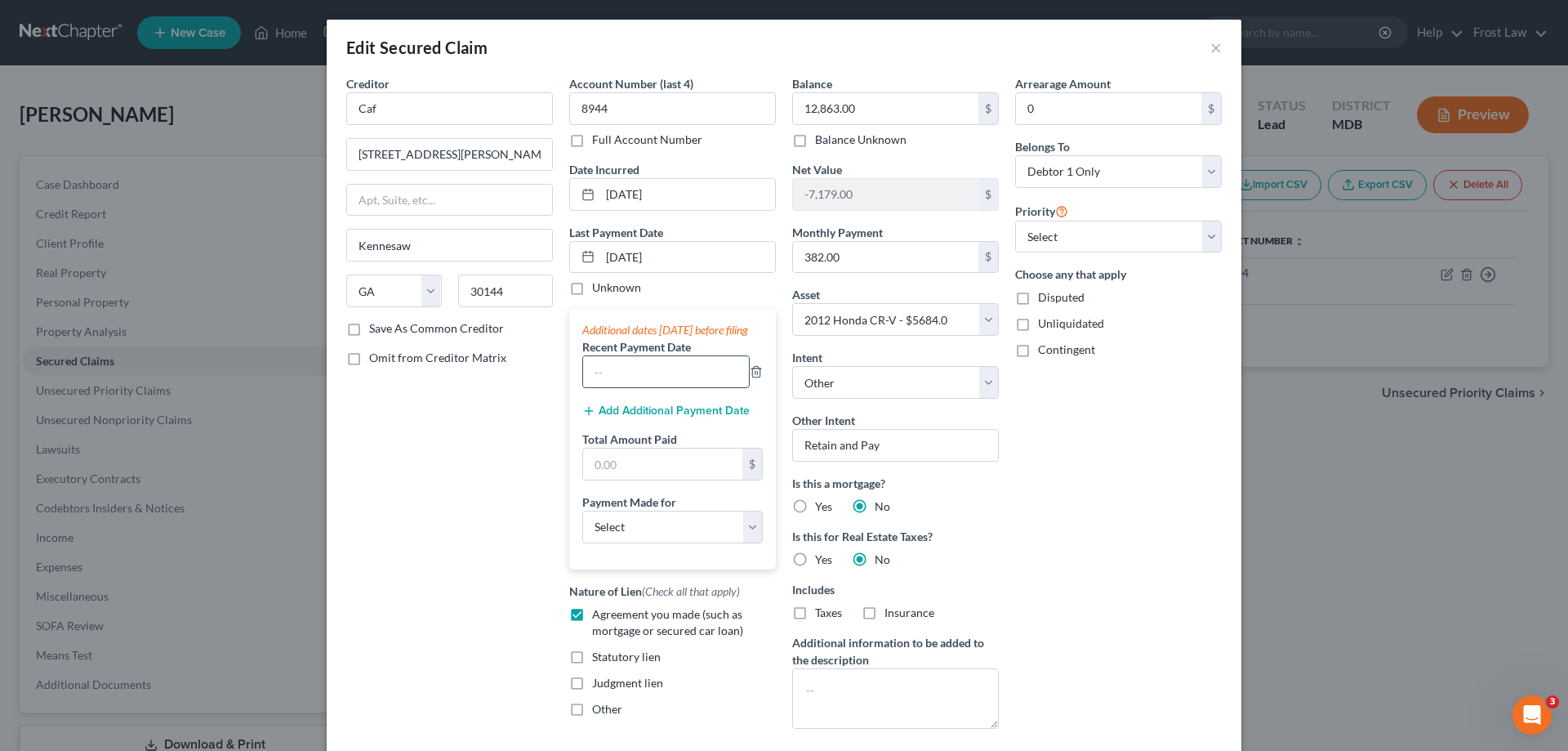
click at [650, 386] on input "text" at bounding box center [666, 371] width 166 height 31
type input "[DATE]"
click at [656, 417] on button "Add Additional Payment Date" at bounding box center [666, 411] width 168 height 13
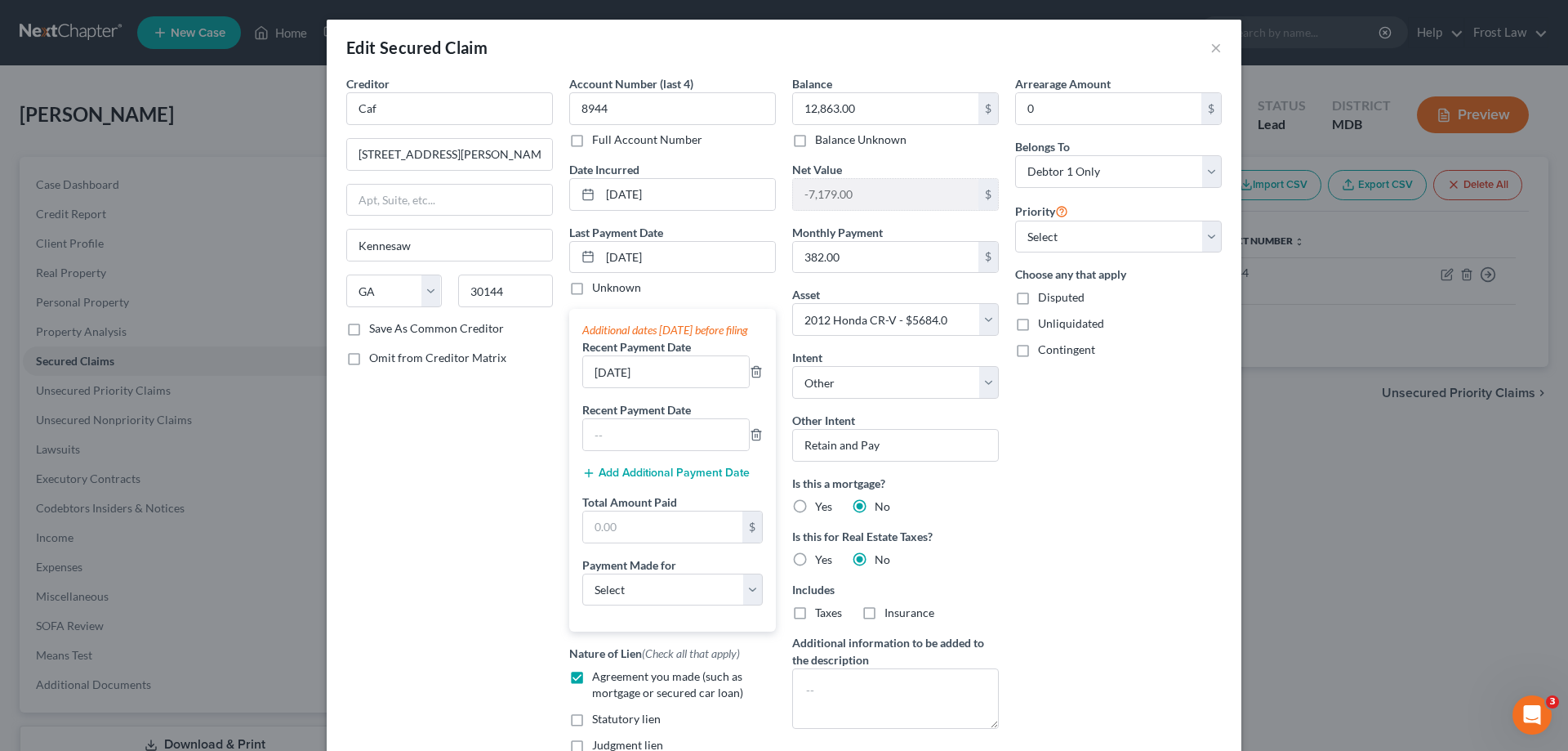
click at [633, 418] on label "Recent Payment Date" at bounding box center [636, 410] width 109 height 17
click at [637, 448] on input "text" at bounding box center [666, 435] width 166 height 31
type input "[DATE]"
click at [671, 531] on input "text" at bounding box center [662, 526] width 159 height 31
click at [642, 543] on input "text" at bounding box center [662, 526] width 159 height 31
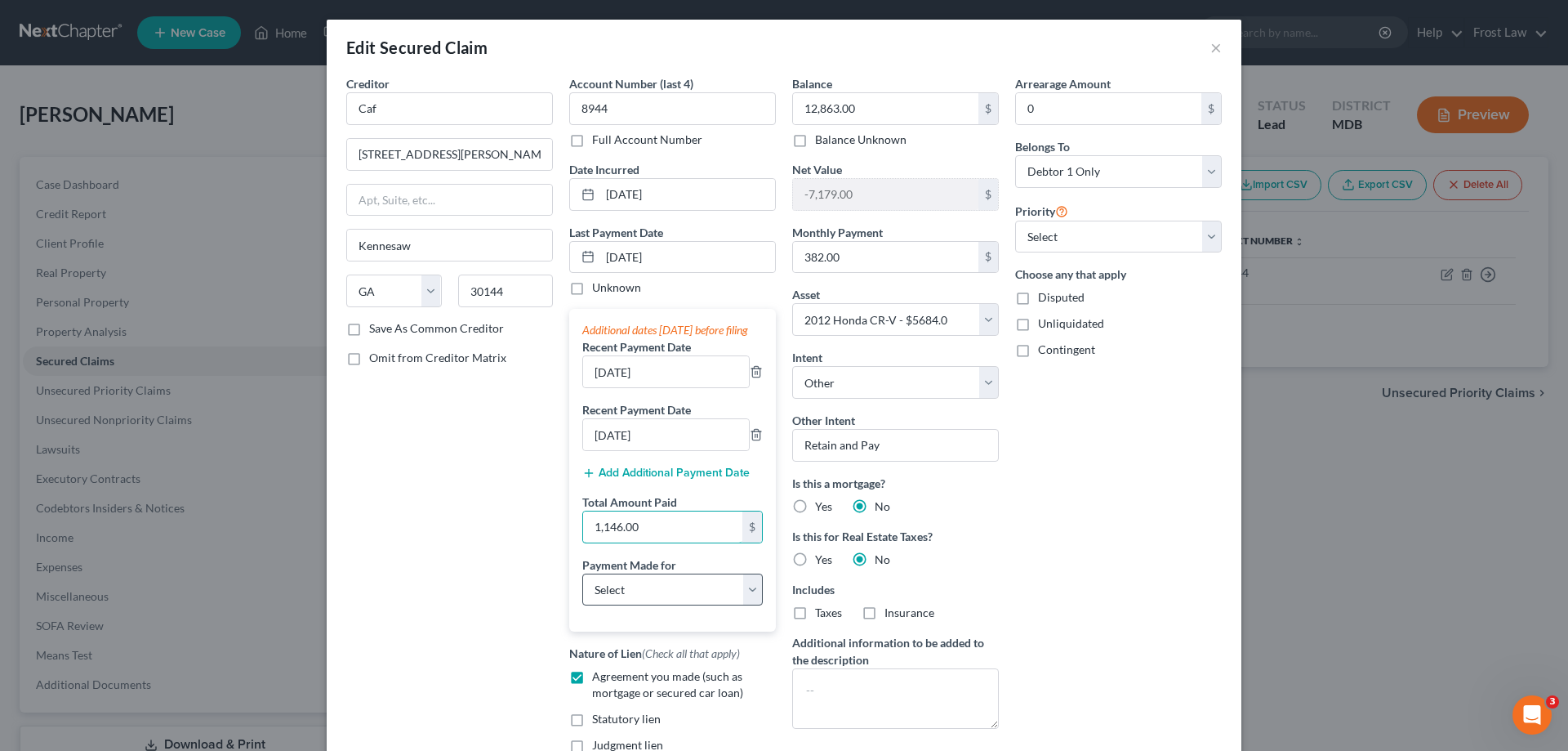
type input "1,146.00"
click at [656, 606] on select "Select Car Credit Card Loan Repayment Mortgage Other Suppliers Or Vendors" at bounding box center [672, 590] width 180 height 33
select select "0"
click at [582, 589] on select "Select Car Credit Card Loan Repayment Mortgage Other Suppliers Or Vendors" at bounding box center [672, 590] width 180 height 33
click at [1017, 521] on div "Arrearage Amount 0 $ Belongs To * Select Debtor 1 Only Debtor 2 Only Debtor 1 A…" at bounding box center [1118, 434] width 223 height 717
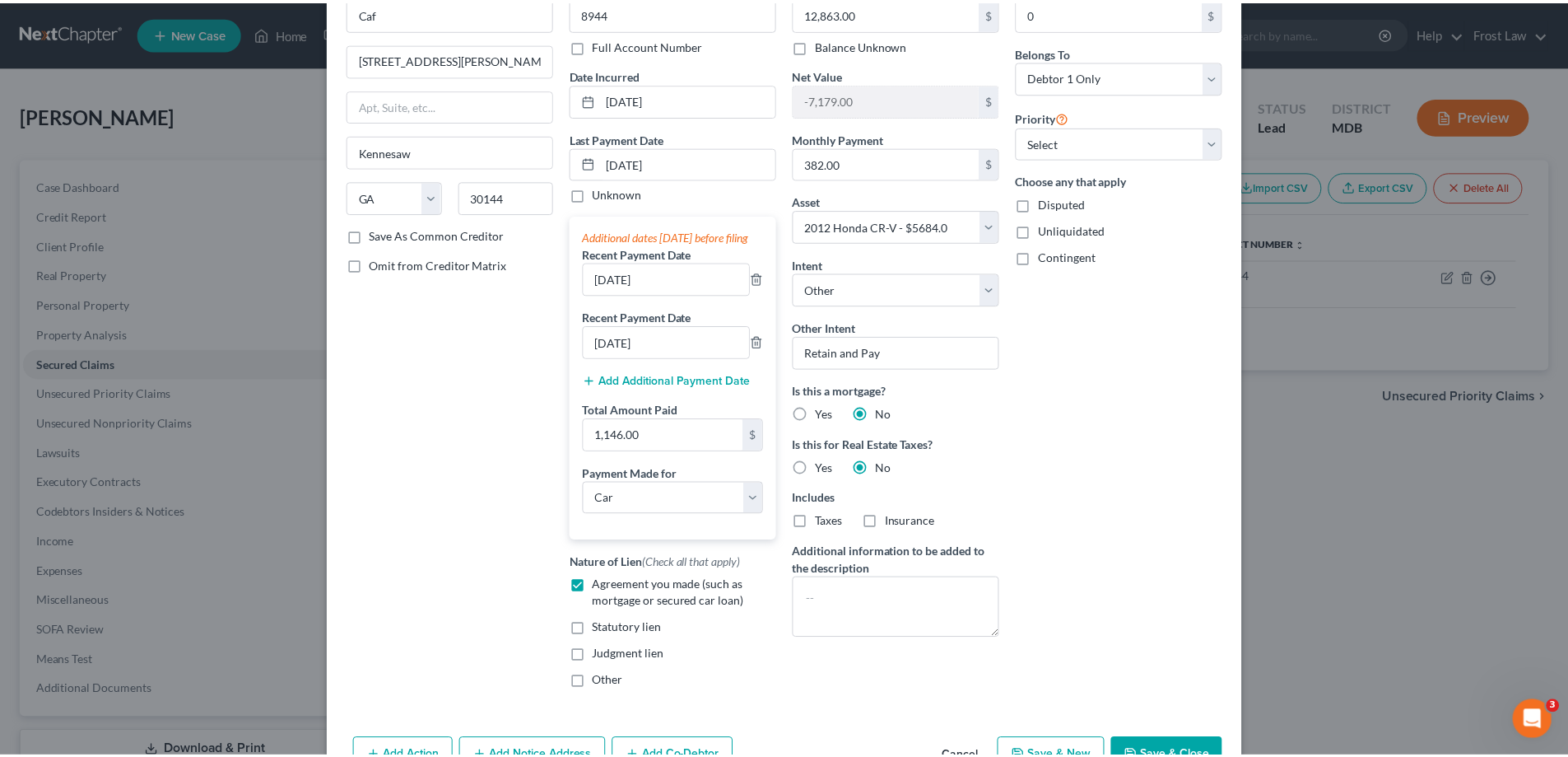
scroll to position [175, 0]
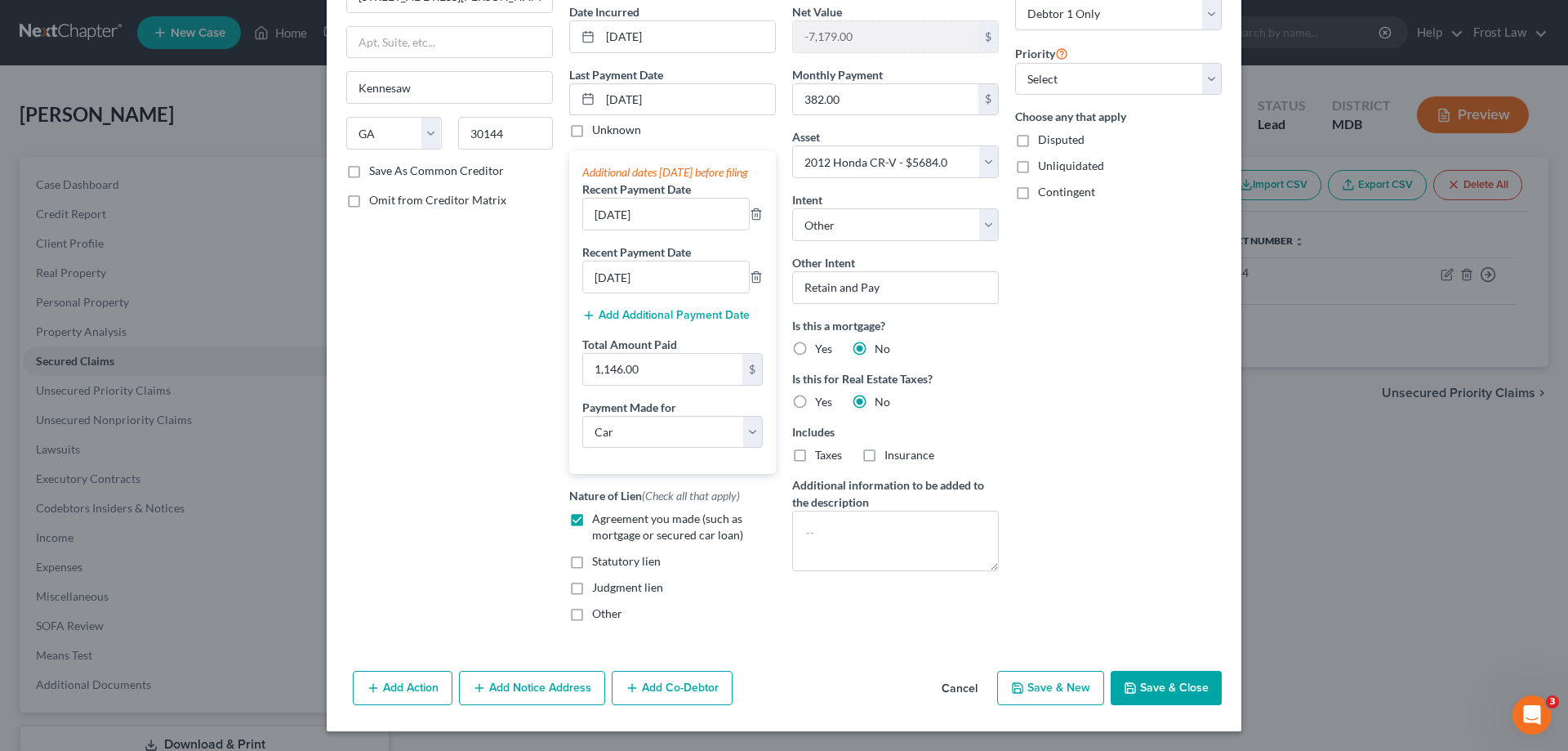
click at [1146, 666] on div "Add Action Add Notice Address Add Co-Debtor Cancel Save & New Save & Close" at bounding box center [784, 691] width 915 height 54
click at [1147, 684] on button "Save & Close" at bounding box center [1165, 688] width 111 height 35
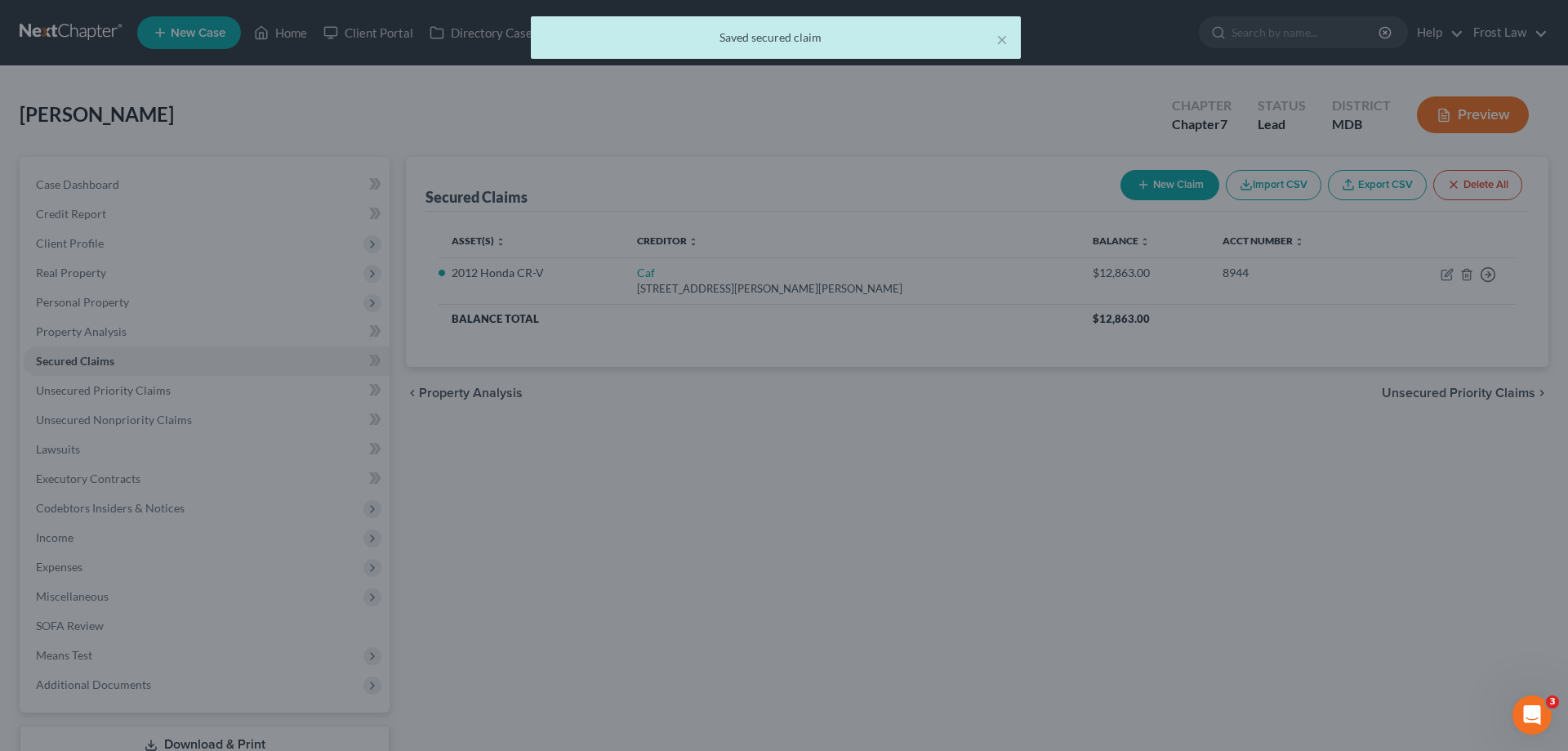
select select "2"
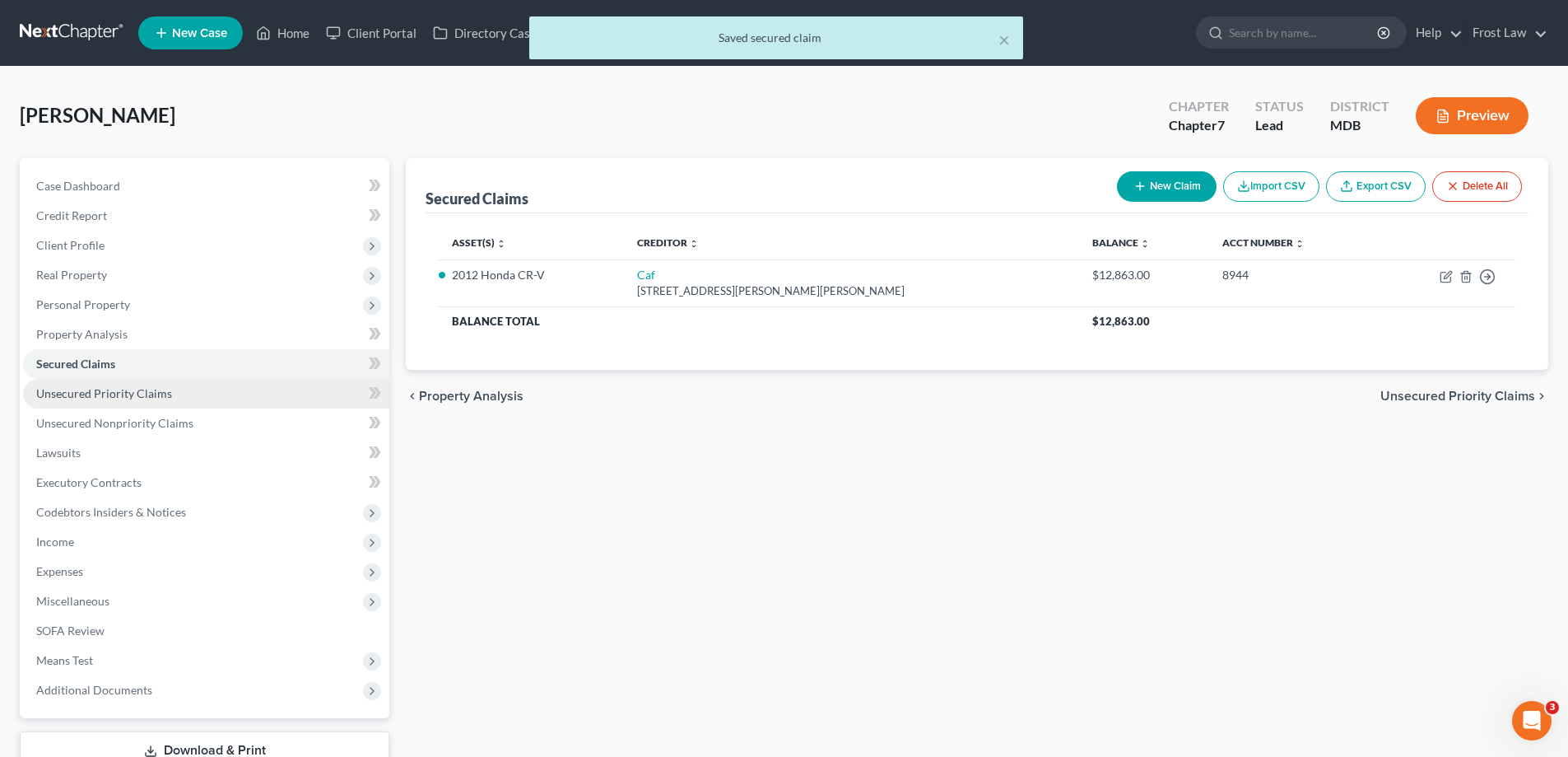
click at [165, 404] on link "Unsecured Priority Claims" at bounding box center [206, 394] width 366 height 29
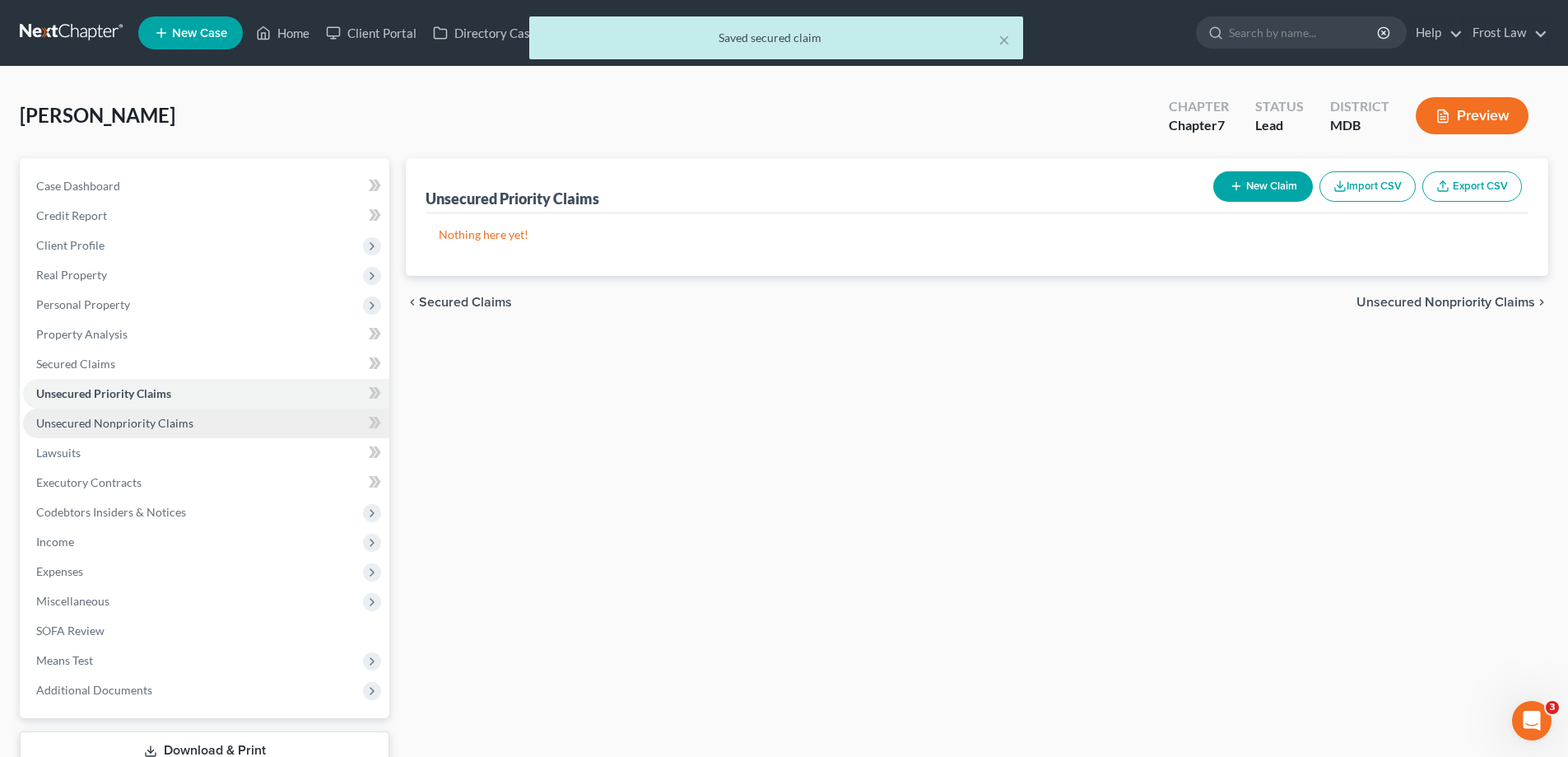
click at [175, 421] on span "Unsecured Nonpriority Claims" at bounding box center [115, 423] width 157 height 14
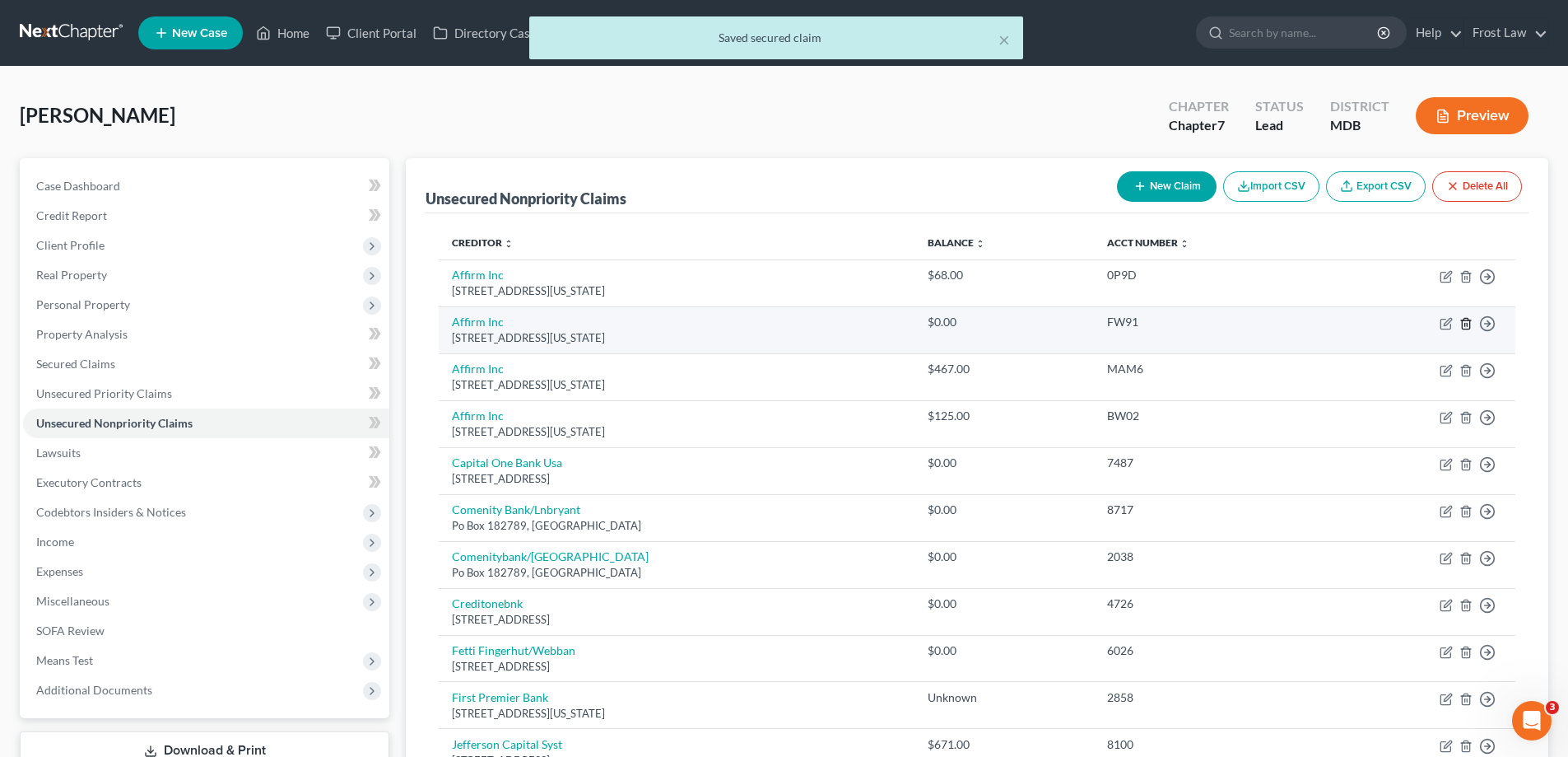
click at [1468, 317] on icon "button" at bounding box center [1466, 324] width 14 height 14
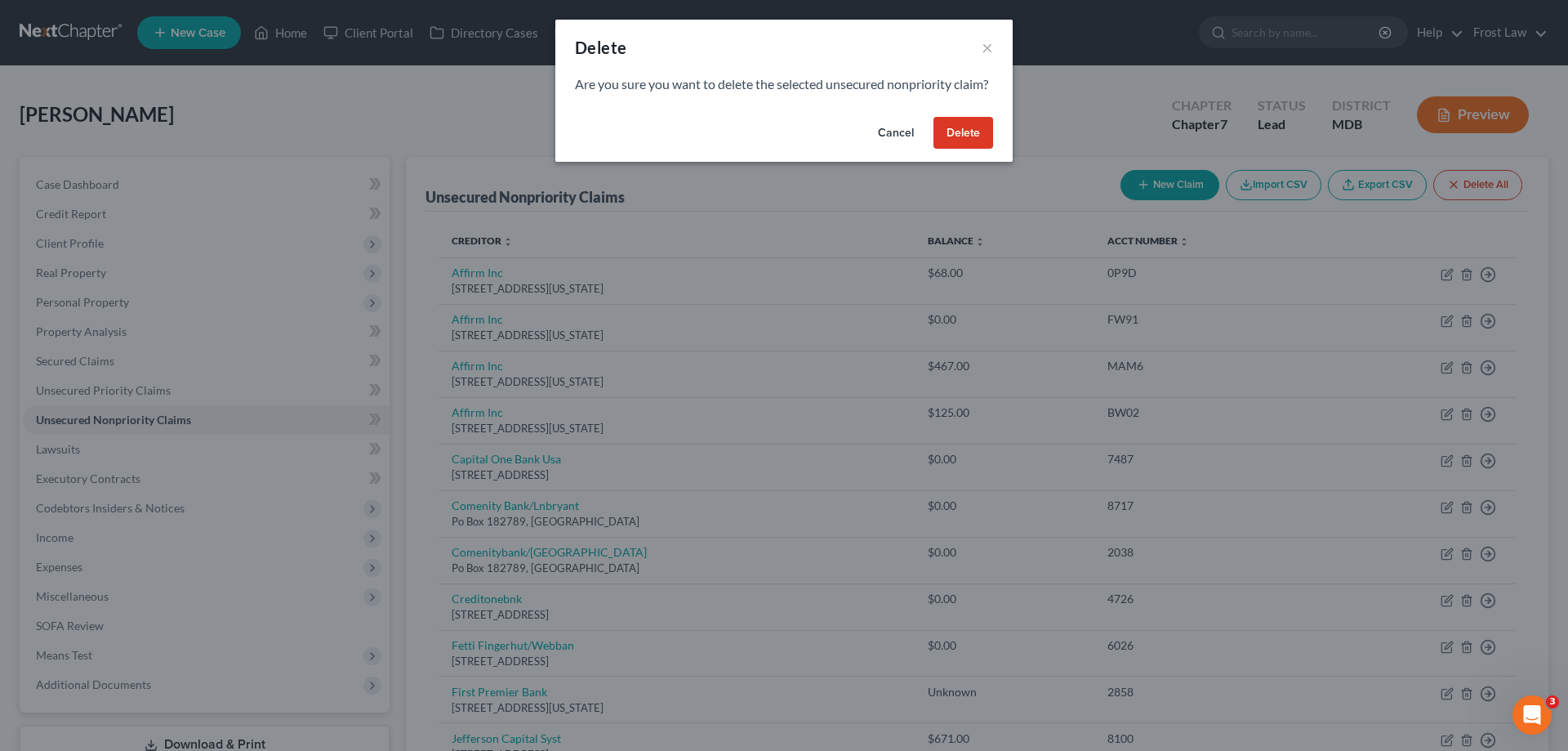
click at [980, 149] on button "Delete" at bounding box center [963, 133] width 60 height 33
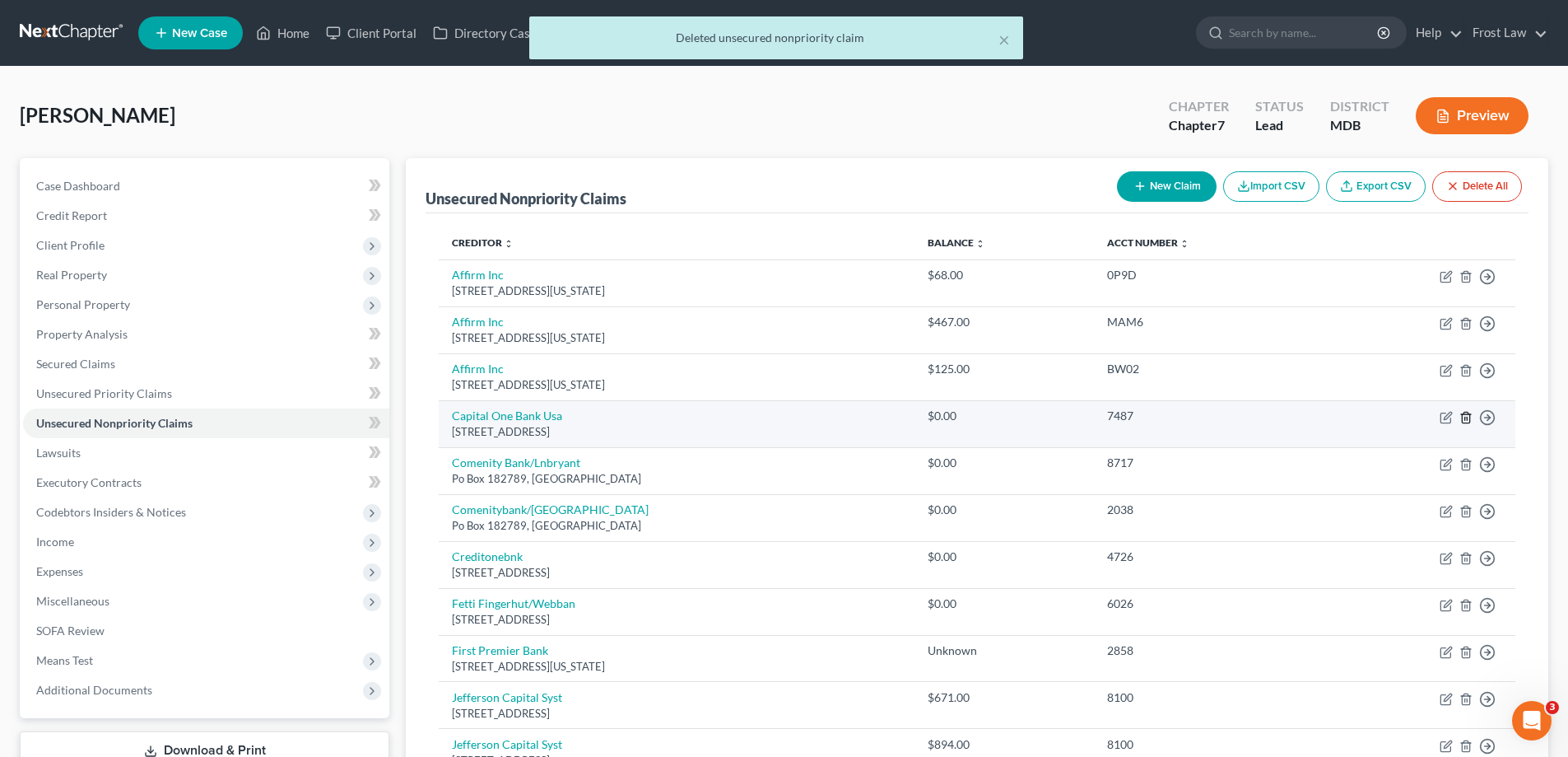
click at [1469, 414] on icon "button" at bounding box center [1466, 417] width 8 height 11
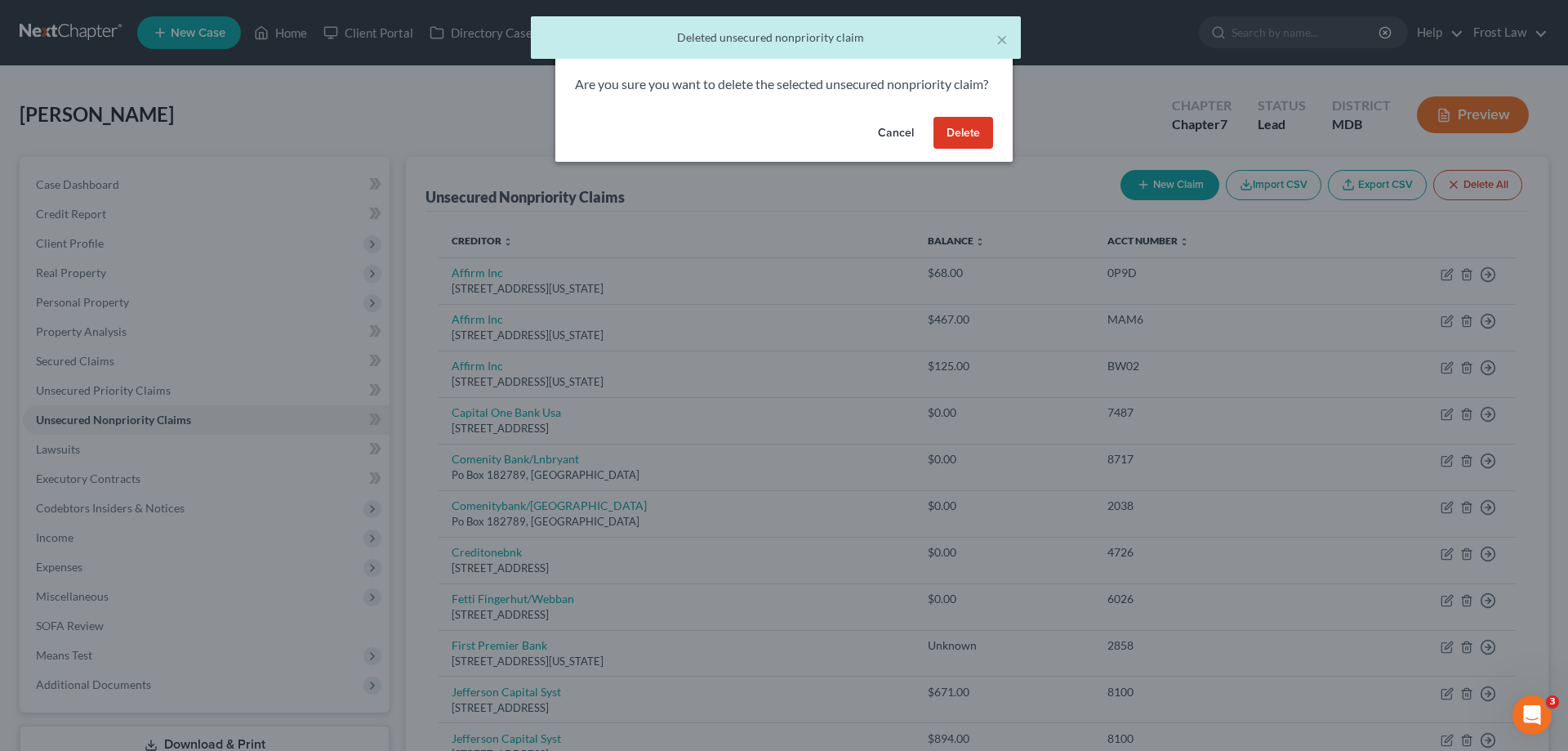
click at [972, 149] on button "Delete" at bounding box center [963, 133] width 60 height 33
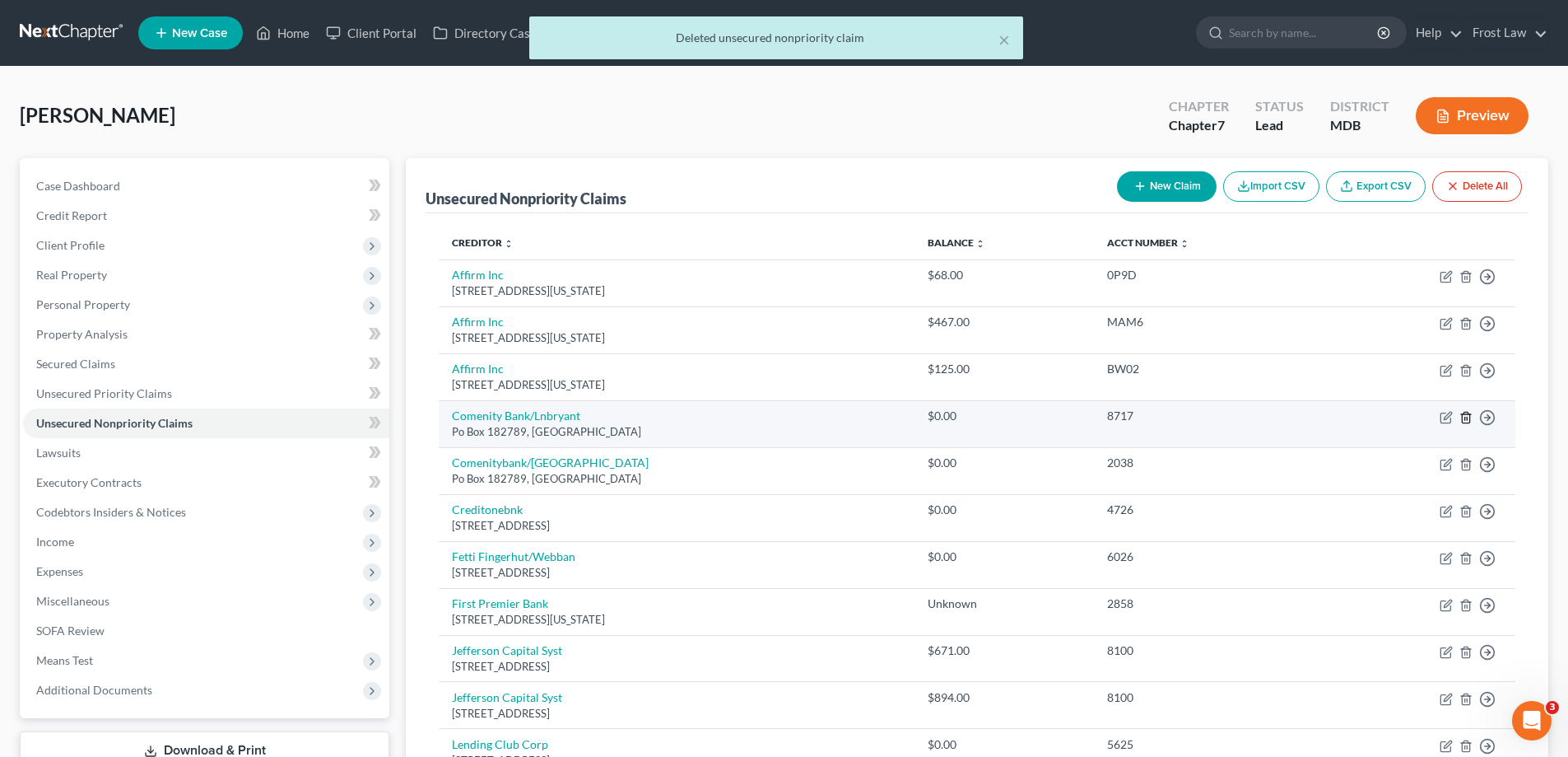
click at [1464, 417] on icon "button" at bounding box center [1466, 418] width 14 height 14
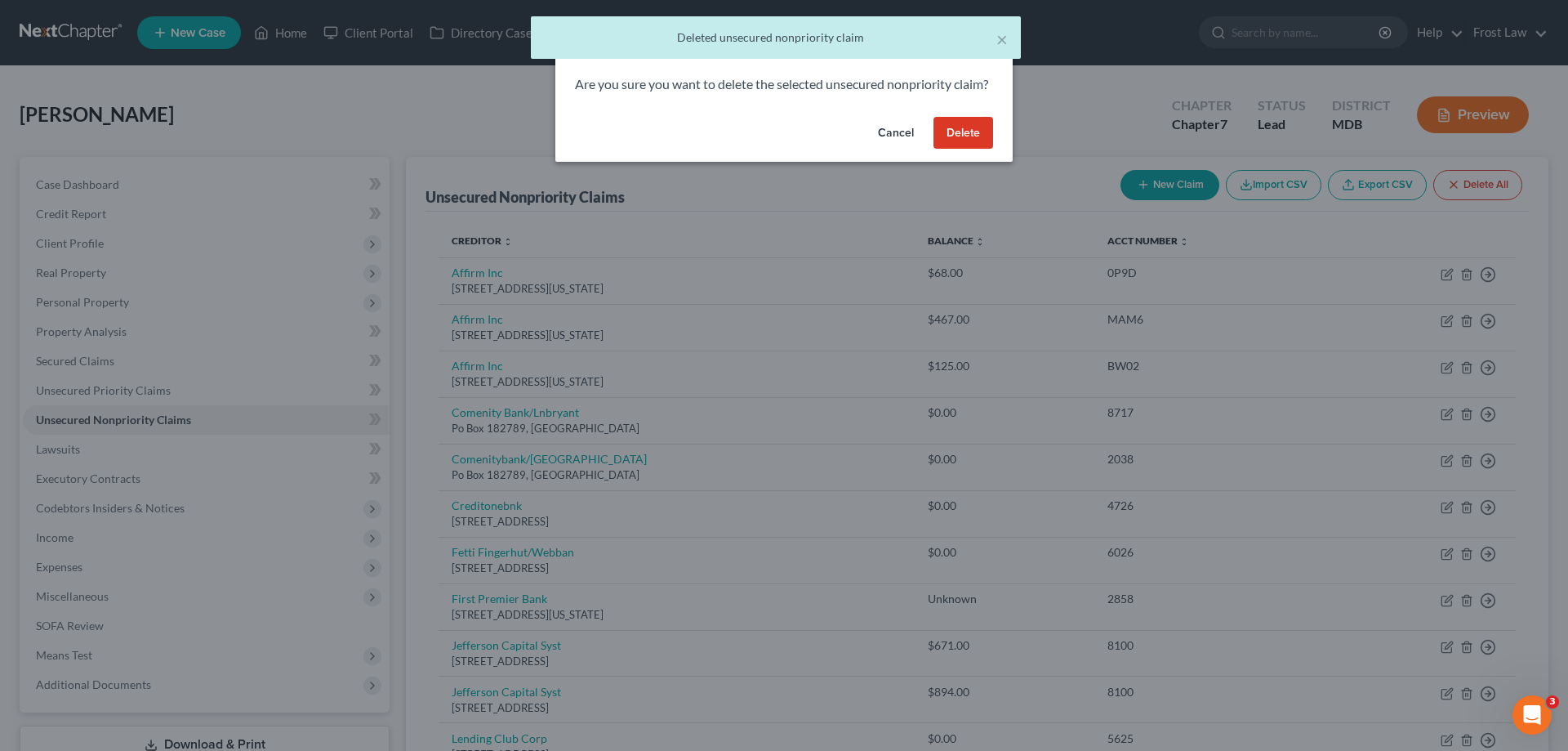
click at [953, 149] on button "Delete" at bounding box center [963, 133] width 60 height 33
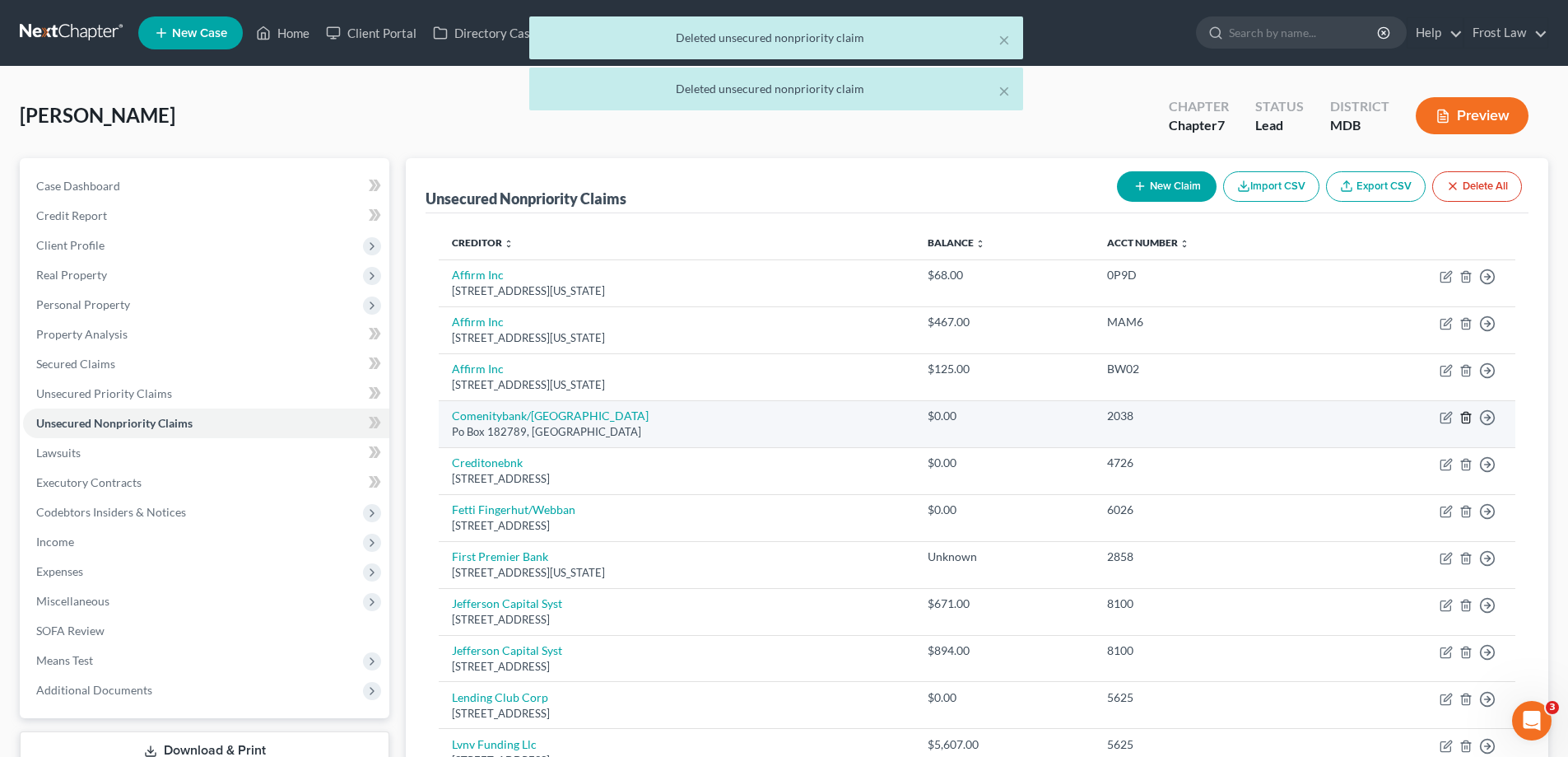
click at [1459, 417] on icon "button" at bounding box center [1466, 418] width 14 height 14
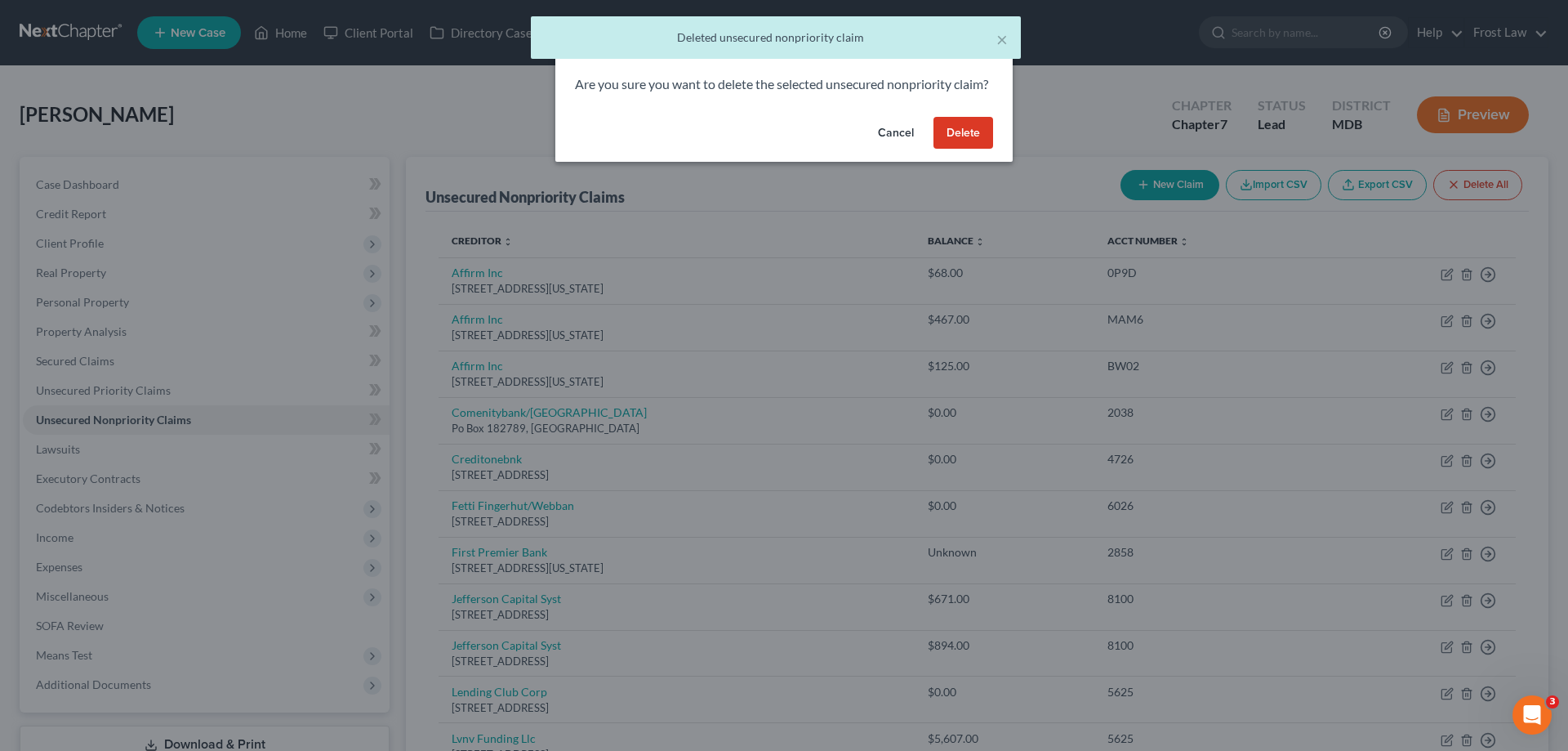
drag, startPoint x: 958, startPoint y: 142, endPoint x: 1209, endPoint y: 370, distance: 339.1
click at [959, 142] on button "Delete" at bounding box center [963, 133] width 60 height 33
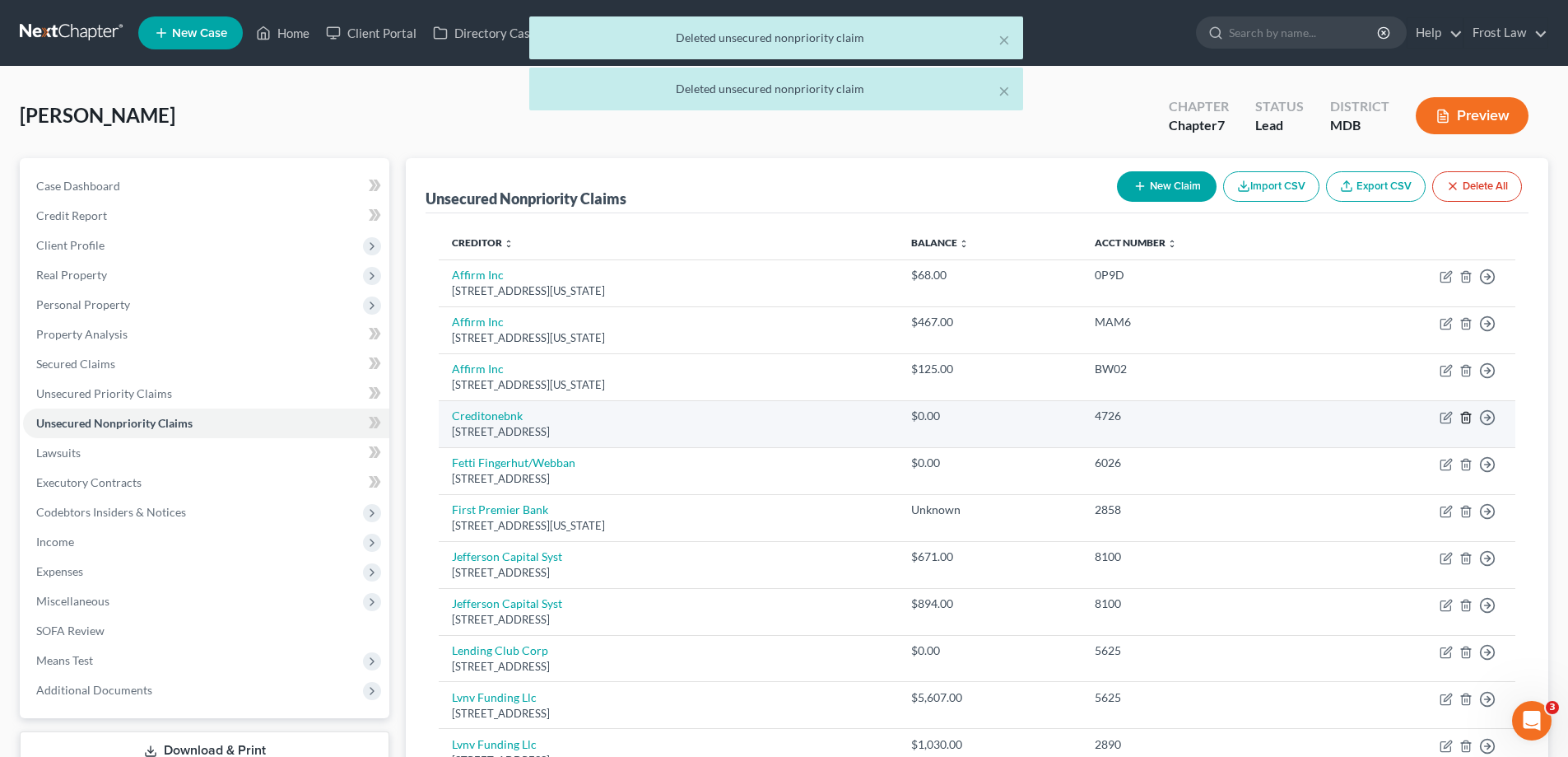
click at [1466, 412] on icon "button" at bounding box center [1466, 418] width 14 height 14
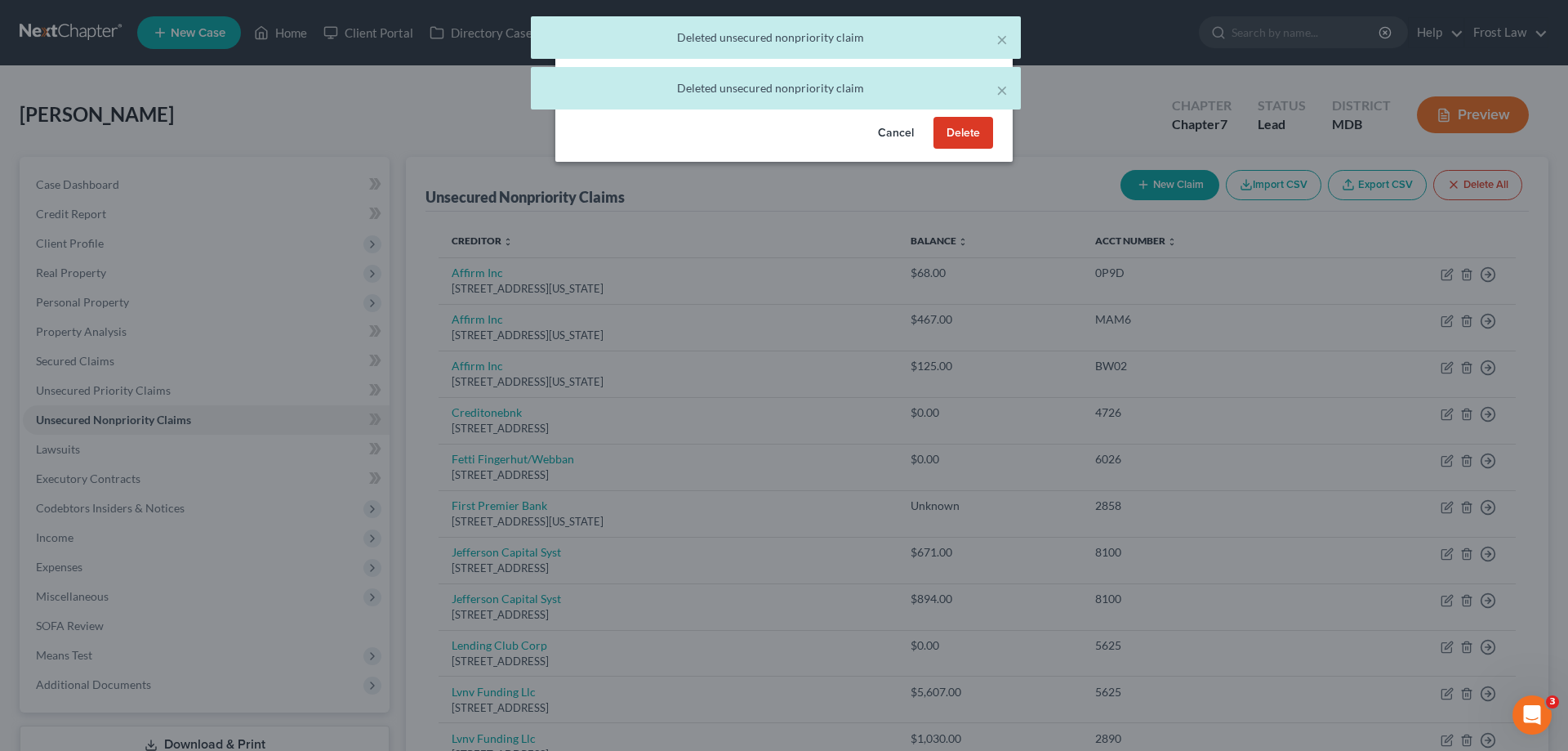
click at [898, 148] on button "Cancel" at bounding box center [895, 133] width 62 height 33
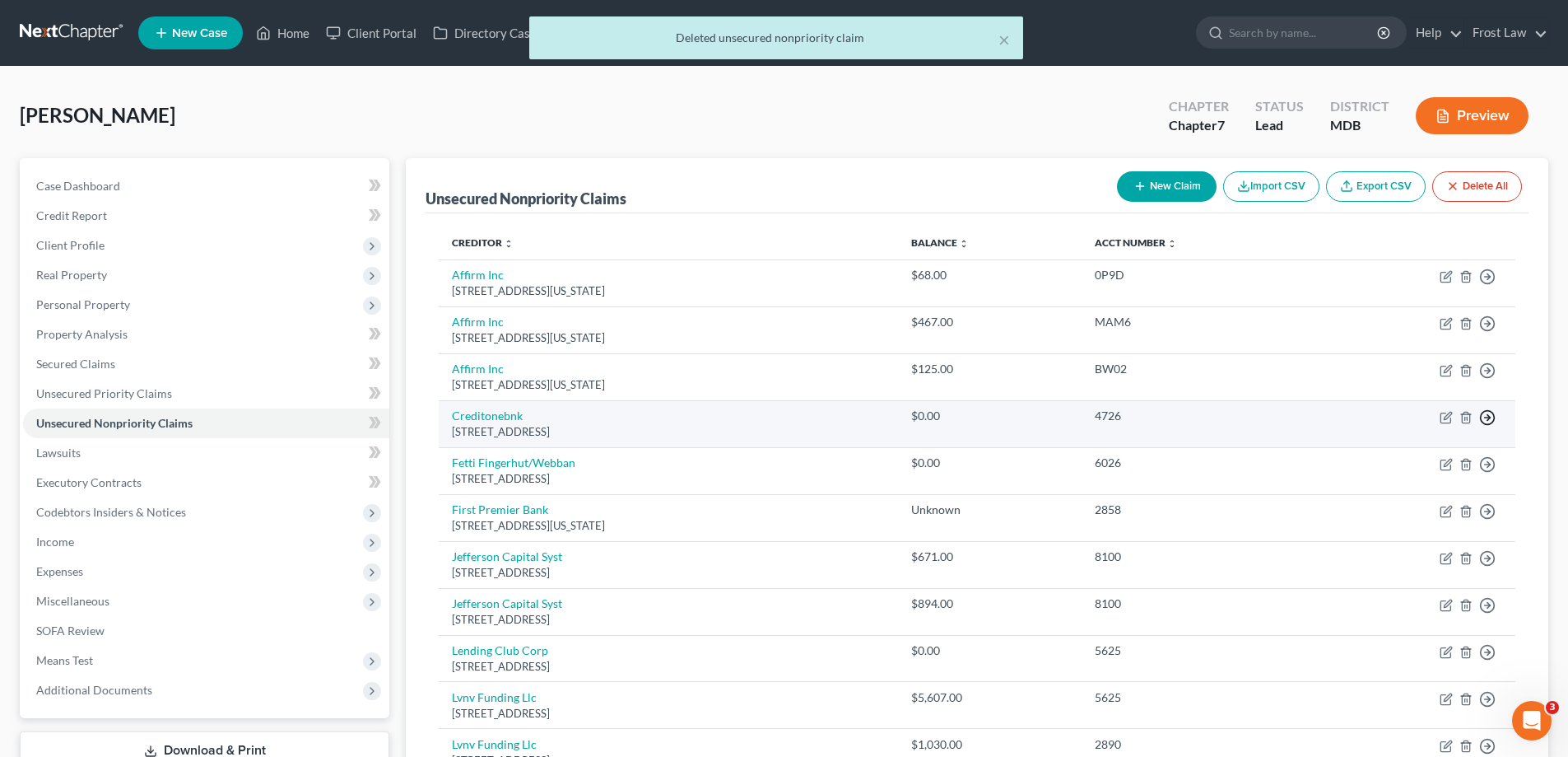
click at [1483, 416] on icon "button" at bounding box center [1486, 417] width 17 height 17
click at [1381, 513] on link "Move to Notice Only" at bounding box center [1412, 512] width 137 height 28
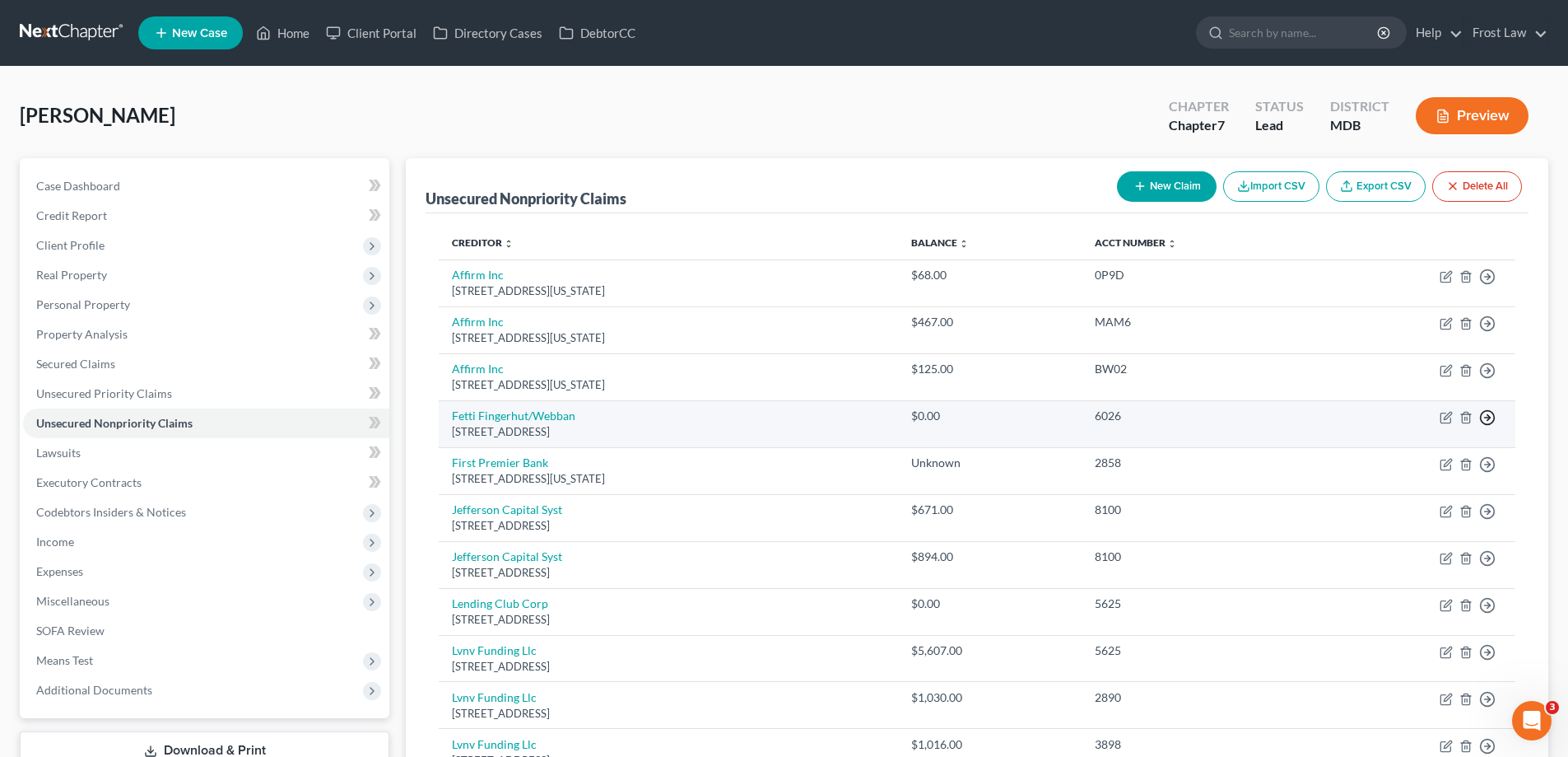
click at [1481, 413] on icon "button" at bounding box center [1486, 417] width 17 height 17
click at [1381, 520] on link "Move to Notice Only" at bounding box center [1412, 512] width 137 height 28
click at [1487, 418] on line "button" at bounding box center [1487, 418] width 6 height 0
click at [1387, 514] on link "Move to Notice Only" at bounding box center [1412, 512] width 137 height 28
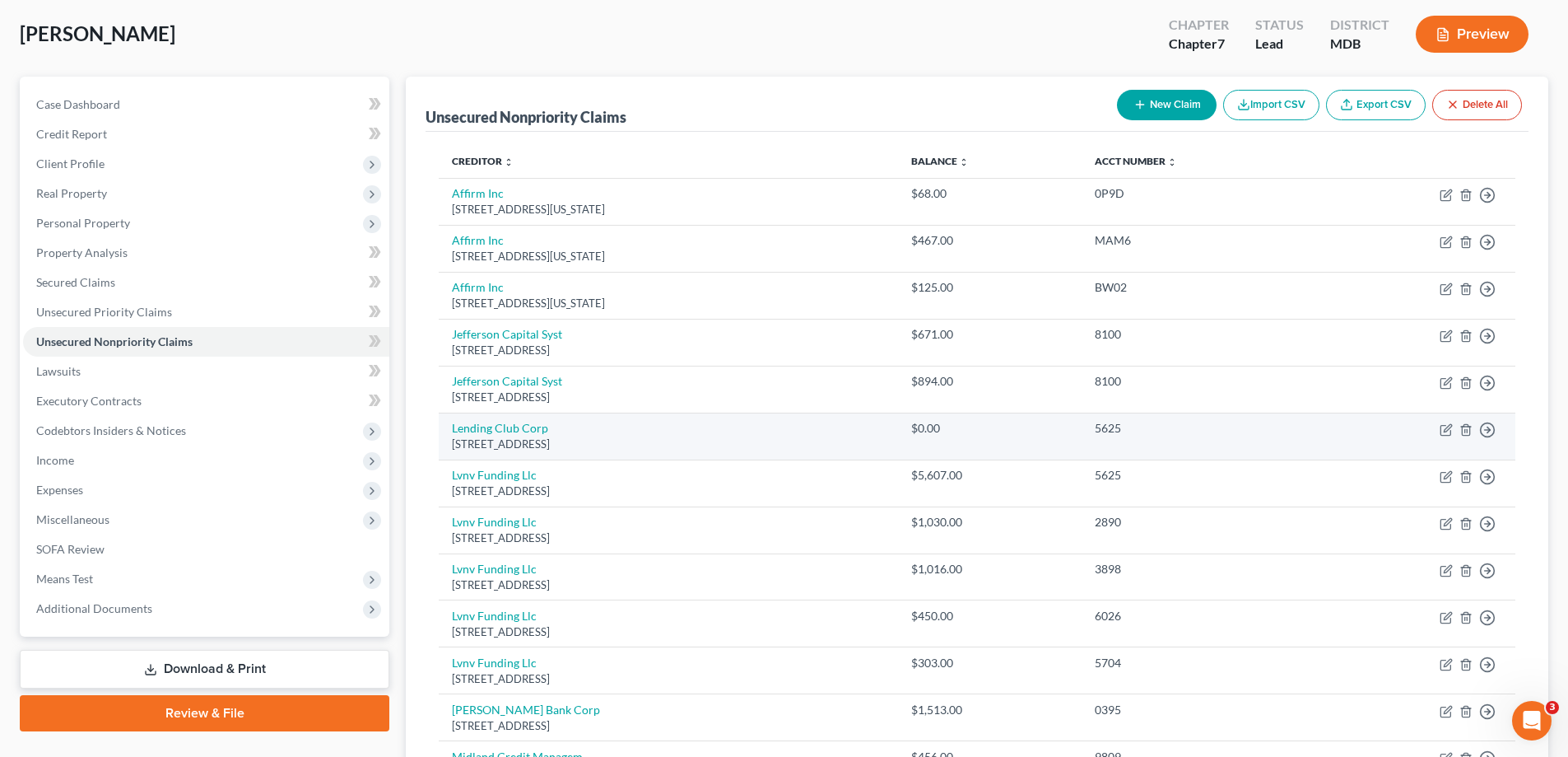
scroll to position [83, 0]
click at [1486, 424] on icon "button" at bounding box center [1486, 429] width 17 height 17
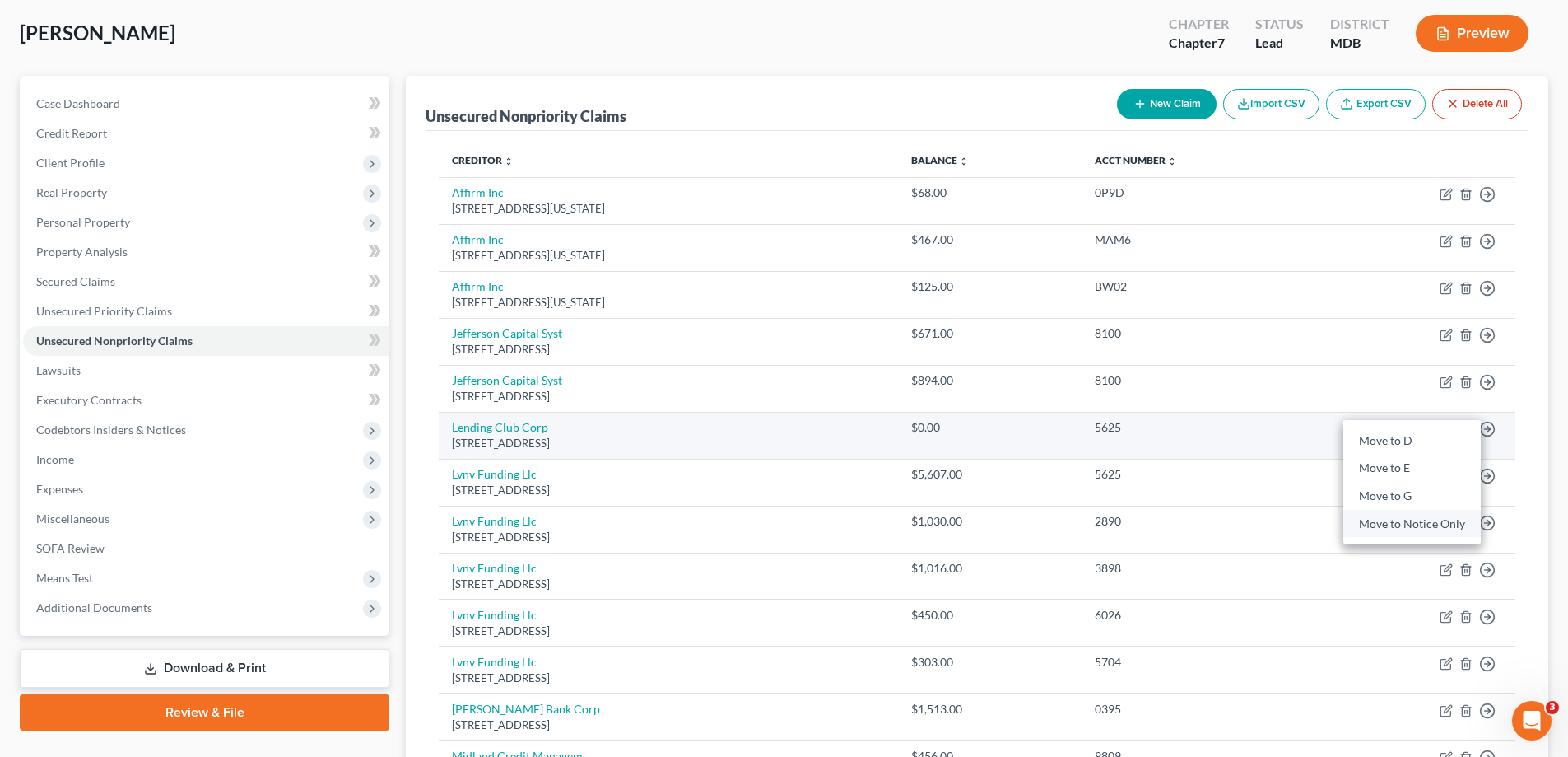
click at [1414, 515] on link "Move to Notice Only" at bounding box center [1412, 523] width 137 height 28
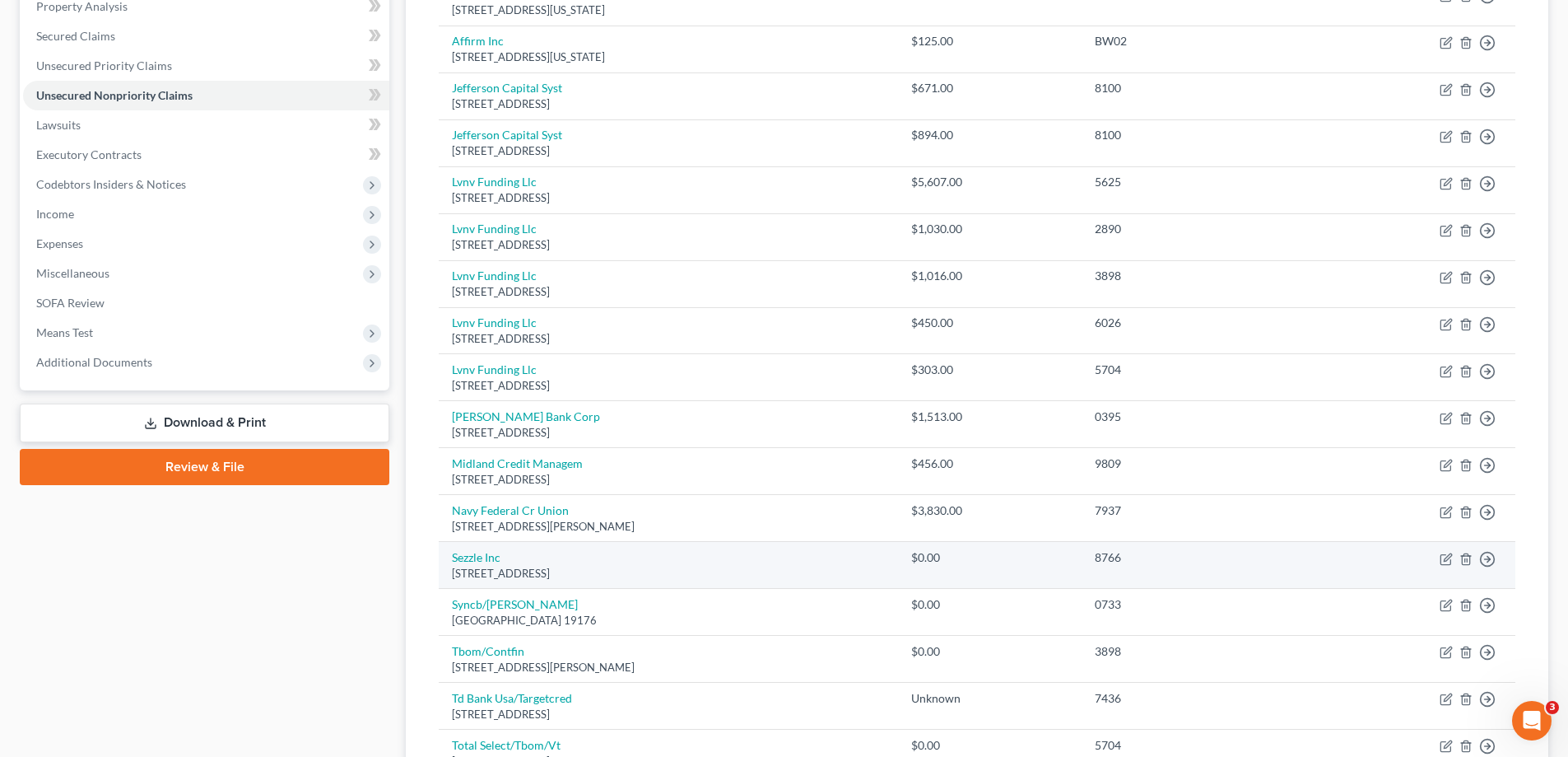
scroll to position [329, 0]
click at [1485, 551] on circle "button" at bounding box center [1487, 557] width 14 height 14
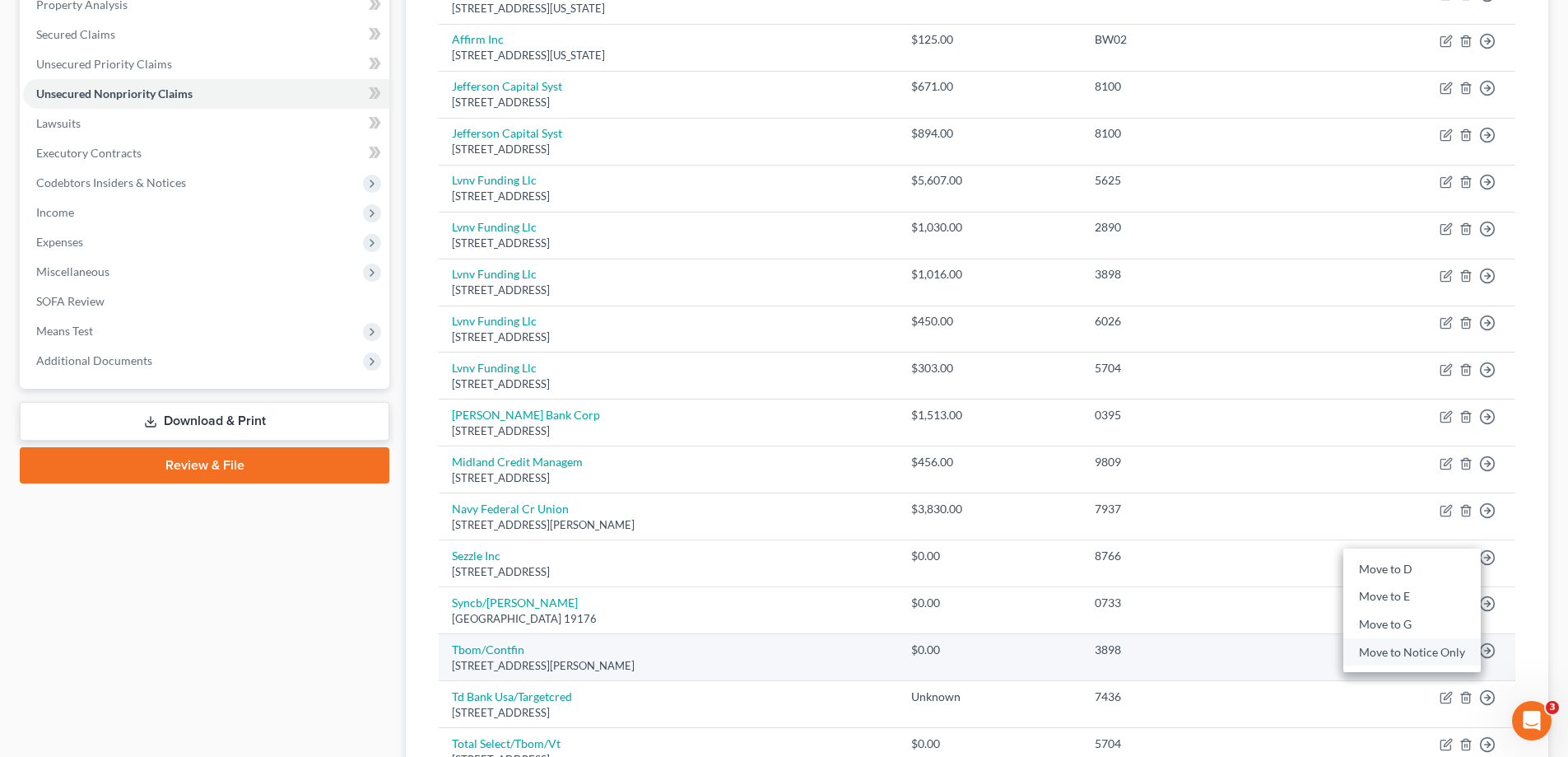
click at [1387, 654] on link "Move to Notice Only" at bounding box center [1412, 652] width 137 height 28
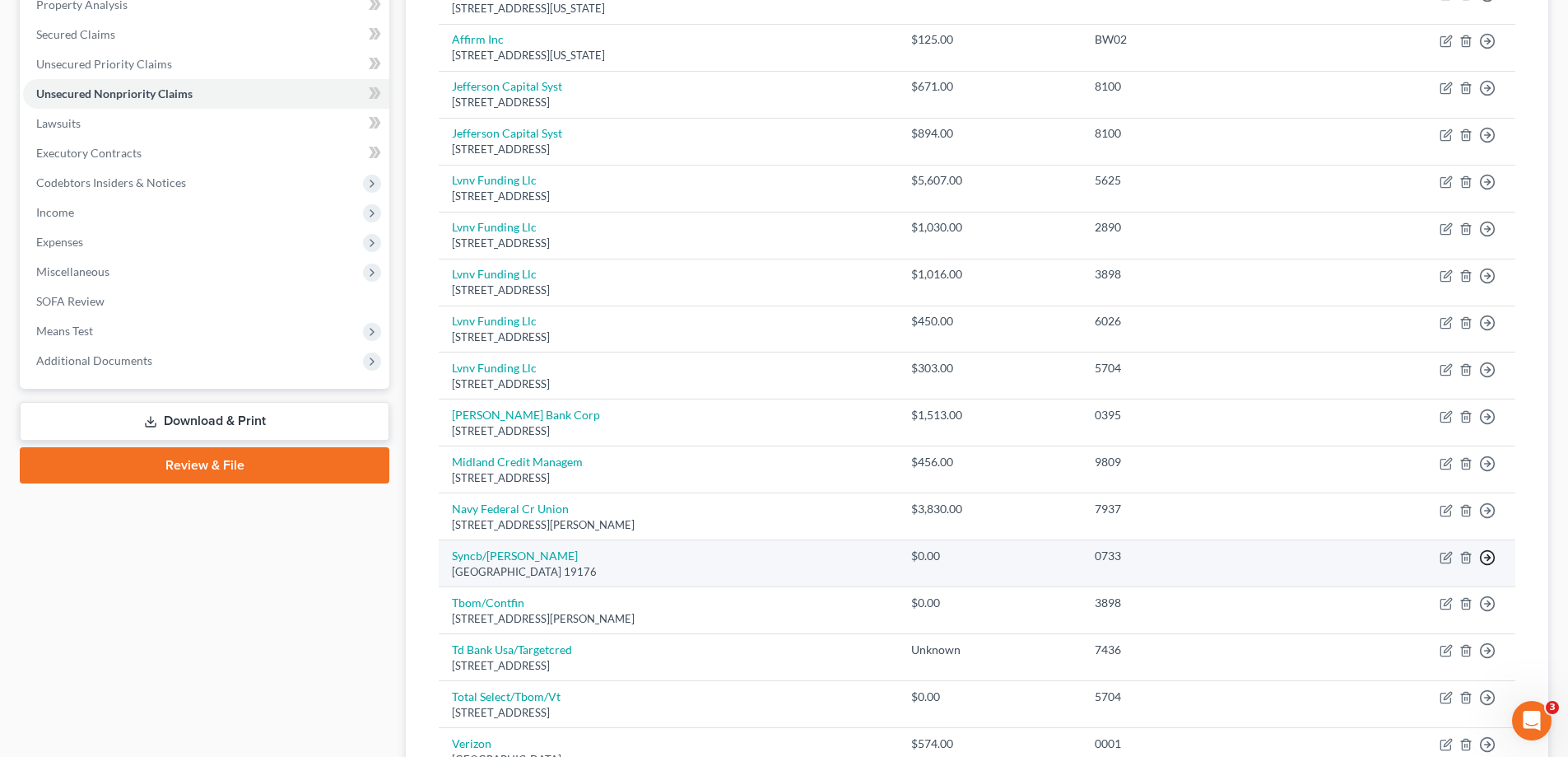
click at [1488, 558] on line "button" at bounding box center [1487, 558] width 6 height 0
click at [1433, 654] on link "Move to Notice Only" at bounding box center [1412, 652] width 137 height 28
click at [1489, 558] on polyline "button" at bounding box center [1488, 557] width 3 height 6
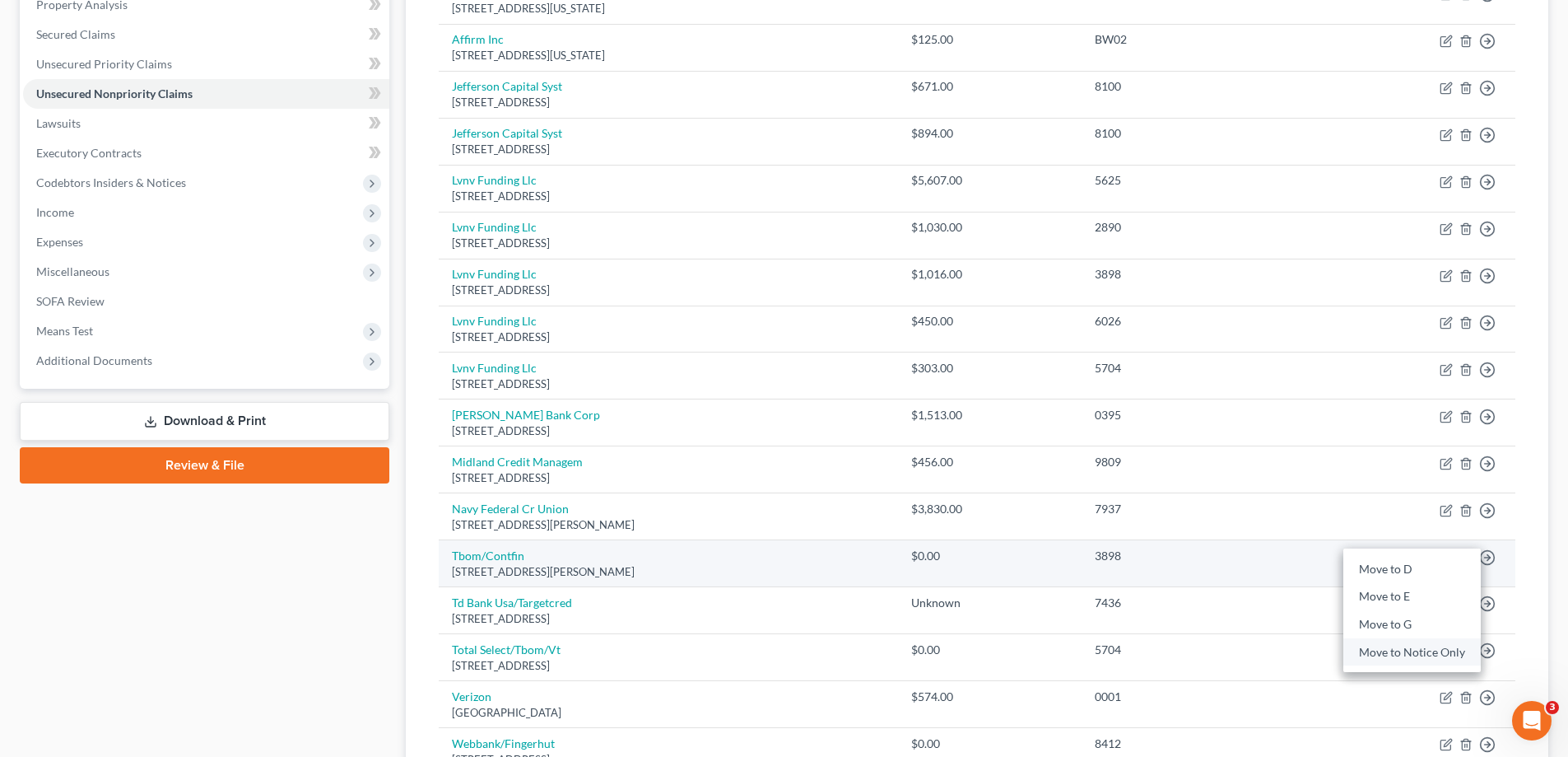
click at [1425, 658] on link "Move to Notice Only" at bounding box center [1412, 652] width 137 height 28
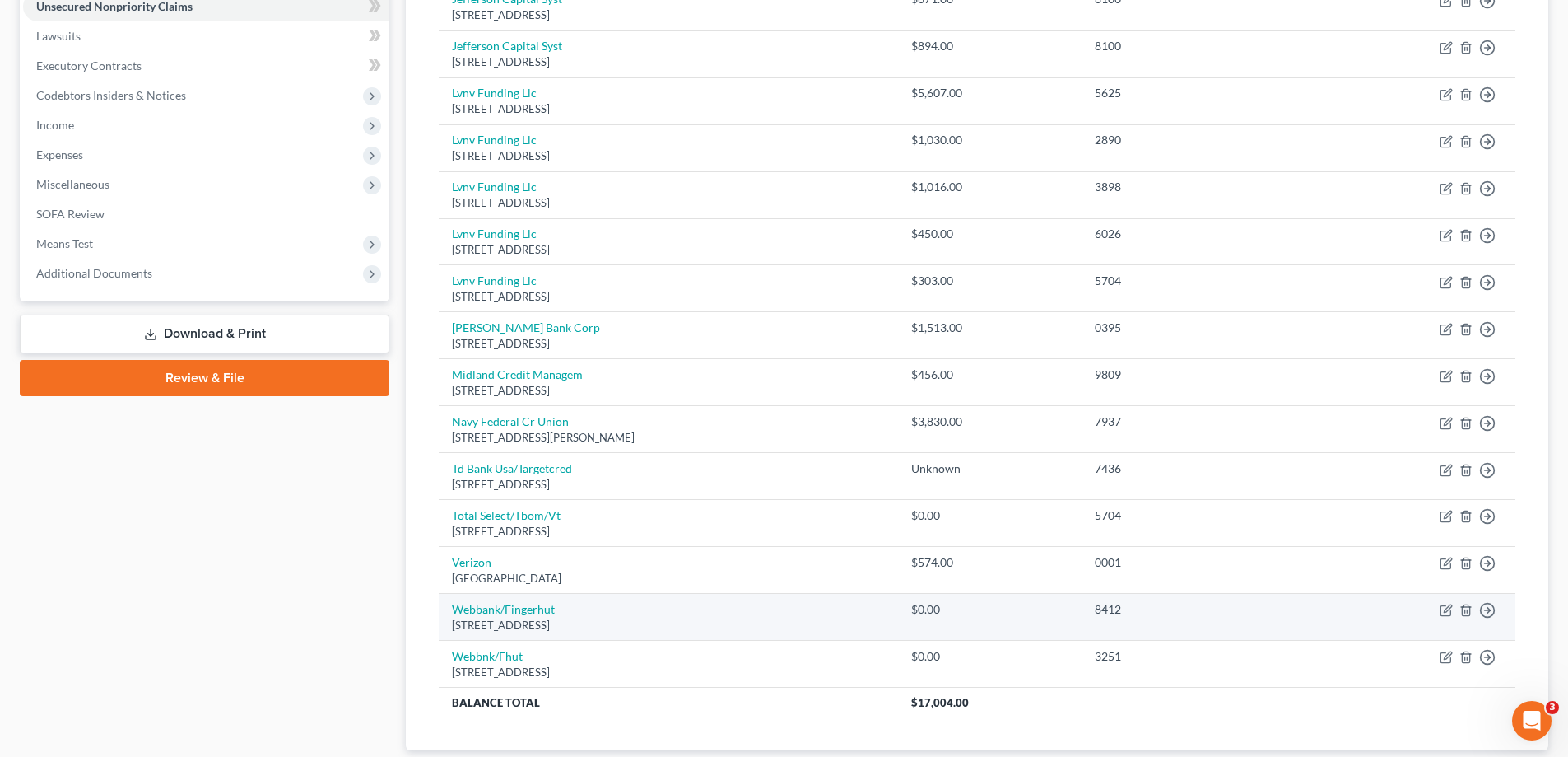
scroll to position [494, 0]
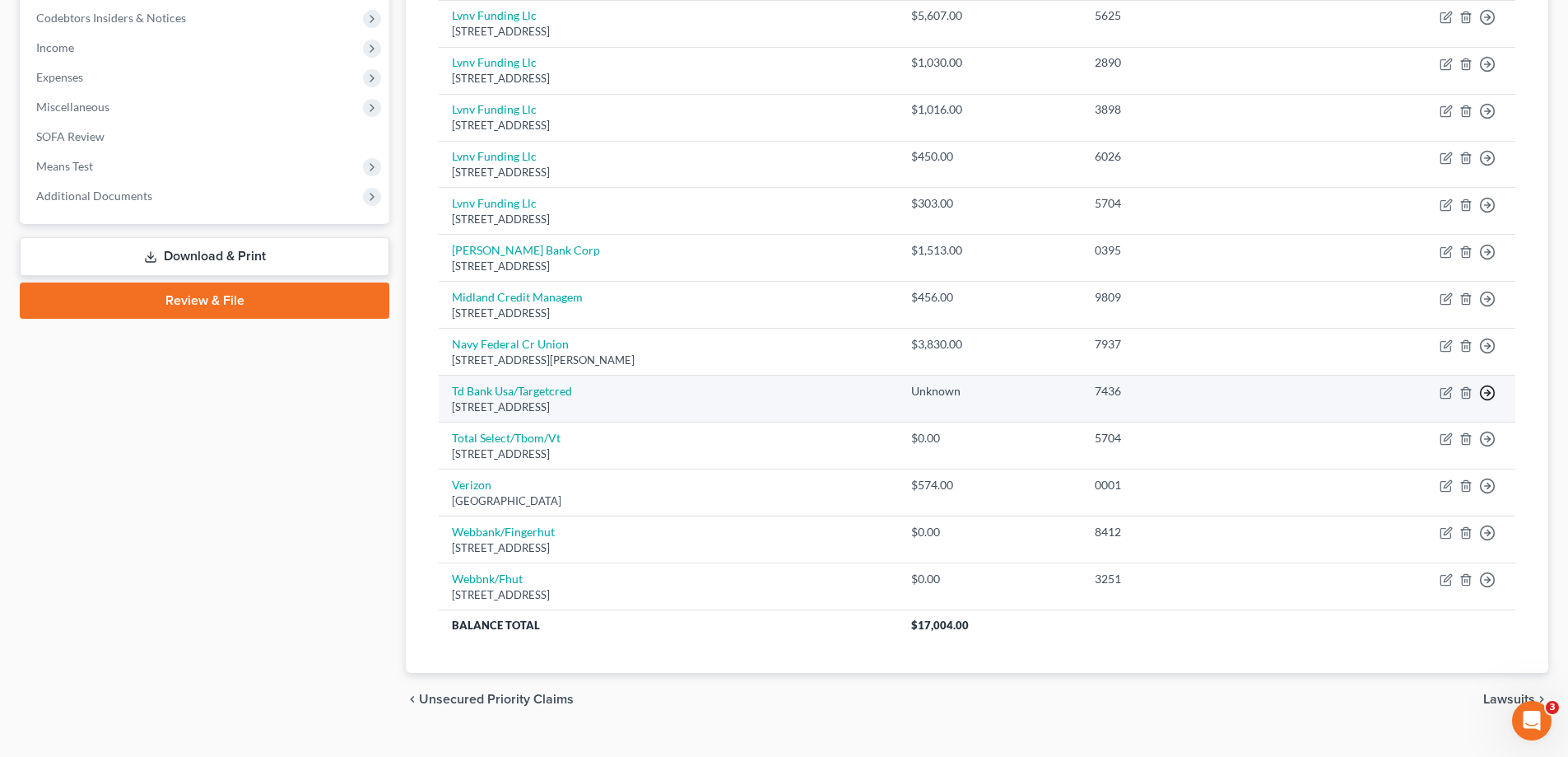
click at [1483, 397] on circle "button" at bounding box center [1487, 392] width 14 height 14
click at [1431, 488] on link "Move to Notice Only" at bounding box center [1412, 487] width 137 height 28
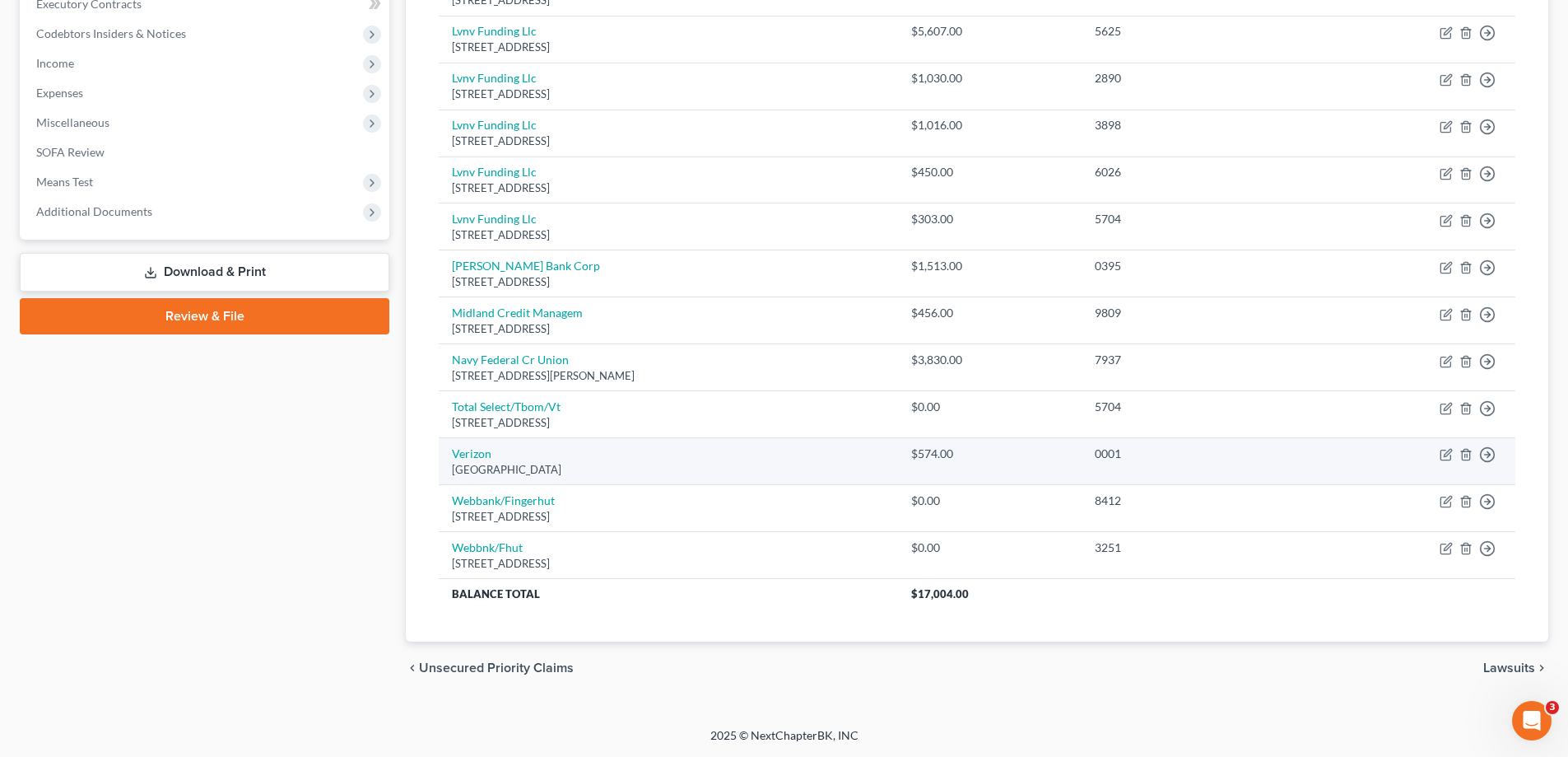
scroll to position [478, 0]
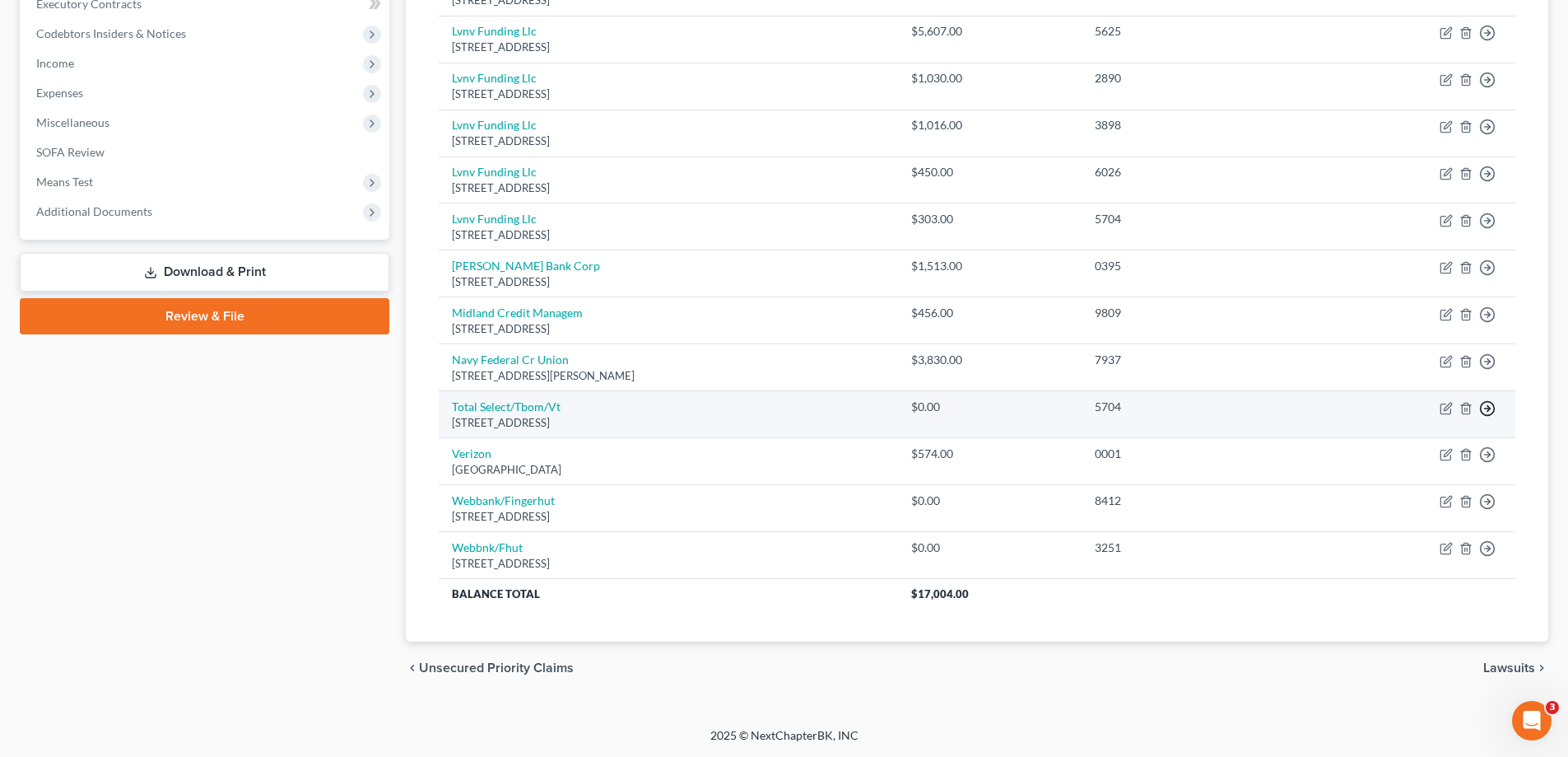
click at [1482, 402] on icon "button" at bounding box center [1486, 408] width 17 height 17
click at [1414, 503] on link "Move to Notice Only" at bounding box center [1412, 502] width 137 height 28
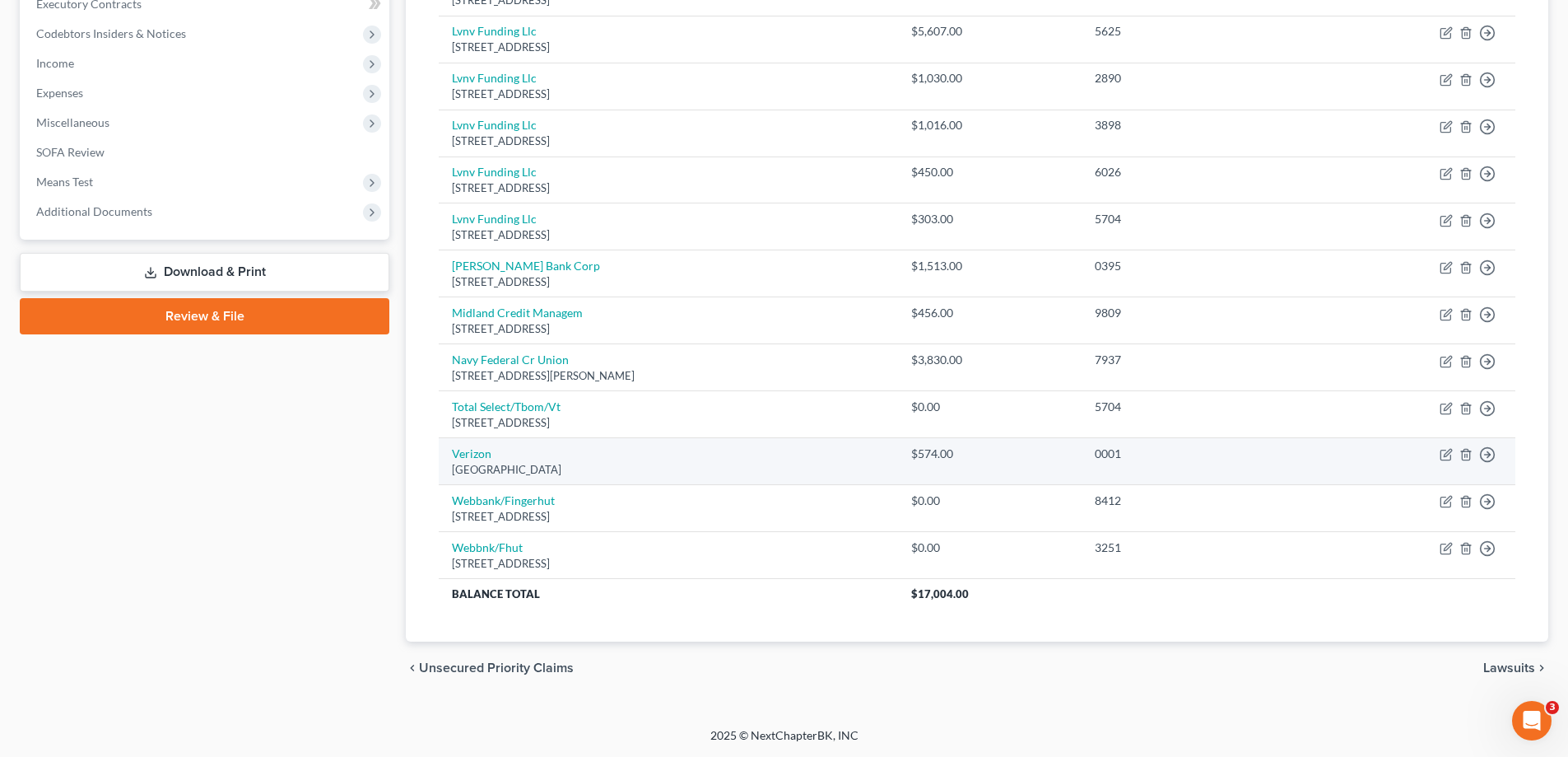
scroll to position [431, 0]
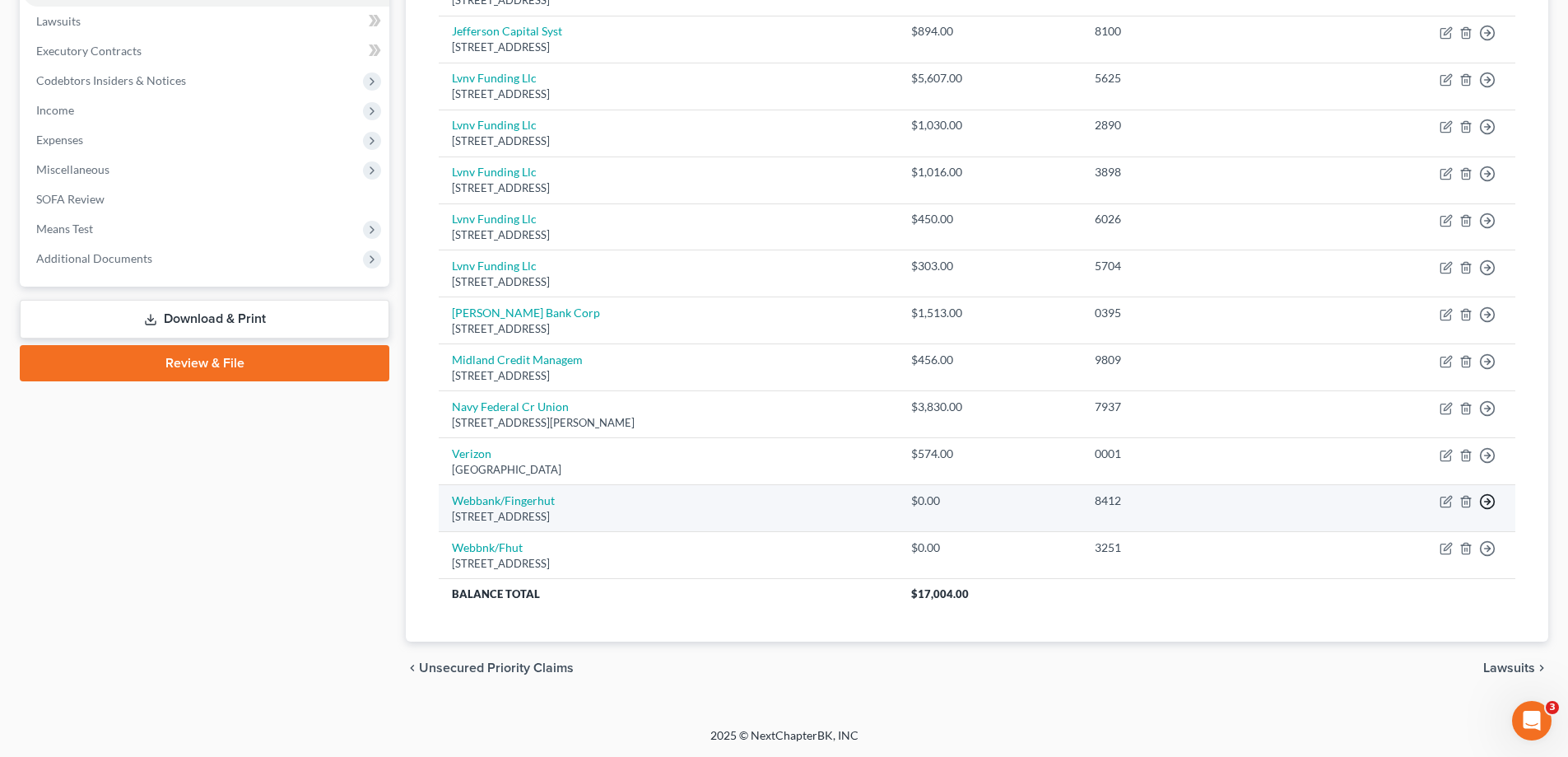
click at [1493, 495] on icon "button" at bounding box center [1486, 500] width 17 height 17
click at [1411, 597] on link "Move to Notice Only" at bounding box center [1412, 597] width 137 height 28
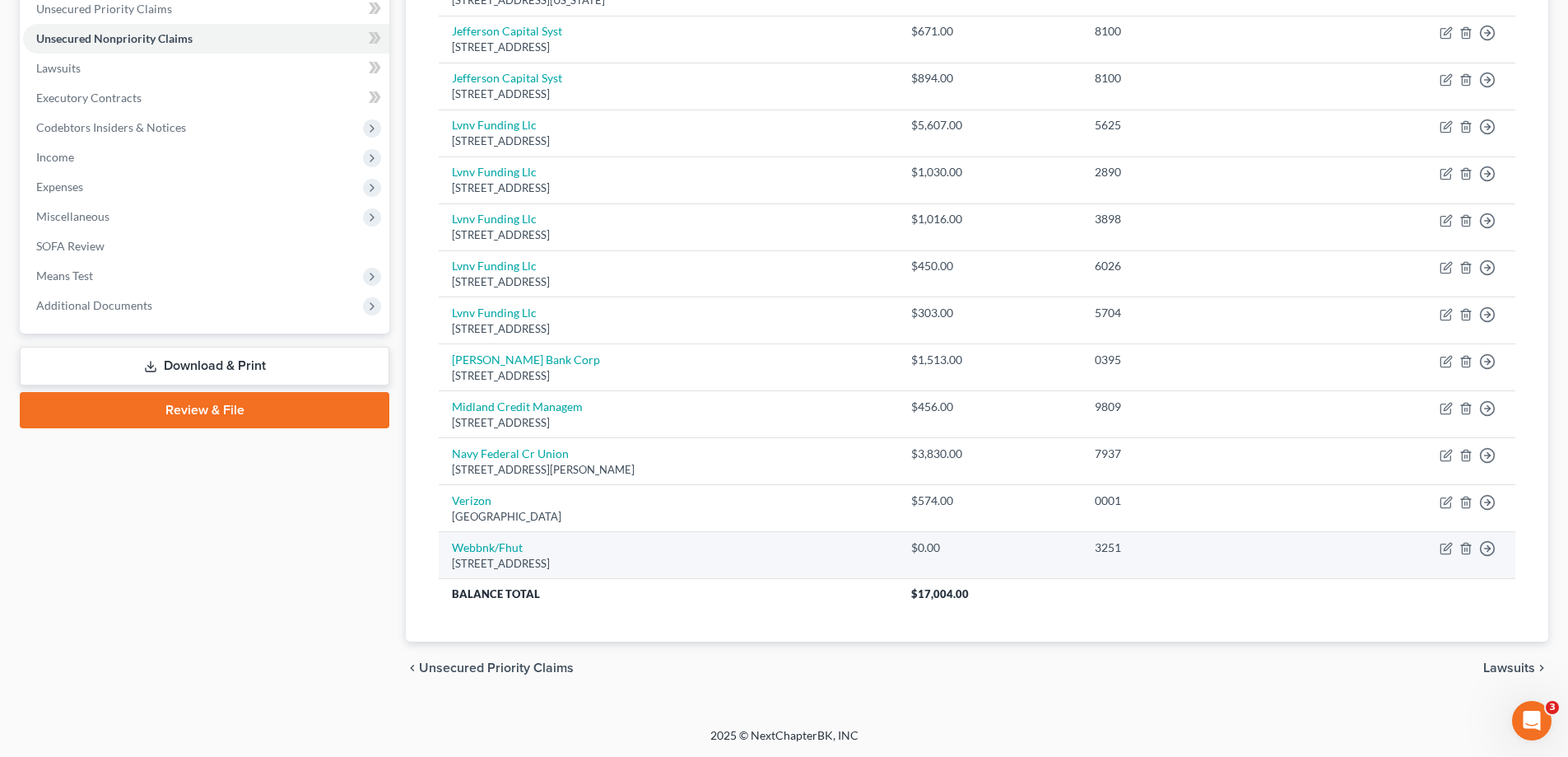
scroll to position [385, 0]
click at [1490, 547] on icon "button" at bounding box center [1486, 548] width 17 height 17
click at [1424, 640] on link "Move to Notice Only" at bounding box center [1412, 643] width 137 height 28
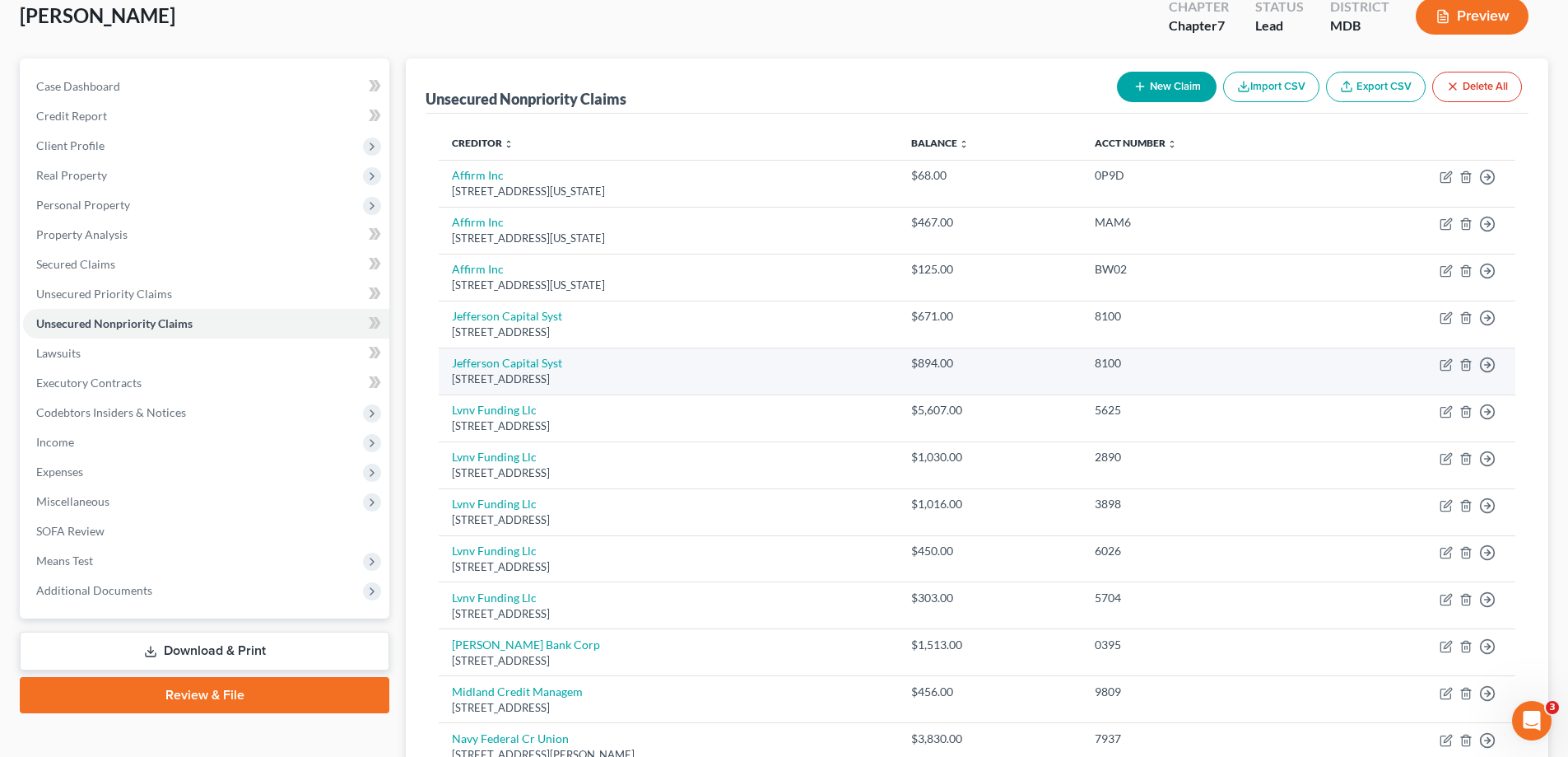
scroll to position [0, 0]
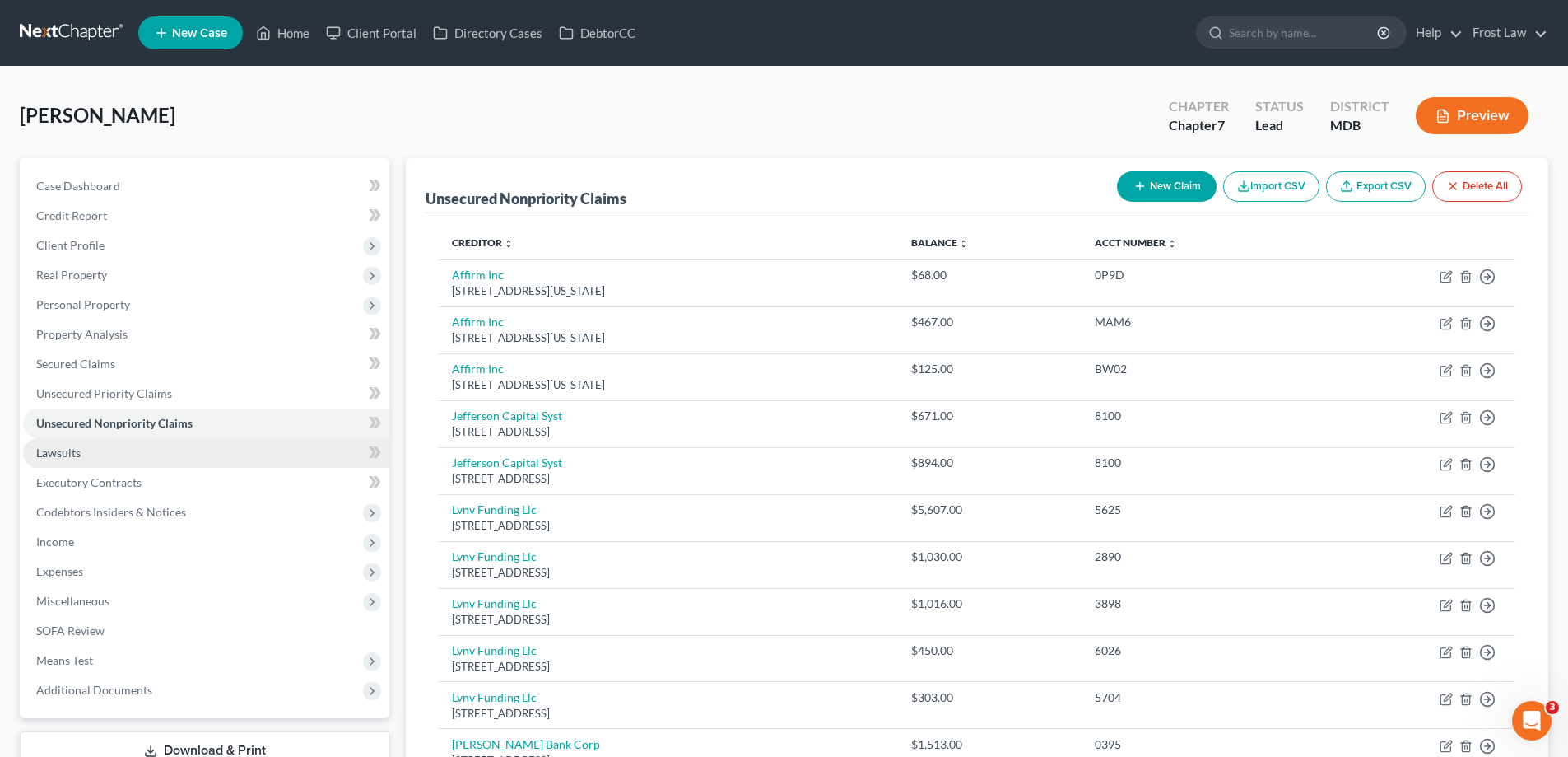
click at [149, 455] on link "Lawsuits" at bounding box center [206, 453] width 366 height 29
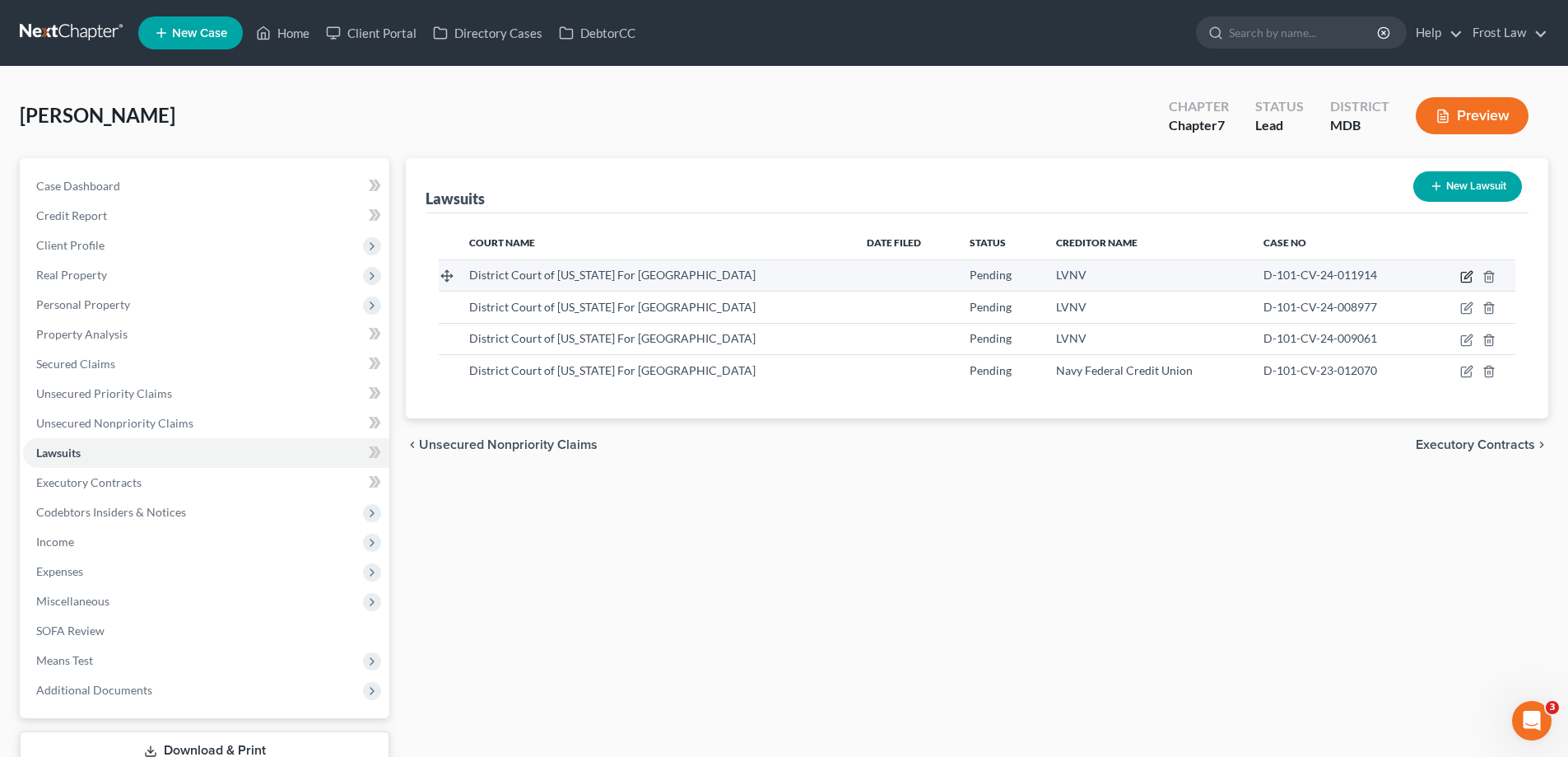
click at [1467, 277] on icon "button" at bounding box center [1467, 277] width 14 height 14
select select "21"
select select "0"
select select "42"
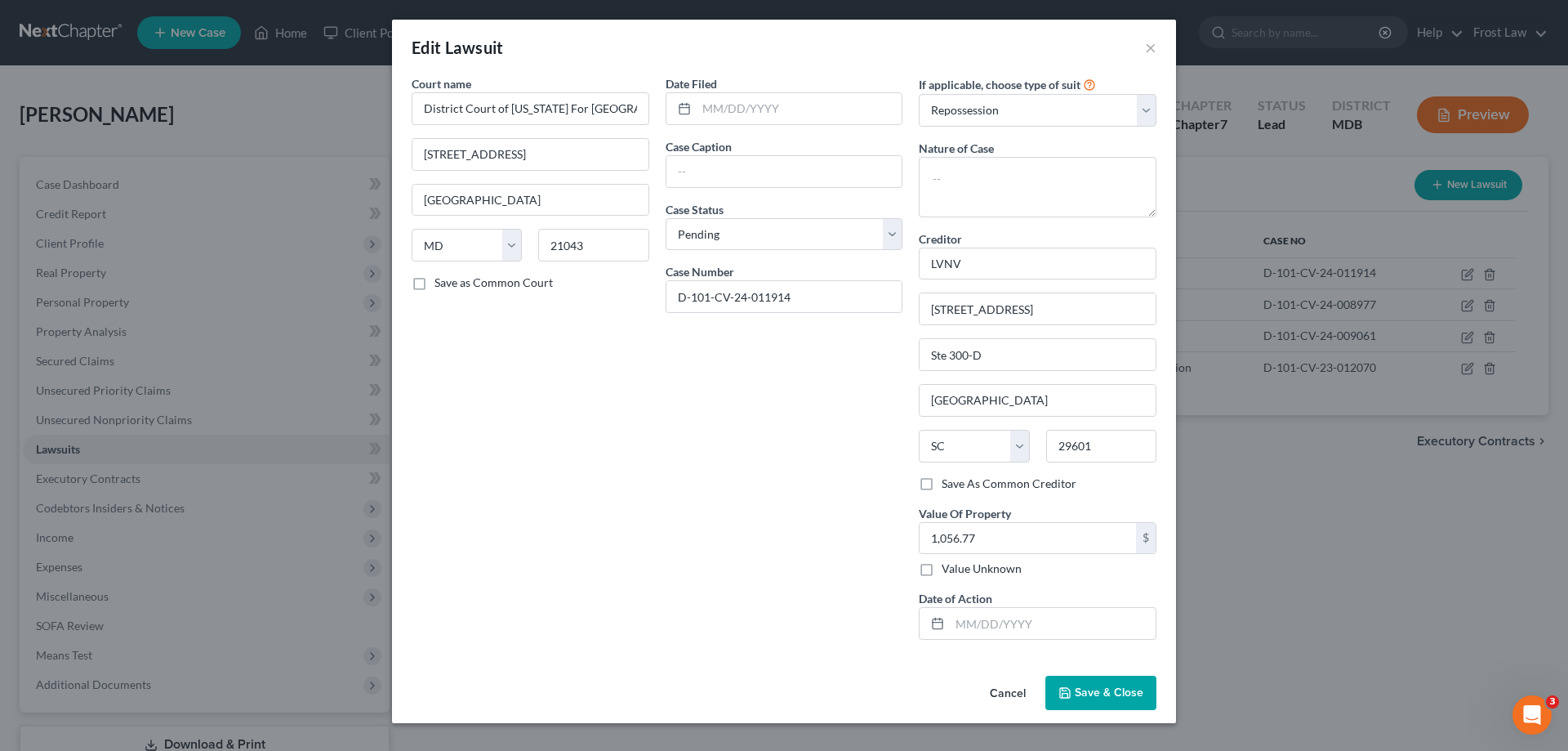
click at [1000, 694] on button "Cancel" at bounding box center [1007, 693] width 62 height 33
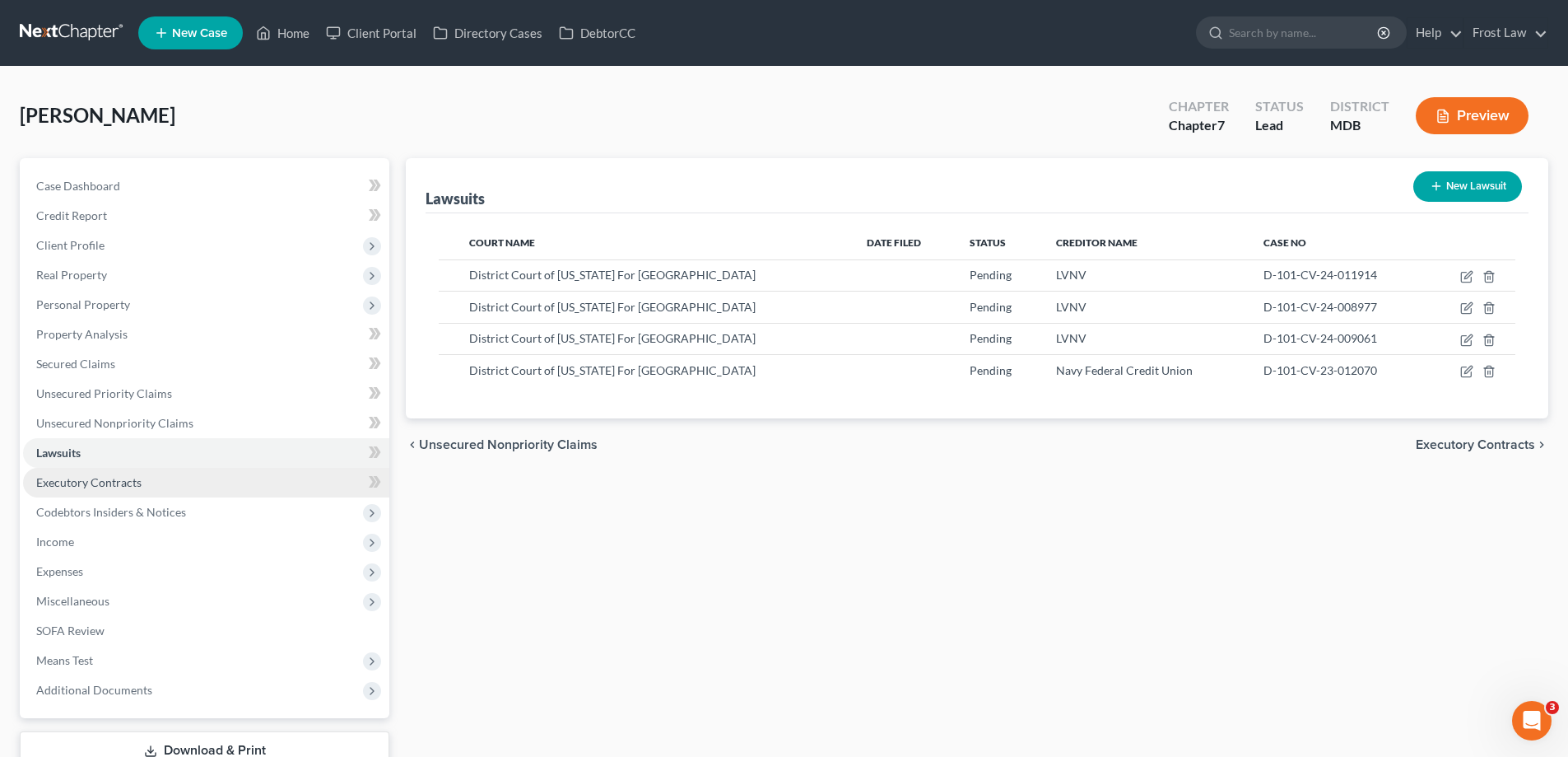
click at [151, 492] on link "Executory Contracts" at bounding box center [206, 482] width 366 height 29
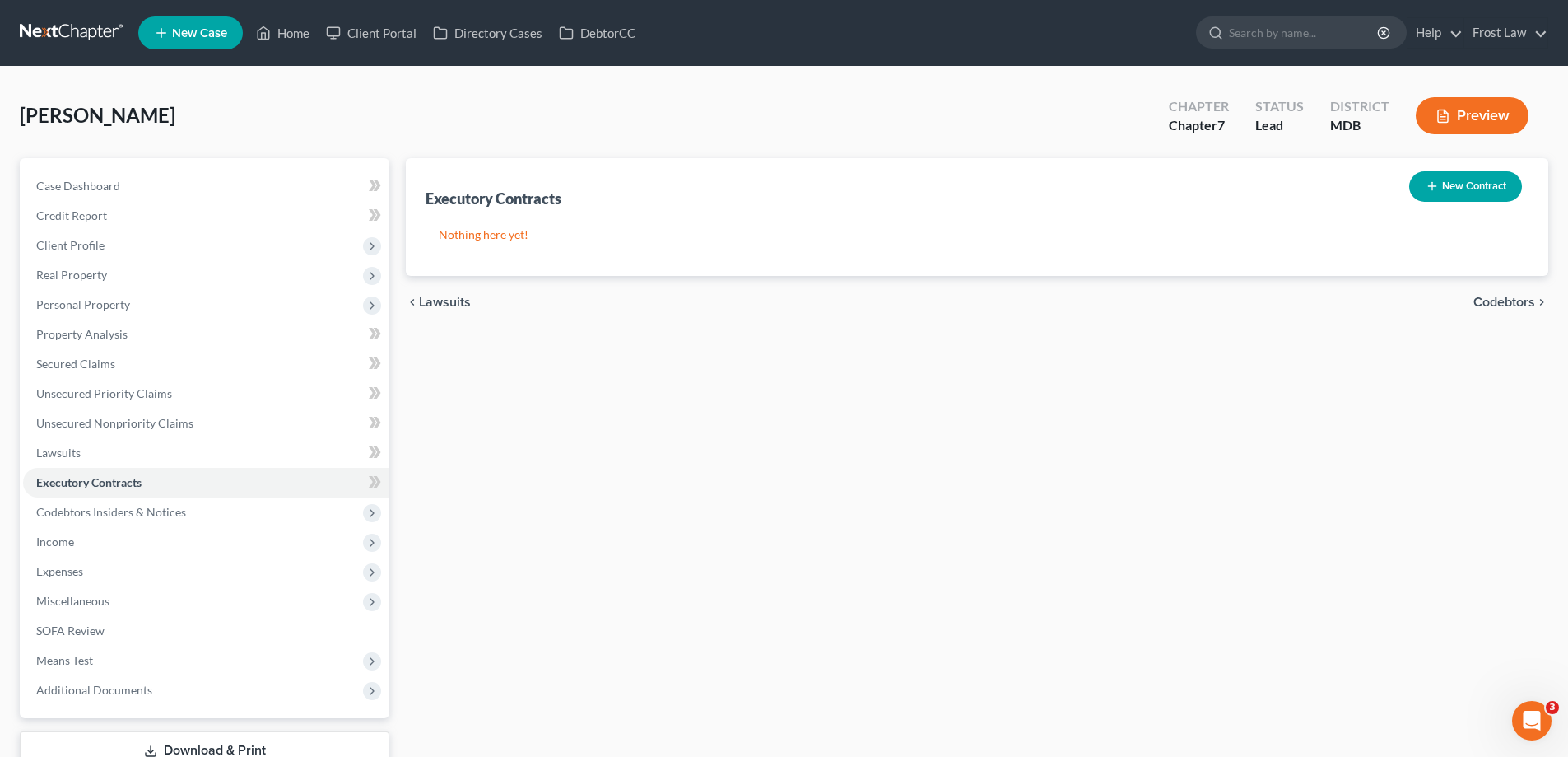
click at [1467, 189] on button "New Contract" at bounding box center [1465, 186] width 113 height 30
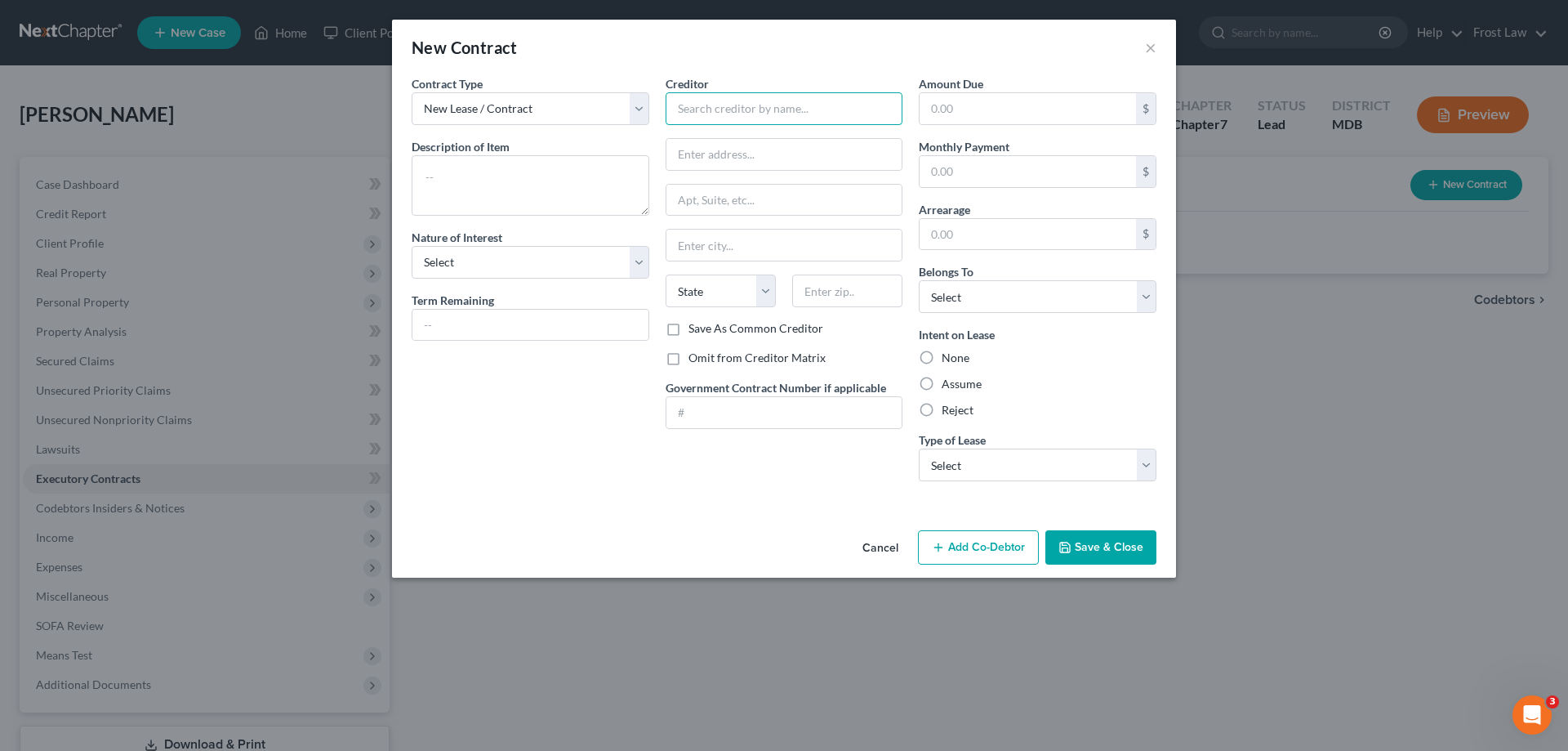
click at [733, 107] on input "text" at bounding box center [784, 109] width 238 height 33
type input "HCHC ML, LLC"
click at [760, 148] on input "text" at bounding box center [784, 154] width 236 height 31
type input "[STREET_ADDRESS][PERSON_NAME]"
click at [778, 207] on input "text" at bounding box center [784, 200] width 236 height 31
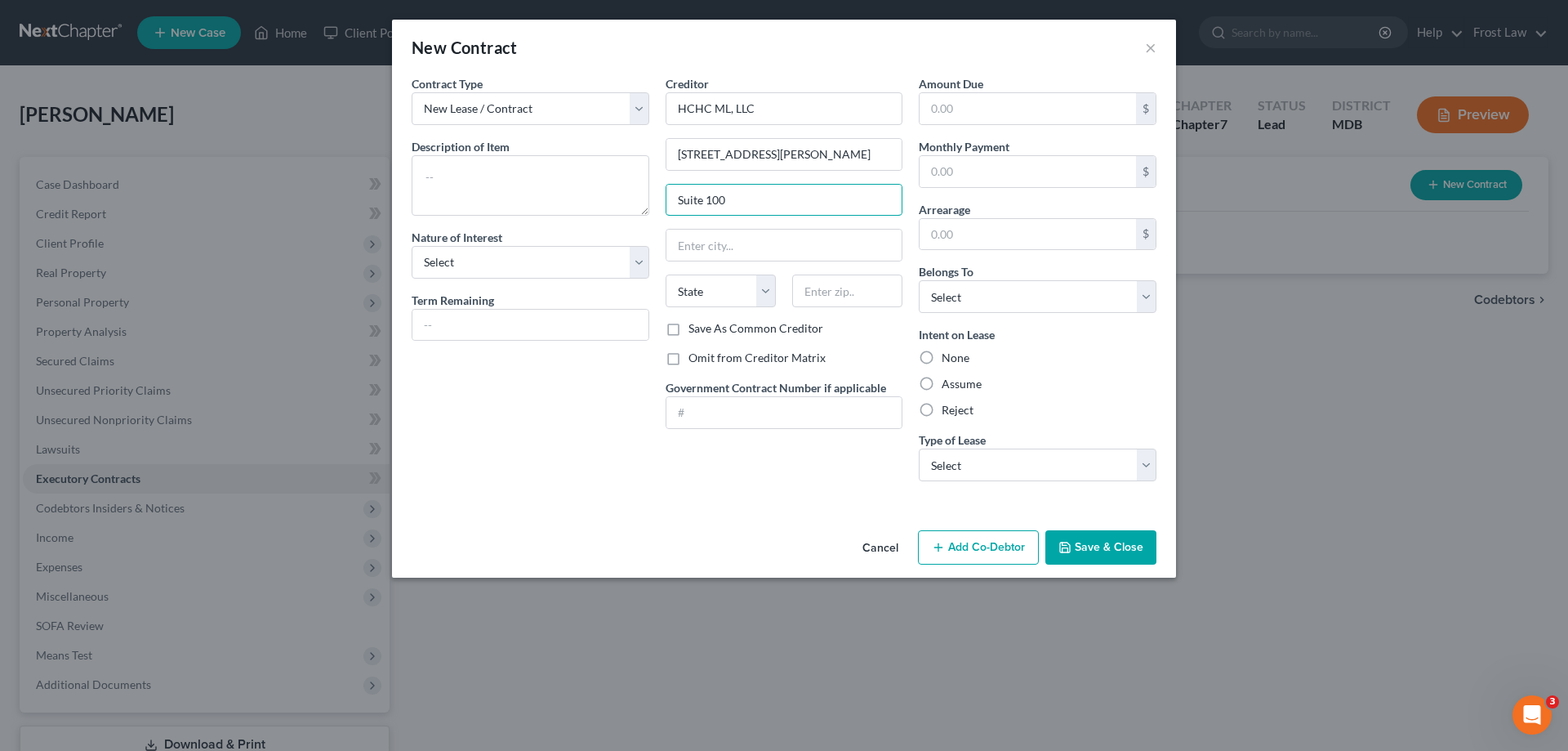
type input "Suite 100"
click at [733, 152] on input "[STREET_ADDRESS][PERSON_NAME]" at bounding box center [784, 154] width 236 height 31
type input "[STREET_ADDRESS][PERSON_NAME]"
drag, startPoint x: 766, startPoint y: 232, endPoint x: 840, endPoint y: 238, distance: 74.2
click at [766, 232] on input "text" at bounding box center [784, 245] width 236 height 31
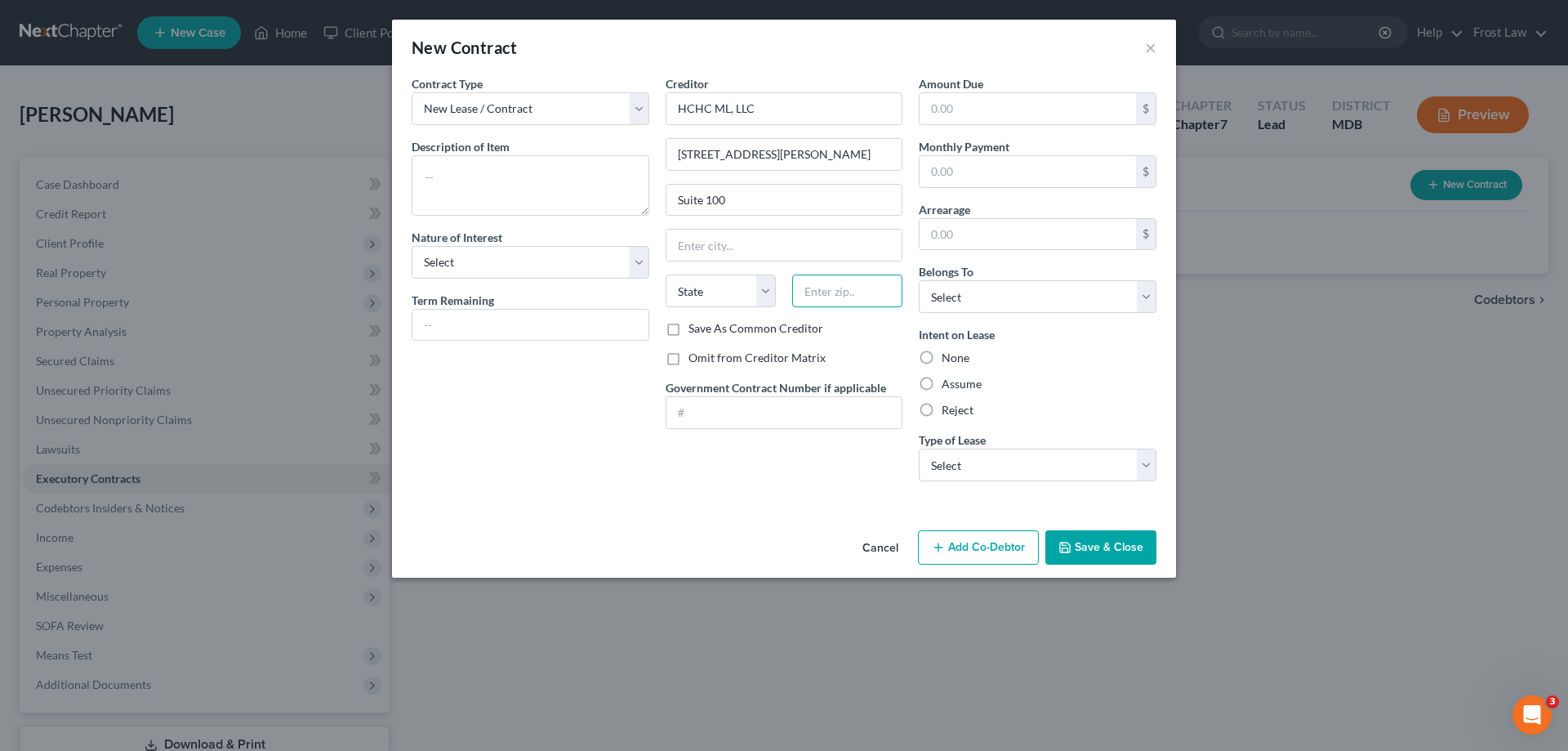
click at [851, 287] on input "text" at bounding box center [847, 291] width 110 height 33
type input "21046"
drag, startPoint x: 685, startPoint y: 246, endPoint x: 693, endPoint y: 241, distance: 9.4
click at [685, 246] on input "text" at bounding box center [784, 245] width 236 height 31
type input "Columbia"
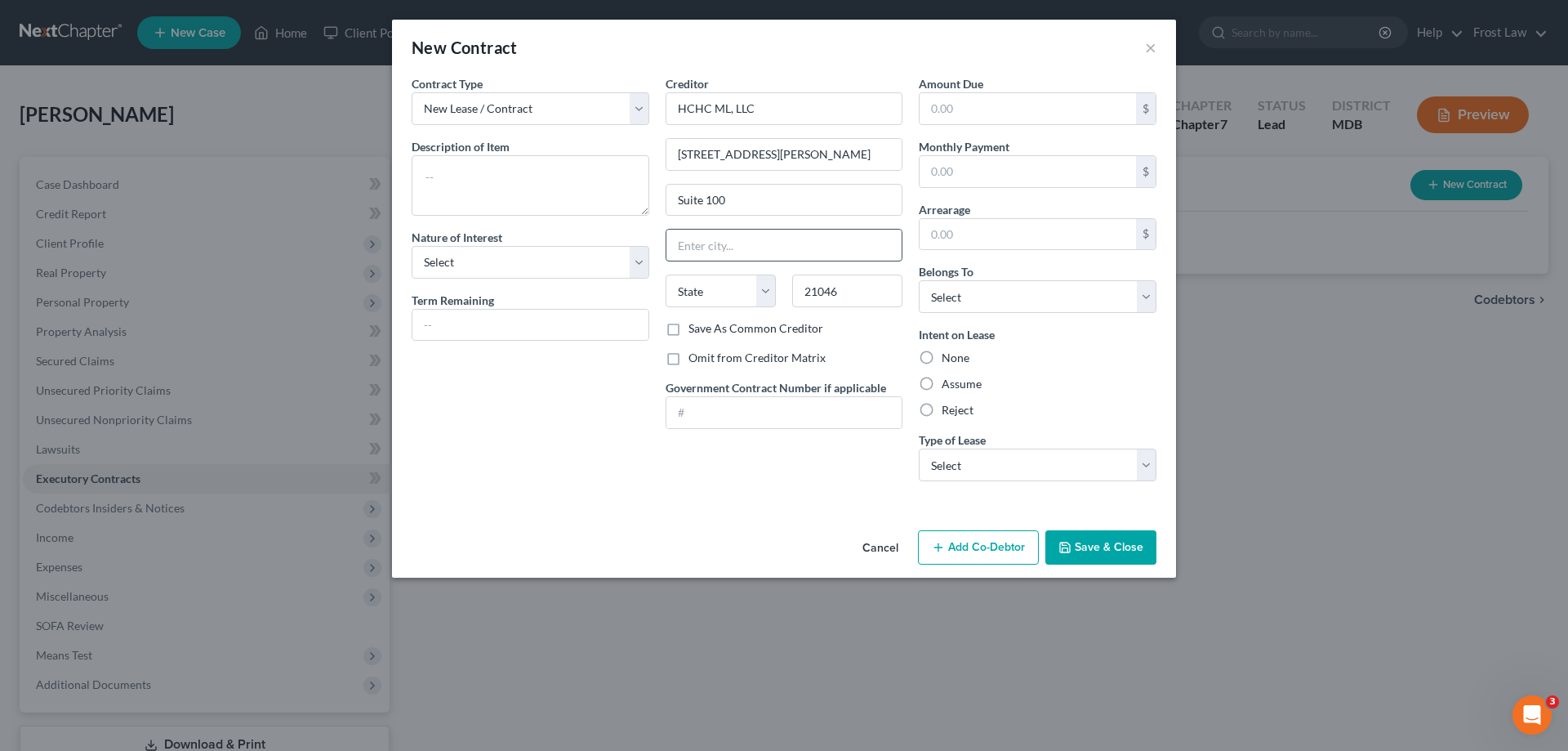
select select "21"
drag, startPoint x: 681, startPoint y: 411, endPoint x: 970, endPoint y: 412, distance: 289.0
click at [681, 411] on input "text" at bounding box center [784, 413] width 236 height 31
click at [954, 382] on label "Assume" at bounding box center [962, 384] width 40 height 16
click at [954, 382] on input "Assume" at bounding box center [953, 381] width 11 height 11
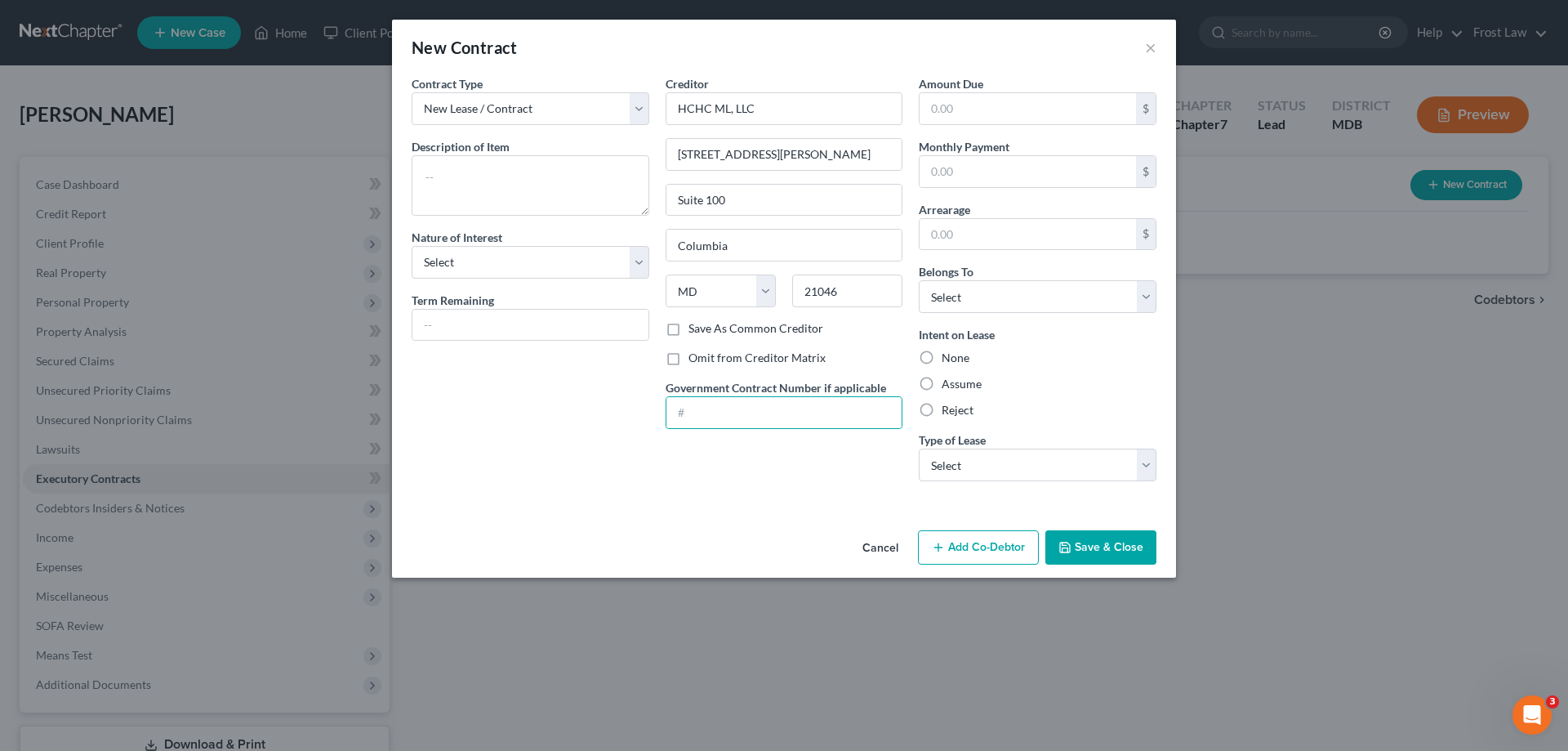
radio input "true"
drag, startPoint x: 968, startPoint y: 298, endPoint x: 974, endPoint y: 311, distance: 14.3
click at [968, 298] on select "Select Debtor 1 Only Debtor 2 Only Debtor 1 And Debtor 2 Only At Least One Of T…" at bounding box center [1037, 297] width 238 height 33
select select "0"
click at [918, 281] on select "Select Debtor 1 Only Debtor 2 Only Debtor 1 And Debtor 2 Only At Least One Of T…" at bounding box center [1037, 297] width 238 height 33
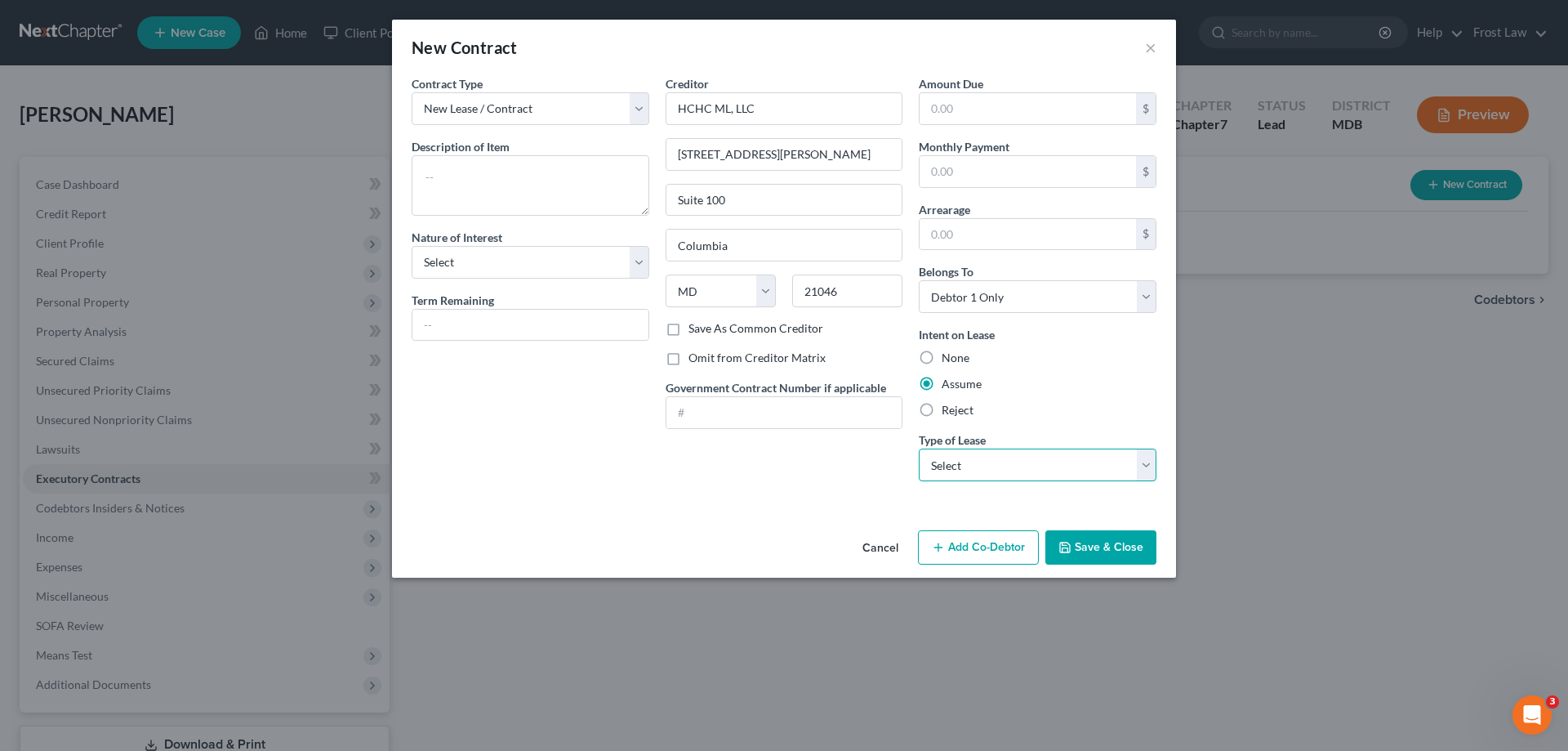
click at [1086, 471] on select "Select Real Estate Car Other" at bounding box center [1037, 465] width 238 height 33
select select "0"
click at [918, 448] on select "Select Real Estate Car Other" at bounding box center [1037, 465] width 238 height 33
click at [1114, 541] on button "Save & Close" at bounding box center [1100, 548] width 111 height 35
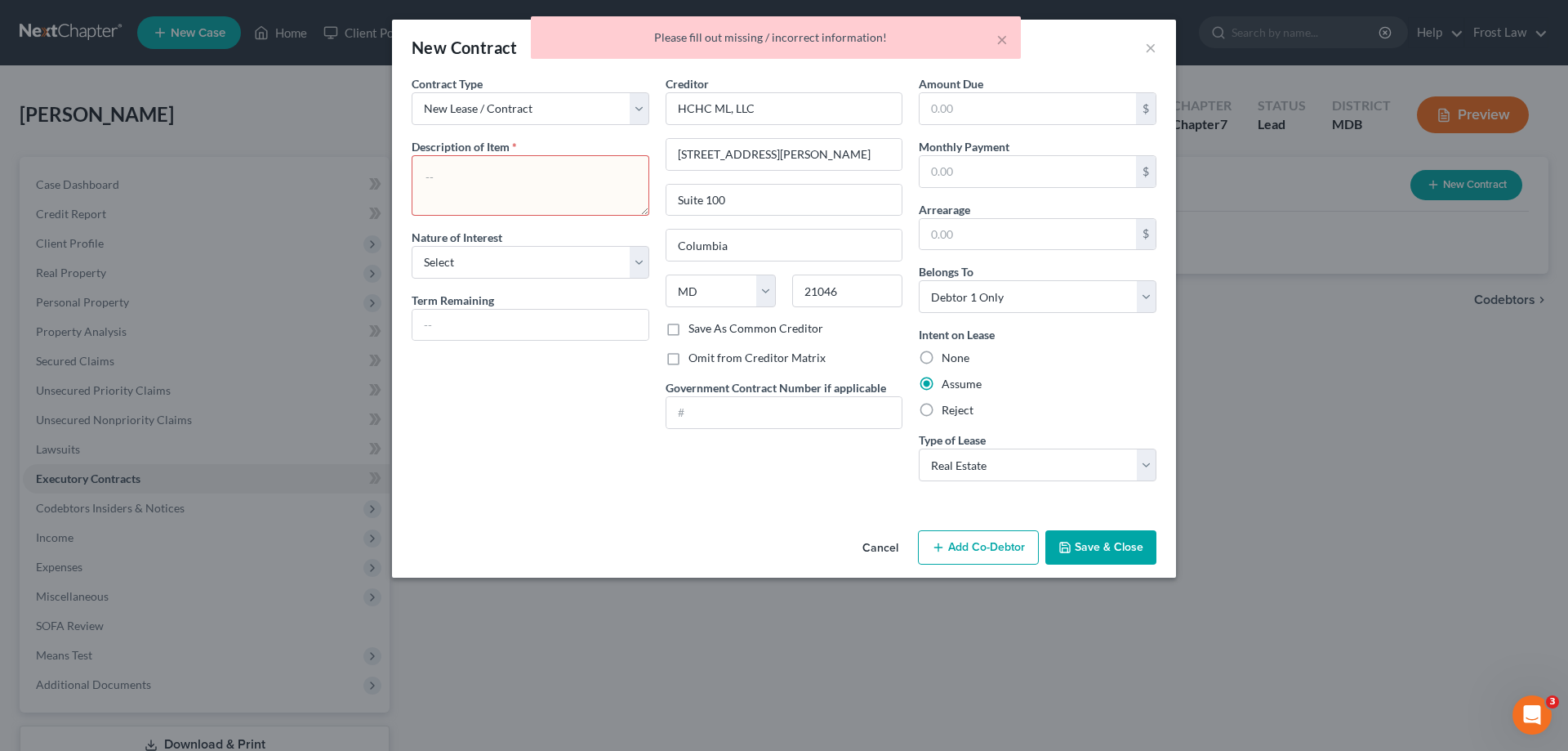
click at [510, 193] on textarea at bounding box center [530, 185] width 238 height 61
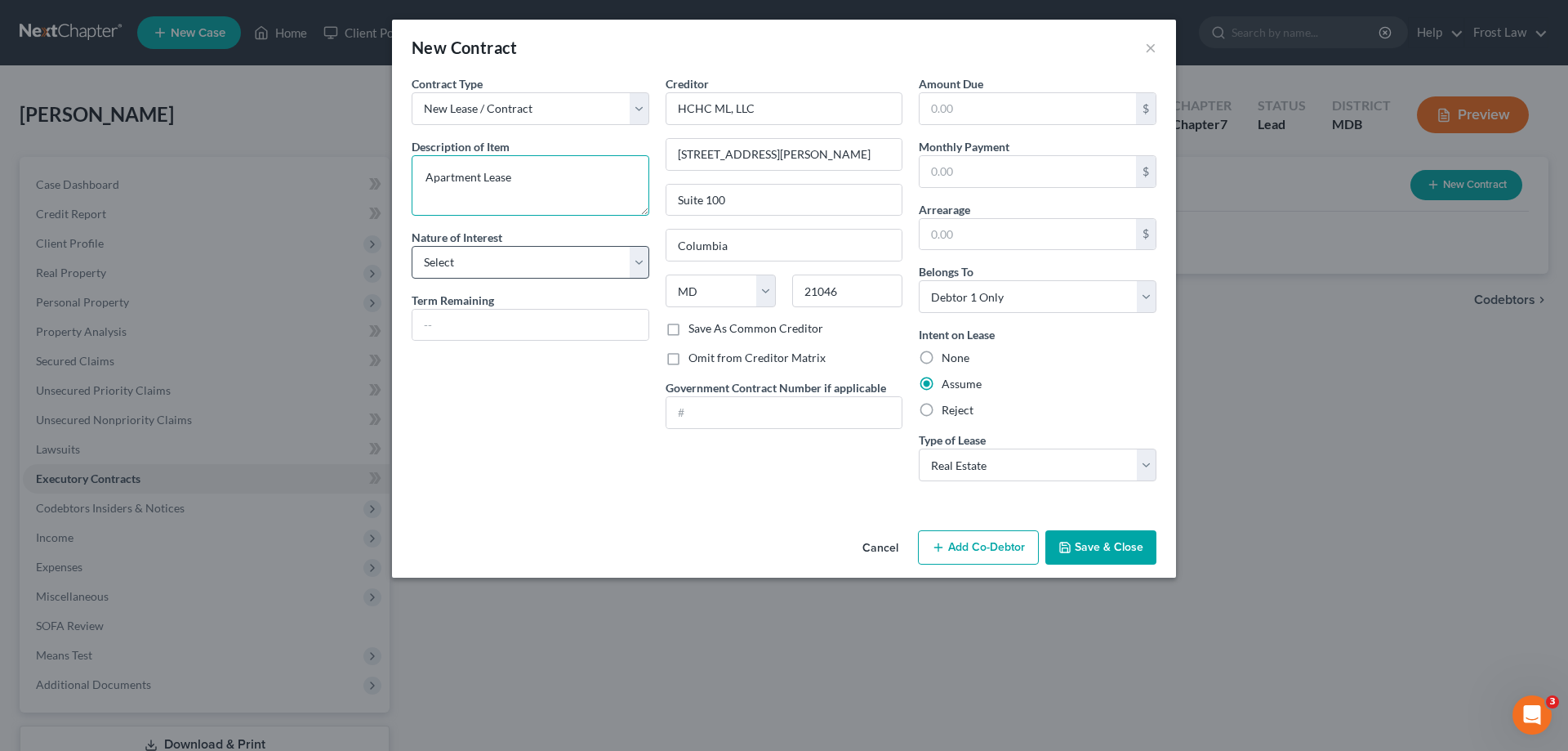
type textarea "Apartment Lease"
drag, startPoint x: 557, startPoint y: 262, endPoint x: 550, endPoint y: 277, distance: 16.6
click at [557, 262] on select "Select Purchaser Agent Lessor Lessee" at bounding box center [530, 262] width 238 height 33
click at [412, 246] on select "Select Purchaser Agent Lessor Lessee" at bounding box center [530, 262] width 238 height 33
click at [523, 279] on div "Contract Type New Lease / Contract New Timeshare Description of non-residential…" at bounding box center [529, 284] width 253 height 419
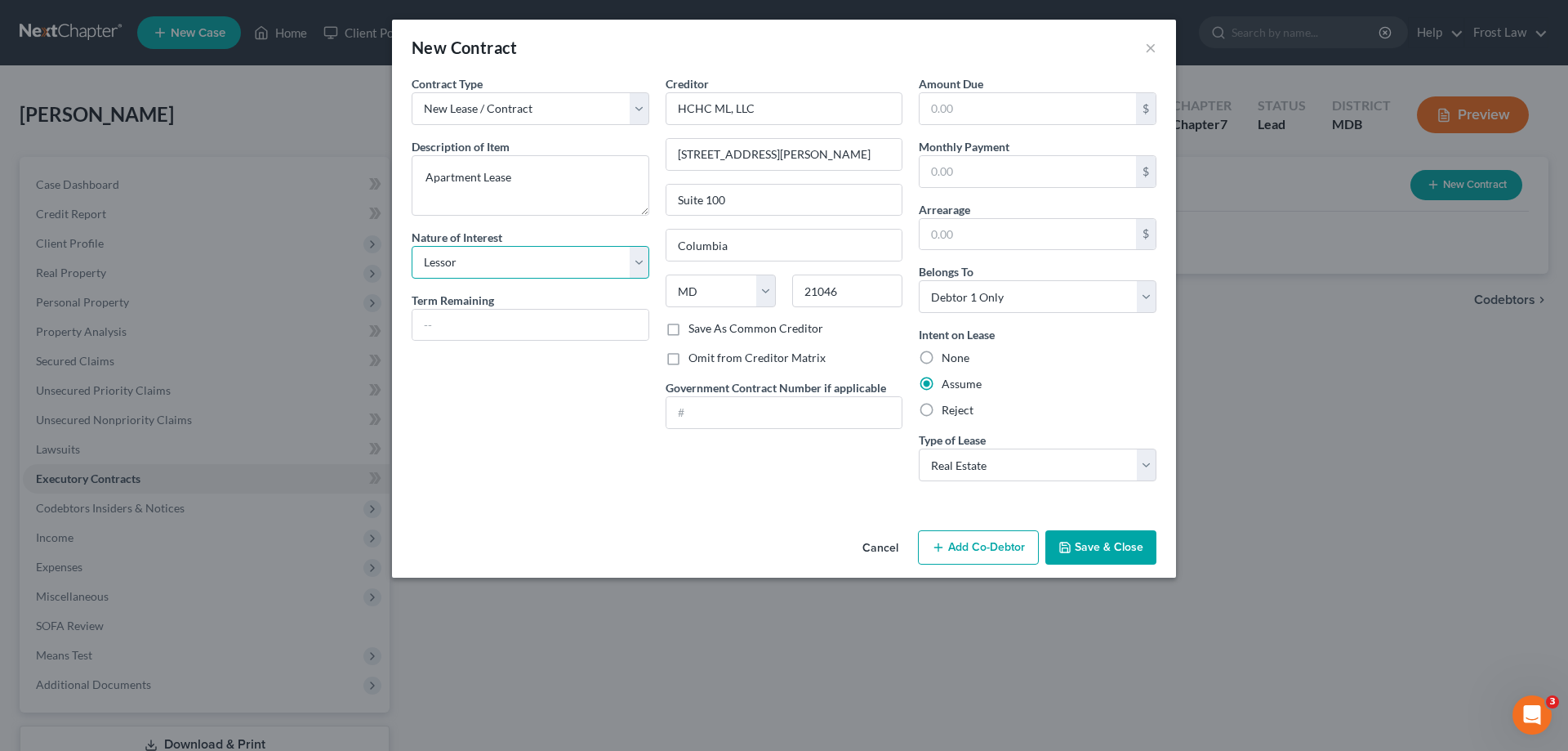
drag, startPoint x: 520, startPoint y: 260, endPoint x: 514, endPoint y: 278, distance: 19.0
click at [520, 260] on select "Select Purchaser Agent Lessor Lessee" at bounding box center [530, 262] width 238 height 33
select select "3"
click at [412, 246] on select "Select Purchaser Agent Lessor Lessee" at bounding box center [530, 262] width 238 height 33
click at [1077, 550] on button "Save & Close" at bounding box center [1100, 548] width 111 height 35
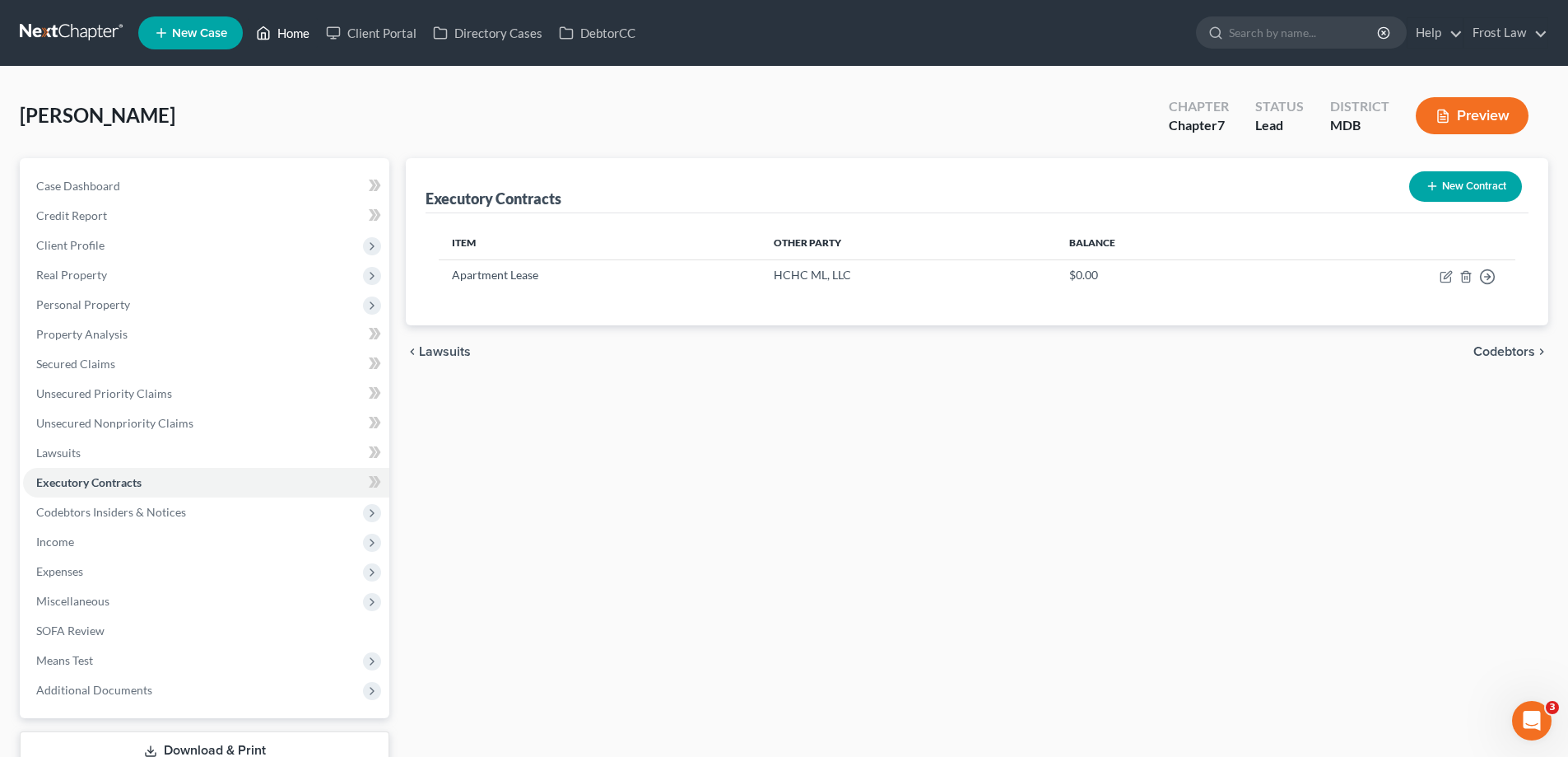
click at [272, 36] on link "Home" at bounding box center [283, 33] width 70 height 29
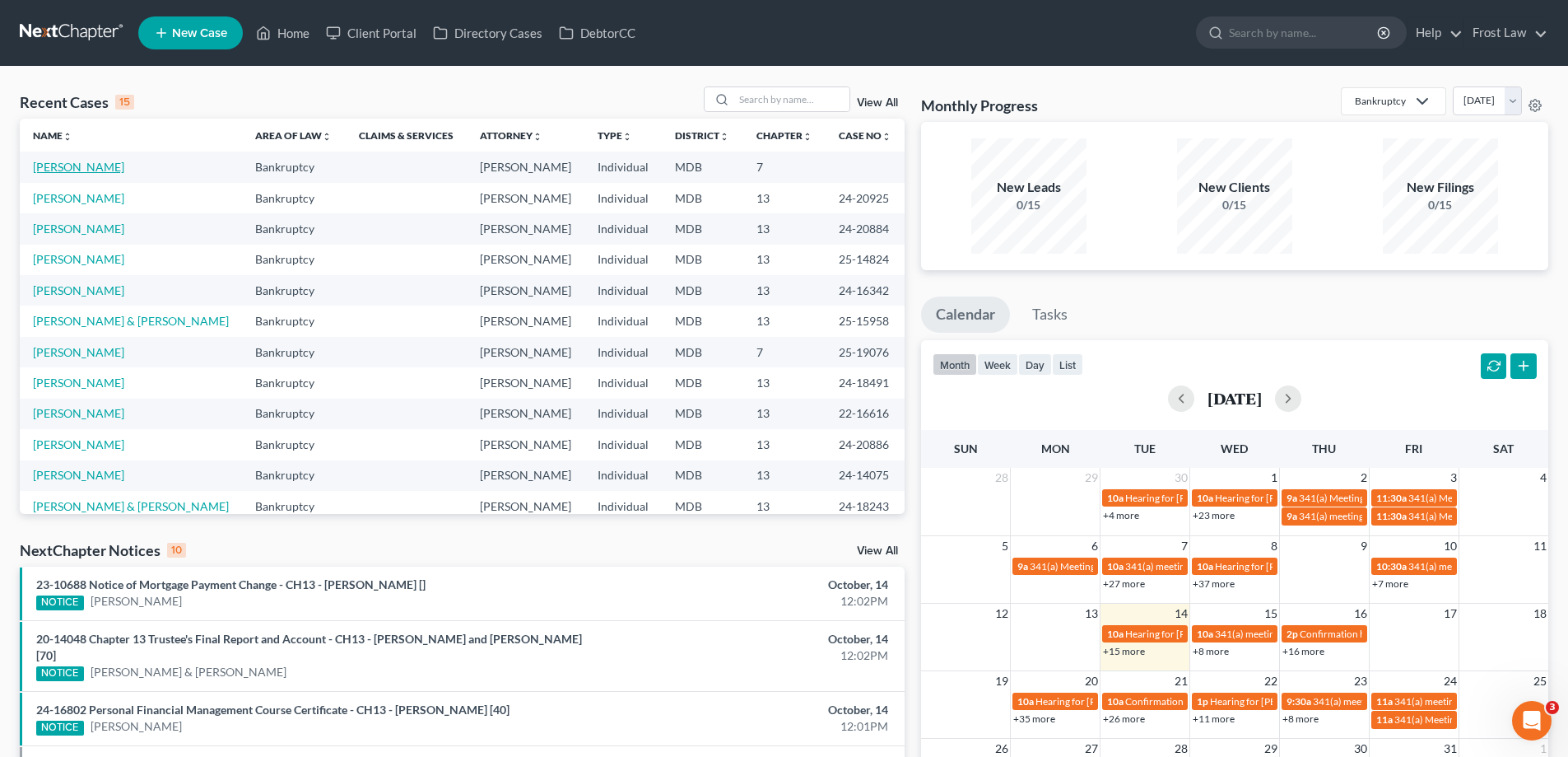
click at [76, 172] on link "[PERSON_NAME]" at bounding box center [79, 166] width 91 height 14
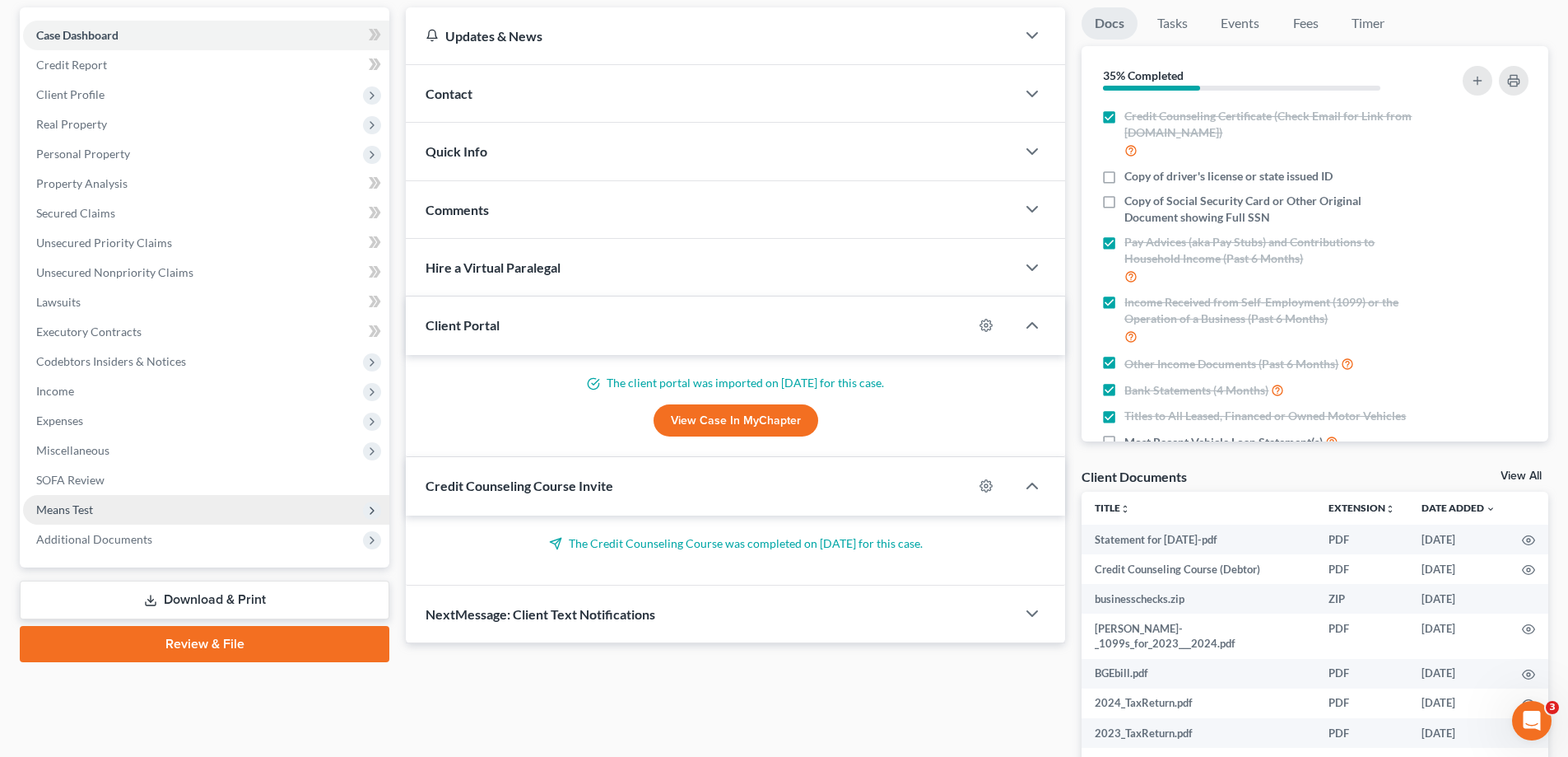
scroll to position [164, 0]
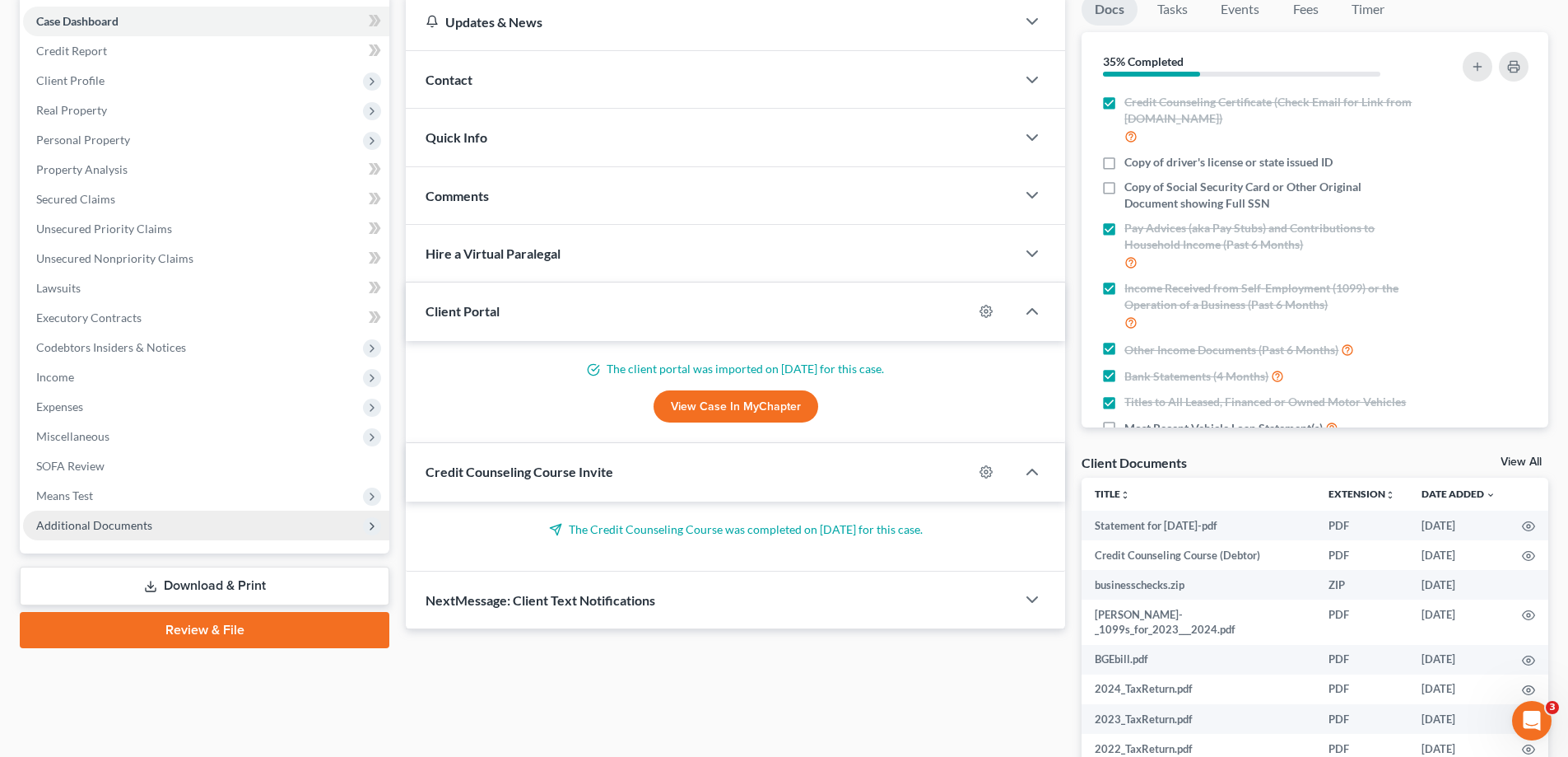
click at [161, 526] on span "Additional Documents" at bounding box center [206, 525] width 366 height 29
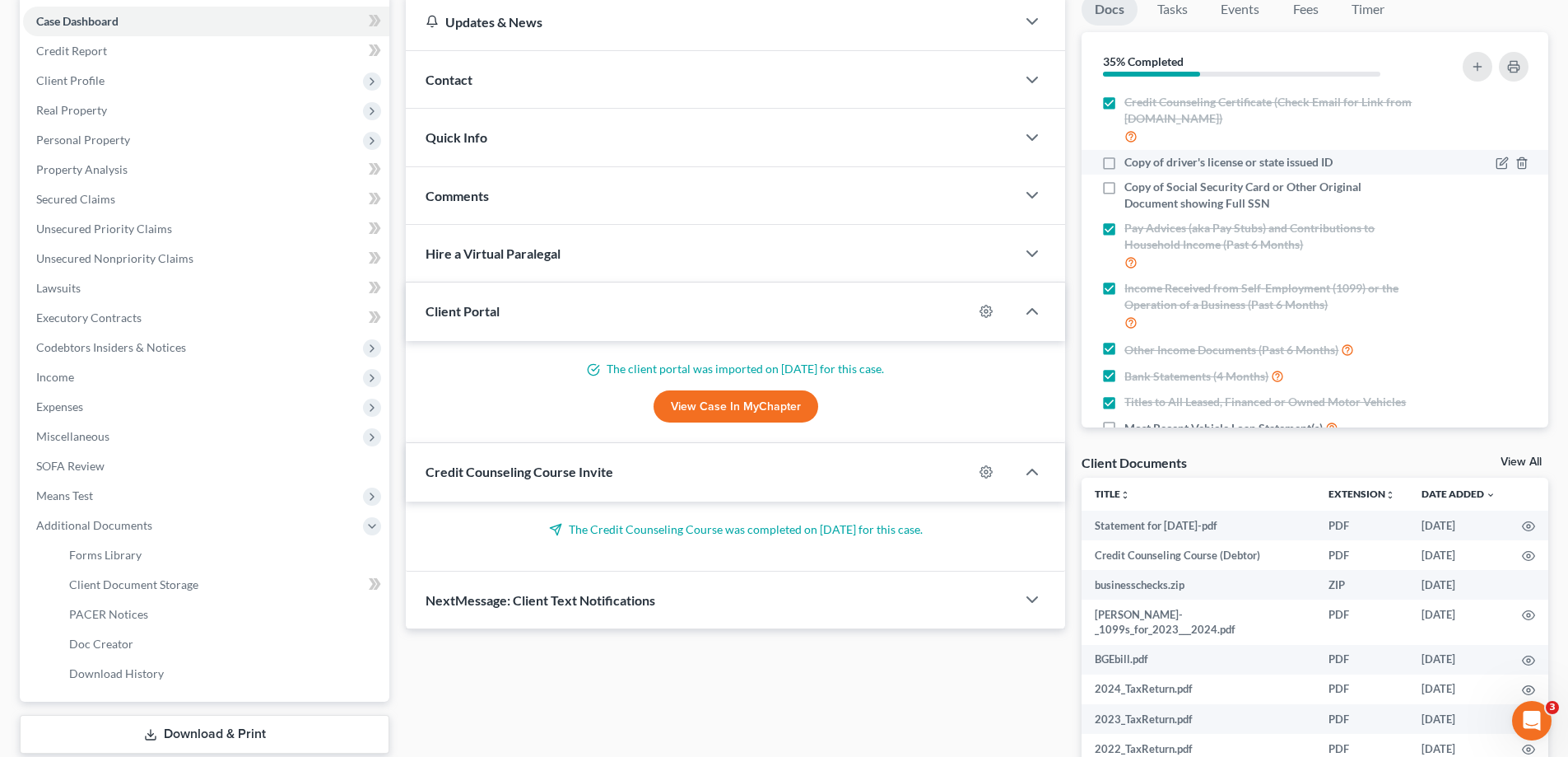
click at [1124, 163] on label "Copy of driver's license or state issued ID" at bounding box center [1228, 161] width 208 height 17
click at [1131, 163] on input "Copy of driver's license or state issued ID" at bounding box center [1136, 158] width 11 height 11
checkbox input "true"
click at [1124, 187] on label "Copy of Social Security Card or Other Original Document showing Full SSN" at bounding box center [1271, 195] width 293 height 33
click at [1131, 187] on input "Copy of Social Security Card or Other Original Document showing Full SSN" at bounding box center [1136, 184] width 11 height 11
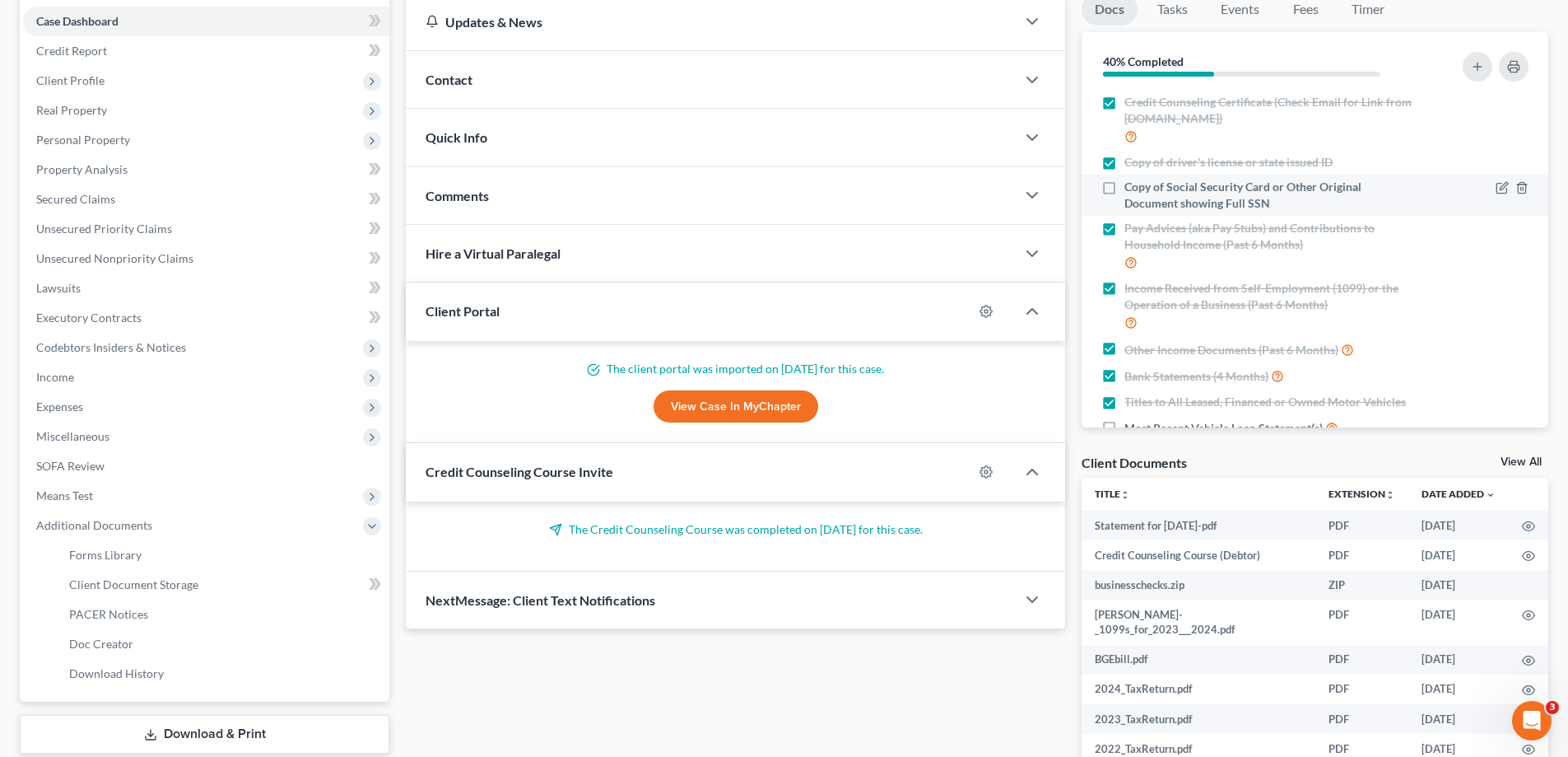
checkbox input "true"
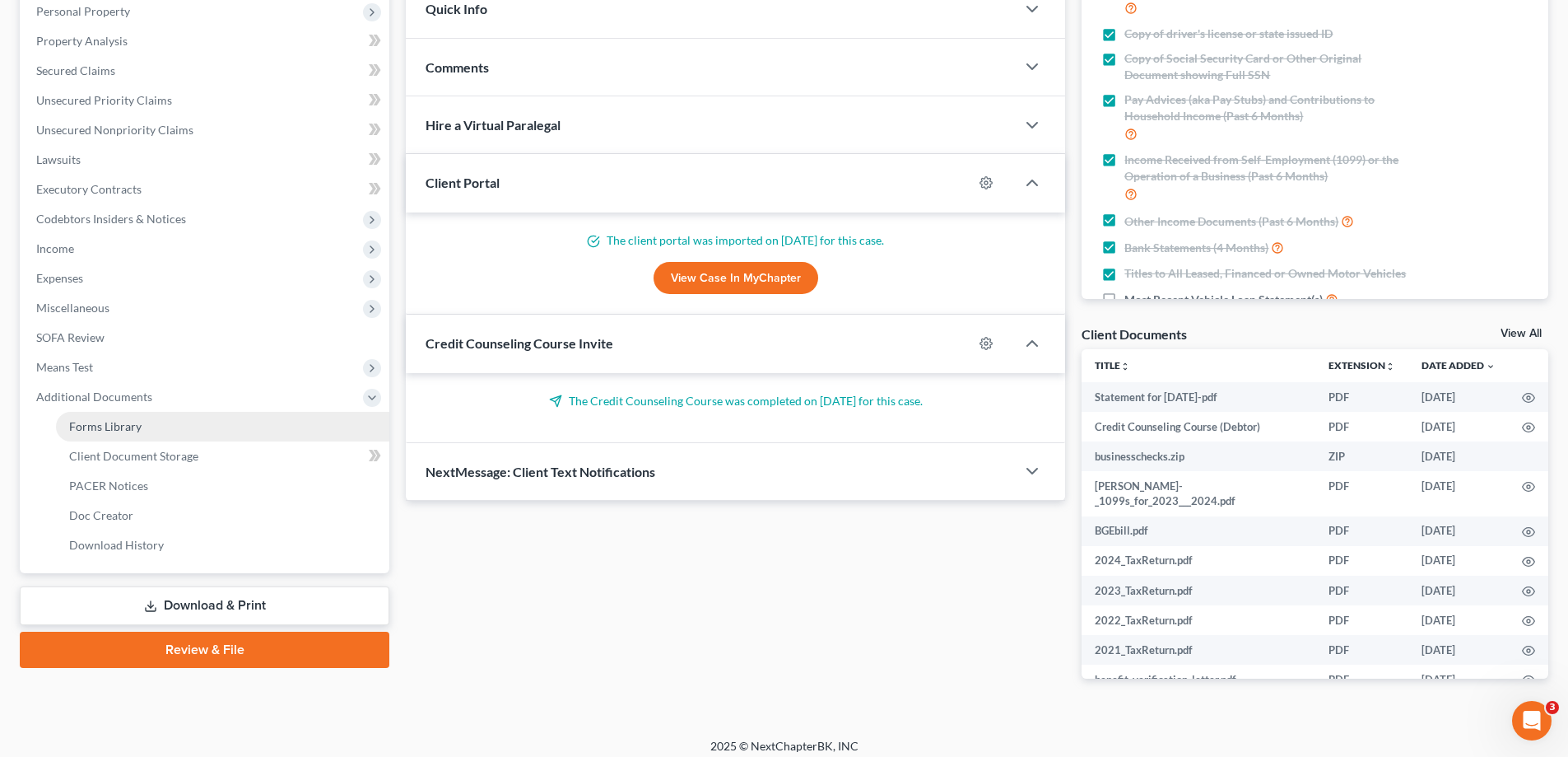
scroll to position [304, 0]
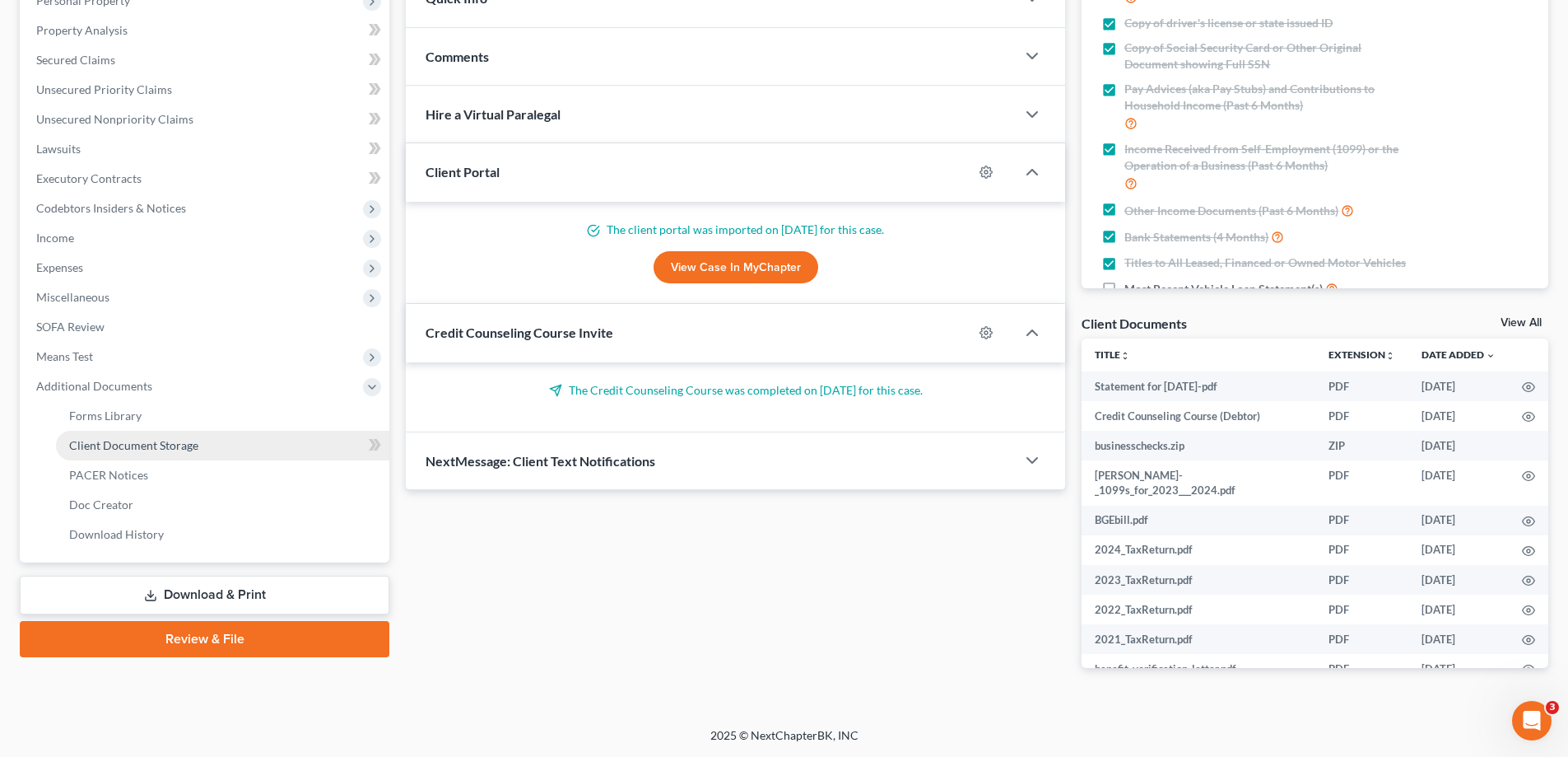
click at [183, 450] on span "Client Document Storage" at bounding box center [133, 445] width 129 height 14
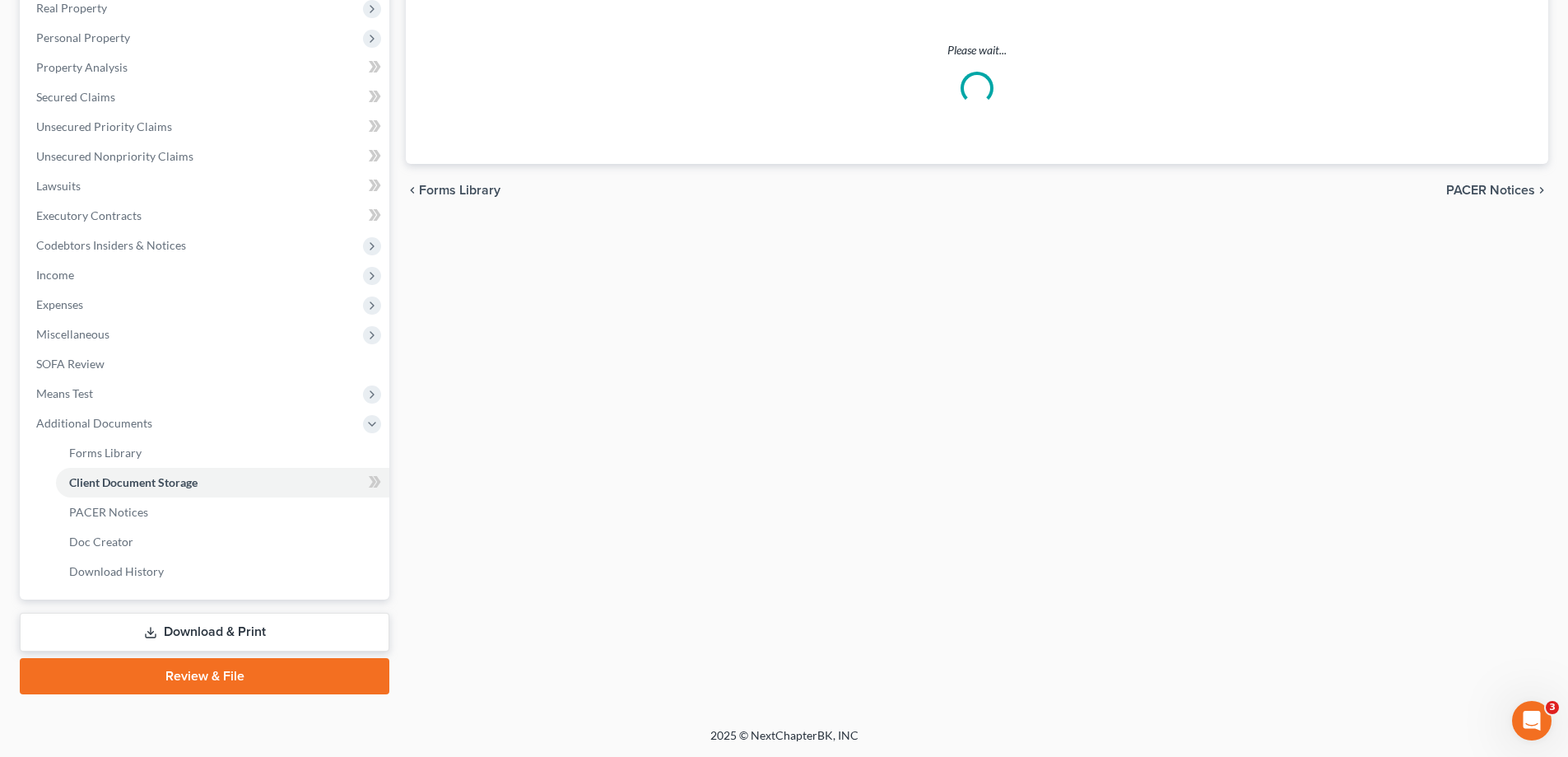
scroll to position [257, 0]
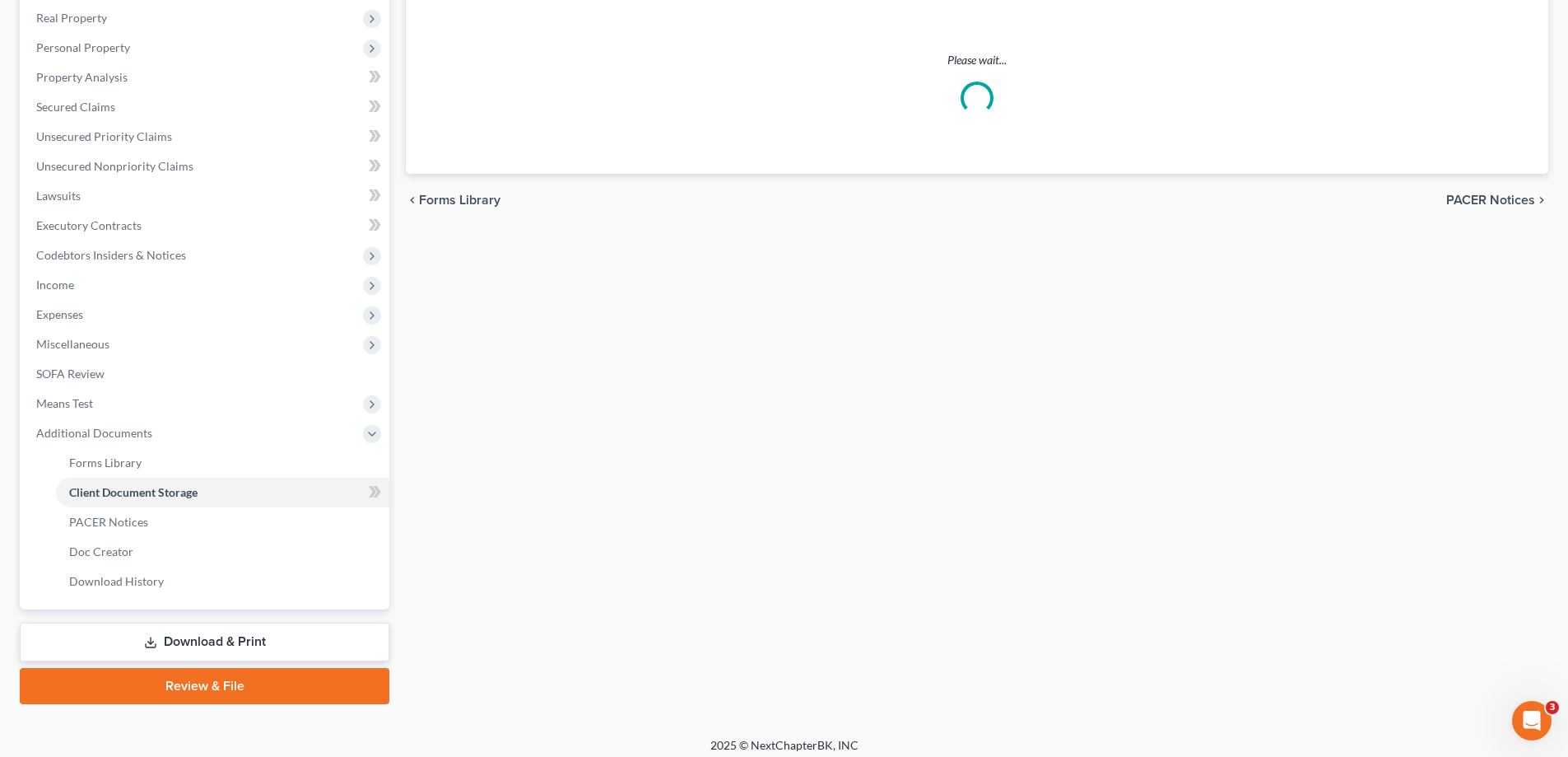
select select "14"
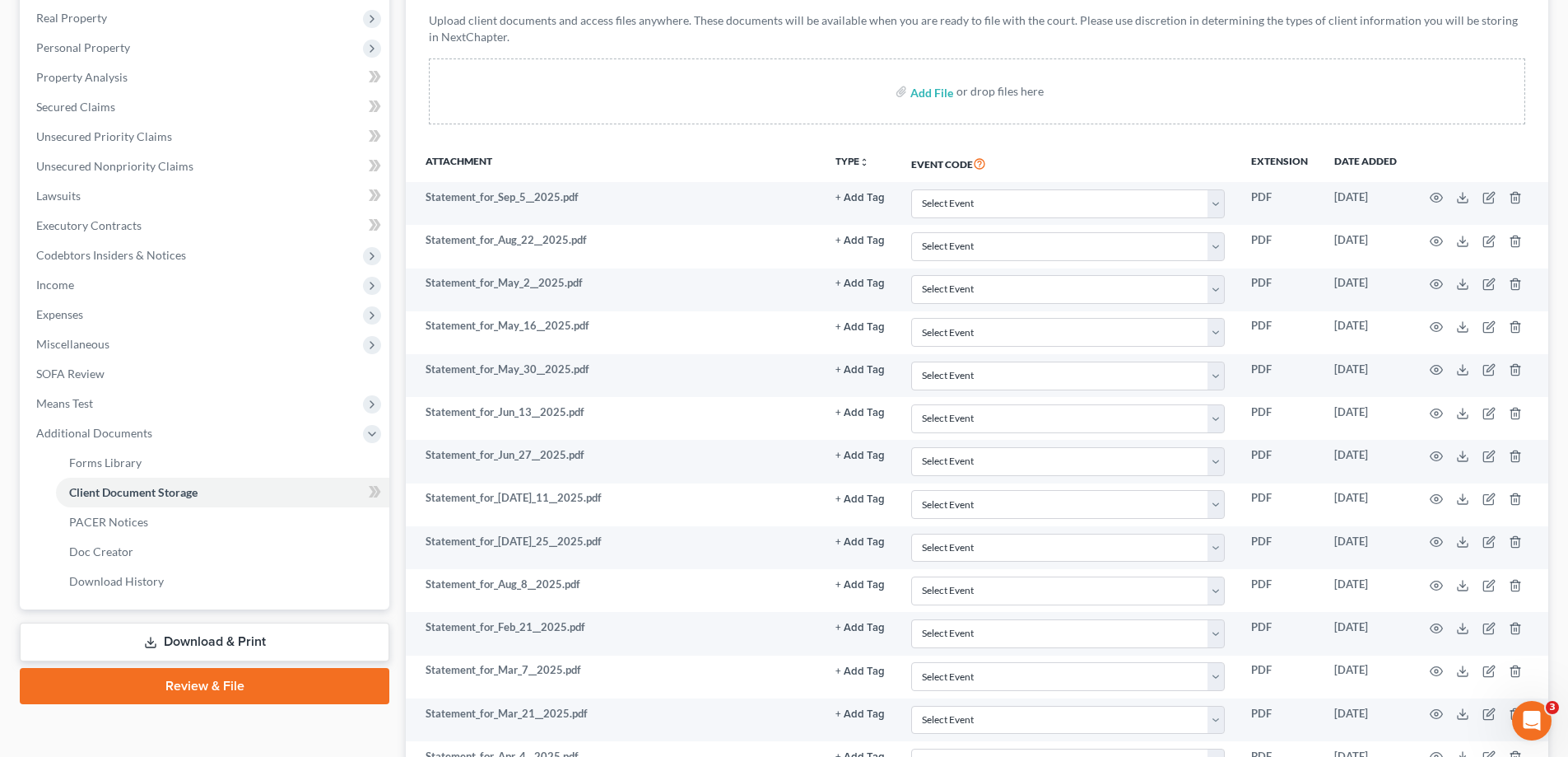
scroll to position [0, 0]
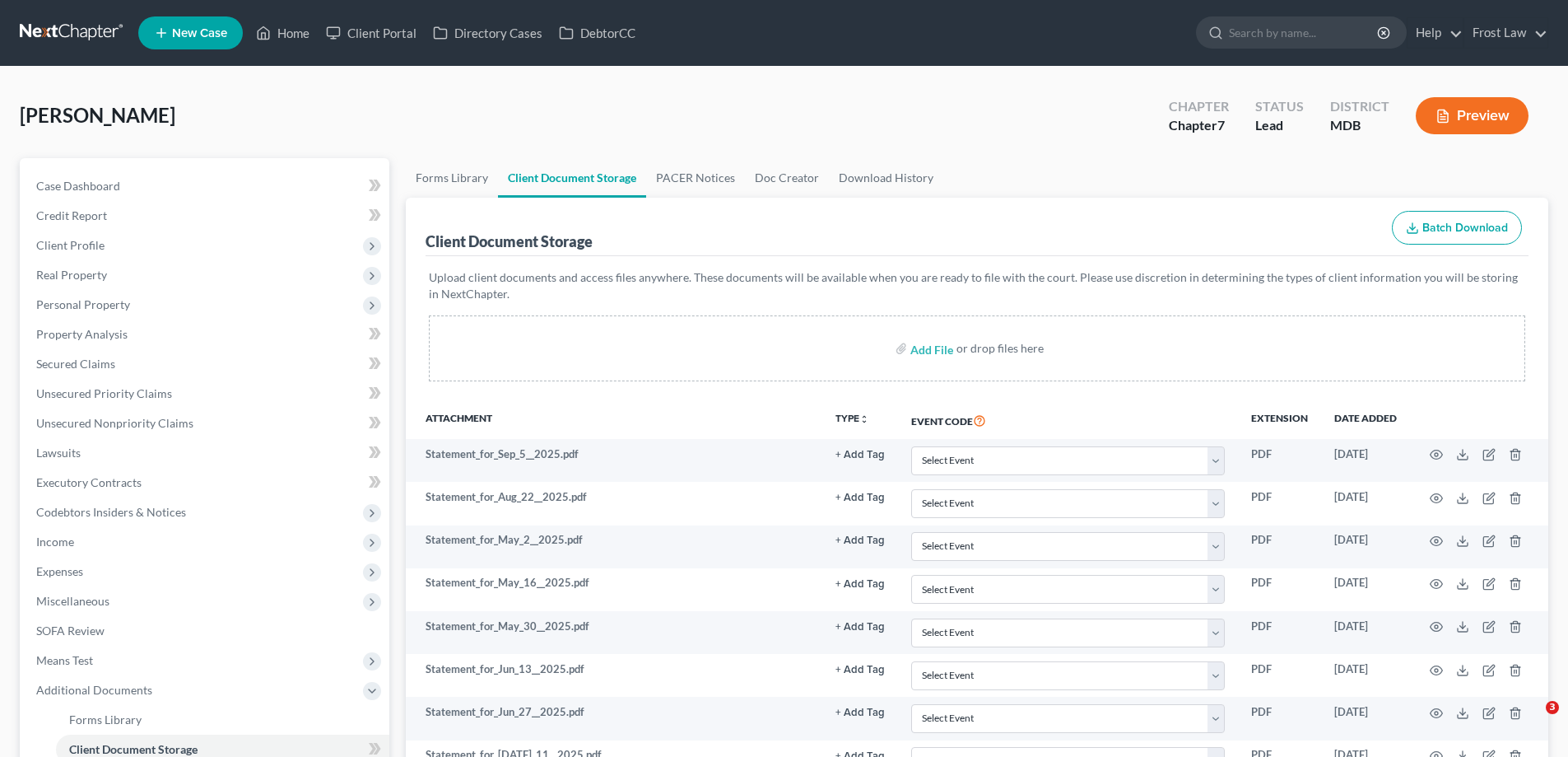
select select "14"
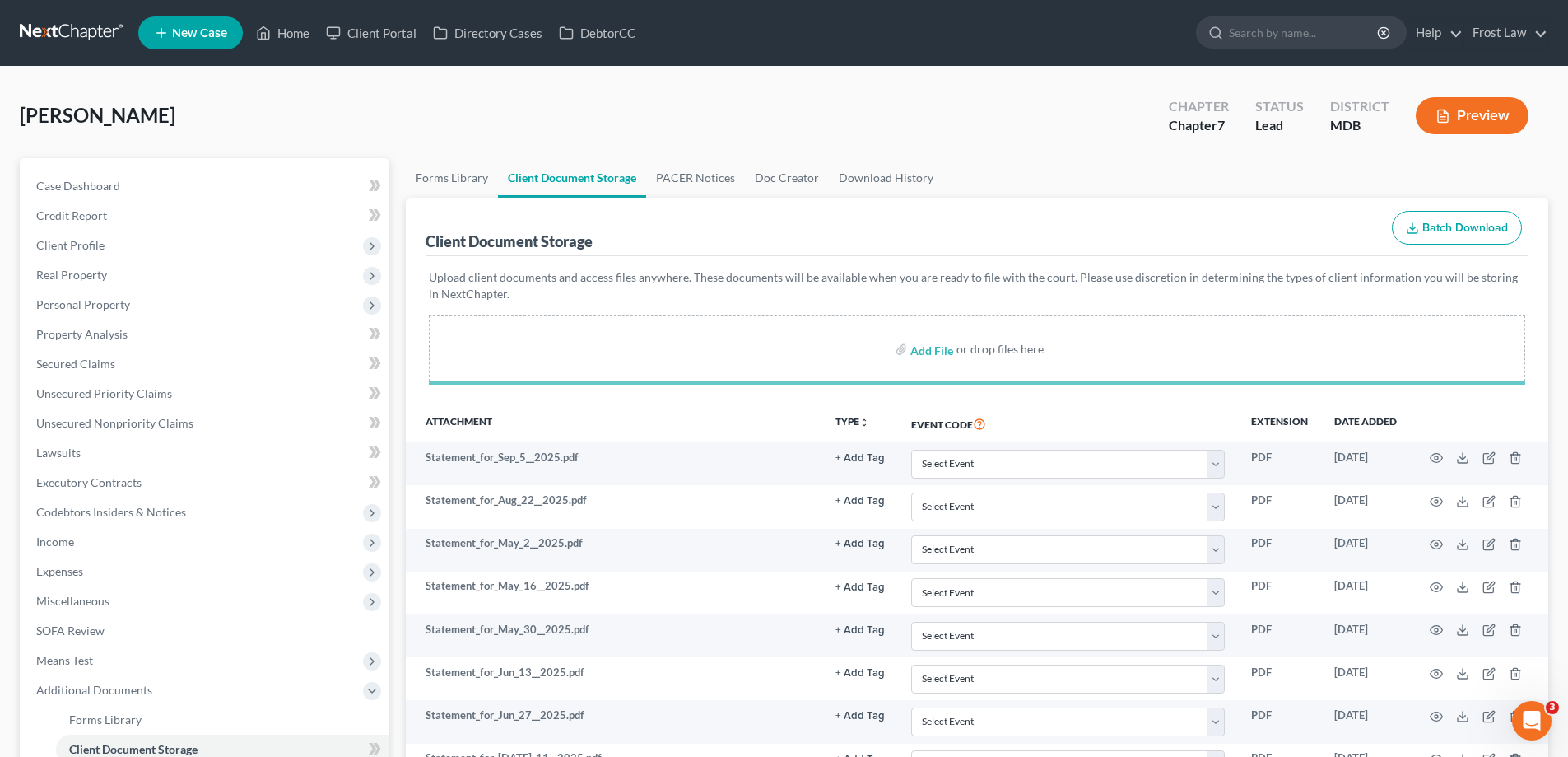
select select "14"
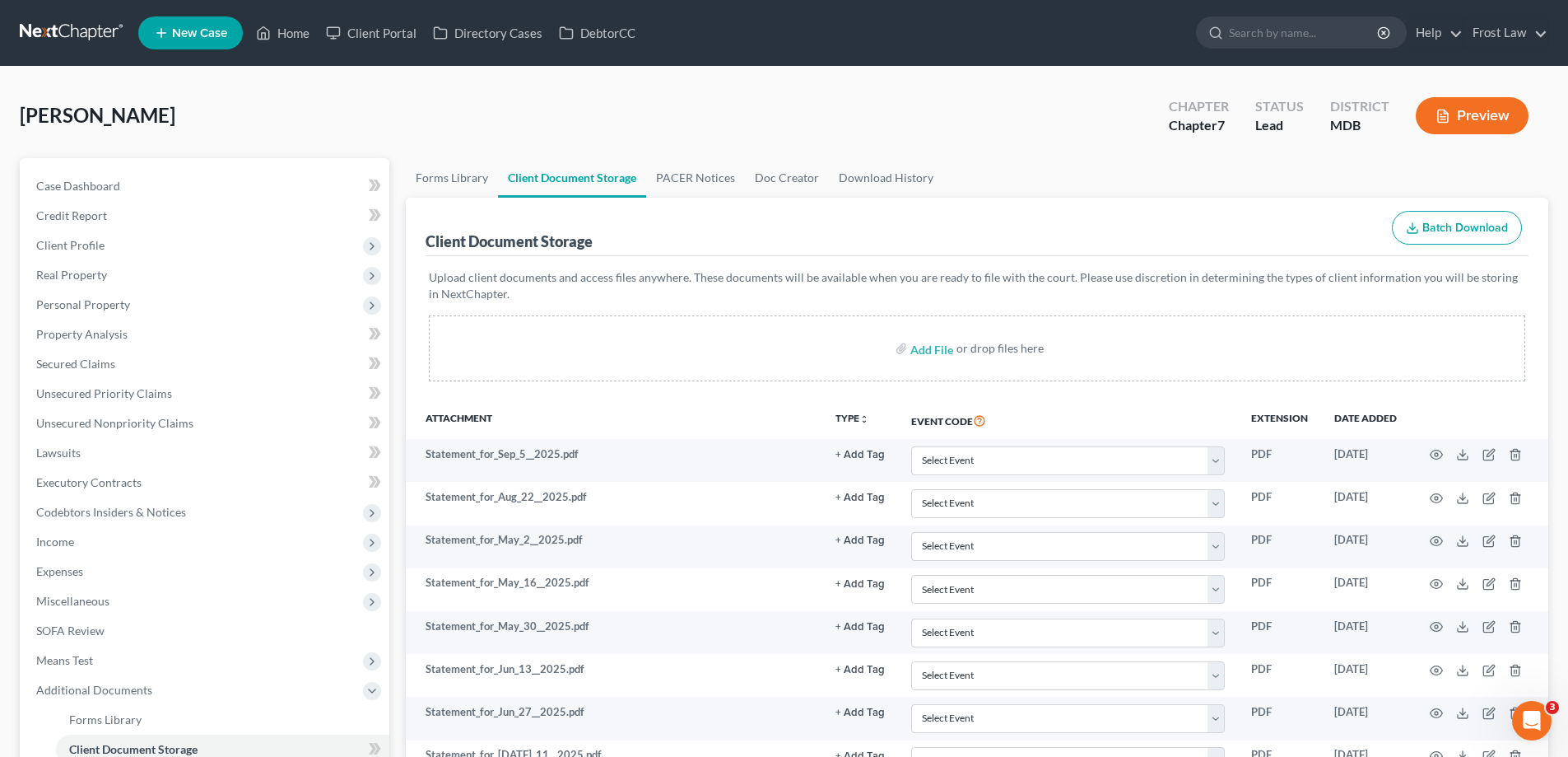
click at [943, 125] on div "Davis, Christina Upgraded Chapter Chapter 7 Status Lead District MDB Preview" at bounding box center [783, 122] width 1528 height 72
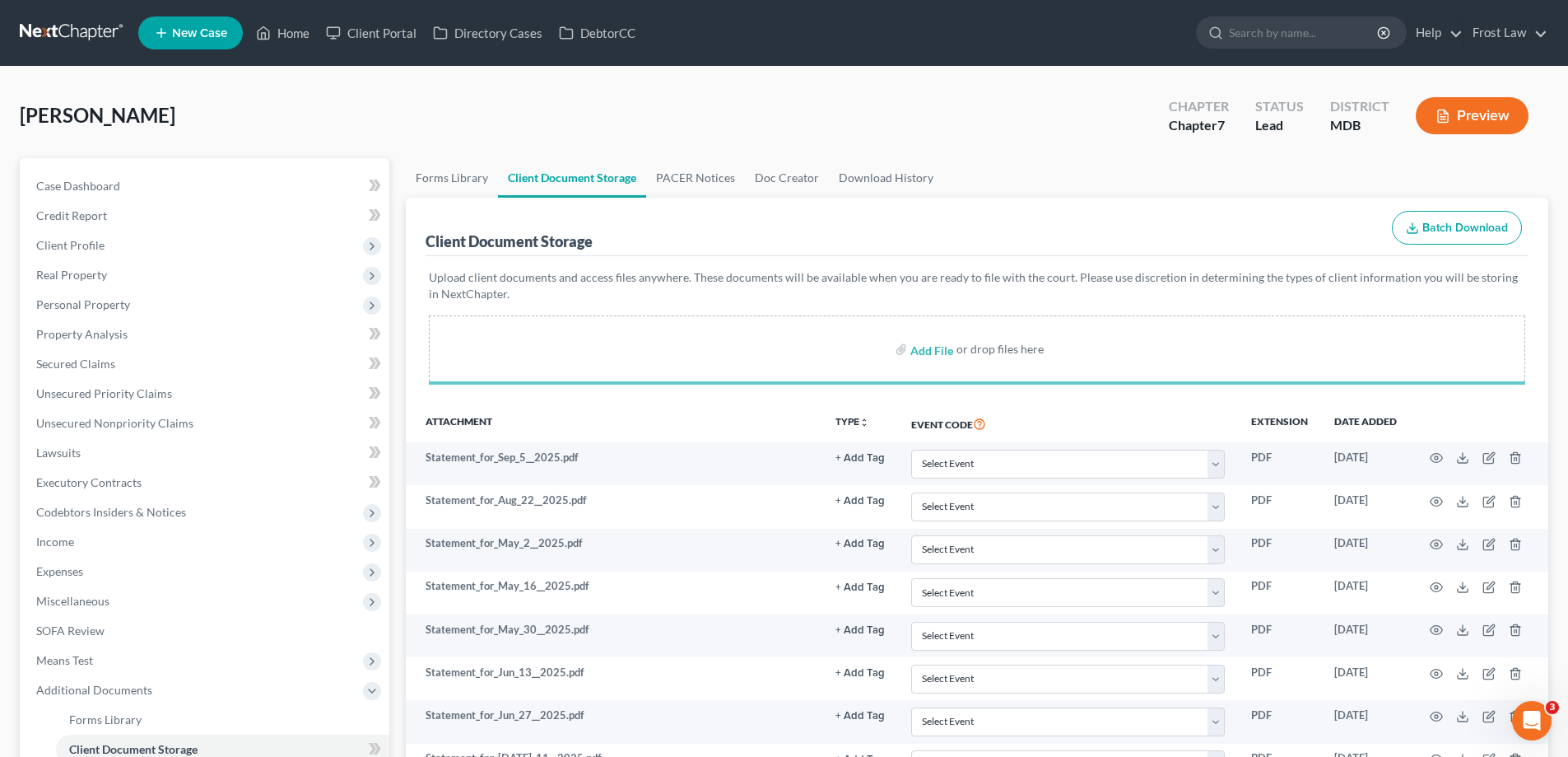
select select "14"
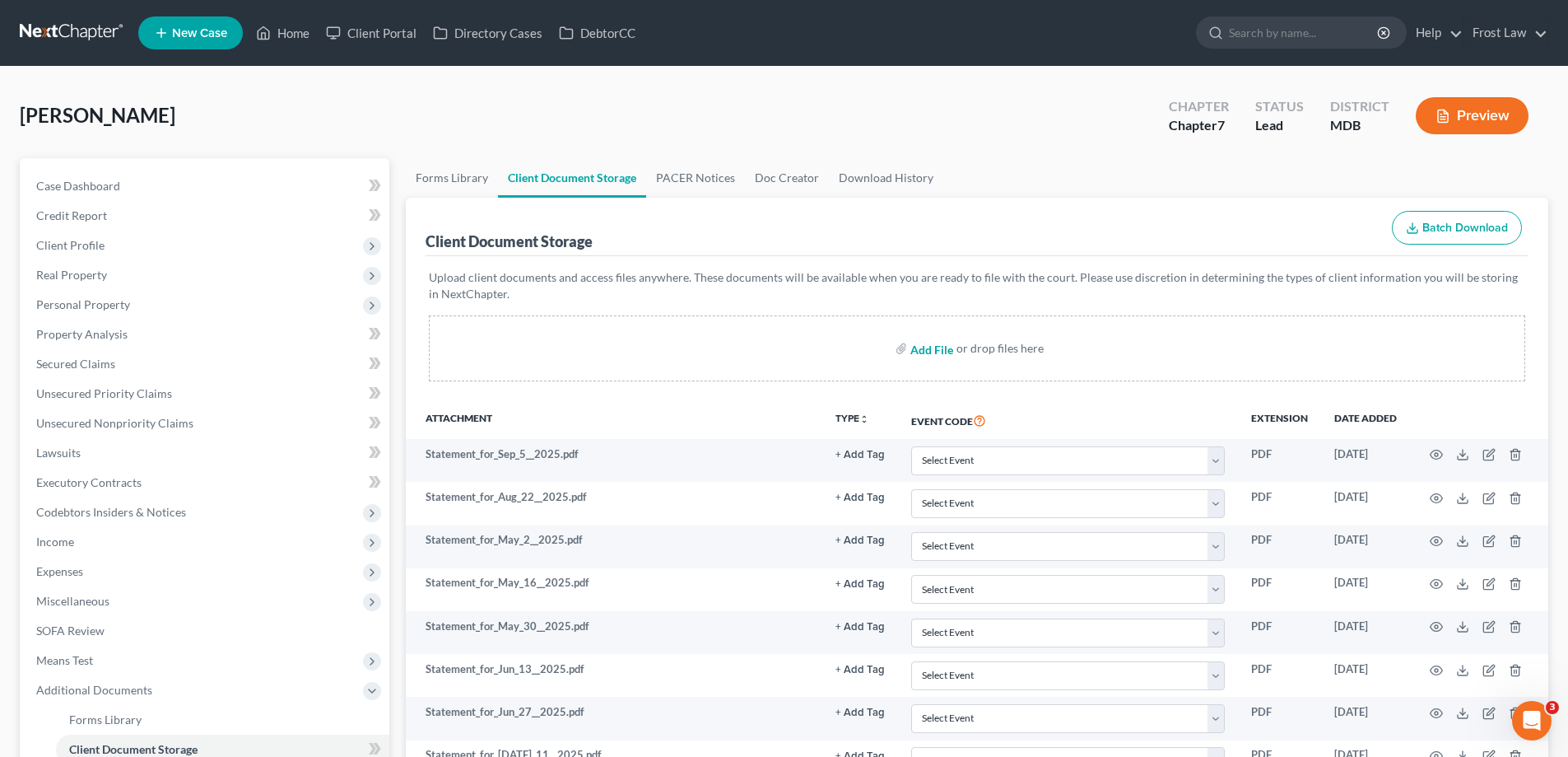
select select "14"
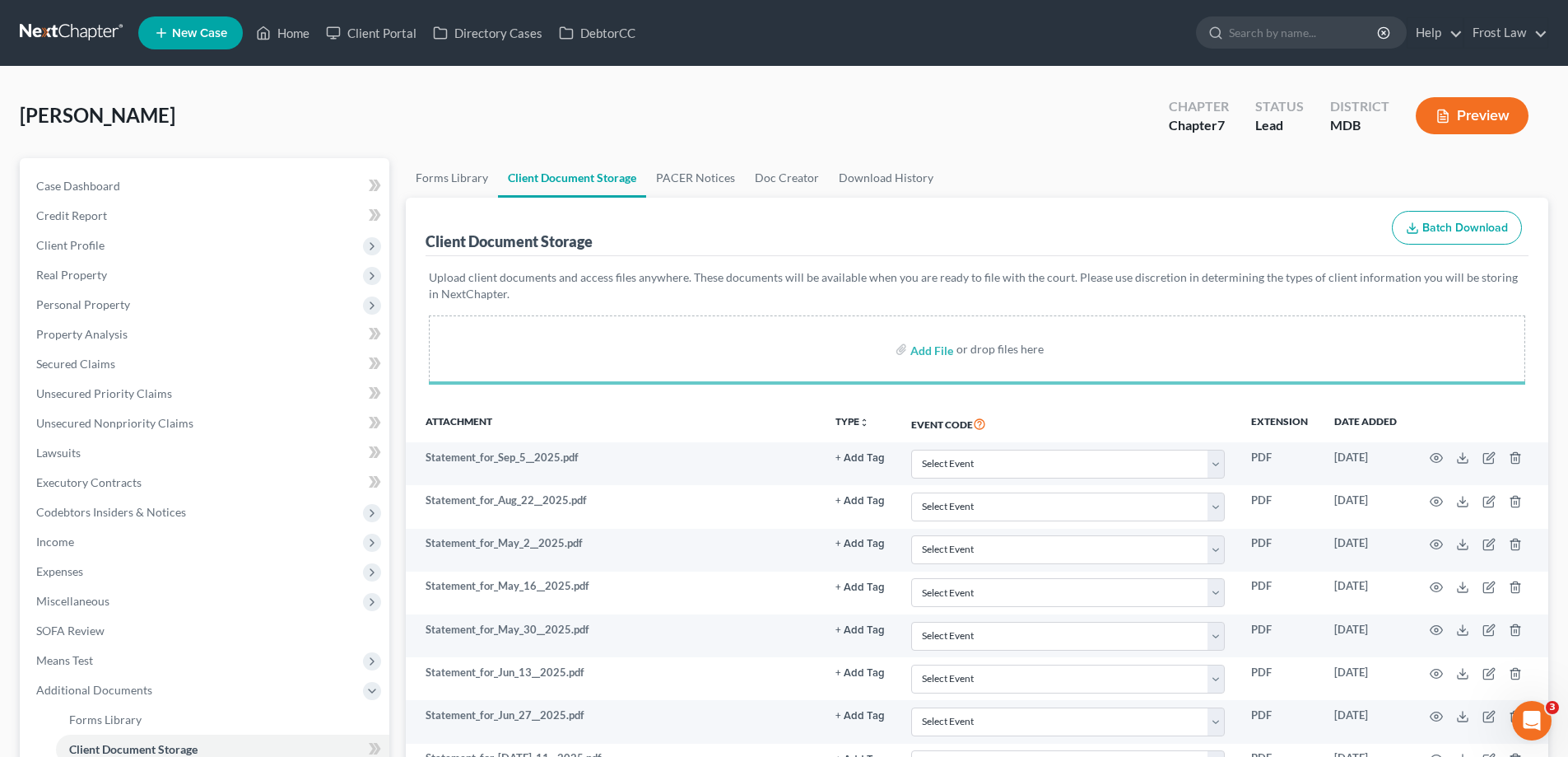
select select "14"
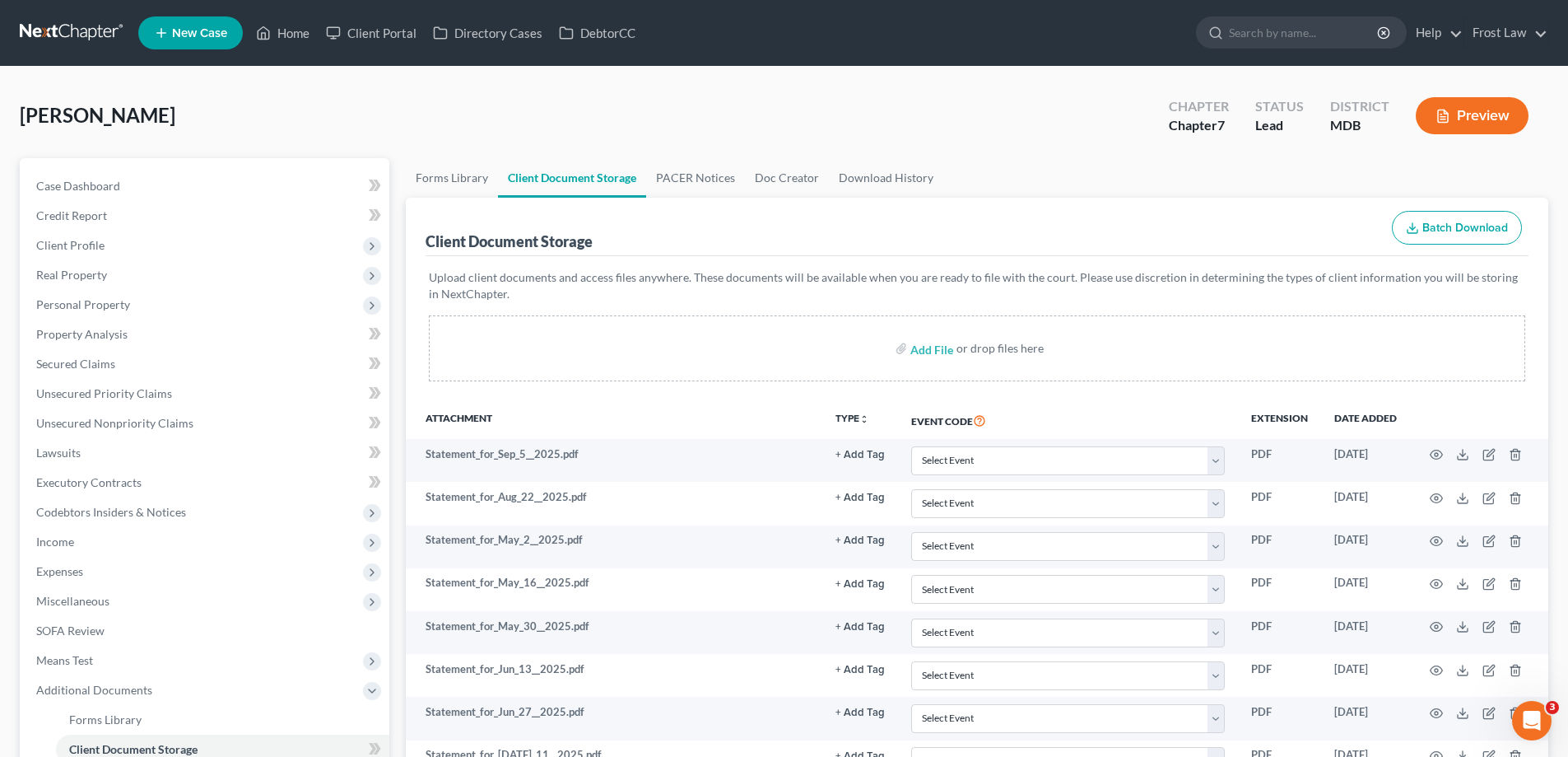
select select "14"
